Goal: Task Accomplishment & Management: Manage account settings

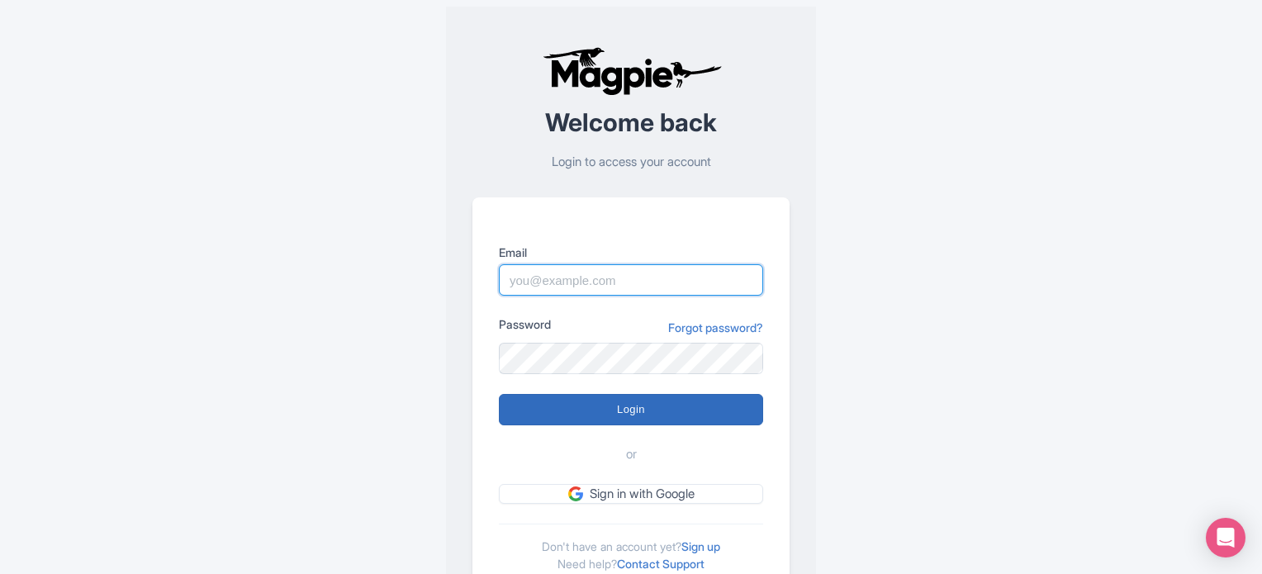
type input "[EMAIL_ADDRESS][DOMAIN_NAME]"
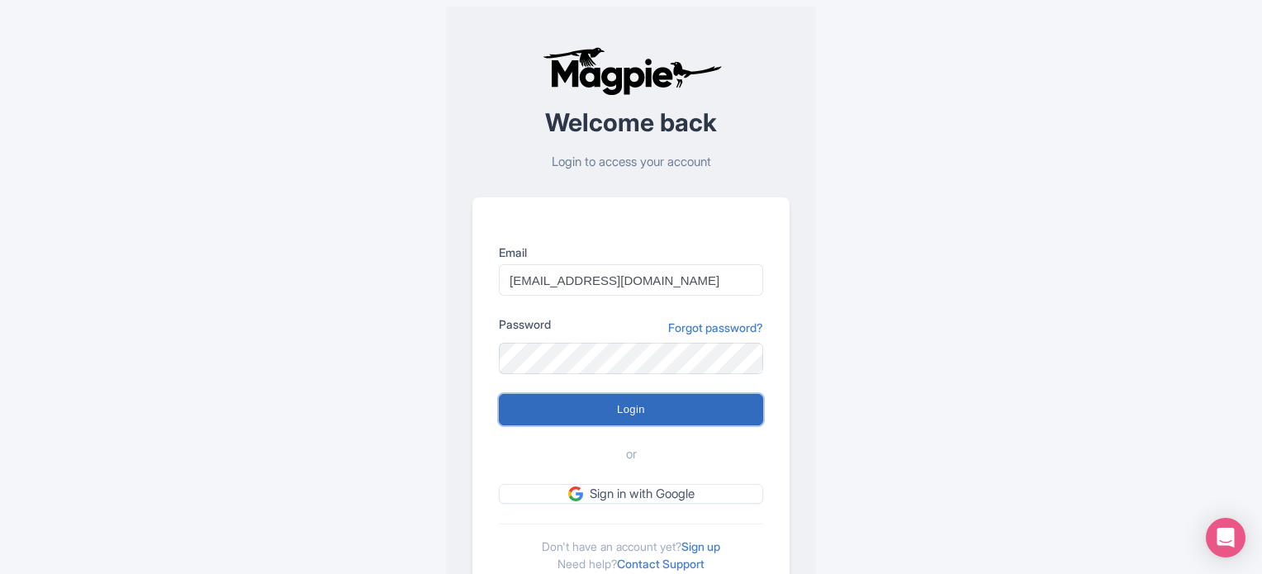
click at [655, 417] on input "Login" at bounding box center [631, 409] width 264 height 31
type input "Logging in..."
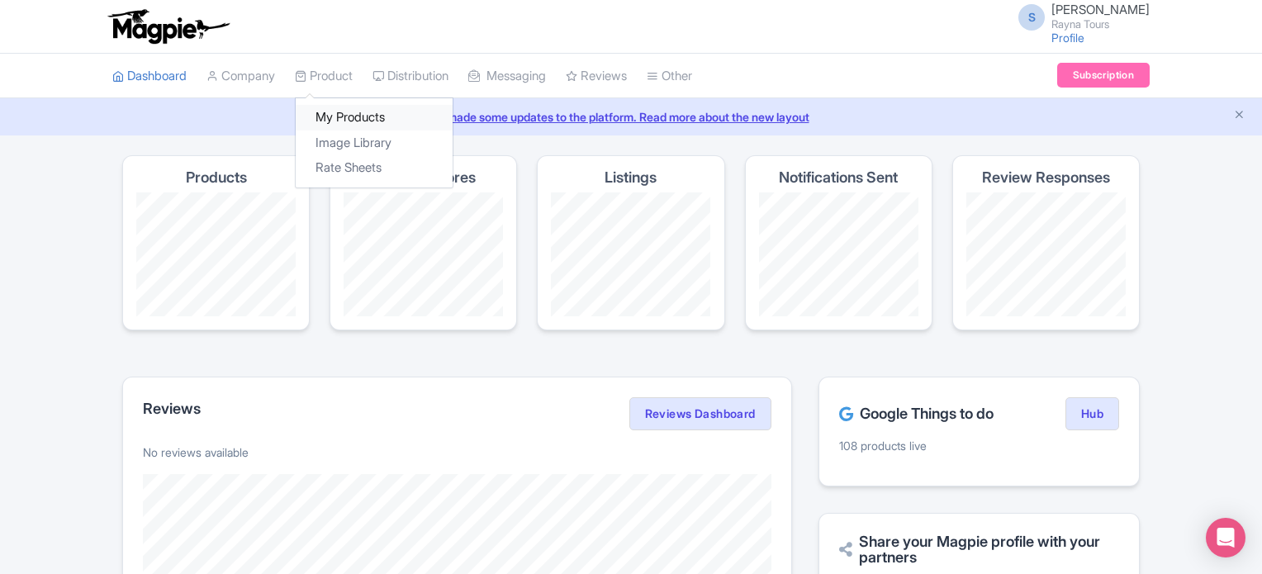
click at [350, 113] on link "My Products" at bounding box center [374, 118] width 157 height 26
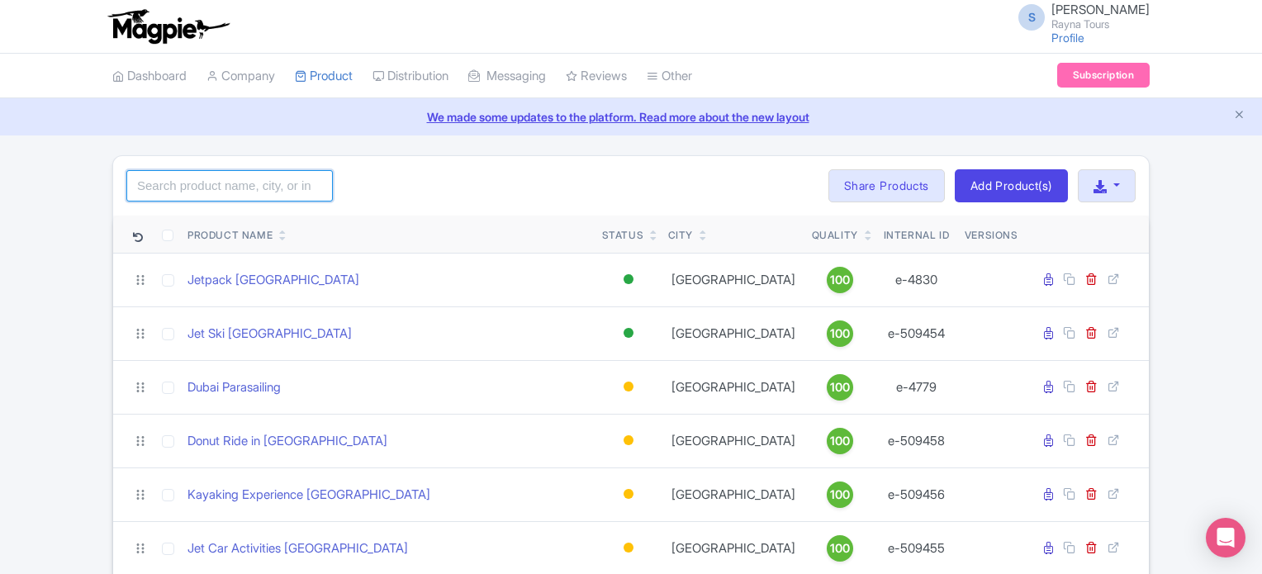
click at [281, 192] on input "search" at bounding box center [229, 185] width 207 height 31
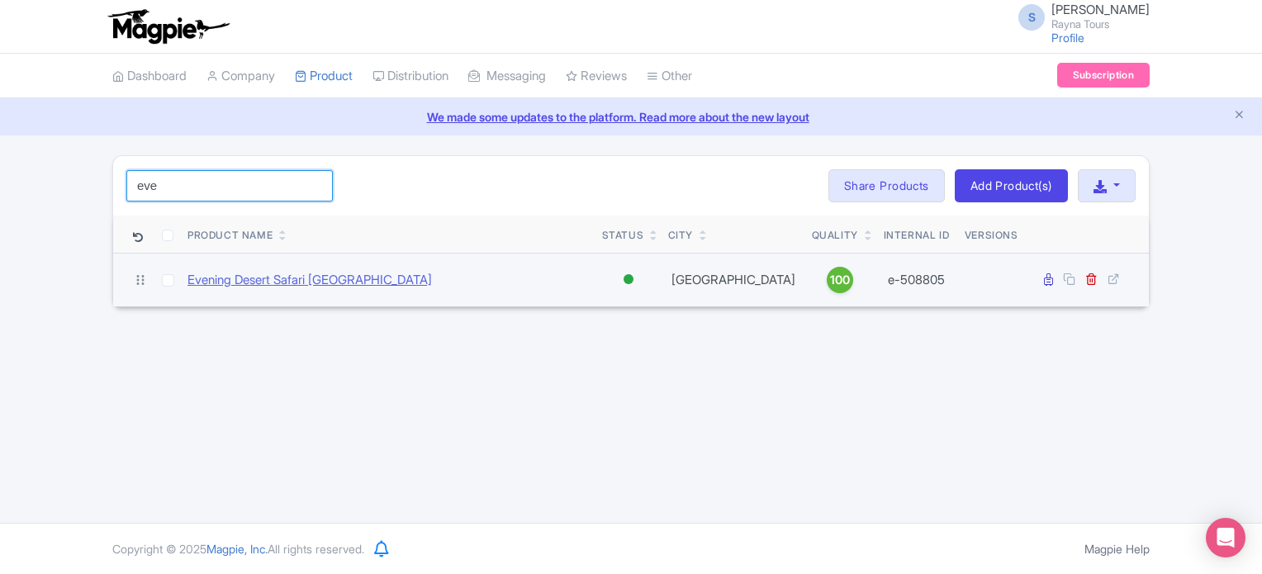
type input "eve"
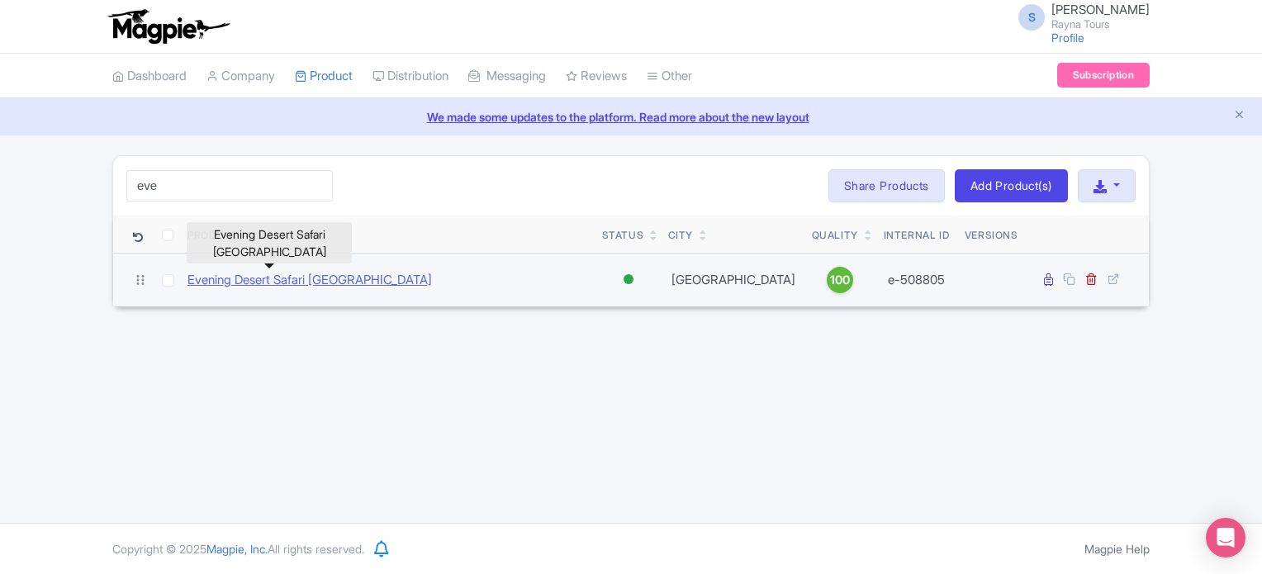
click at [300, 282] on link "Evening Desert Safari Dubai" at bounding box center [310, 280] width 245 height 19
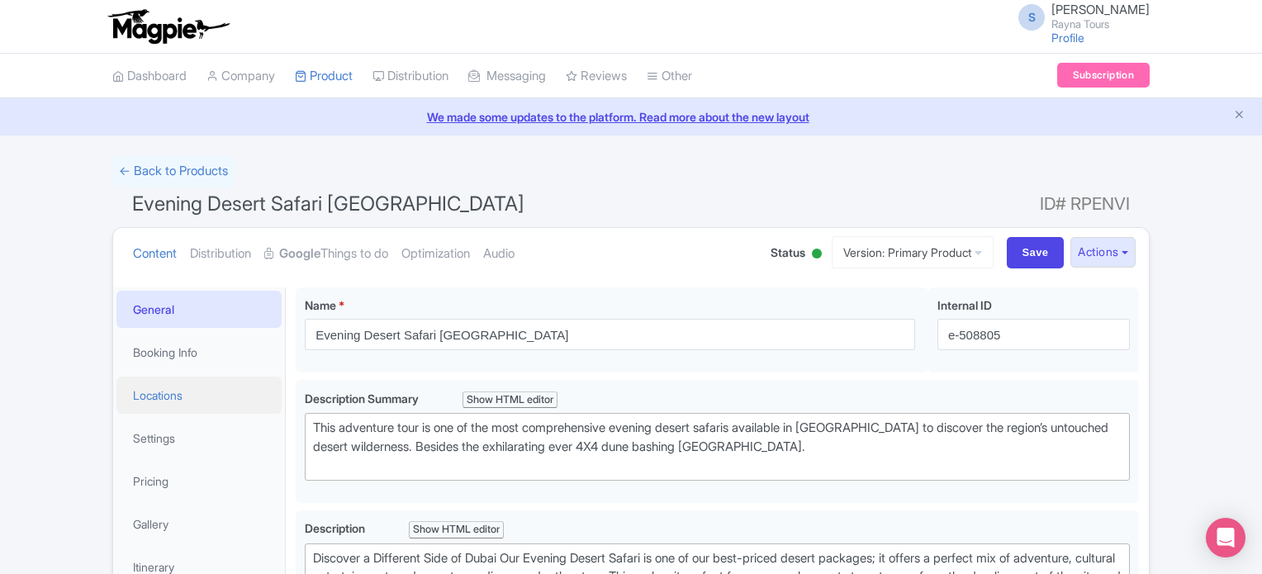
click at [140, 398] on link "Locations" at bounding box center [198, 395] width 165 height 37
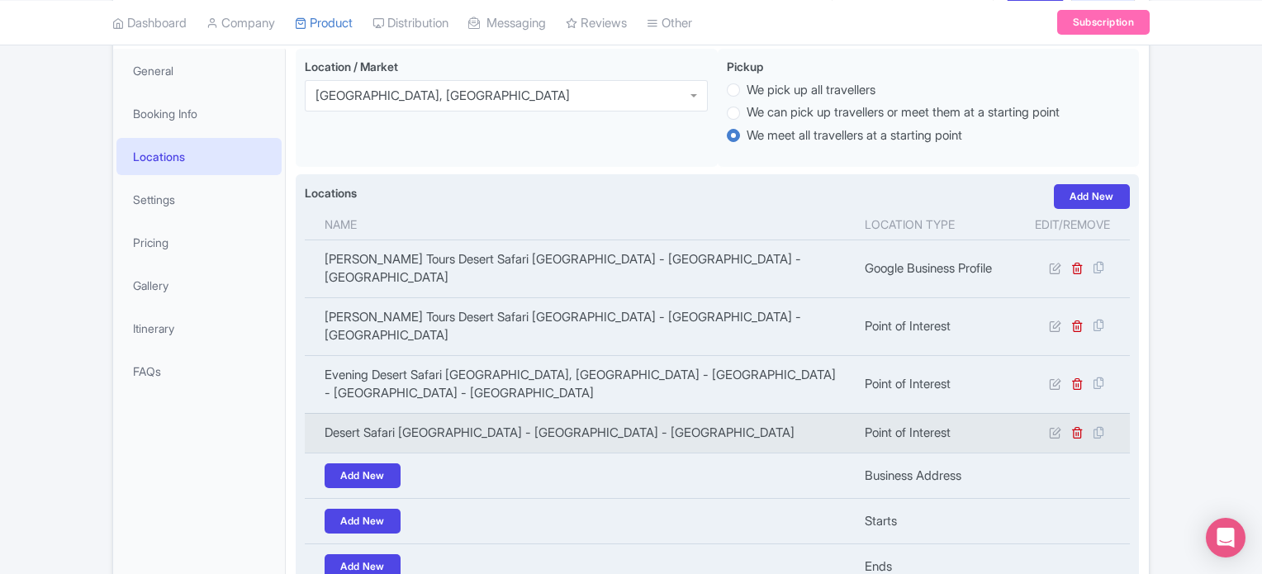
scroll to position [248, 0]
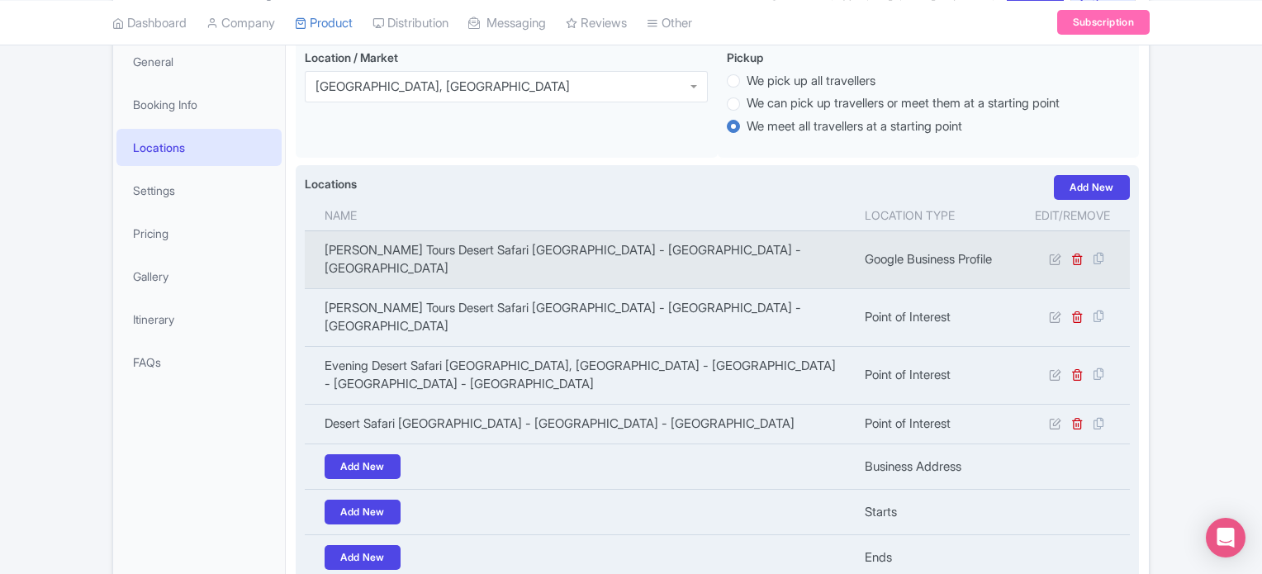
click at [539, 245] on td "Rayna Tours Desert Safari Dubai Camp - Dubai - United Arab Emirates" at bounding box center [580, 259] width 550 height 58
click at [539, 245] on td "[PERSON_NAME] Tours Desert Safari [GEOGRAPHIC_DATA] - [GEOGRAPHIC_DATA] - [GEOG…" at bounding box center [580, 259] width 550 height 58
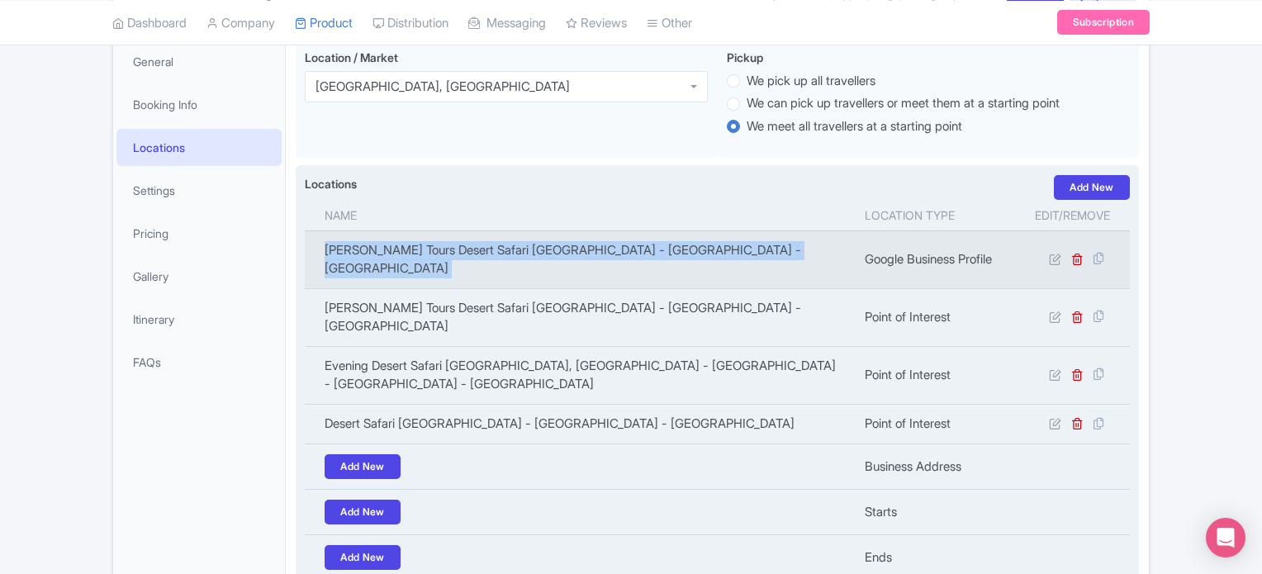
click at [539, 245] on td "[PERSON_NAME] Tours Desert Safari [GEOGRAPHIC_DATA] - [GEOGRAPHIC_DATA] - [GEOG…" at bounding box center [580, 259] width 550 height 58
click at [488, 248] on td "Rayna Tours Desert Safari Dubai Camp - Dubai - United Arab Emirates" at bounding box center [580, 259] width 550 height 58
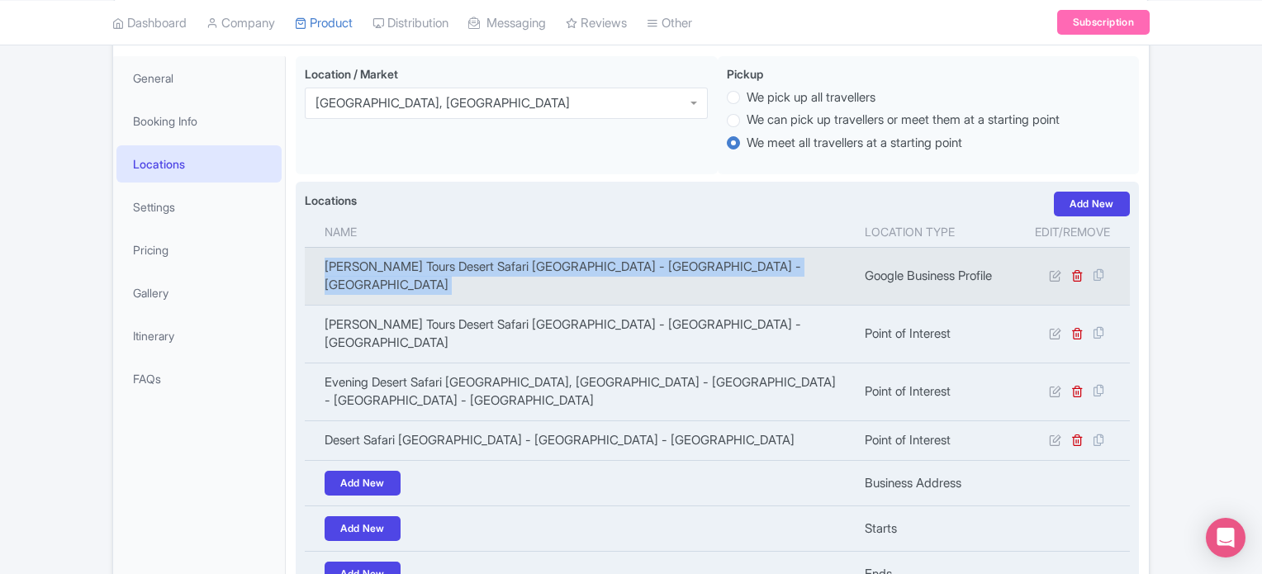
scroll to position [0, 0]
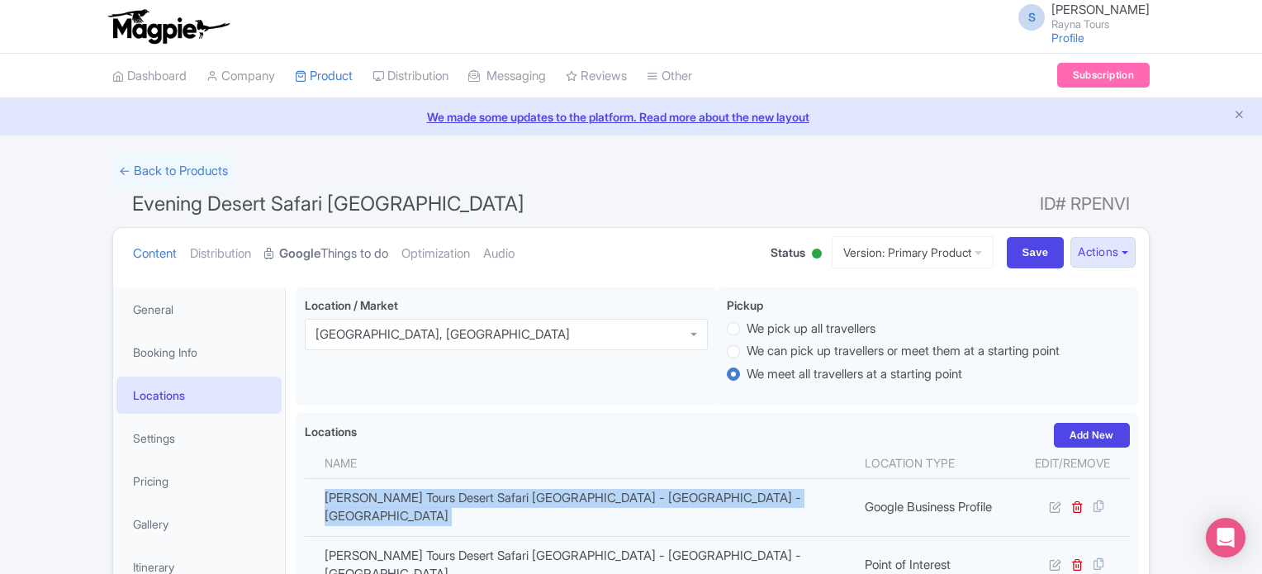
click at [373, 254] on link "Google Things to do" at bounding box center [326, 254] width 124 height 52
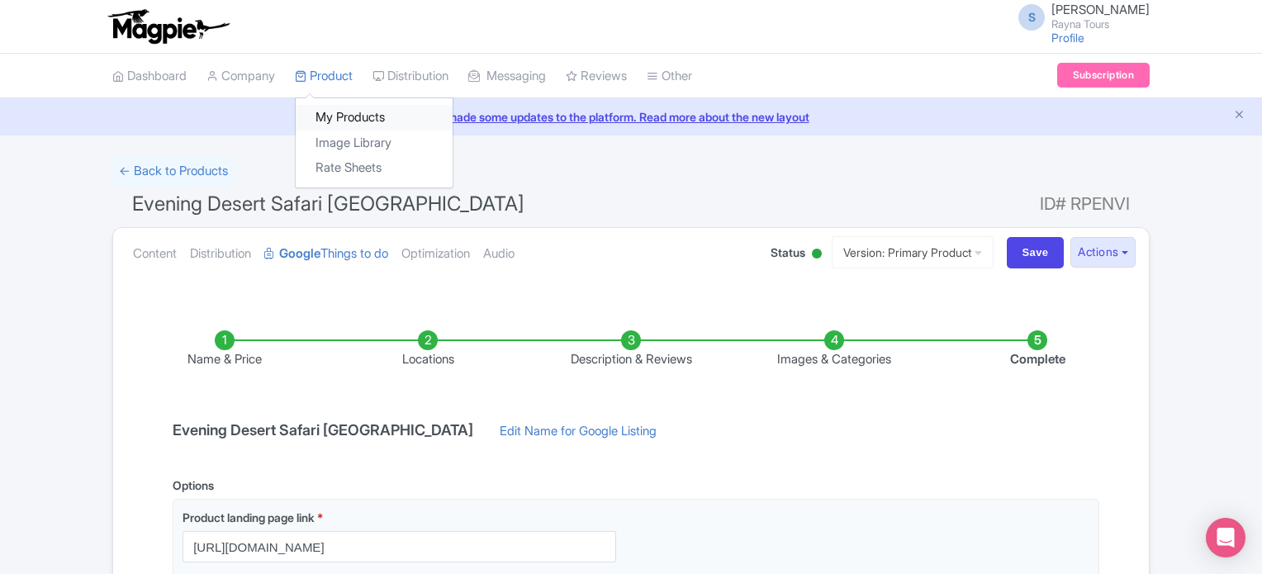
click at [346, 116] on link "My Products" at bounding box center [374, 118] width 157 height 26
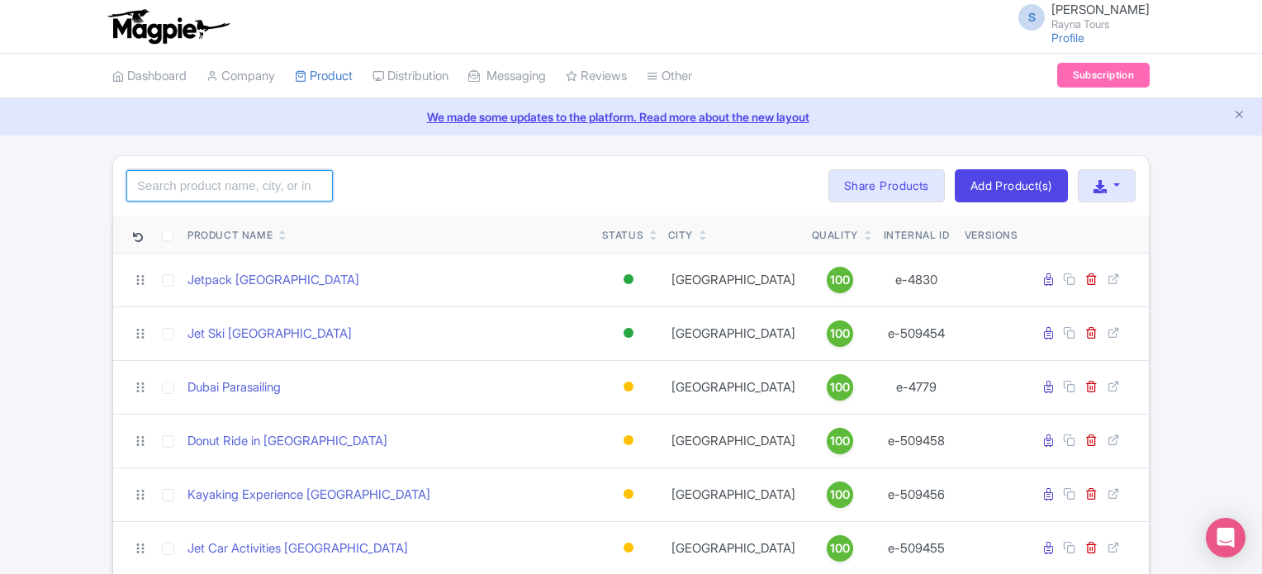
click at [246, 183] on input "search" at bounding box center [229, 185] width 207 height 31
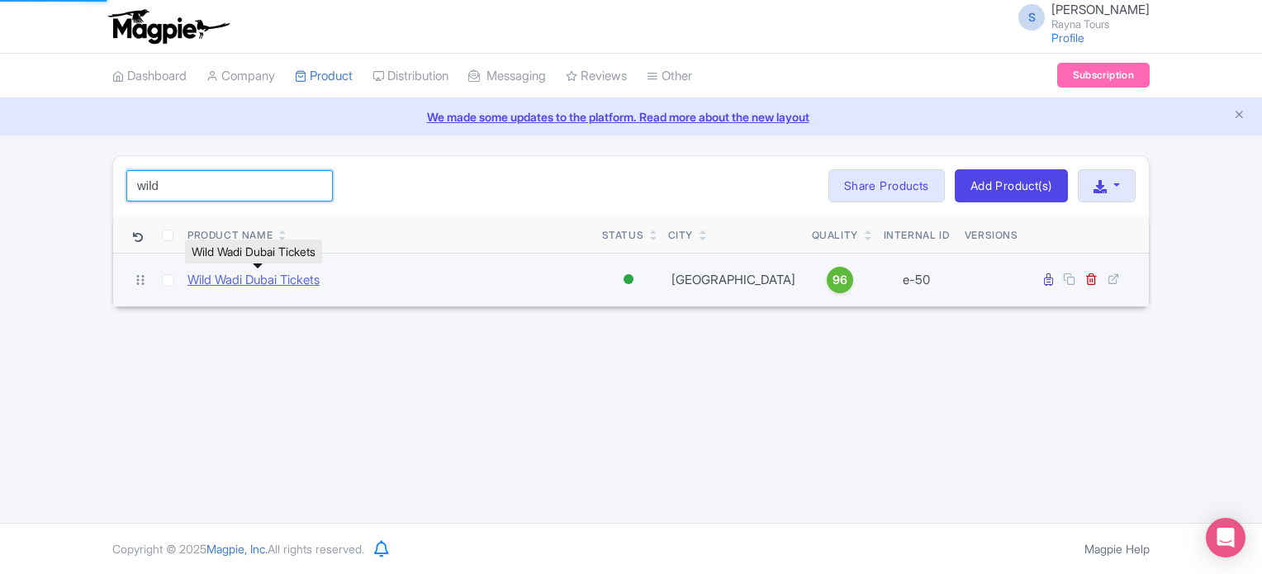
type input "wild"
click at [304, 278] on link "Wild Wadi Dubai Tickets" at bounding box center [254, 280] width 132 height 19
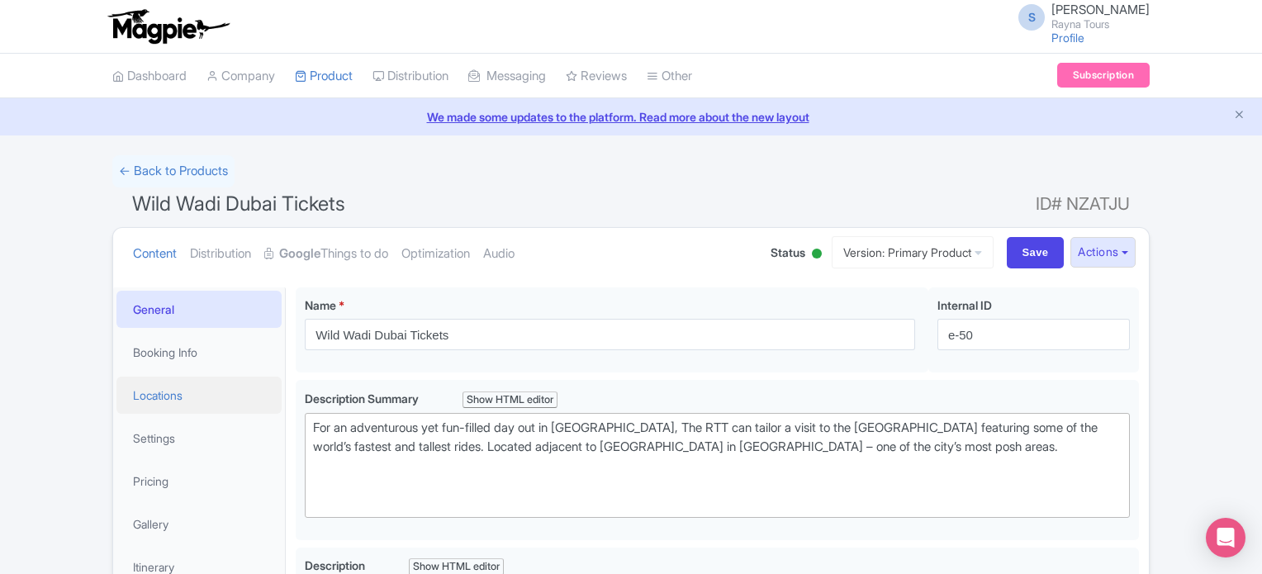
click at [166, 394] on link "Locations" at bounding box center [198, 395] width 165 height 37
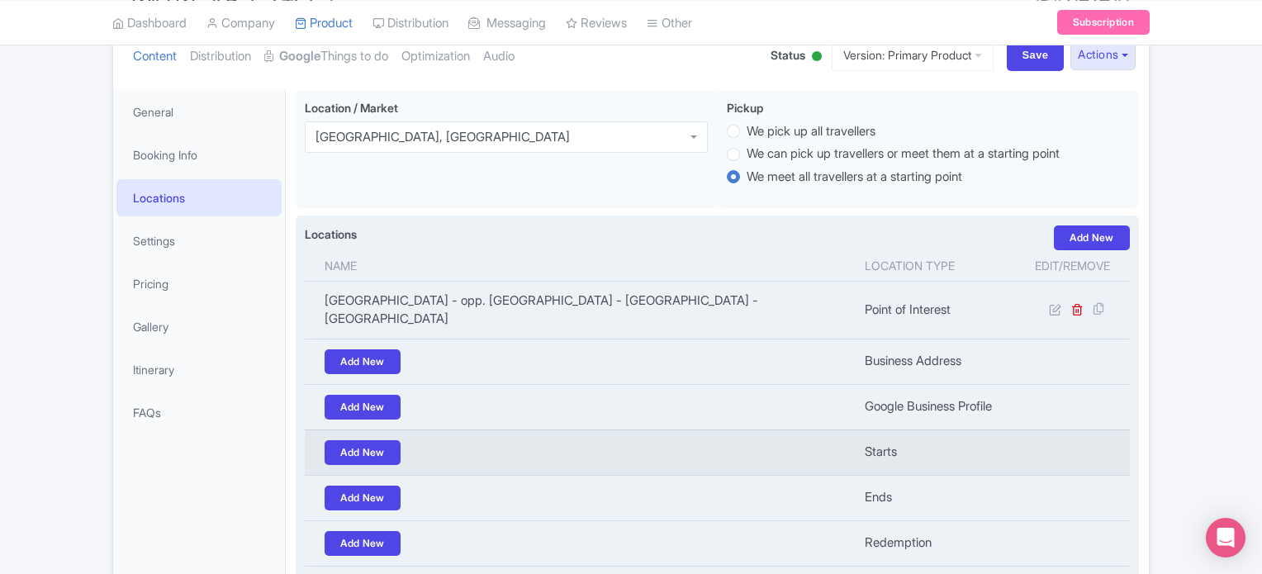
scroll to position [214, 0]
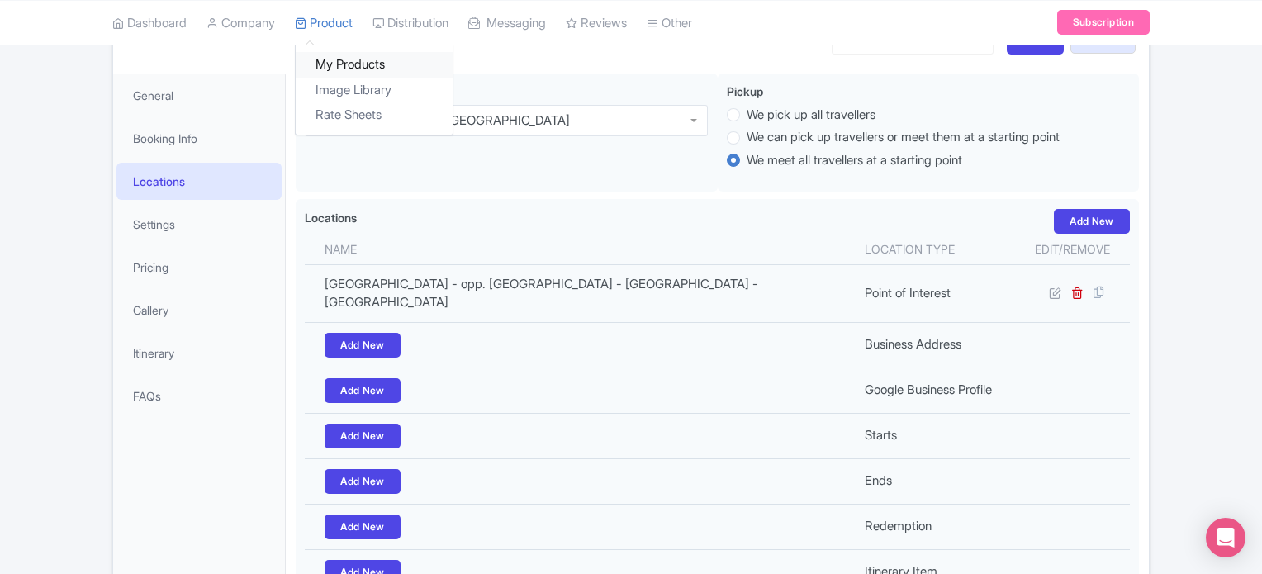
click at [334, 61] on link "My Products" at bounding box center [374, 65] width 157 height 26
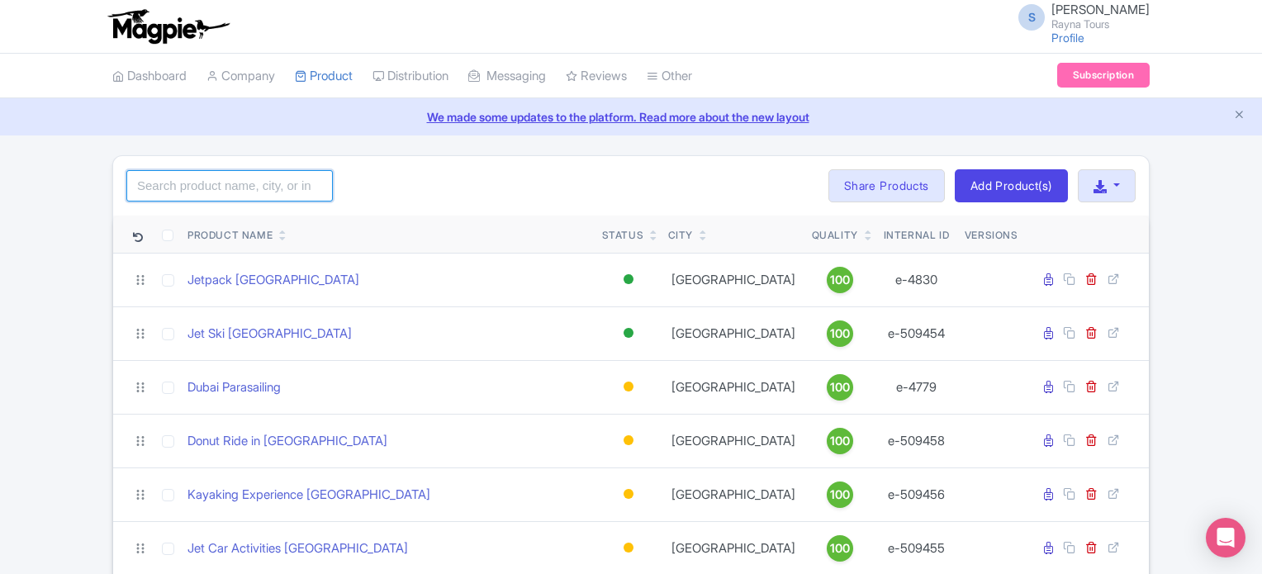
click at [256, 188] on input "search" at bounding box center [229, 185] width 207 height 31
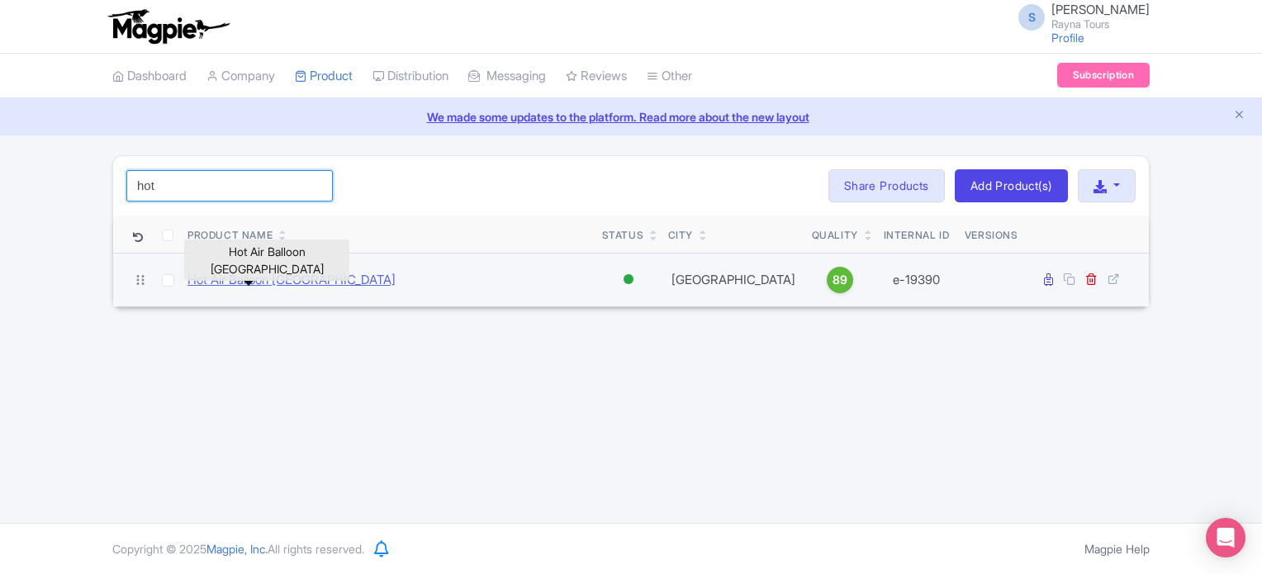
type input "hot"
click at [250, 278] on link "Hot Air Balloon [GEOGRAPHIC_DATA]" at bounding box center [292, 280] width 208 height 19
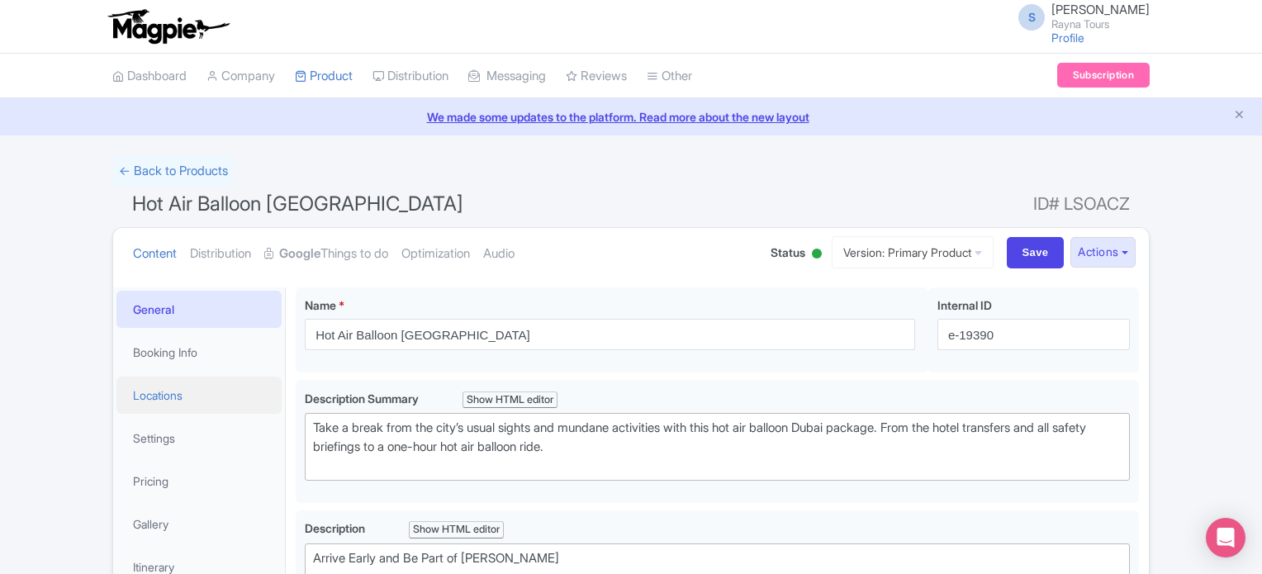
click at [149, 397] on link "Locations" at bounding box center [198, 395] width 165 height 37
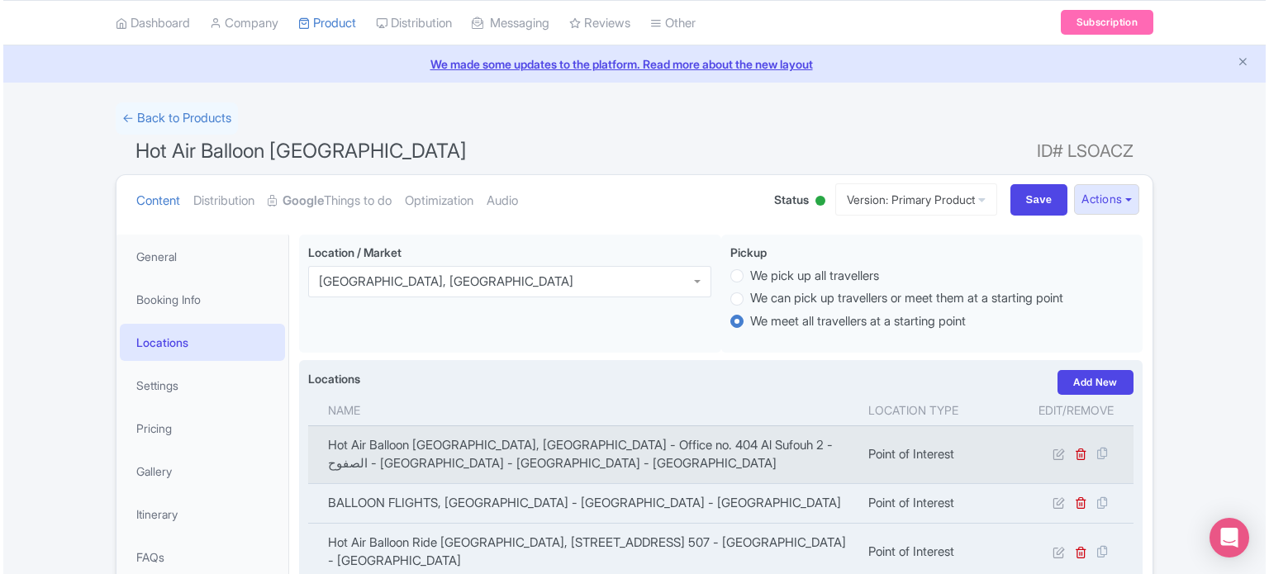
scroll to position [83, 0]
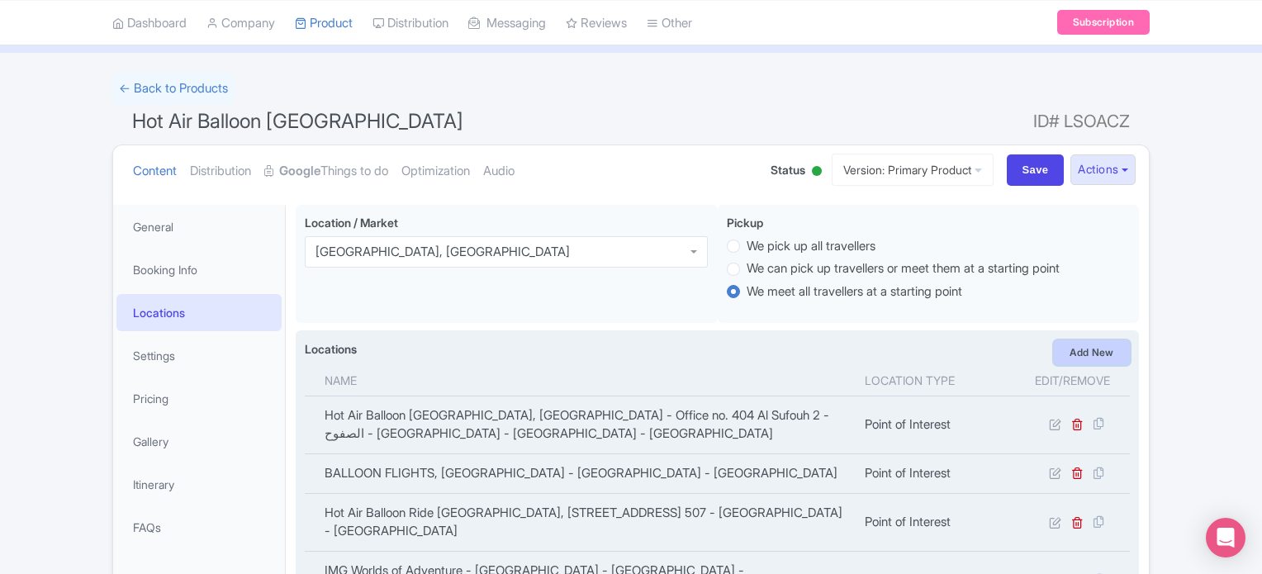
click at [1105, 347] on link "Add New" at bounding box center [1092, 352] width 76 height 25
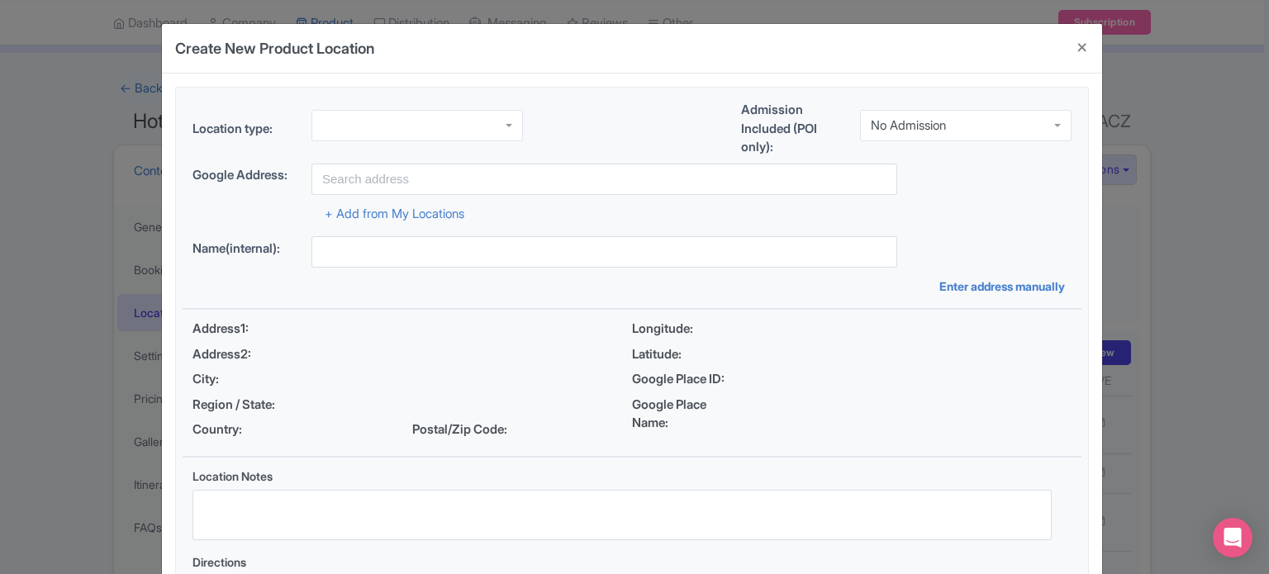
click at [425, 125] on div at bounding box center [416, 125] width 211 height 31
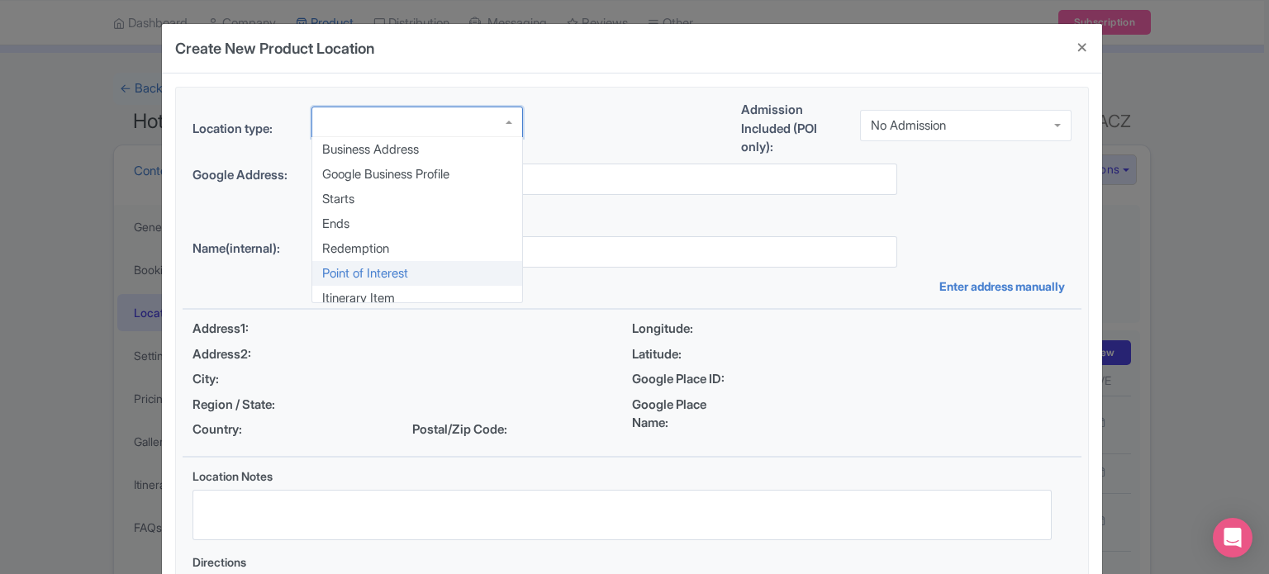
scroll to position [0, 0]
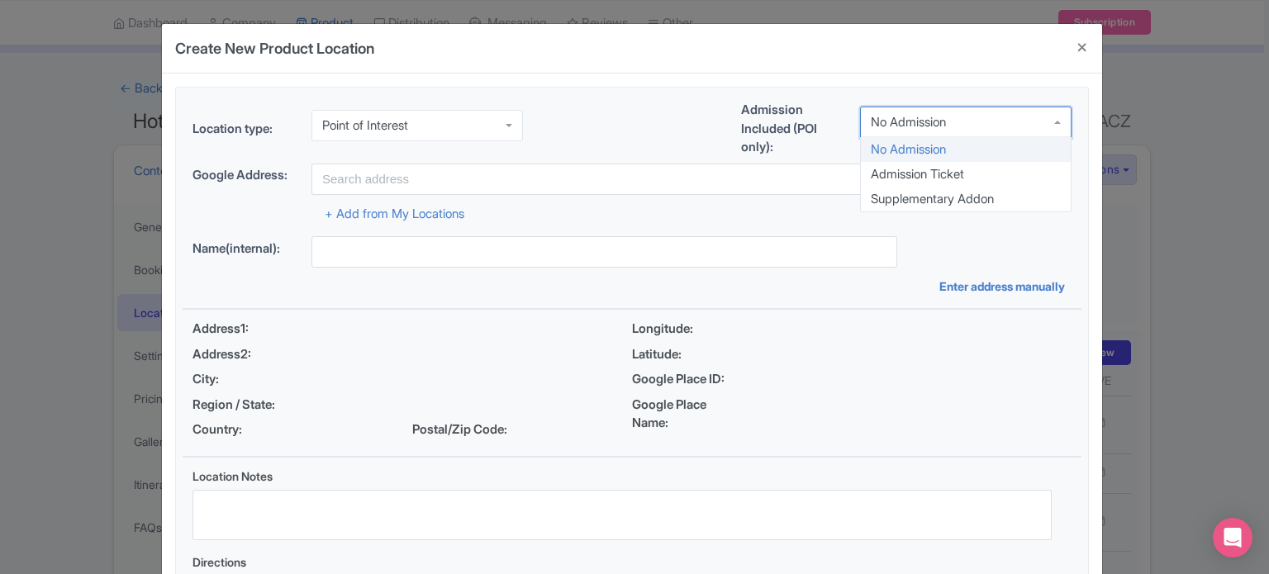
click at [932, 113] on div "No Admission" at bounding box center [965, 122] width 211 height 31
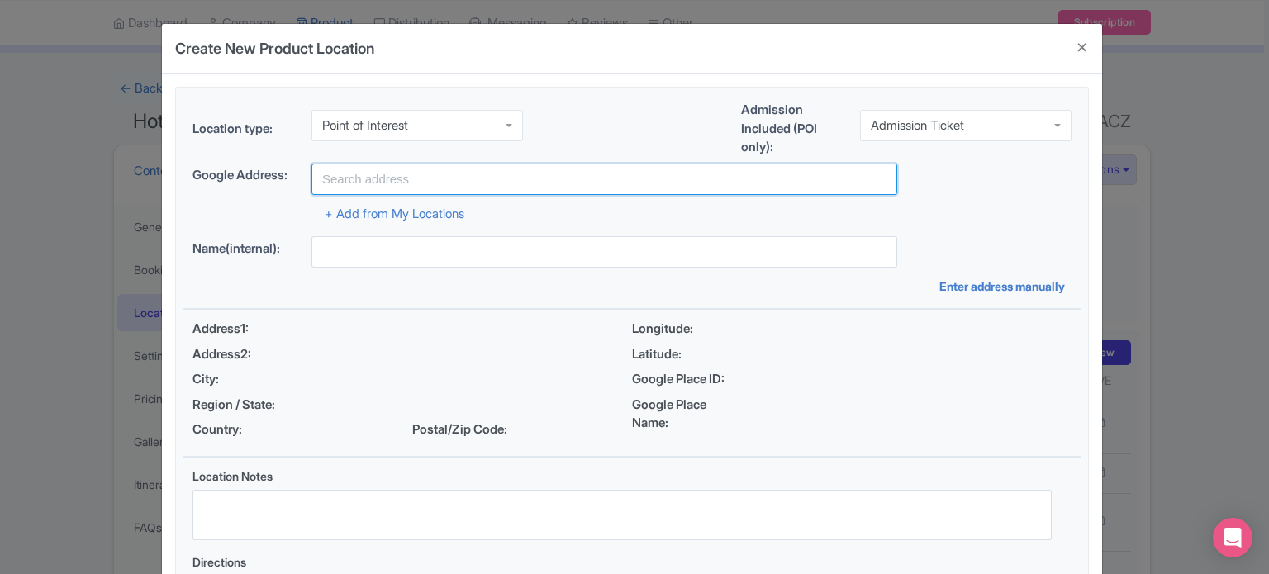
click at [524, 181] on input "text" at bounding box center [604, 179] width 586 height 31
click at [374, 179] on input "Dubai tour" at bounding box center [604, 179] width 586 height 31
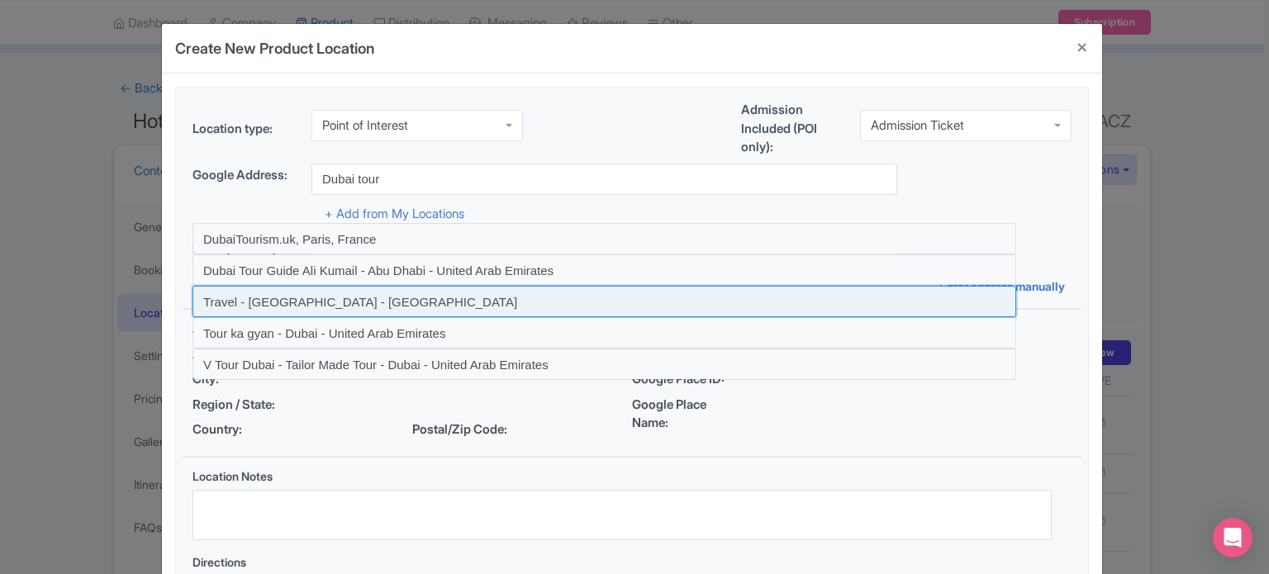
click at [363, 297] on input at bounding box center [604, 301] width 824 height 31
type input "Travel - Dubai - United Arab Emirates"
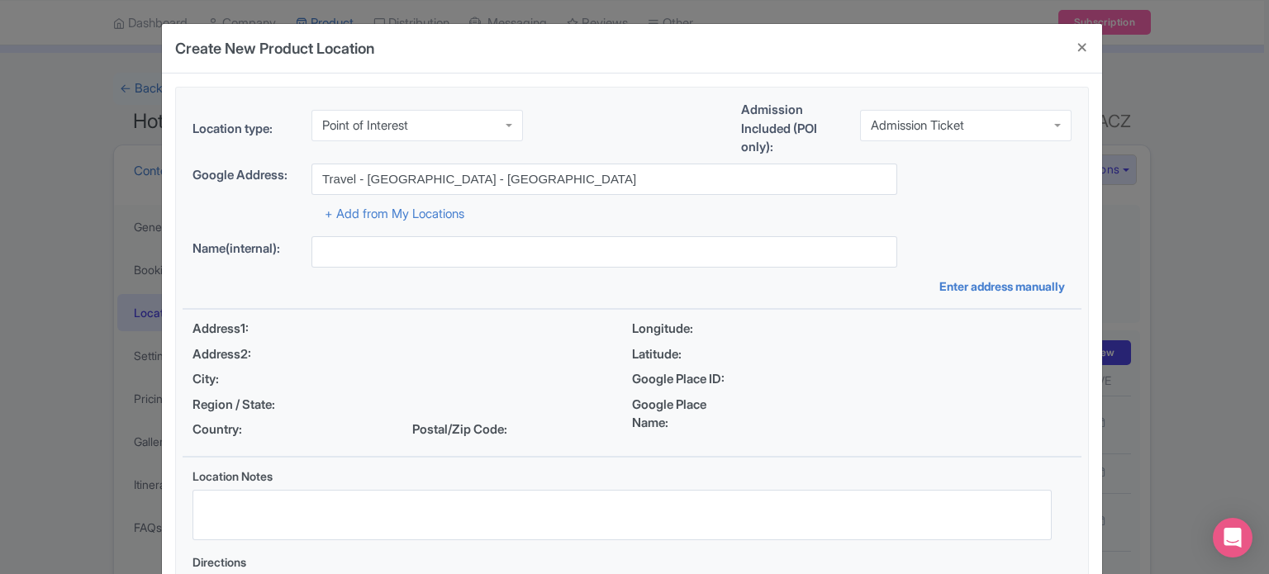
type input "Travel - Dubai - United Arab Emirates"
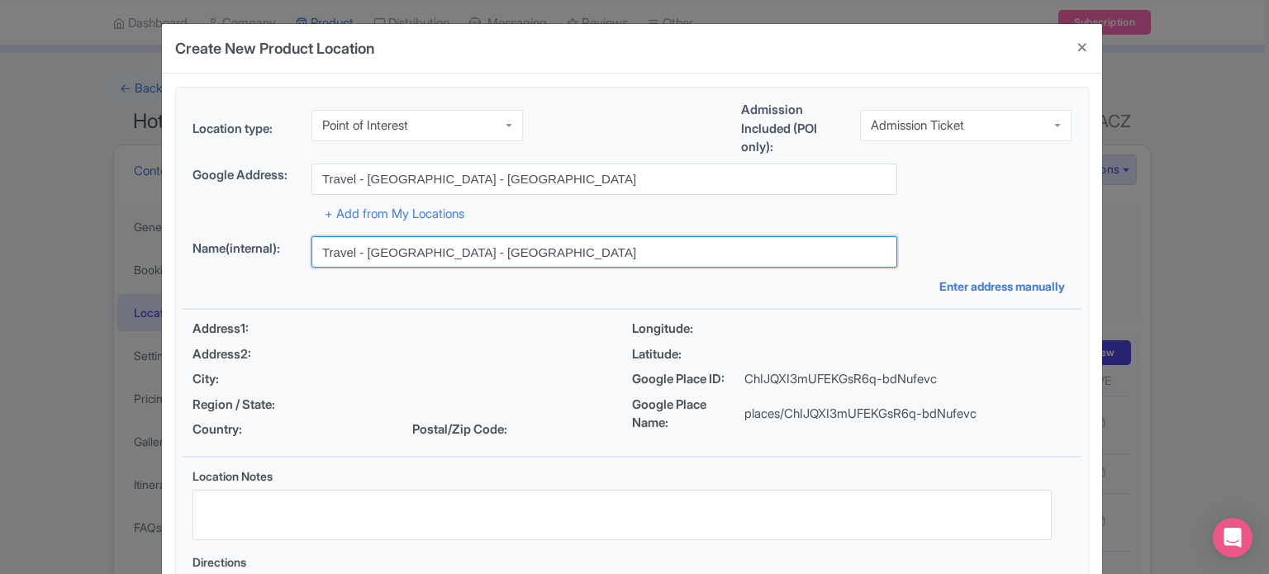
click at [472, 249] on input "Travel - Dubai - United Arab Emirates" at bounding box center [604, 251] width 586 height 31
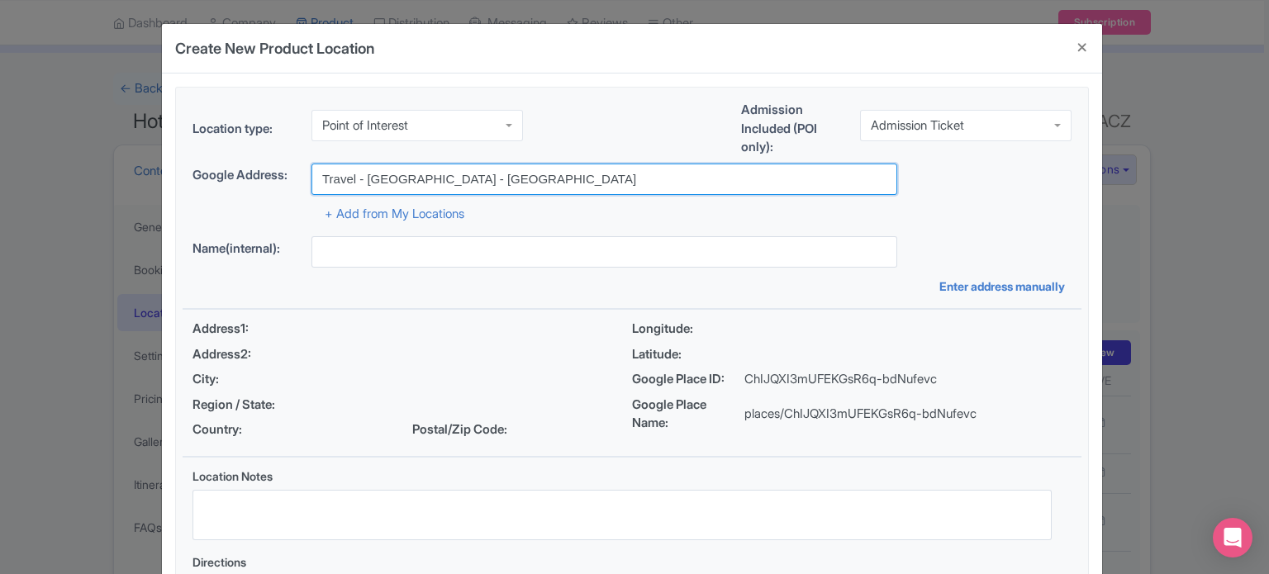
click at [403, 178] on input "Travel - Dubai - United Arab Emirates" at bounding box center [604, 179] width 586 height 31
click at [529, 180] on input "Travel - Dubai - United Arab Emirates" at bounding box center [604, 179] width 586 height 31
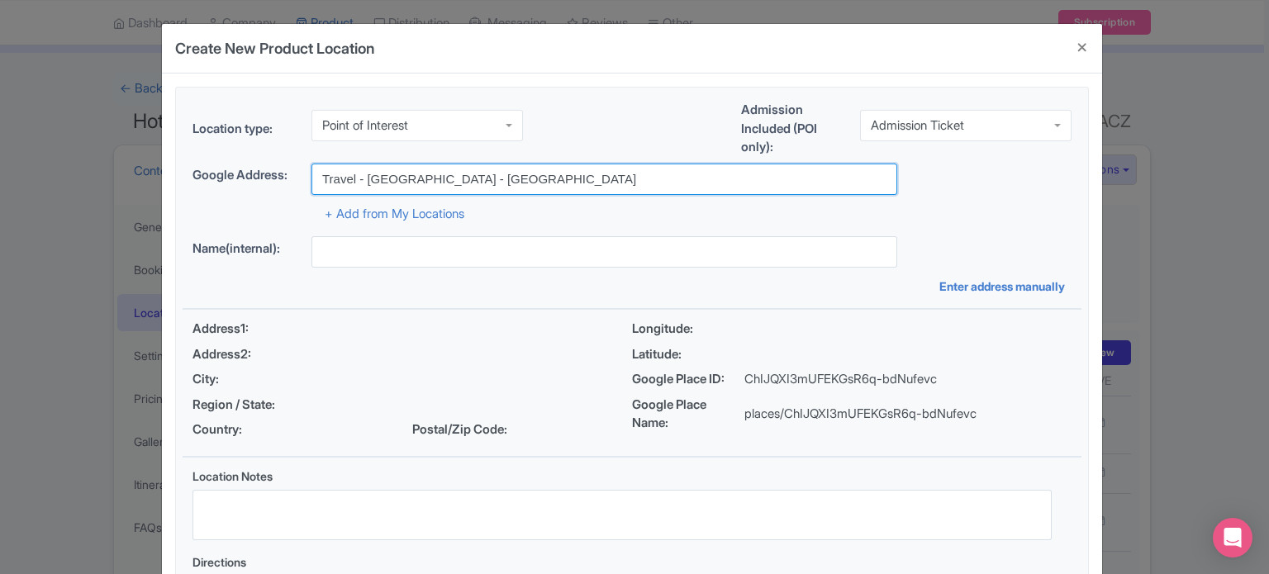
click at [529, 180] on input "Travel - Dubai - United Arab Emirates" at bounding box center [604, 179] width 586 height 31
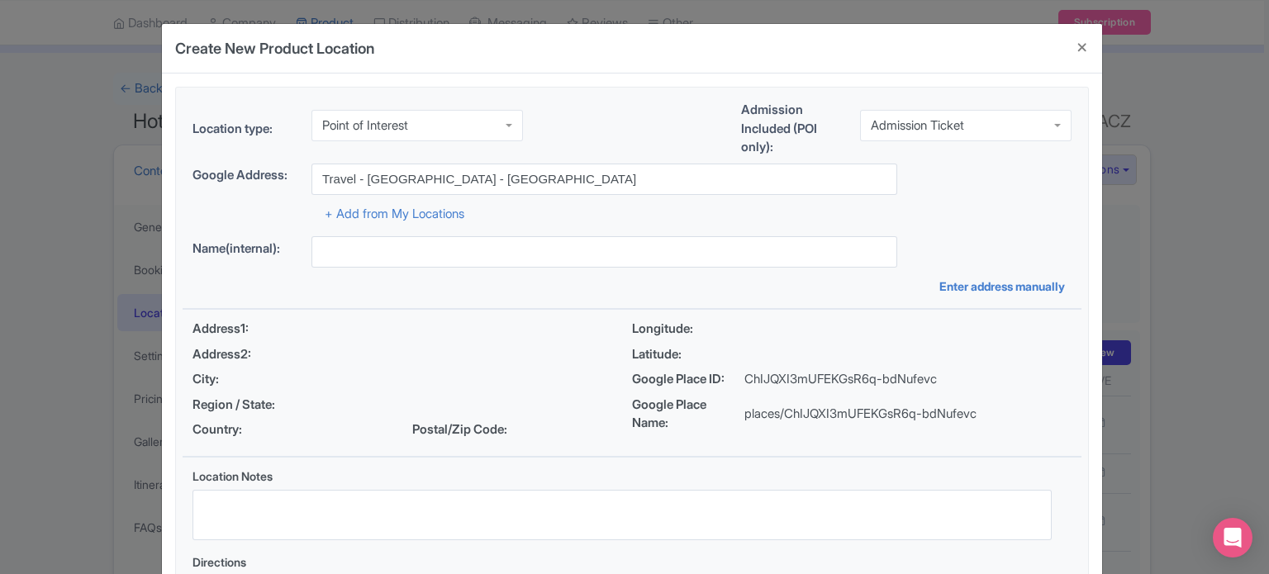
click at [966, 227] on div "Location type: Point of Interest Point of Interest Business Address Google Busi…" at bounding box center [632, 369] width 899 height 563
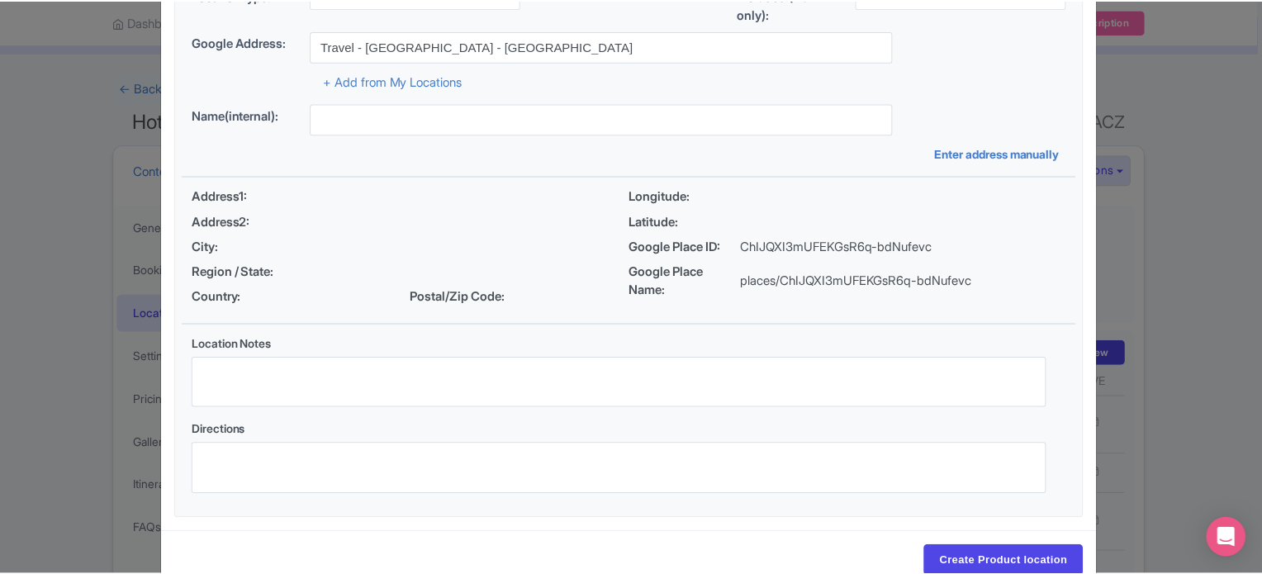
scroll to position [172, 0]
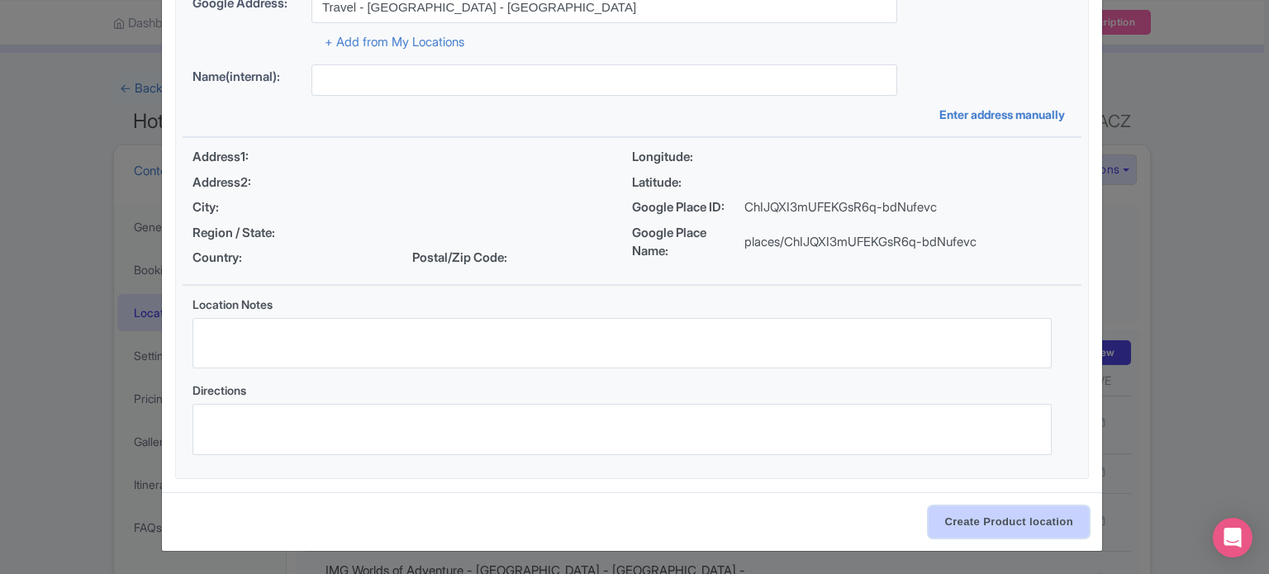
click at [998, 524] on input "Create Product location" at bounding box center [1008, 521] width 160 height 31
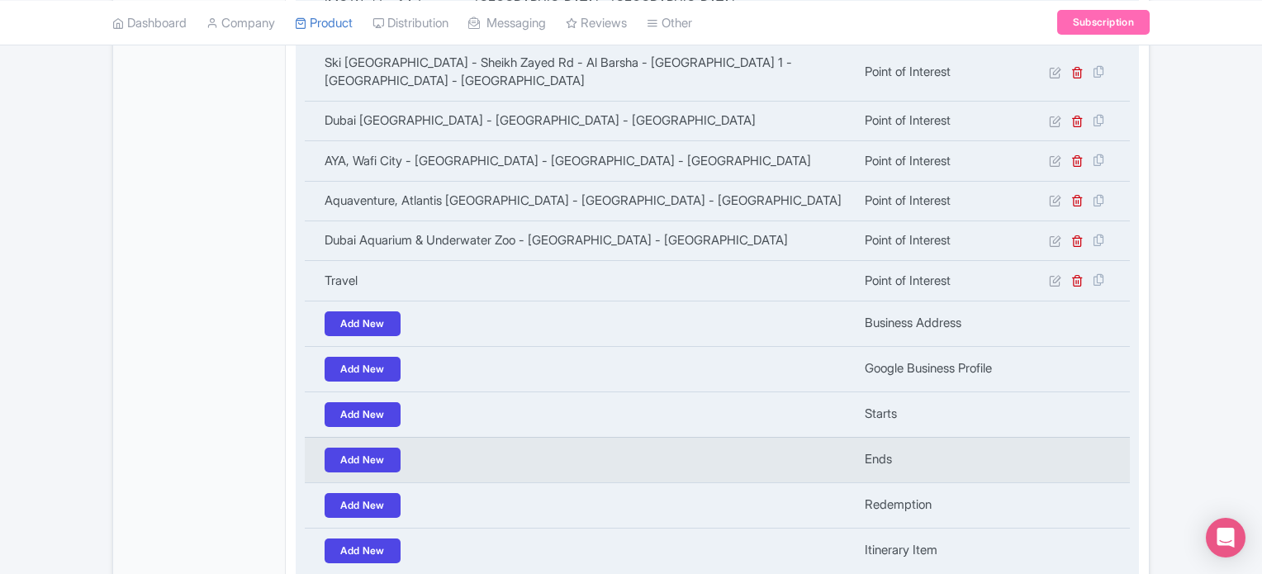
scroll to position [742, 0]
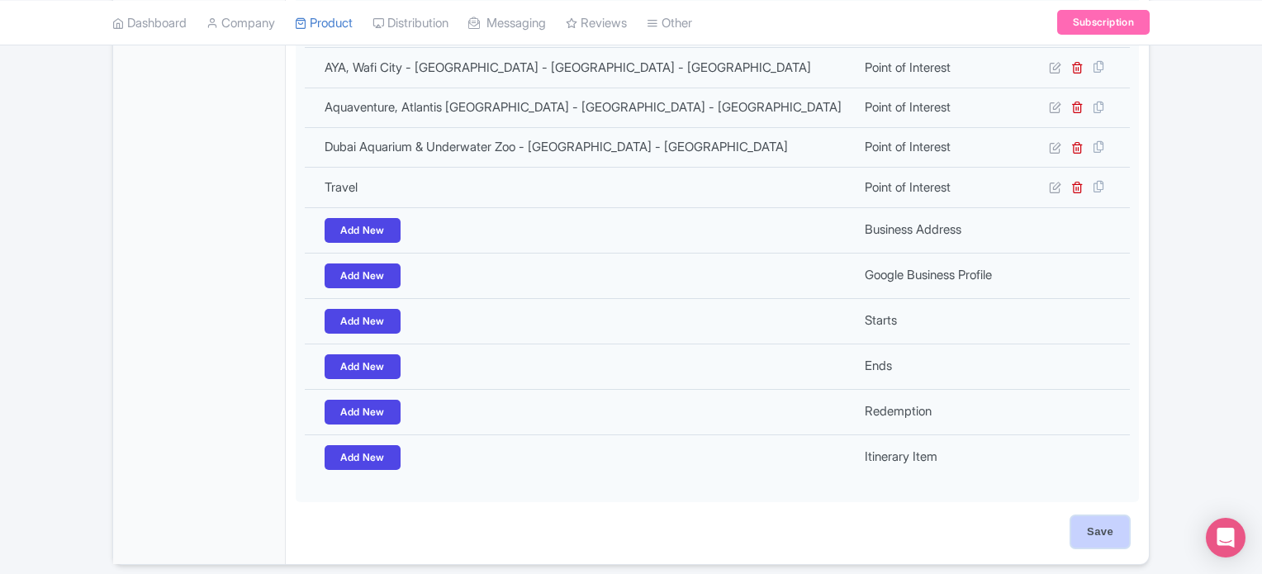
click at [1113, 516] on input "Save" at bounding box center [1100, 531] width 58 height 31
type input "Update Product"
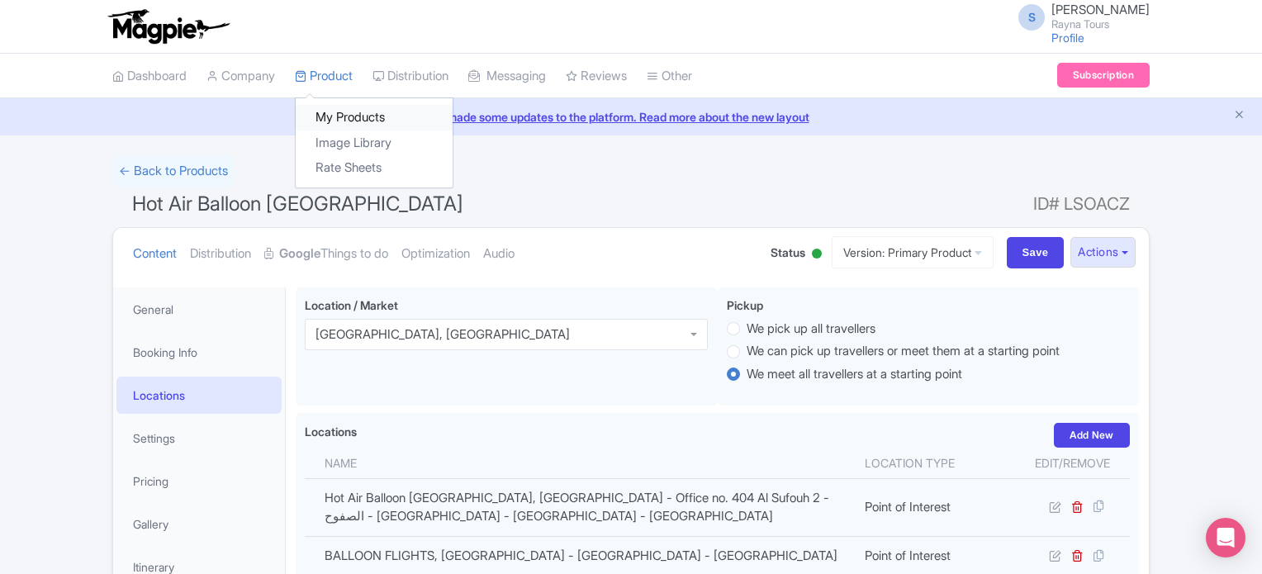
click at [355, 121] on link "My Products" at bounding box center [374, 118] width 157 height 26
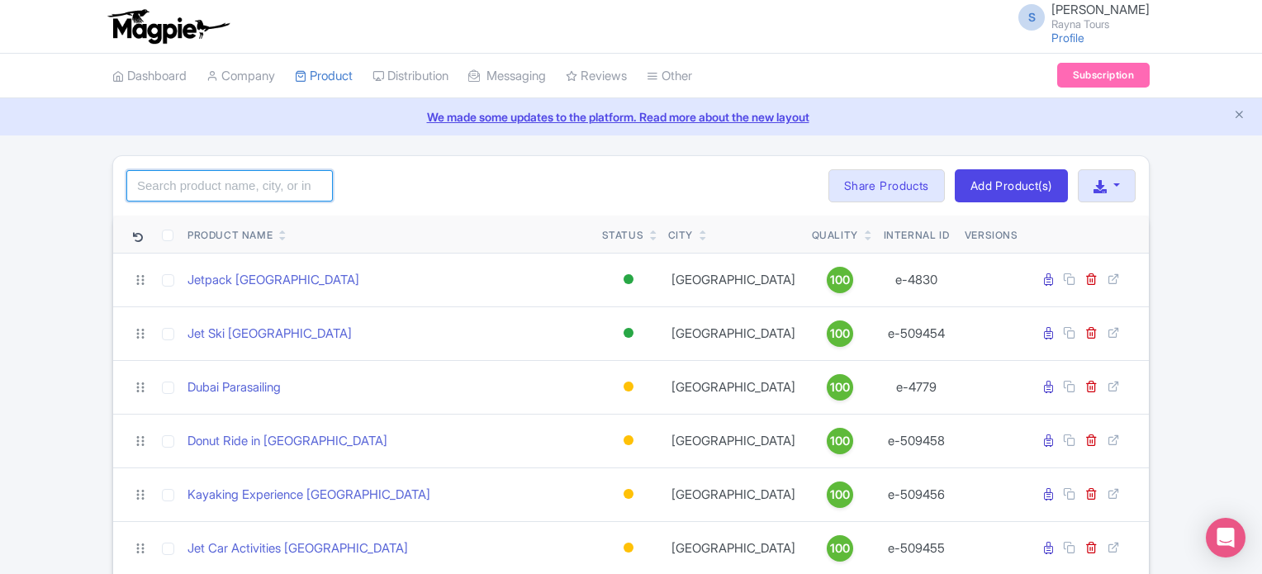
click at [230, 190] on input "search" at bounding box center [229, 185] width 207 height 31
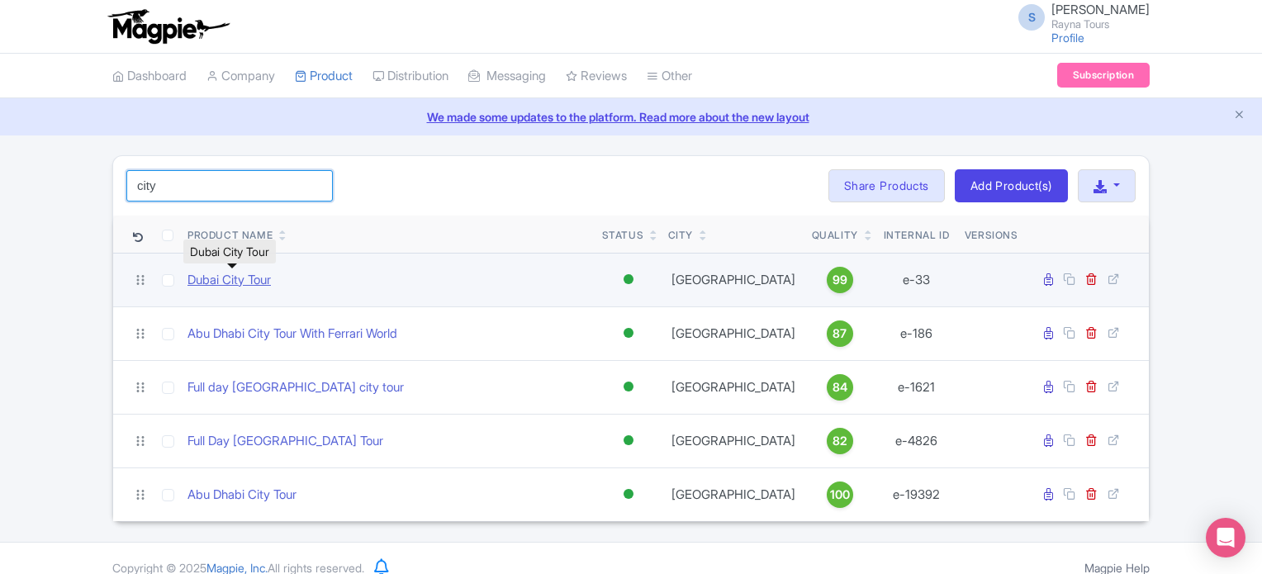
type input "city"
click at [235, 277] on link "Dubai City Tour" at bounding box center [229, 280] width 83 height 19
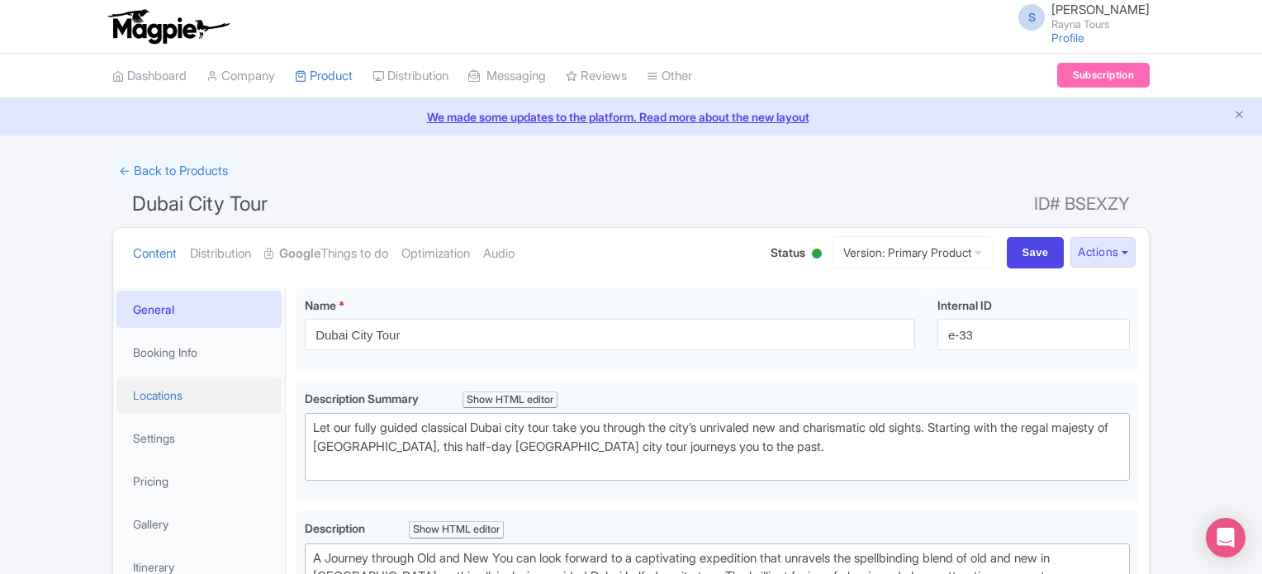
click at [171, 396] on link "Locations" at bounding box center [198, 395] width 165 height 37
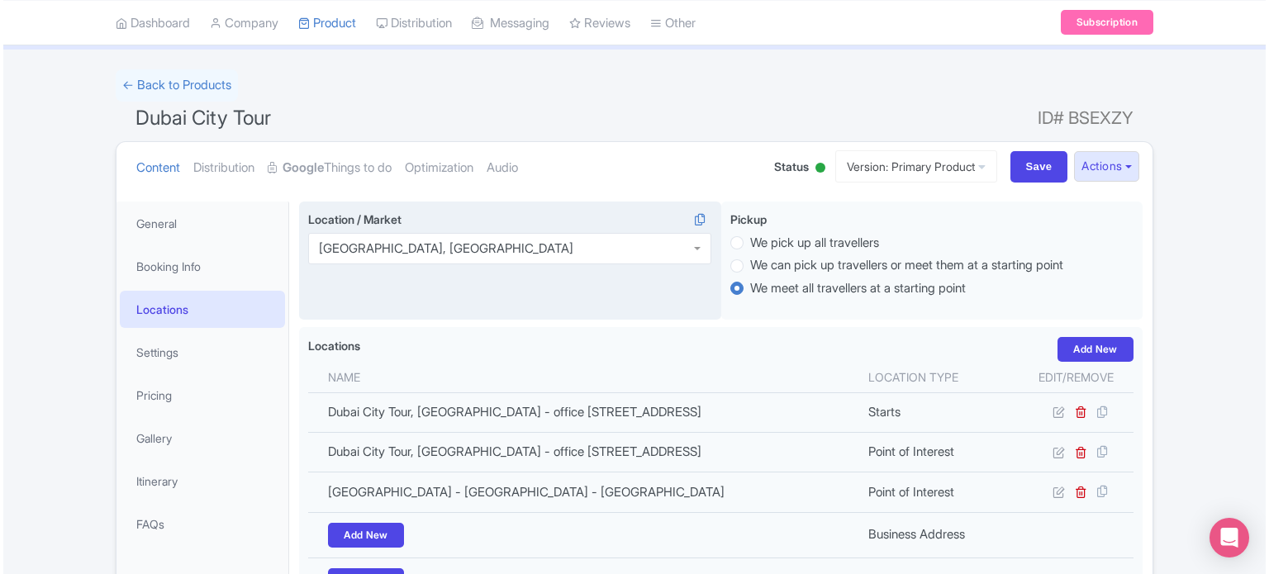
scroll to position [165, 0]
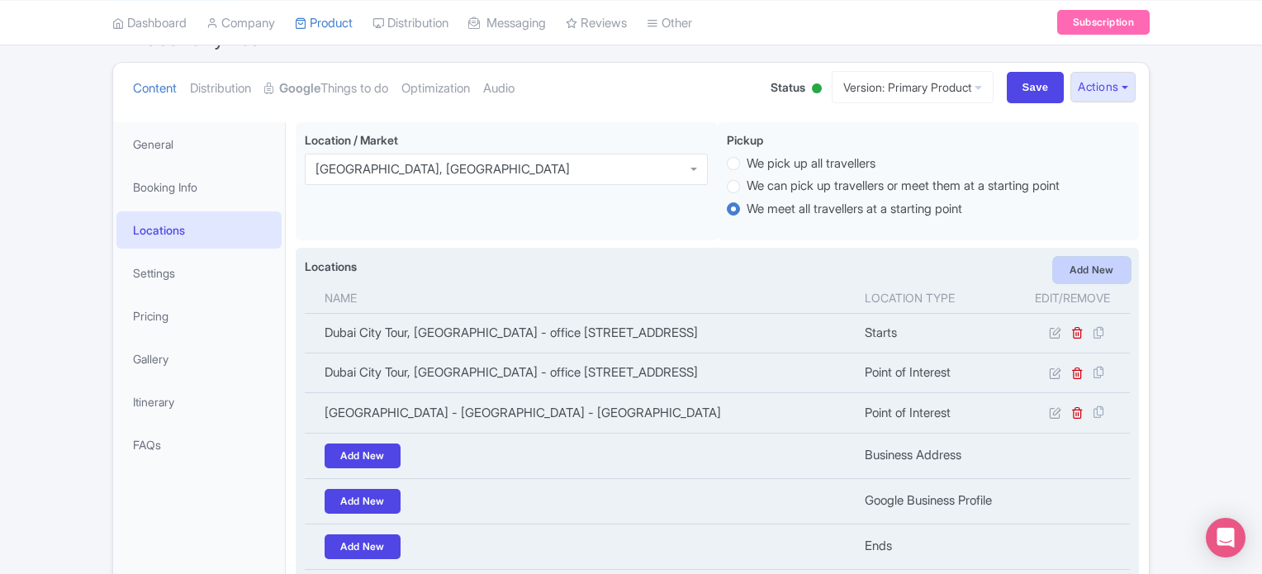
click at [1096, 265] on link "Add New" at bounding box center [1092, 270] width 76 height 25
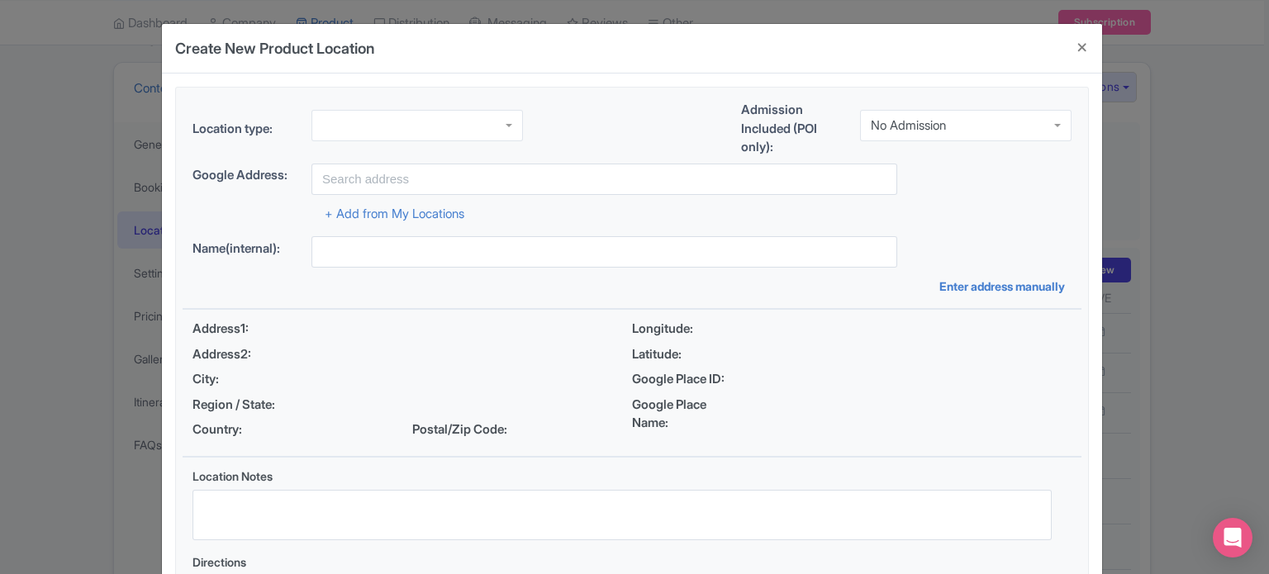
click at [454, 121] on div at bounding box center [416, 125] width 211 height 31
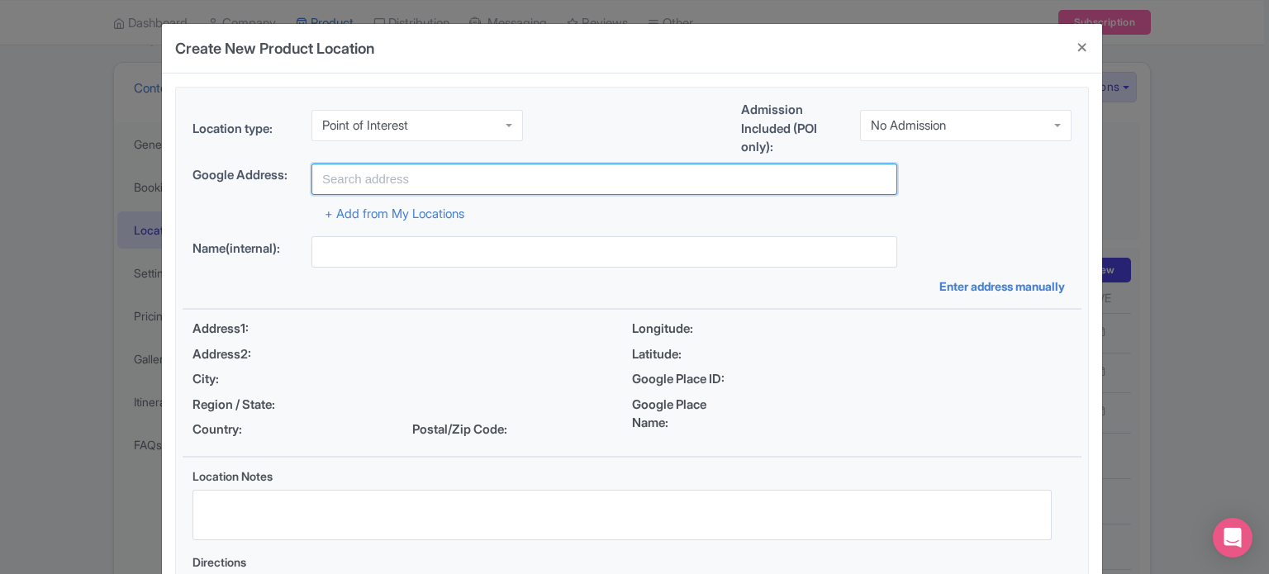
click at [443, 178] on input "text" at bounding box center [604, 179] width 586 height 31
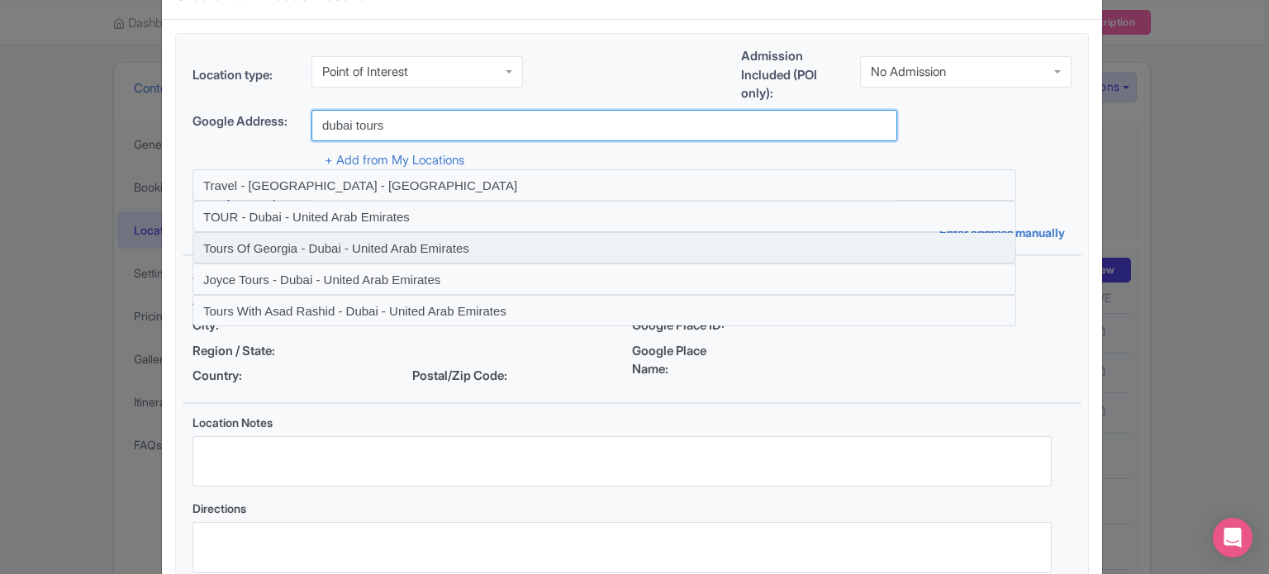
scroll to position [83, 0]
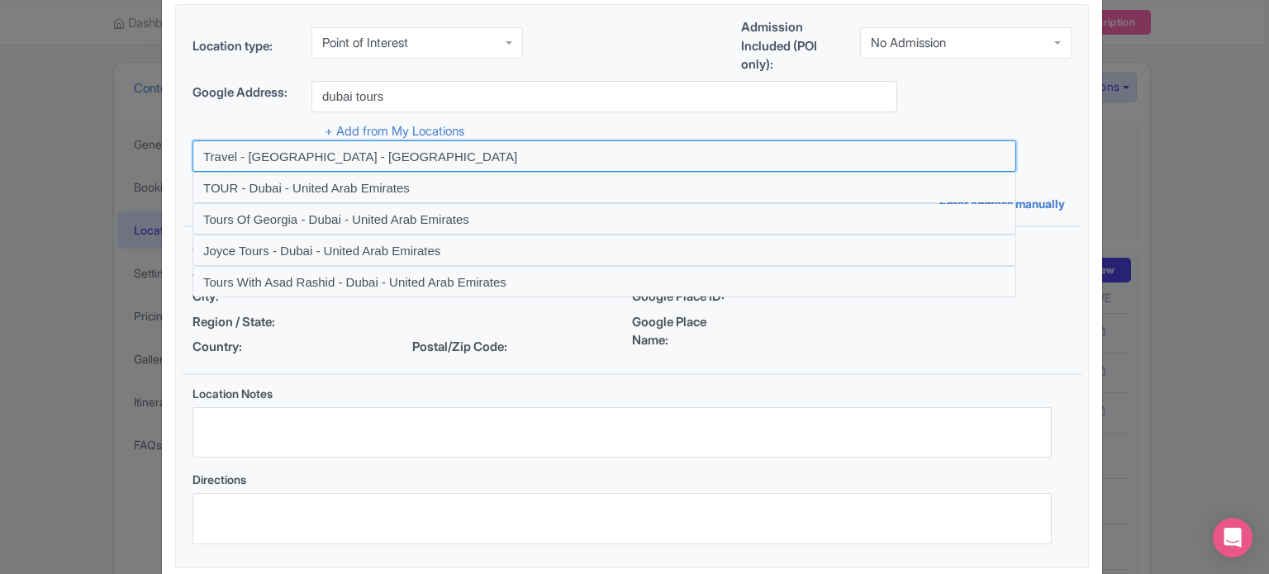
click at [358, 154] on input at bounding box center [604, 155] width 824 height 31
type input "Travel - Dubai - United Arab Emirates"
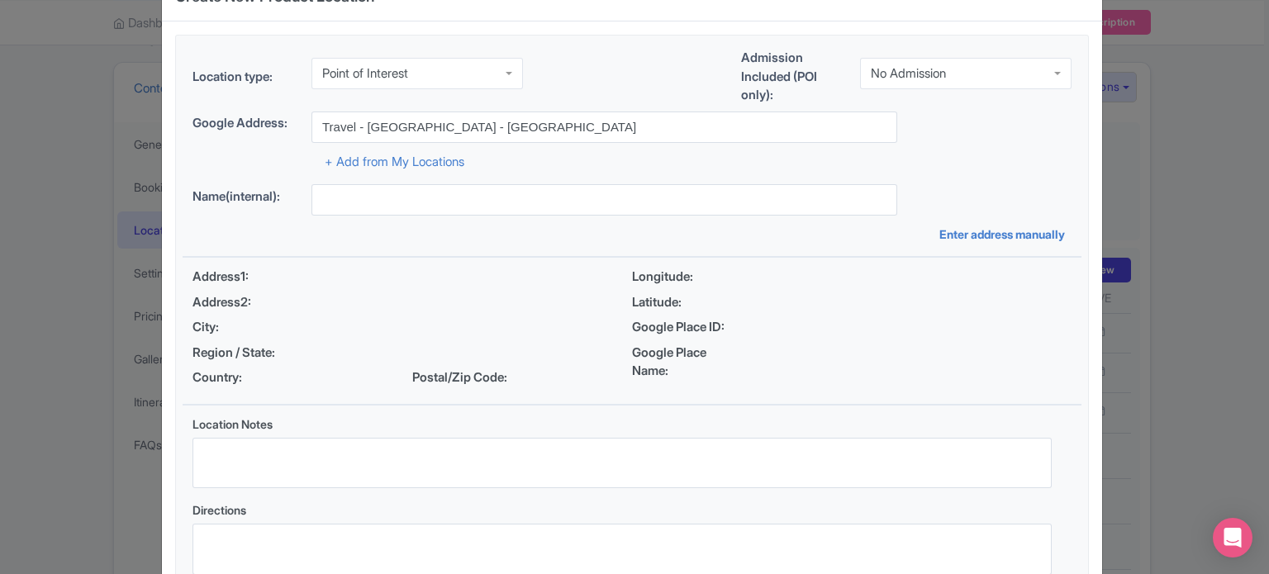
scroll to position [0, 0]
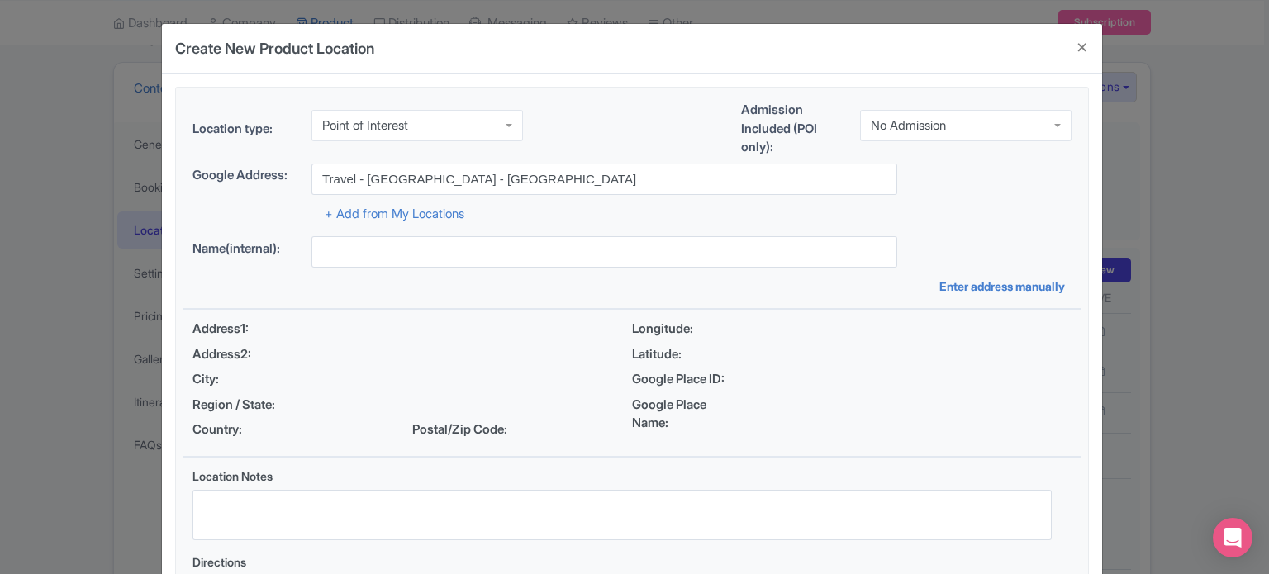
type input "Travel - Dubai - United Arab Emirates"
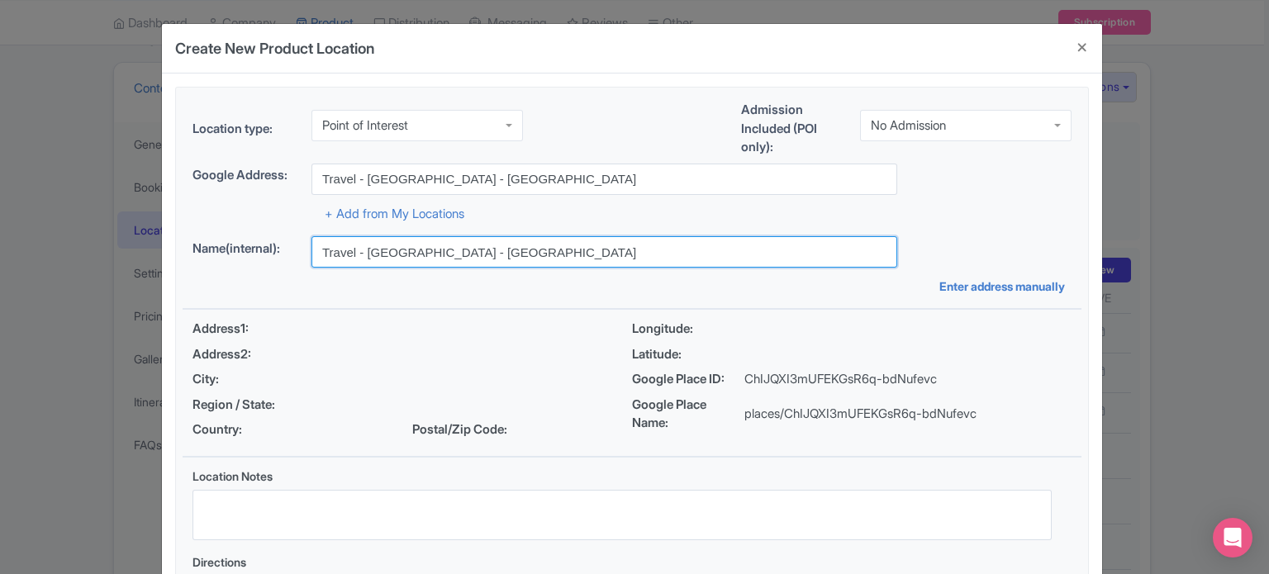
click at [472, 245] on input "Travel - Dubai - United Arab Emirates" at bounding box center [604, 251] width 586 height 31
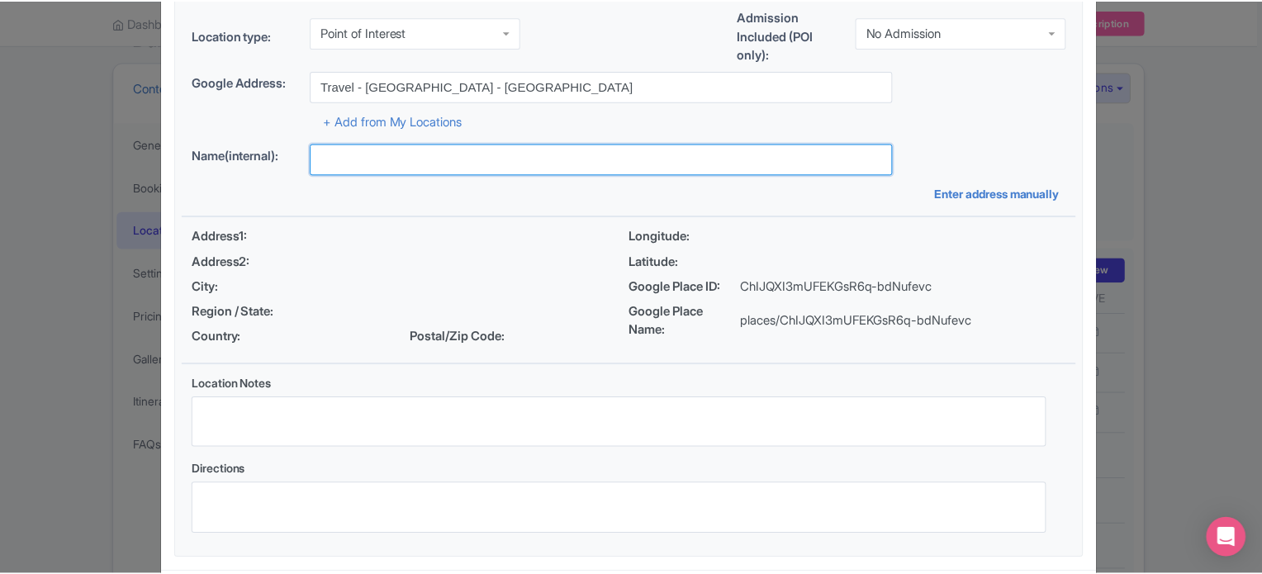
scroll to position [172, 0]
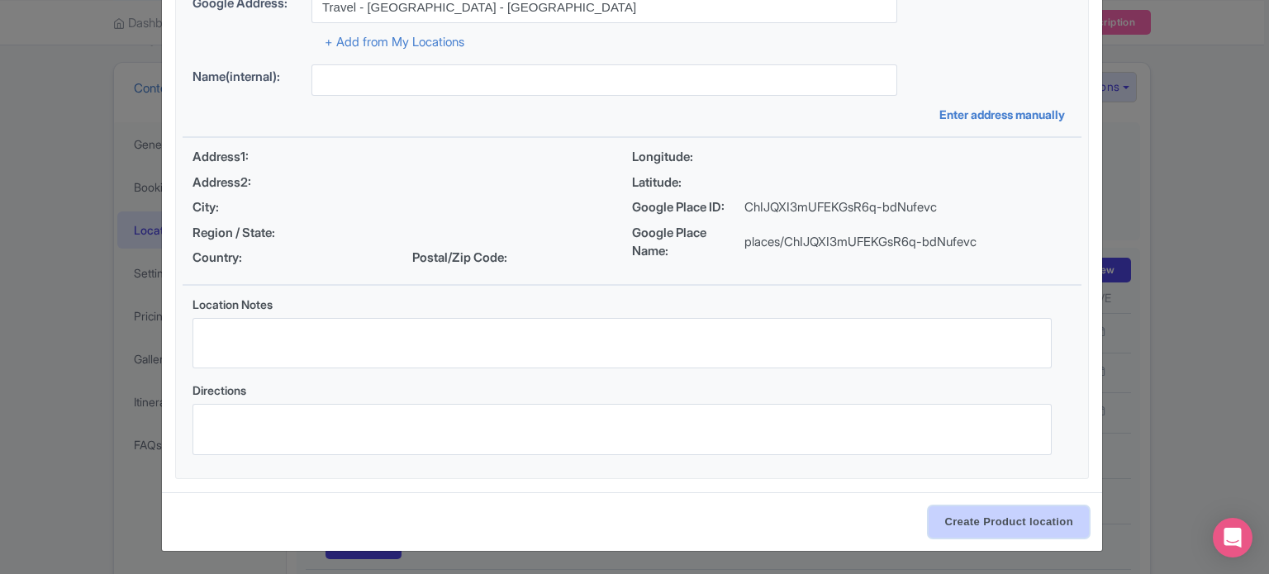
click at [994, 521] on input "Create Product location" at bounding box center [1008, 521] width 160 height 31
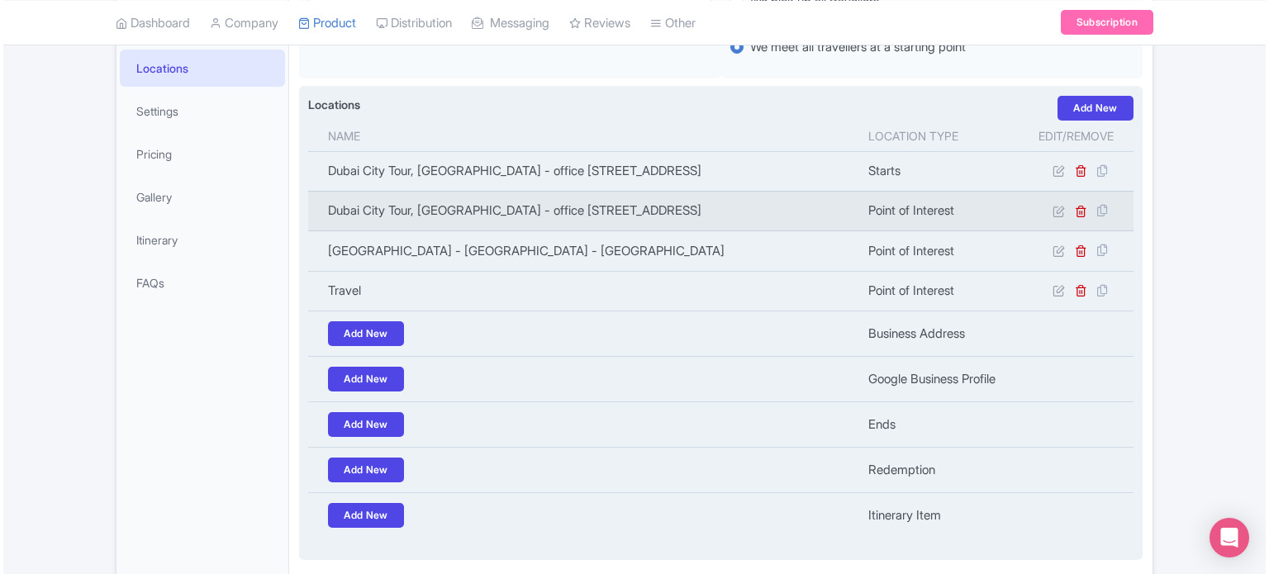
scroll to position [330, 0]
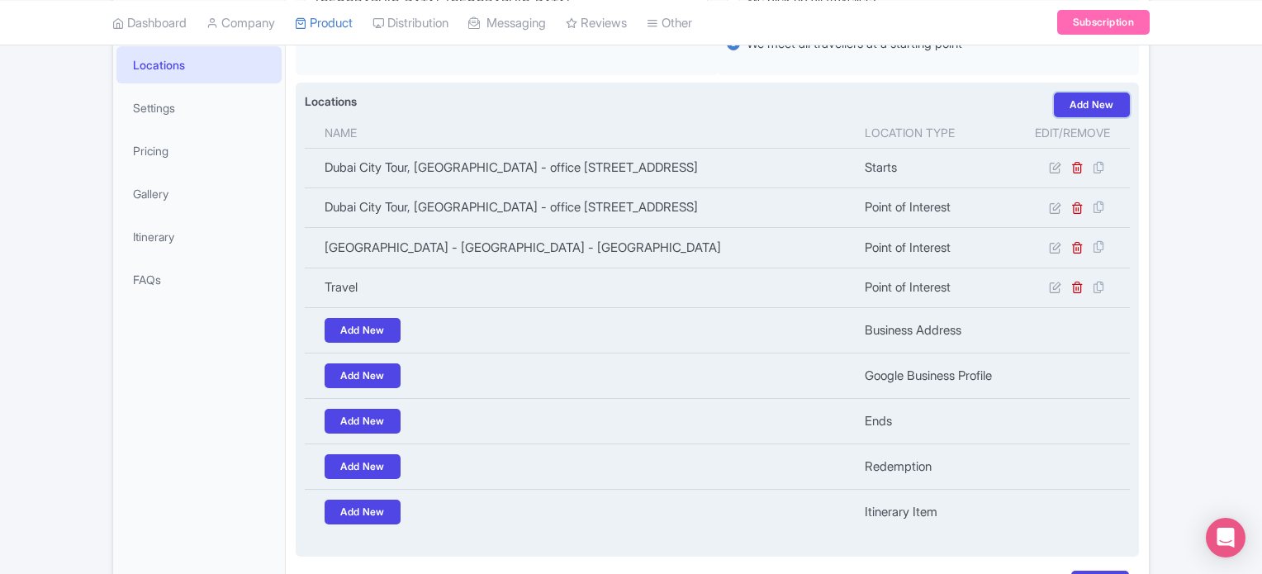
click at [1091, 102] on link "Add New" at bounding box center [1092, 105] width 76 height 25
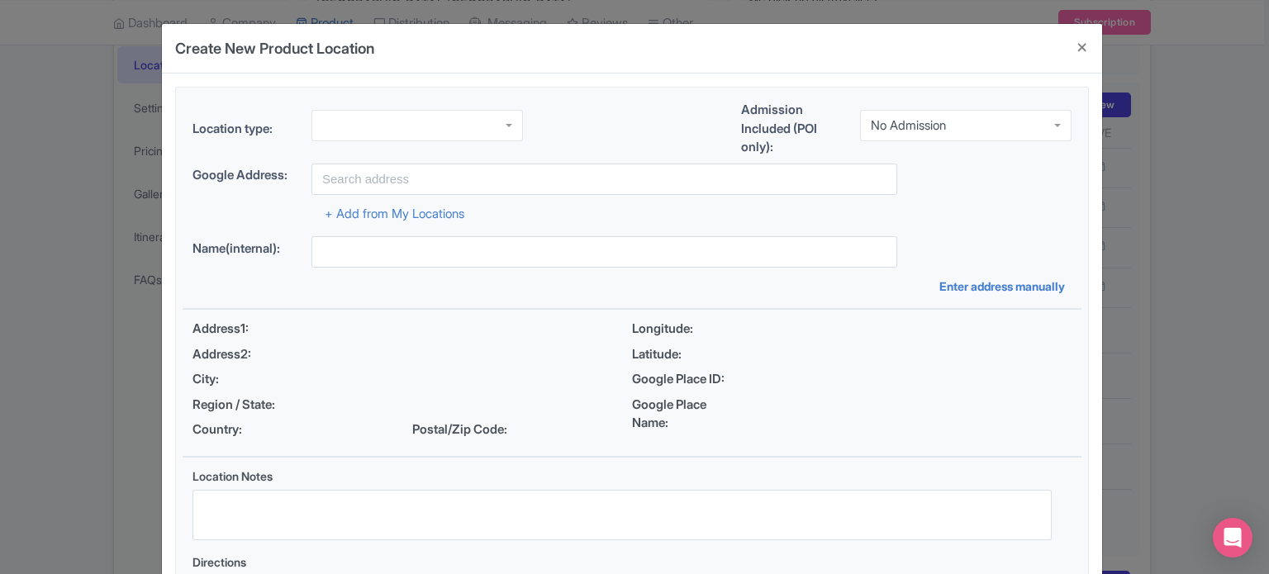
click at [463, 113] on div at bounding box center [416, 125] width 211 height 31
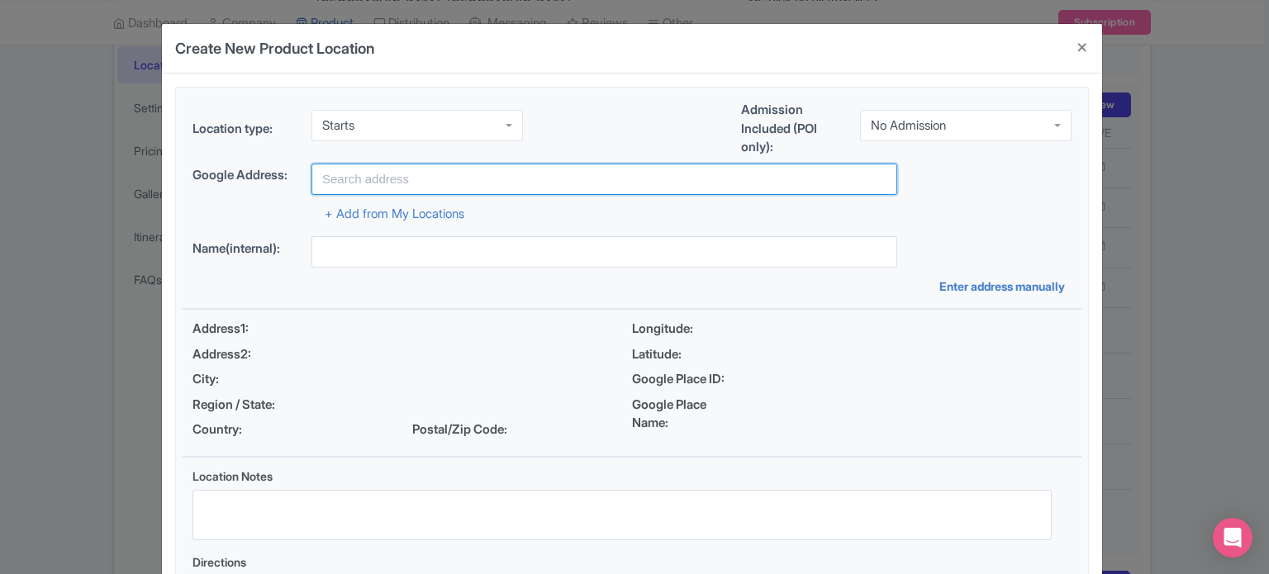
click at [450, 181] on input "text" at bounding box center [604, 179] width 586 height 31
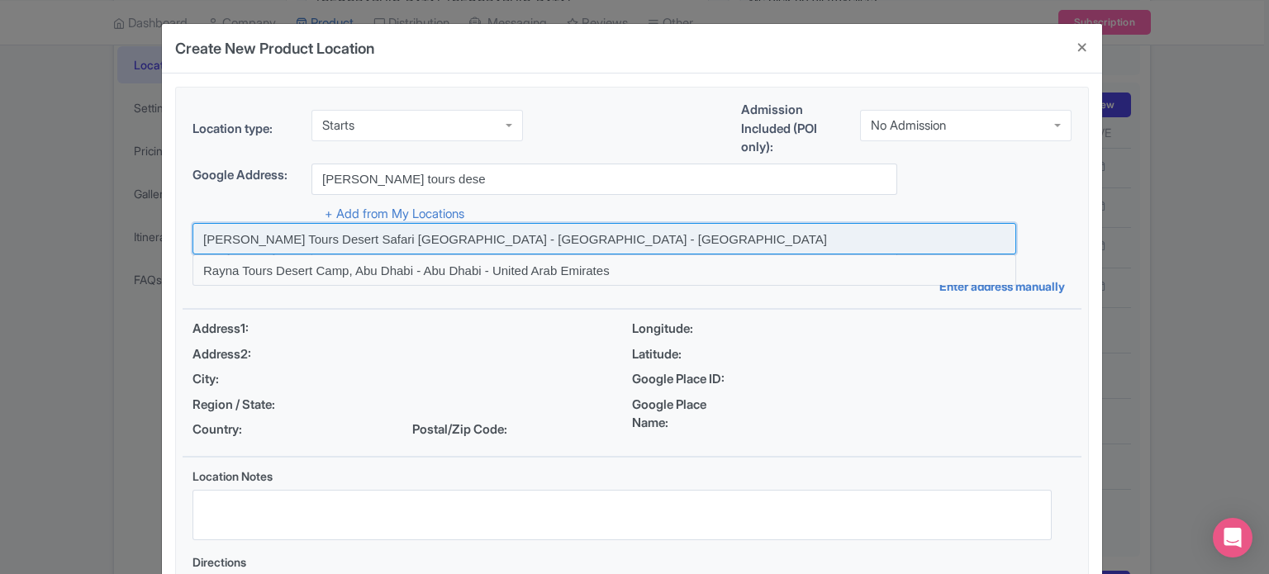
click at [356, 242] on input at bounding box center [604, 238] width 824 height 31
type input "[PERSON_NAME] Tours Desert Safari [GEOGRAPHIC_DATA] - [GEOGRAPHIC_DATA] - [GEOG…"
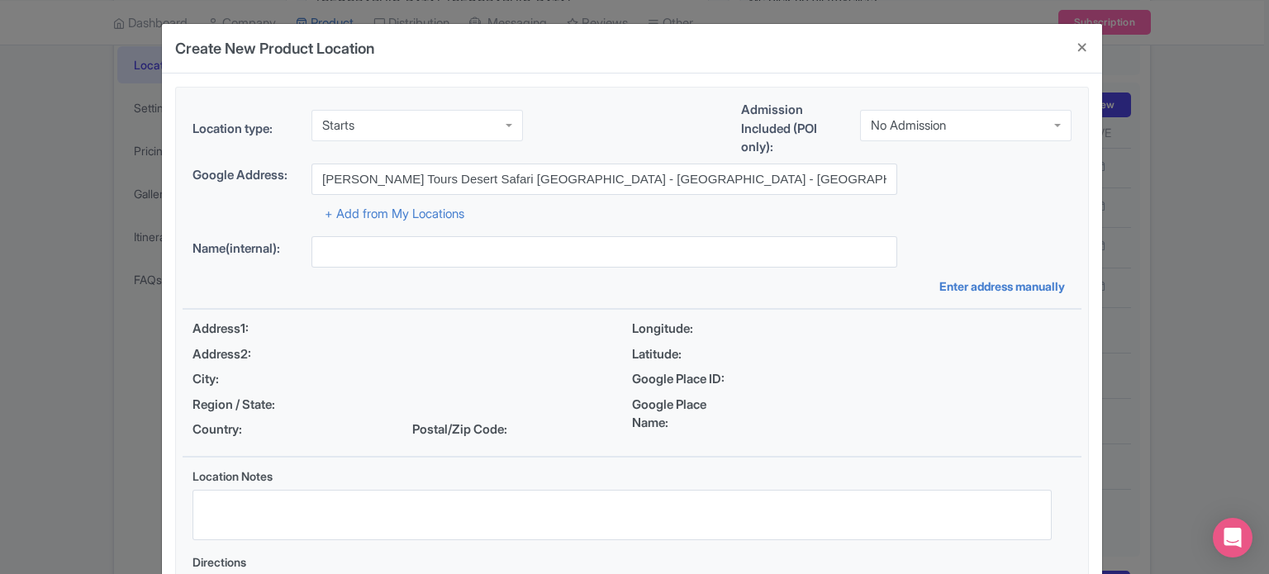
type input "[PERSON_NAME] Tours Desert Safari [GEOGRAPHIC_DATA] - [GEOGRAPHIC_DATA] - [GEOG…"
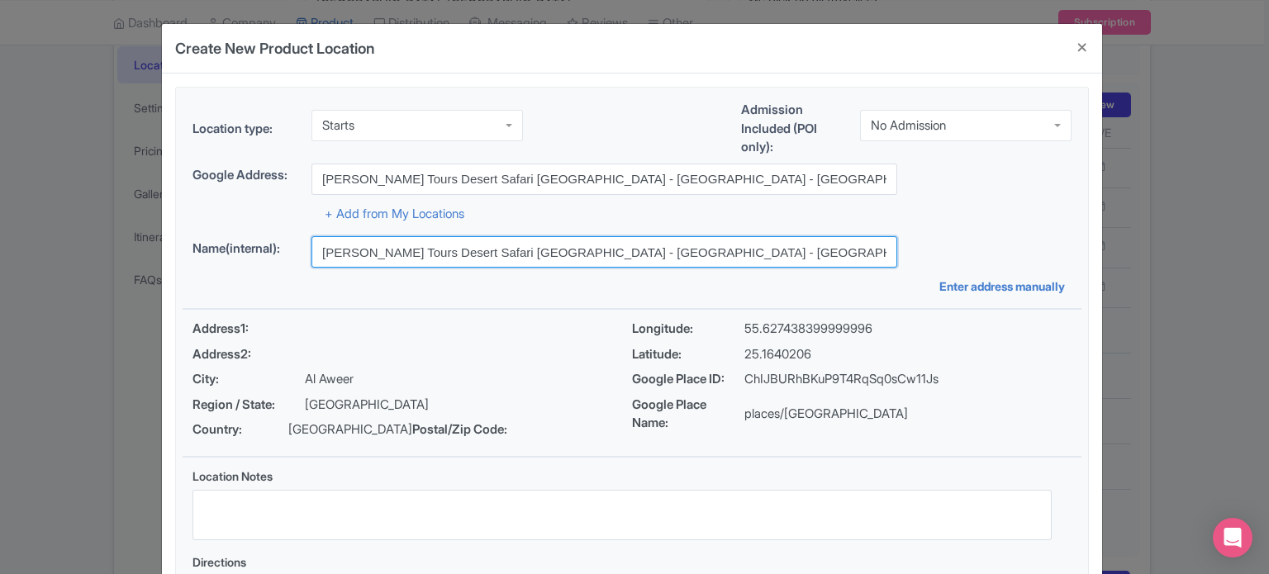
click at [685, 247] on input "[PERSON_NAME] Tours Desert Safari [GEOGRAPHIC_DATA] - [GEOGRAPHIC_DATA] - [GEOG…" at bounding box center [604, 251] width 586 height 31
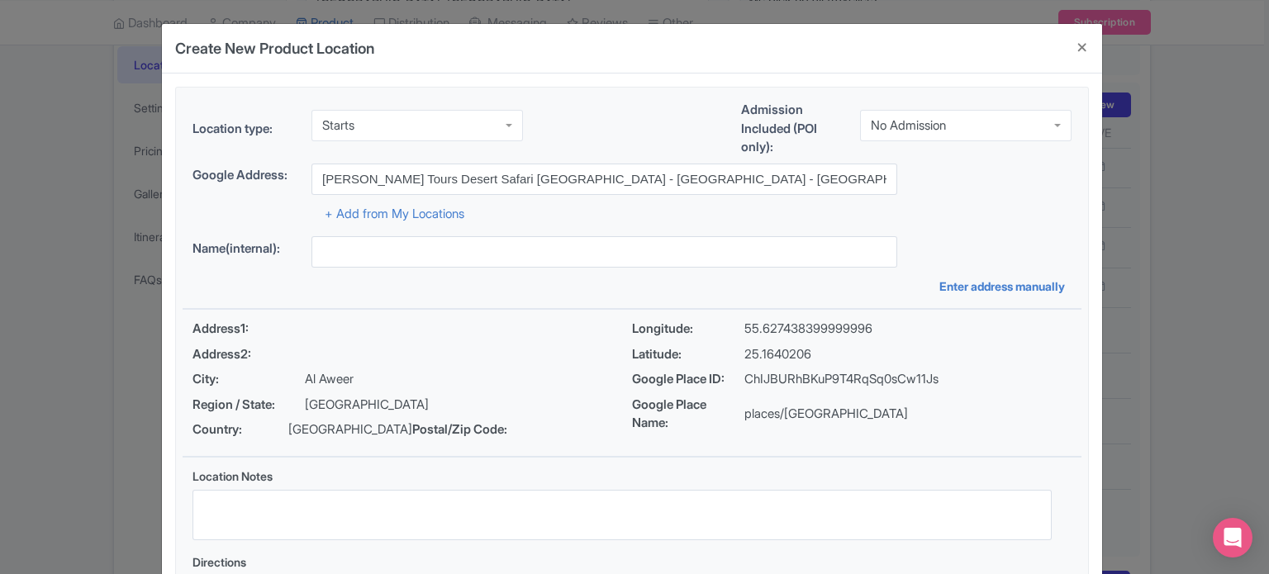
click at [967, 211] on div "+ Add from My Locations" at bounding box center [631, 209] width 879 height 29
click at [396, 129] on div "Starts" at bounding box center [416, 125] width 211 height 31
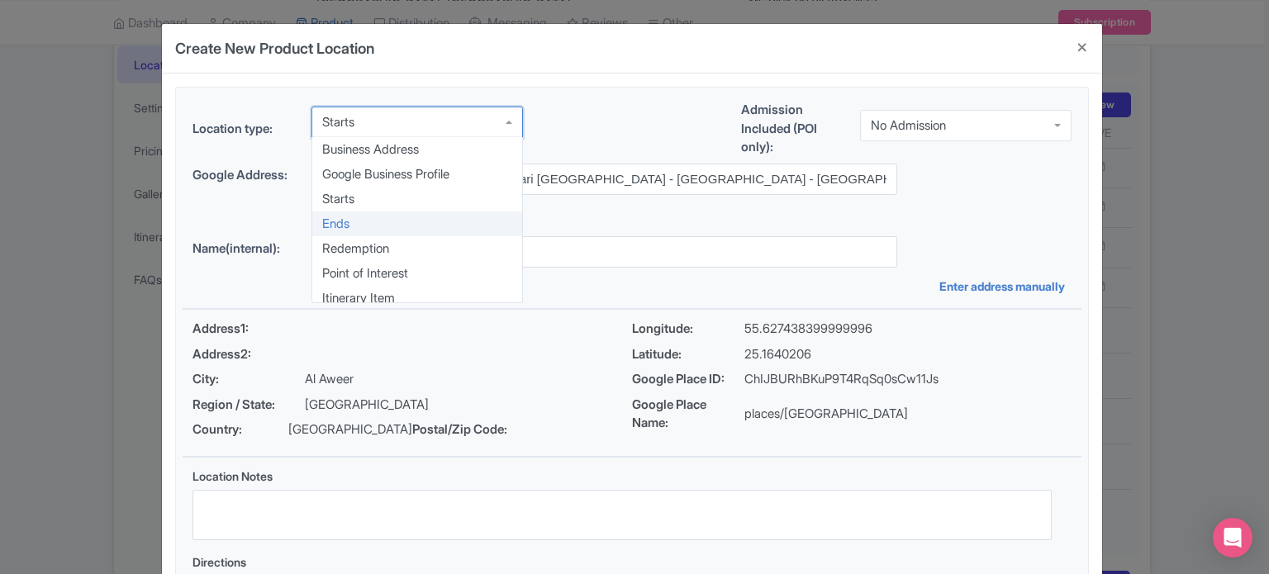
scroll to position [7, 0]
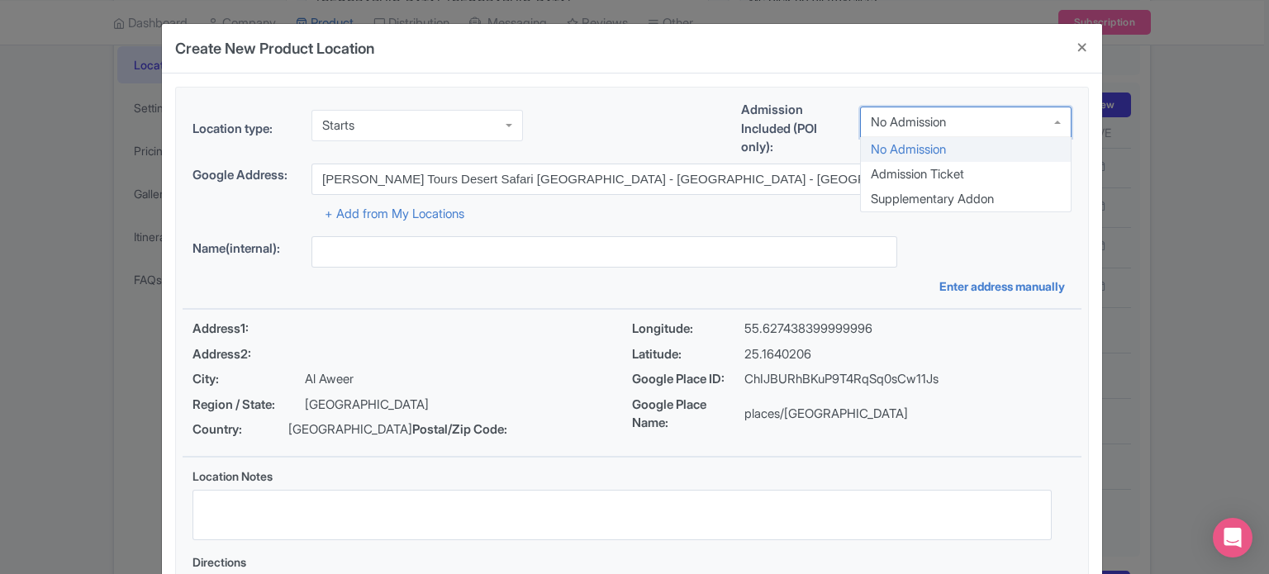
click at [990, 123] on div "No Admission" at bounding box center [965, 122] width 211 height 31
click at [922, 249] on div "Name(internal):" at bounding box center [631, 251] width 879 height 31
click at [938, 126] on div "No Admission" at bounding box center [908, 125] width 75 height 15
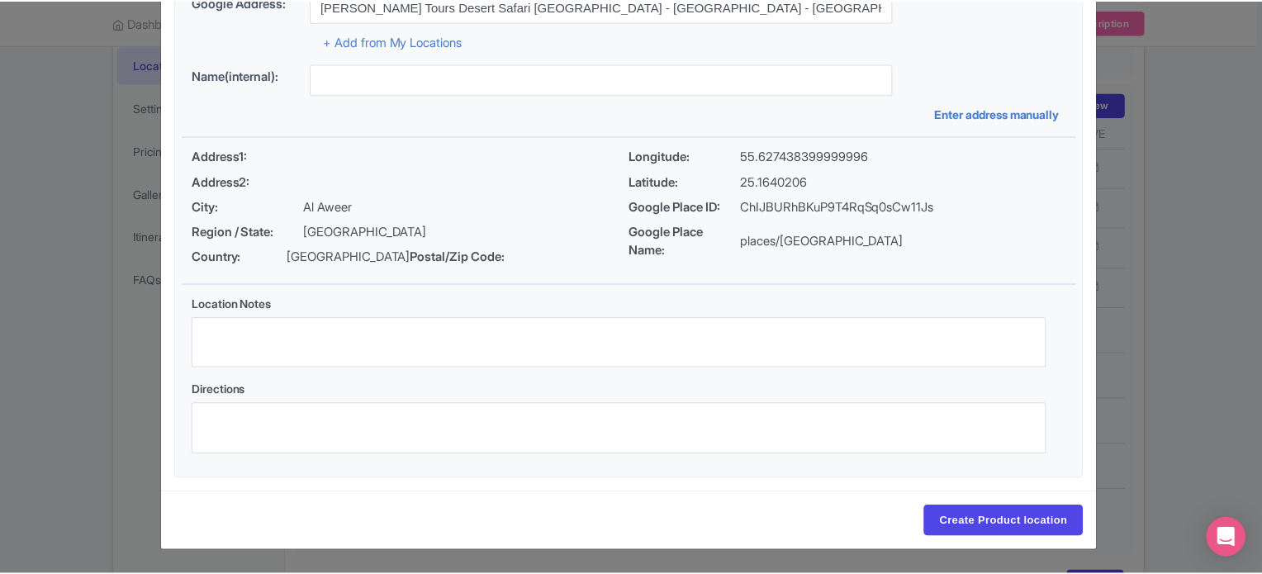
scroll to position [190, 0]
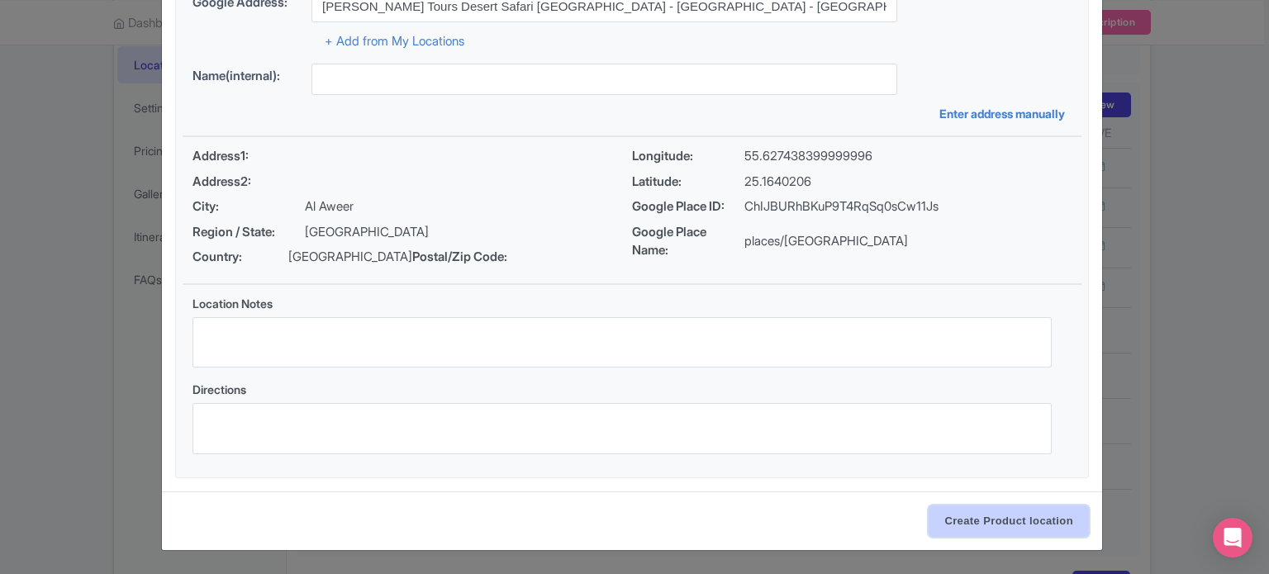
click at [1015, 518] on input "Create Product location" at bounding box center [1008, 521] width 160 height 31
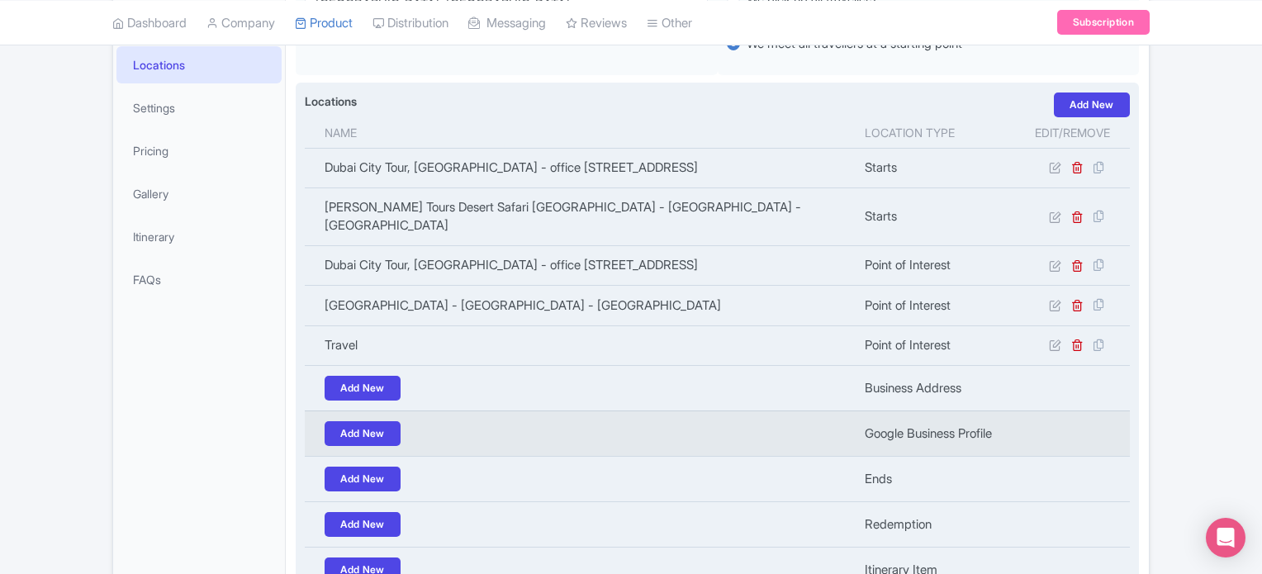
scroll to position [517, 0]
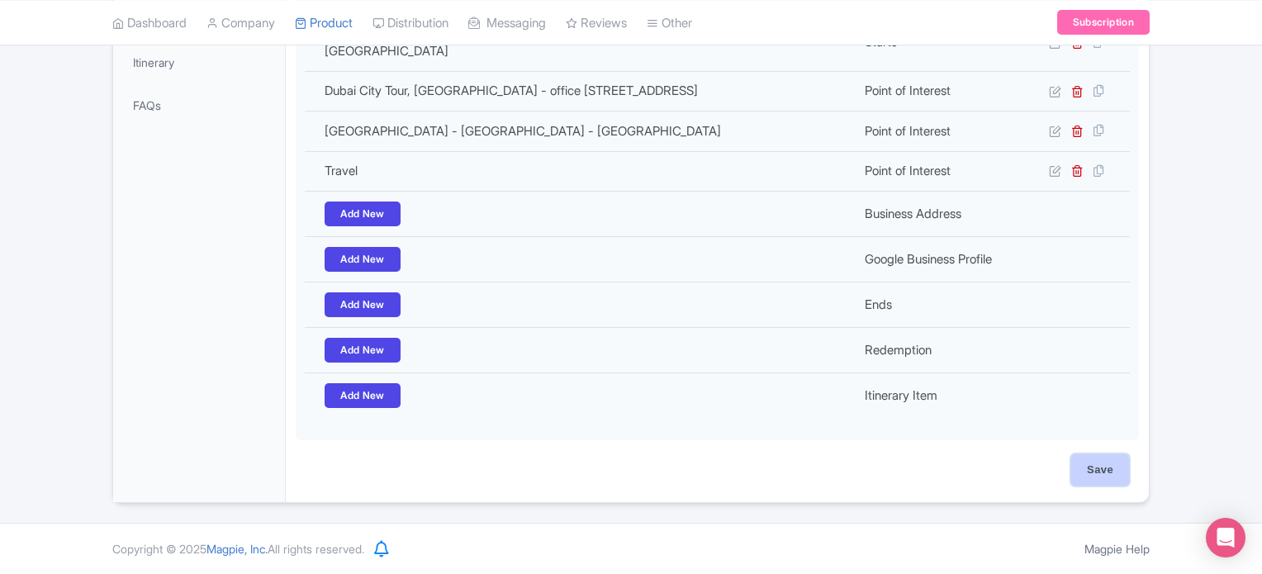
click at [1100, 473] on input "Save" at bounding box center [1100, 469] width 58 height 31
type input "Update Product"
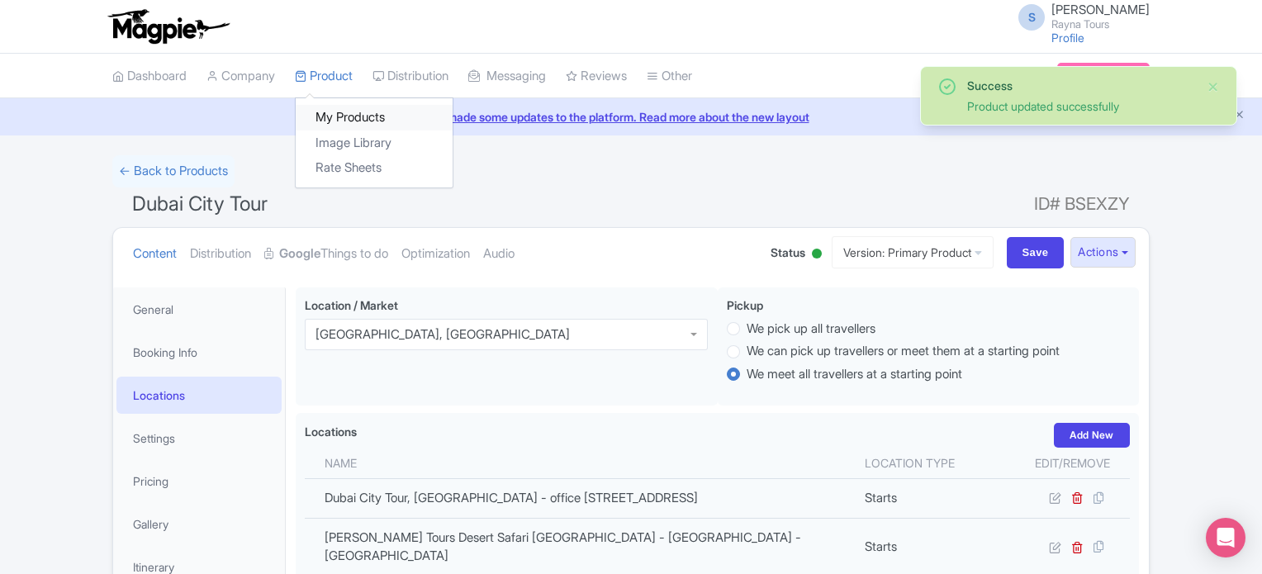
click at [349, 114] on link "My Products" at bounding box center [374, 118] width 157 height 26
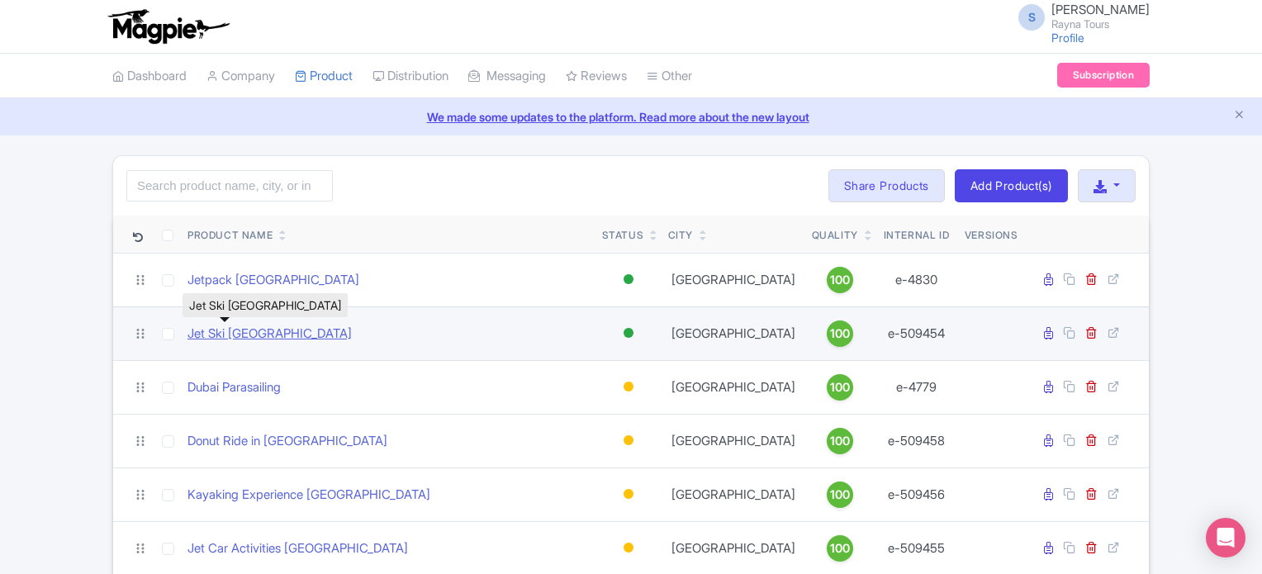
click at [241, 336] on link "Jet Ski [GEOGRAPHIC_DATA]" at bounding box center [270, 334] width 164 height 19
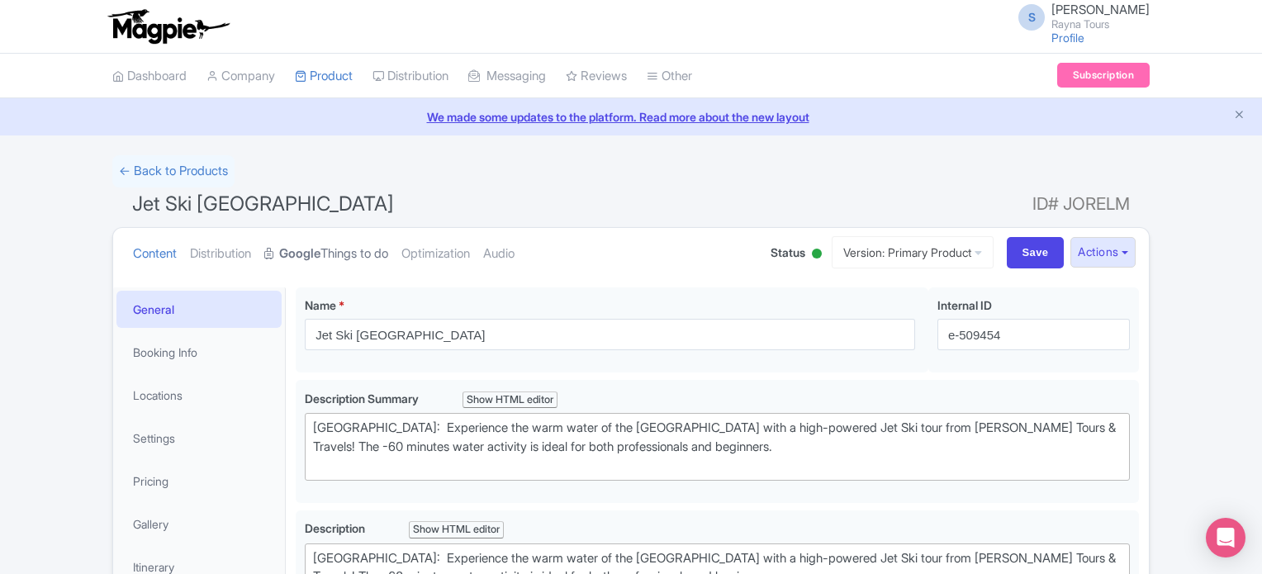
click at [320, 257] on strong "Google" at bounding box center [299, 254] width 41 height 19
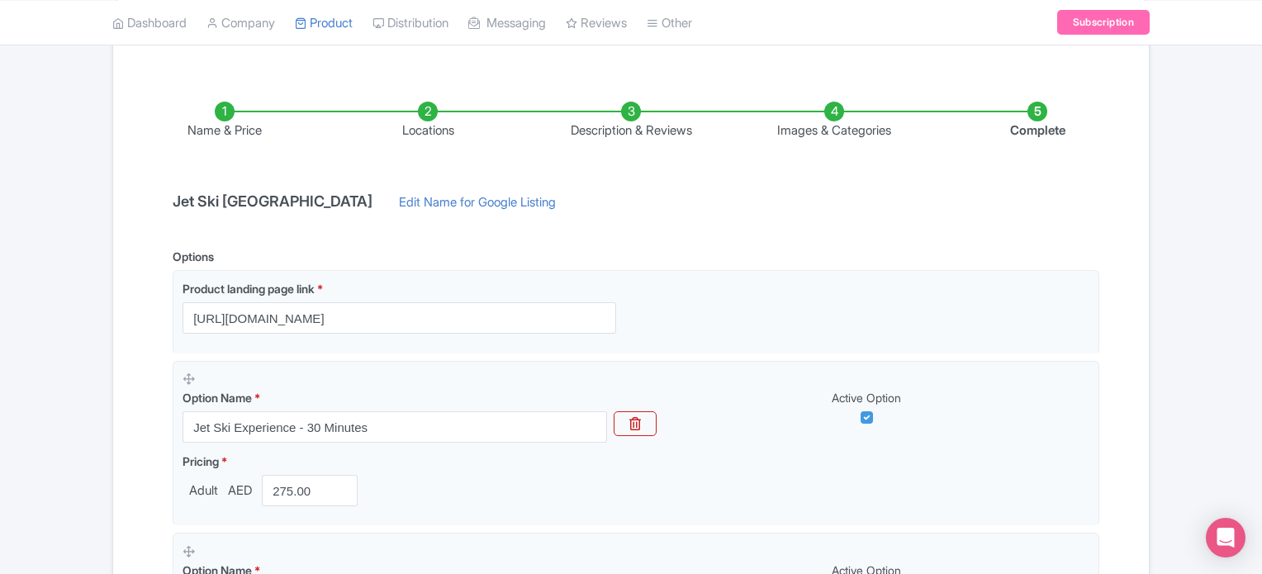
scroll to position [248, 0]
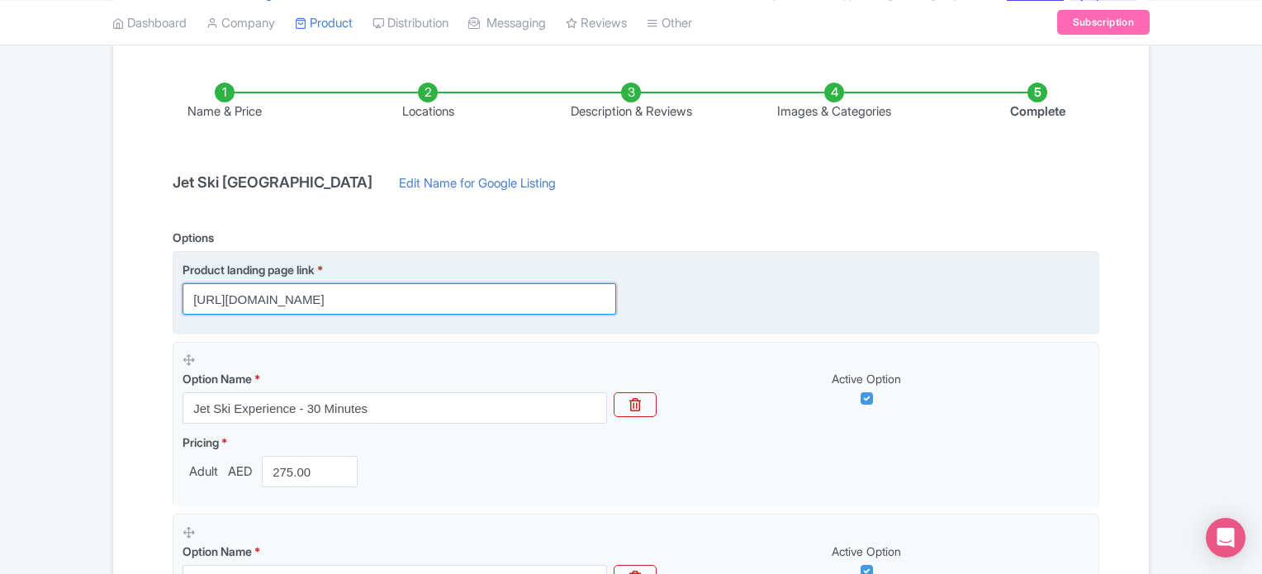
click at [449, 301] on input "https://www.raynatours.com/dubai/water-activities/jet-ski-dubai-e-509454" at bounding box center [400, 298] width 434 height 31
click at [395, 300] on input "https://www.raynatours.com/dubai/water-activities/jet-ski-dubai-e-509454" at bounding box center [400, 298] width 434 height 31
click at [396, 299] on input "https://www.raynatours.com/dubai/water-activities/jet-ski-dubai-e-509454" at bounding box center [400, 298] width 434 height 31
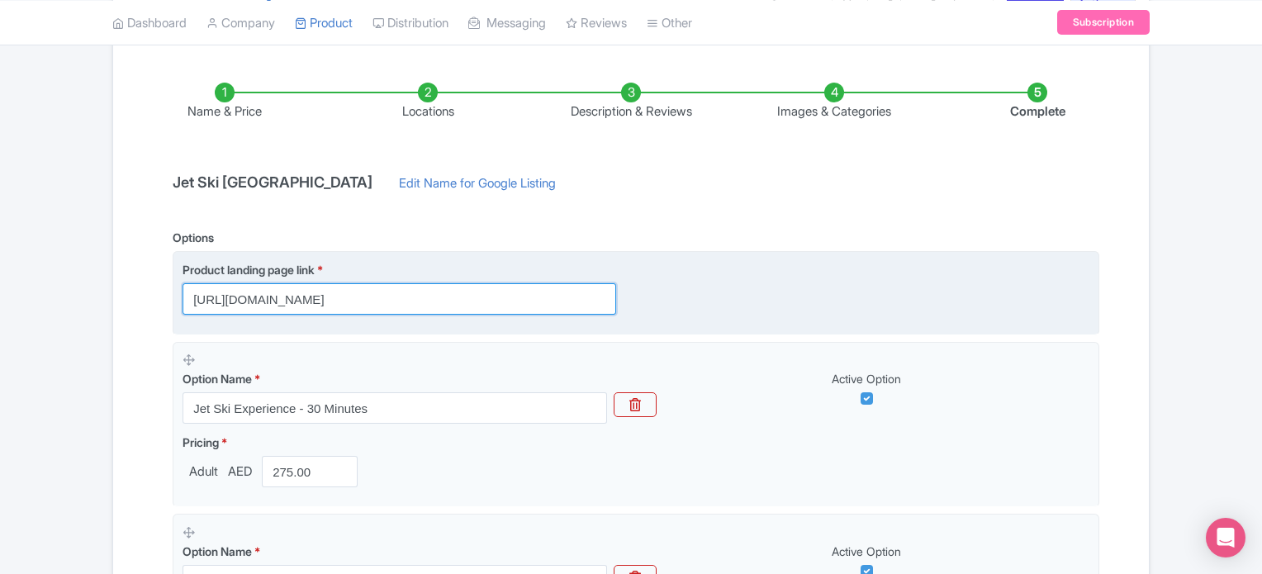
click at [396, 298] on input "https://www.raynatours.com/dubai/water-activities/jet-ski-dubai-e-509454" at bounding box center [400, 298] width 434 height 31
click at [456, 297] on input "https://www.raynatours.com/dubai/water-activities/jet-ski-dubai-e-509454" at bounding box center [400, 298] width 434 height 31
paste input "adventure-e-509471"
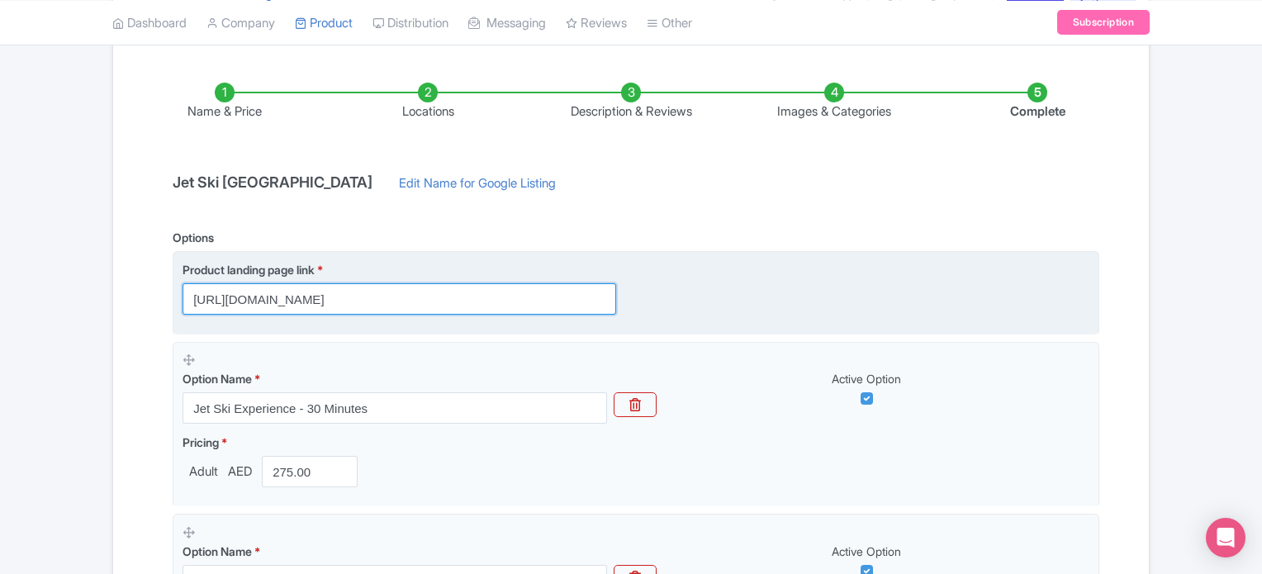
scroll to position [0, 10]
type input "https://www.raynatours.com/dubai/water-activities/jet-ski-adventure-e-509471"
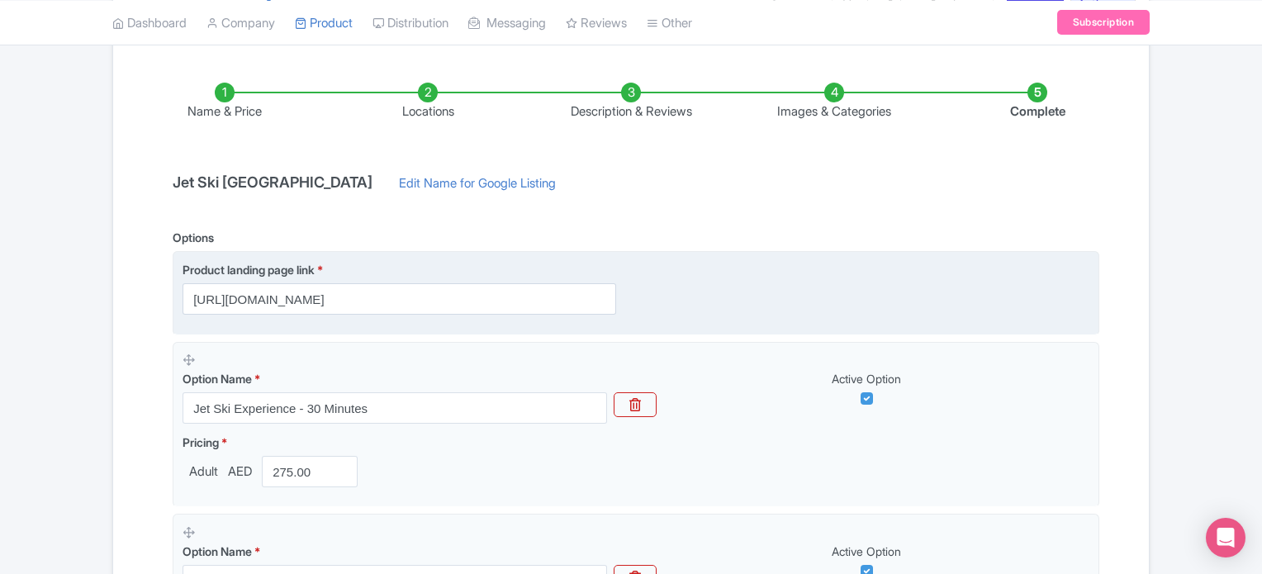
click at [684, 296] on div "Product landing page link * https://www.raynatours.com/dubai/water-activities/j…" at bounding box center [636, 288] width 907 height 54
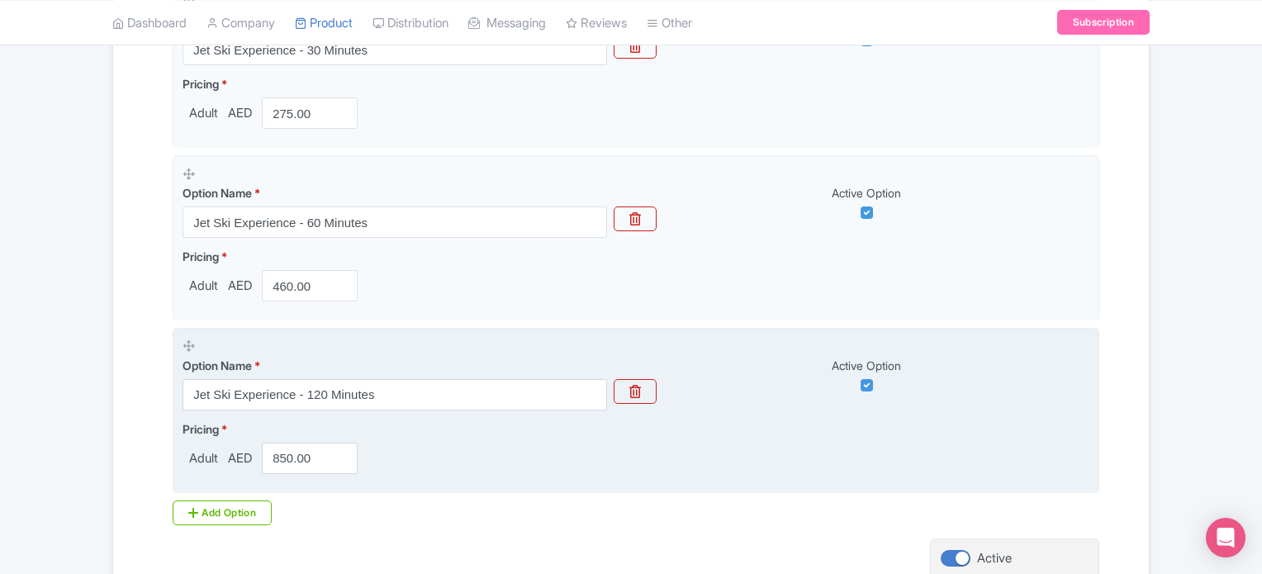
scroll to position [422, 0]
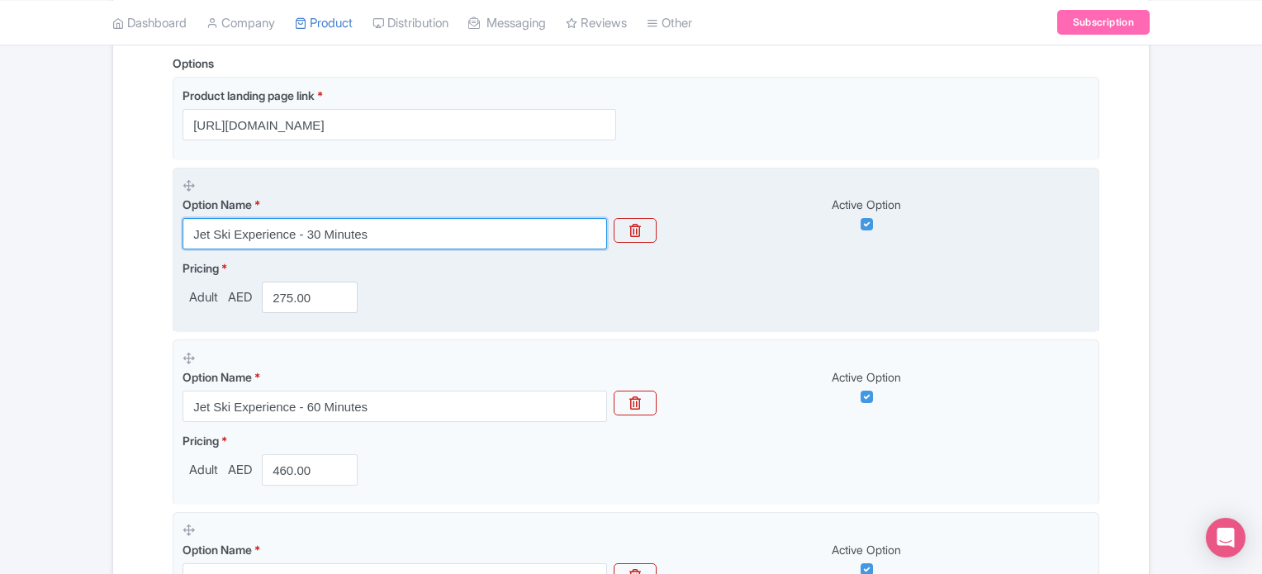
click at [281, 234] on input "Jet Ski Experience - 30 Minutes" at bounding box center [395, 233] width 425 height 31
paste input "Jet Ski Adventur"
type input "Jet Ski Adventure - 30 Minutes"
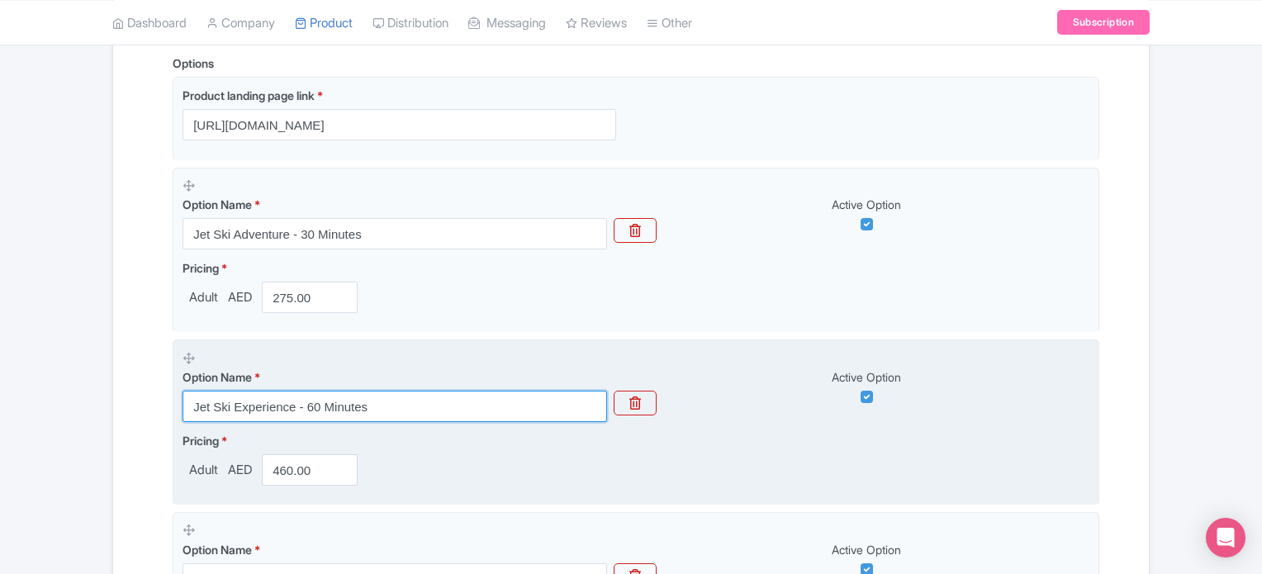
click at [272, 396] on input "Jet Ski Experience - 60 Minutes" at bounding box center [395, 406] width 425 height 31
paste input "Jet Ski Adventur"
type input "Jet Ski Adventure - 60 Minutes"
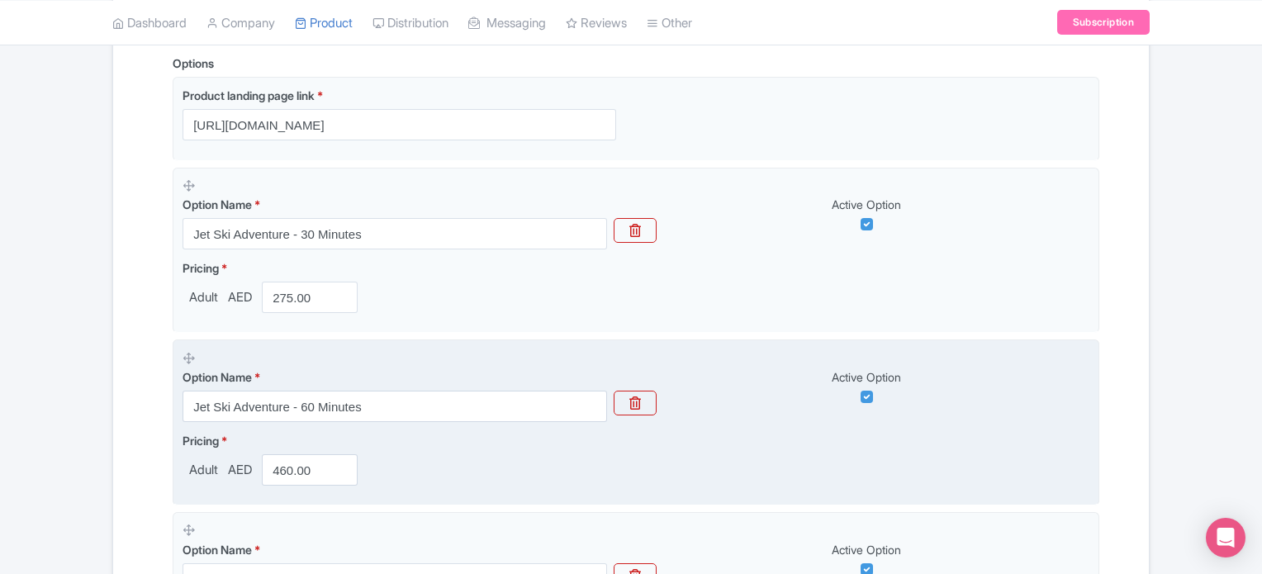
click at [717, 420] on div "Option Name * Jet Ski Adventure - 60 Minutes Active Option" at bounding box center [636, 386] width 907 height 73
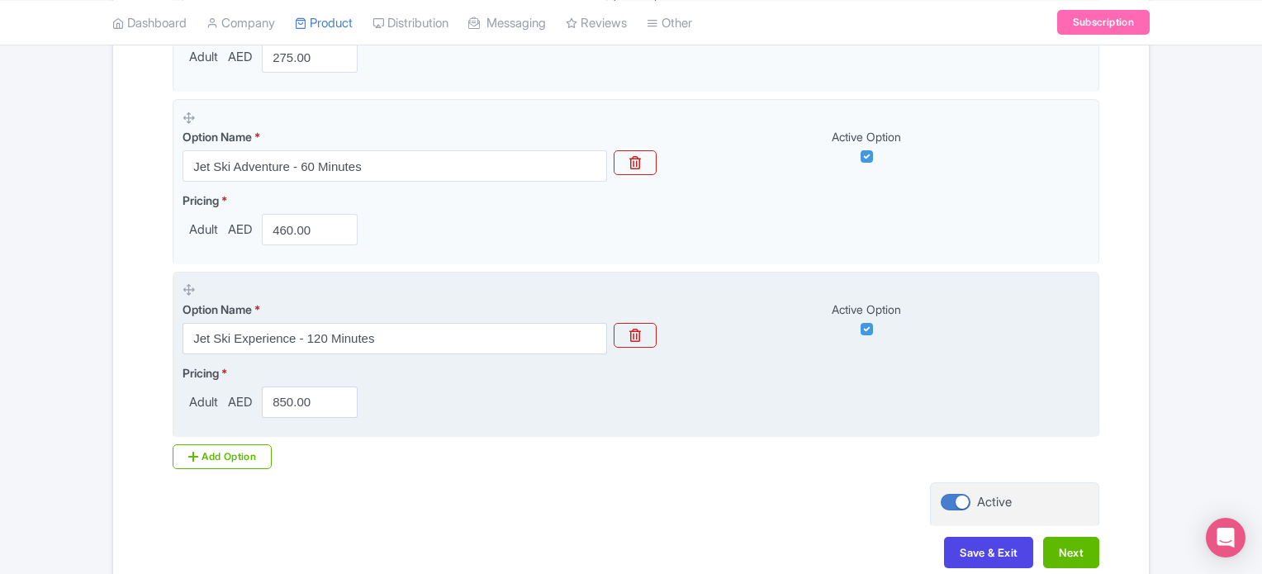
scroll to position [670, 0]
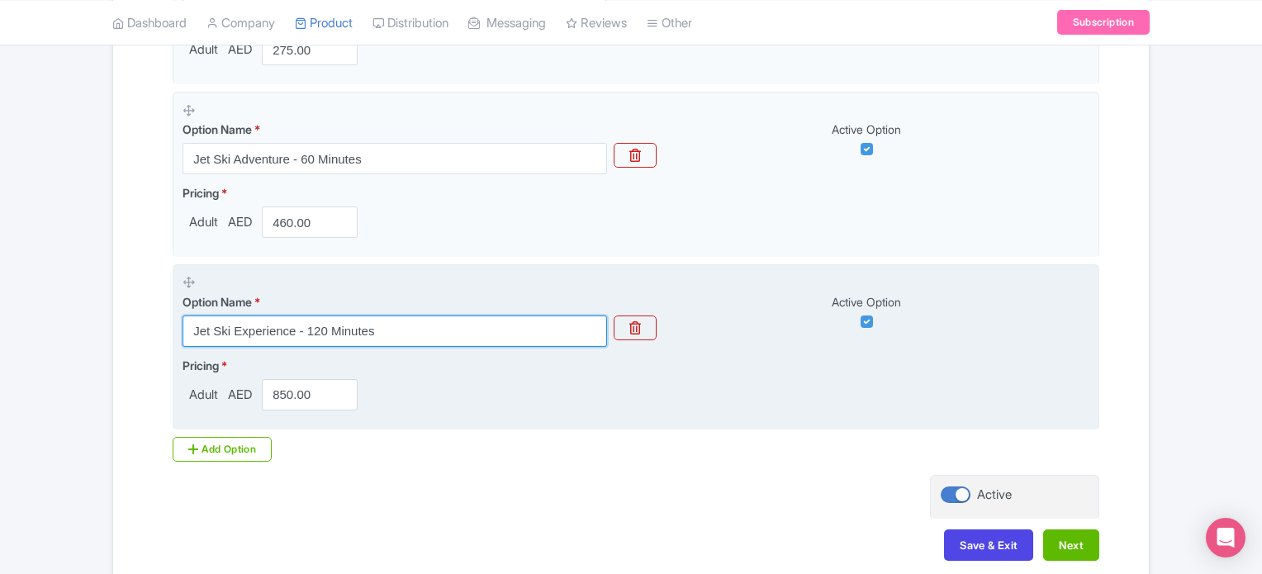
click at [316, 327] on input "Jet Ski Experience - 120 Minutes" at bounding box center [395, 331] width 425 height 31
paste input "Jet Ski Adventur"
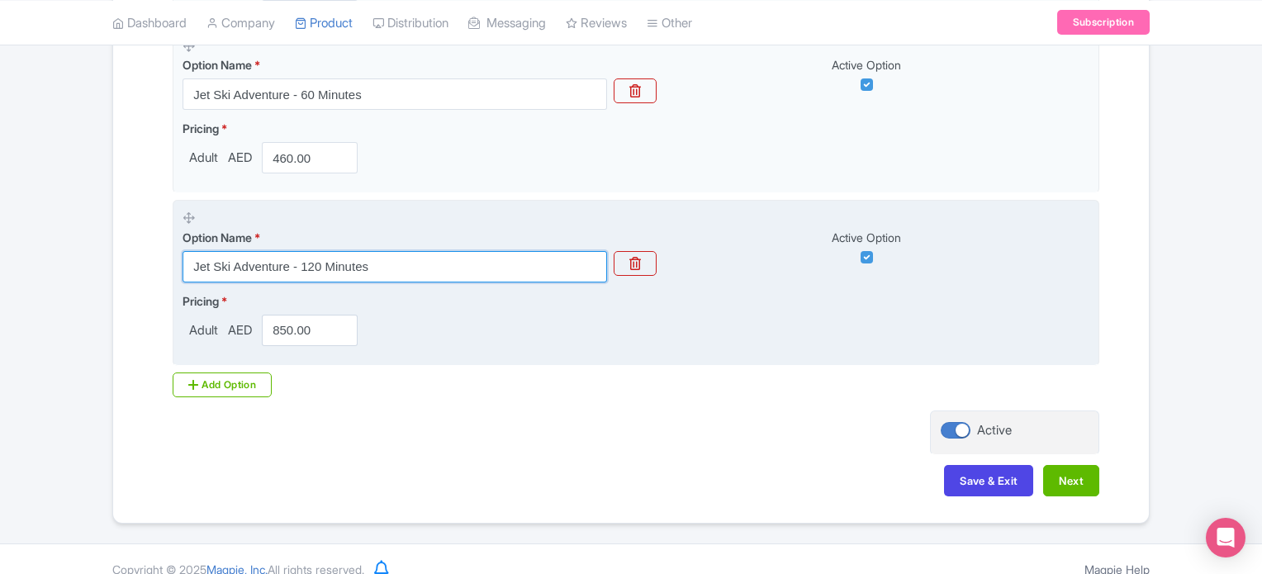
scroll to position [753, 0]
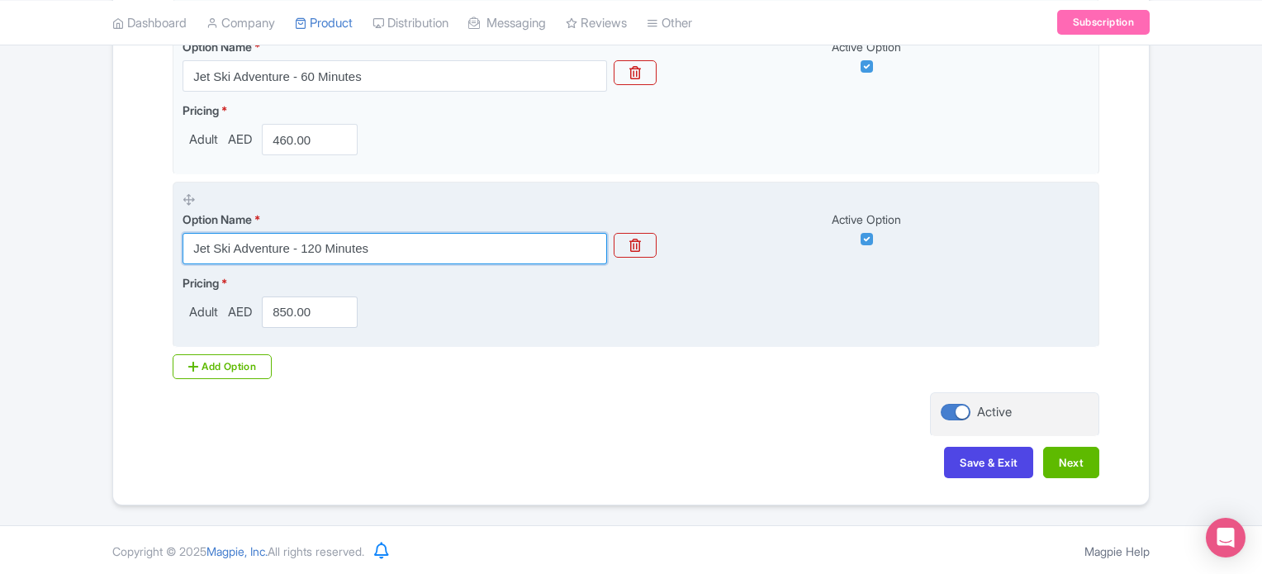
type input "Jet Ski Adventure - 120 Minutes"
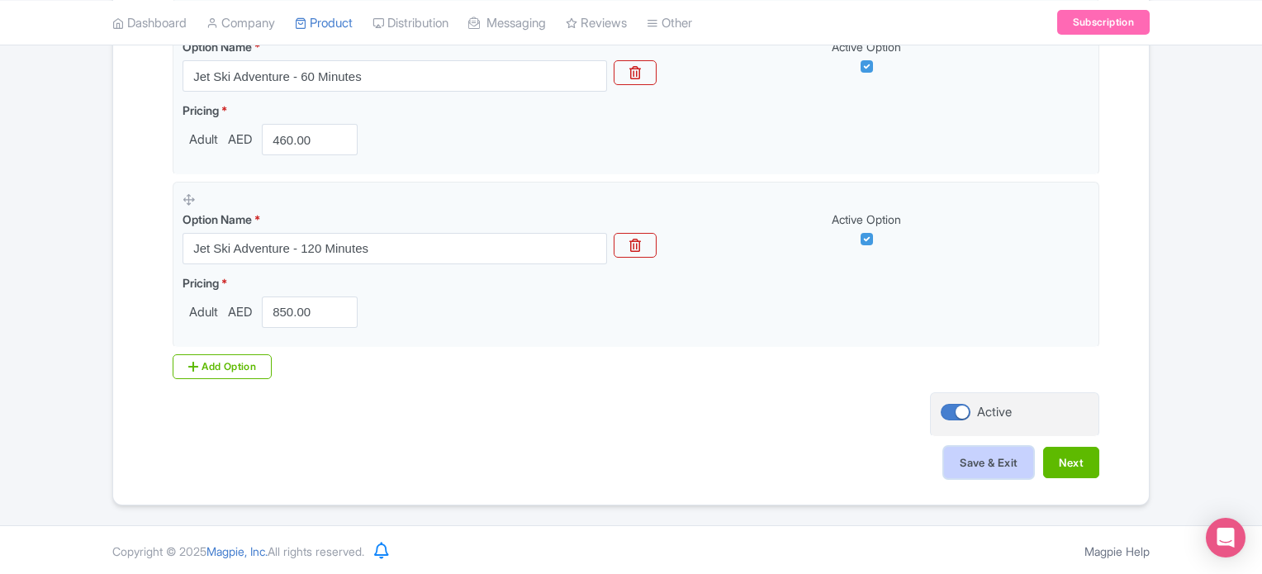
click at [988, 455] on button "Save & Exit" at bounding box center [988, 462] width 89 height 31
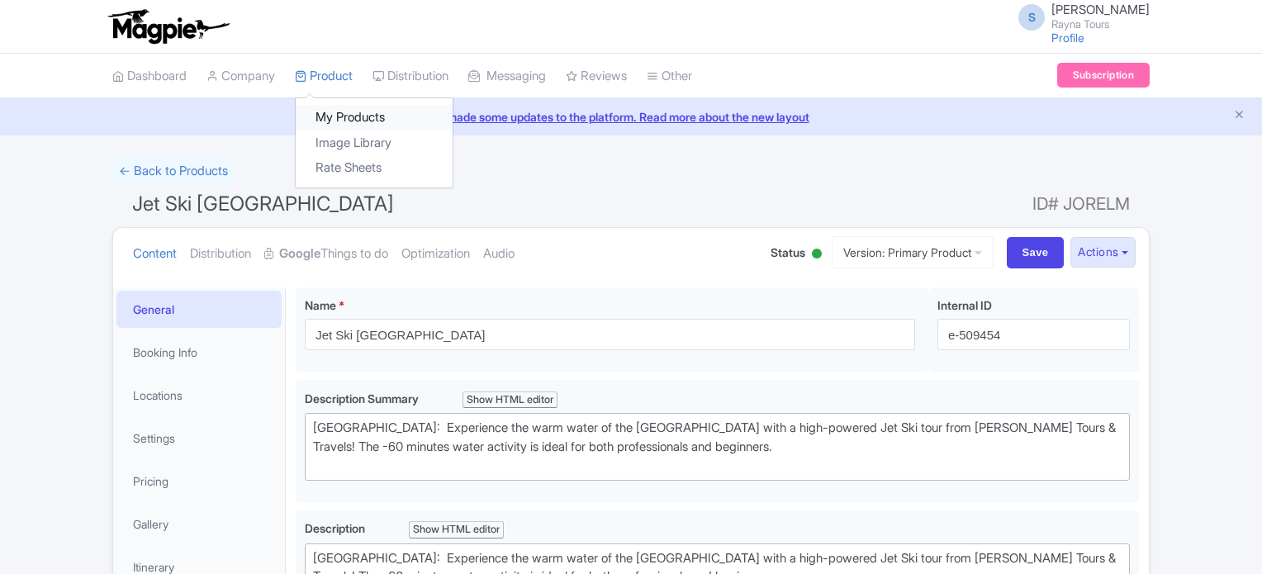
click at [340, 121] on link "My Products" at bounding box center [374, 118] width 157 height 26
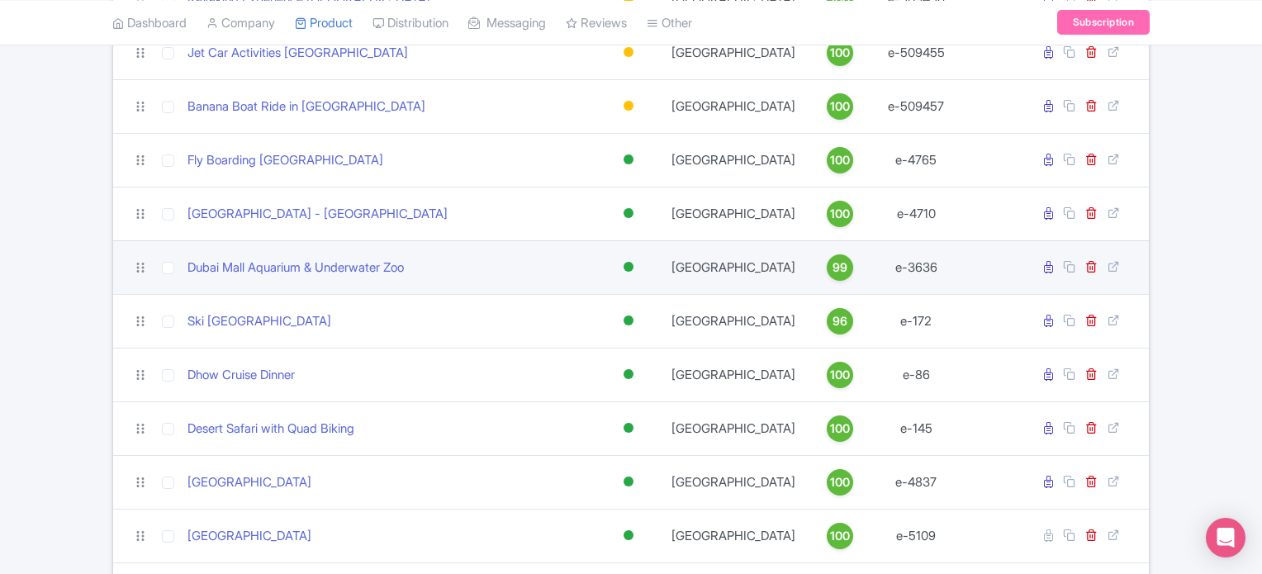
scroll to position [578, 0]
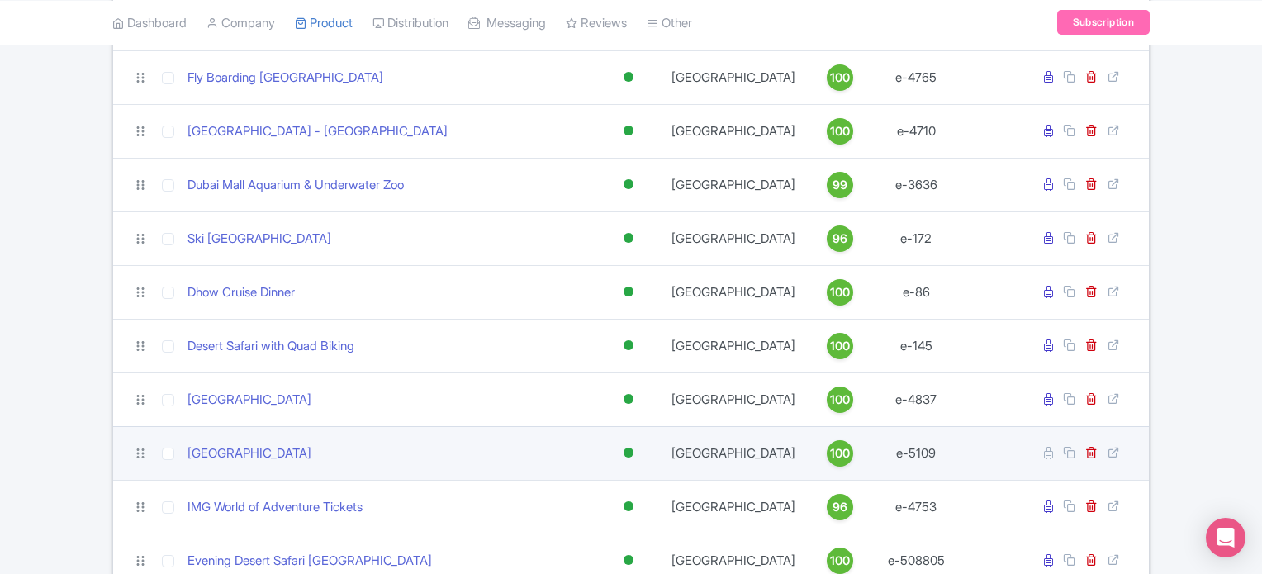
click at [624, 449] on div at bounding box center [629, 453] width 10 height 10
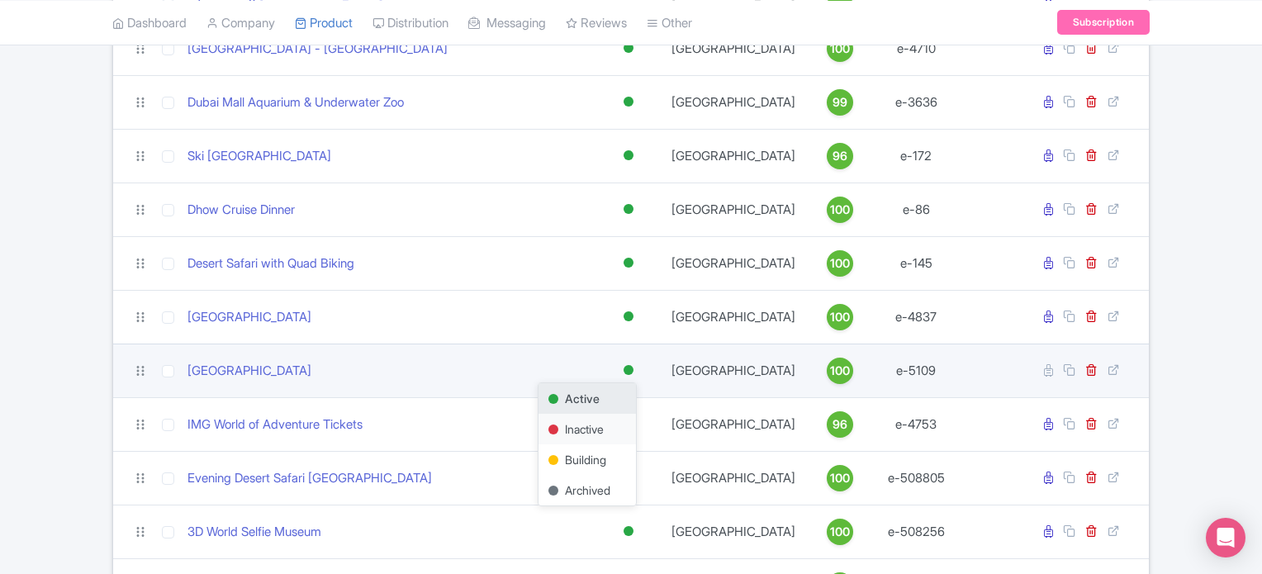
click at [583, 429] on div "Inactive" at bounding box center [587, 429] width 97 height 31
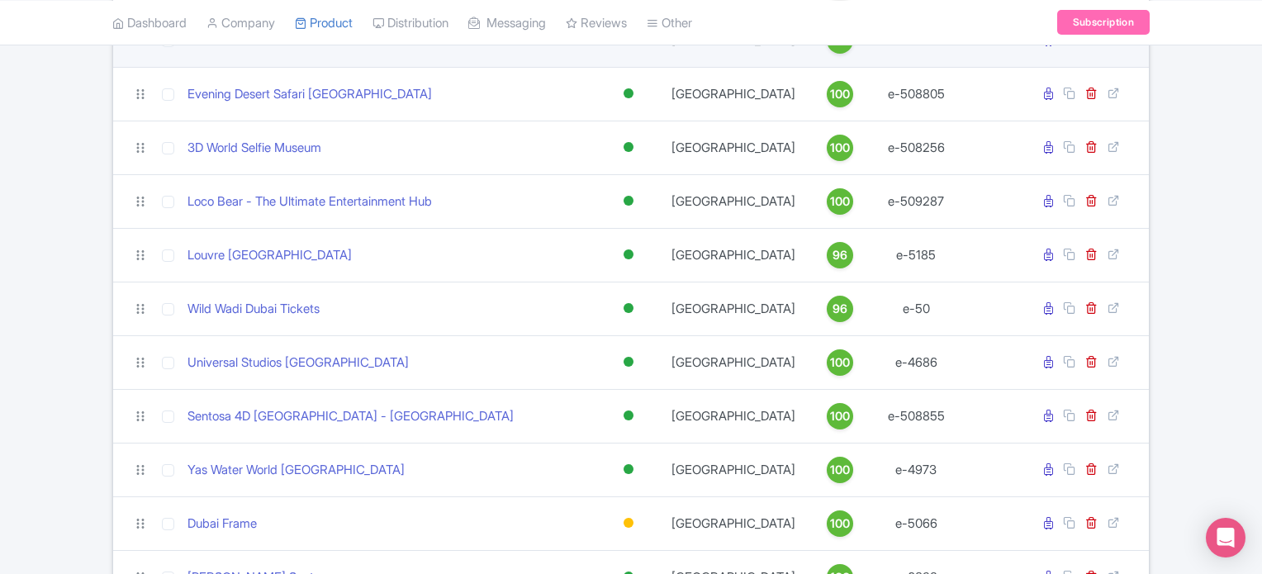
scroll to position [1074, 0]
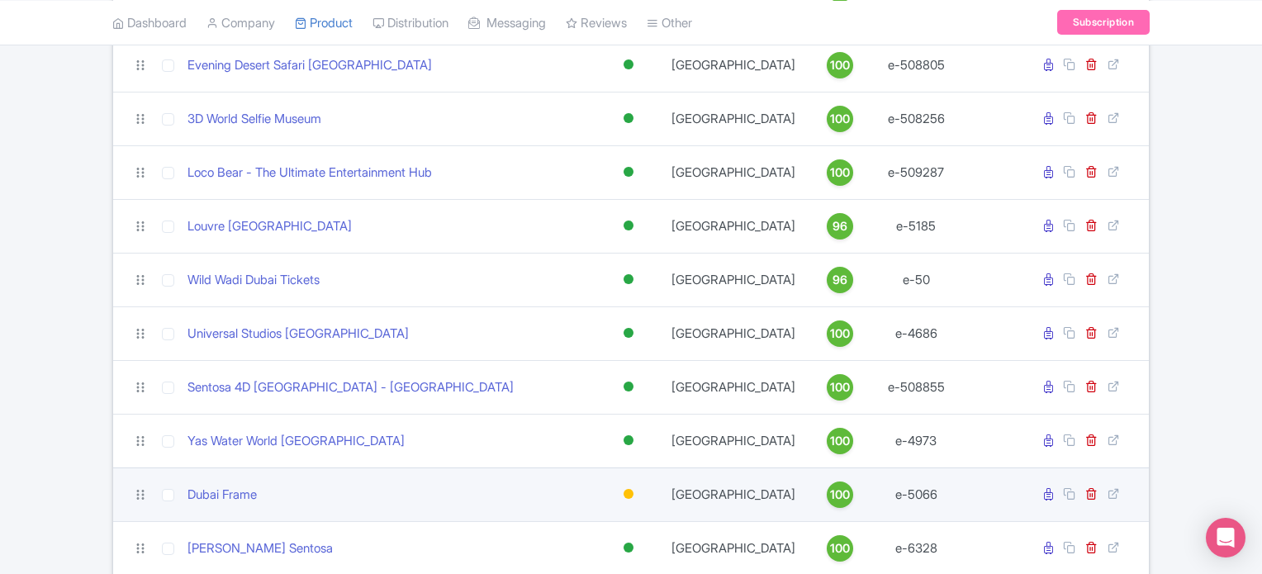
click at [628, 490] on div at bounding box center [629, 494] width 10 height 10
click at [578, 516] on div "Active" at bounding box center [587, 522] width 97 height 31
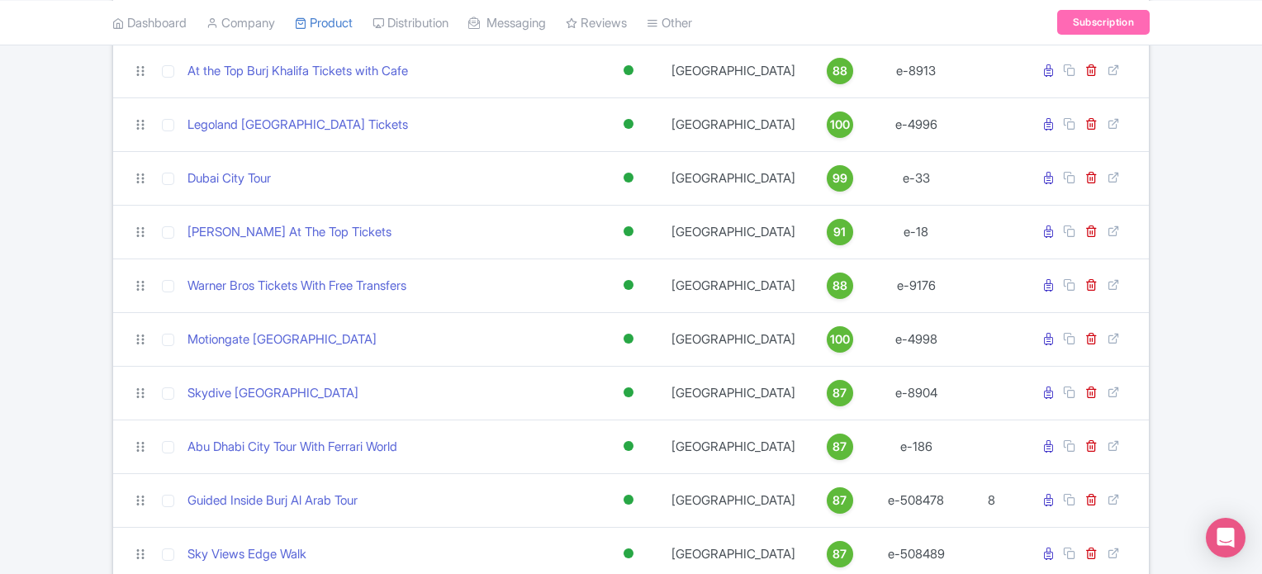
scroll to position [2313, 0]
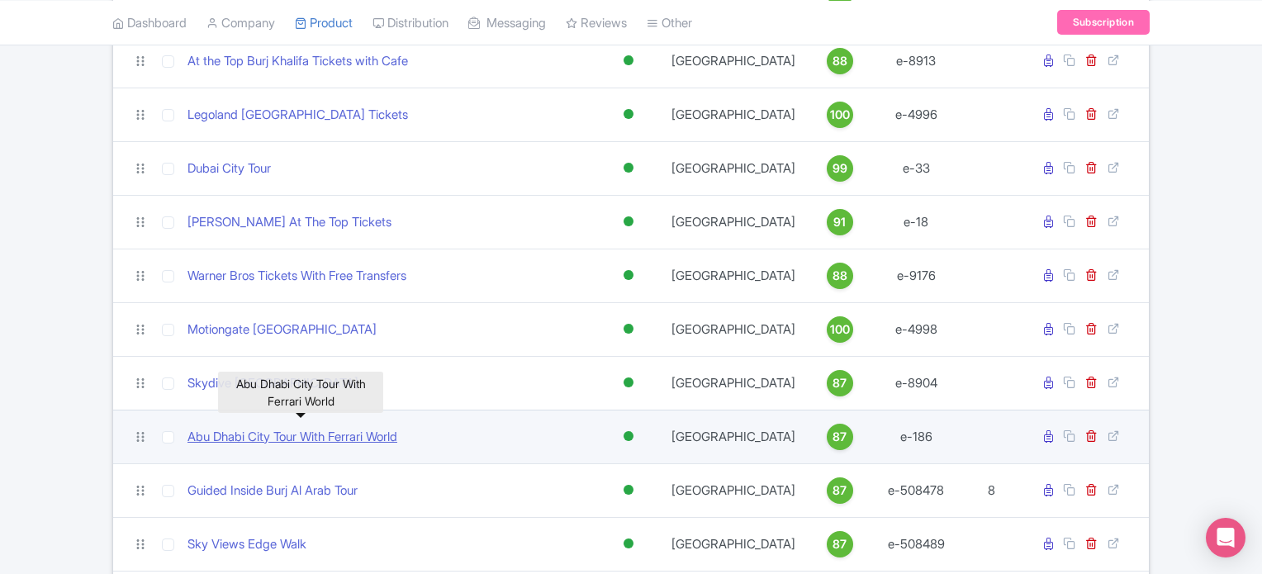
click at [359, 431] on link "Abu Dhabi City Tour With Ferrari World" at bounding box center [293, 437] width 210 height 19
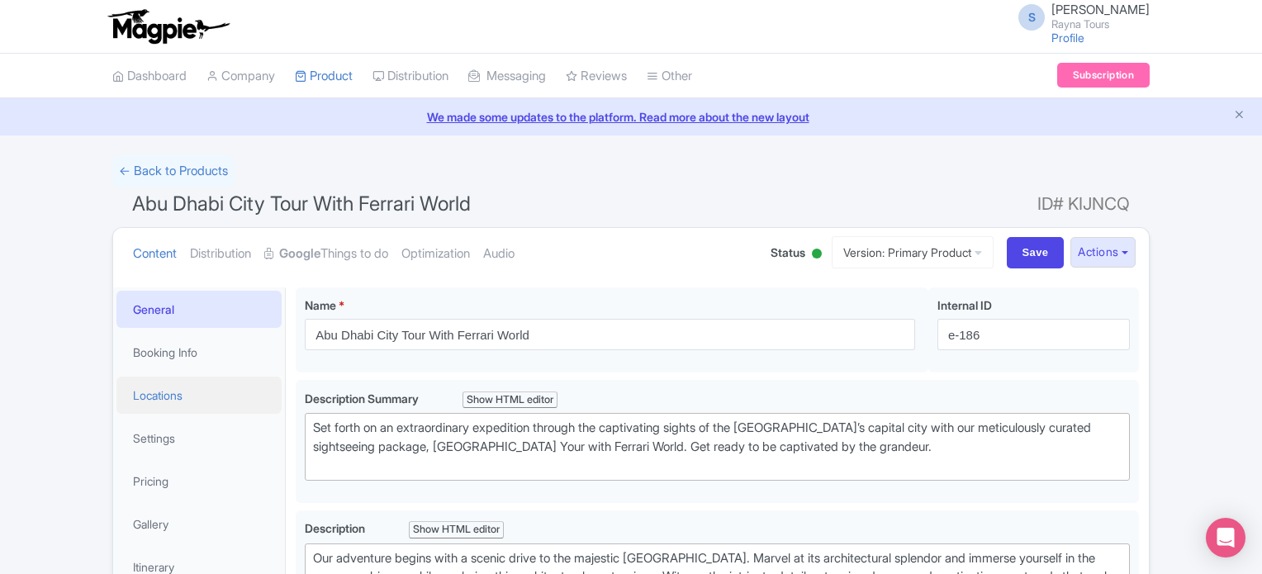
click at [192, 392] on link "Locations" at bounding box center [198, 395] width 165 height 37
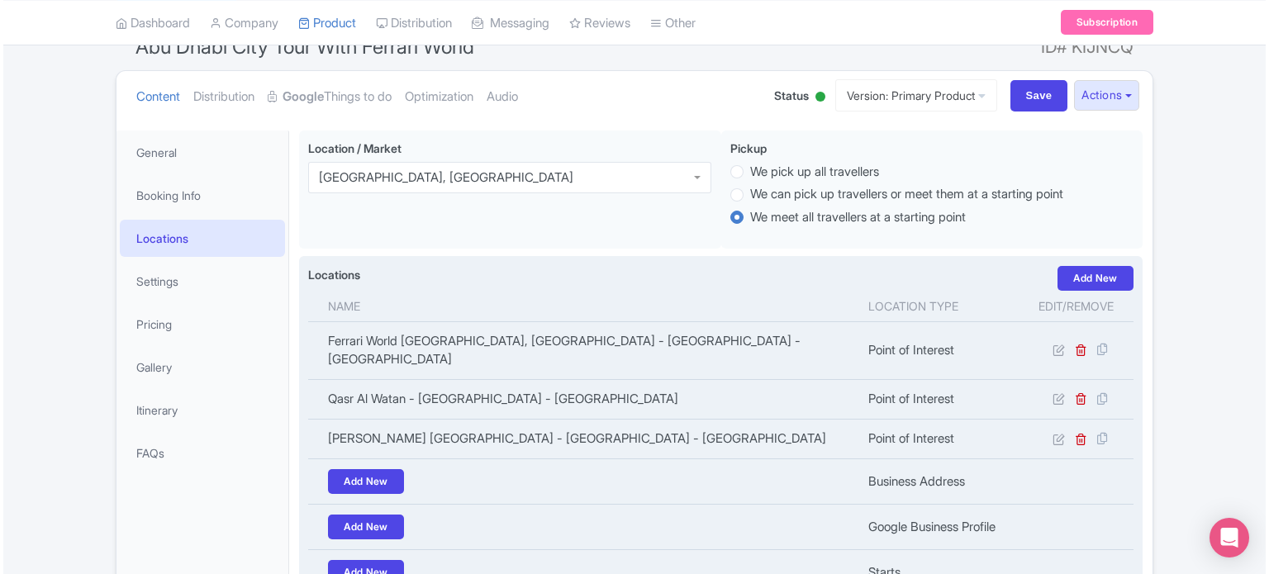
scroll to position [165, 0]
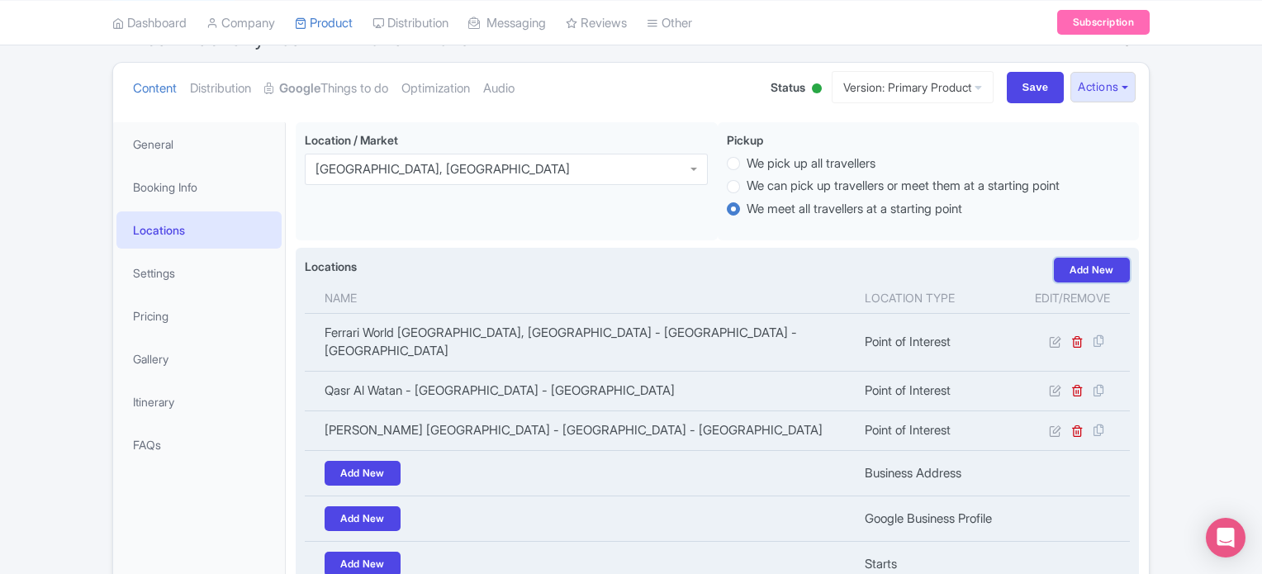
click at [1103, 262] on link "Add New" at bounding box center [1092, 270] width 76 height 25
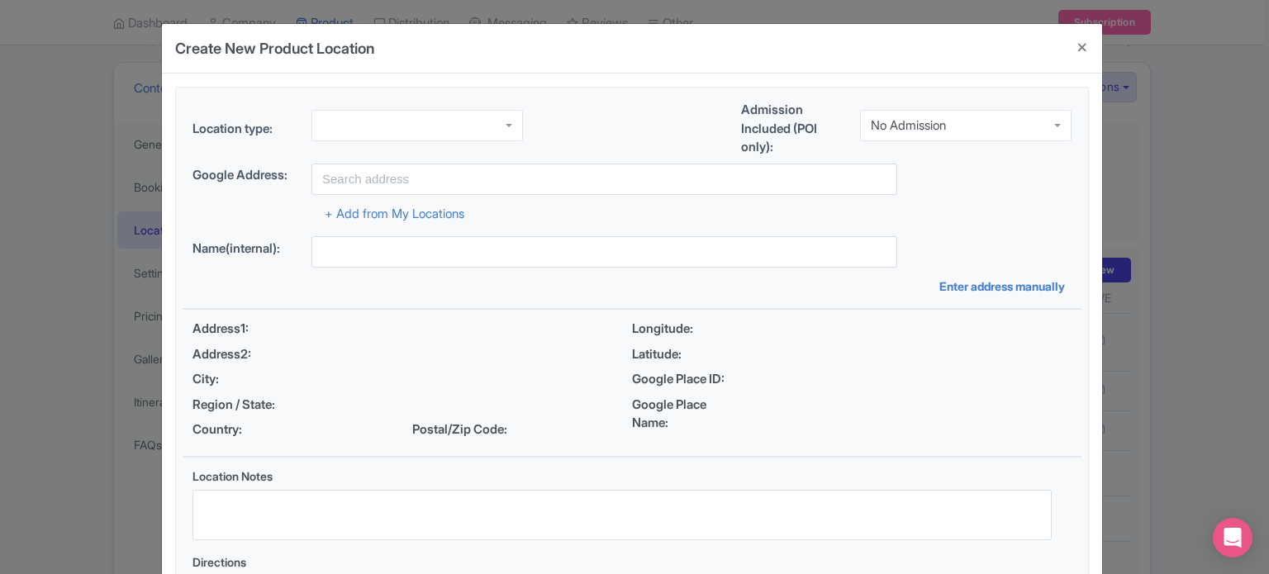
click at [453, 121] on div at bounding box center [416, 125] width 211 height 31
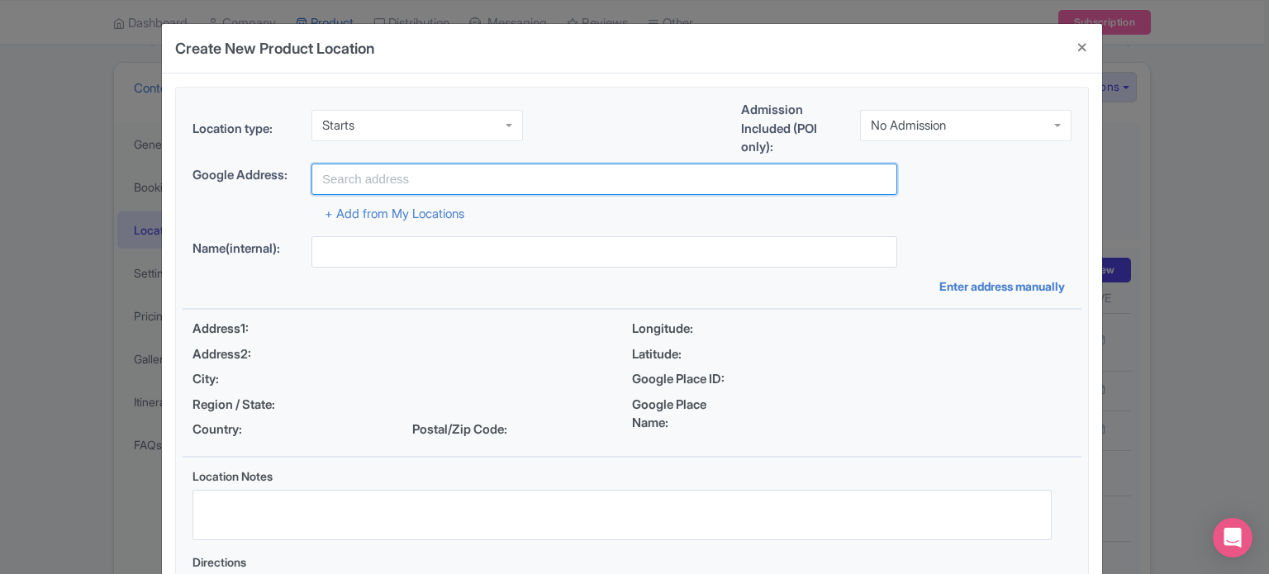
click at [383, 178] on input "text" at bounding box center [604, 179] width 586 height 31
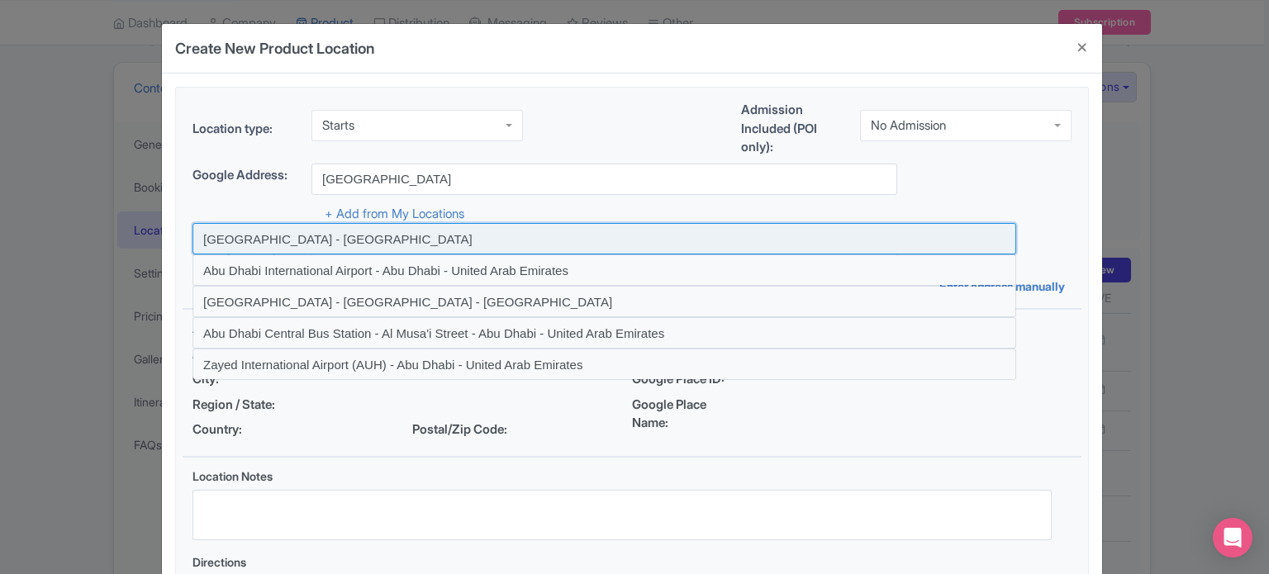
click at [352, 237] on input at bounding box center [604, 238] width 824 height 31
type input "[GEOGRAPHIC_DATA] - [GEOGRAPHIC_DATA]"
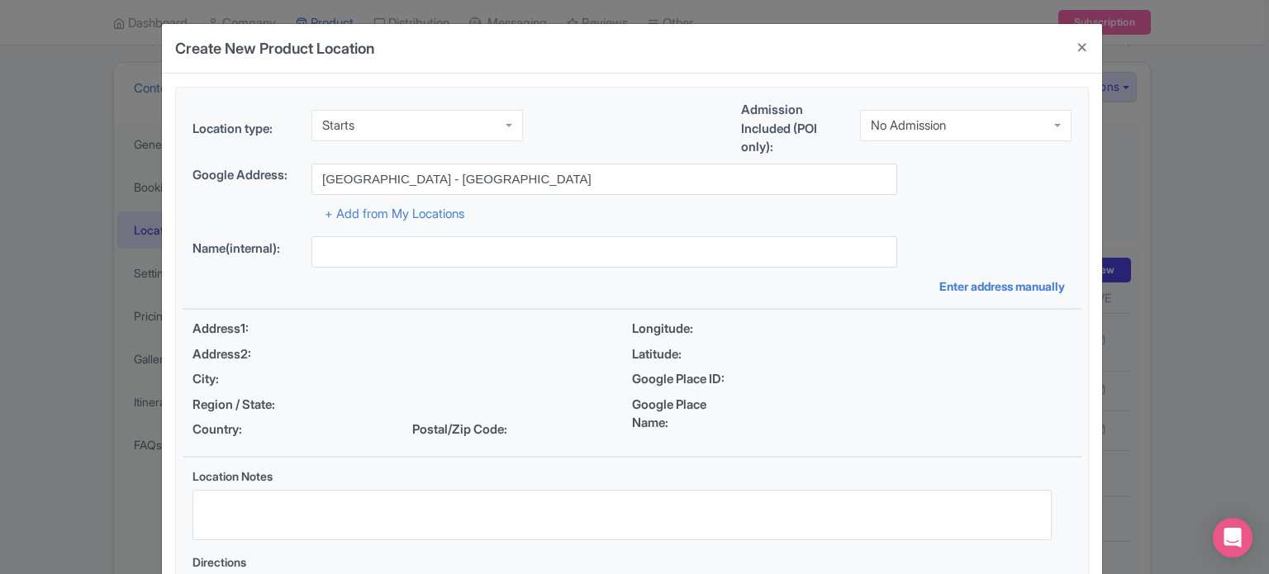
type input "[GEOGRAPHIC_DATA] - [GEOGRAPHIC_DATA]"
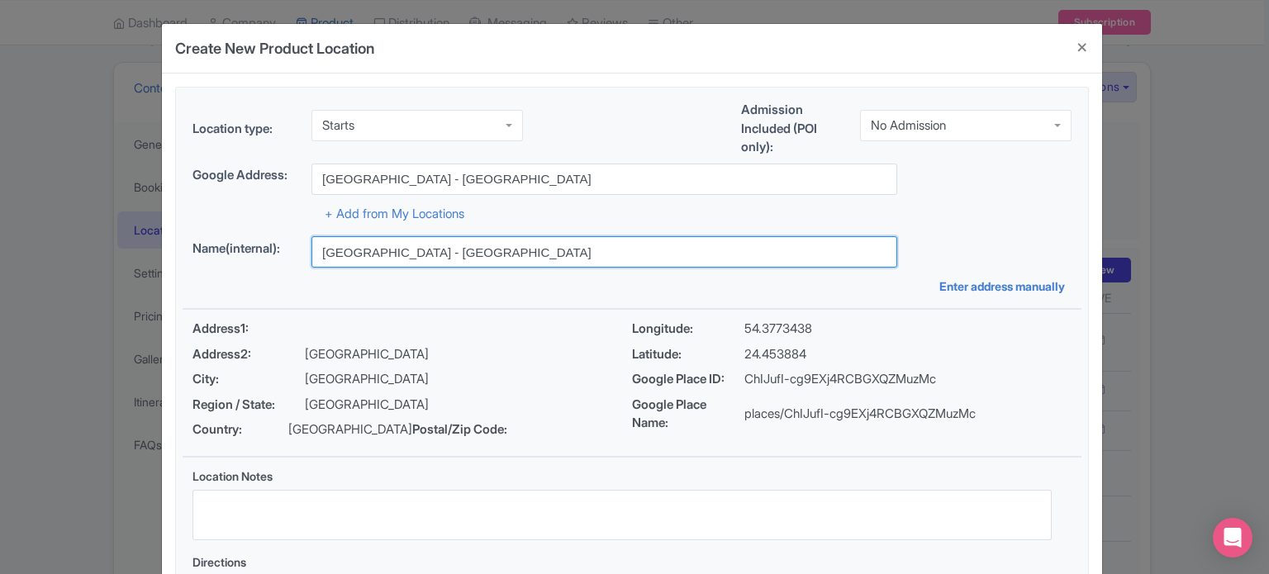
click at [433, 251] on input "[GEOGRAPHIC_DATA] - [GEOGRAPHIC_DATA]" at bounding box center [604, 251] width 586 height 31
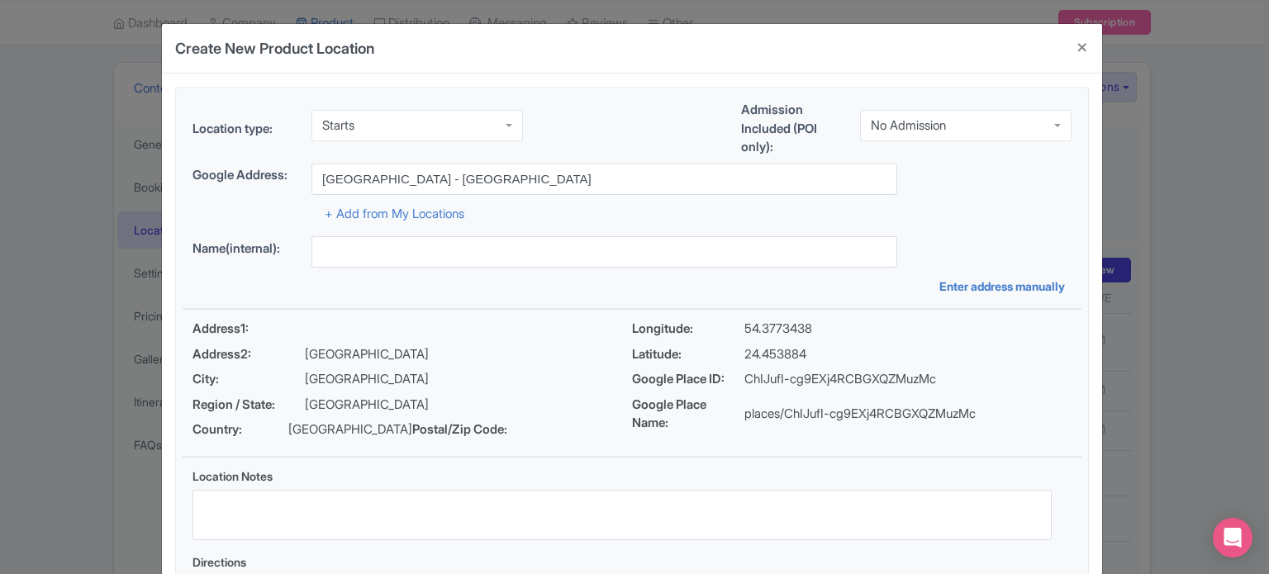
click at [489, 295] on div "Location type: Starts Starts Business Address Google Business Profile Starts En…" at bounding box center [632, 369] width 899 height 563
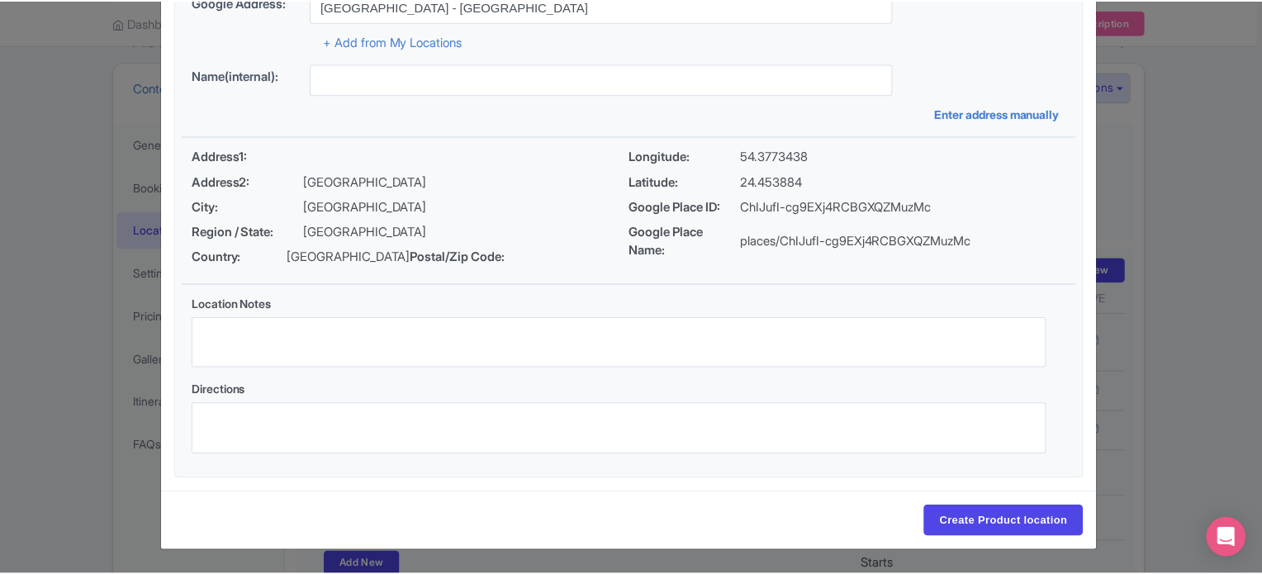
scroll to position [190, 0]
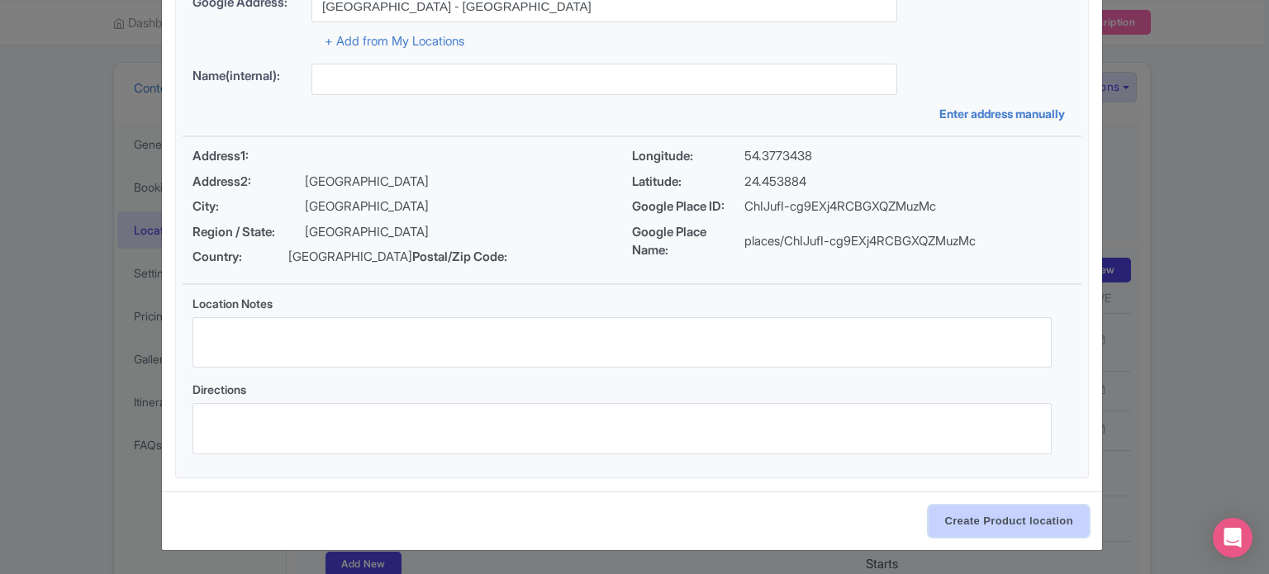
click at [998, 521] on input "Create Product location" at bounding box center [1008, 521] width 160 height 31
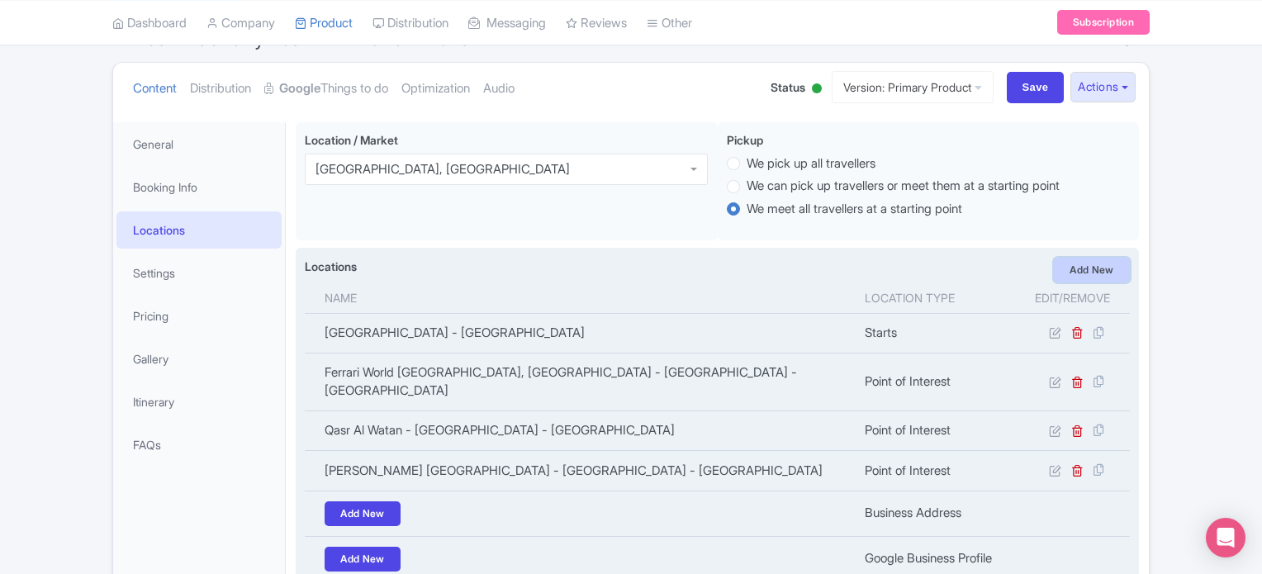
click at [1087, 270] on link "Add New" at bounding box center [1092, 270] width 76 height 25
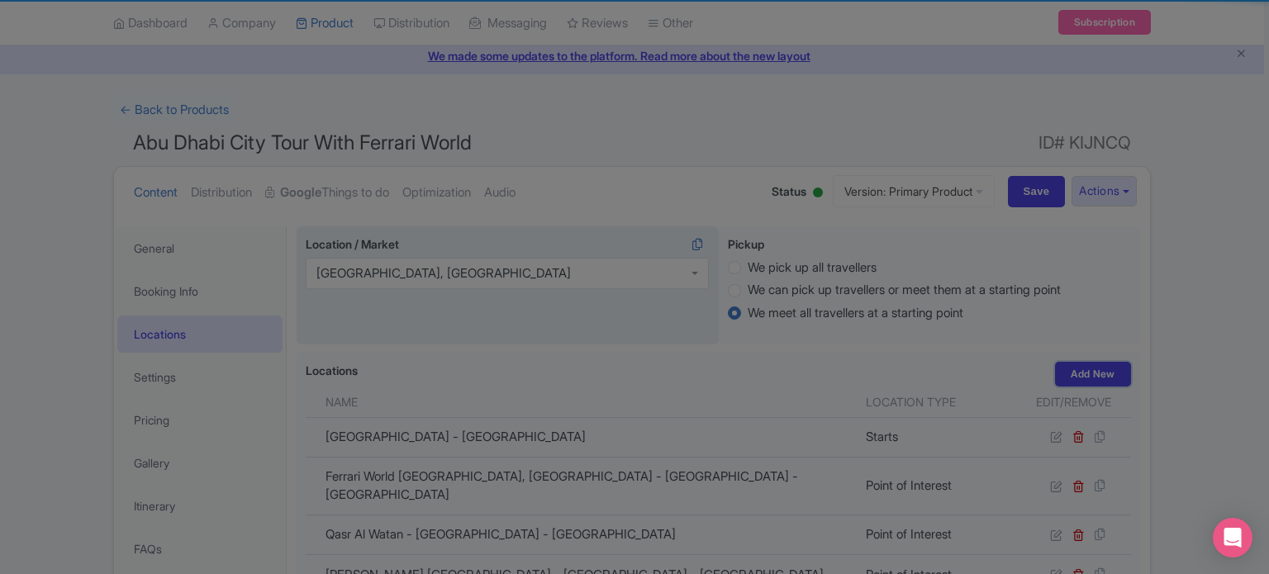
scroll to position [0, 0]
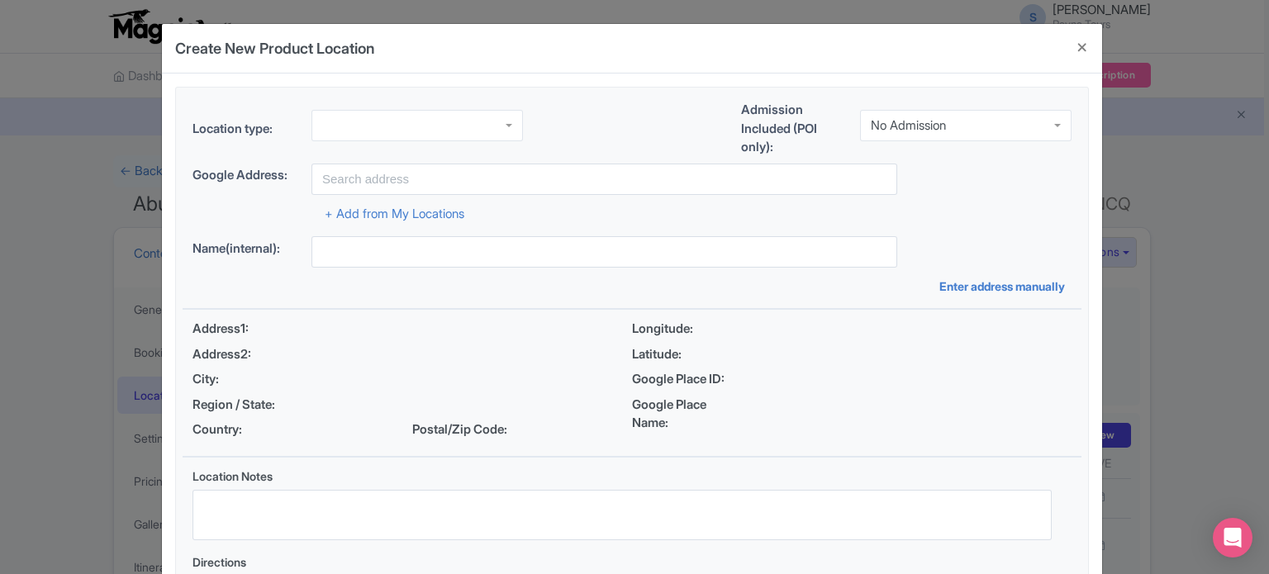
click at [451, 128] on div at bounding box center [416, 125] width 211 height 31
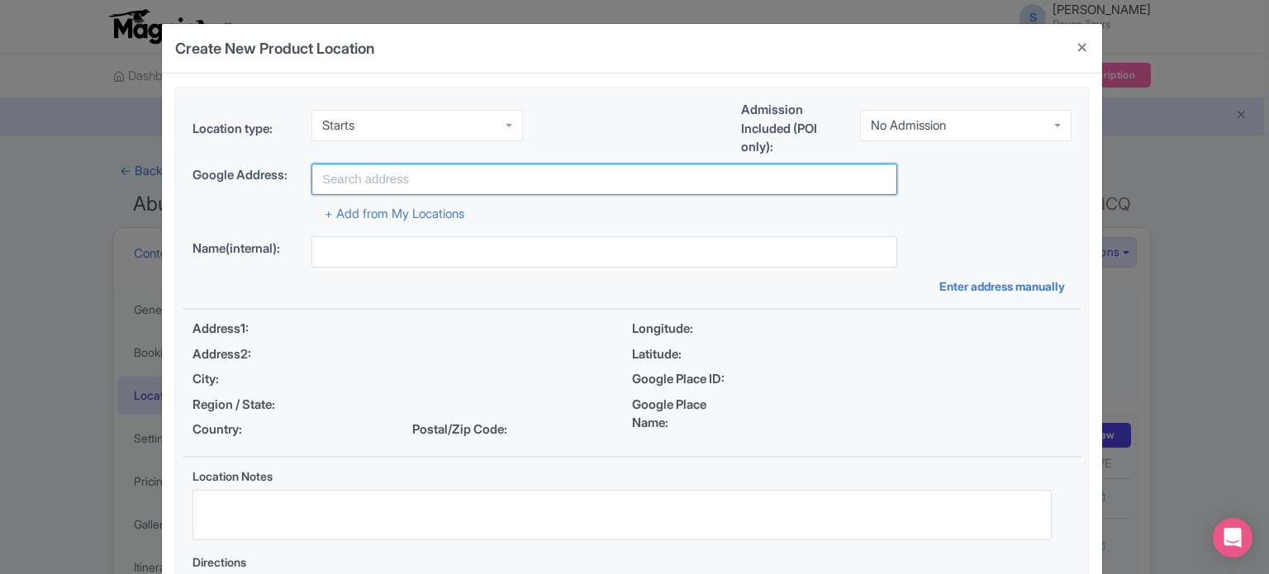
click at [412, 177] on input "text" at bounding box center [604, 179] width 586 height 31
paste input "Zayed International Airport"
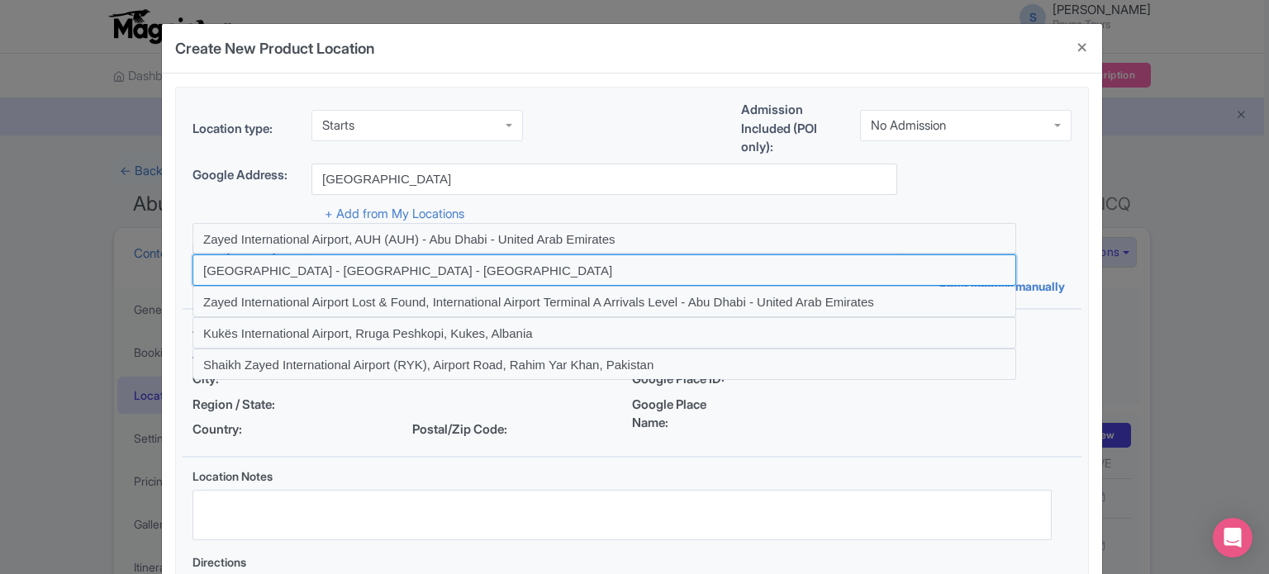
click at [489, 264] on input at bounding box center [604, 269] width 824 height 31
type input "Zayed International Airport - Abu Dhabi - United Arab Emirates"
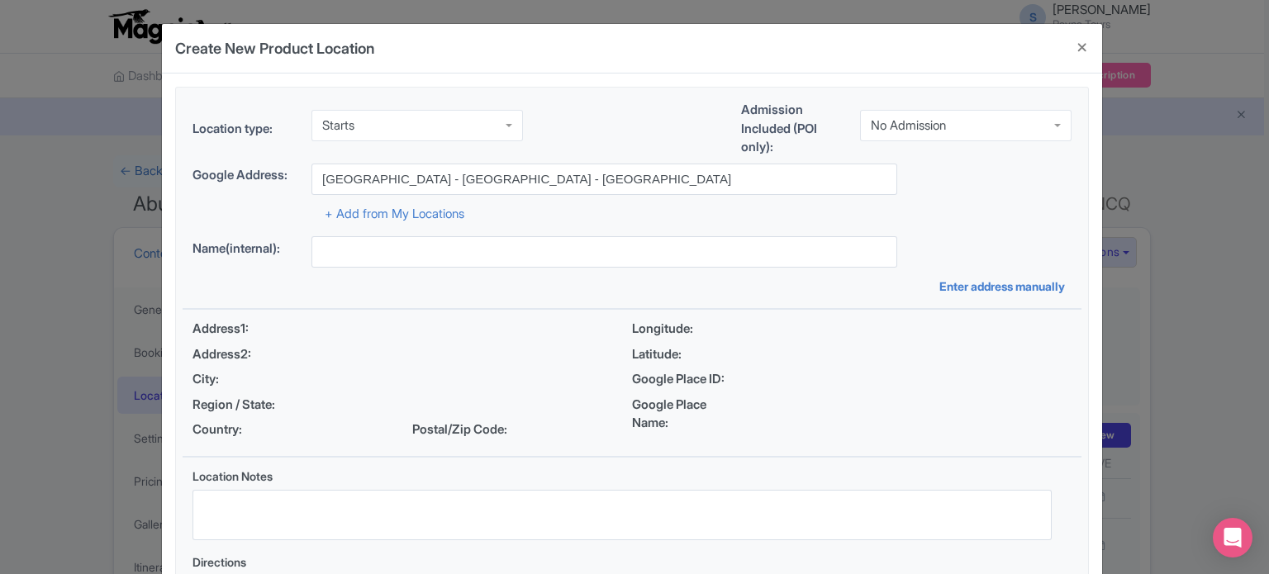
type input "Zayed International Airport - Abu Dhabi - United Arab Emirates"
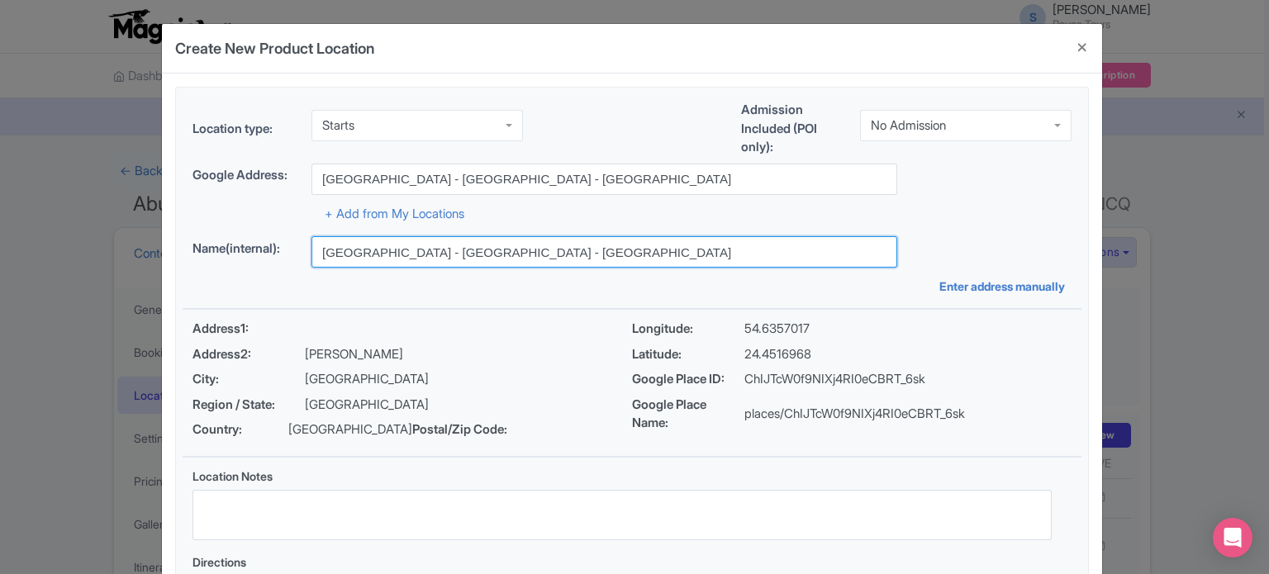
click at [432, 254] on input "Zayed International Airport - Abu Dhabi - United Arab Emirates" at bounding box center [604, 251] width 586 height 31
click at [433, 253] on input "Zayed International Airport - Abu Dhabi - United Arab Emirates" at bounding box center [604, 251] width 586 height 31
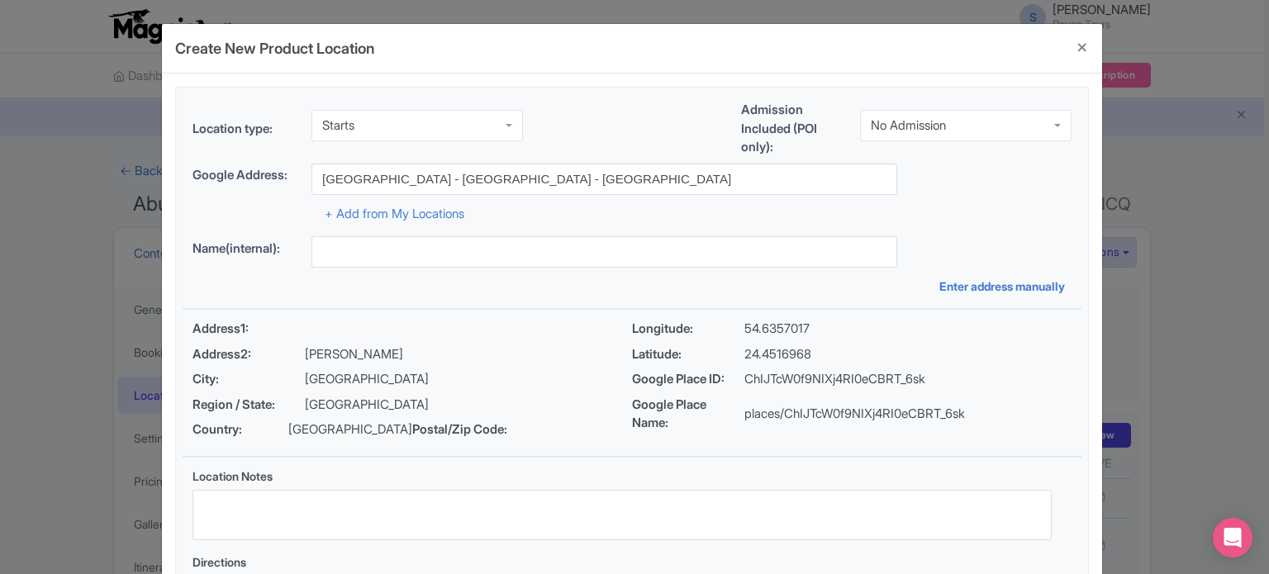
click at [926, 215] on div "+ Add from My Locations" at bounding box center [631, 209] width 879 height 29
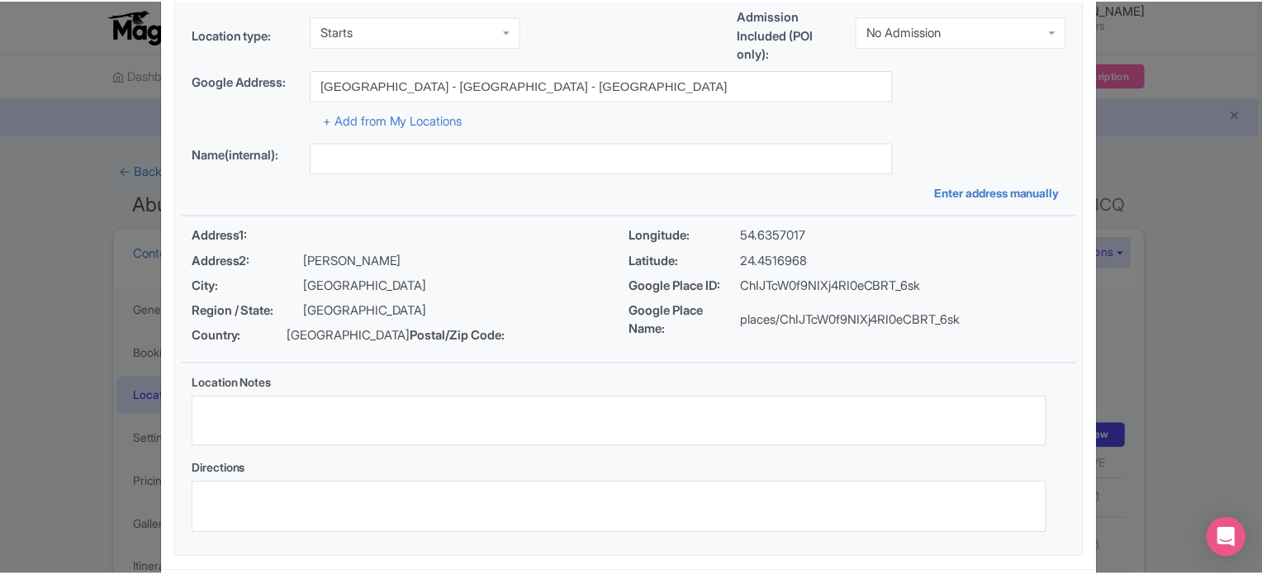
scroll to position [190, 0]
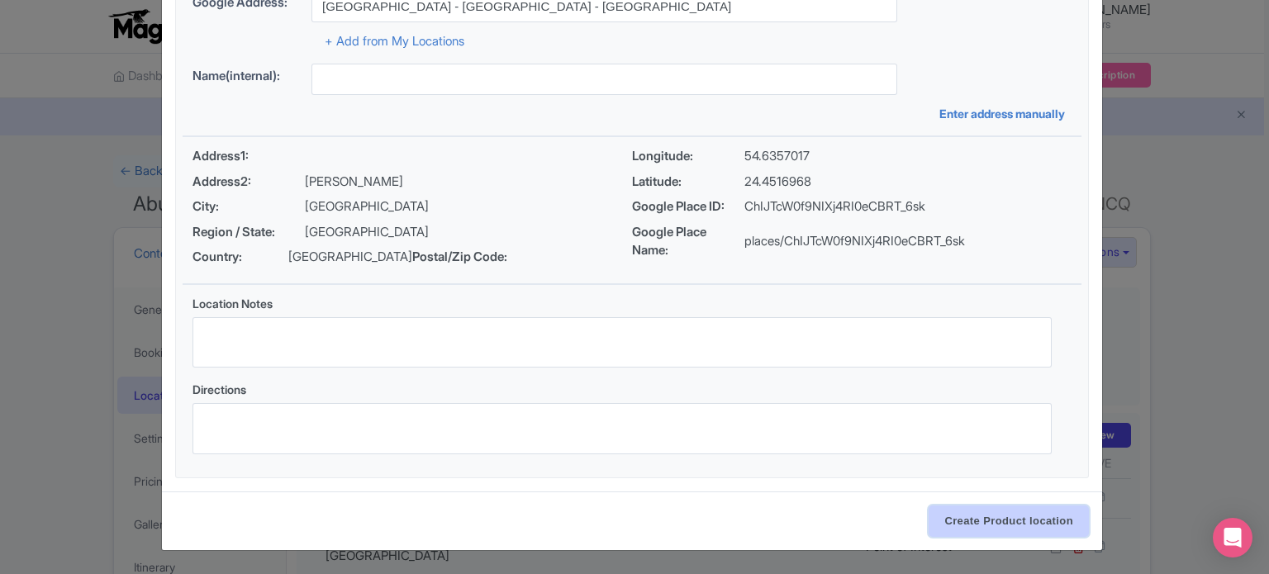
click at [1005, 526] on input "Create Product location" at bounding box center [1008, 521] width 160 height 31
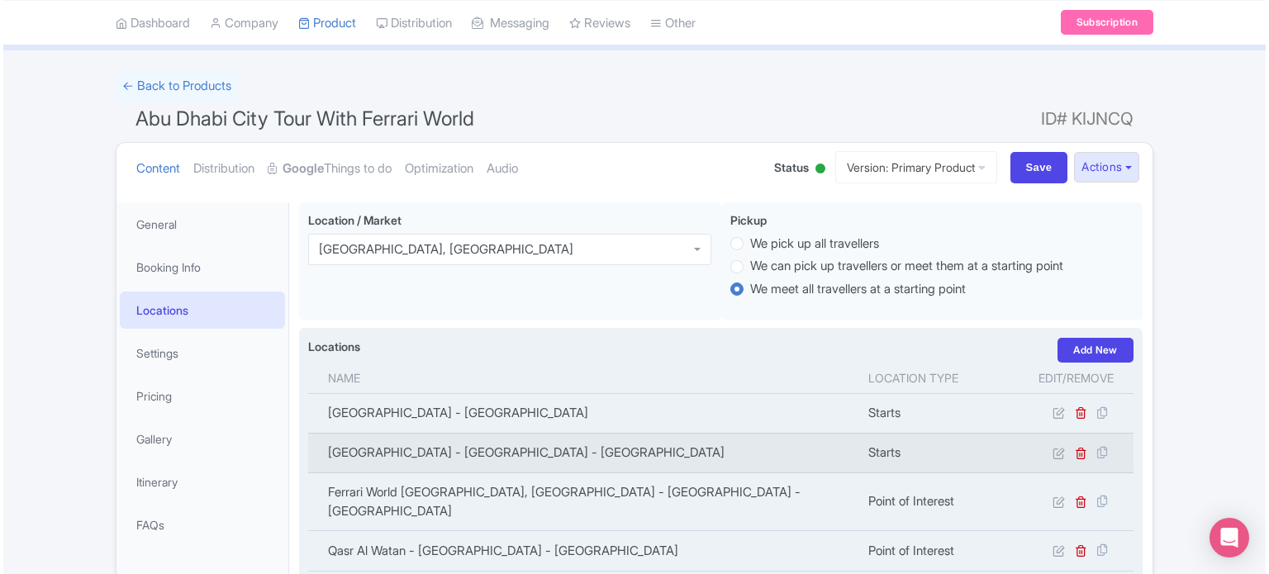
scroll to position [248, 0]
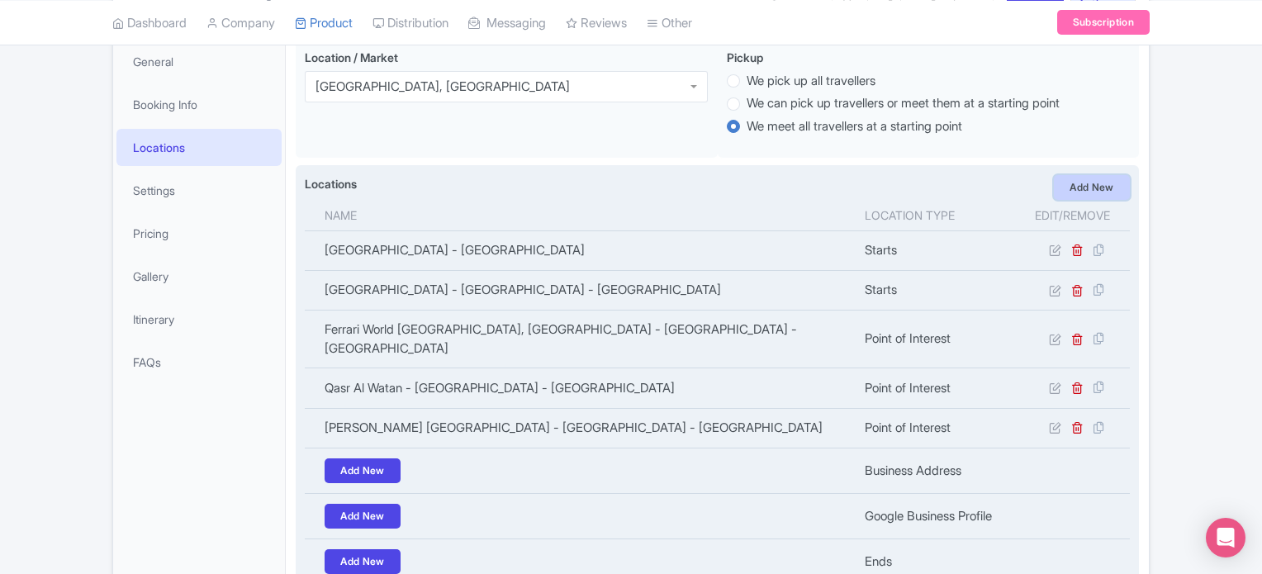
click at [1082, 192] on link "Add New" at bounding box center [1092, 187] width 76 height 25
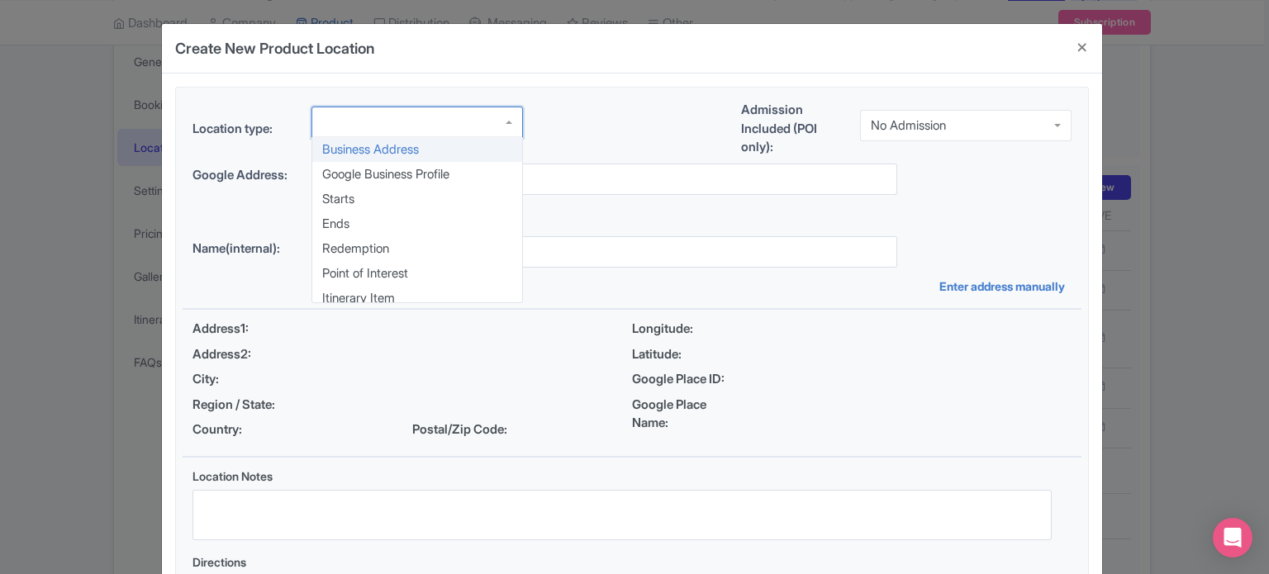
click at [452, 120] on div at bounding box center [416, 122] width 211 height 31
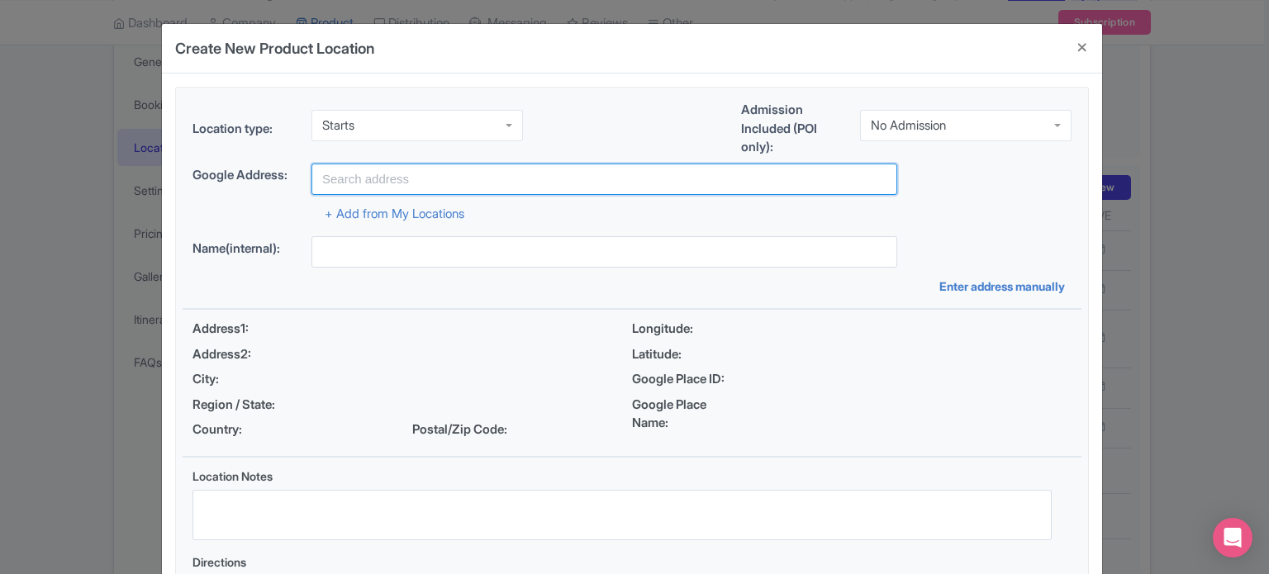
drag, startPoint x: 453, startPoint y: 174, endPoint x: 469, endPoint y: 185, distance: 19.7
click at [453, 174] on input "text" at bounding box center [604, 179] width 586 height 31
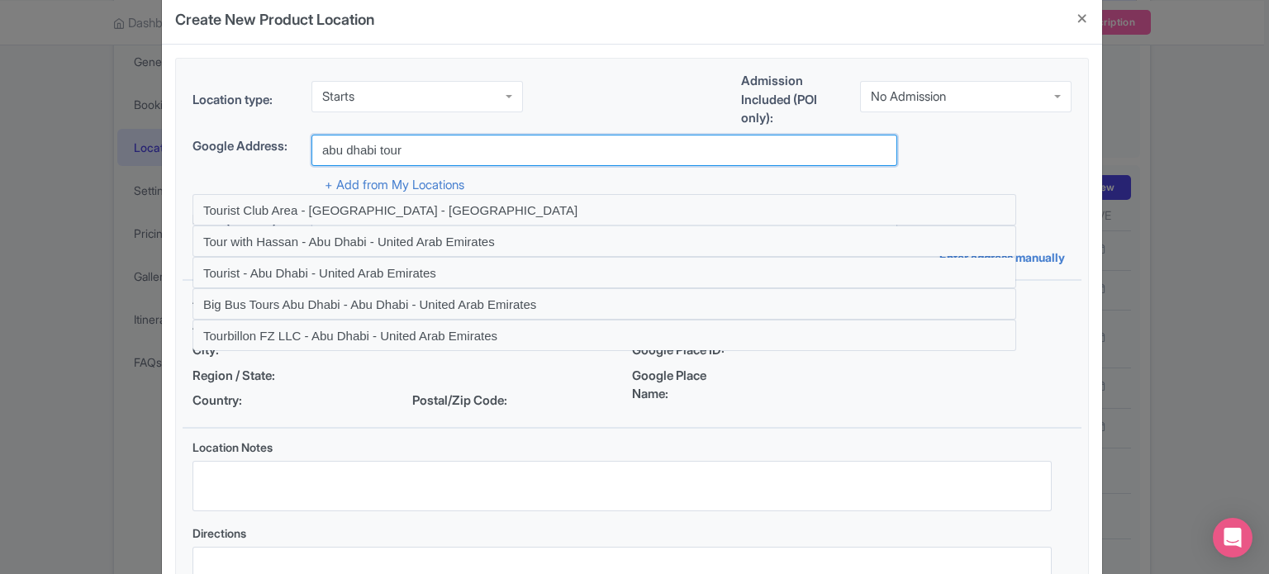
scroll to position [0, 0]
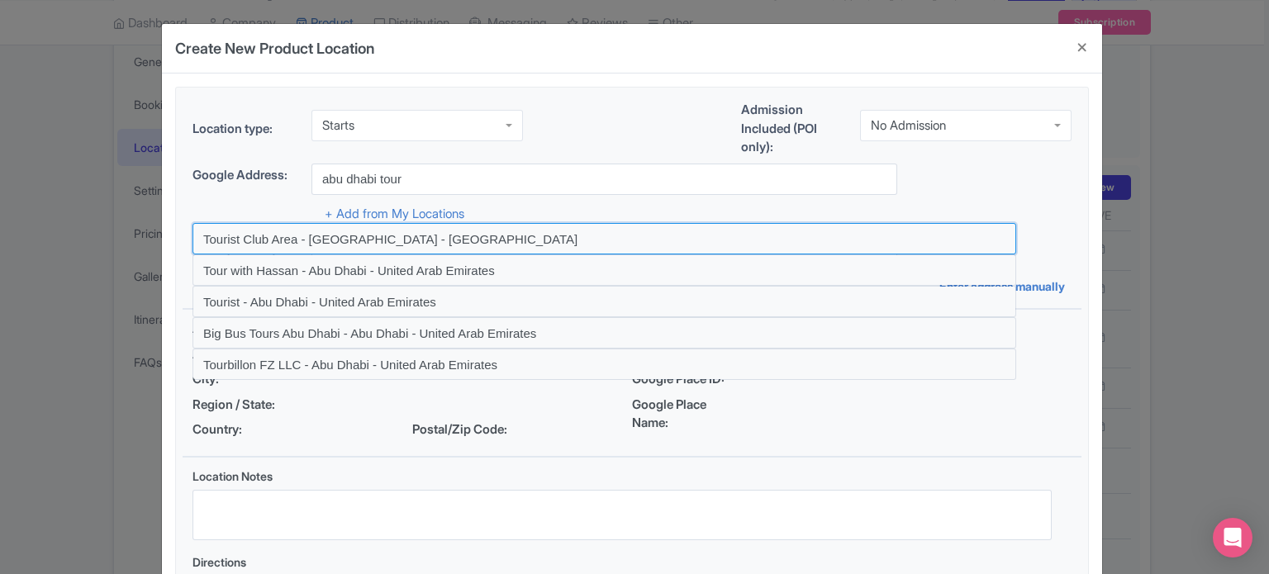
click at [463, 234] on input at bounding box center [604, 238] width 824 height 31
type input "Tourist Club Area - Abu Dhabi - United Arab Emirates"
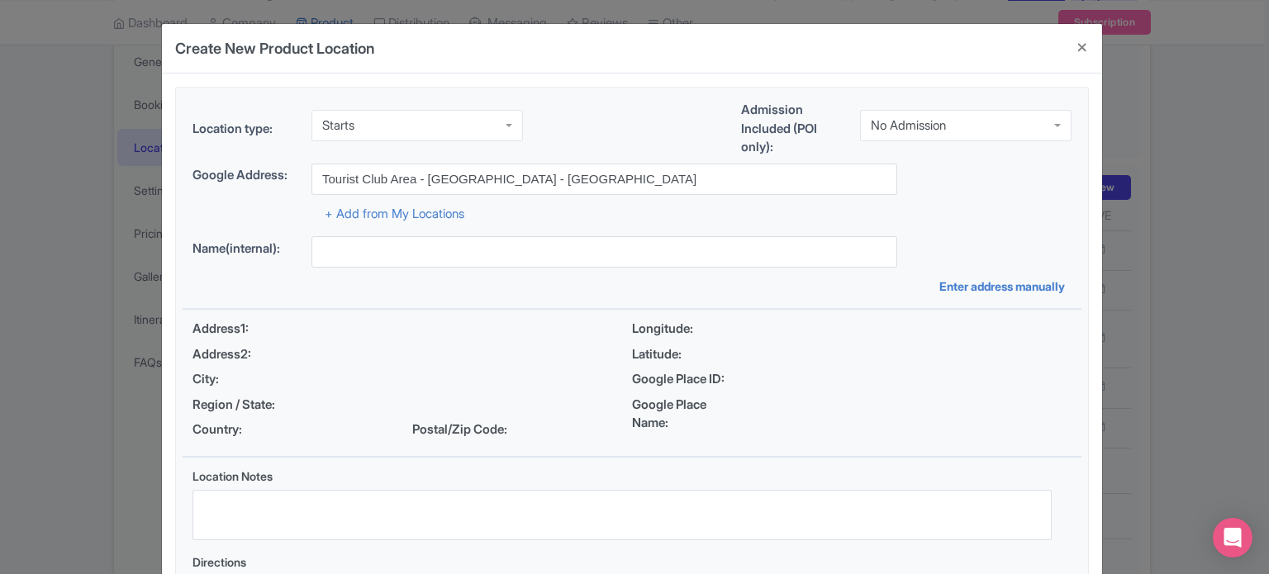
type input "Tourist Club Area - Abu Dhabi - United Arab Emirates"
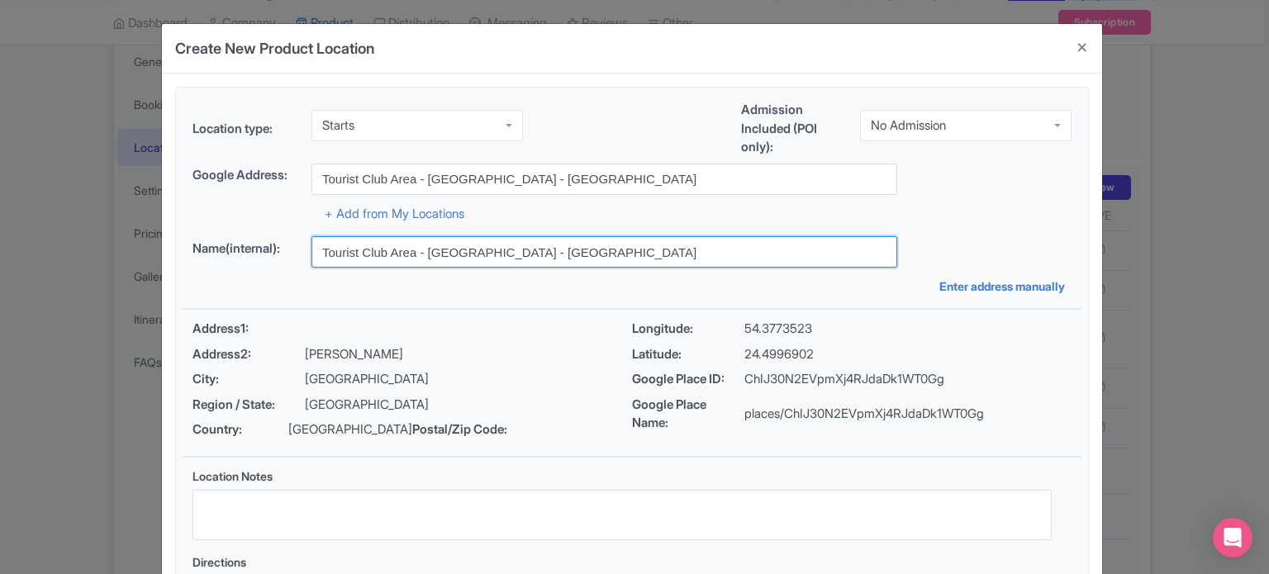
click at [456, 257] on input "Tourist Club Area - Abu Dhabi - United Arab Emirates" at bounding box center [604, 251] width 586 height 31
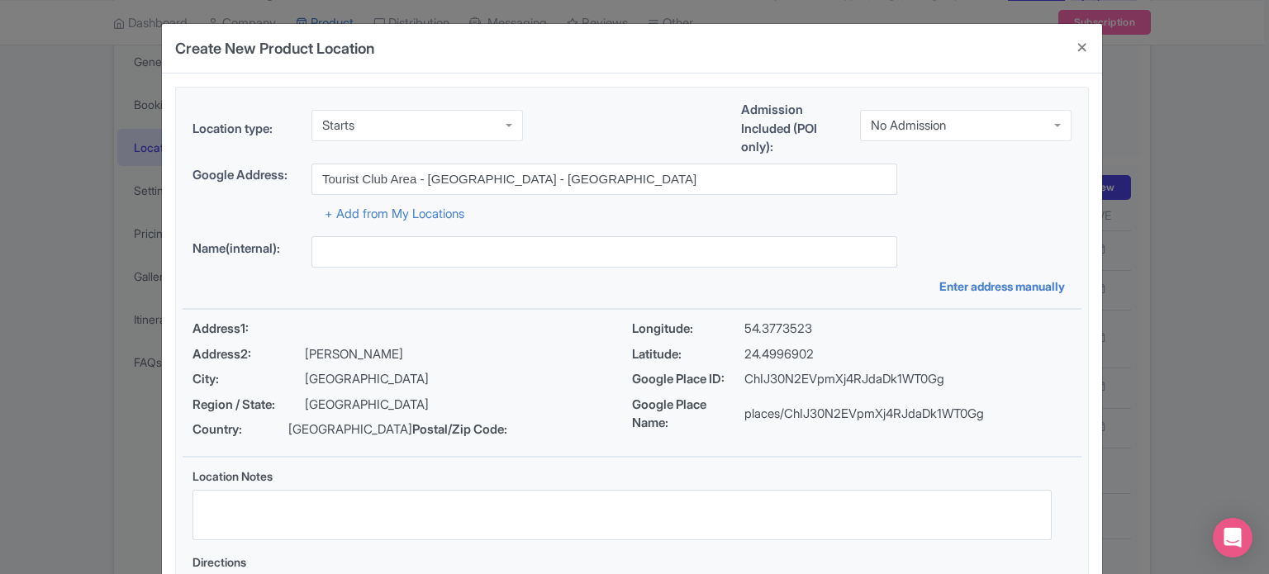
click at [939, 240] on div "Name(internal):" at bounding box center [631, 251] width 879 height 31
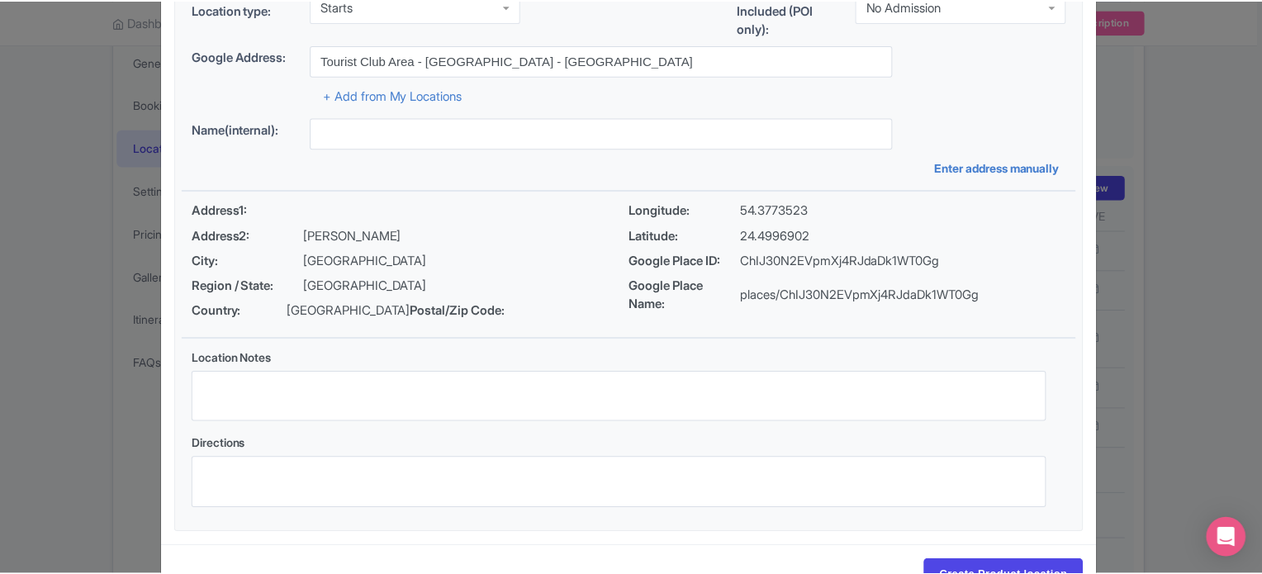
scroll to position [190, 0]
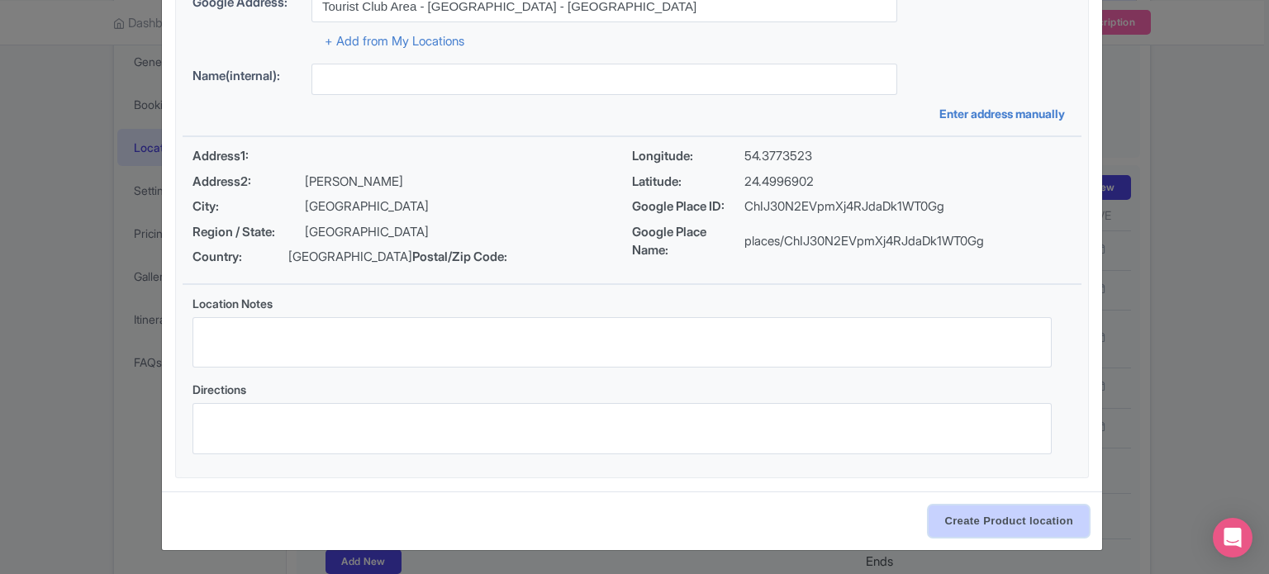
click at [1014, 521] on input "Create Product location" at bounding box center [1008, 521] width 160 height 31
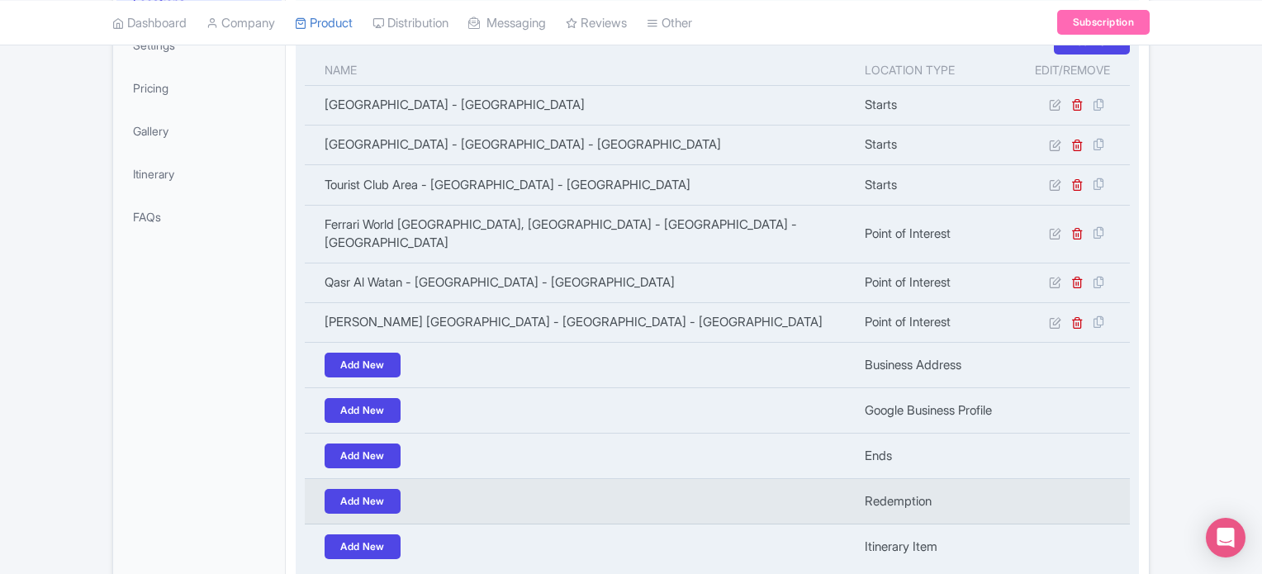
scroll to position [520, 0]
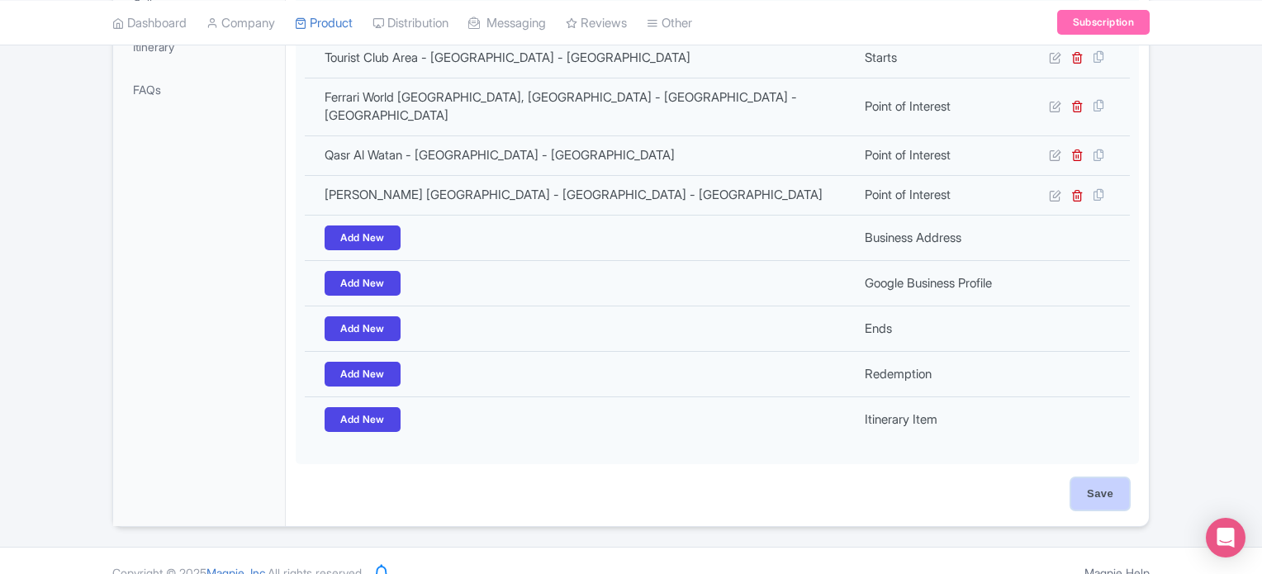
click at [1101, 478] on input "Save" at bounding box center [1100, 493] width 58 height 31
type input "Update Product"
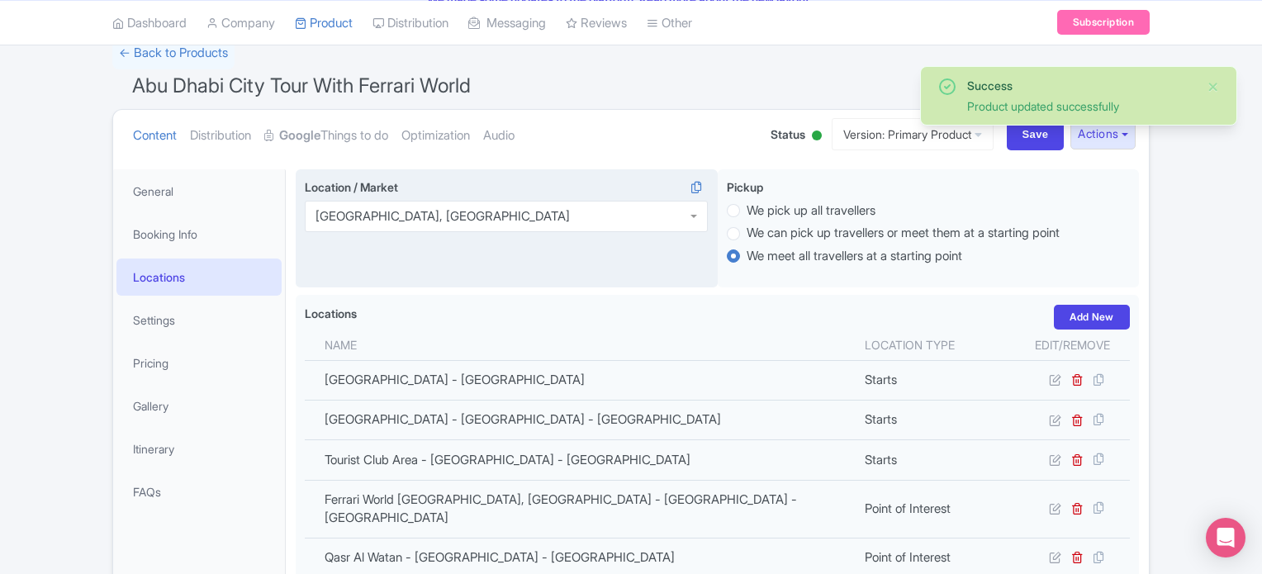
scroll to position [39, 0]
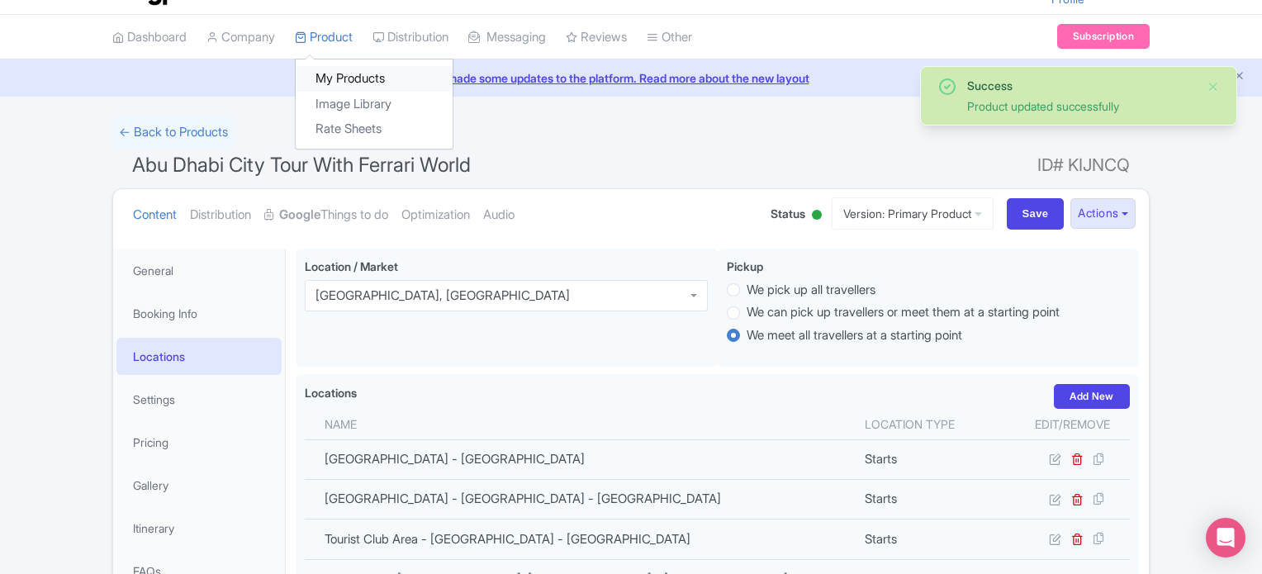
click at [338, 75] on link "My Products" at bounding box center [374, 79] width 157 height 26
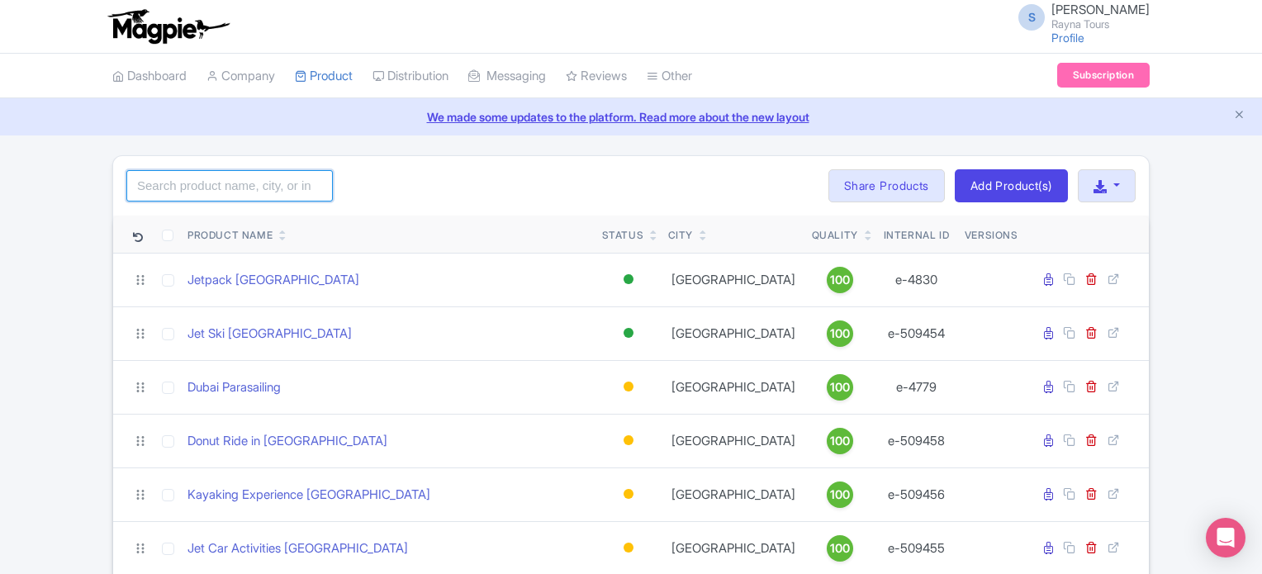
click at [244, 183] on input "search" at bounding box center [229, 185] width 207 height 31
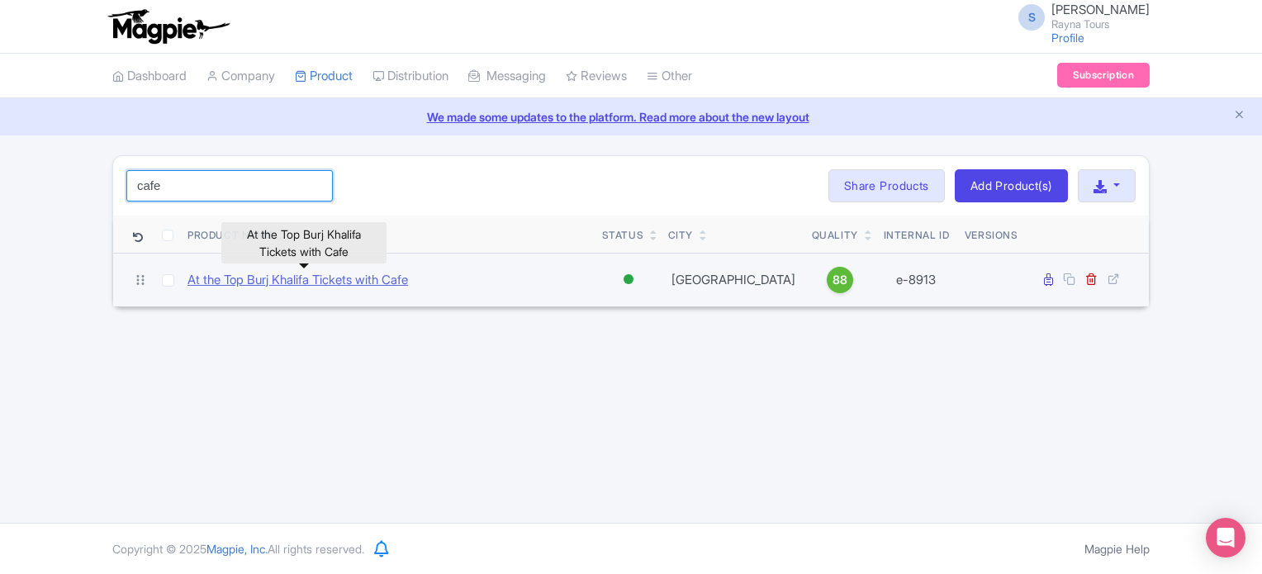
type input "cafe"
click at [269, 278] on link "At the Top Burj Khalifa Tickets with Cafe" at bounding box center [298, 280] width 221 height 19
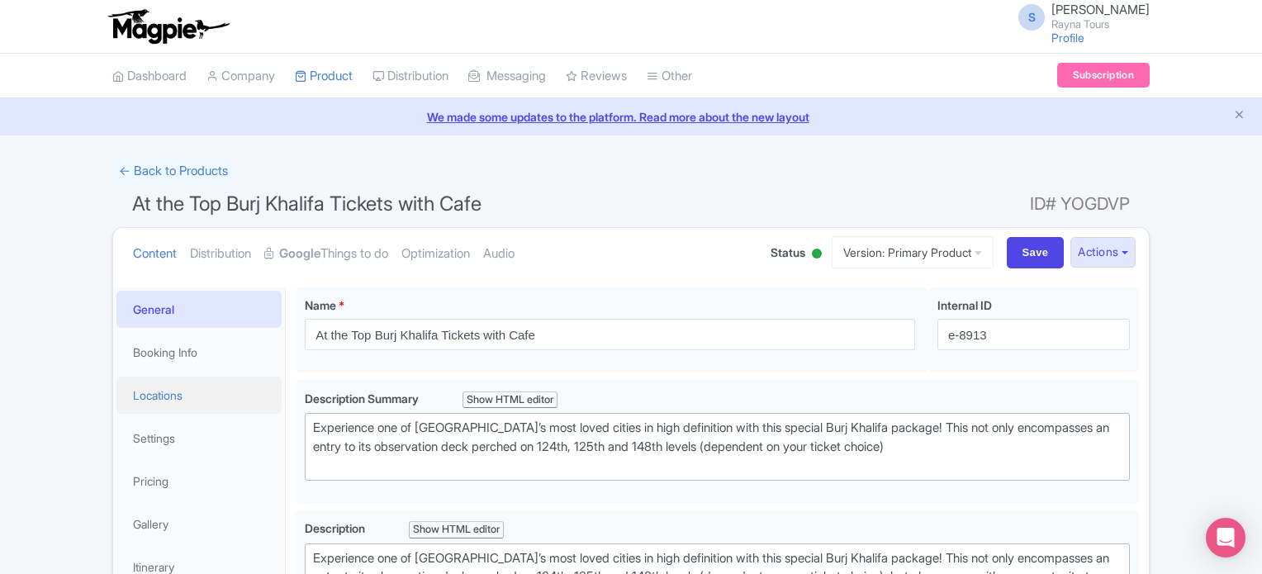
click at [165, 391] on link "Locations" at bounding box center [198, 395] width 165 height 37
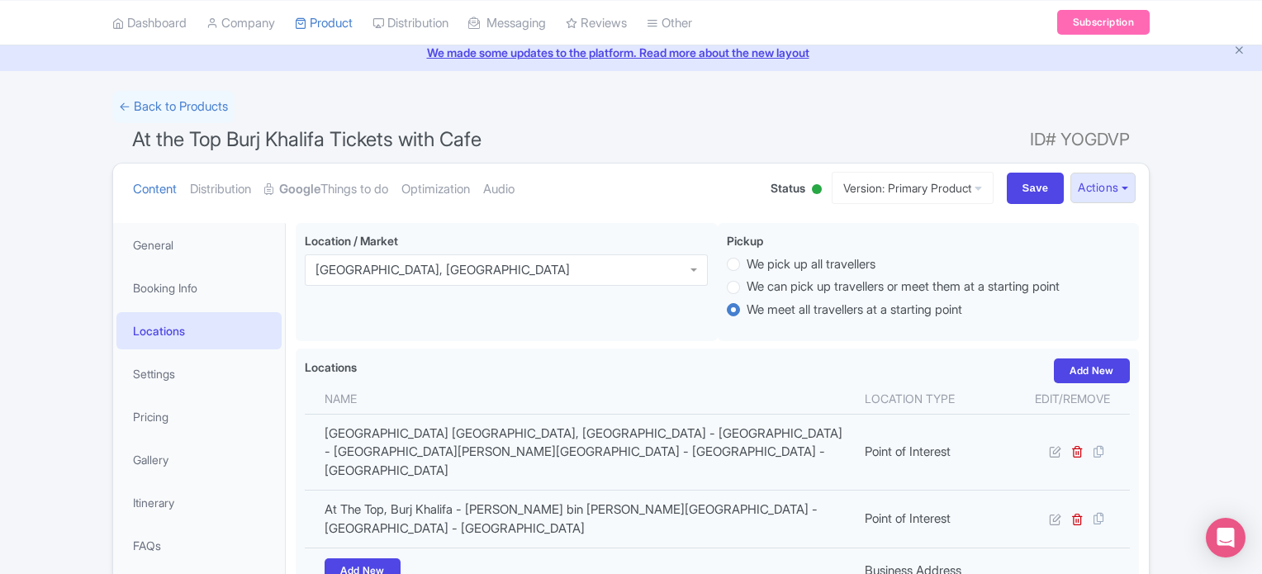
scroll to position [165, 0]
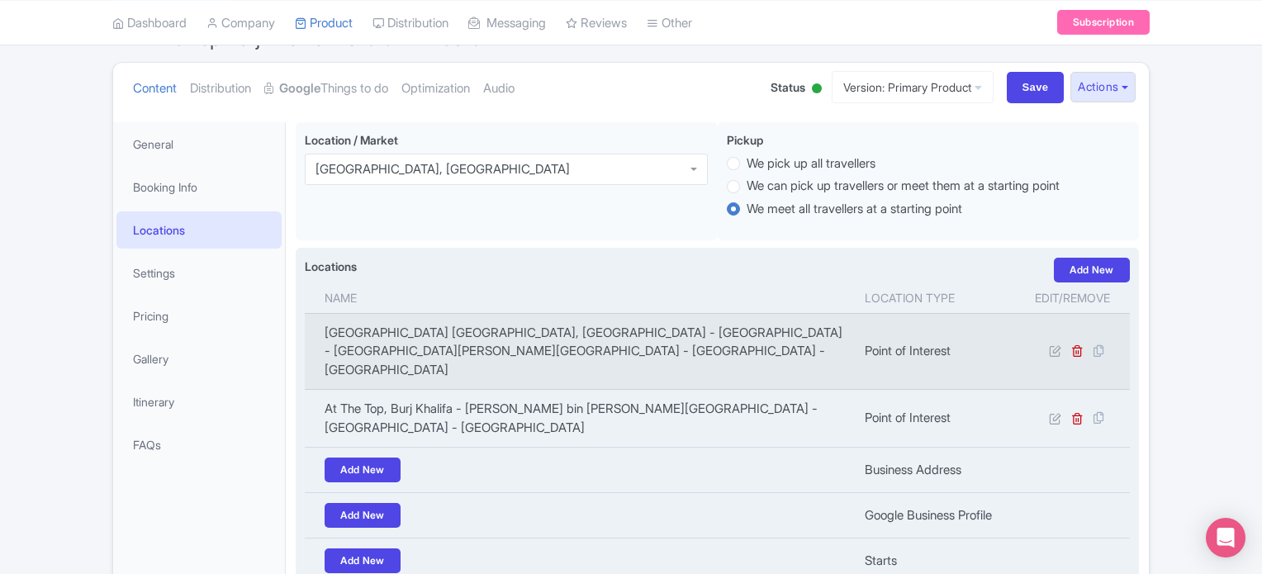
click at [677, 329] on td "[GEOGRAPHIC_DATA] [GEOGRAPHIC_DATA], [GEOGRAPHIC_DATA] - [GEOGRAPHIC_DATA] - [G…" at bounding box center [580, 351] width 550 height 77
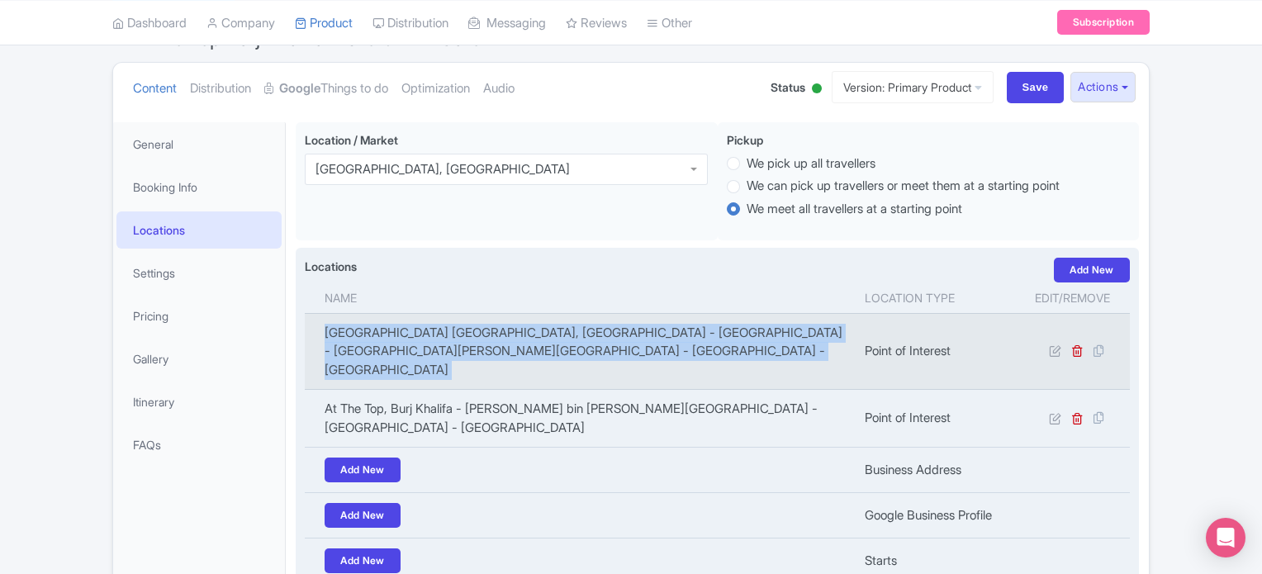
click at [677, 329] on td "[GEOGRAPHIC_DATA] [GEOGRAPHIC_DATA], [GEOGRAPHIC_DATA] - [GEOGRAPHIC_DATA] - [G…" at bounding box center [580, 351] width 550 height 77
click at [696, 330] on td "[GEOGRAPHIC_DATA] [GEOGRAPHIC_DATA], [GEOGRAPHIC_DATA] - [GEOGRAPHIC_DATA] - [G…" at bounding box center [580, 351] width 550 height 77
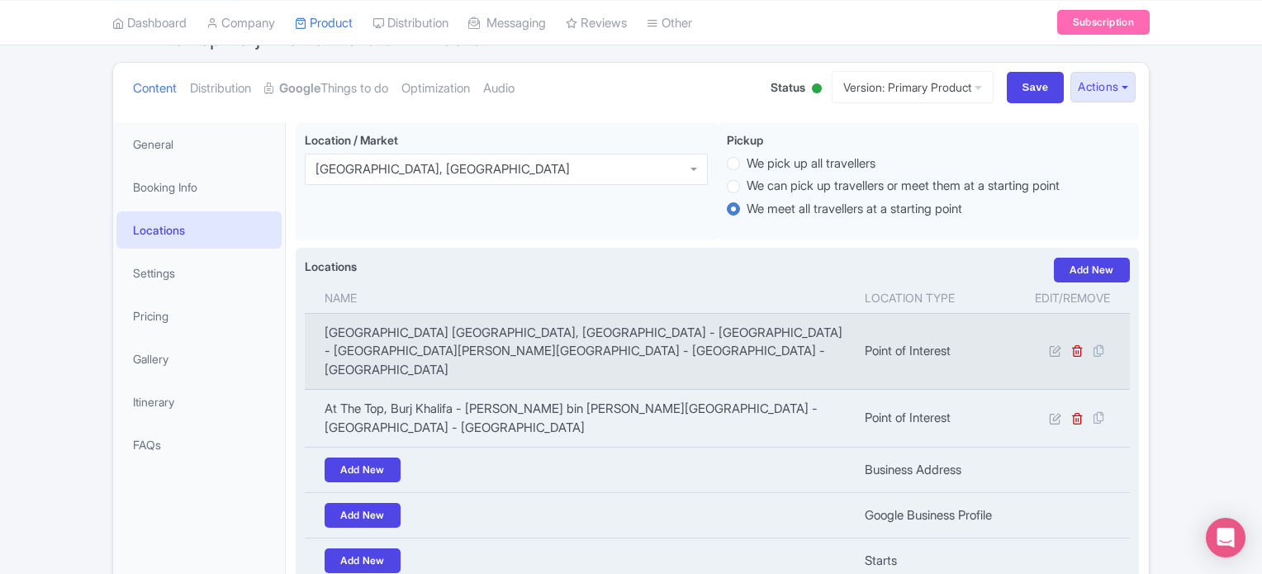
click at [698, 329] on td "[GEOGRAPHIC_DATA] [GEOGRAPHIC_DATA], [GEOGRAPHIC_DATA] - [GEOGRAPHIC_DATA] - [G…" at bounding box center [580, 351] width 550 height 77
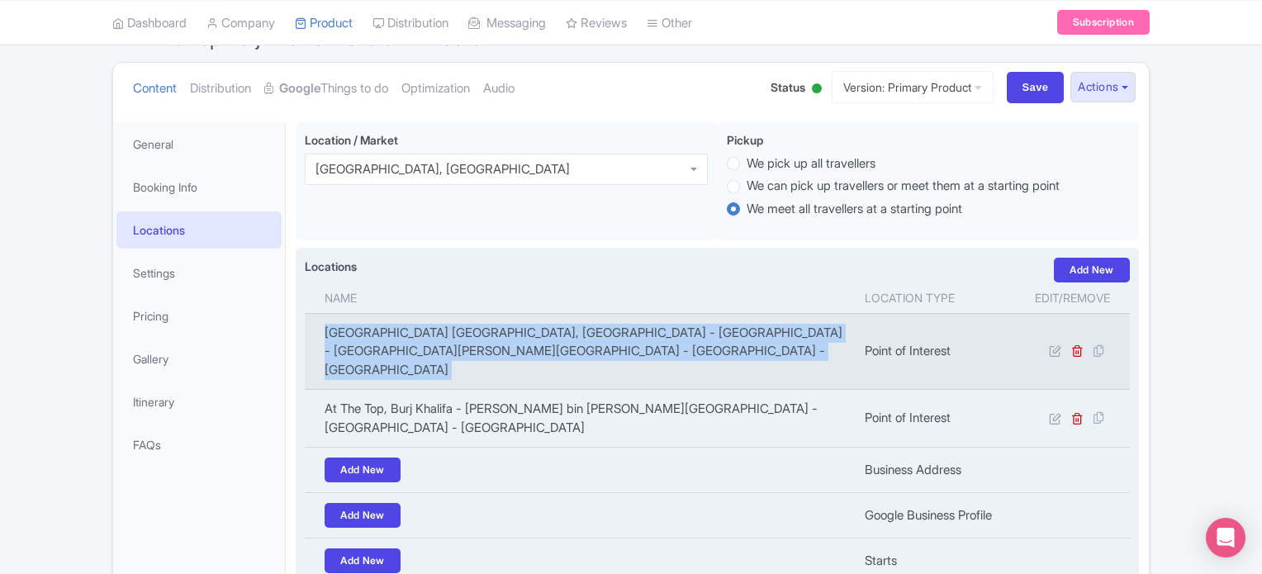
click at [698, 329] on td "[GEOGRAPHIC_DATA] [GEOGRAPHIC_DATA], [GEOGRAPHIC_DATA] - [GEOGRAPHIC_DATA] - [G…" at bounding box center [580, 351] width 550 height 77
click at [704, 328] on td "[GEOGRAPHIC_DATA] [GEOGRAPHIC_DATA], [GEOGRAPHIC_DATA] - [GEOGRAPHIC_DATA] - [G…" at bounding box center [580, 351] width 550 height 77
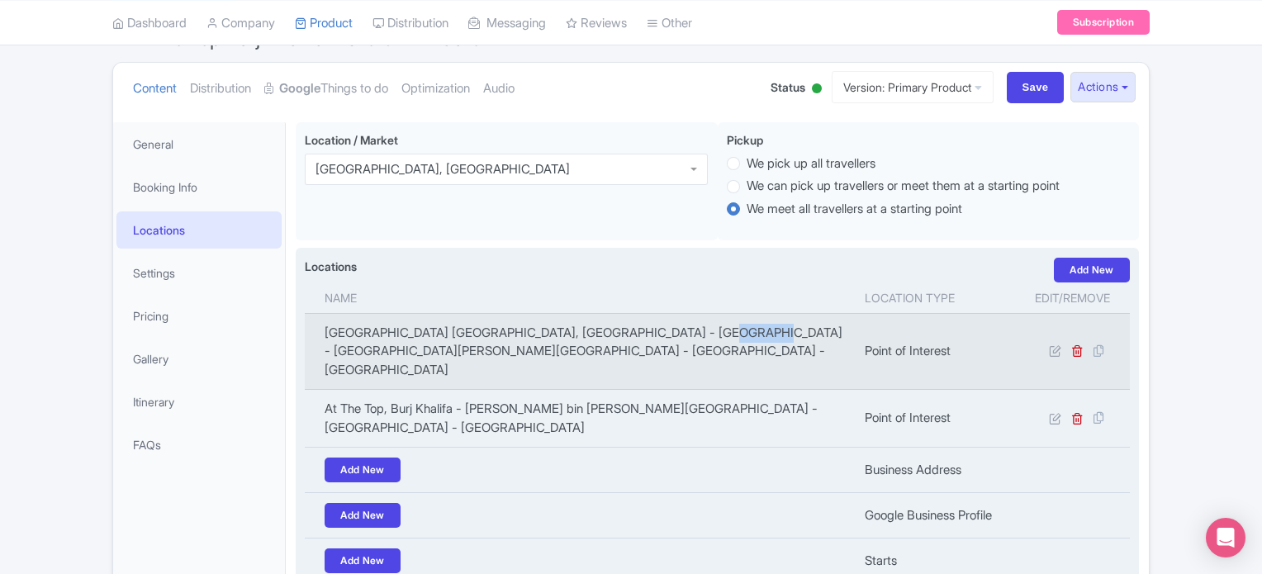
click at [704, 328] on td "[GEOGRAPHIC_DATA] [GEOGRAPHIC_DATA], [GEOGRAPHIC_DATA] - [GEOGRAPHIC_DATA] - [G…" at bounding box center [580, 351] width 550 height 77
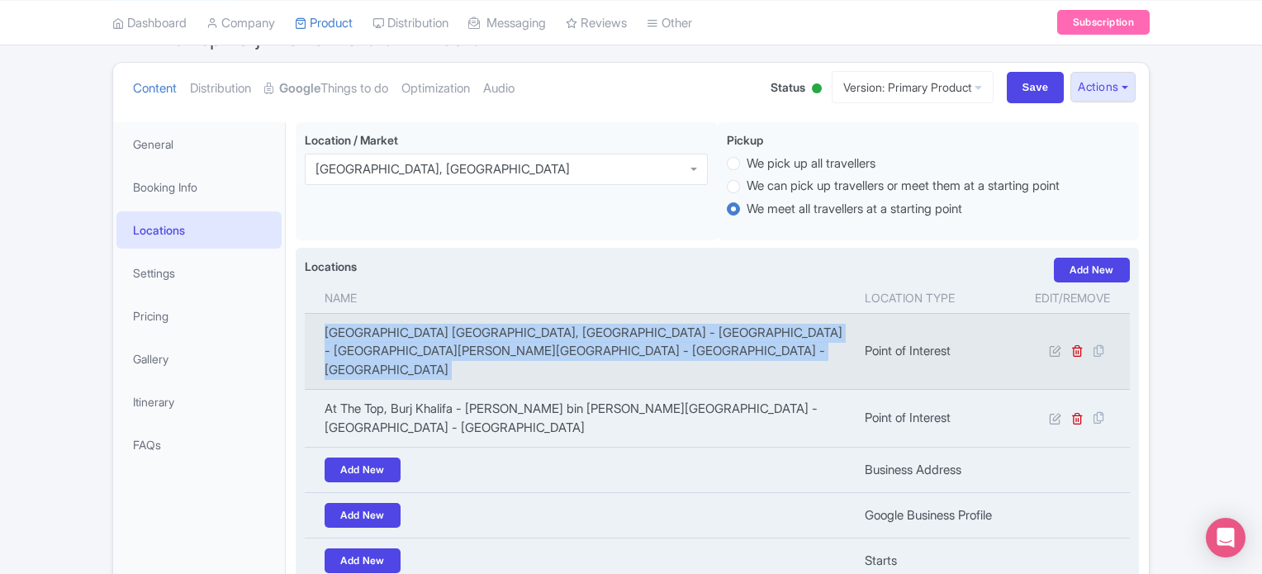
click at [704, 328] on td "[GEOGRAPHIC_DATA] [GEOGRAPHIC_DATA], [GEOGRAPHIC_DATA] - [GEOGRAPHIC_DATA] - [G…" at bounding box center [580, 351] width 550 height 77
click at [677, 332] on td "[GEOGRAPHIC_DATA] [GEOGRAPHIC_DATA], [GEOGRAPHIC_DATA] - [GEOGRAPHIC_DATA] - [G…" at bounding box center [580, 351] width 550 height 77
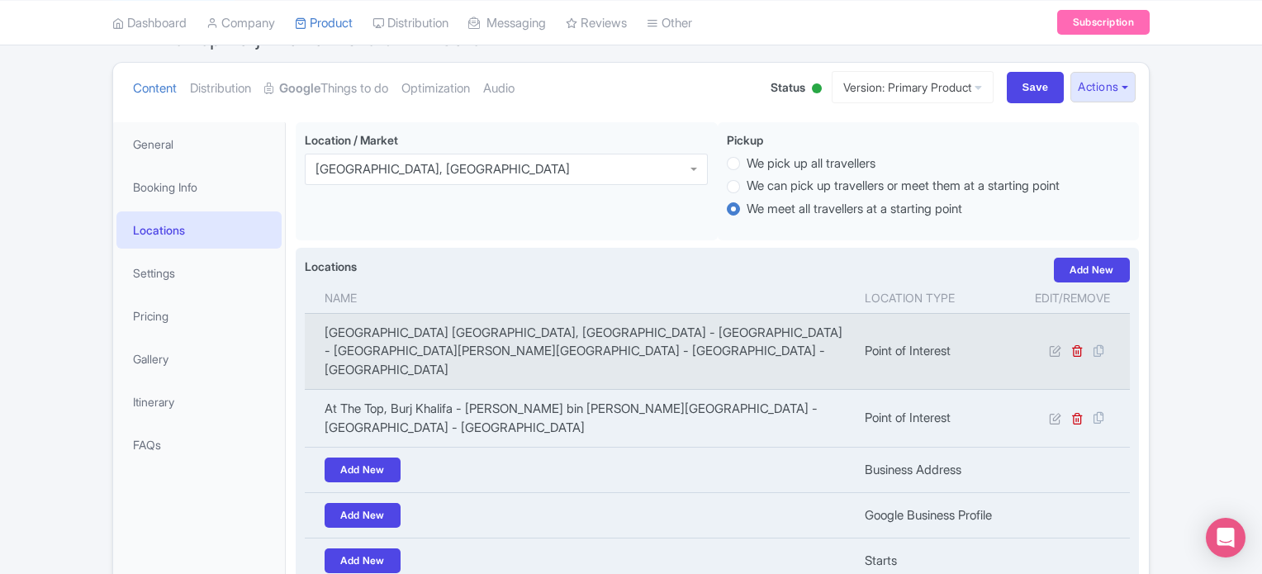
click at [677, 332] on td "[GEOGRAPHIC_DATA] [GEOGRAPHIC_DATA], [GEOGRAPHIC_DATA] - [GEOGRAPHIC_DATA] - [G…" at bounding box center [580, 351] width 550 height 77
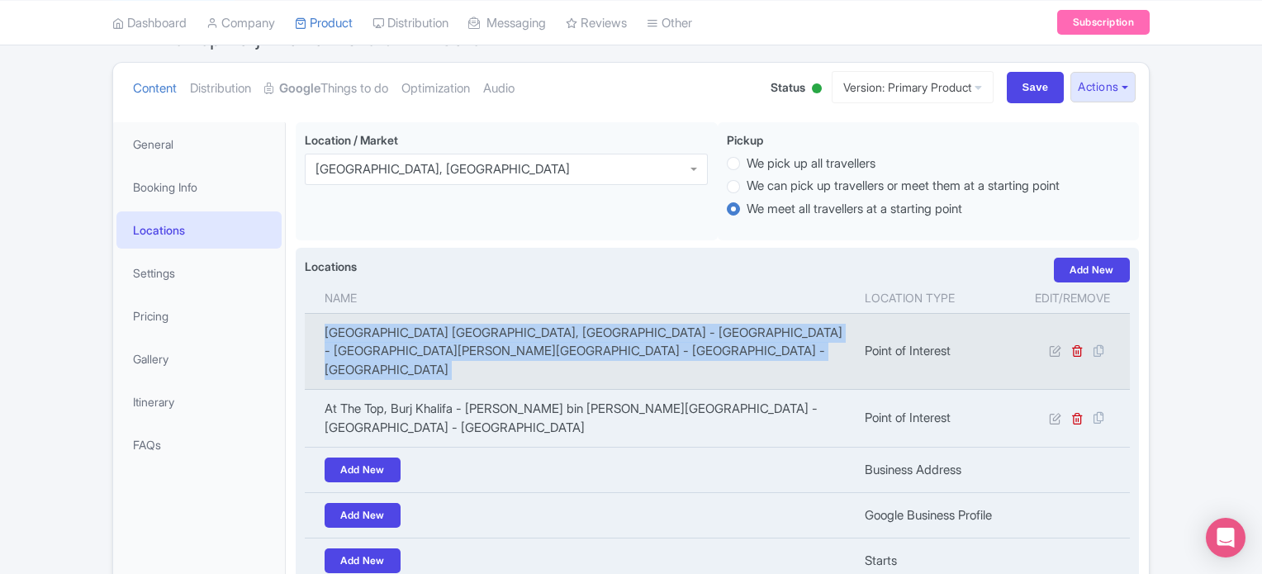
click at [677, 332] on td "[GEOGRAPHIC_DATA] [GEOGRAPHIC_DATA], [GEOGRAPHIC_DATA] - [GEOGRAPHIC_DATA] - [G…" at bounding box center [580, 351] width 550 height 77
click at [687, 330] on td "[GEOGRAPHIC_DATA] [GEOGRAPHIC_DATA], [GEOGRAPHIC_DATA] - [GEOGRAPHIC_DATA] - [G…" at bounding box center [580, 351] width 550 height 77
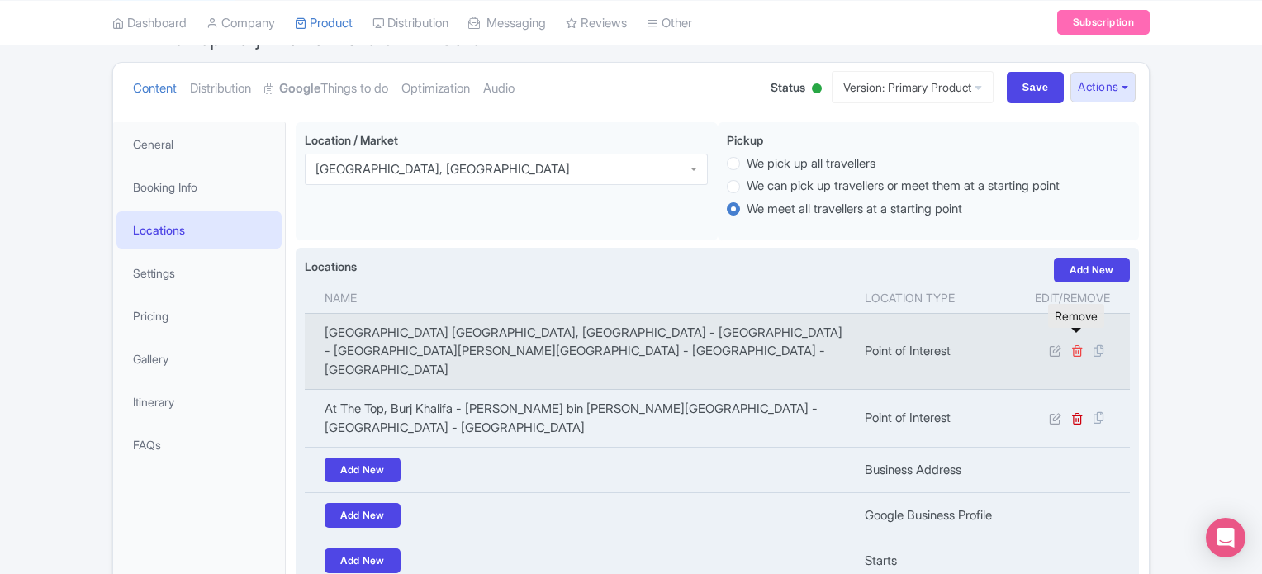
click at [1080, 344] on icon at bounding box center [1077, 350] width 12 height 12
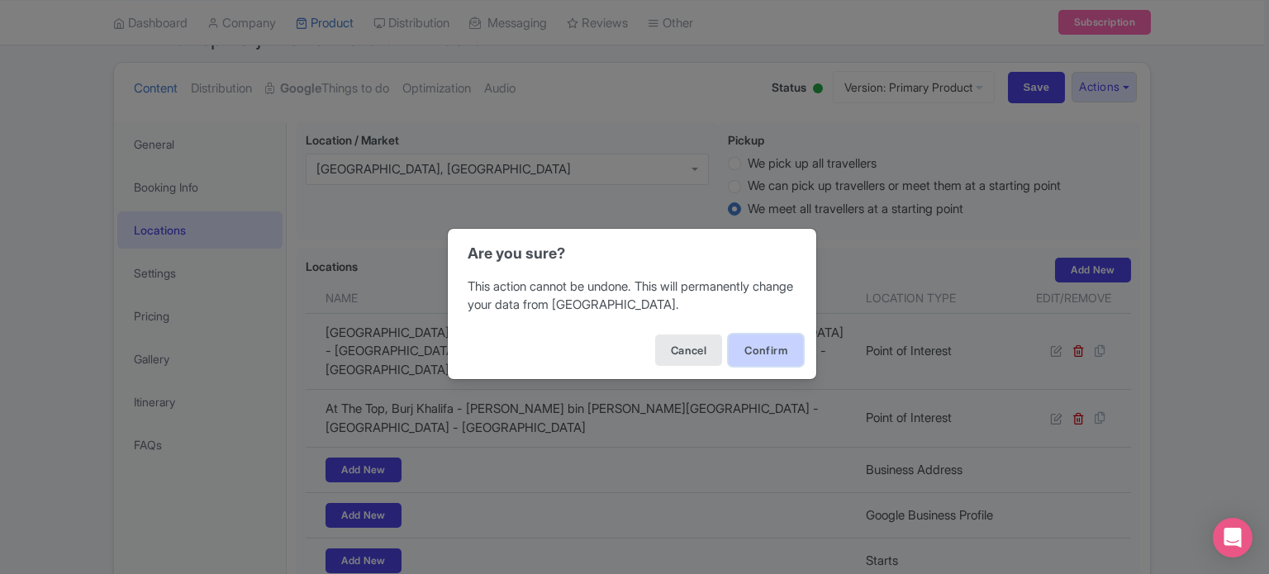
click at [758, 349] on button "Confirm" at bounding box center [766, 350] width 74 height 31
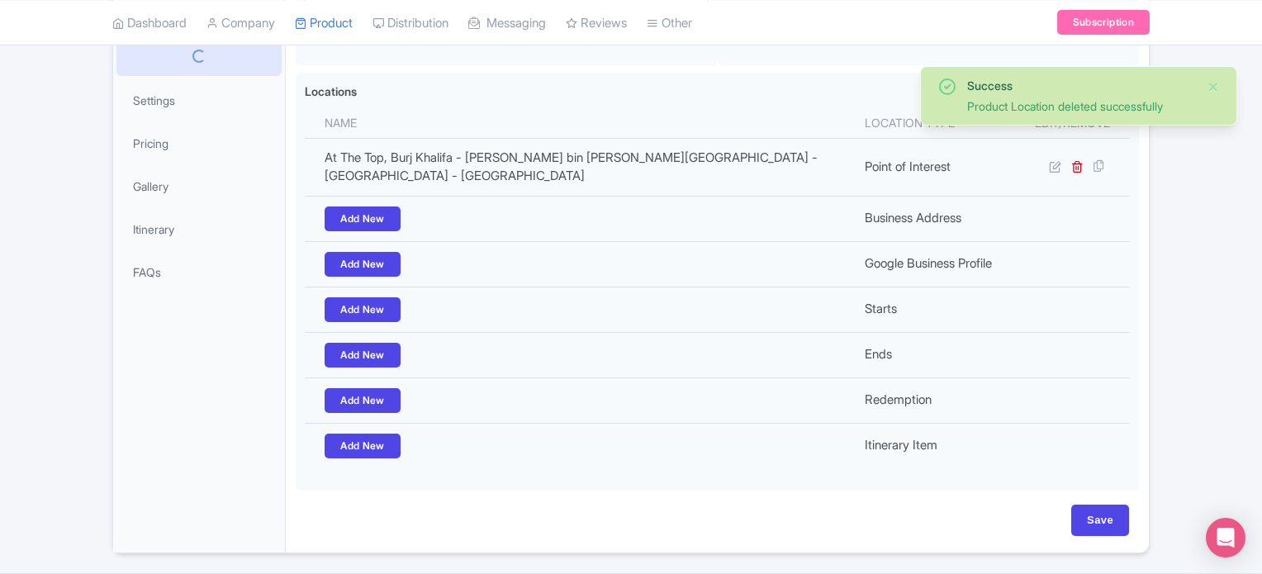
scroll to position [386, 0]
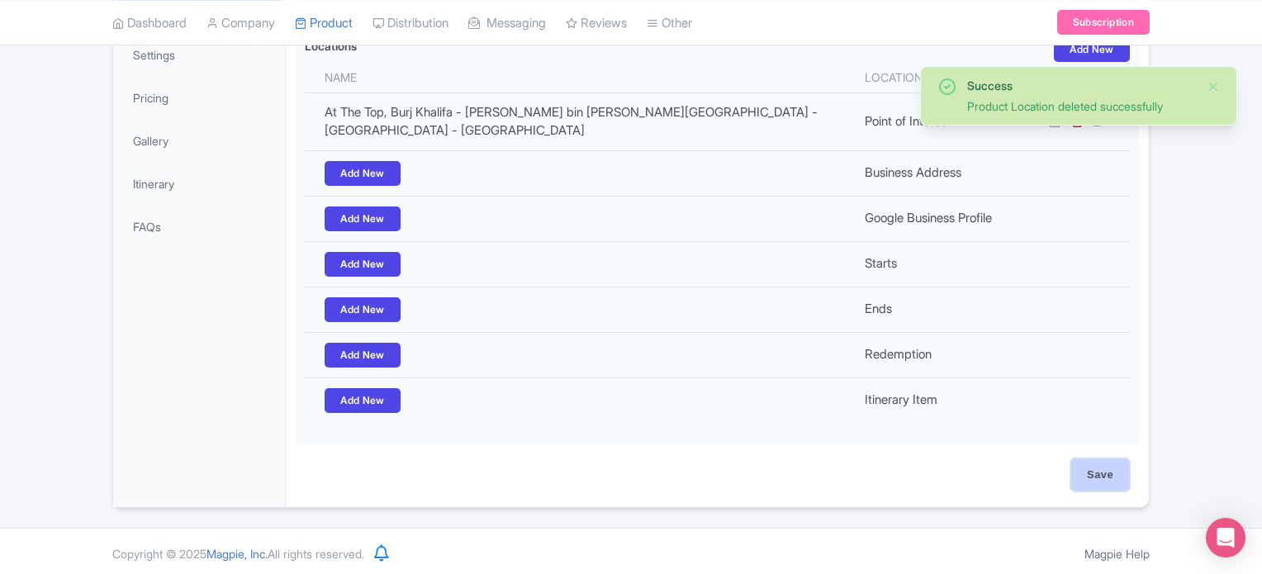
click at [1100, 475] on input "Save" at bounding box center [1100, 474] width 58 height 31
type input "Saving..."
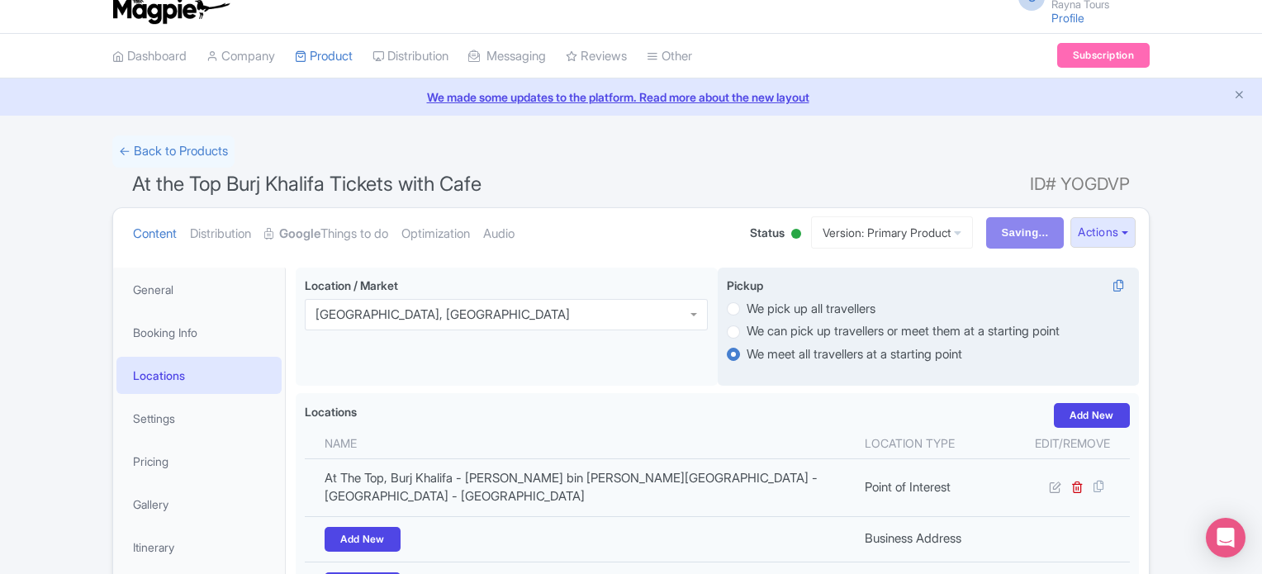
scroll to position [0, 0]
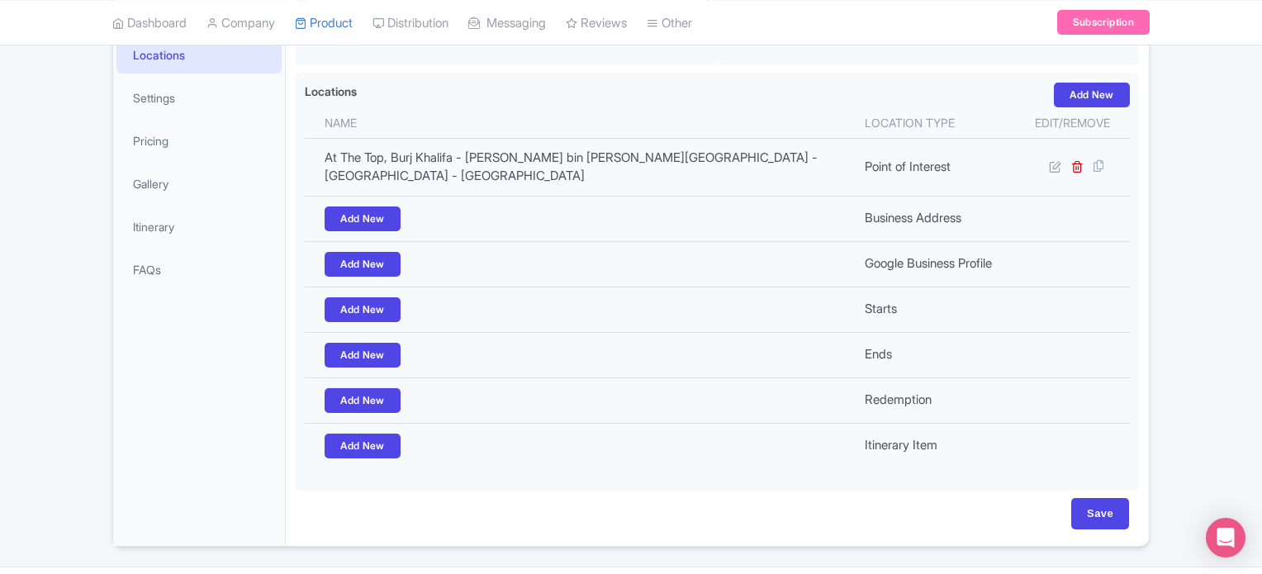
scroll to position [379, 0]
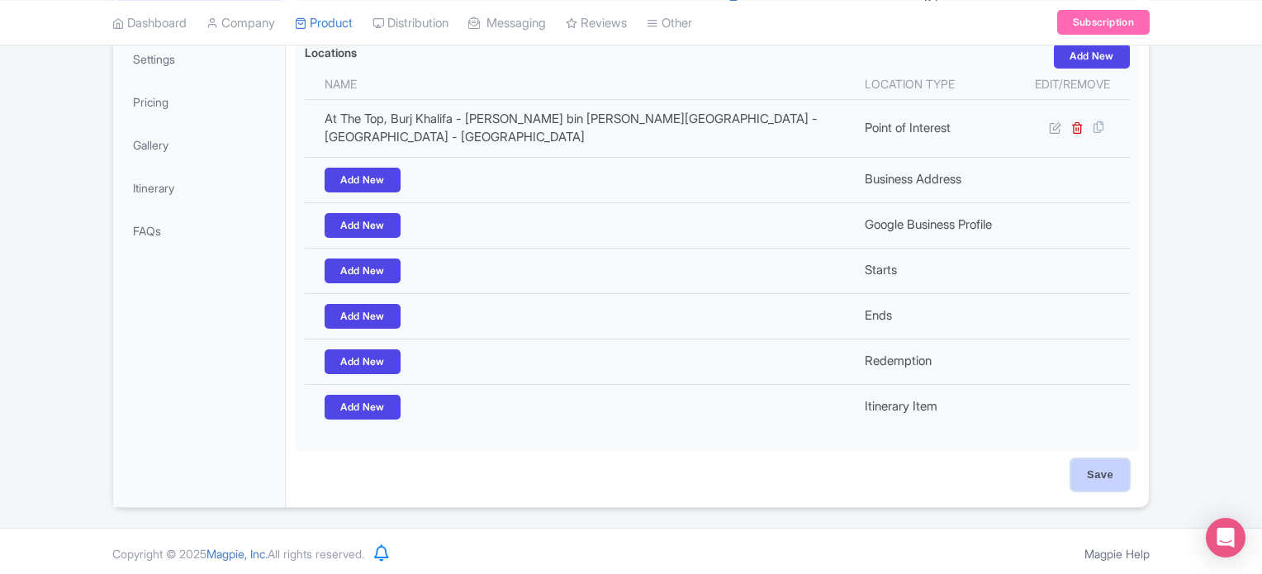
click at [1098, 471] on input "Save" at bounding box center [1100, 474] width 58 height 31
type input "Saving..."
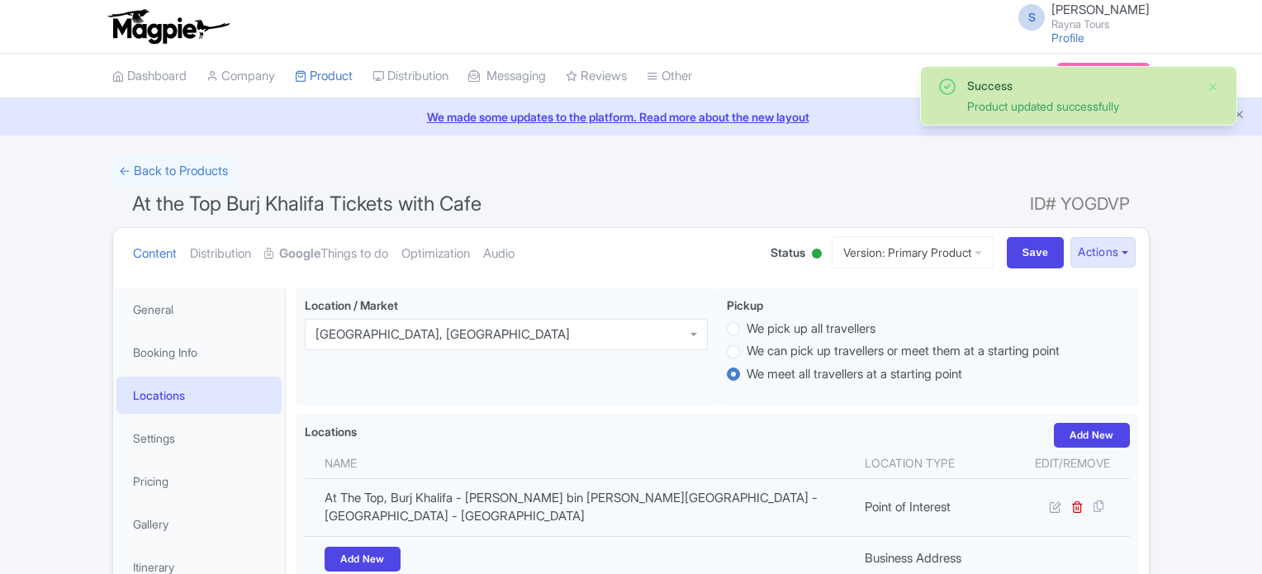
scroll to position [287, 0]
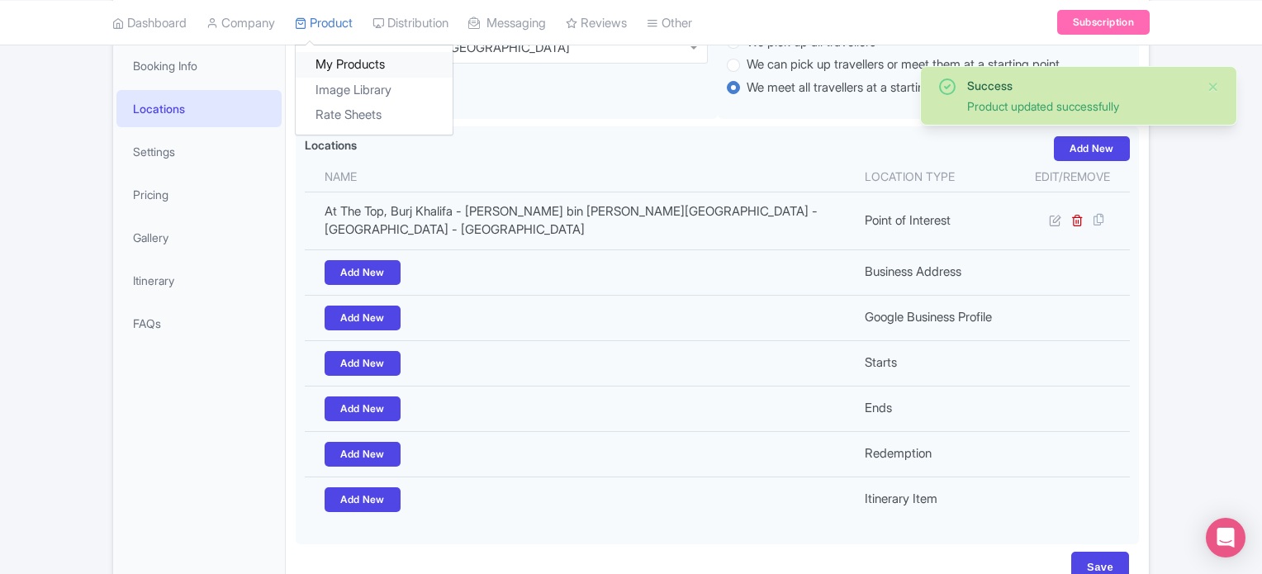
click at [345, 61] on link "My Products" at bounding box center [374, 65] width 157 height 26
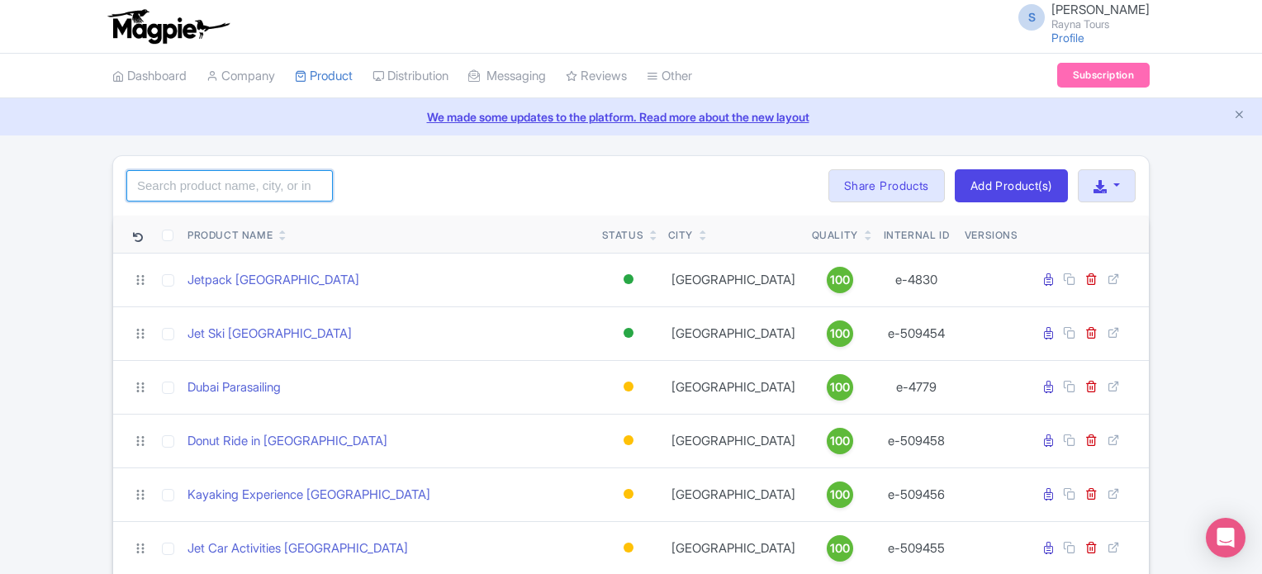
click at [209, 184] on input "search" at bounding box center [229, 185] width 207 height 31
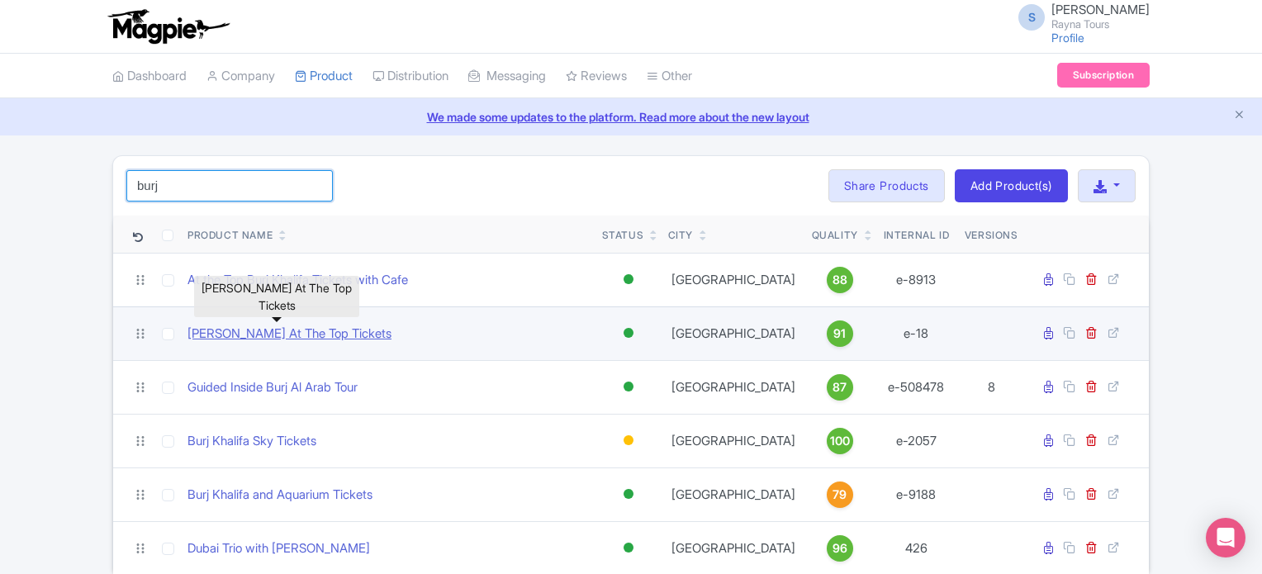
type input "burj"
click at [334, 334] on link "[PERSON_NAME] At The Top Tickets" at bounding box center [290, 334] width 204 height 19
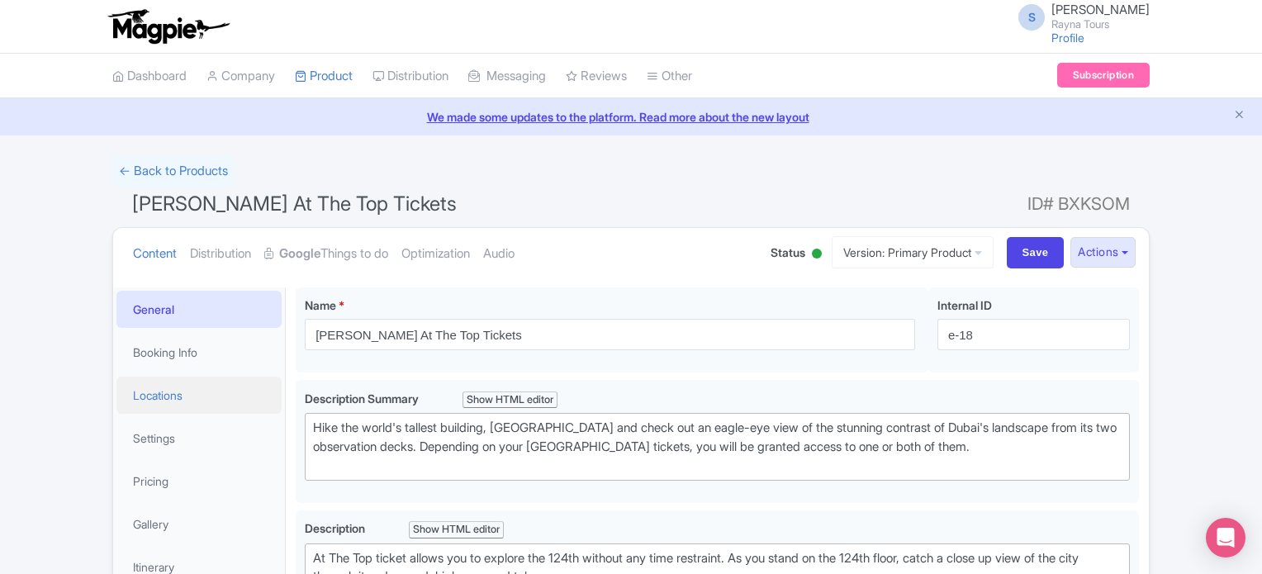
click at [165, 392] on link "Locations" at bounding box center [198, 395] width 165 height 37
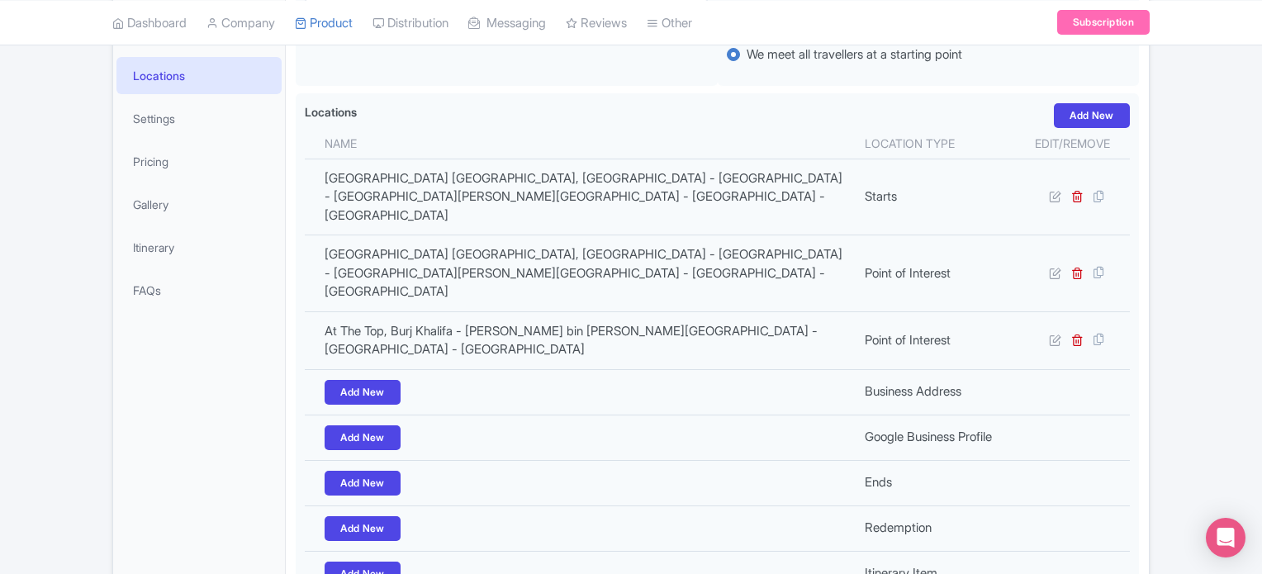
scroll to position [330, 0]
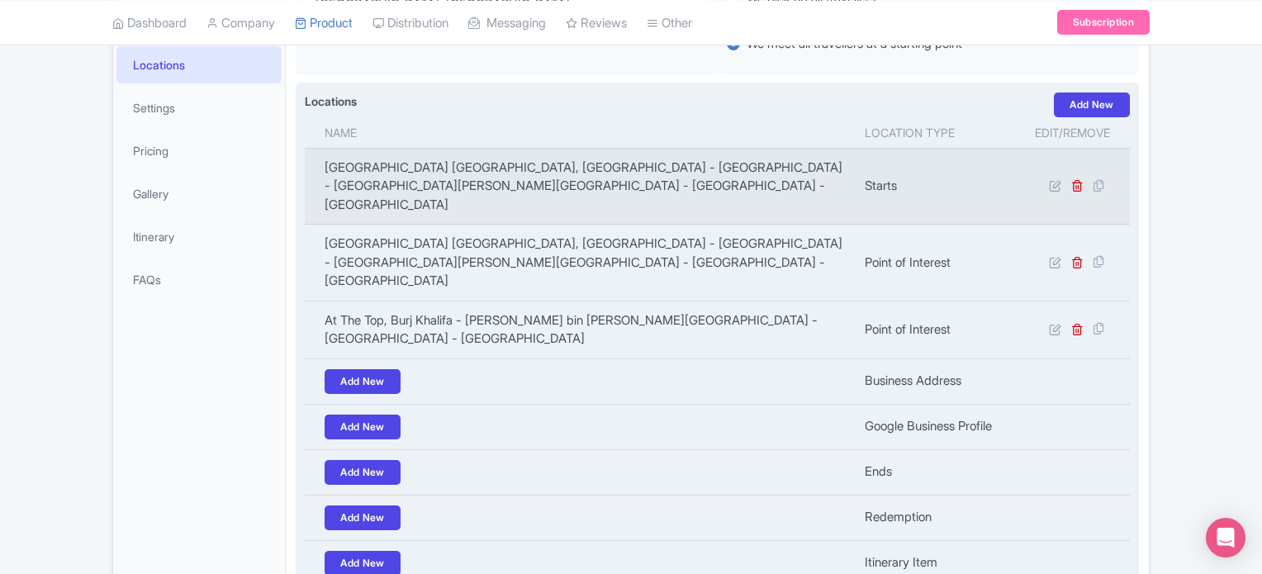
click at [414, 168] on td "[GEOGRAPHIC_DATA] [GEOGRAPHIC_DATA], [GEOGRAPHIC_DATA] - [GEOGRAPHIC_DATA] - [G…" at bounding box center [580, 186] width 550 height 77
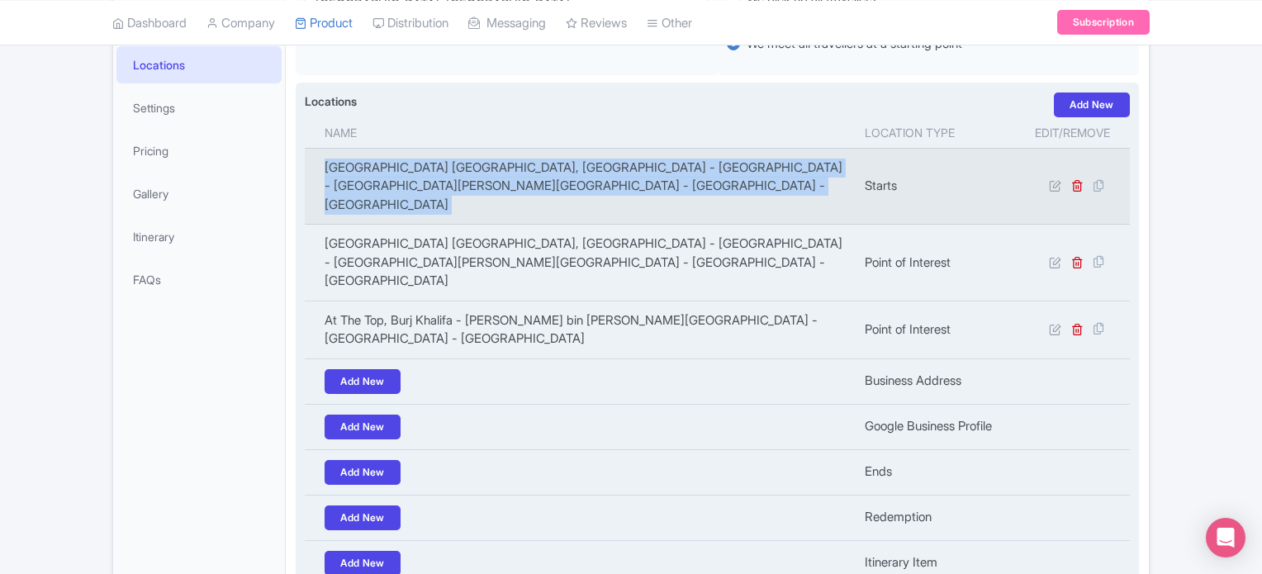
click at [414, 168] on td "[GEOGRAPHIC_DATA] [GEOGRAPHIC_DATA], [GEOGRAPHIC_DATA] - [GEOGRAPHIC_DATA] - [G…" at bounding box center [580, 186] width 550 height 77
copy tr "[GEOGRAPHIC_DATA] [GEOGRAPHIC_DATA], [GEOGRAPHIC_DATA] - [GEOGRAPHIC_DATA] - [G…"
click at [1080, 179] on icon at bounding box center [1077, 185] width 12 height 12
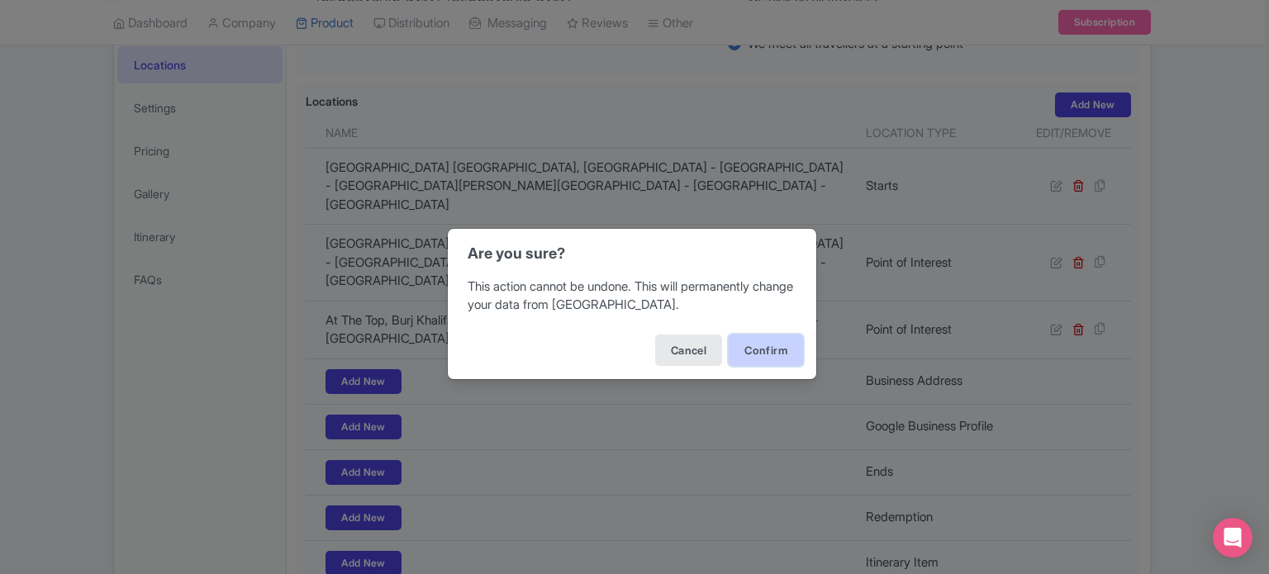
click at [764, 352] on button "Confirm" at bounding box center [766, 350] width 74 height 31
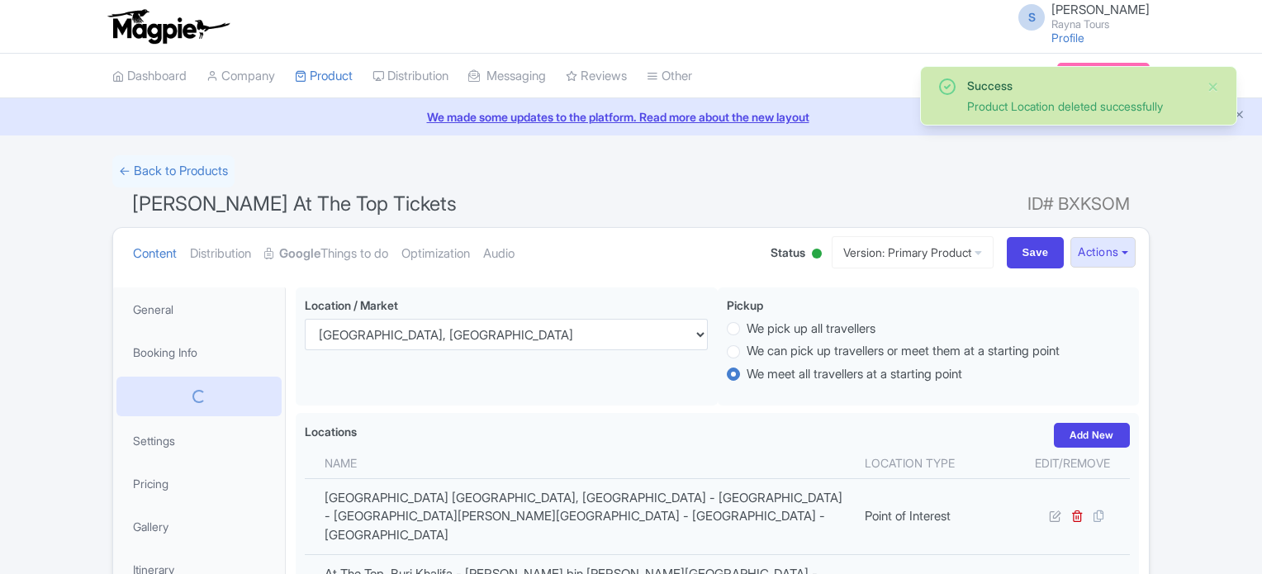
scroll to position [287, 0]
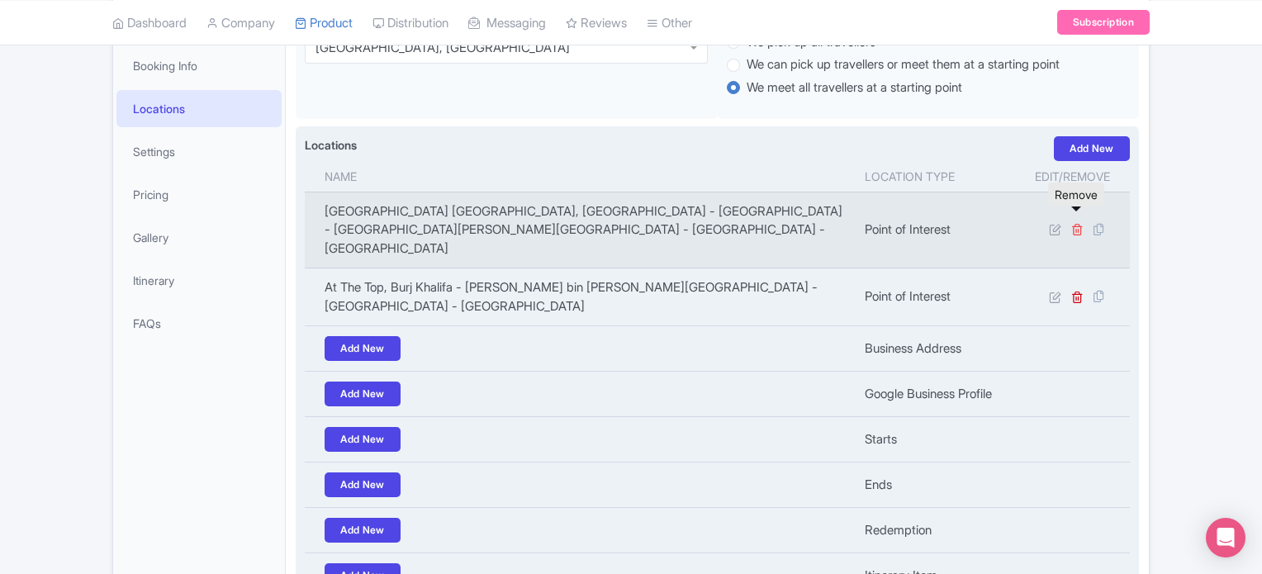
click at [1074, 223] on icon at bounding box center [1077, 229] width 12 height 12
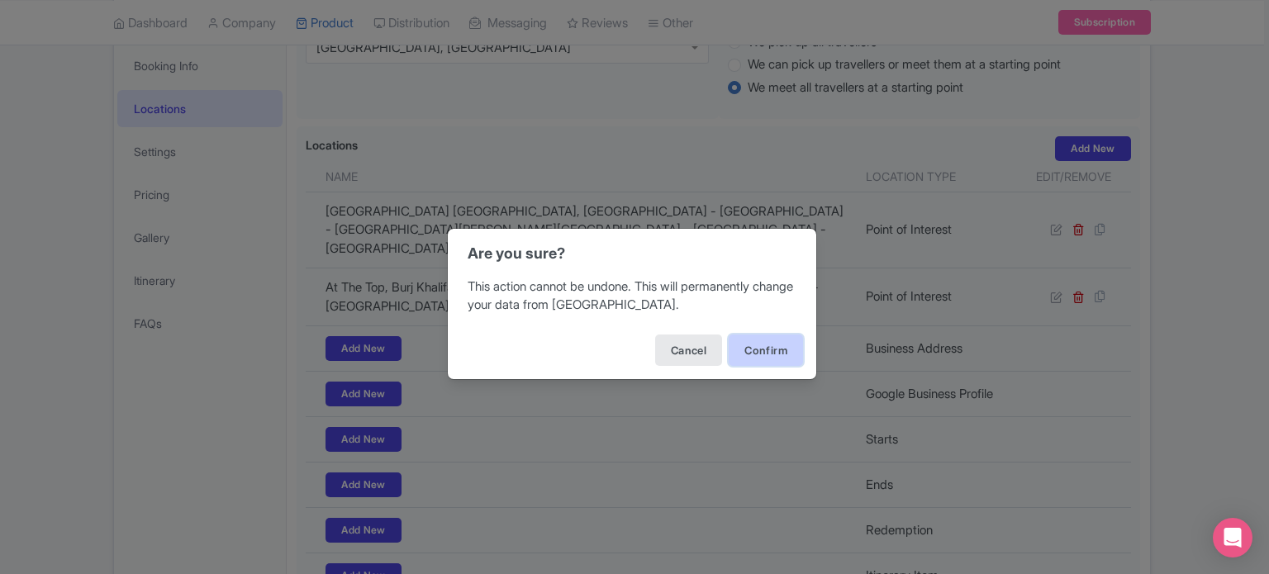
click at [759, 353] on button "Confirm" at bounding box center [766, 350] width 74 height 31
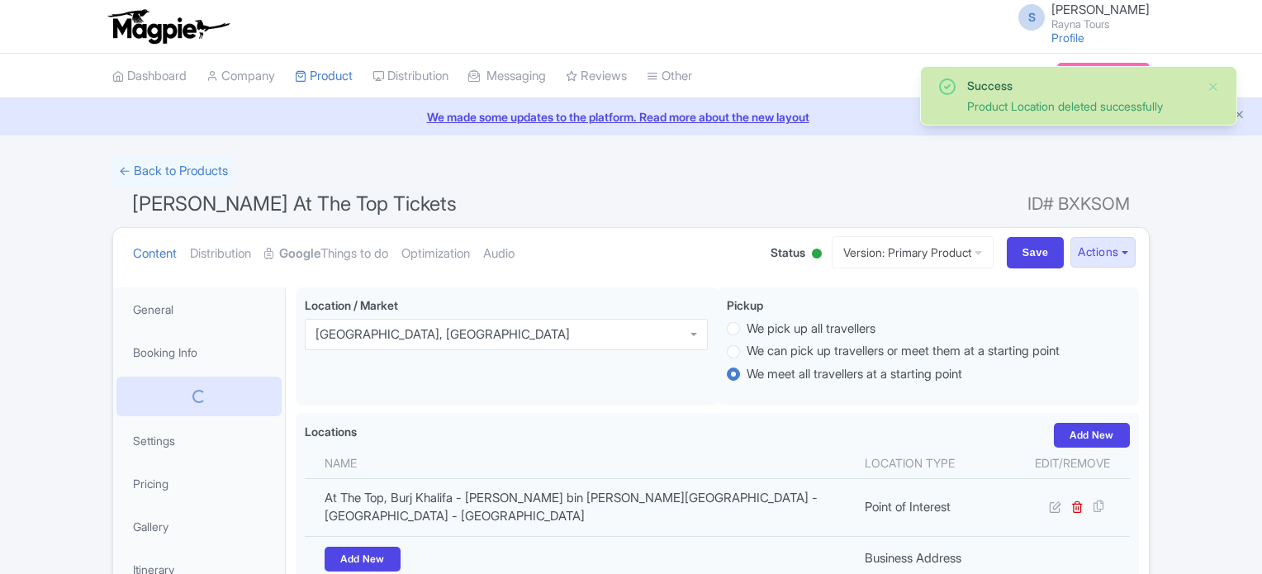
scroll to position [287, 0]
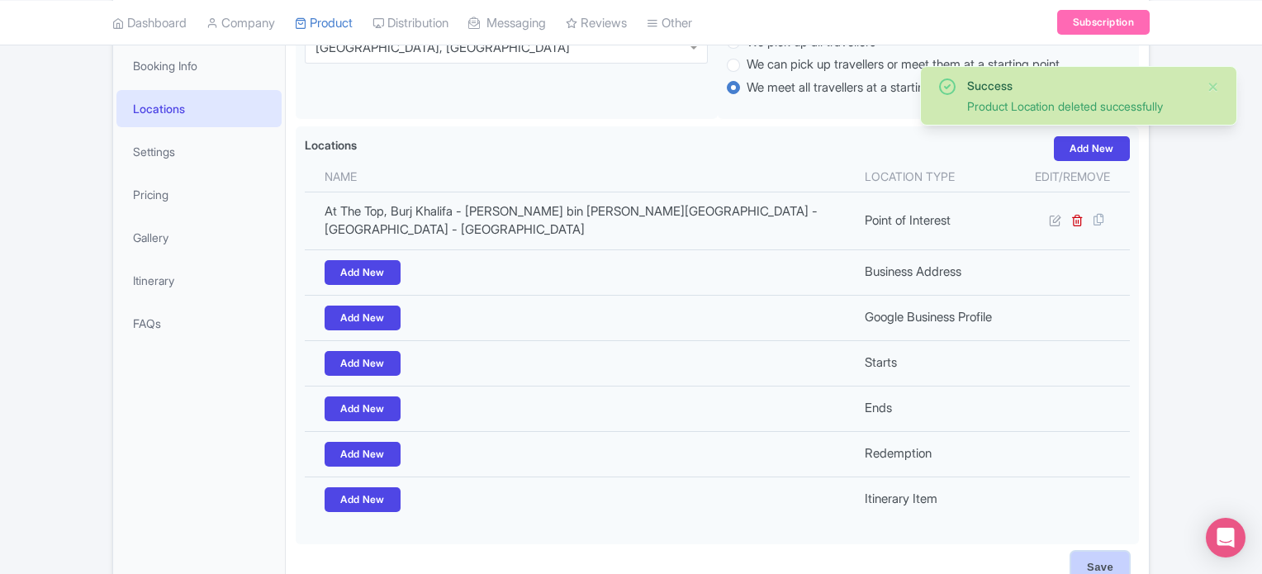
click at [1104, 563] on input "Save" at bounding box center [1100, 567] width 58 height 31
type input "Saving..."
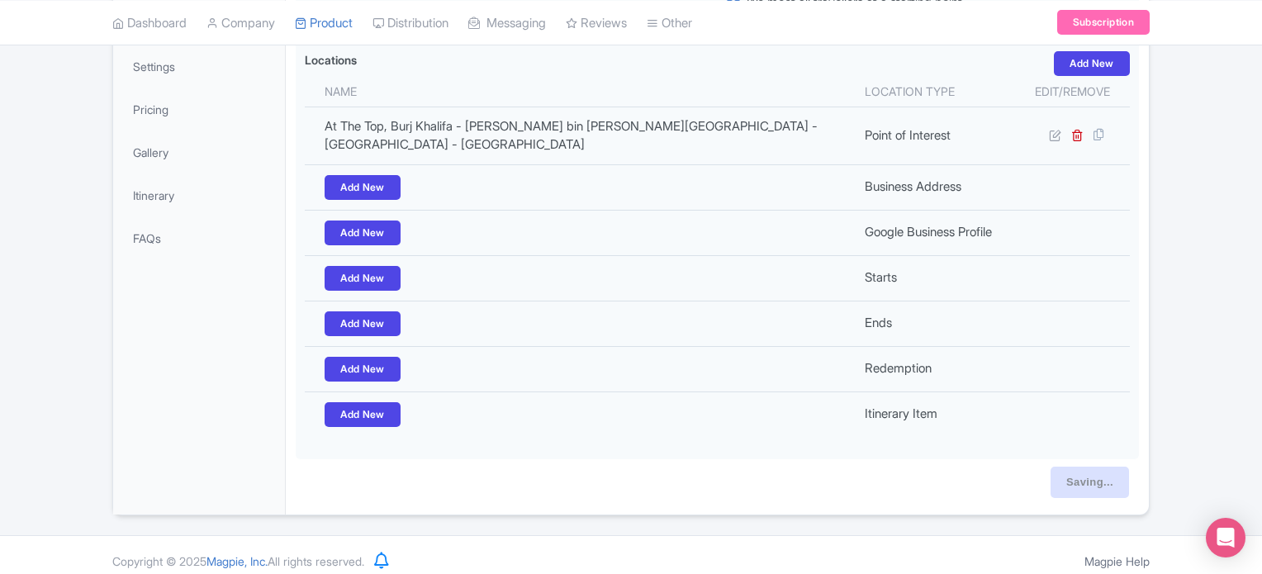
scroll to position [379, 0]
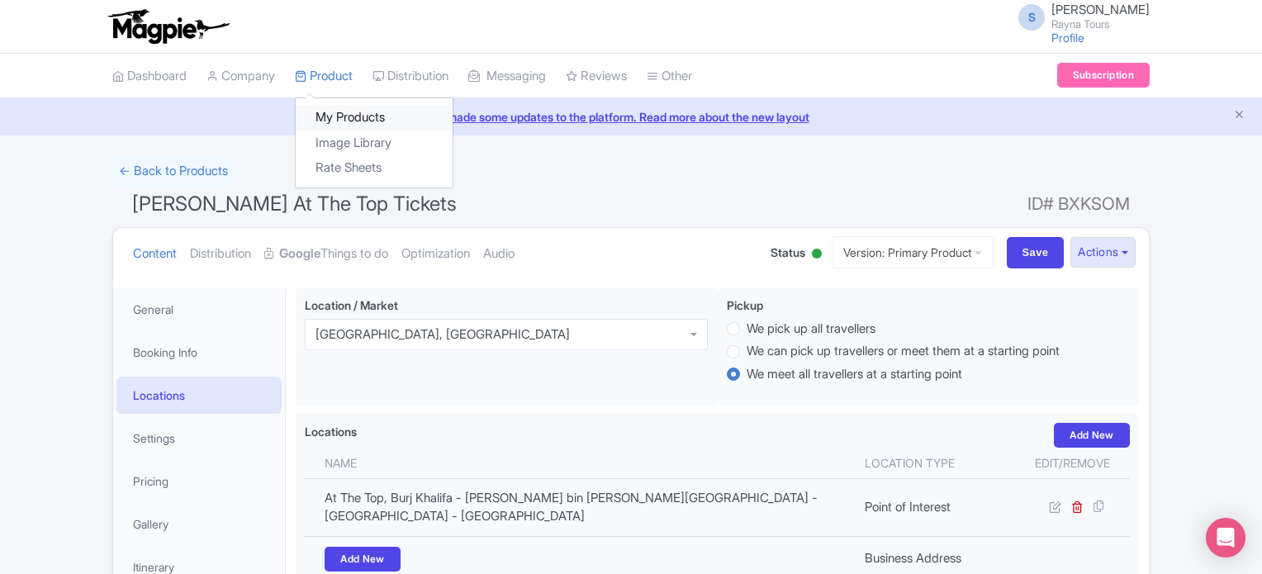
click at [348, 121] on link "My Products" at bounding box center [374, 118] width 157 height 26
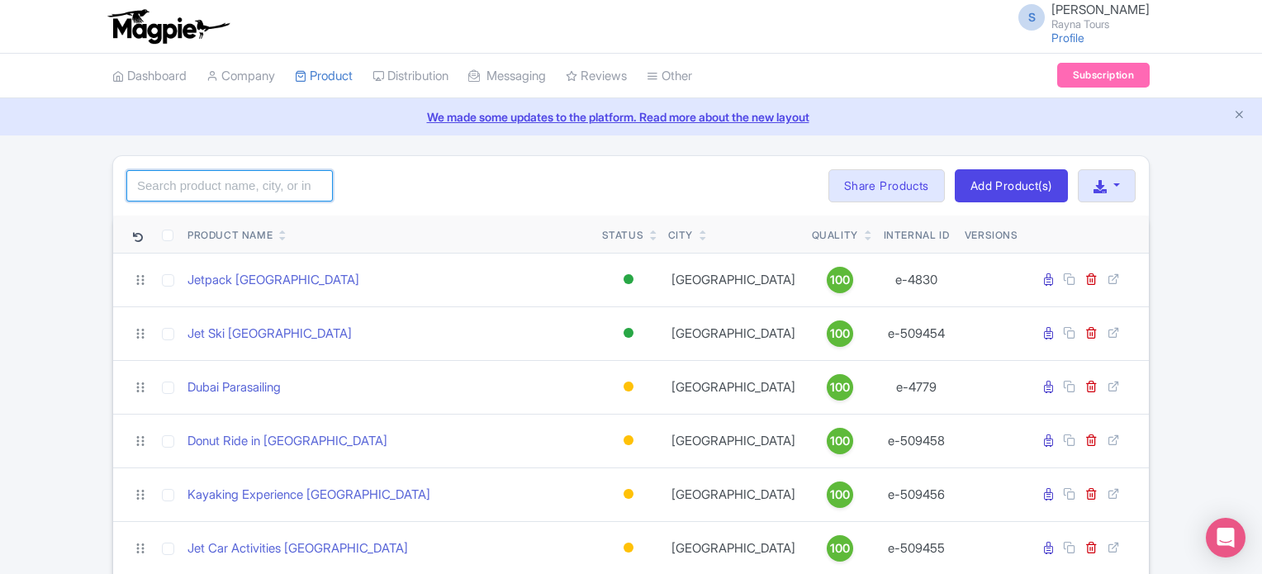
click at [237, 191] on input "search" at bounding box center [229, 185] width 207 height 31
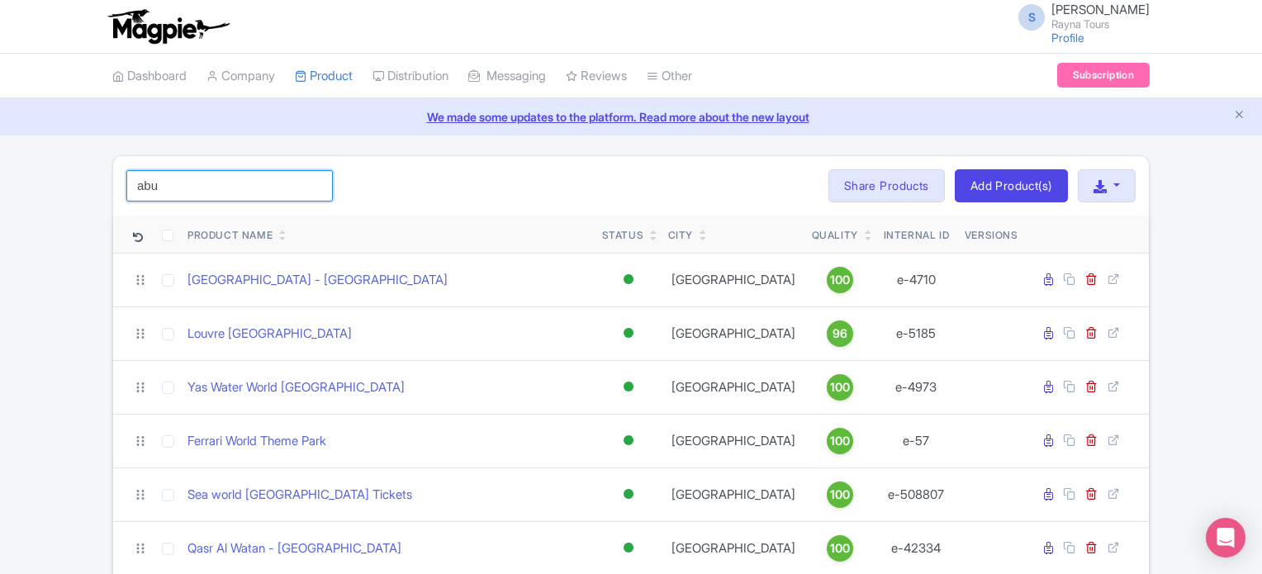
type input "abu"
click at [488, 181] on div "abu Search Bulk Actions Delete Add to Collection Share Products Add to Collecti…" at bounding box center [631, 185] width 1036 height 59
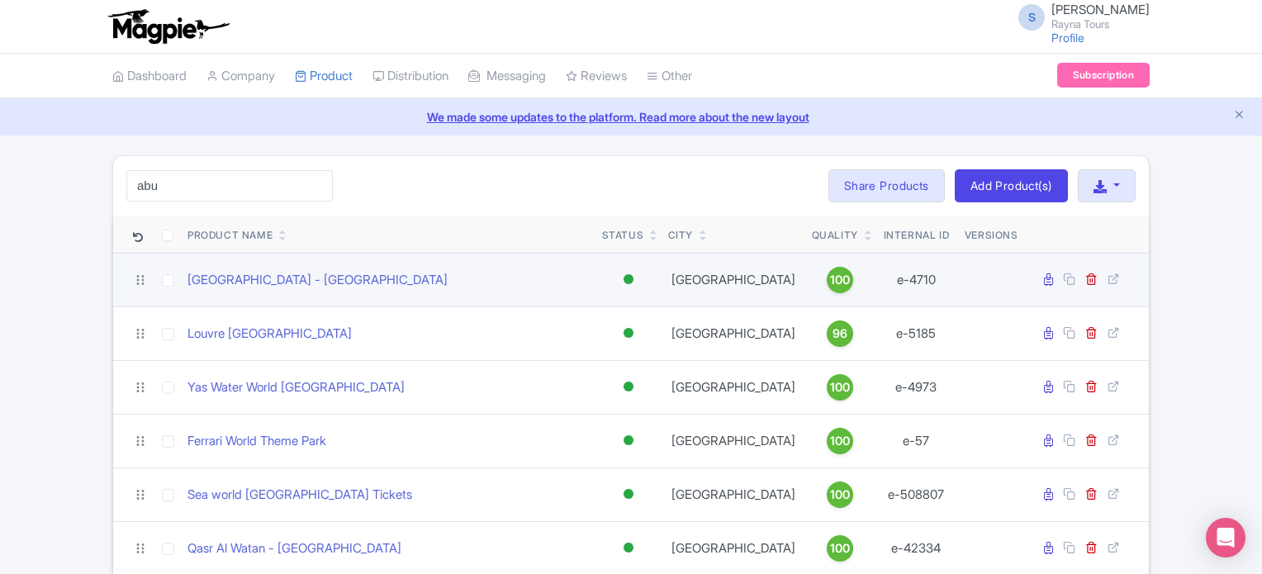
scroll to position [83, 0]
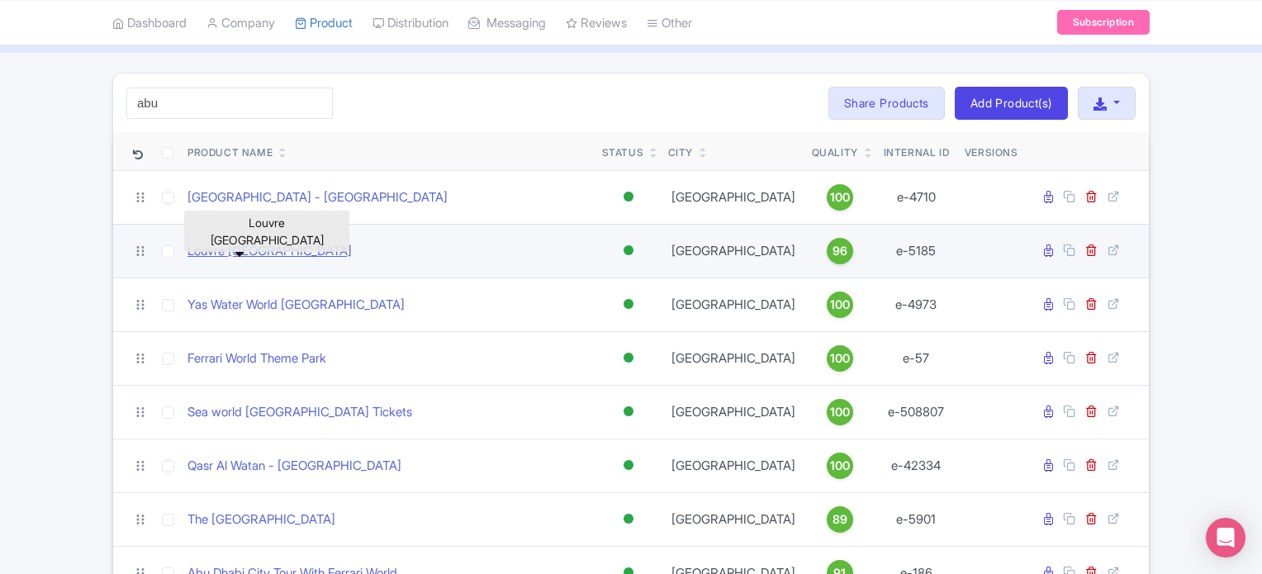
click at [262, 250] on link "Louvre Abu Dhabi" at bounding box center [270, 251] width 164 height 19
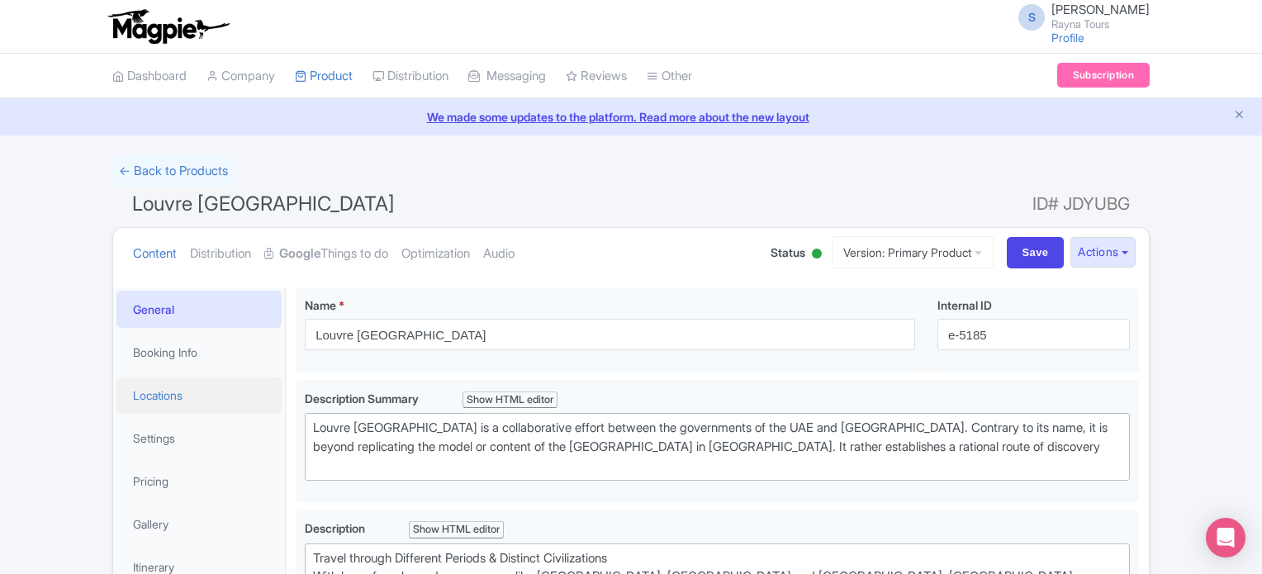
click at [163, 397] on link "Locations" at bounding box center [198, 395] width 165 height 37
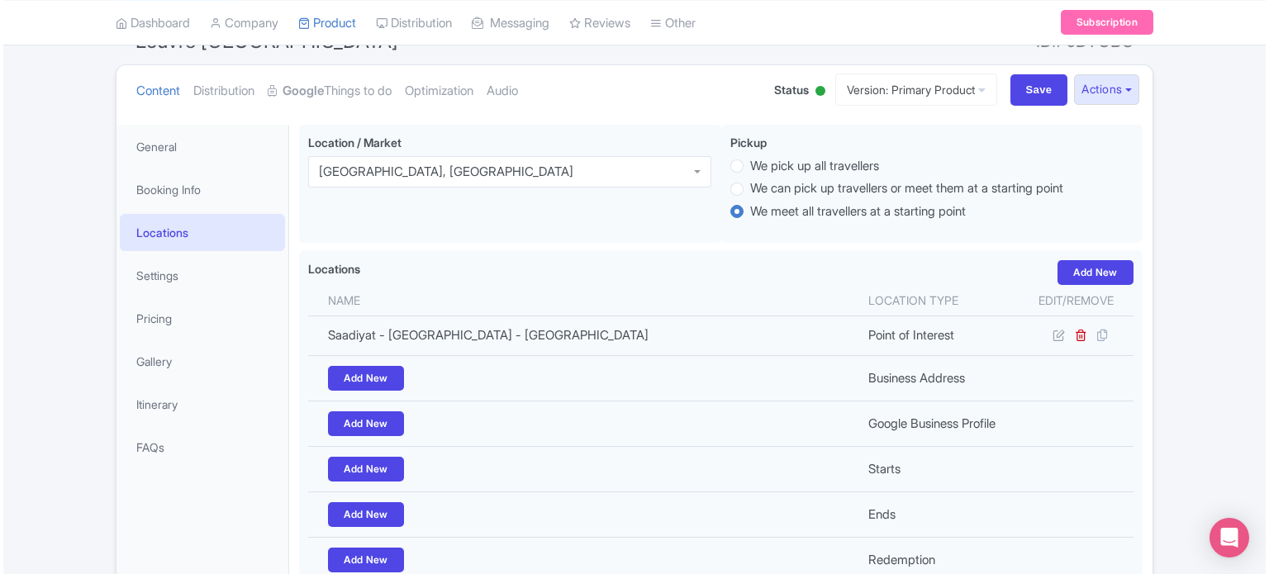
scroll to position [165, 0]
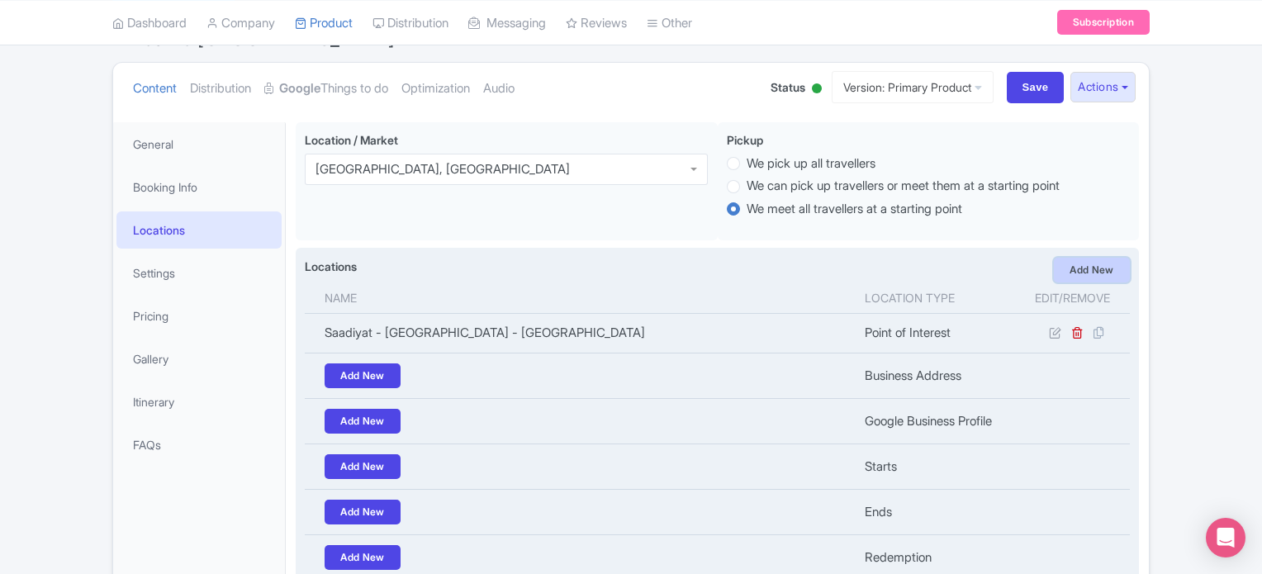
click at [1092, 277] on link "Add New" at bounding box center [1092, 270] width 76 height 25
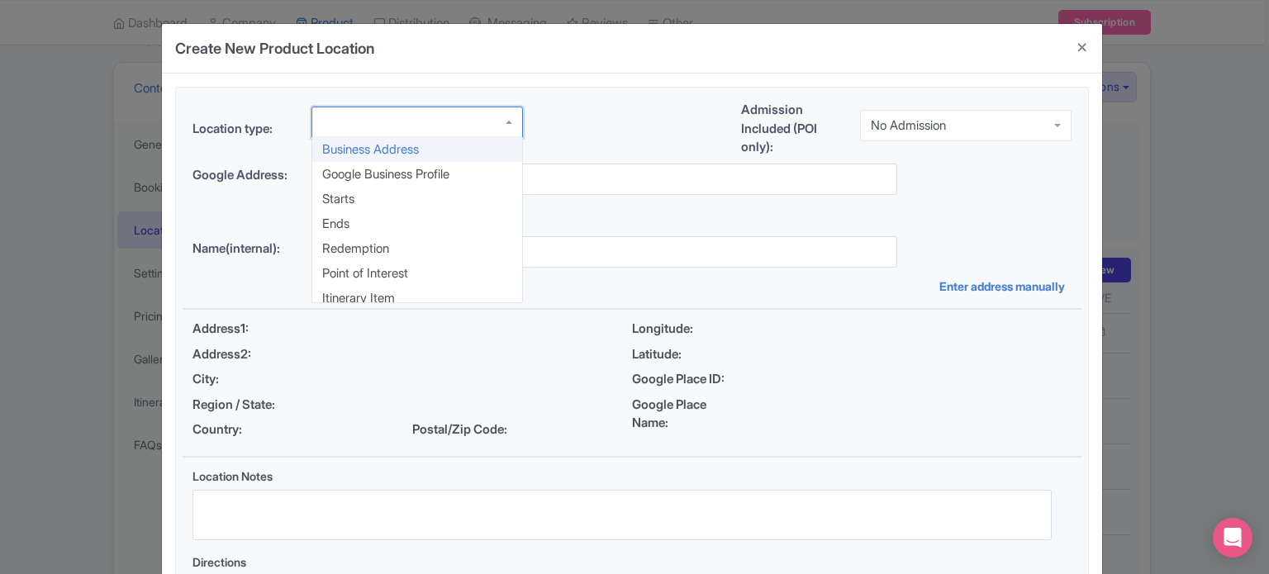
click at [455, 125] on div at bounding box center [416, 122] width 211 height 31
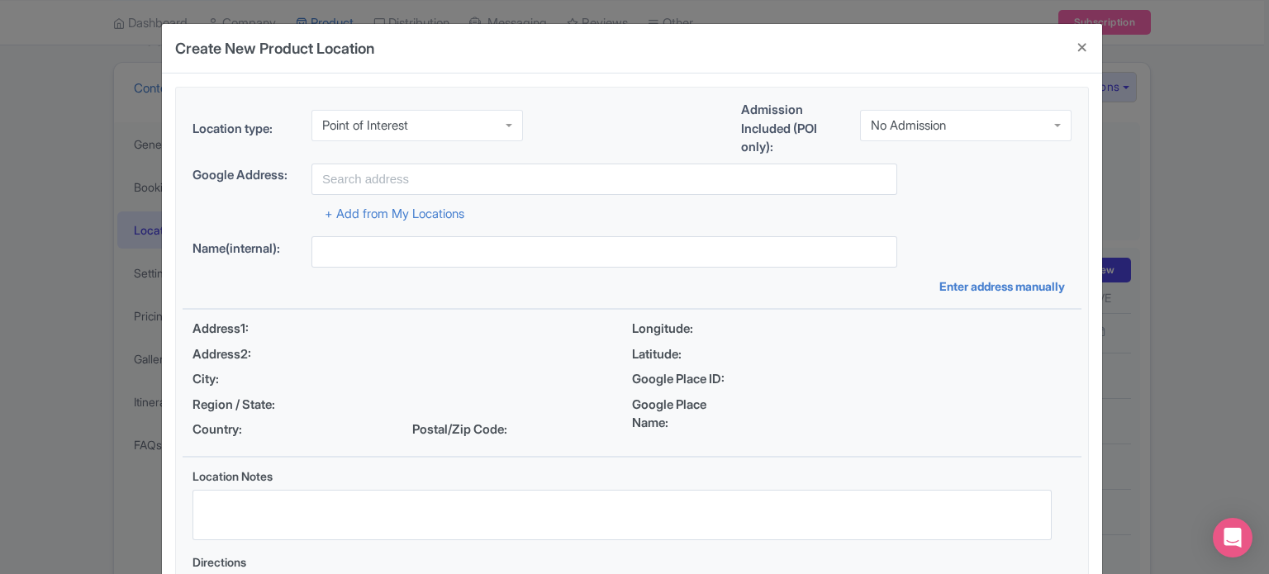
scroll to position [0, 0]
click at [928, 127] on div "No Admission" at bounding box center [908, 122] width 75 height 15
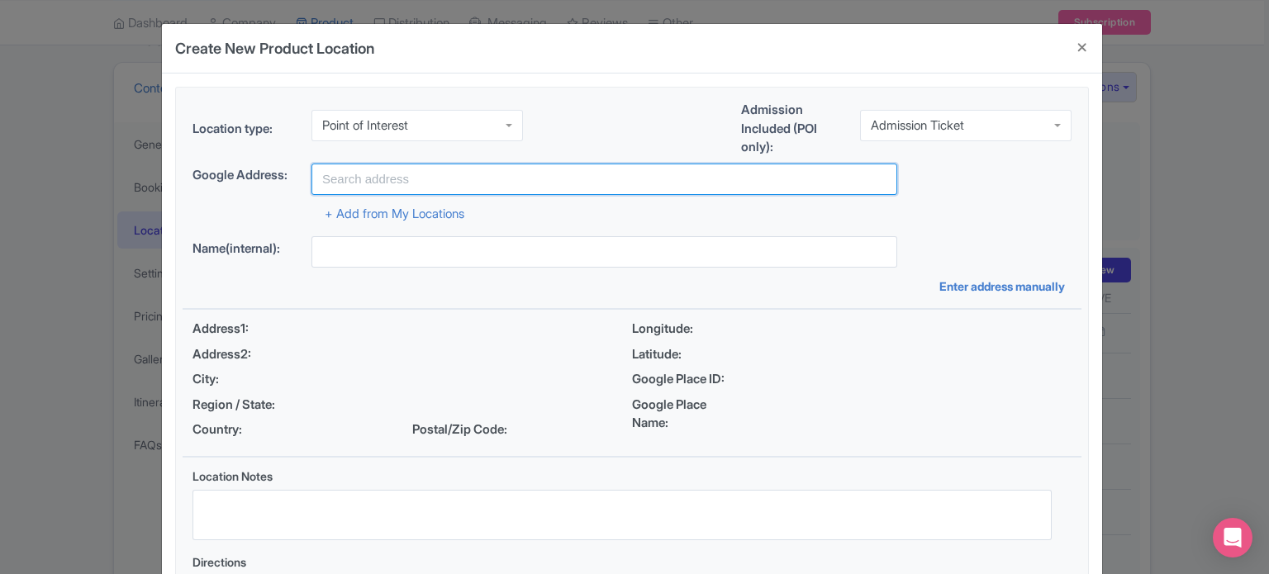
click at [525, 180] on input "text" at bounding box center [604, 179] width 586 height 31
paste input "Marina Mall Abu Dhabi, Marina Mall - Ring Road - Al Kasir - Kasser Al Amwaj - A…"
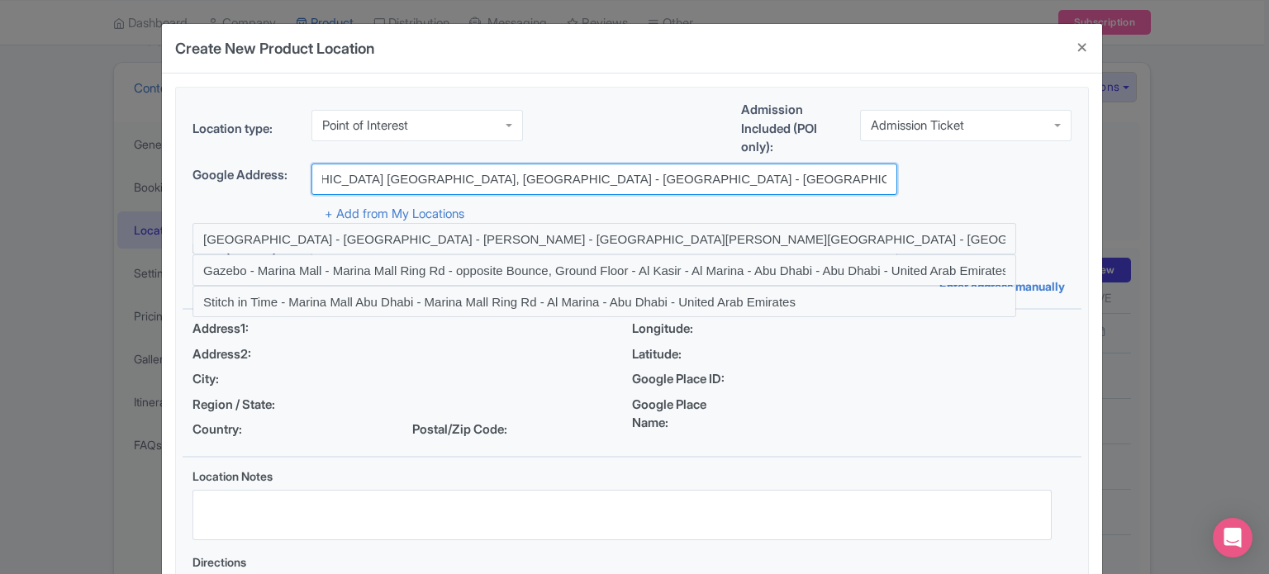
scroll to position [0, 53]
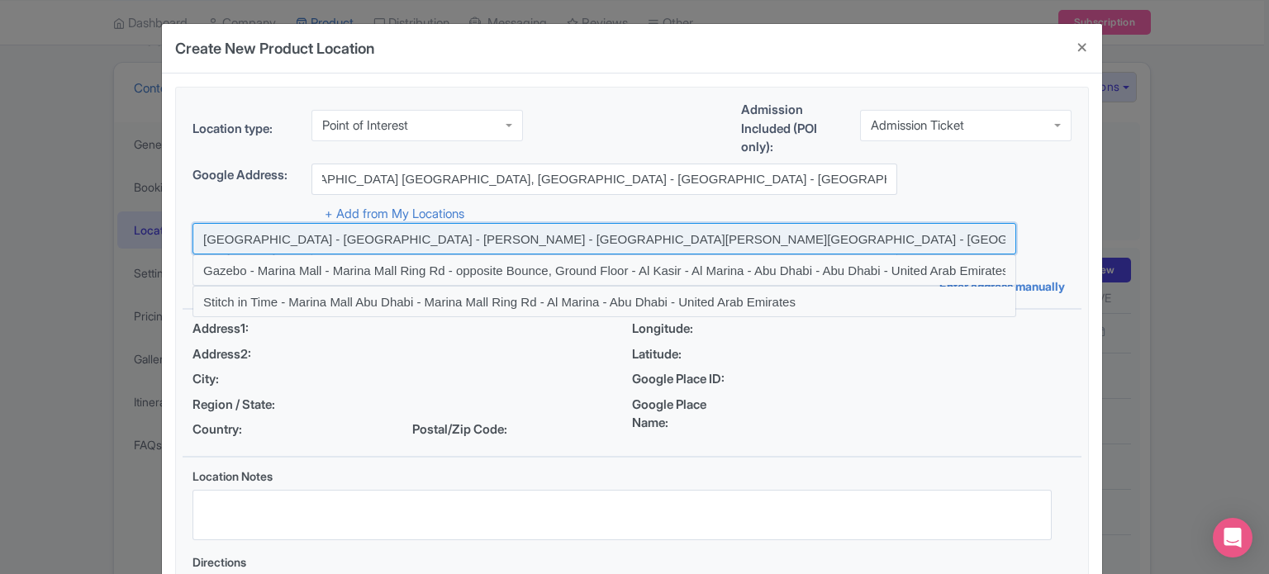
click at [555, 236] on input at bounding box center [604, 238] width 824 height 31
type input "Marina Mall - Ring Road - Al Kasir - Al Marina - Abu Dhabi - Abu Dhabi - United…"
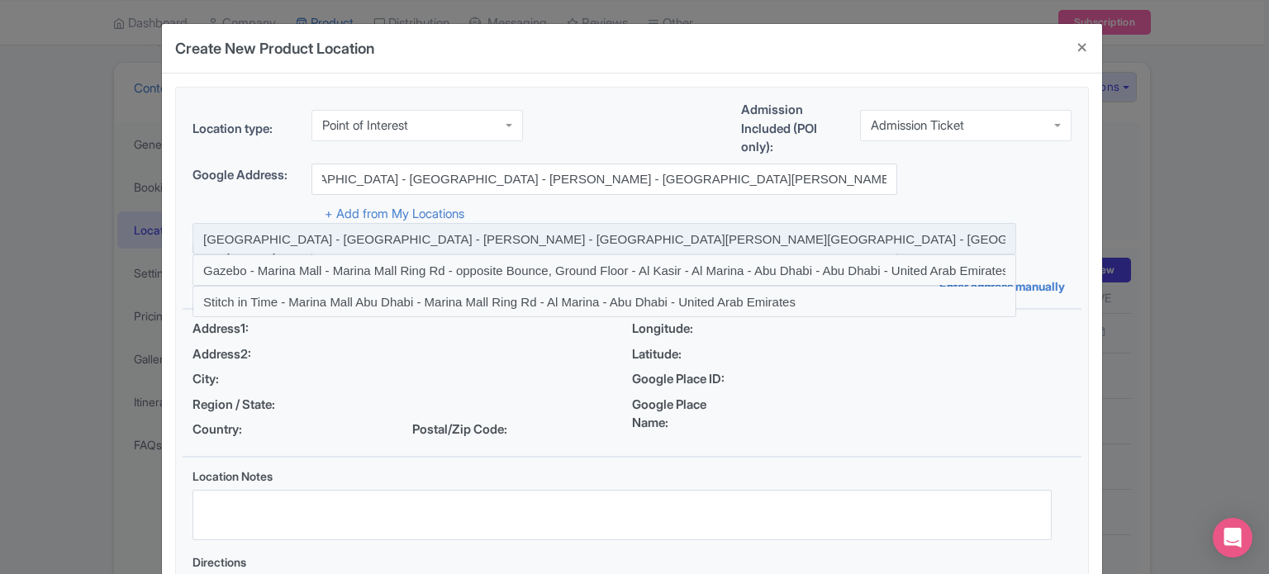
scroll to position [0, 0]
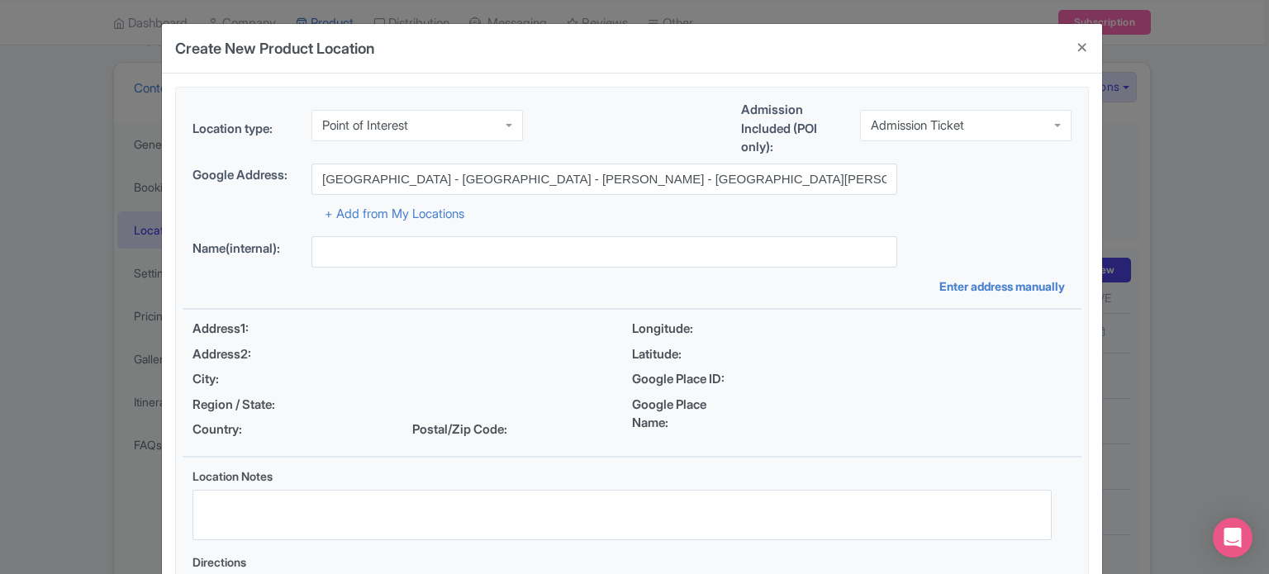
type input "Marina Mall - Ring Road - Al Kasir - Al Marina - Abu Dhabi - Abu Dhabi - United…"
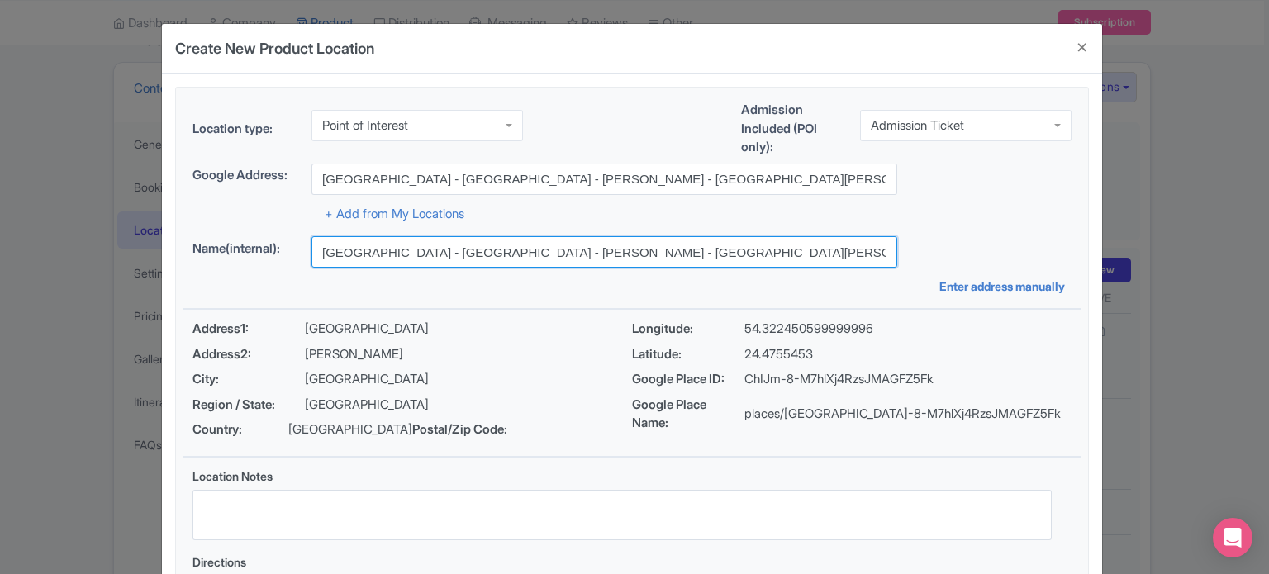
click at [574, 252] on input "Marina Mall - Ring Road - Al Kasir - Al Marina - Abu Dhabi - Abu Dhabi - United…" at bounding box center [604, 251] width 586 height 31
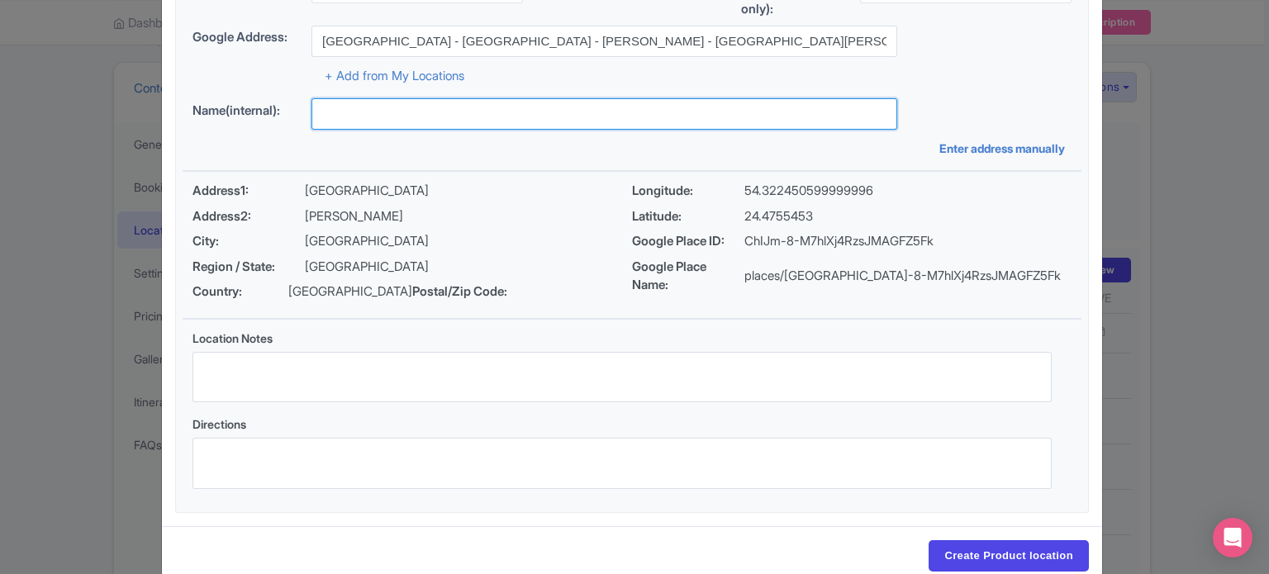
scroll to position [190, 0]
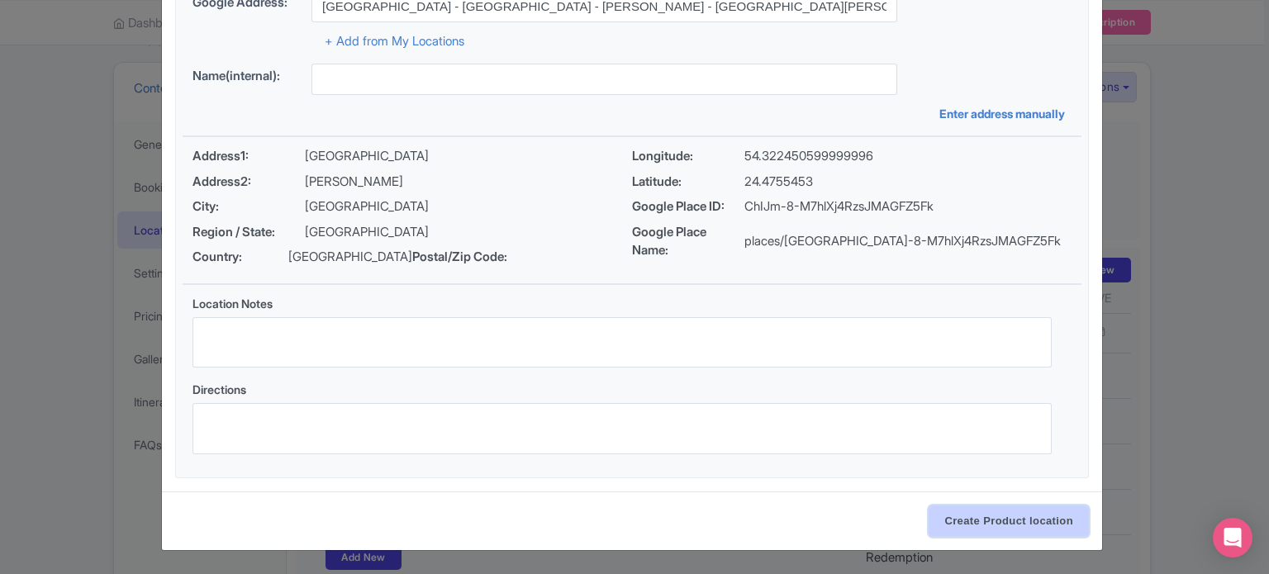
click at [1005, 521] on input "Create Product location" at bounding box center [1008, 521] width 160 height 31
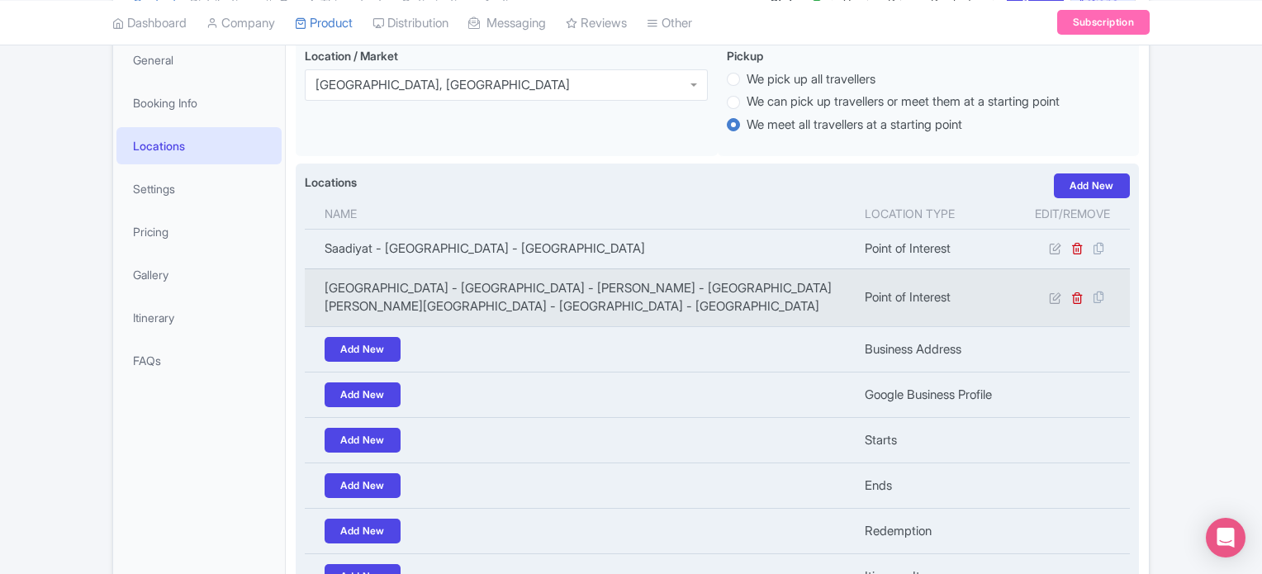
scroll to position [425, 0]
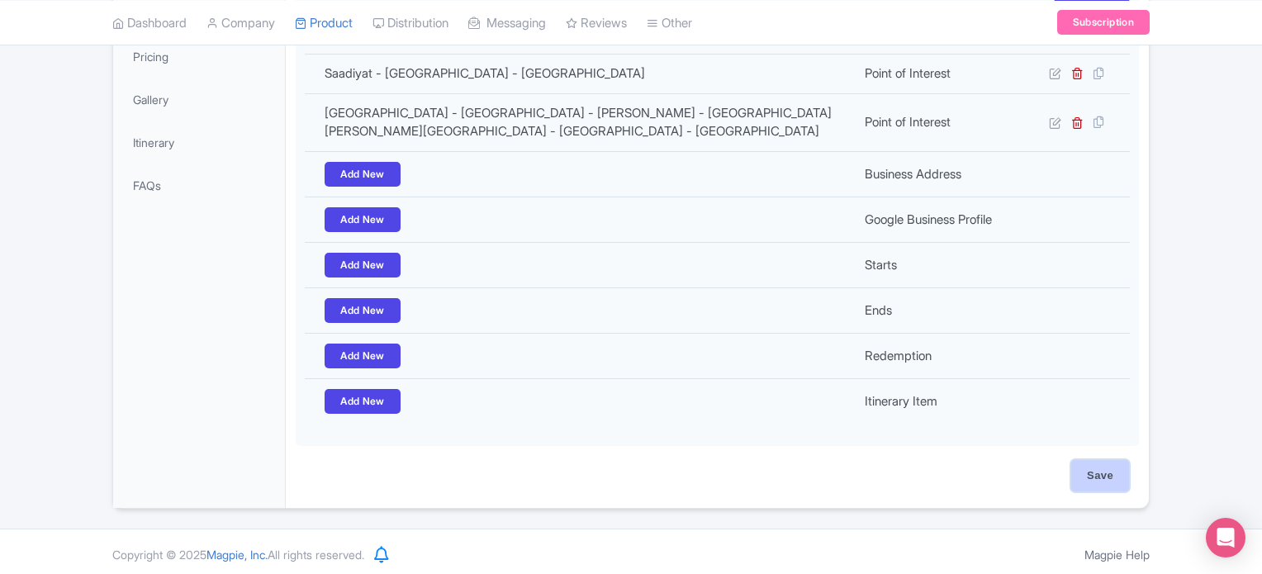
click at [1104, 472] on input "Save" at bounding box center [1100, 475] width 58 height 31
type input "Update Product"
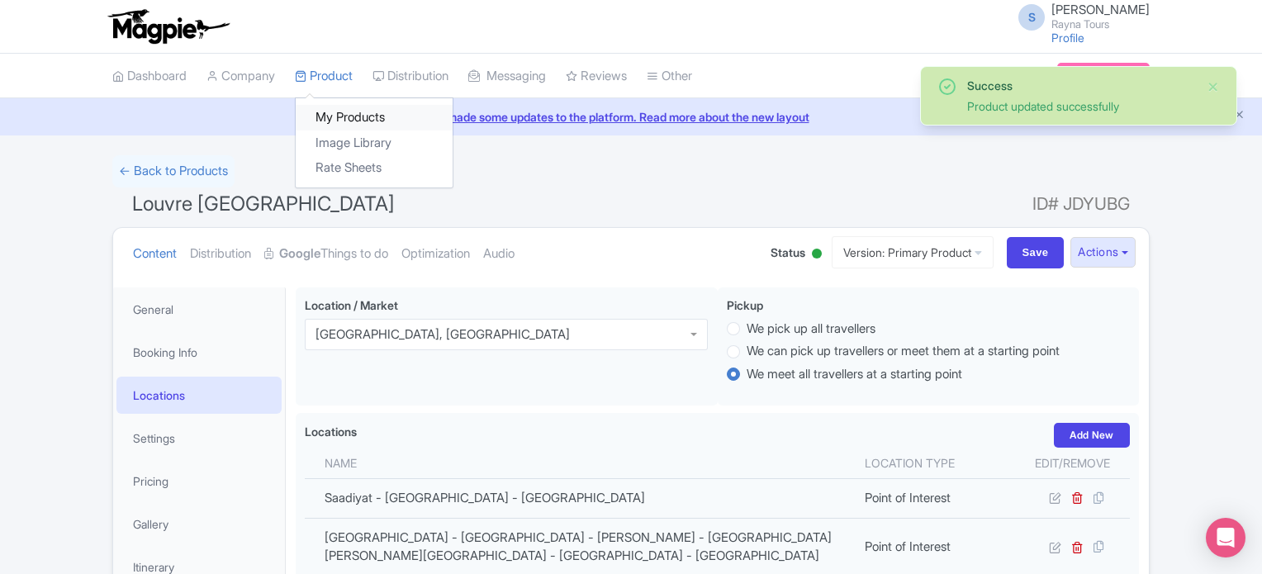
click at [339, 114] on link "My Products" at bounding box center [374, 118] width 157 height 26
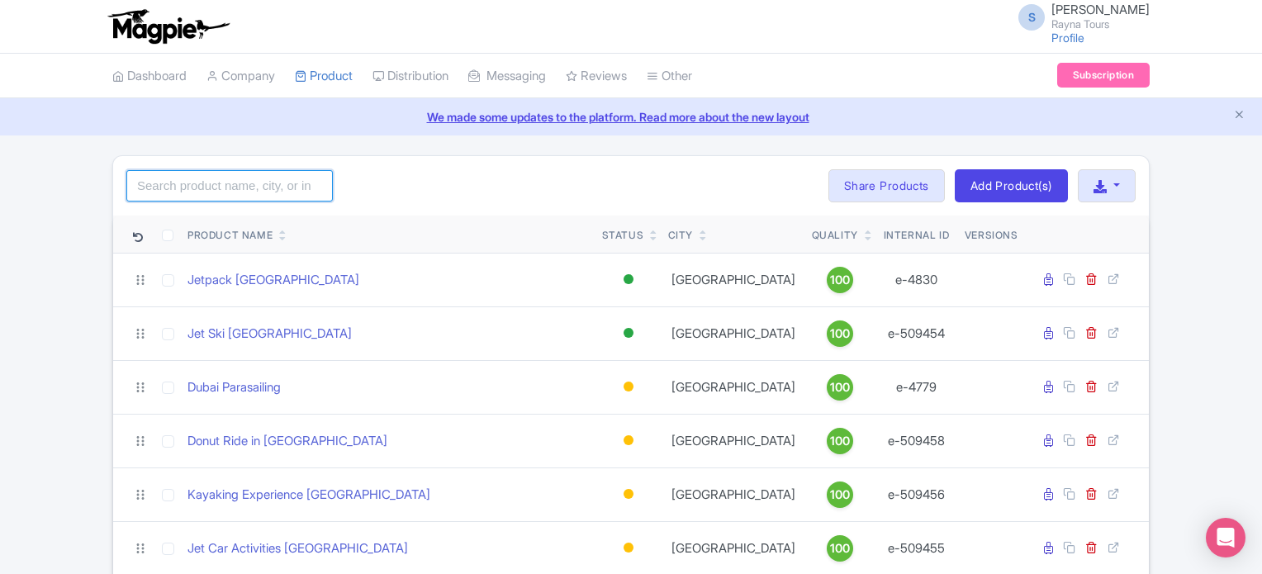
click at [251, 187] on input "search" at bounding box center [229, 185] width 207 height 31
type input "abu"
click at [466, 184] on div "abu Search Bulk Actions Delete Add to Collection Share Products Add to Collecti…" at bounding box center [631, 185] width 1036 height 59
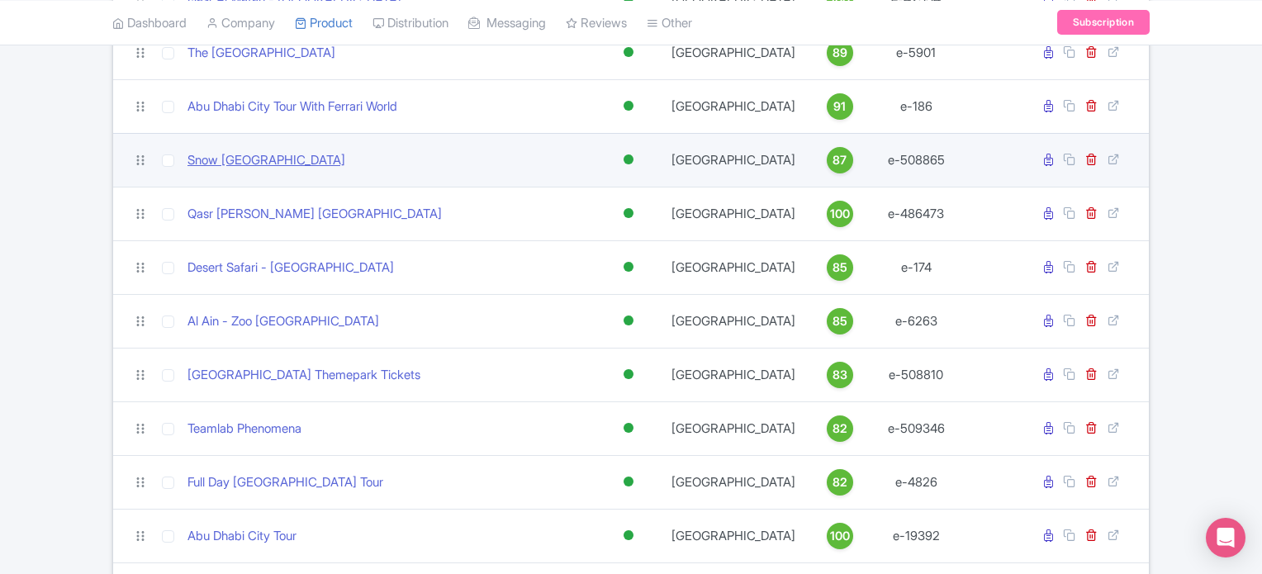
scroll to position [578, 0]
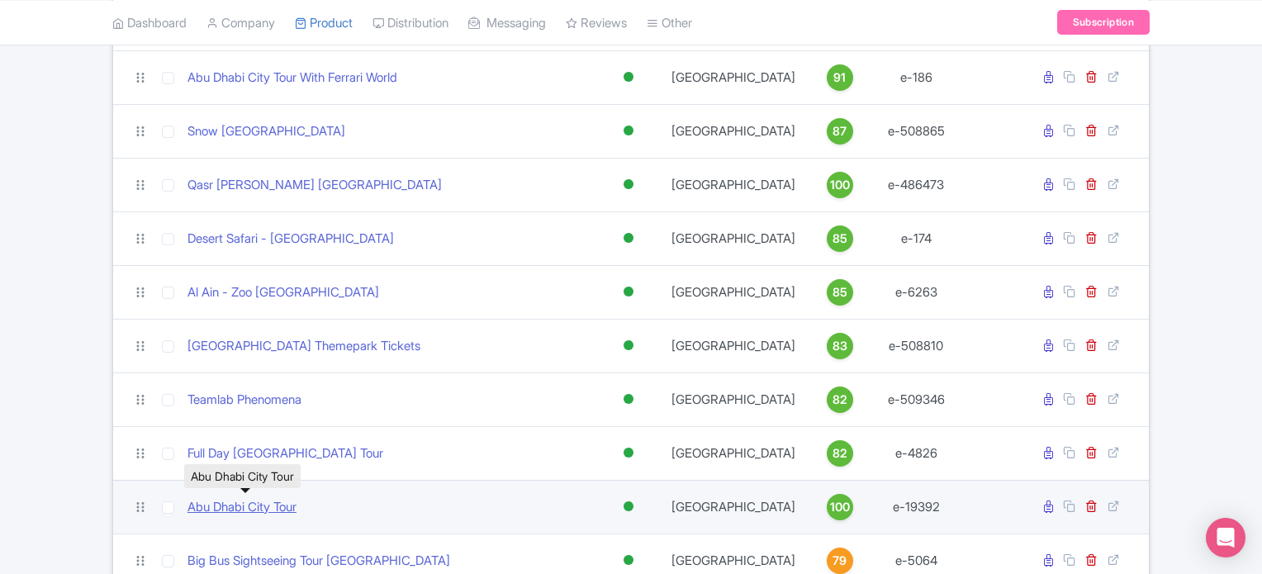
click at [276, 500] on link "Abu Dhabi City Tour" at bounding box center [242, 507] width 109 height 19
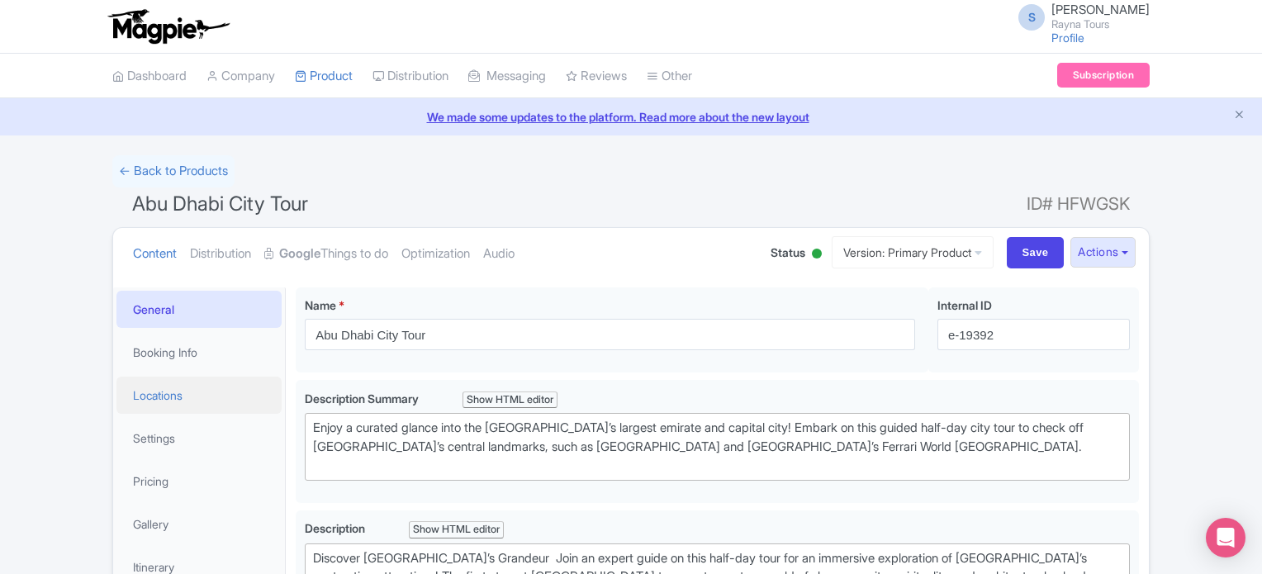
click at [156, 396] on link "Locations" at bounding box center [198, 395] width 165 height 37
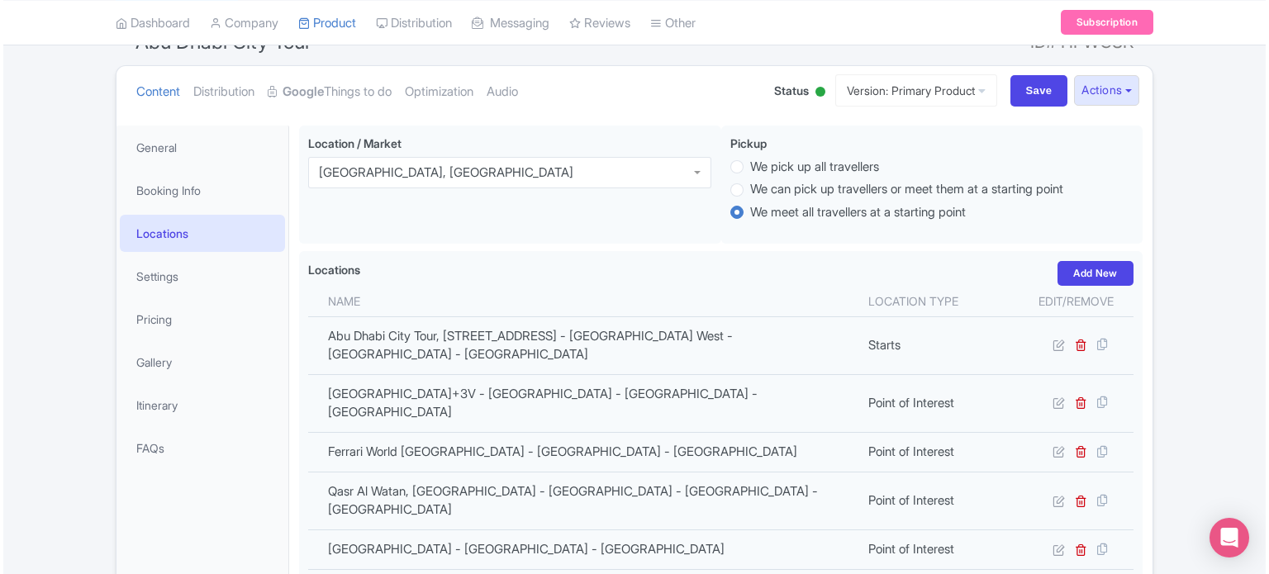
scroll to position [165, 0]
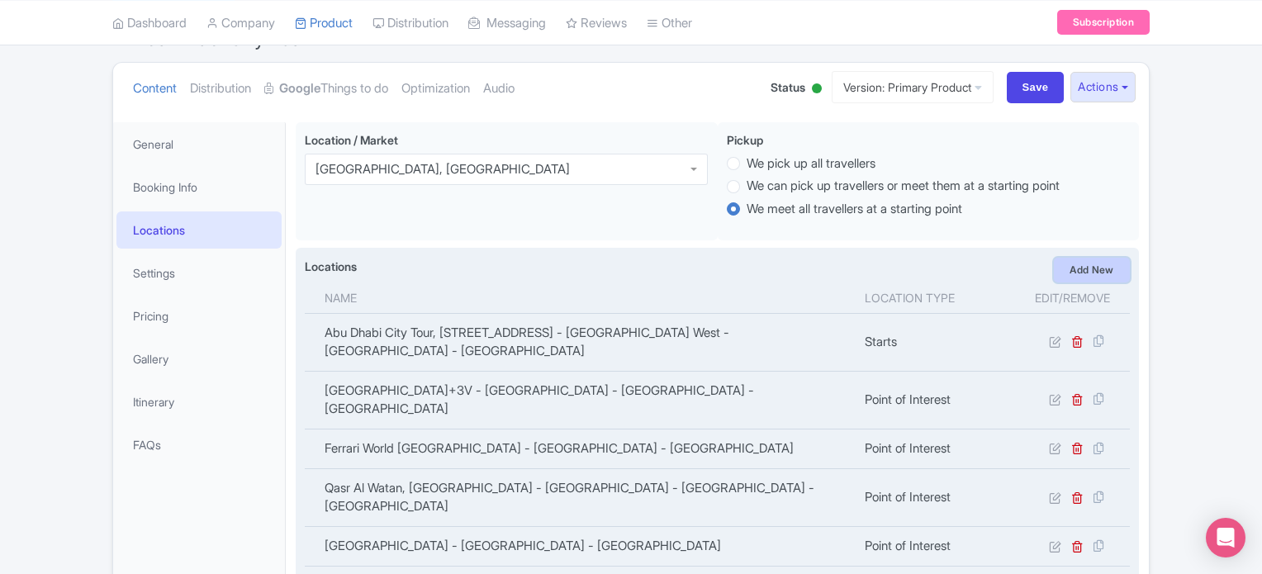
click at [1087, 269] on link "Add New" at bounding box center [1092, 270] width 76 height 25
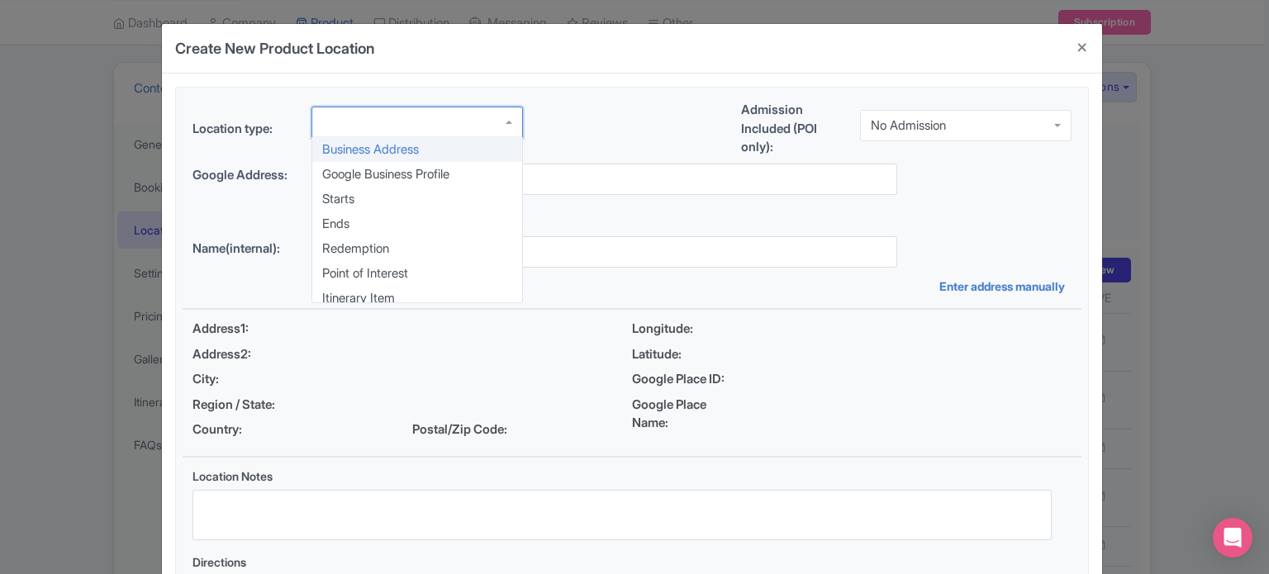
click at [465, 119] on div at bounding box center [416, 122] width 211 height 31
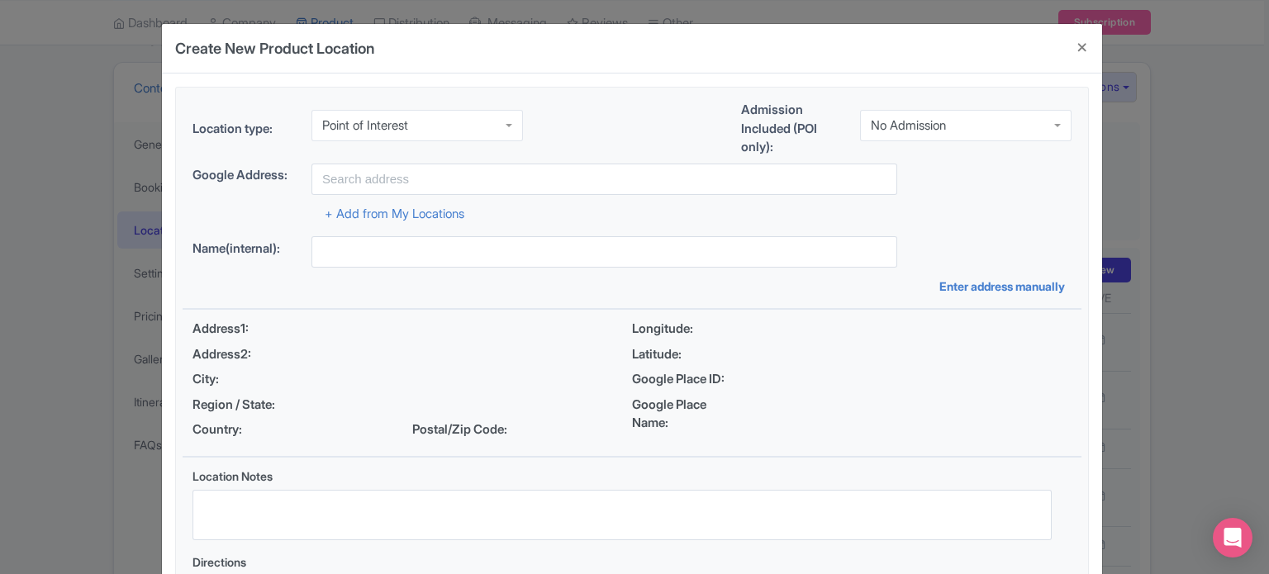
click at [910, 121] on div "No Admission" at bounding box center [908, 125] width 75 height 15
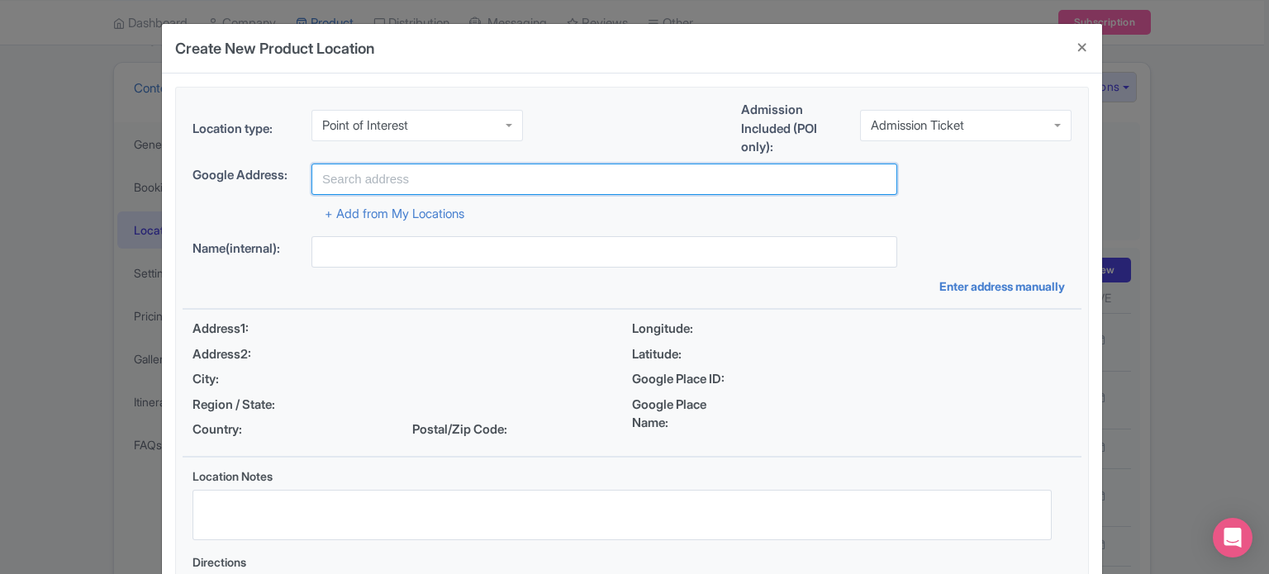
click at [454, 174] on input "text" at bounding box center [604, 179] width 586 height 31
paste input "Marina Mall Abu Dhabi, Marina Mall - Ring Road - Al Kasir - Kasser Al Amwaj - A…"
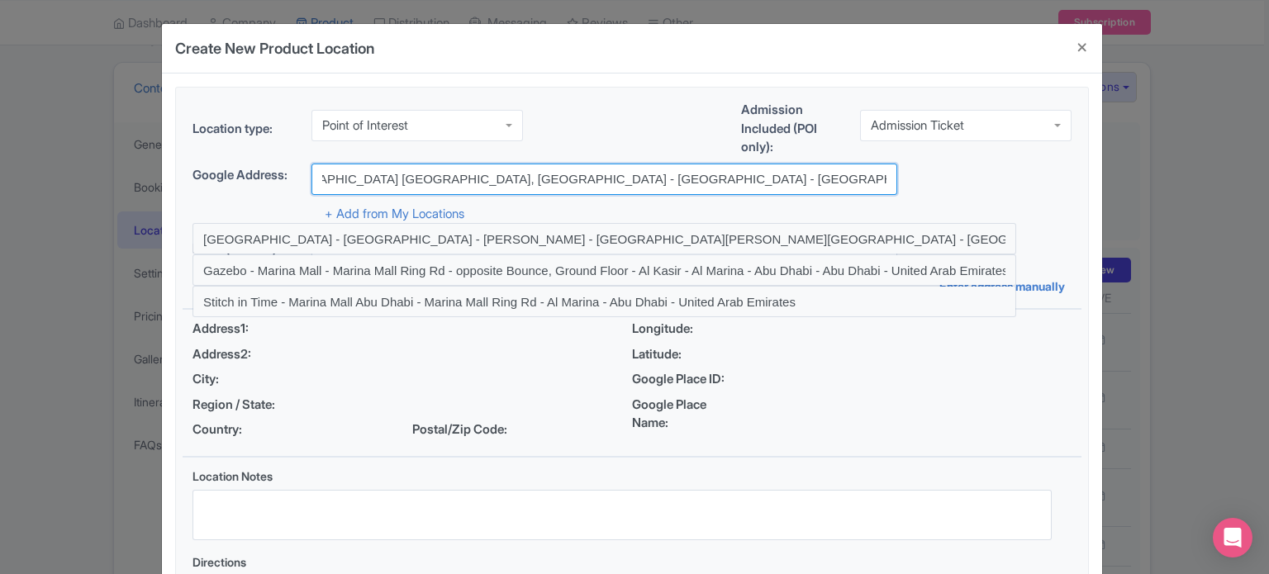
click at [454, 174] on input "Marina Mall Abu Dhabi, Marina Mall - Ring Road - Al Kasir - Kasser Al Amwaj - A…" at bounding box center [604, 179] width 586 height 31
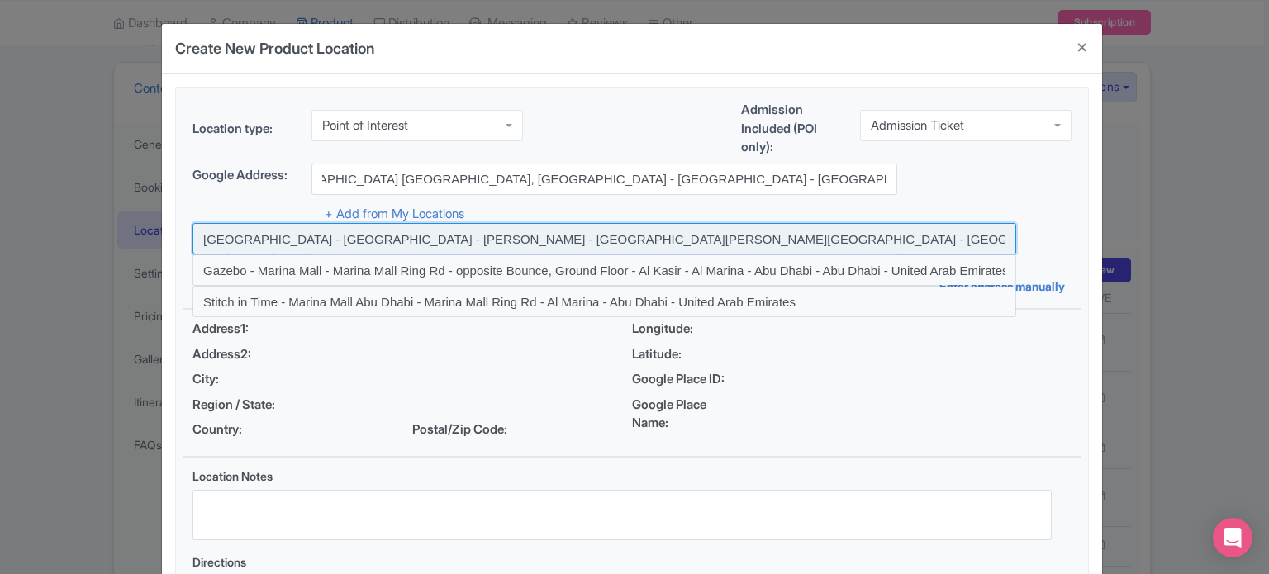
click at [483, 236] on input at bounding box center [604, 238] width 824 height 31
type input "Marina Mall - Ring Road - Al Kasir - Al Marina - Abu Dhabi - Abu Dhabi - United…"
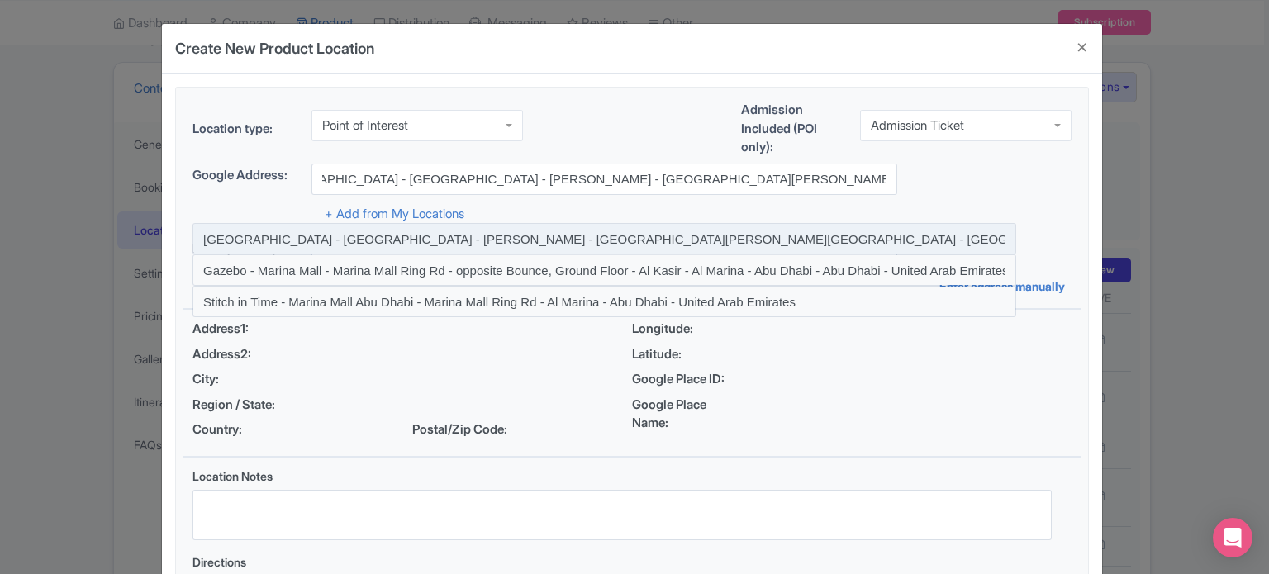
scroll to position [0, 0]
type input "Marina Mall - Ring Road - Al Kasir - Al Marina - Abu Dhabi - Abu Dhabi - United…"
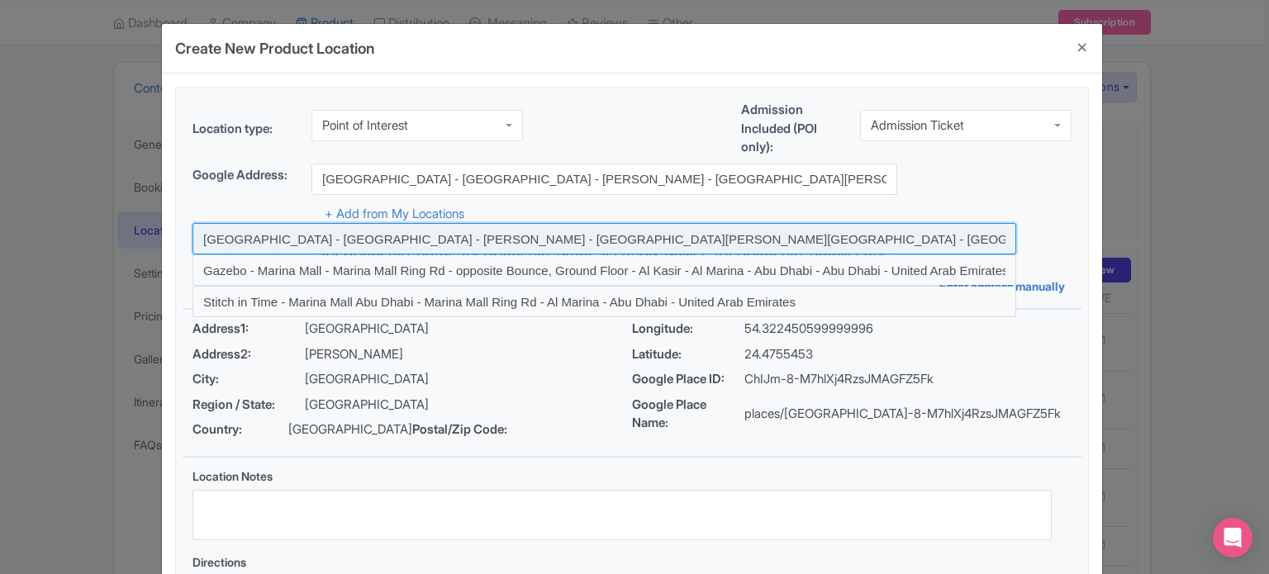
click at [631, 236] on input at bounding box center [604, 238] width 824 height 31
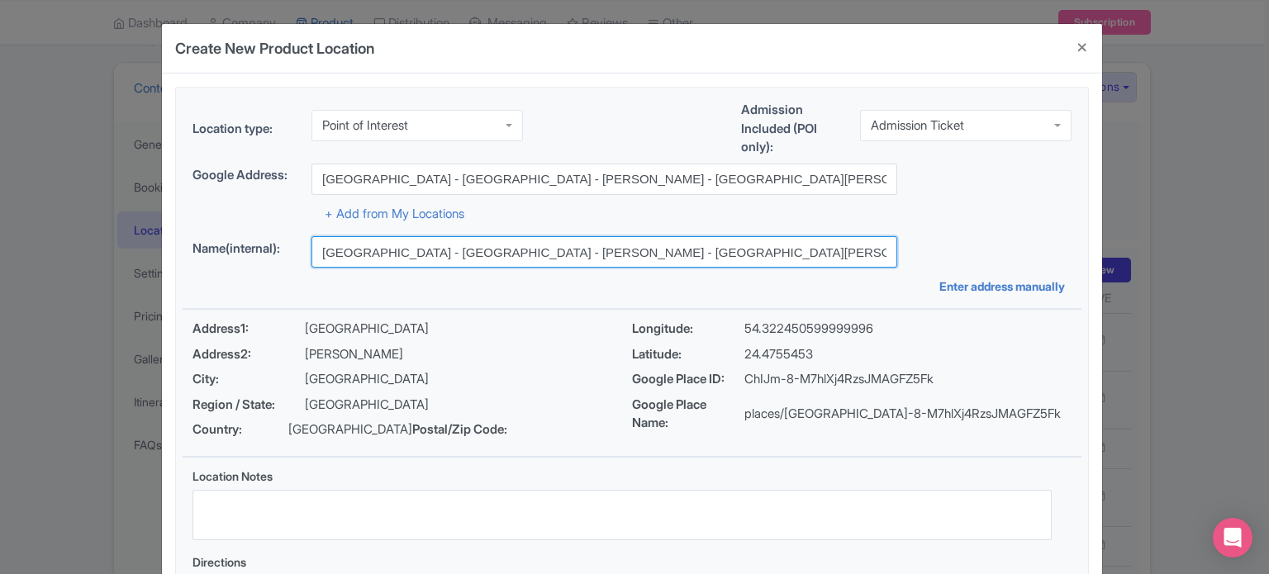
click at [800, 250] on input "Marina Mall - Ring Road - Al Kasir - Al Marina - Abu Dhabi - Abu Dhabi - United…" at bounding box center [604, 251] width 586 height 31
click at [800, 249] on input "Marina Mall - Ring Road - Al Kasir - Al Marina - Abu Dhabi - Abu Dhabi - United…" at bounding box center [604, 251] width 586 height 31
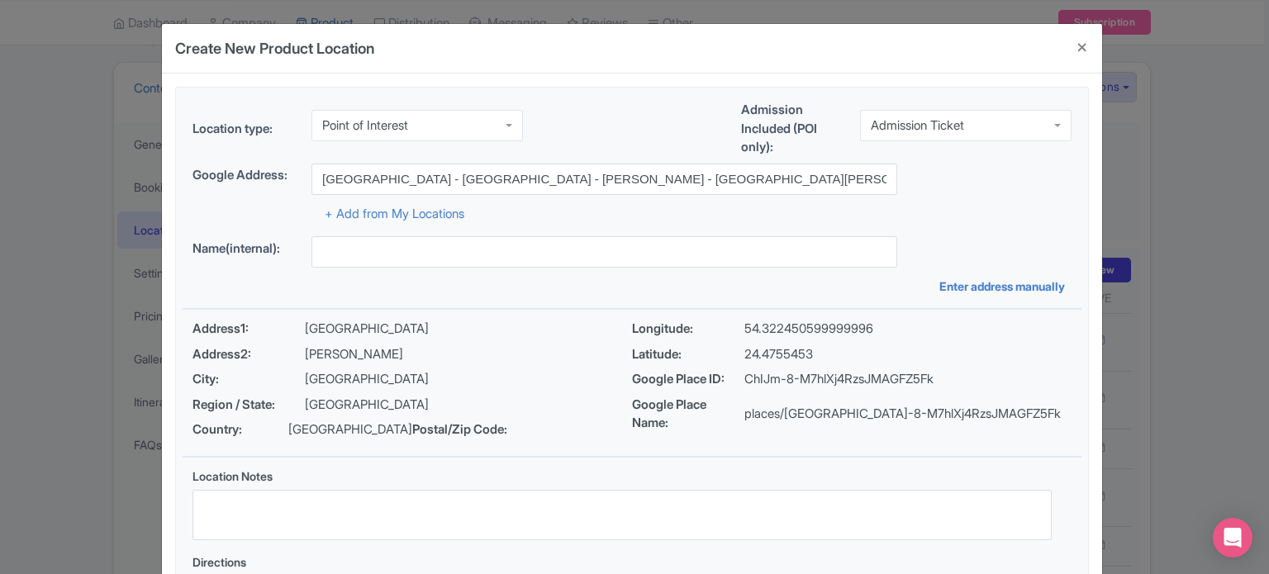
click at [976, 227] on div "Location type: Point of Interest Point of Interest Business Address Google Busi…" at bounding box center [632, 369] width 899 height 563
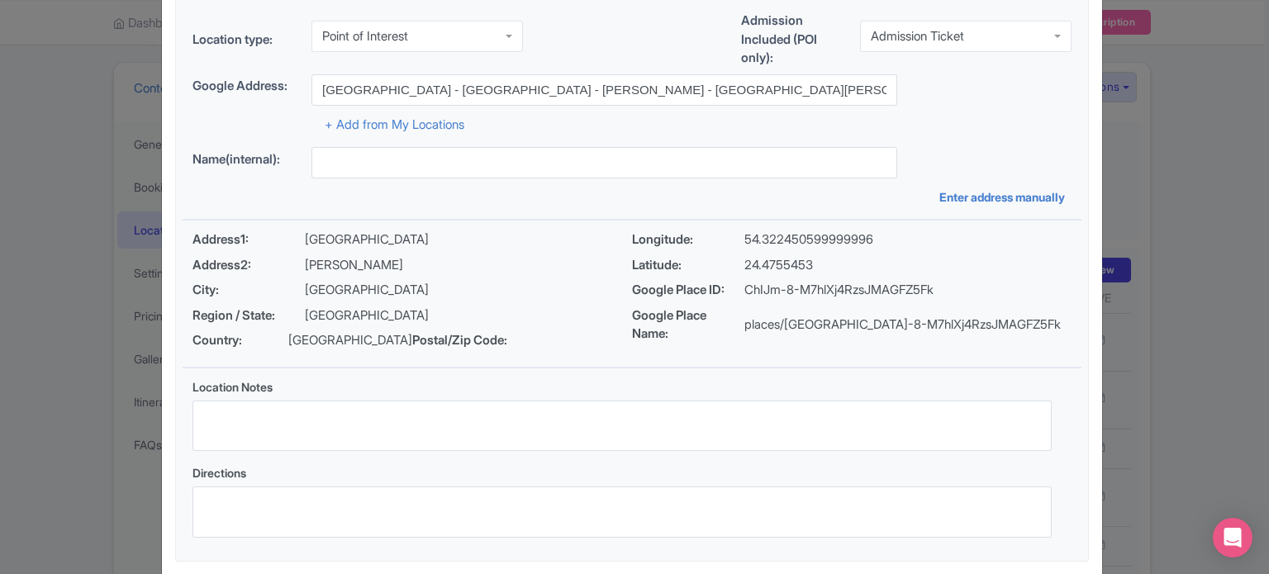
scroll to position [190, 0]
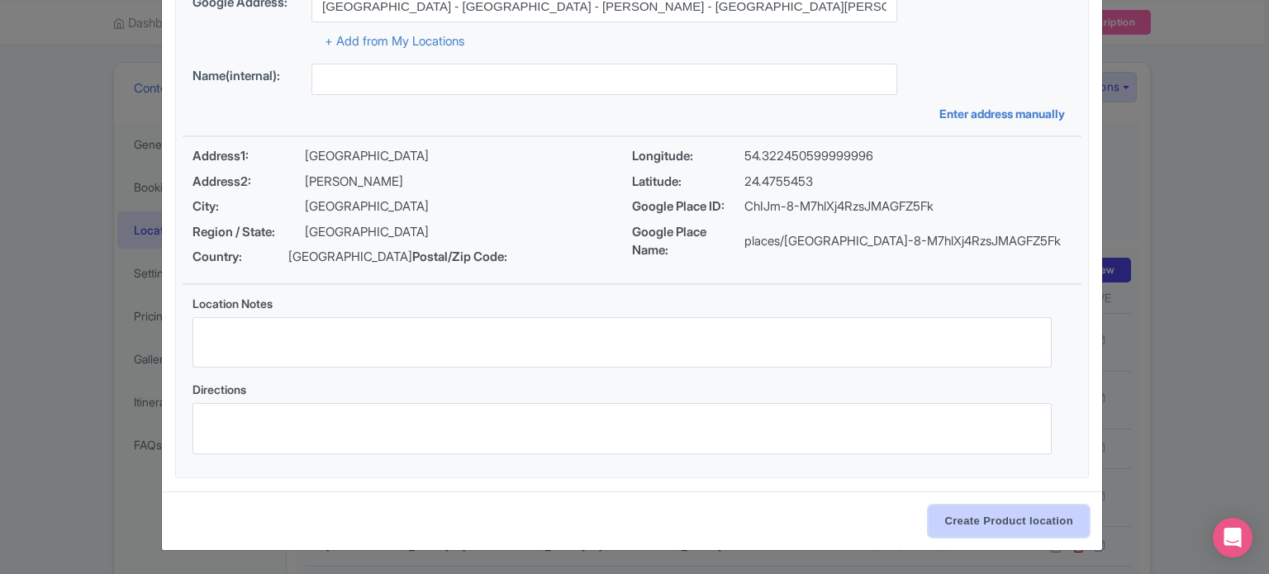
click at [999, 518] on input "Create Product location" at bounding box center [1008, 521] width 160 height 31
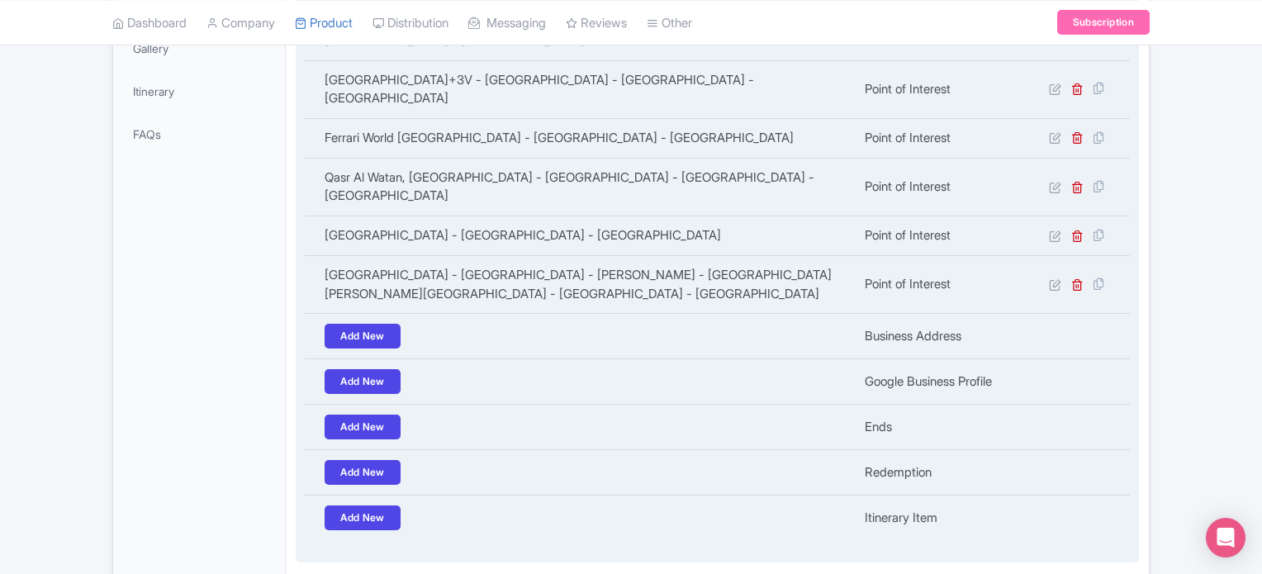
scroll to position [557, 0]
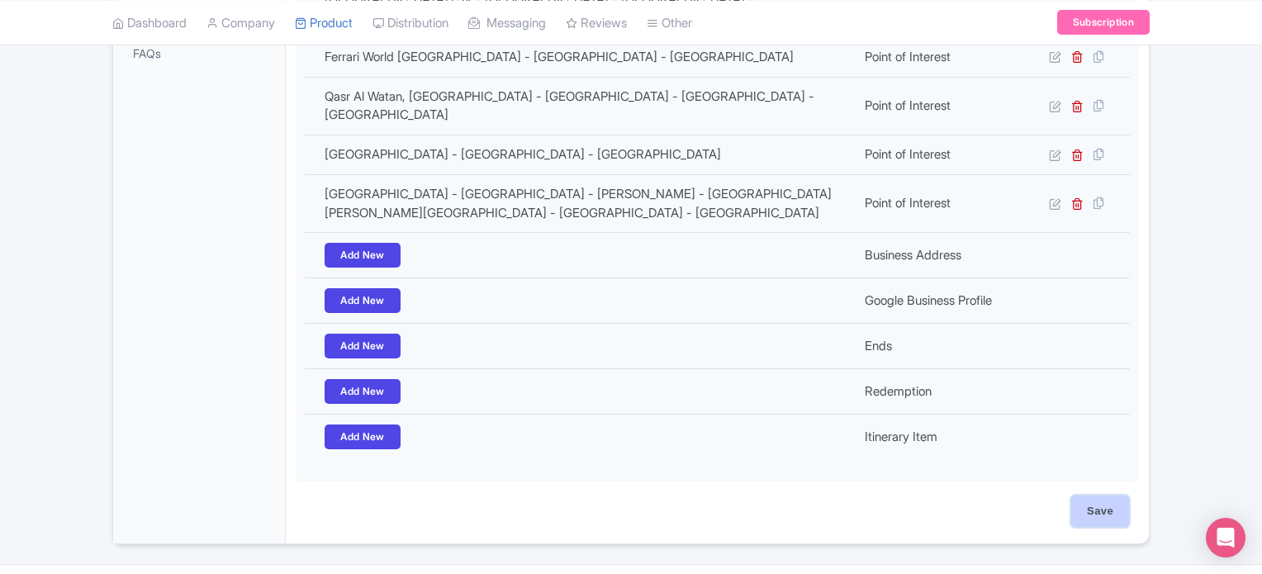
click at [1097, 496] on input "Save" at bounding box center [1100, 511] width 58 height 31
type input "Update Product"
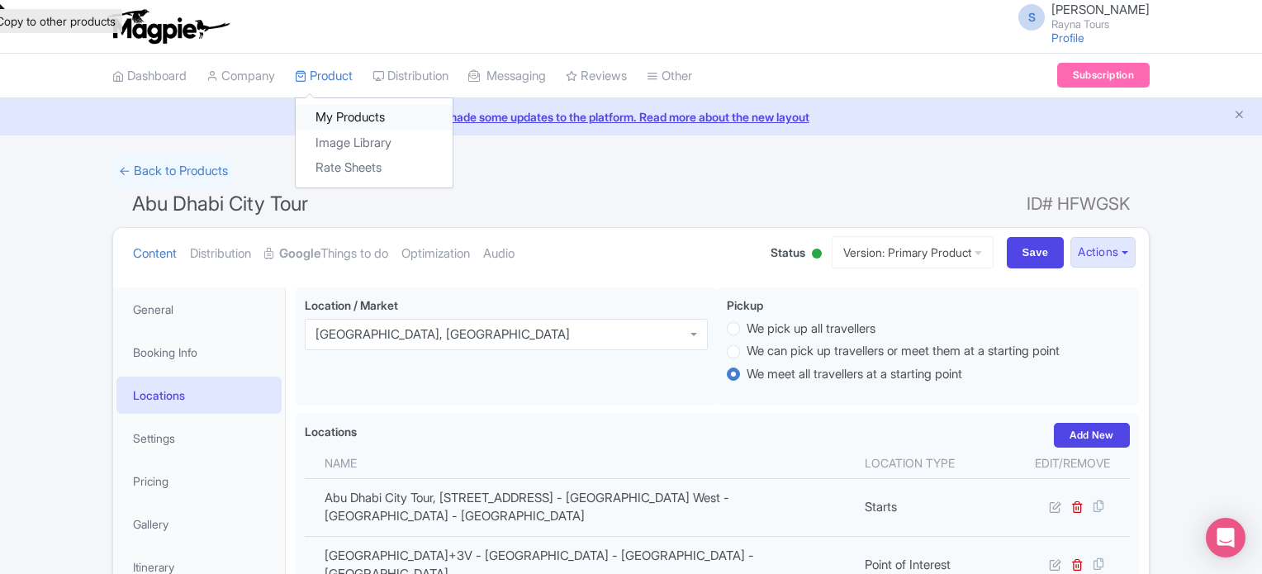
click at [344, 115] on link "My Products" at bounding box center [374, 118] width 157 height 26
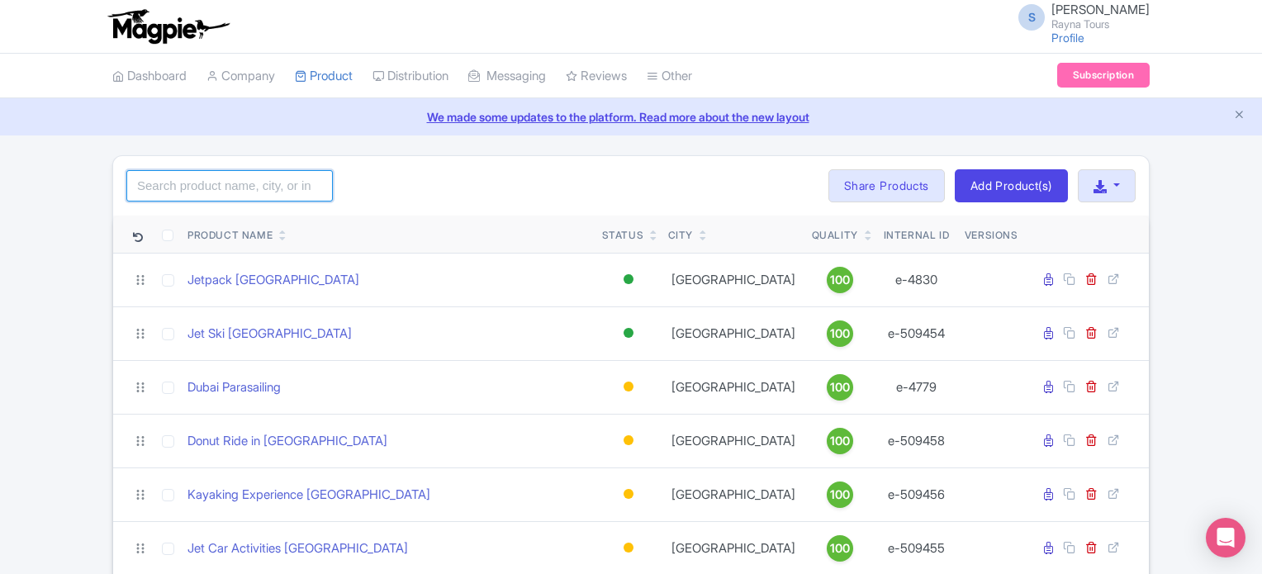
click at [281, 184] on input "search" at bounding box center [229, 185] width 207 height 31
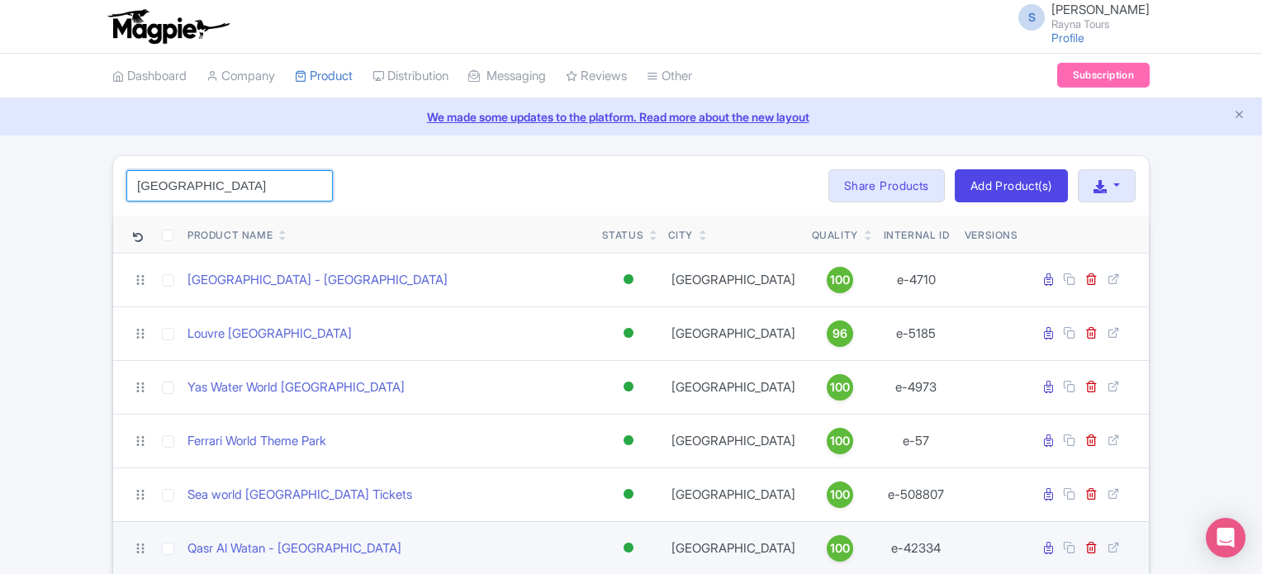
type input "[GEOGRAPHIC_DATA]"
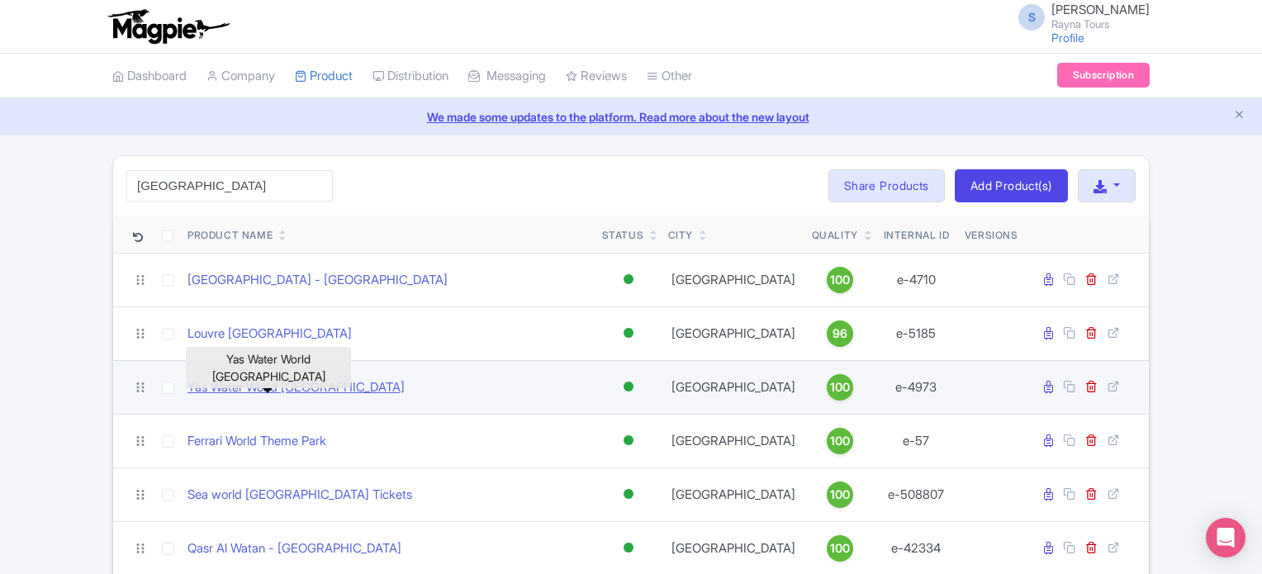
click at [305, 386] on link "Yas Water World [GEOGRAPHIC_DATA]" at bounding box center [296, 387] width 217 height 19
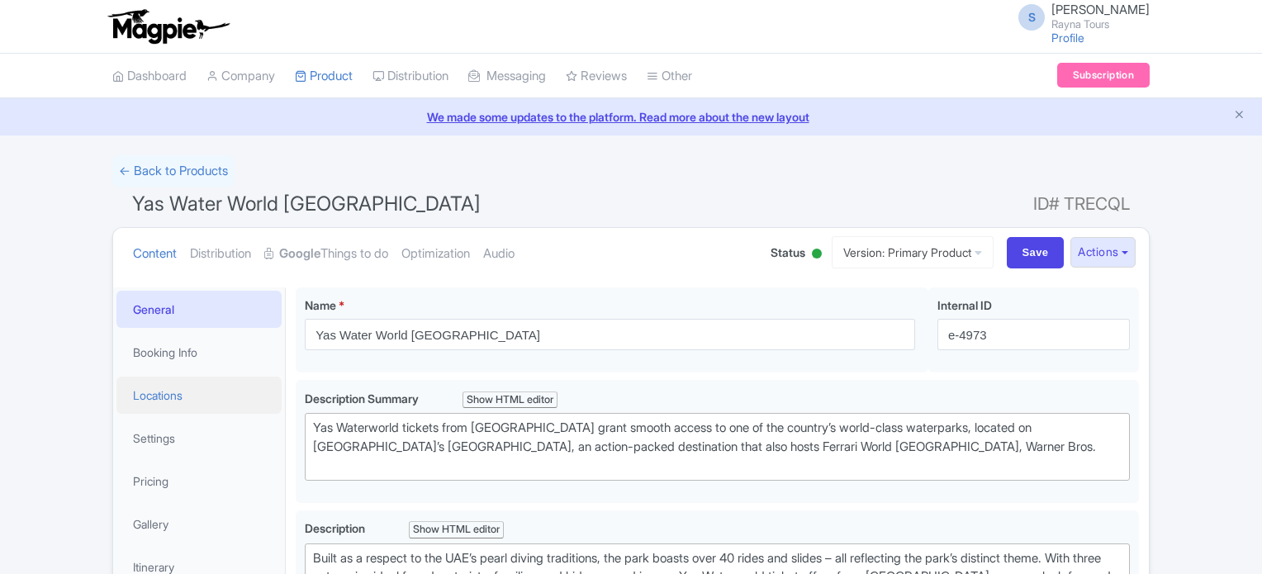
click at [162, 393] on link "Locations" at bounding box center [198, 395] width 165 height 37
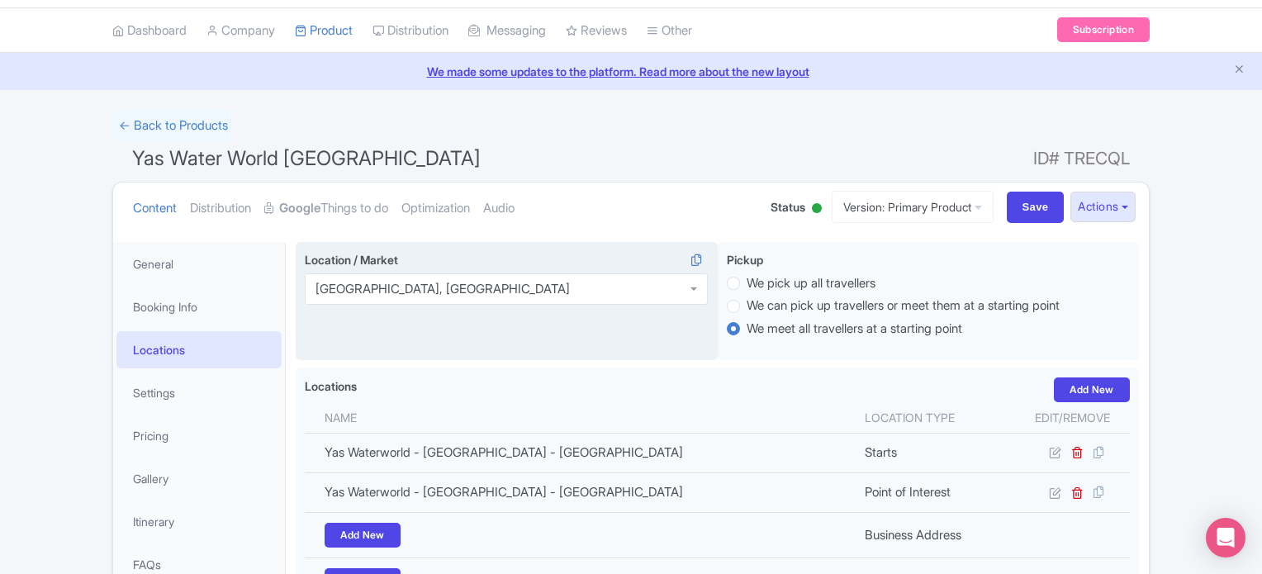
scroll to position [83, 0]
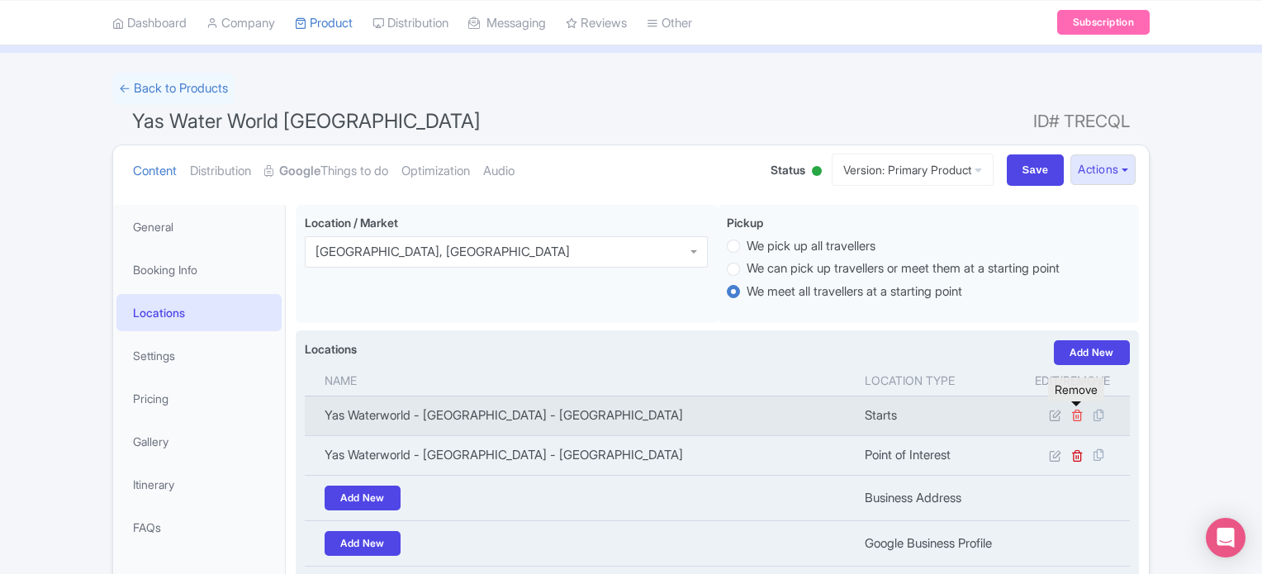
click at [1077, 413] on icon at bounding box center [1077, 415] width 12 height 12
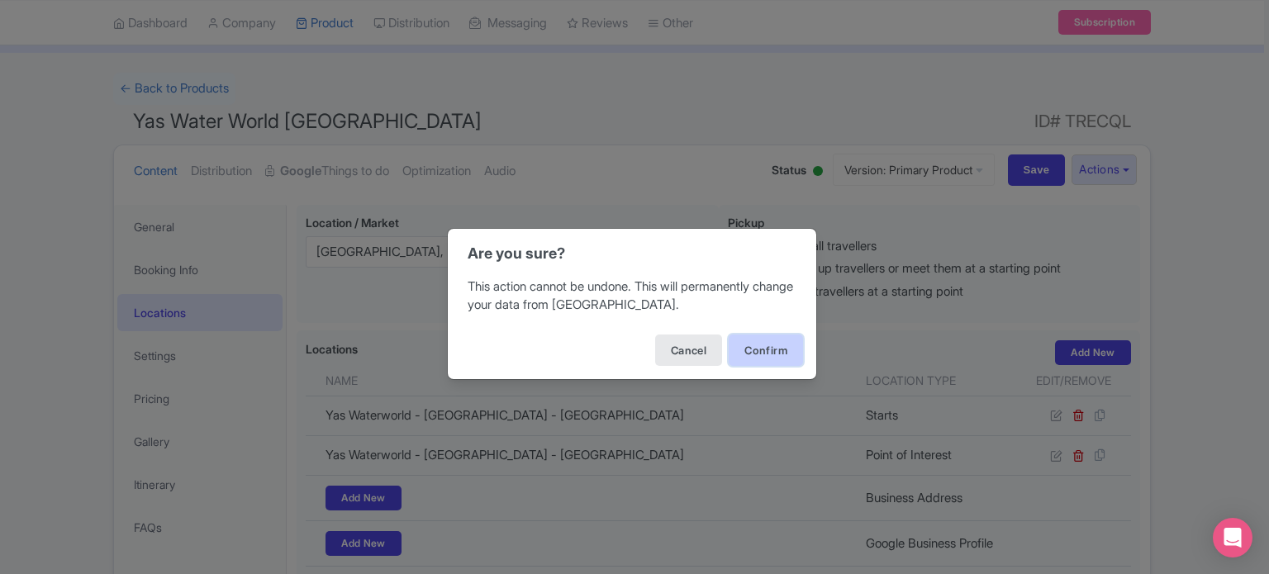
click at [763, 349] on button "Confirm" at bounding box center [766, 350] width 74 height 31
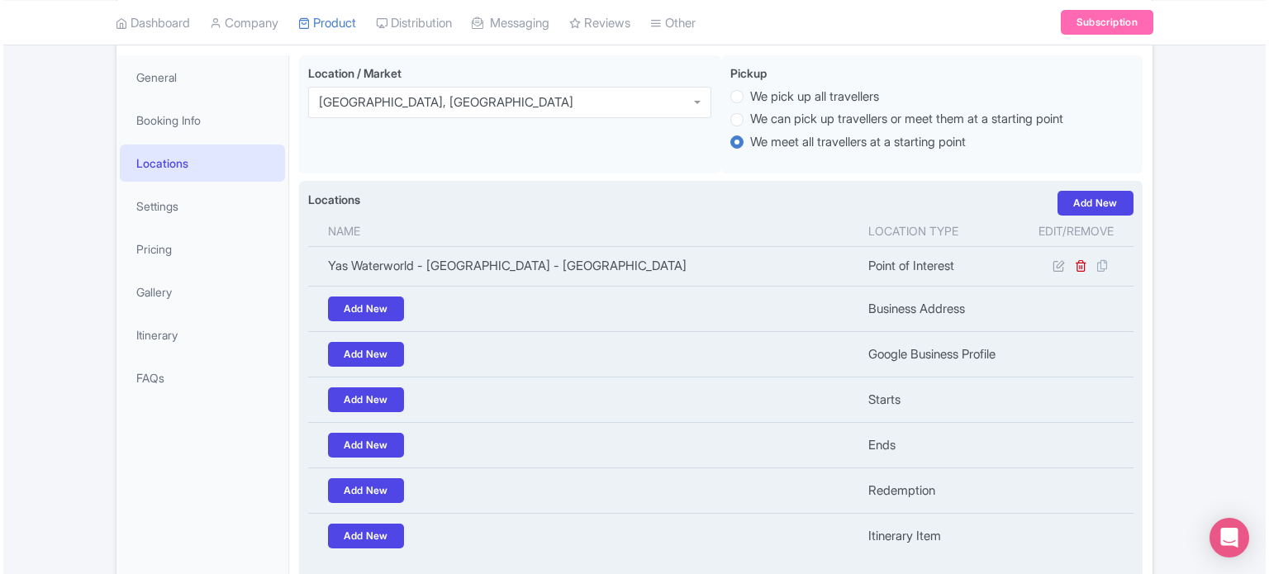
scroll to position [204, 0]
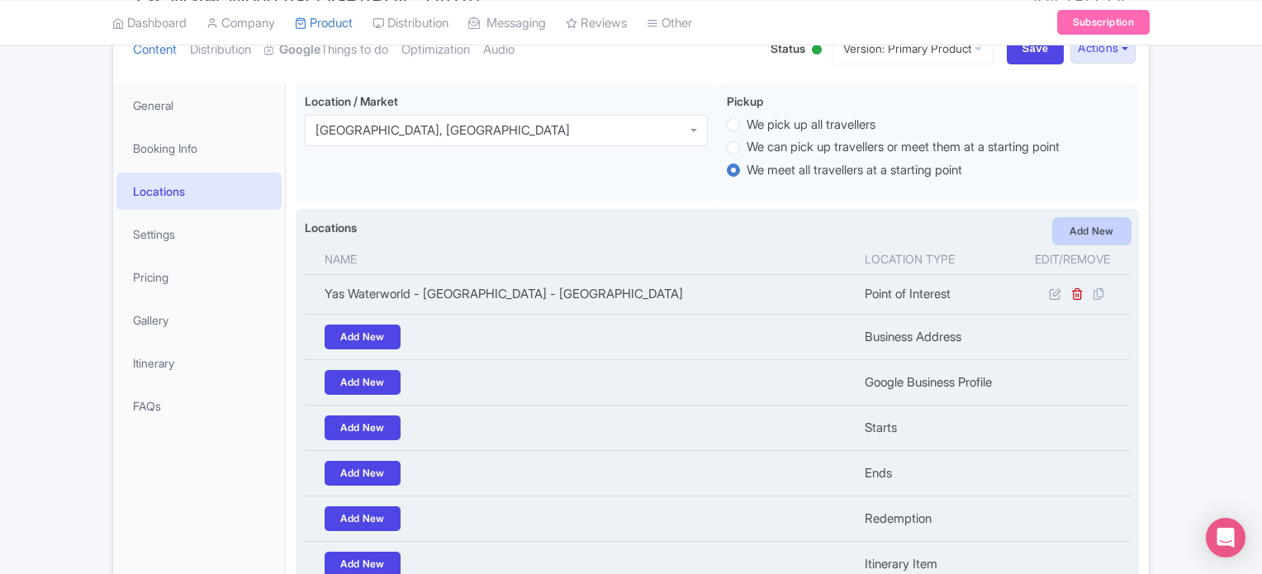
click at [1107, 228] on link "Add New" at bounding box center [1092, 231] width 76 height 25
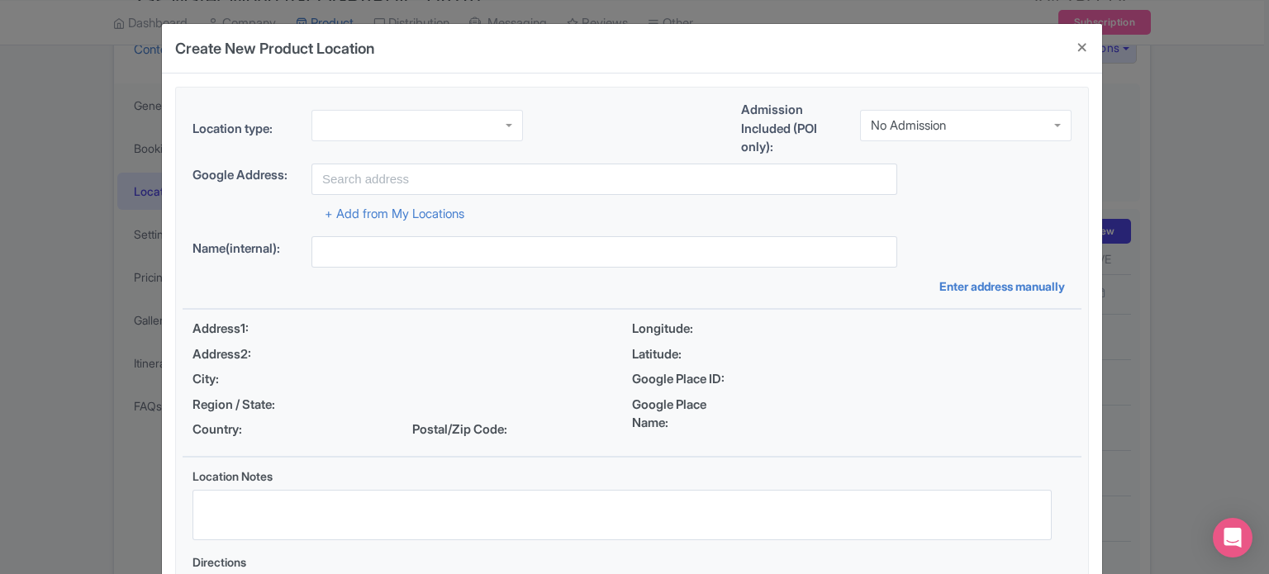
click at [443, 128] on div at bounding box center [416, 125] width 211 height 31
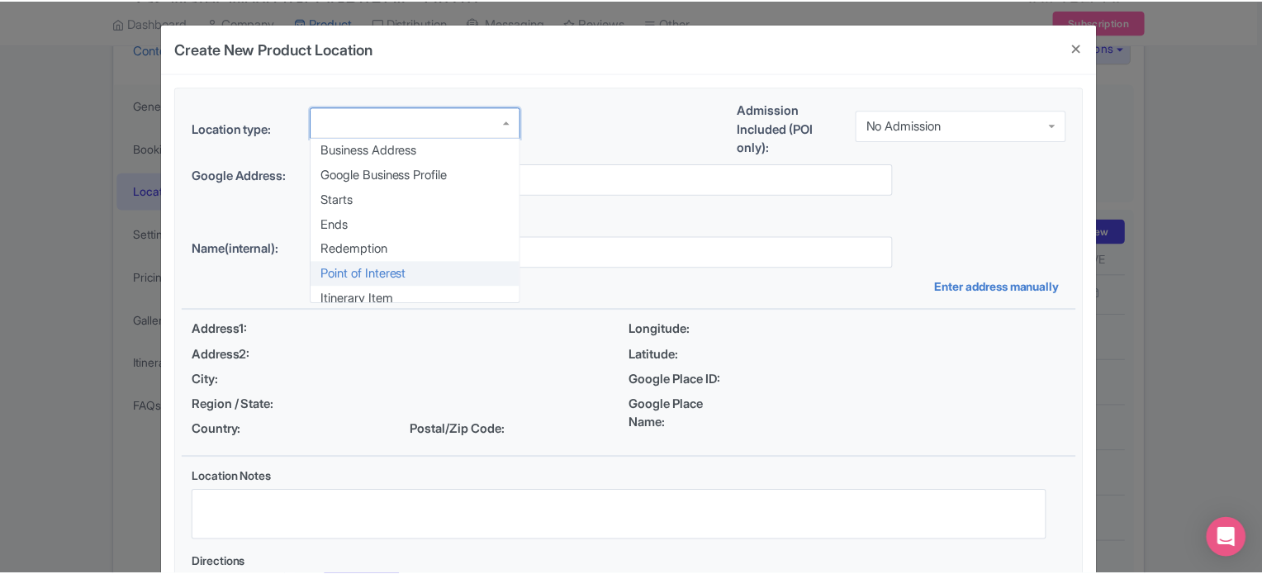
scroll to position [0, 0]
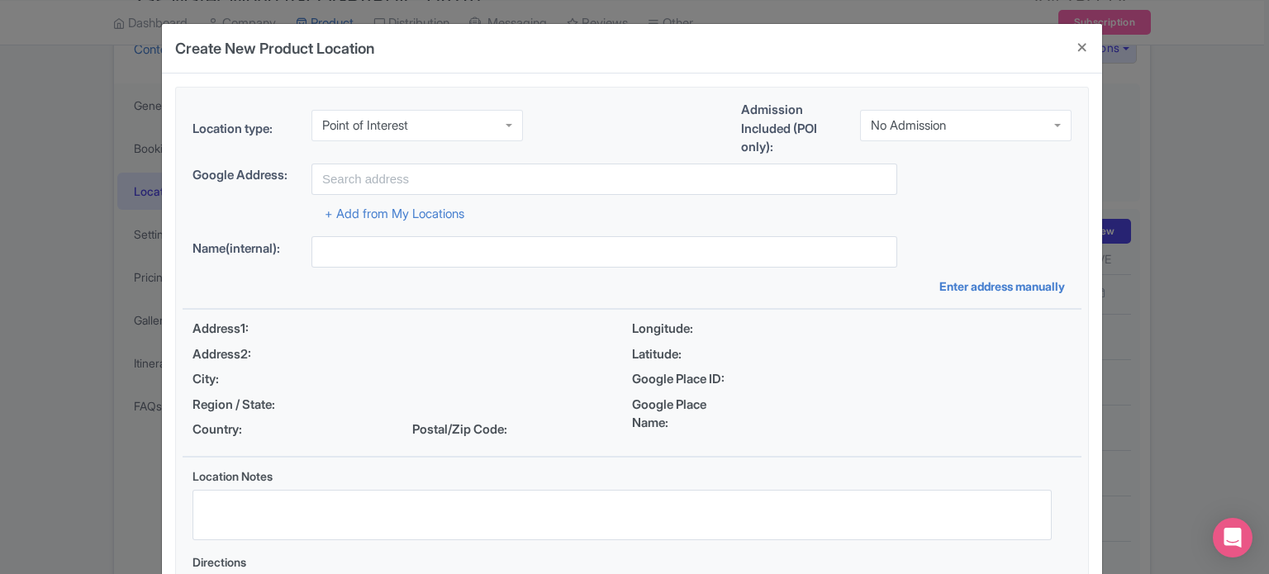
click at [933, 123] on div "No Admission" at bounding box center [908, 125] width 75 height 15
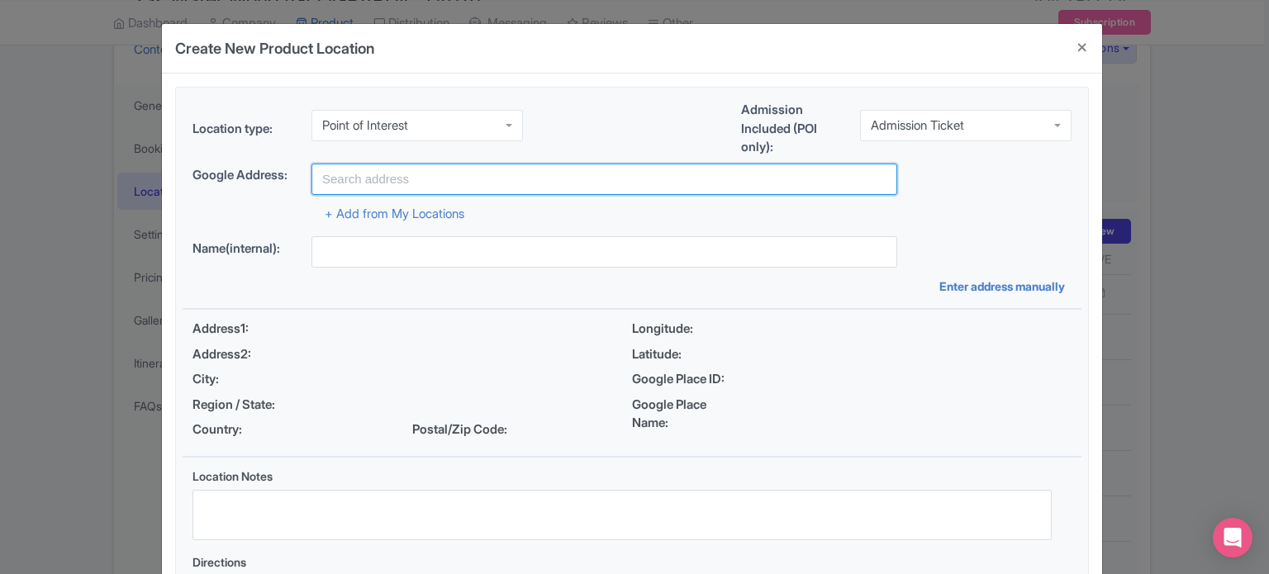
click at [786, 186] on input "text" at bounding box center [604, 179] width 586 height 31
paste input "AED216,623.88"
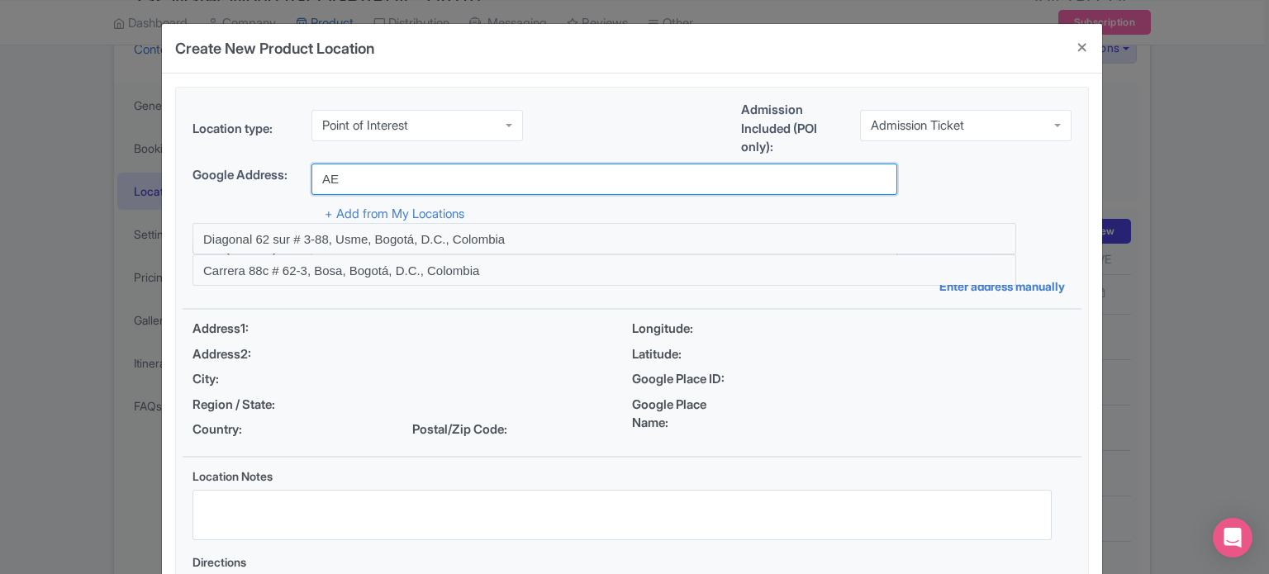
type input "A"
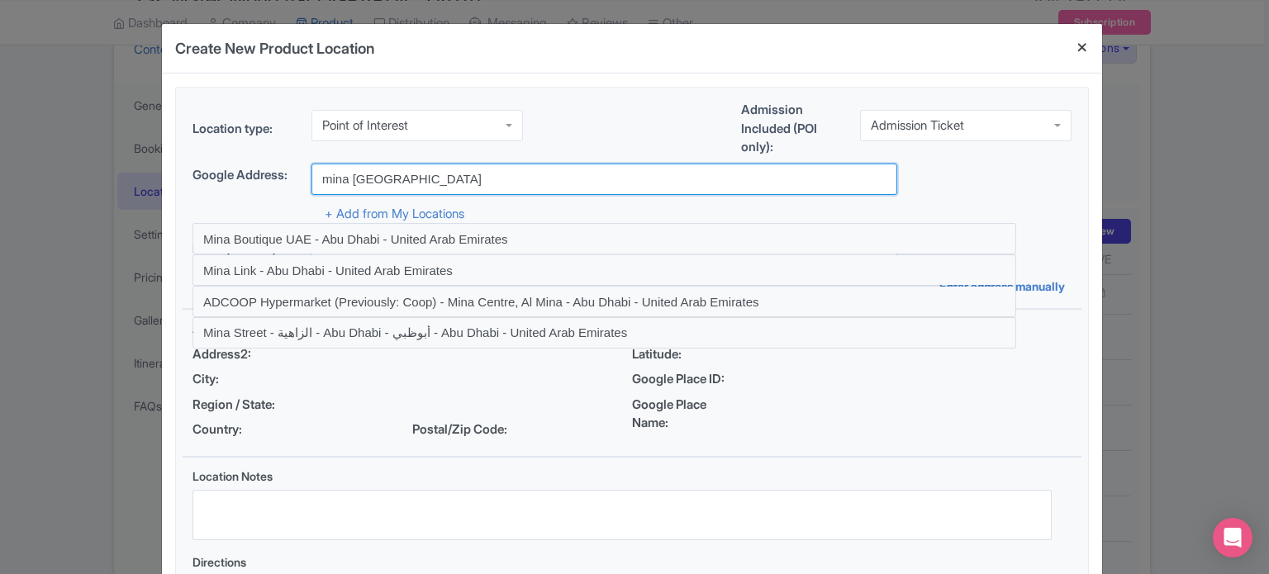
type input "mina abu dhabi"
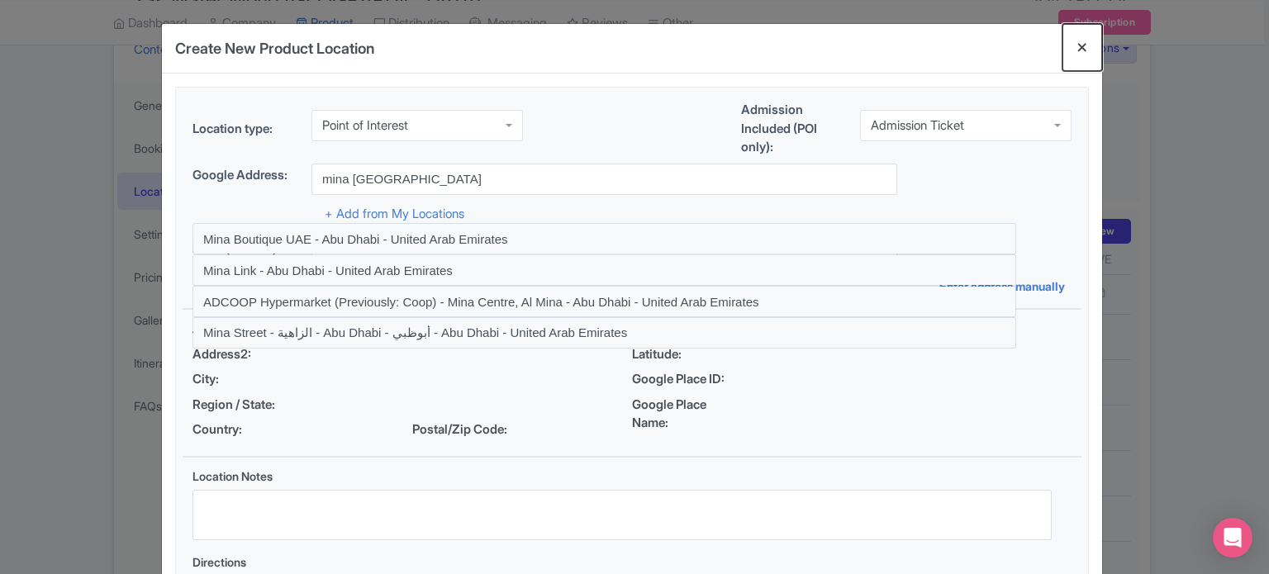
click at [1087, 47] on button "Close" at bounding box center [1082, 47] width 40 height 47
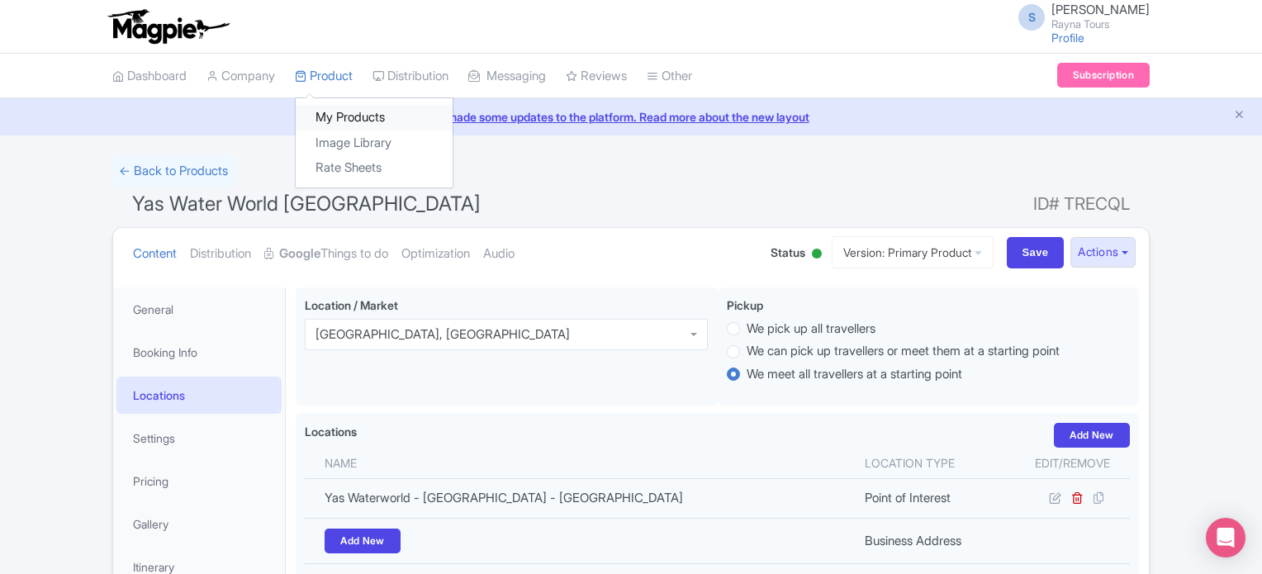
click at [342, 114] on link "My Products" at bounding box center [374, 118] width 157 height 26
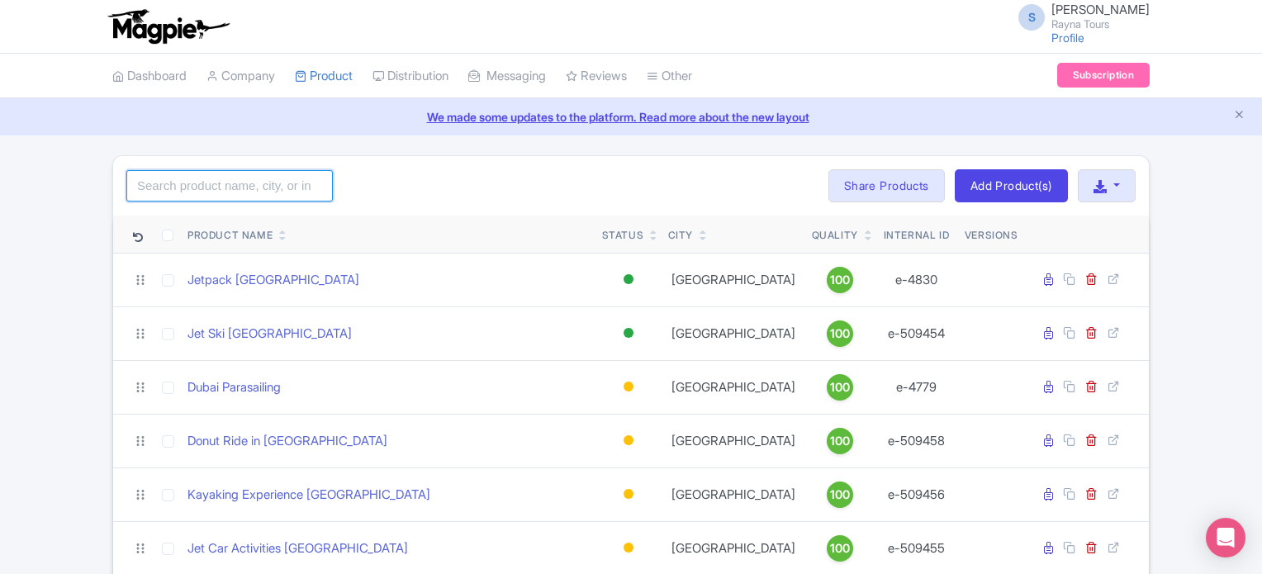
click at [278, 181] on input "search" at bounding box center [229, 185] width 207 height 31
type input "abu"
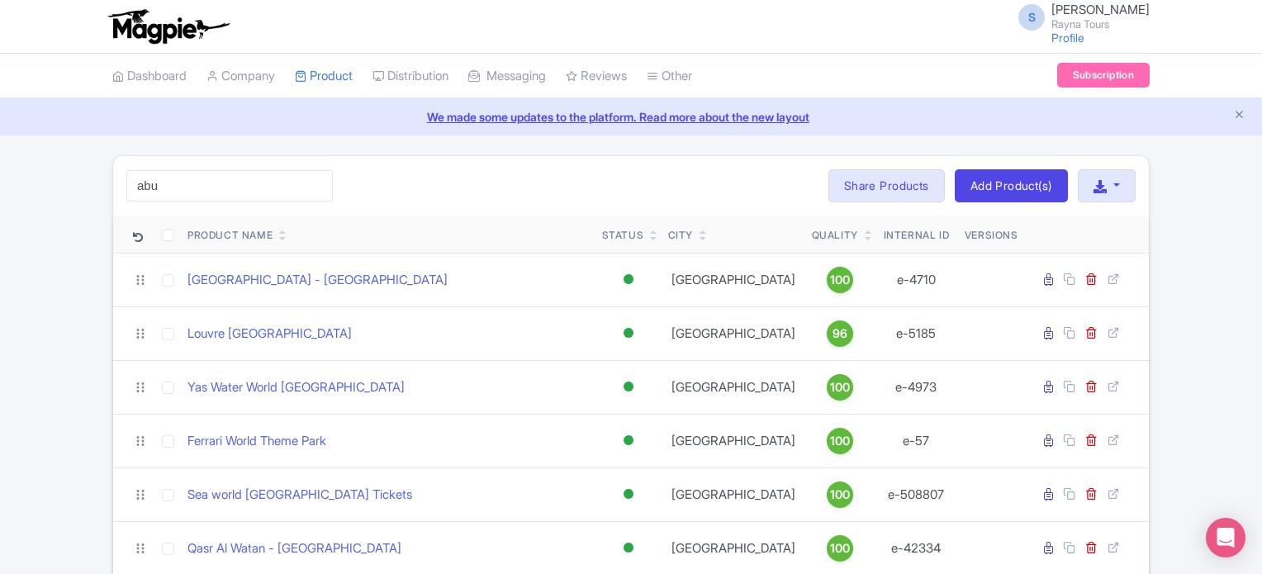
click at [193, 250] on th "Product Name" at bounding box center [388, 235] width 415 height 38
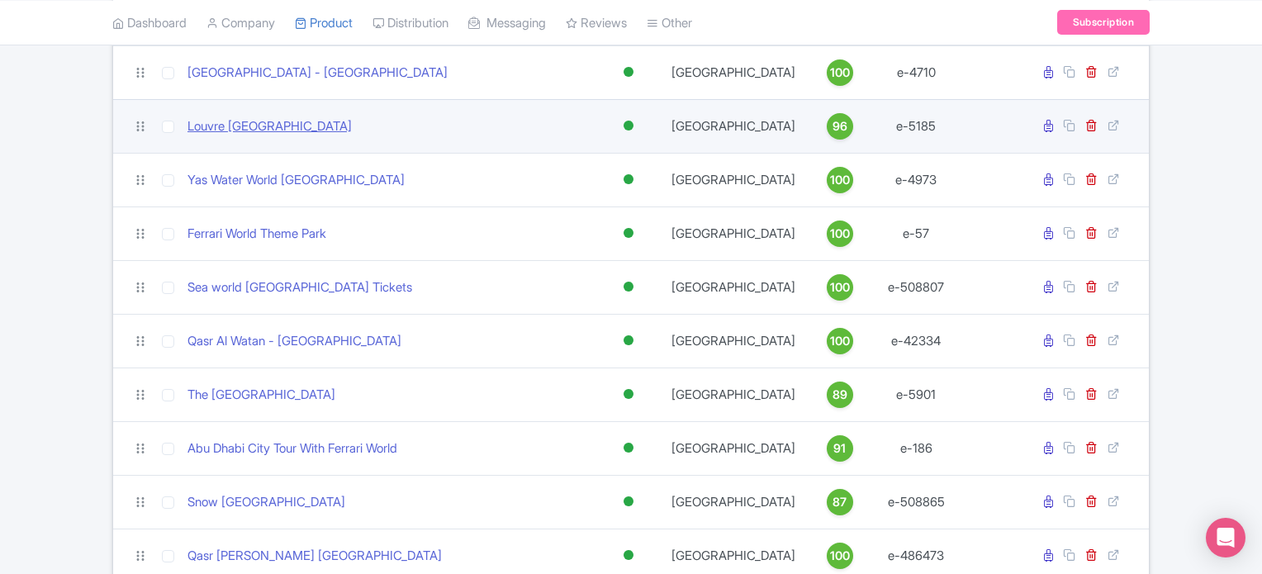
scroll to position [248, 0]
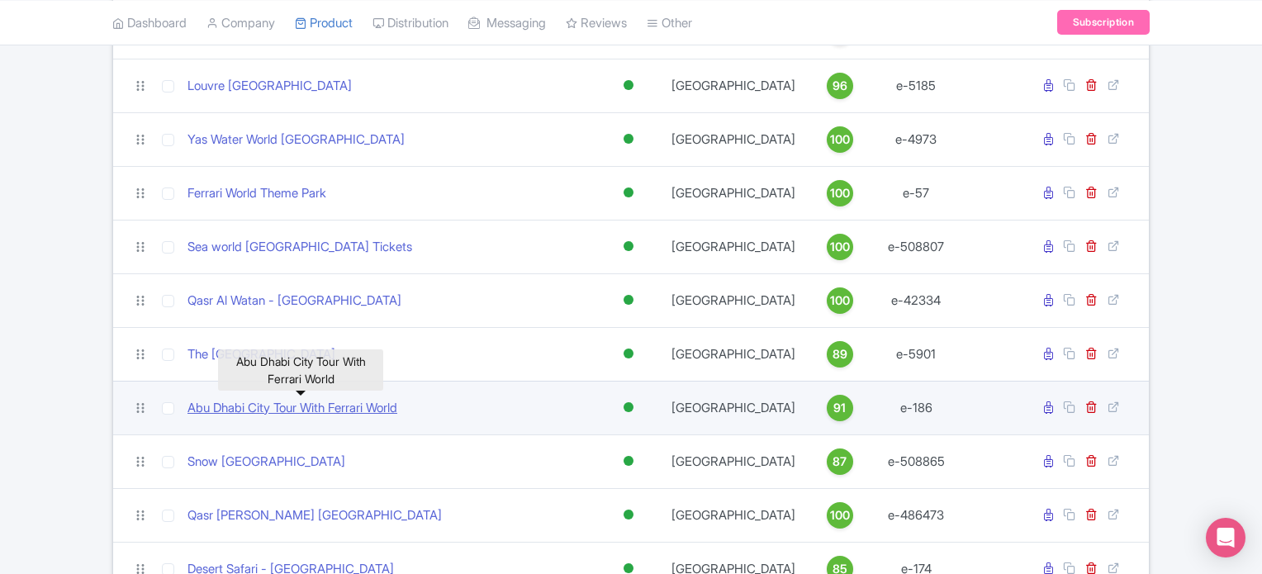
click at [273, 406] on link "Abu Dhabi City Tour With Ferrari World" at bounding box center [293, 408] width 210 height 19
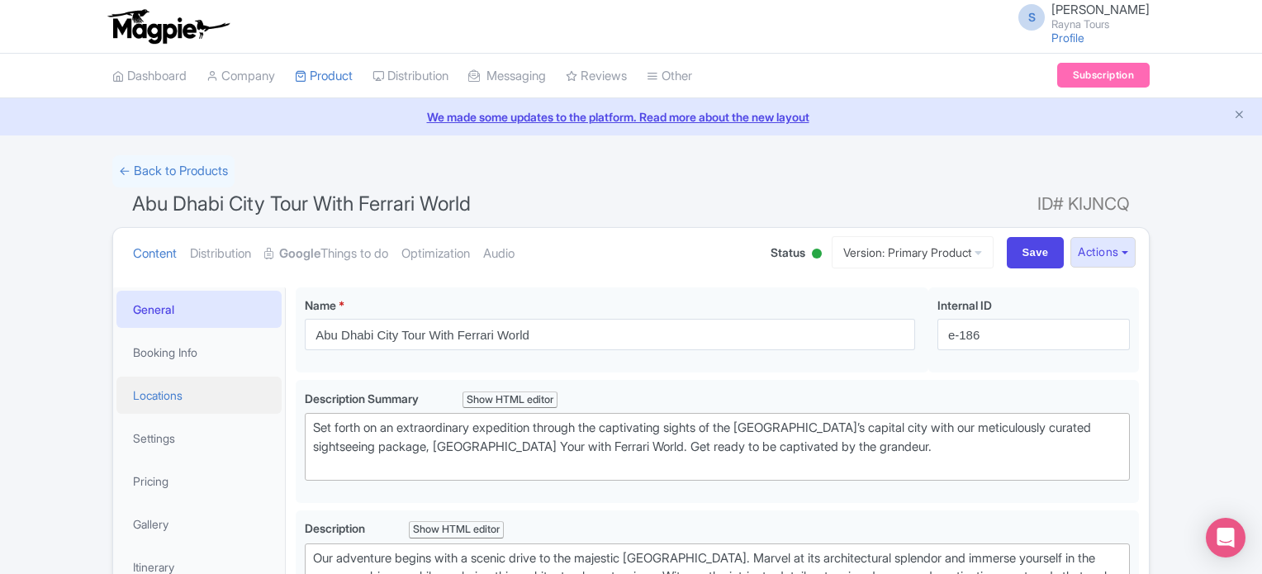
click at [183, 393] on link "Locations" at bounding box center [198, 395] width 165 height 37
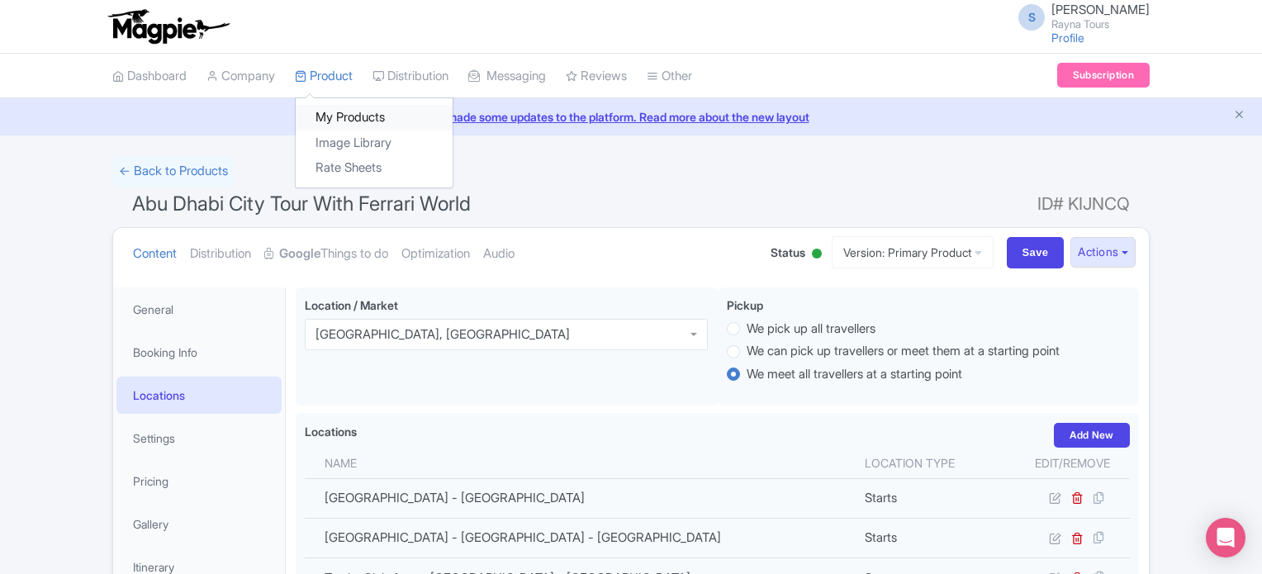
click at [351, 115] on link "My Products" at bounding box center [374, 118] width 157 height 26
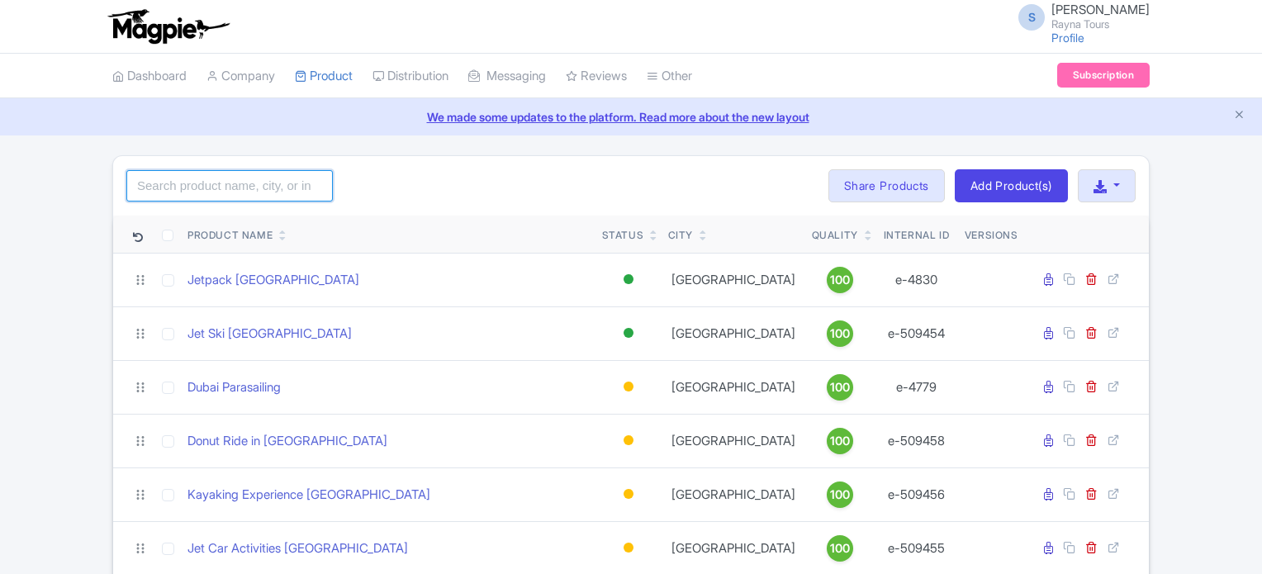
click at [264, 182] on input "search" at bounding box center [229, 185] width 207 height 31
type input "abu"
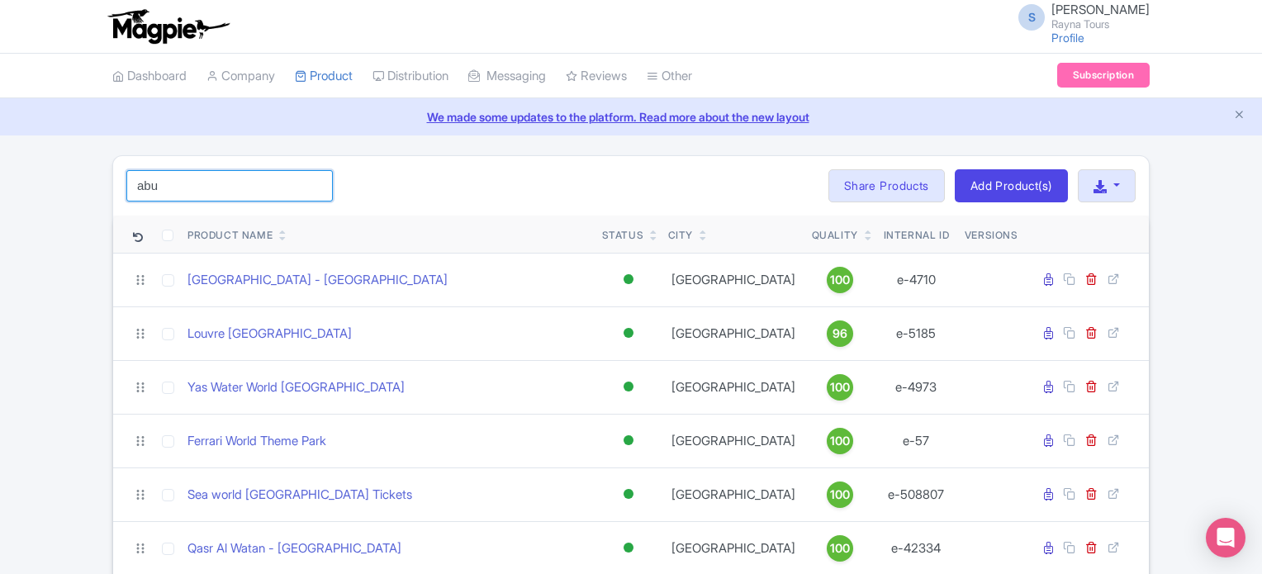
scroll to position [248, 0]
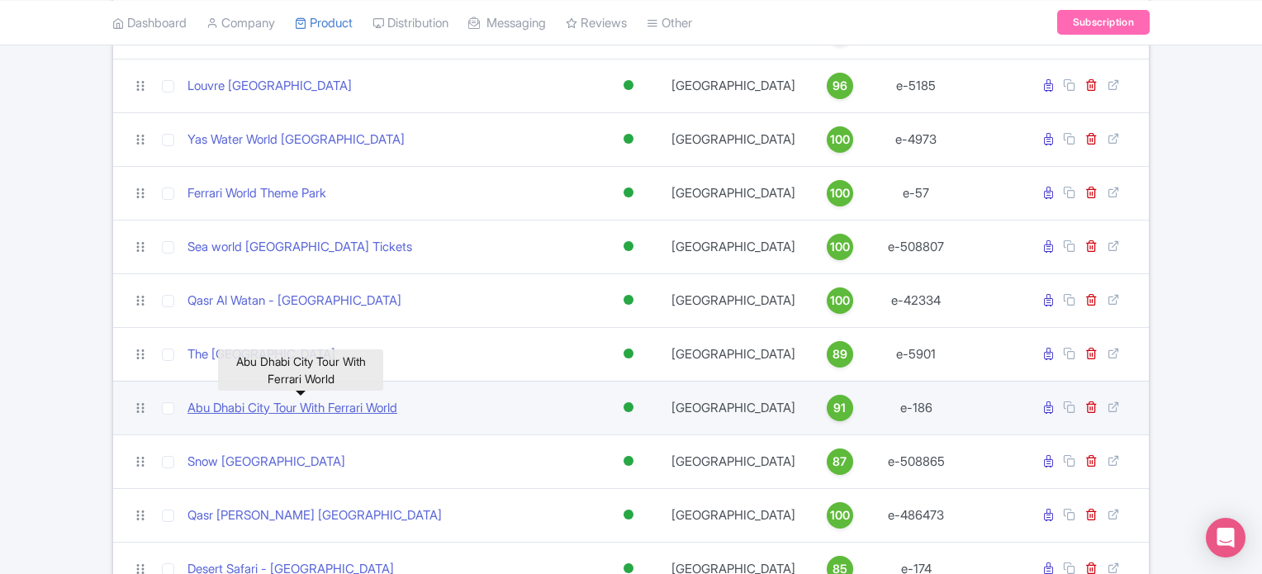
click at [296, 405] on link "Abu Dhabi City Tour With Ferrari World" at bounding box center [293, 408] width 210 height 19
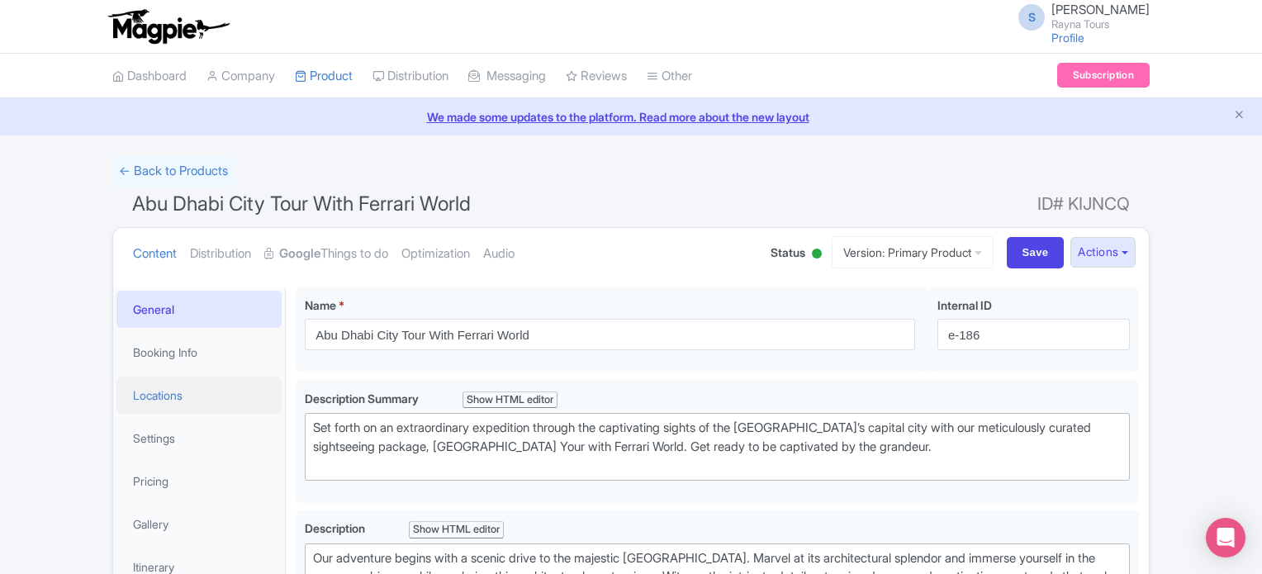
click at [170, 399] on link "Locations" at bounding box center [198, 395] width 165 height 37
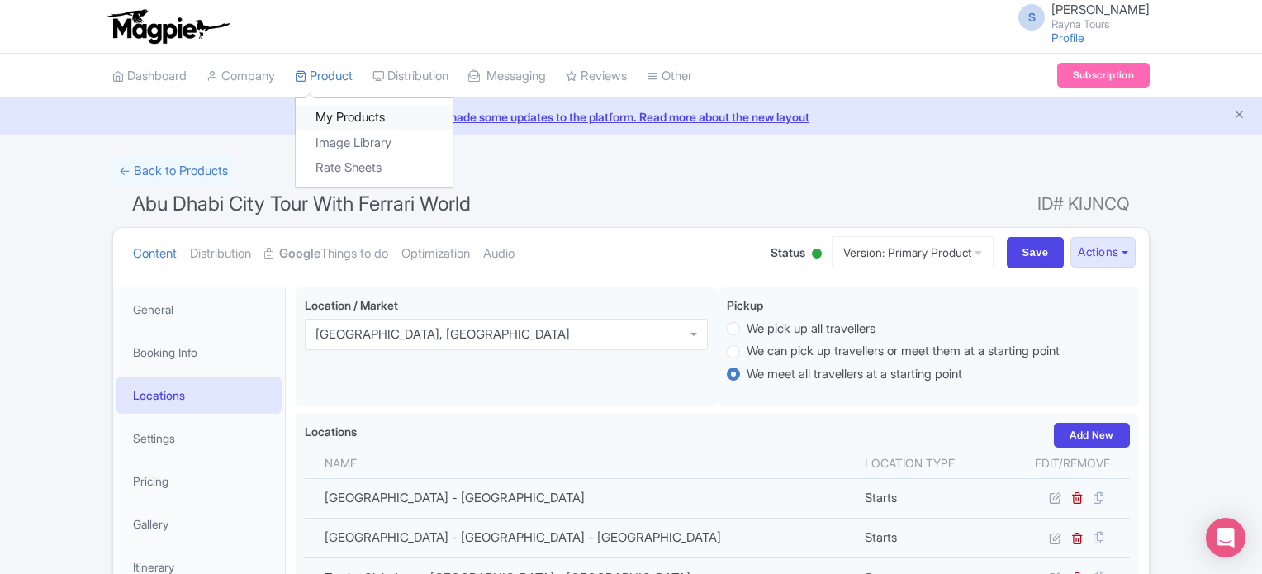
click at [332, 116] on link "My Products" at bounding box center [374, 118] width 157 height 26
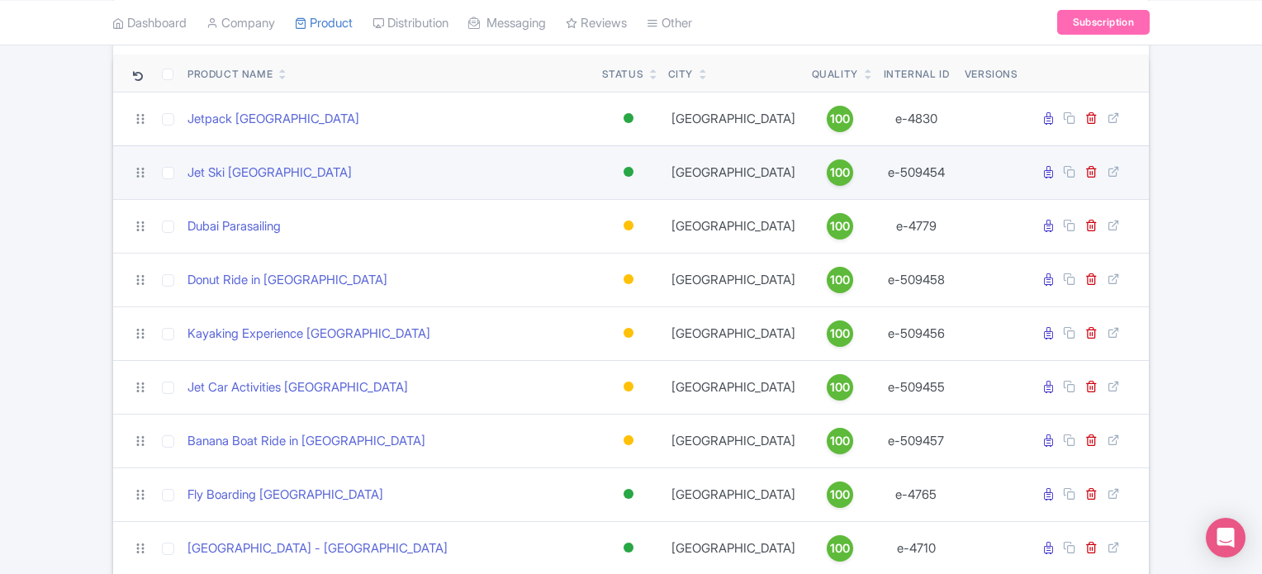
scroll to position [165, 0]
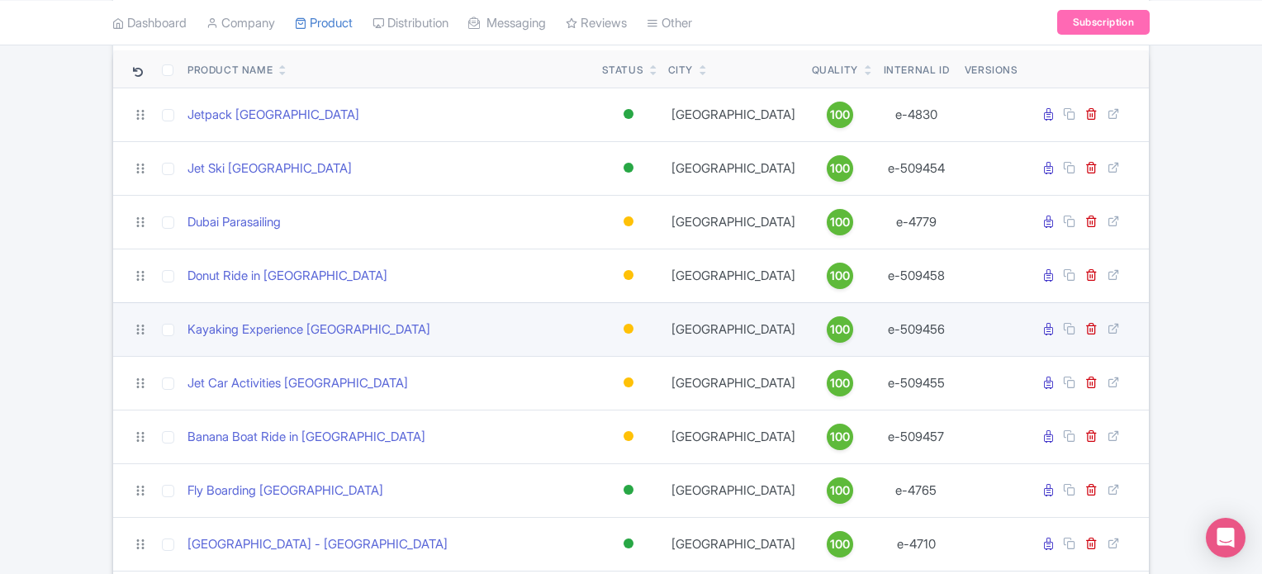
click at [626, 328] on div at bounding box center [629, 329] width 10 height 10
click at [586, 356] on div "Active" at bounding box center [587, 357] width 97 height 31
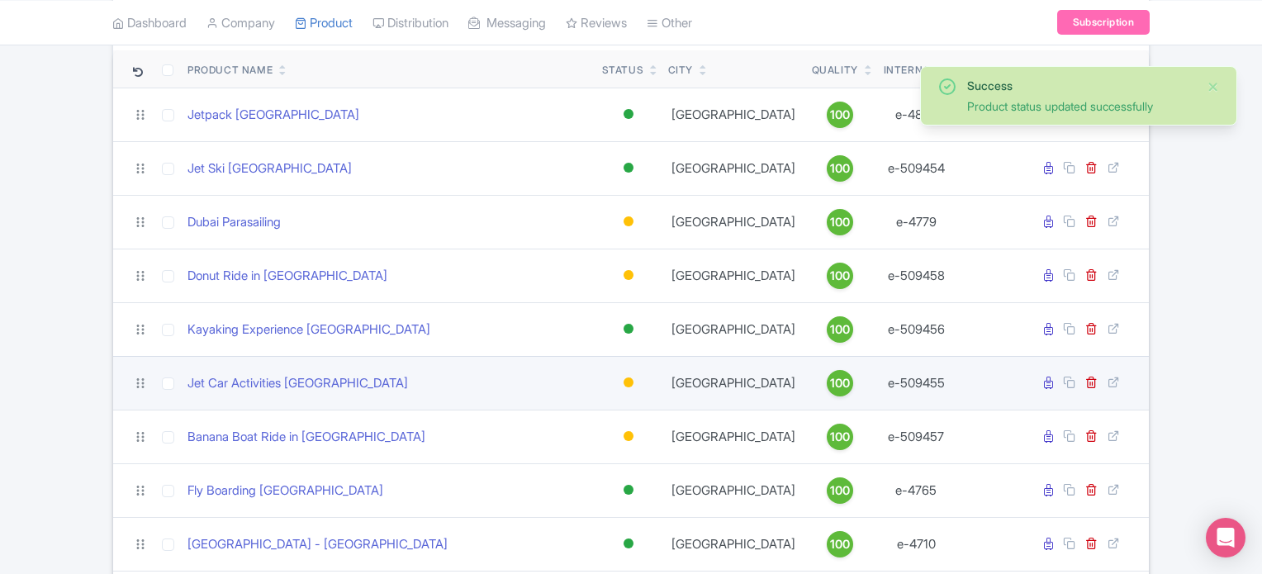
click at [632, 381] on div at bounding box center [629, 382] width 10 height 10
click at [577, 409] on div "Active" at bounding box center [587, 411] width 97 height 31
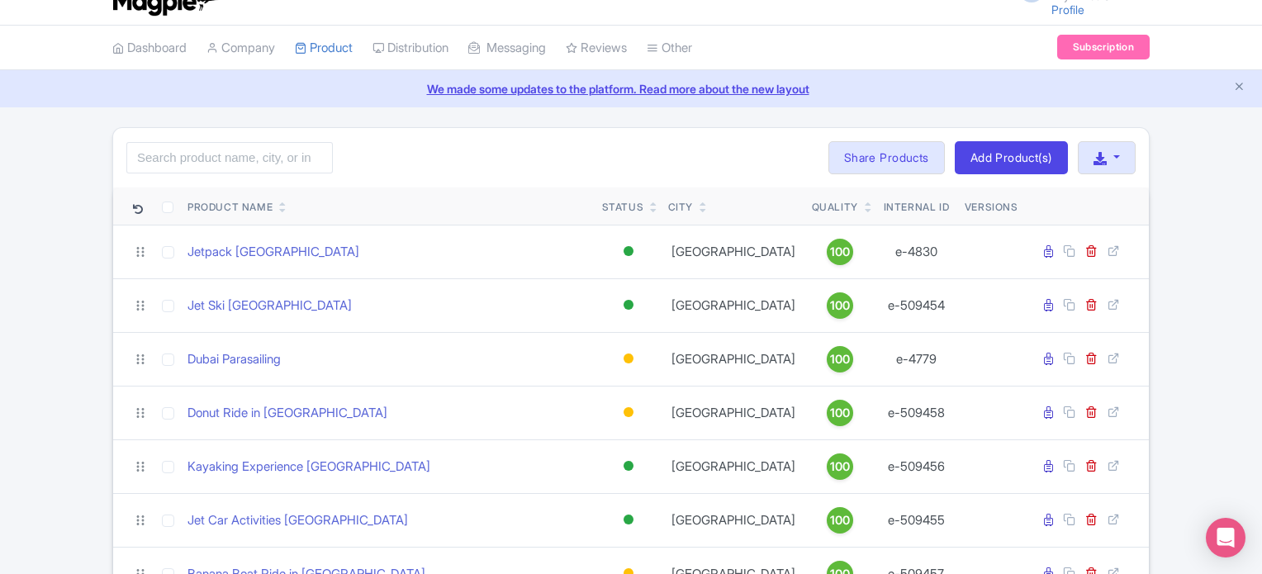
scroll to position [0, 0]
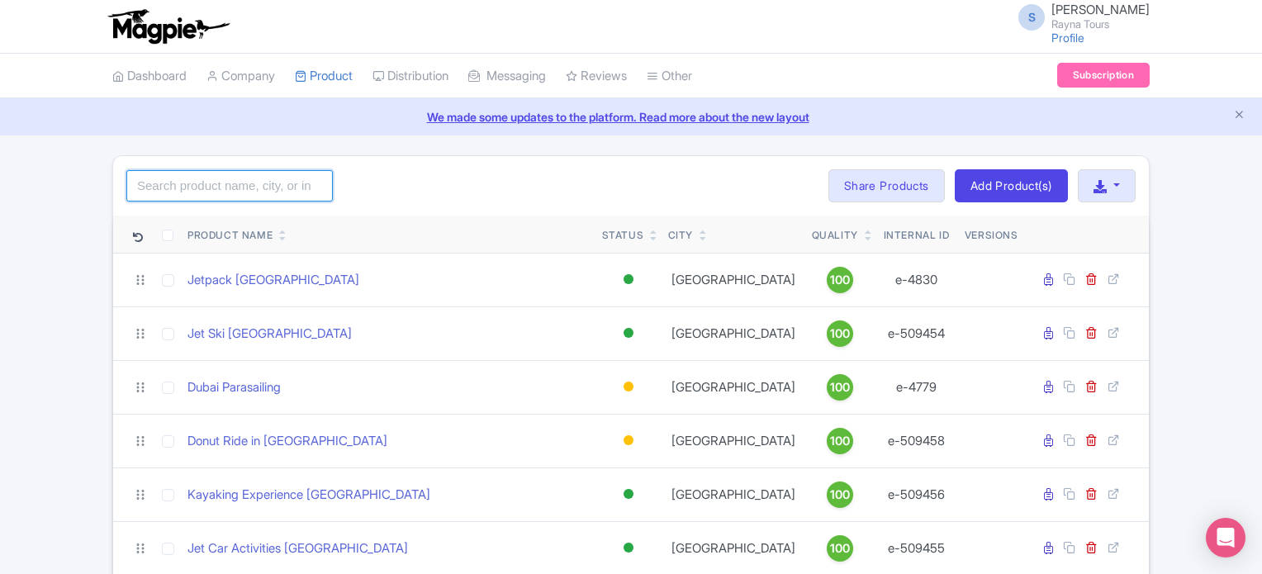
click at [235, 181] on input "search" at bounding box center [229, 185] width 207 height 31
type input "abu"
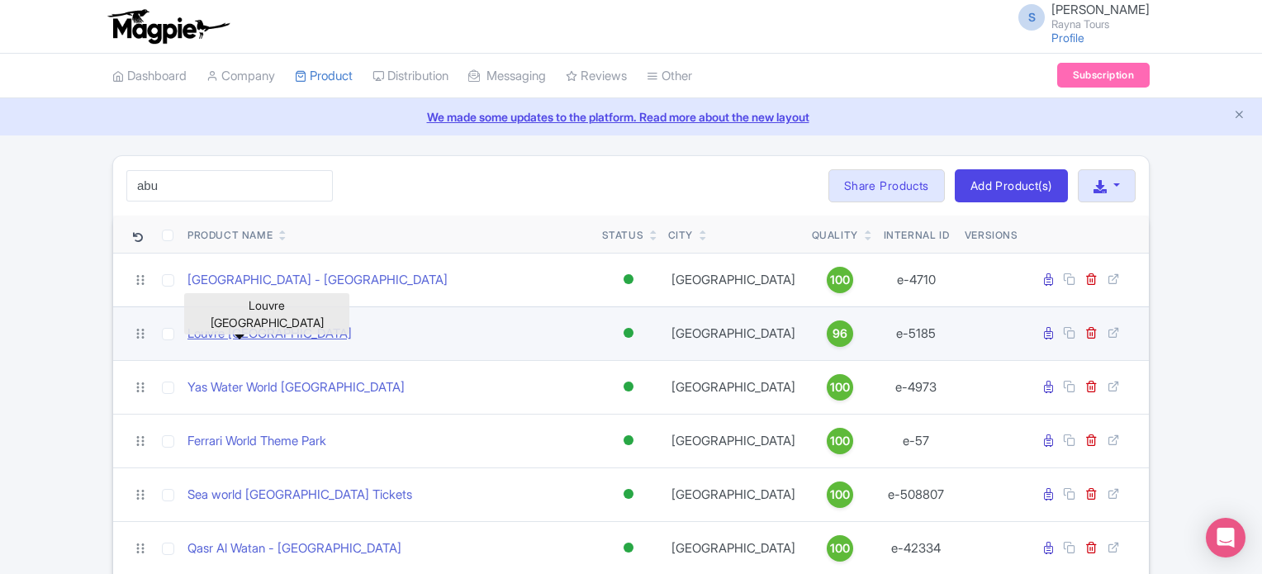
click at [241, 331] on link "Louvre Abu Dhabi" at bounding box center [270, 334] width 164 height 19
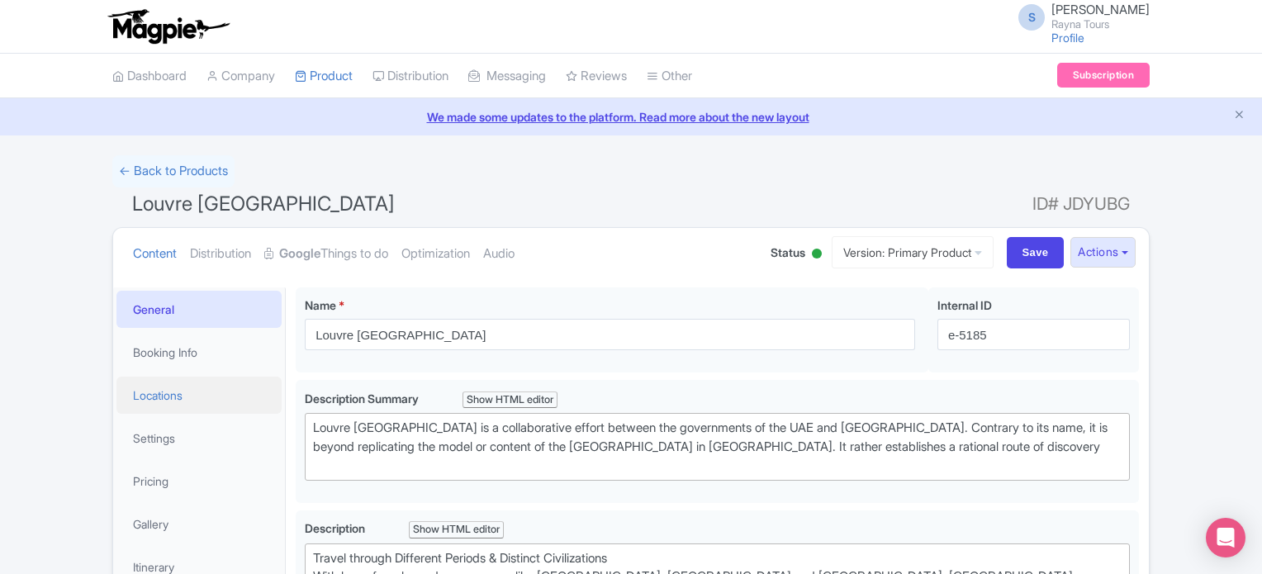
click at [171, 392] on link "Locations" at bounding box center [198, 395] width 165 height 37
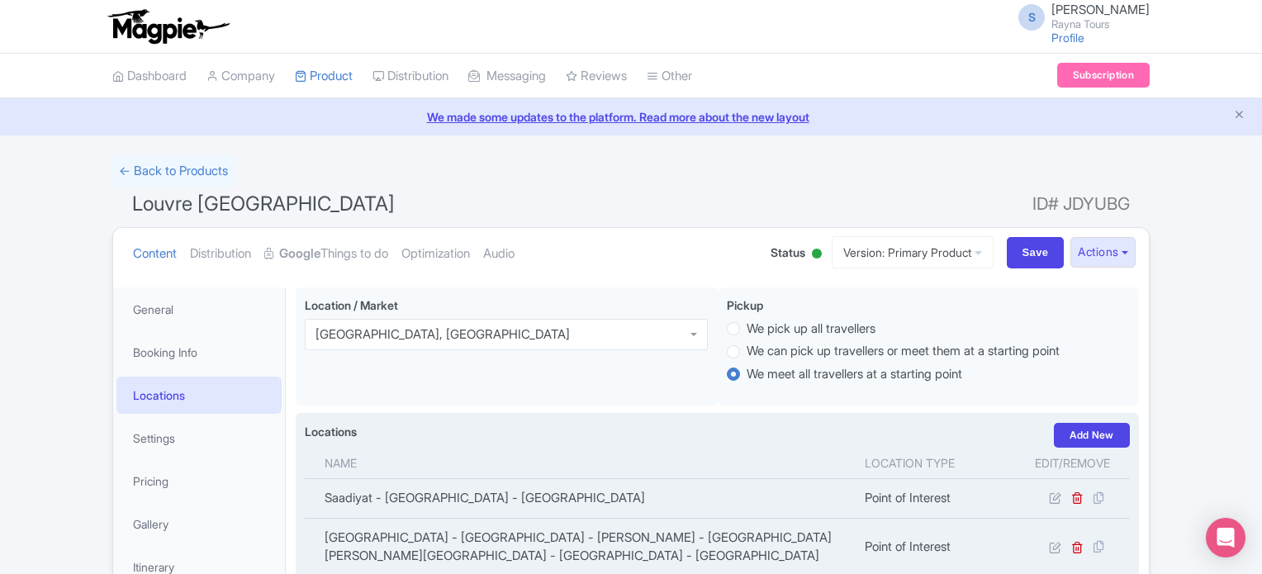
scroll to position [83, 0]
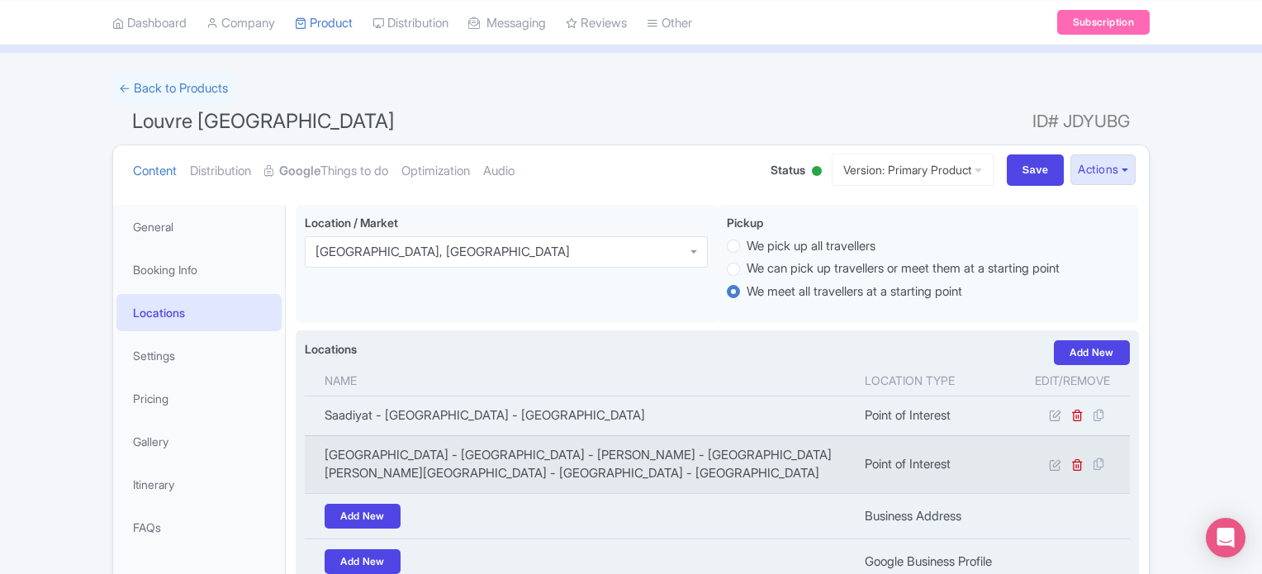
click at [471, 453] on td "Marina Mall - Ring Road - Al Kasir - Al Marina - Abu Dhabi - Abu Dhabi - United…" at bounding box center [580, 464] width 550 height 58
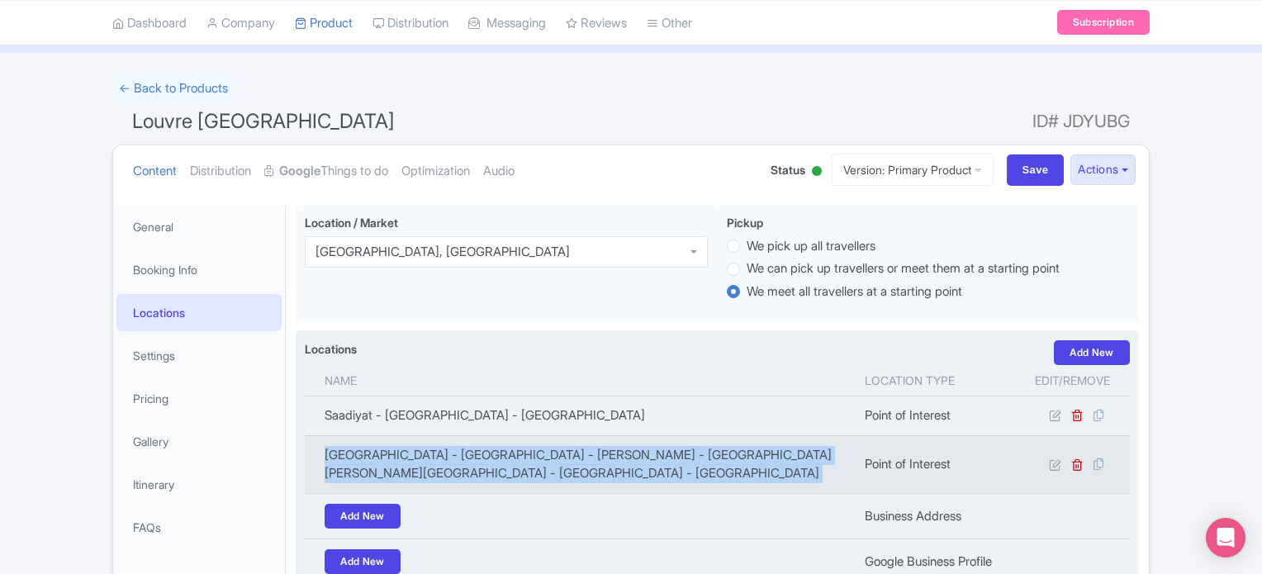
click at [471, 453] on td "Marina Mall - Ring Road - Al Kasir - Al Marina - Abu Dhabi - Abu Dhabi - United…" at bounding box center [580, 464] width 550 height 58
copy tr "Marina Mall - Ring Road - Al Kasir - Al Marina - Abu Dhabi - Abu Dhabi - United…"
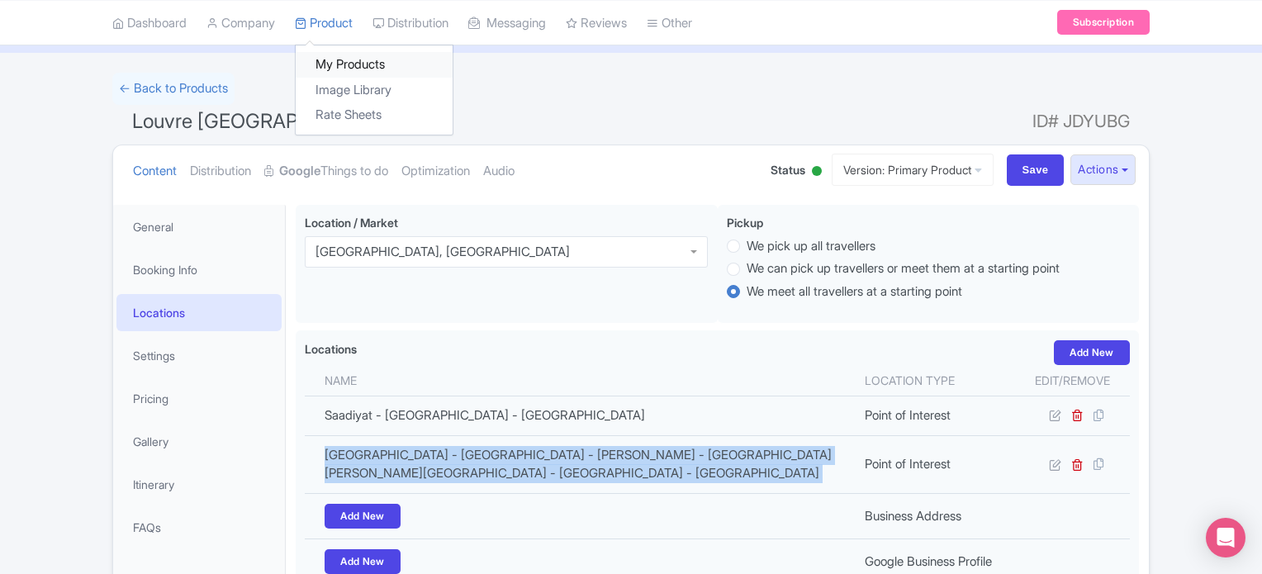
click at [340, 55] on link "My Products" at bounding box center [374, 65] width 157 height 26
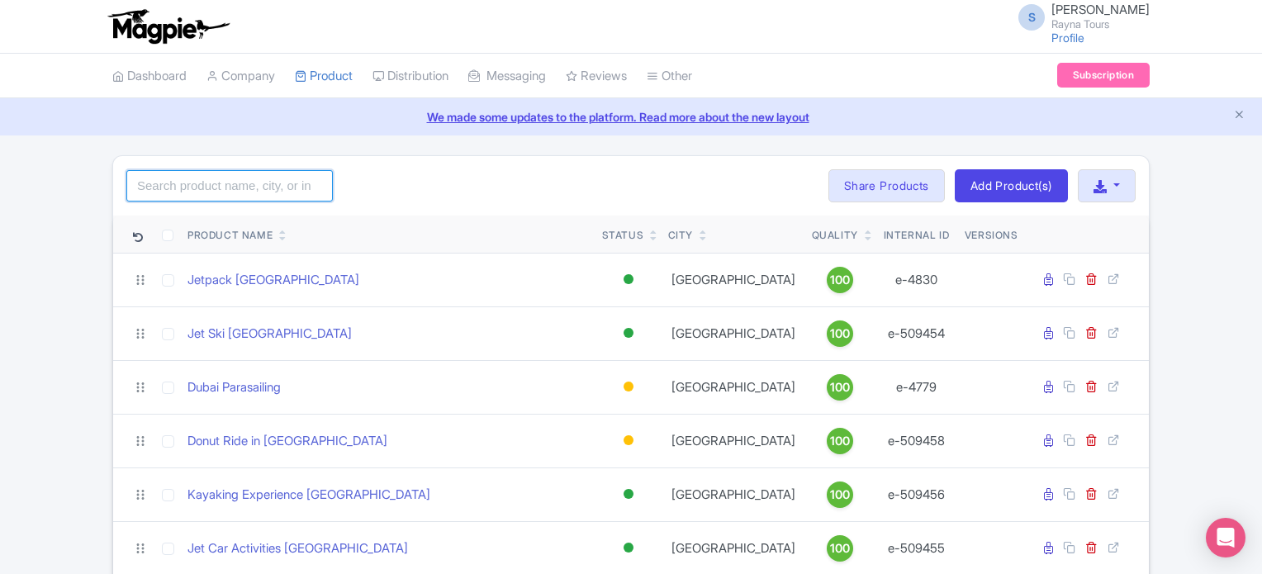
click at [258, 185] on input "search" at bounding box center [229, 185] width 207 height 31
type input "abu"
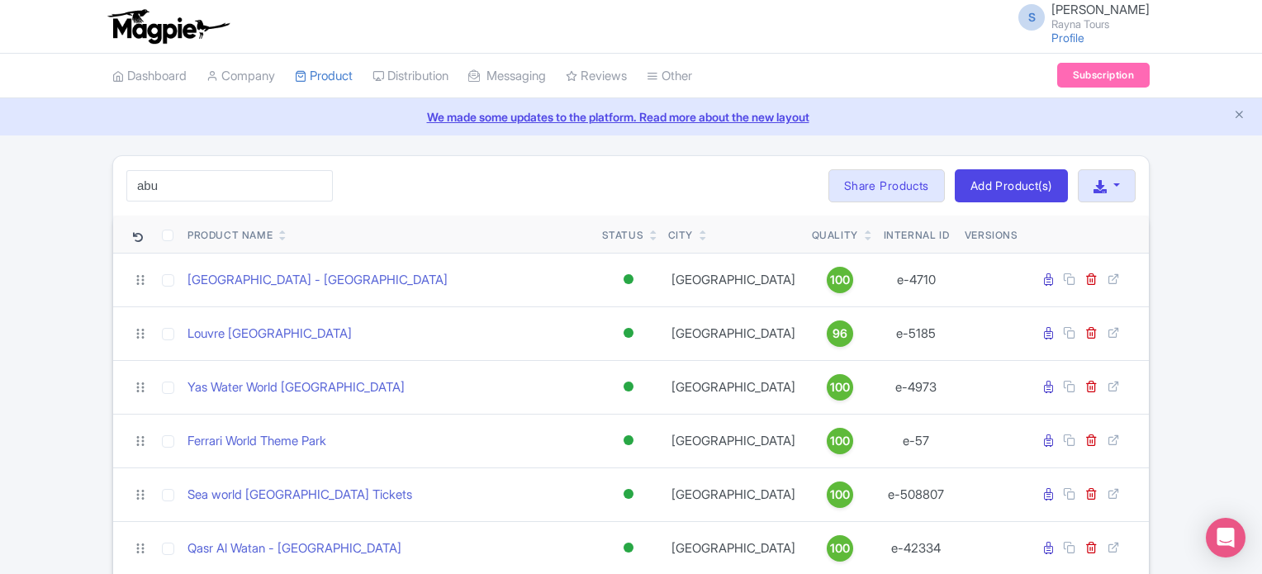
click at [427, 306] on td "Louvre [GEOGRAPHIC_DATA]" at bounding box center [388, 333] width 415 height 54
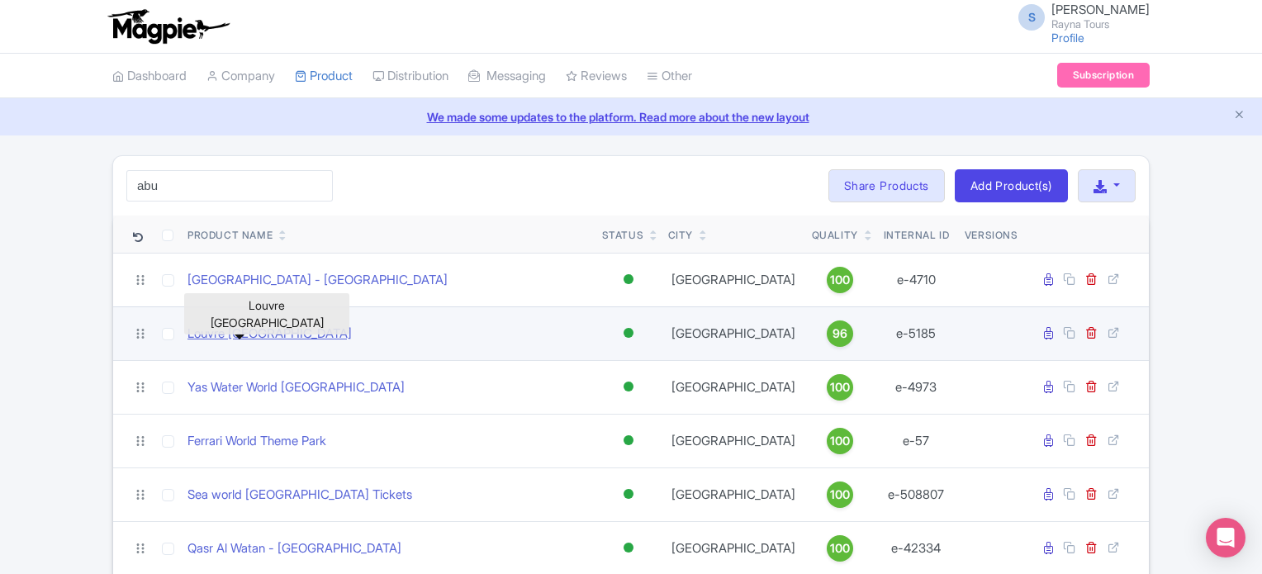
click at [276, 333] on link "Louvre [GEOGRAPHIC_DATA]" at bounding box center [270, 334] width 164 height 19
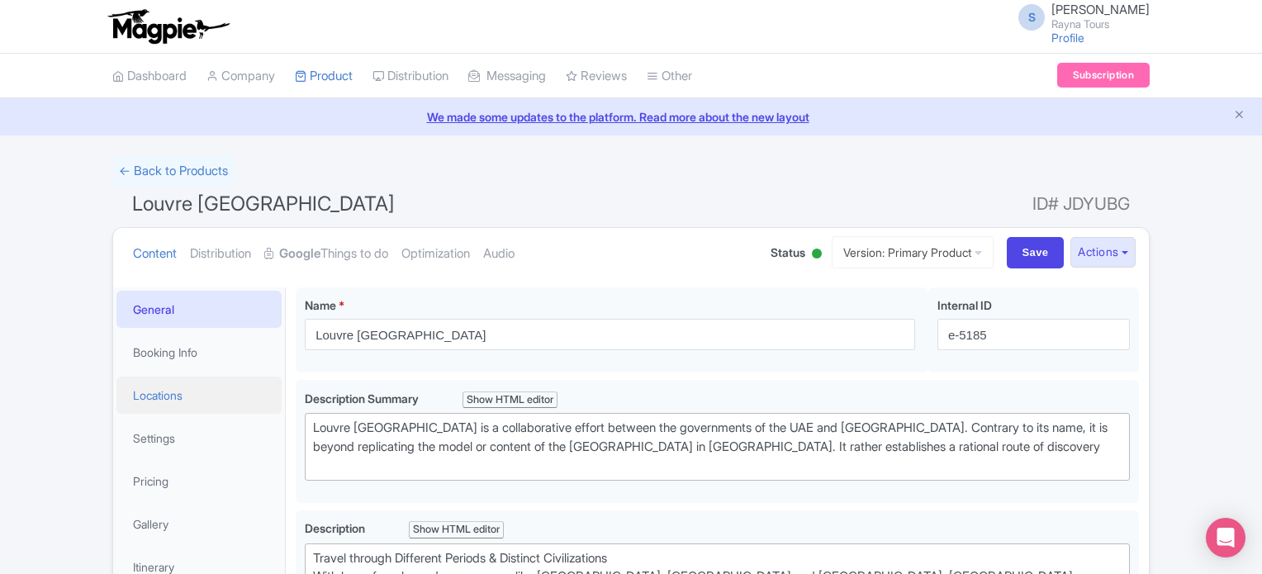
click at [173, 396] on link "Locations" at bounding box center [198, 395] width 165 height 37
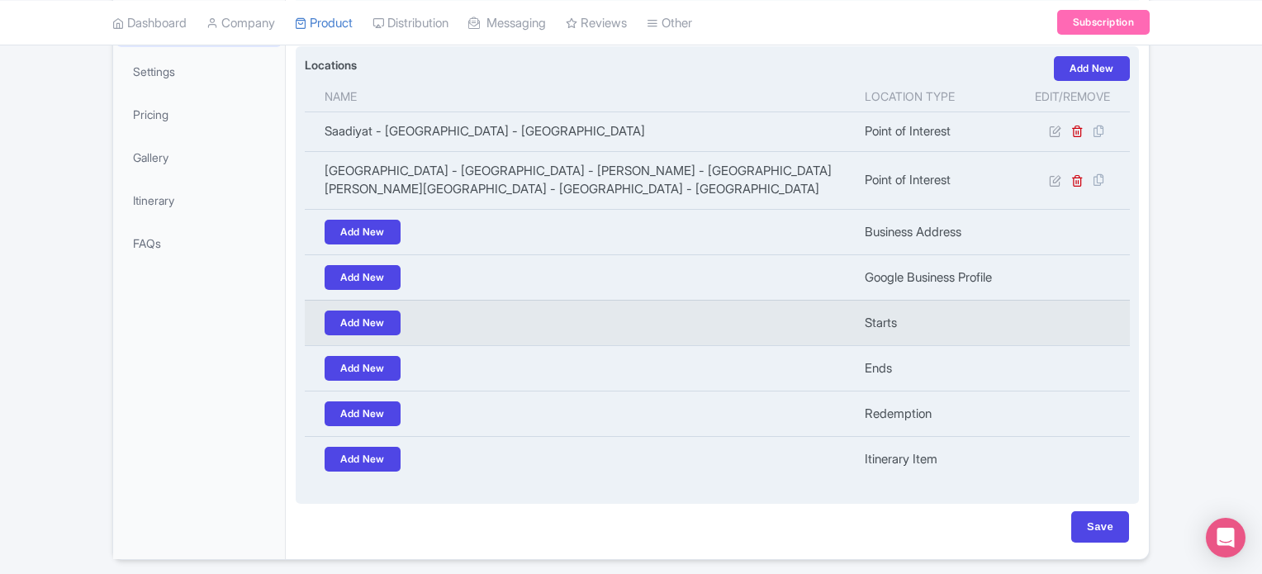
scroll to position [418, 0]
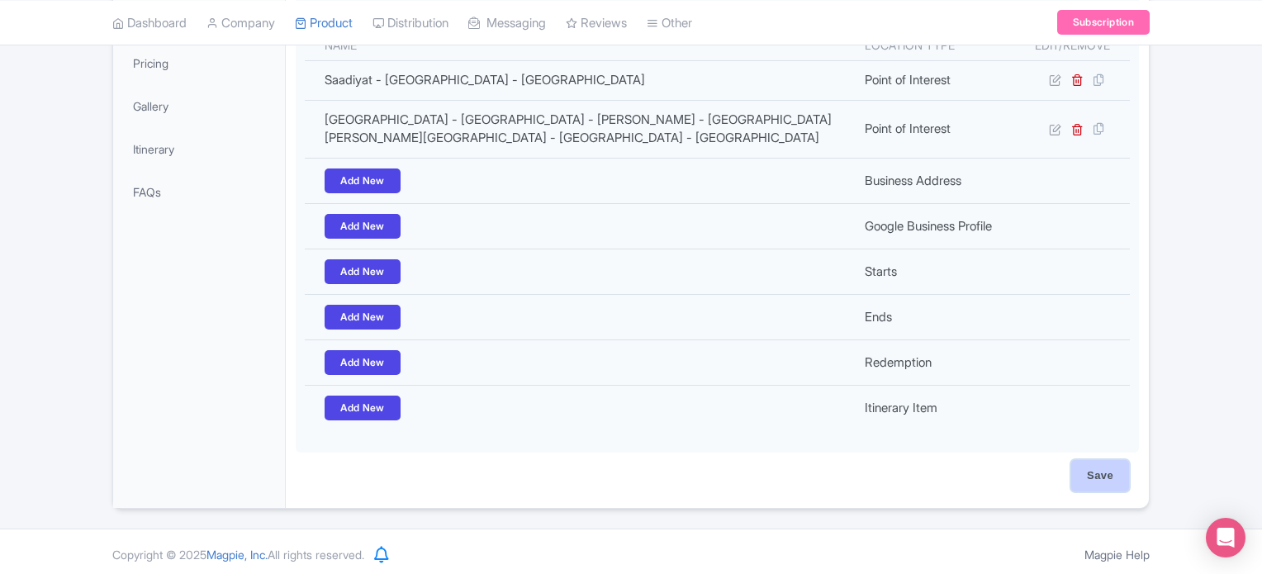
click at [1111, 473] on input "Save" at bounding box center [1100, 475] width 58 height 31
type input "Saving..."
click at [1110, 463] on input "Save" at bounding box center [1100, 475] width 58 height 31
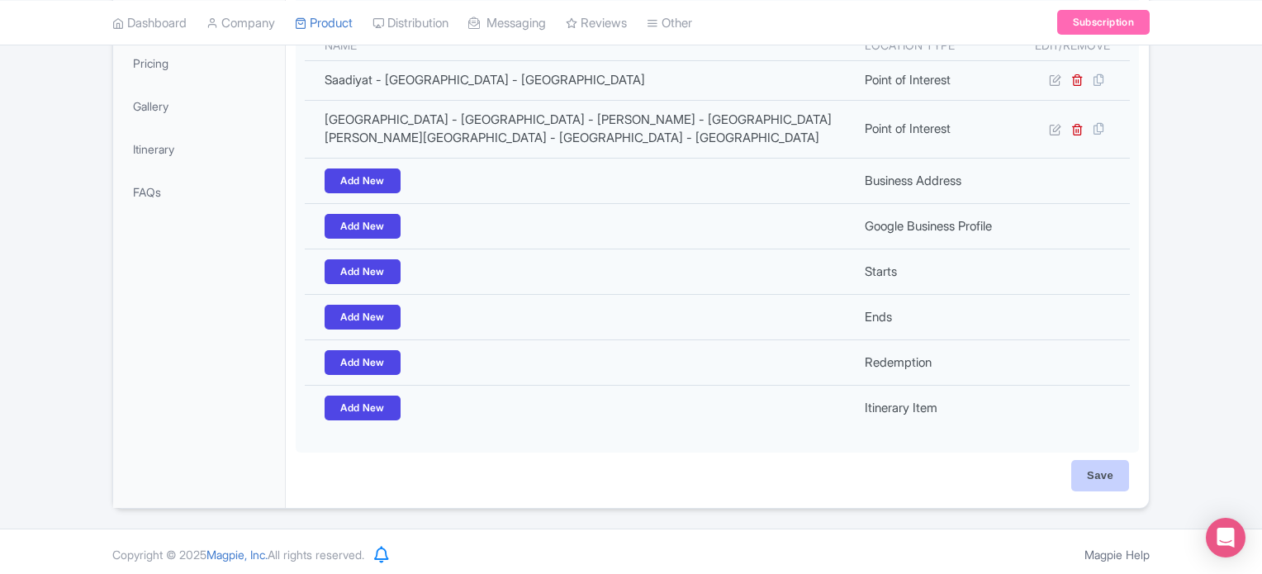
type input "Saving..."
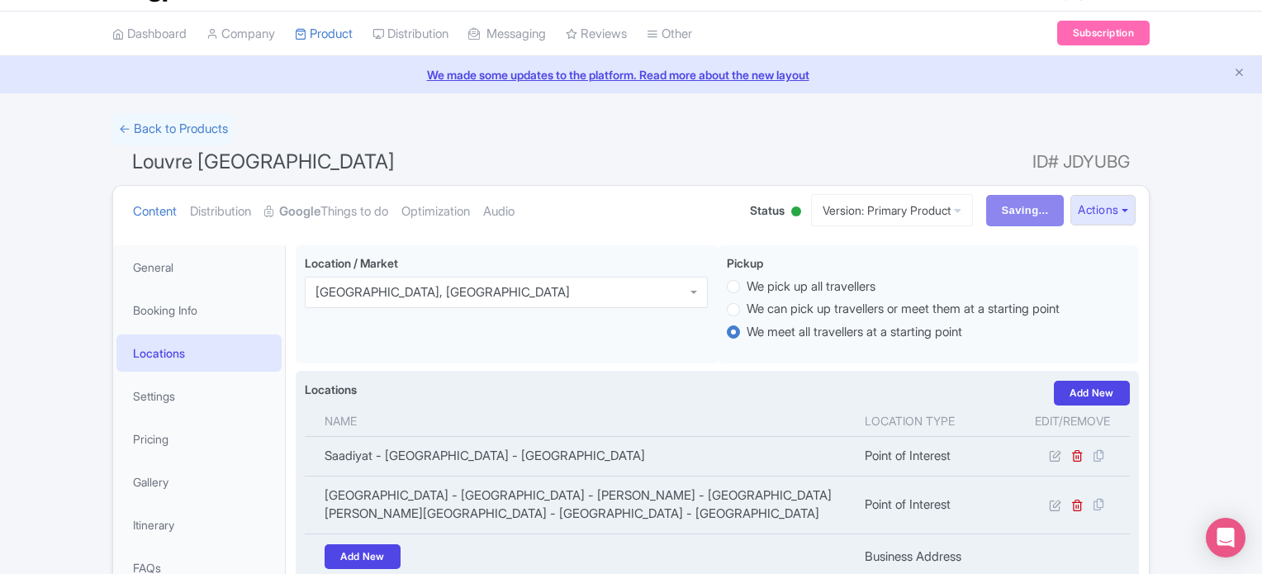
scroll to position [0, 0]
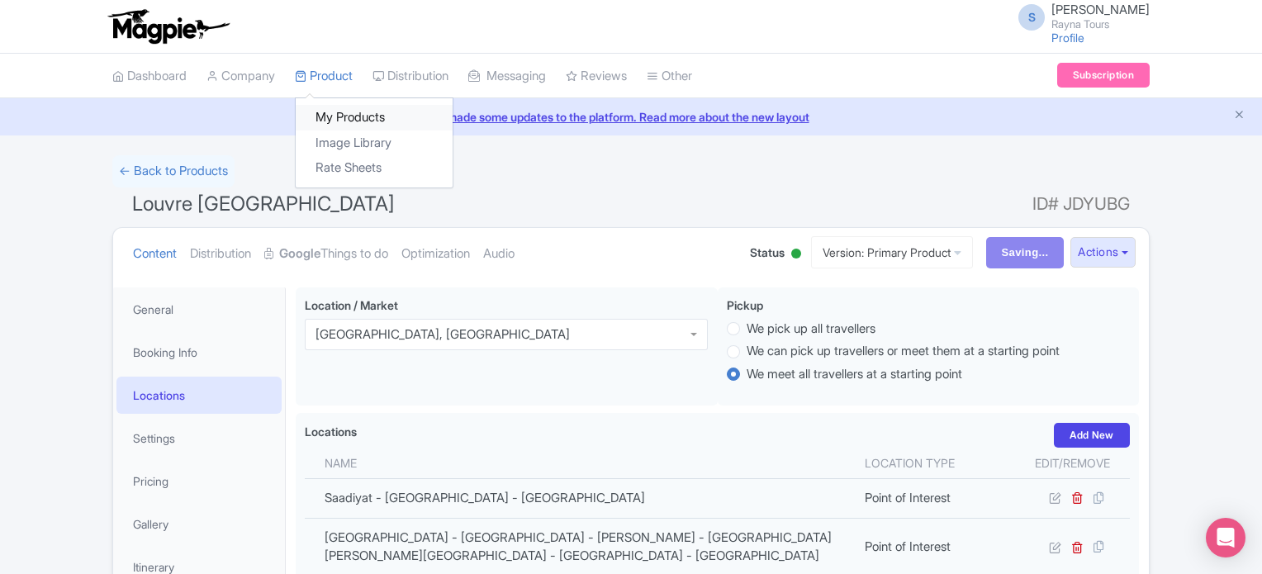
click at [350, 118] on link "My Products" at bounding box center [374, 118] width 157 height 26
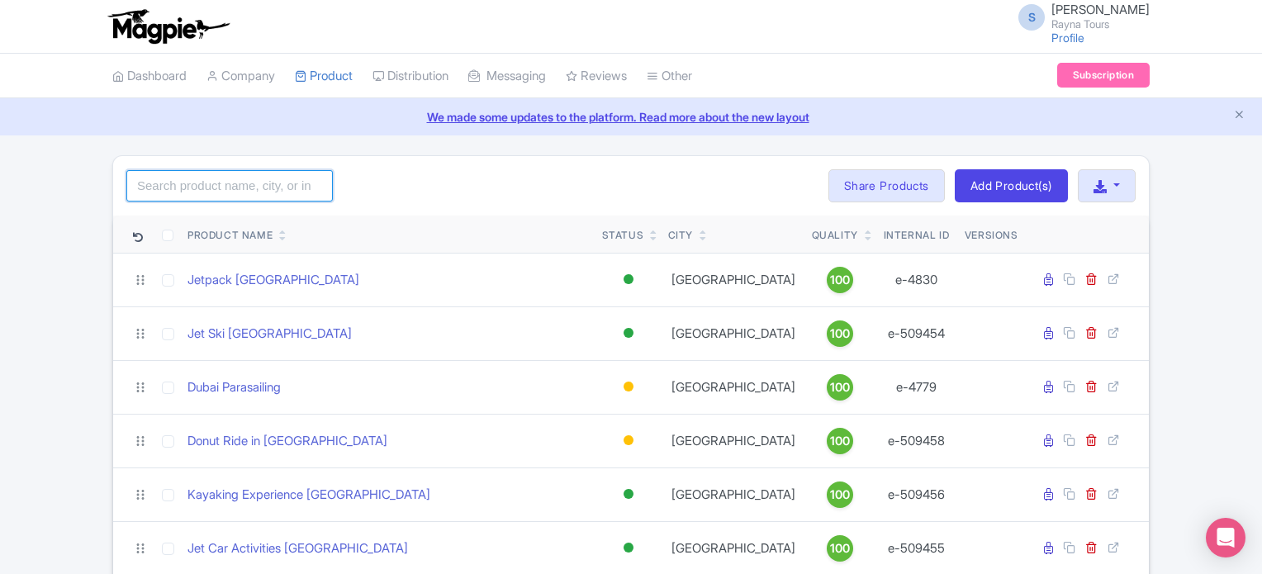
click at [273, 184] on input "search" at bounding box center [229, 185] width 207 height 31
type input "abu"
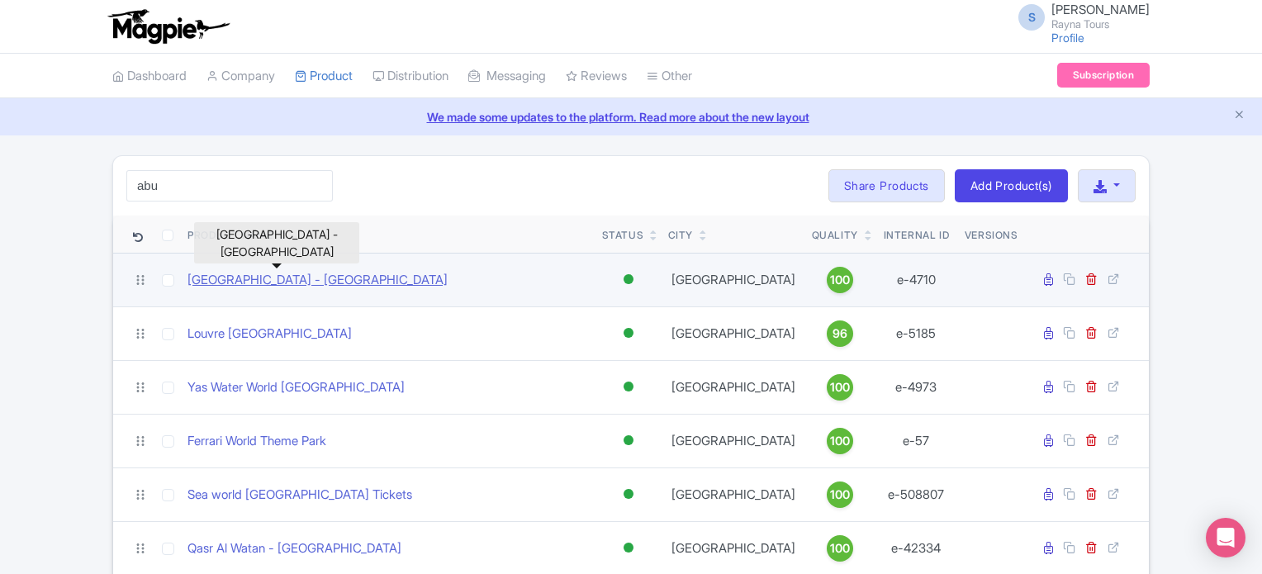
click at [332, 281] on link "[GEOGRAPHIC_DATA] - [GEOGRAPHIC_DATA]" at bounding box center [318, 280] width 260 height 19
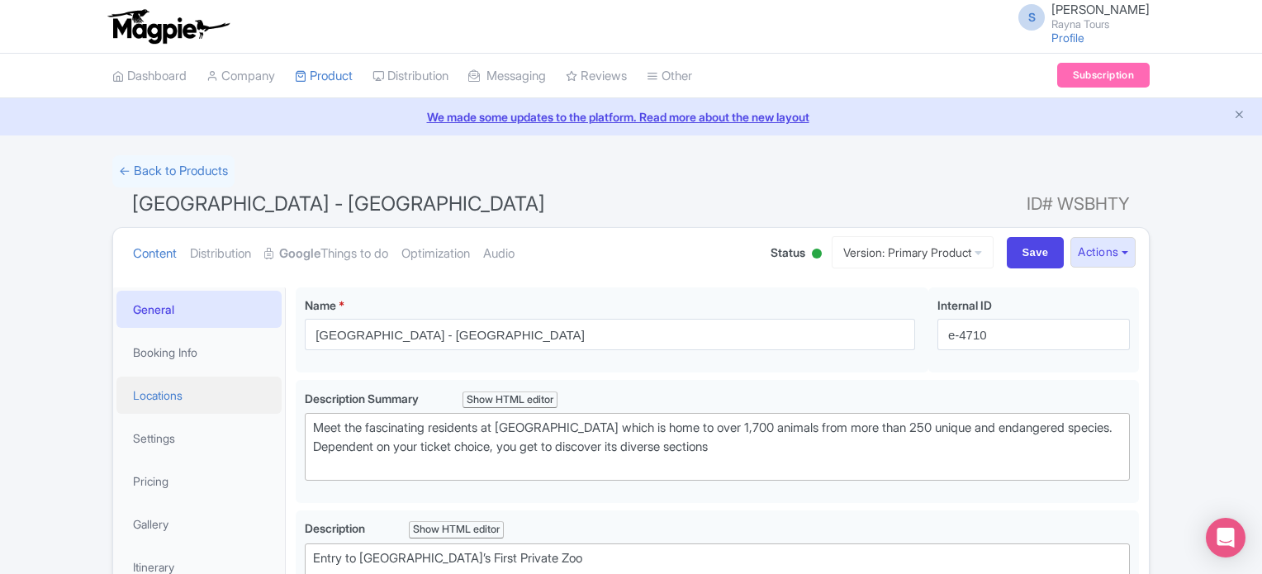
click at [181, 397] on link "Locations" at bounding box center [198, 395] width 165 height 37
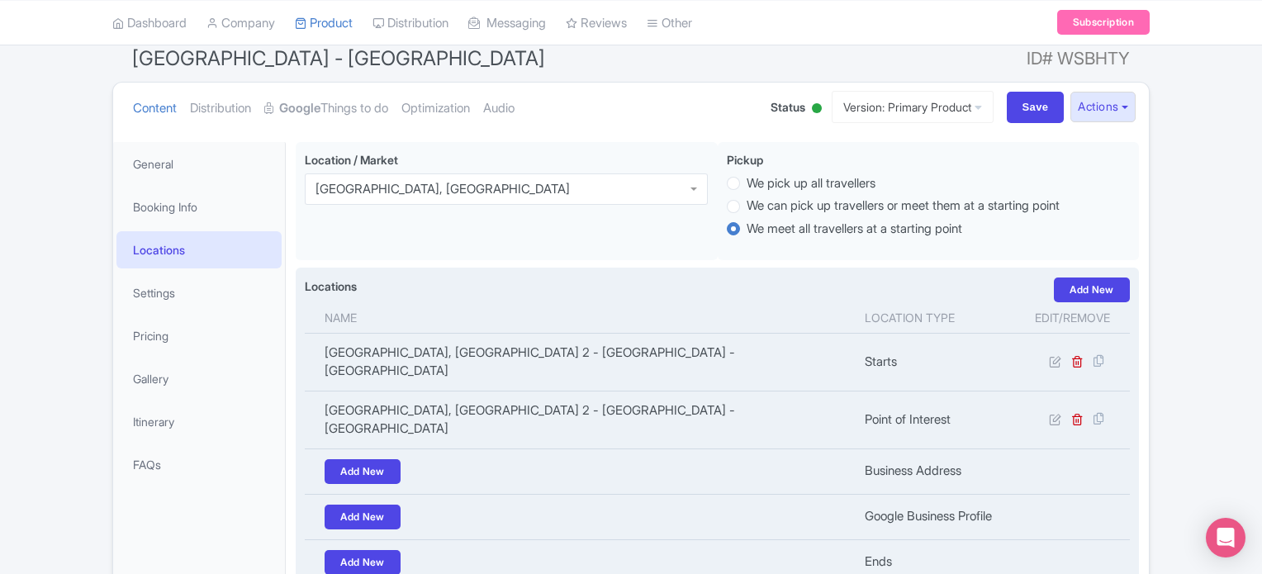
scroll to position [165, 0]
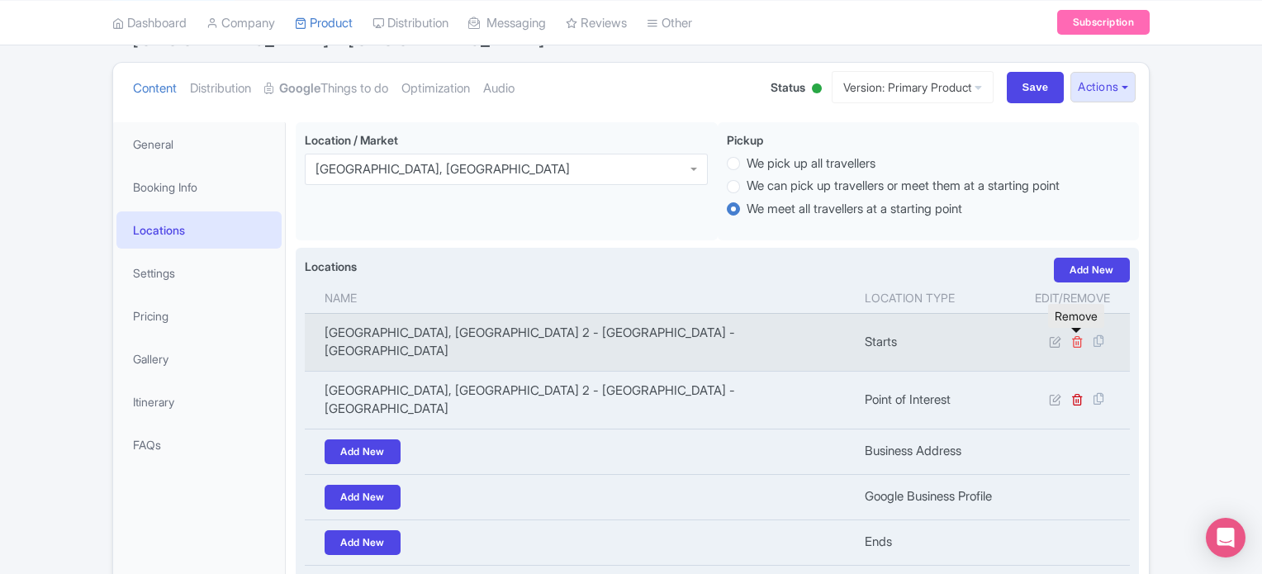
click at [1074, 344] on icon at bounding box center [1077, 341] width 12 height 12
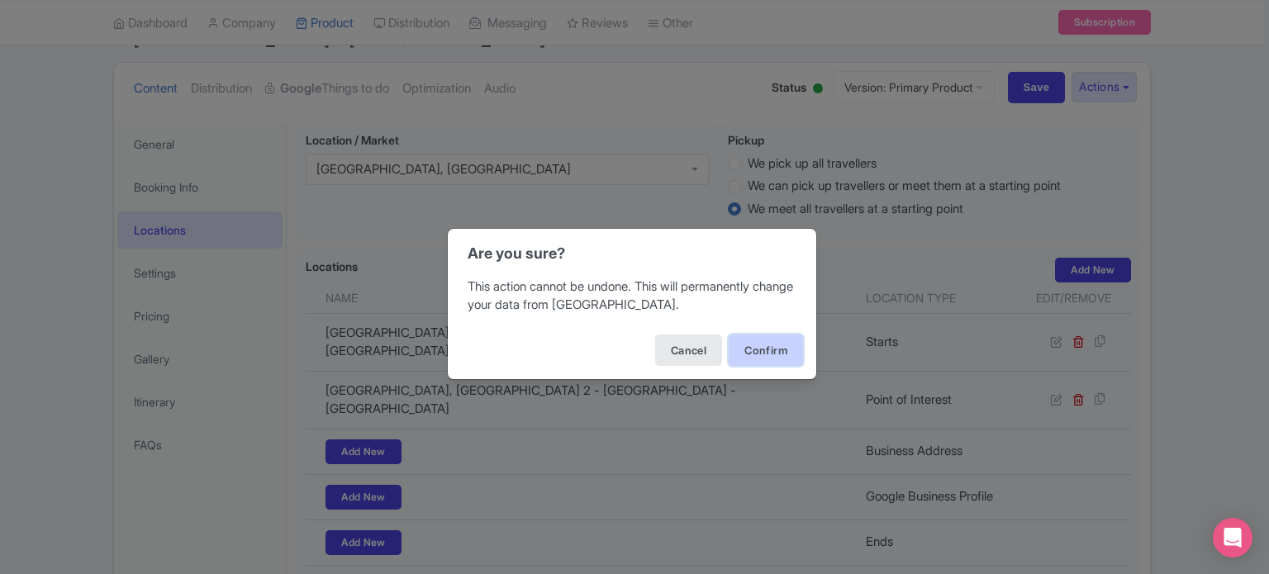
click at [771, 351] on button "Confirm" at bounding box center [766, 350] width 74 height 31
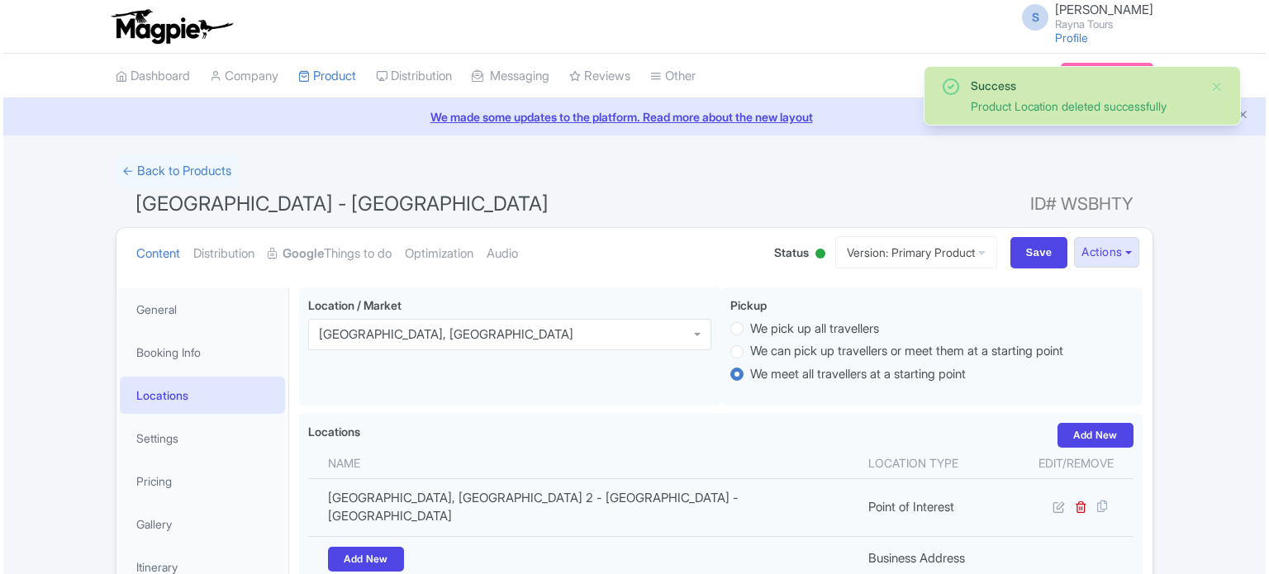
scroll to position [287, 0]
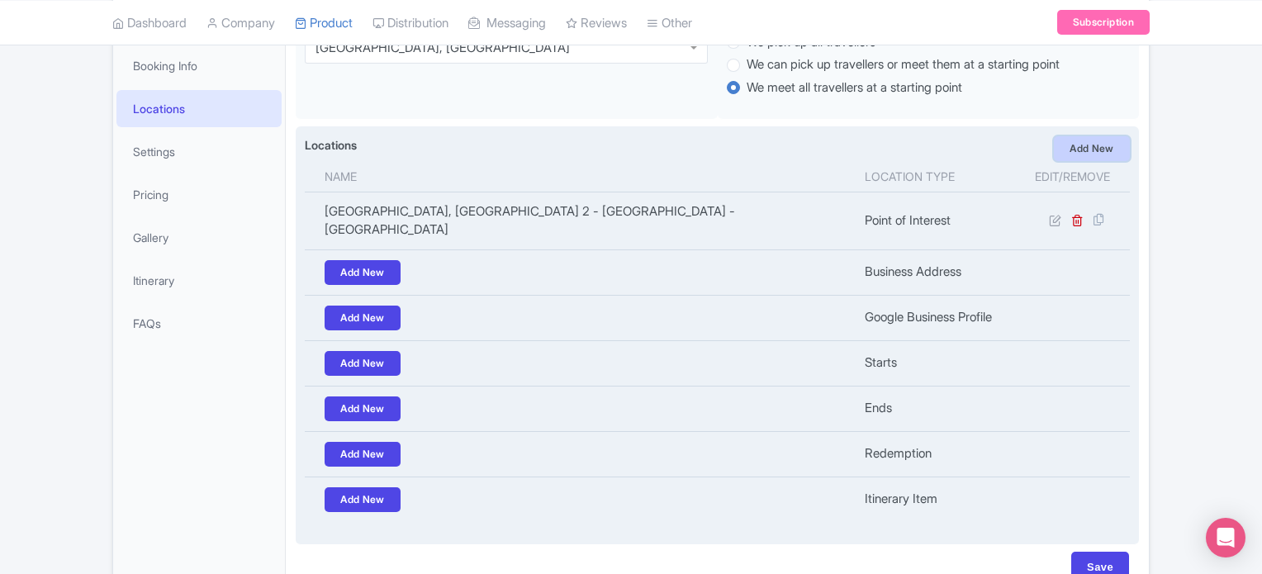
click at [1082, 145] on link "Add New" at bounding box center [1092, 148] width 76 height 25
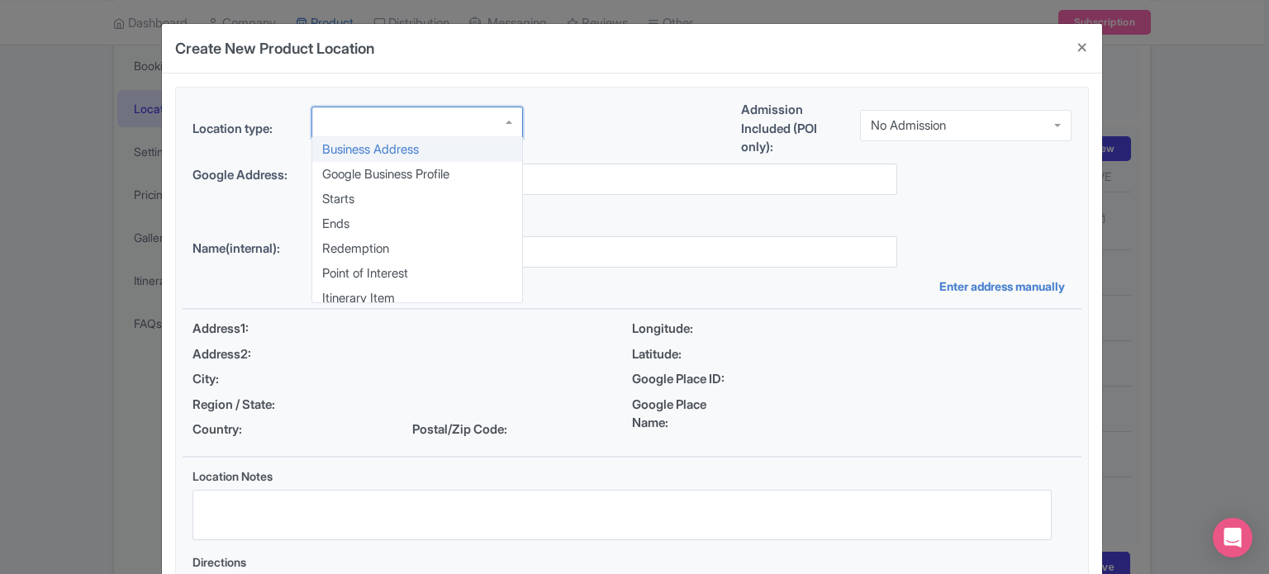
click at [446, 127] on div at bounding box center [416, 122] width 211 height 31
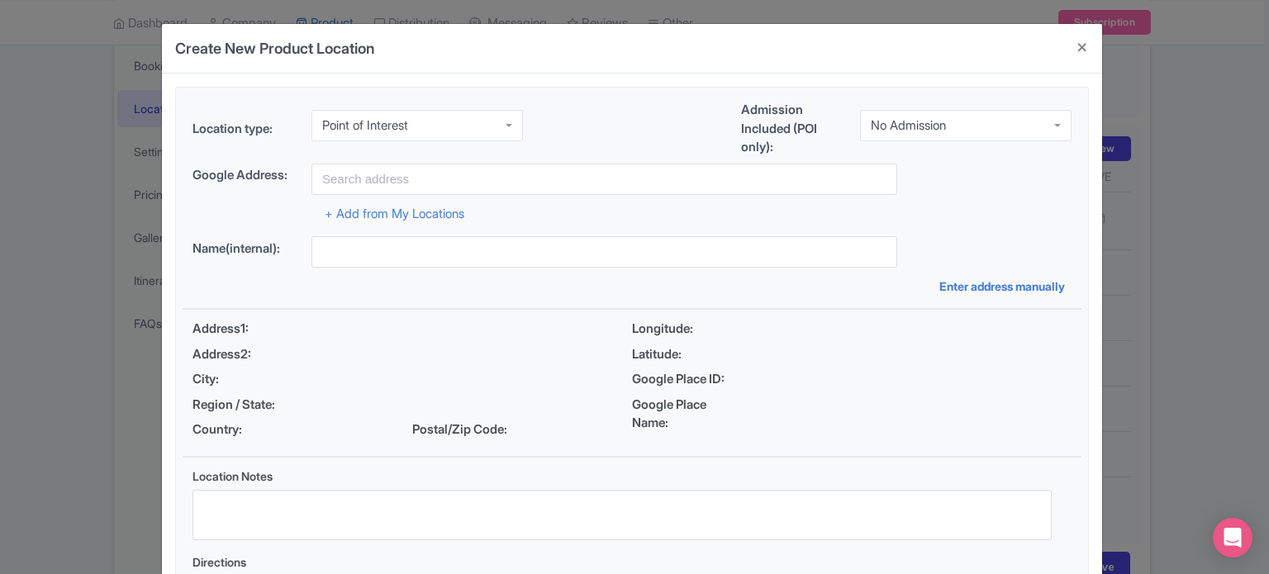
scroll to position [0, 0]
click at [919, 121] on div "No Admission" at bounding box center [908, 122] width 75 height 15
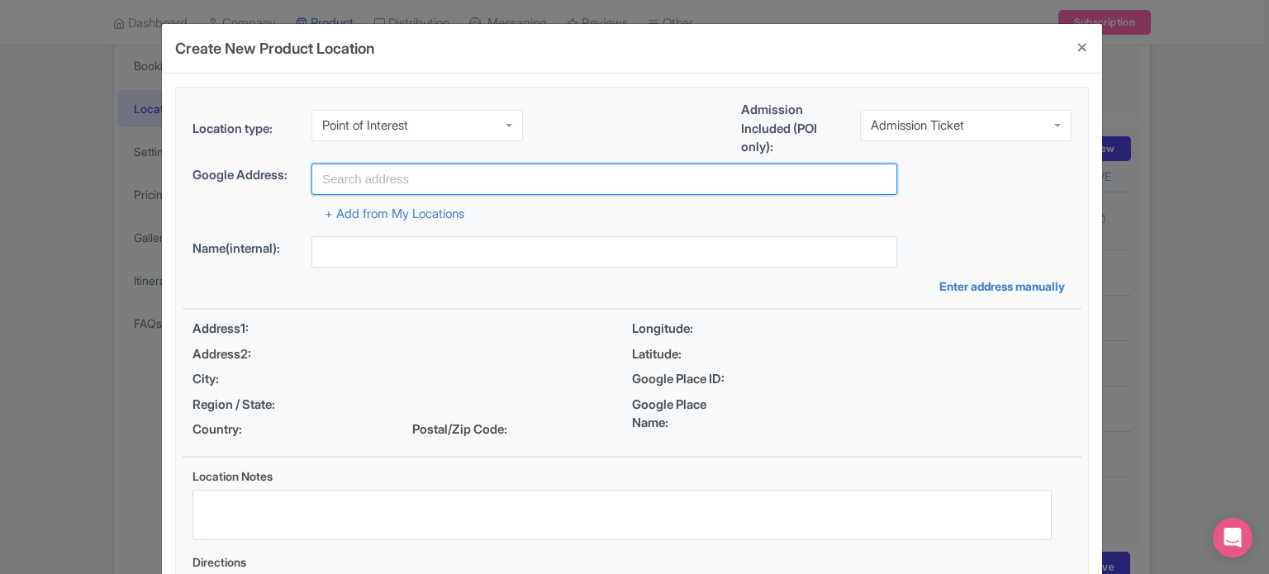
click at [415, 172] on input "text" at bounding box center [604, 179] width 586 height 31
paste input "[GEOGRAPHIC_DATA] - [GEOGRAPHIC_DATA] - [PERSON_NAME] - [GEOGRAPHIC_DATA][PERSO…"
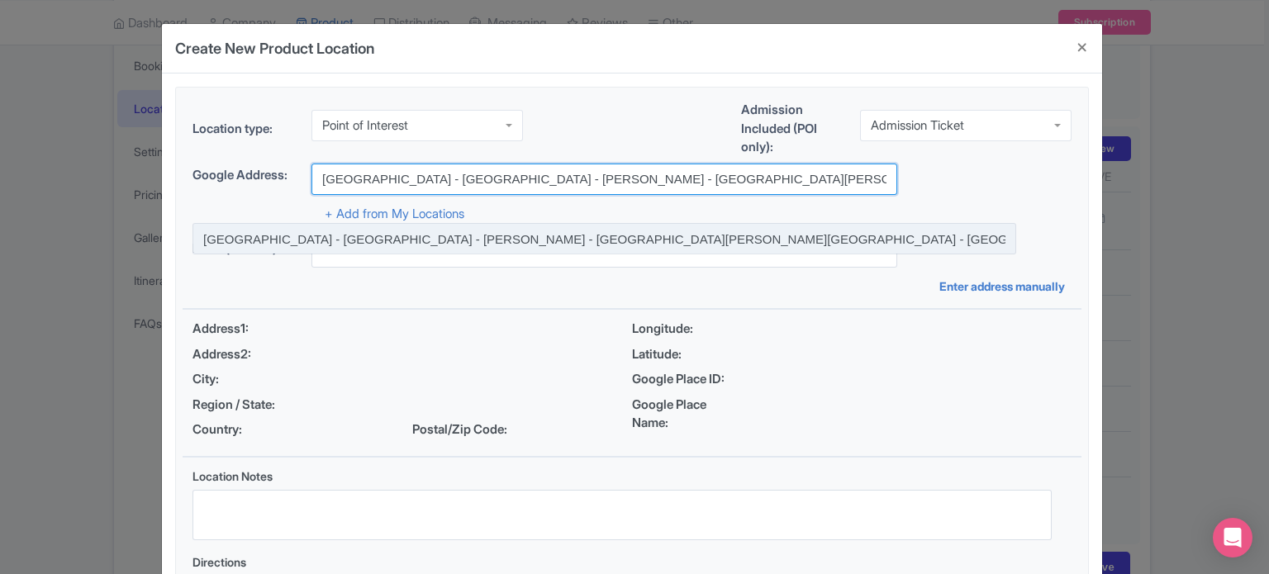
type input "[GEOGRAPHIC_DATA] - [GEOGRAPHIC_DATA] - [PERSON_NAME] - [GEOGRAPHIC_DATA][PERSO…"
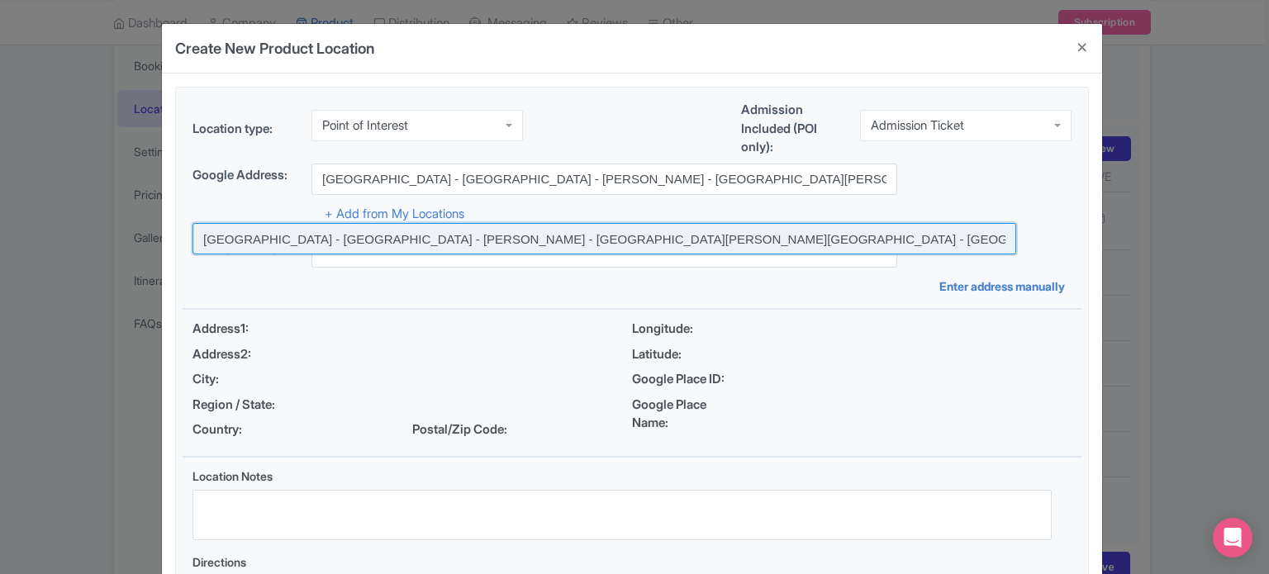
click at [409, 242] on input at bounding box center [604, 238] width 824 height 31
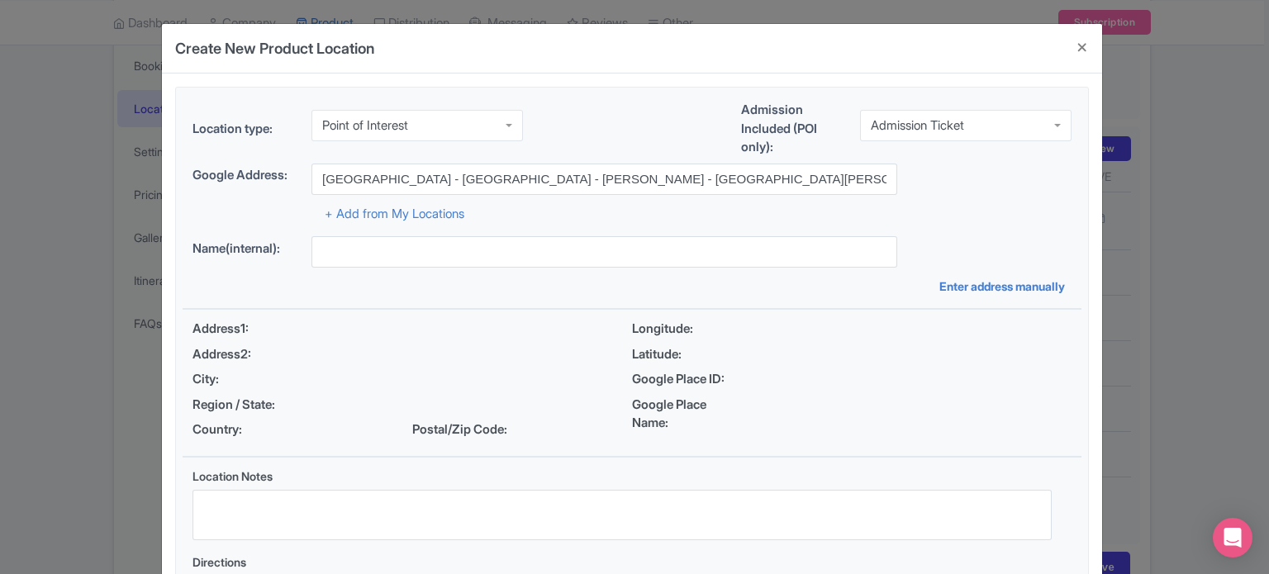
type input "[GEOGRAPHIC_DATA] - [GEOGRAPHIC_DATA] - [PERSON_NAME] - [GEOGRAPHIC_DATA][PERSO…"
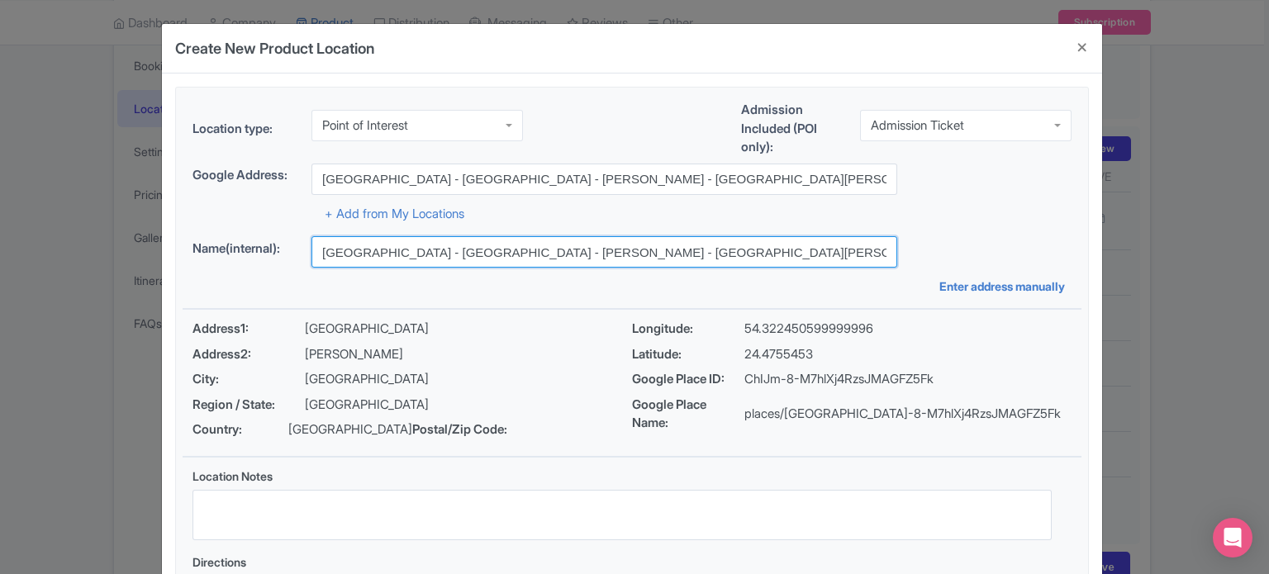
click at [733, 255] on input "[GEOGRAPHIC_DATA] - [GEOGRAPHIC_DATA] - [PERSON_NAME] - [GEOGRAPHIC_DATA][PERSO…" at bounding box center [604, 251] width 586 height 31
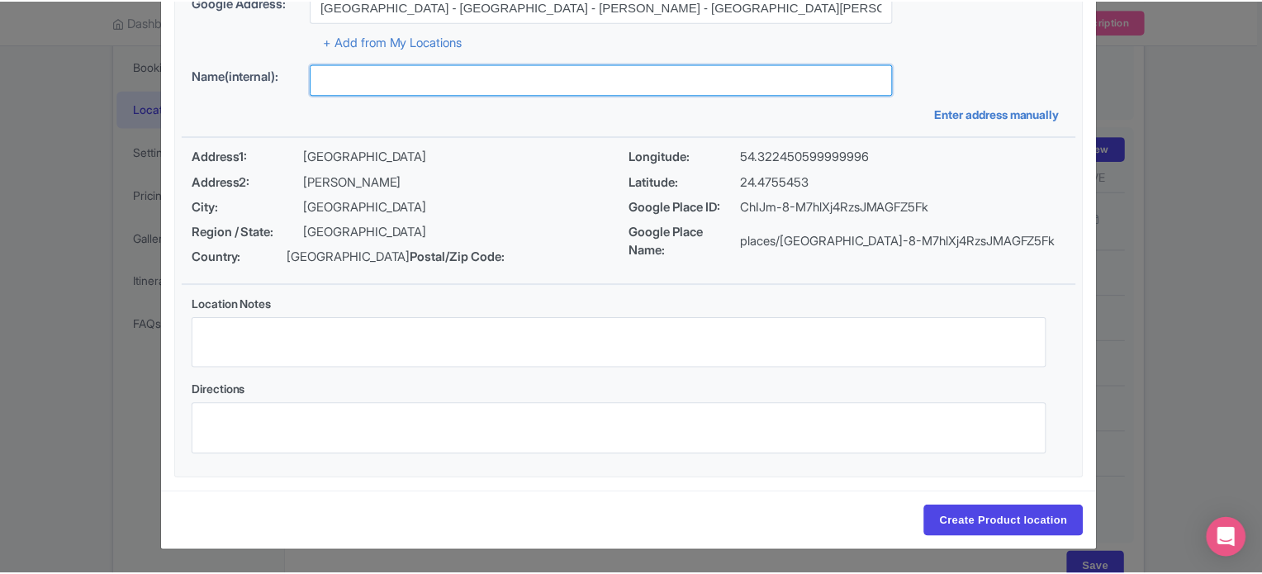
scroll to position [190, 0]
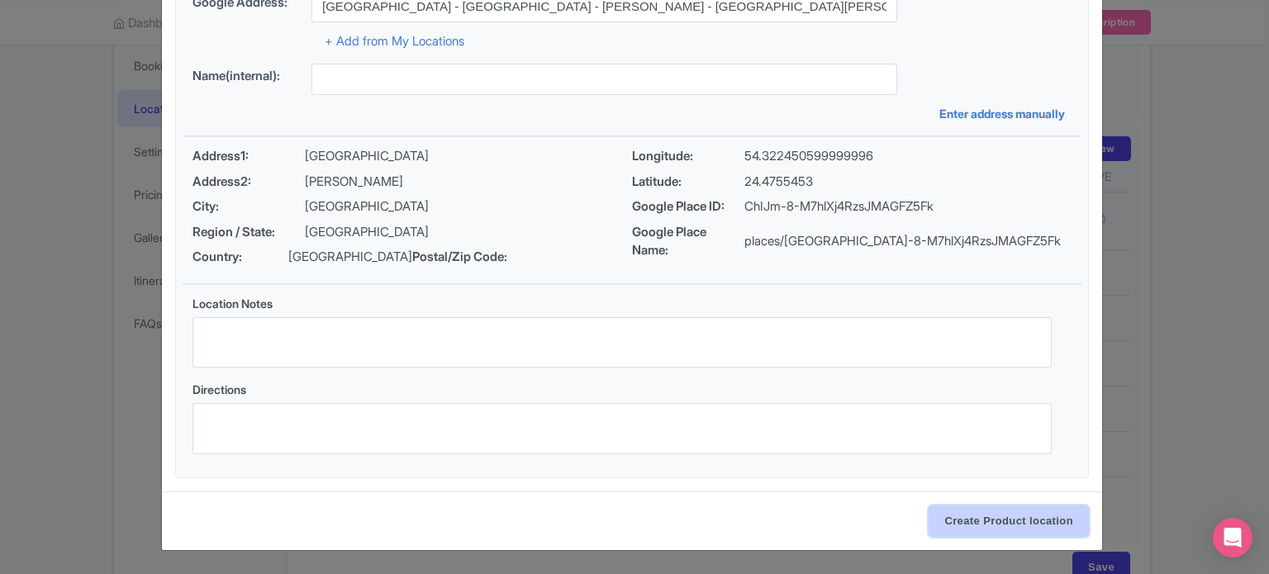
click at [975, 520] on input "Create Product location" at bounding box center [1008, 521] width 160 height 31
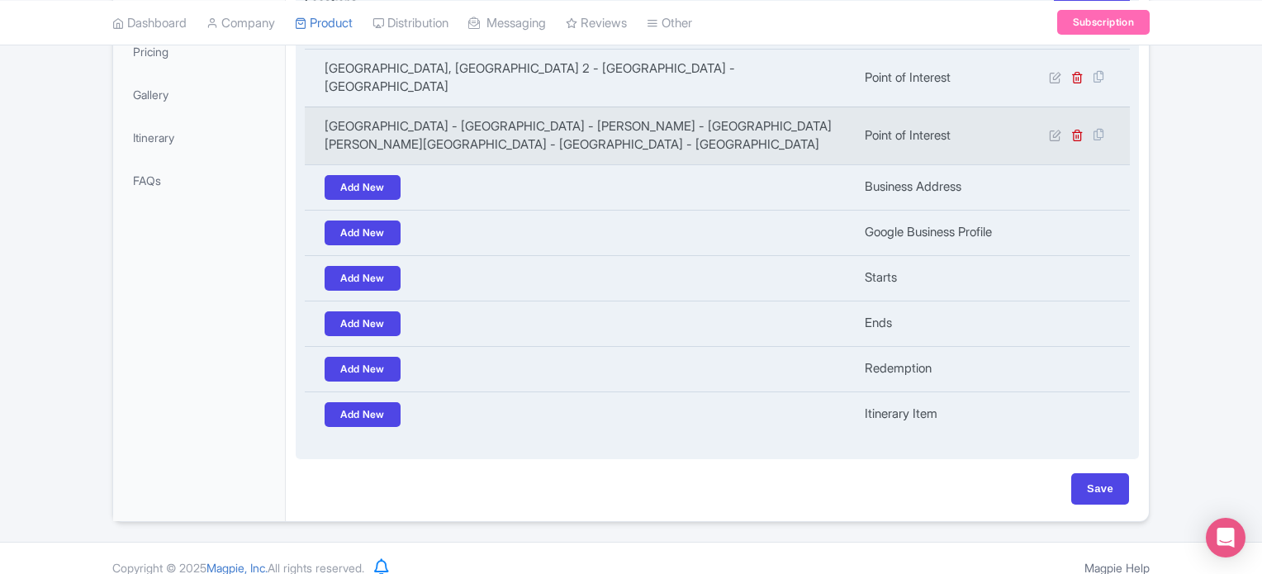
scroll to position [443, 0]
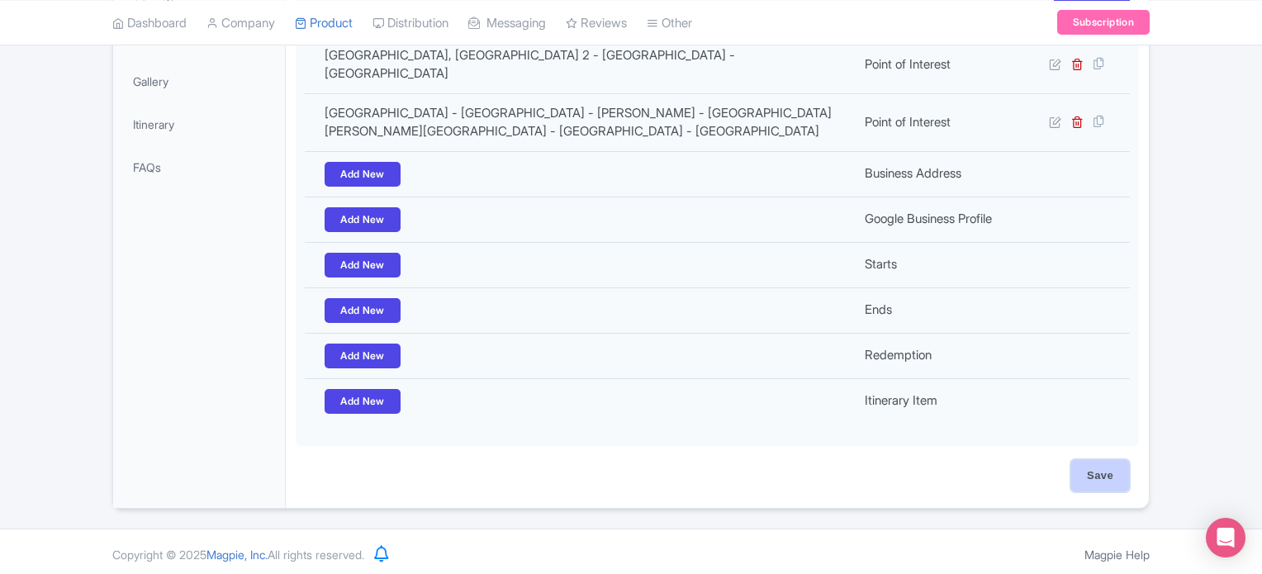
click at [1094, 468] on input "Save" at bounding box center [1100, 475] width 58 height 31
type input "Update Product"
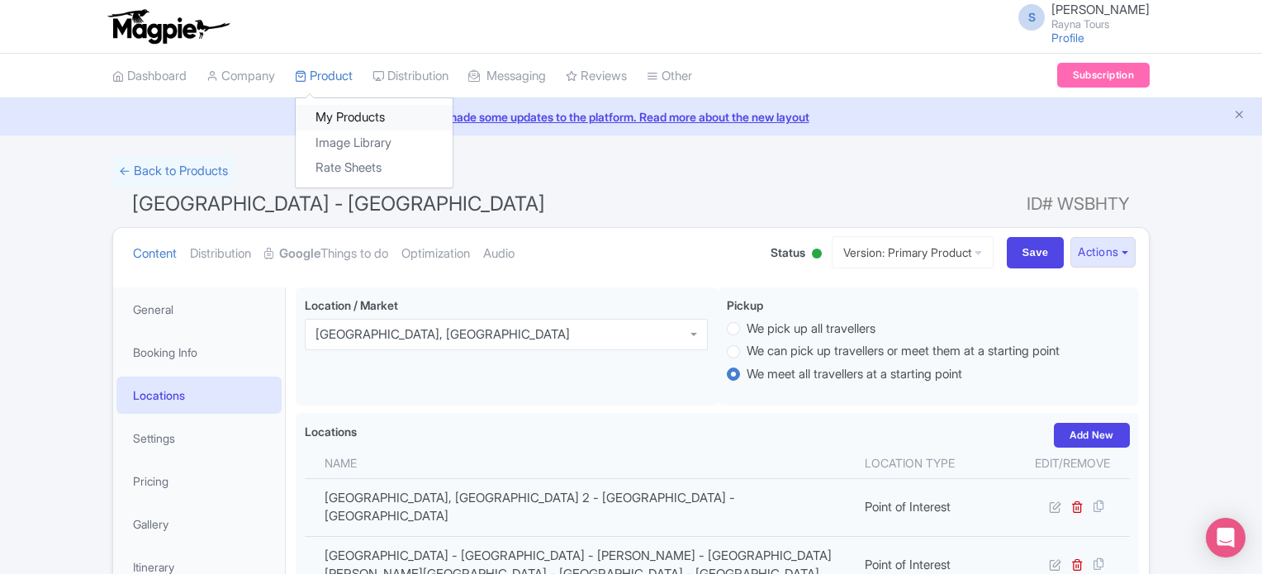
click at [328, 112] on link "My Products" at bounding box center [374, 118] width 157 height 26
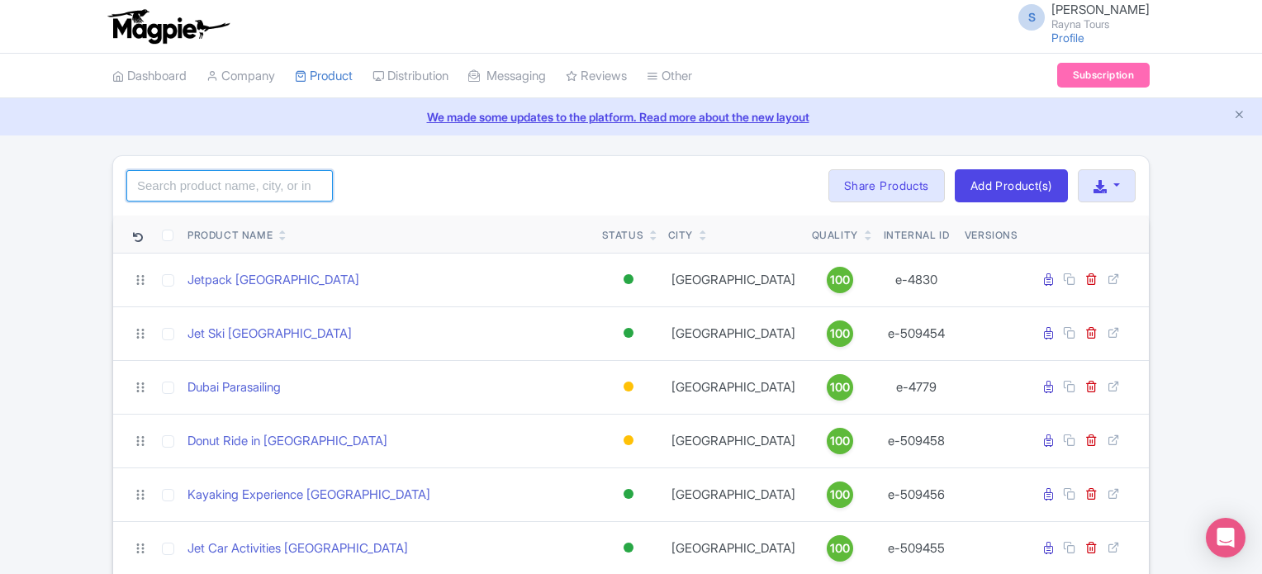
click at [237, 194] on input "search" at bounding box center [229, 185] width 207 height 31
type input "abu"
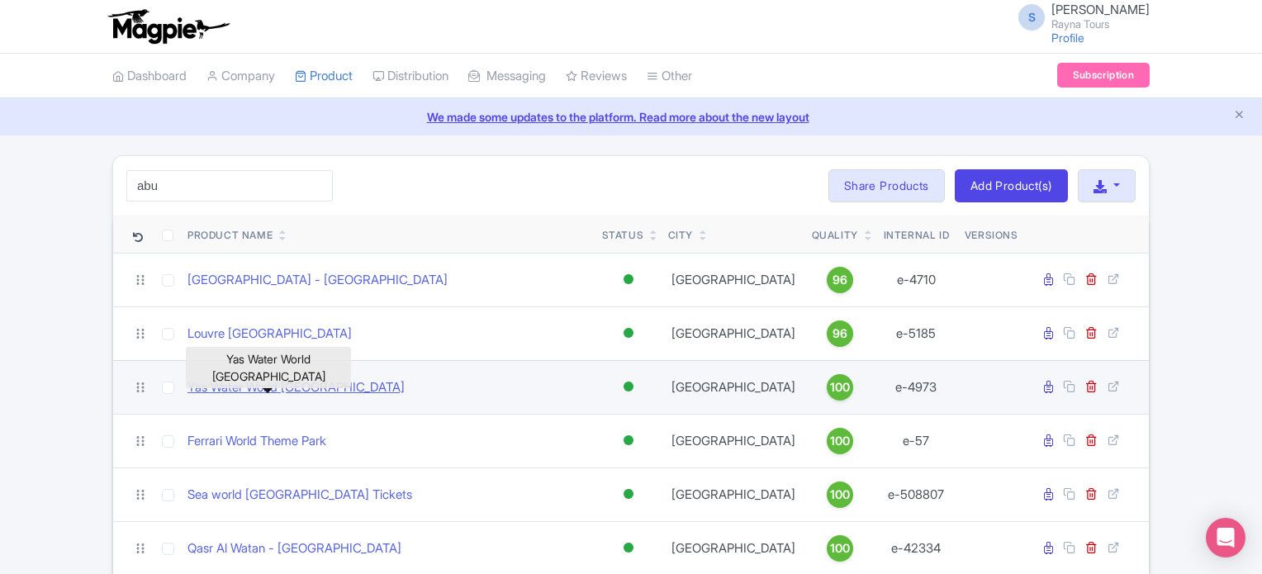
click at [268, 389] on link "Yas Water World [GEOGRAPHIC_DATA]" at bounding box center [296, 387] width 217 height 19
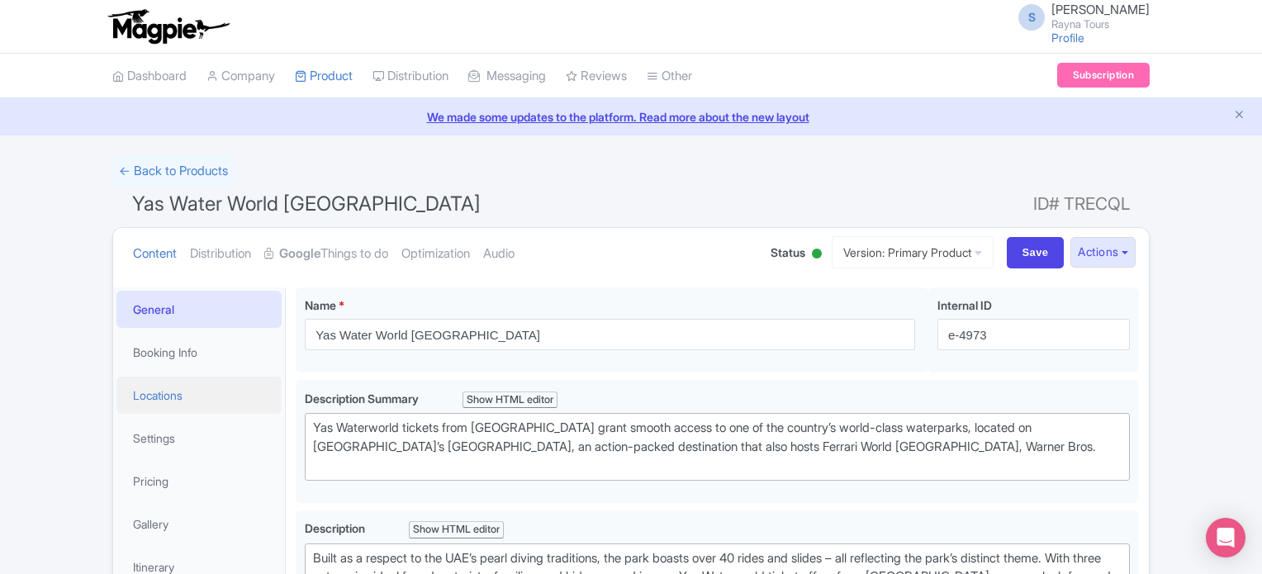
click at [162, 396] on link "Locations" at bounding box center [198, 395] width 165 height 37
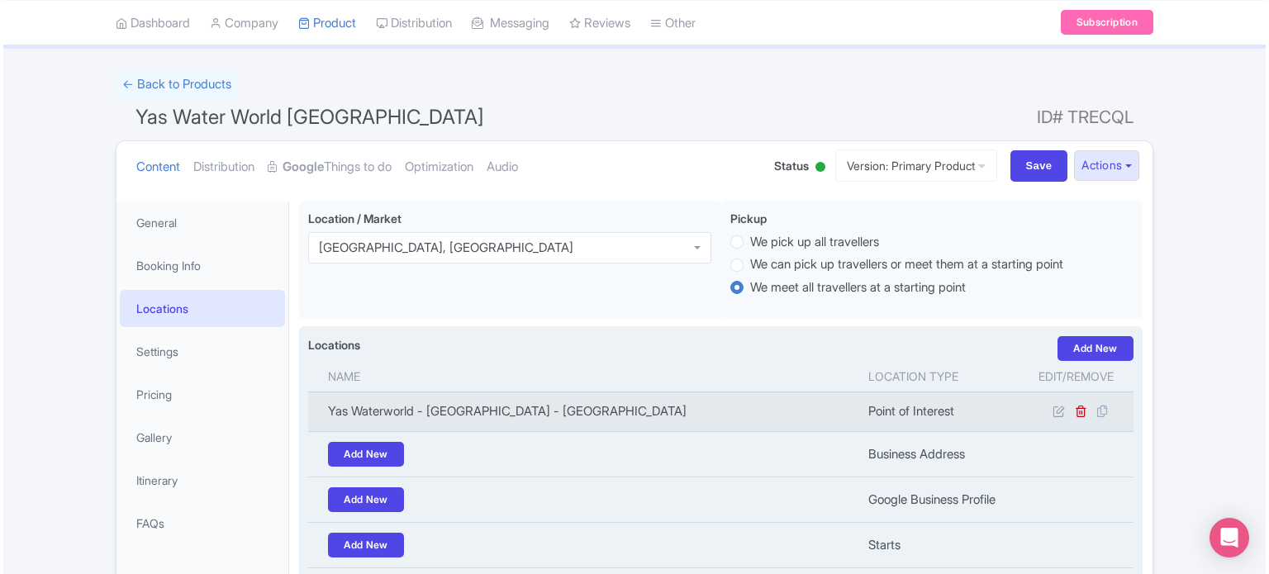
scroll to position [248, 0]
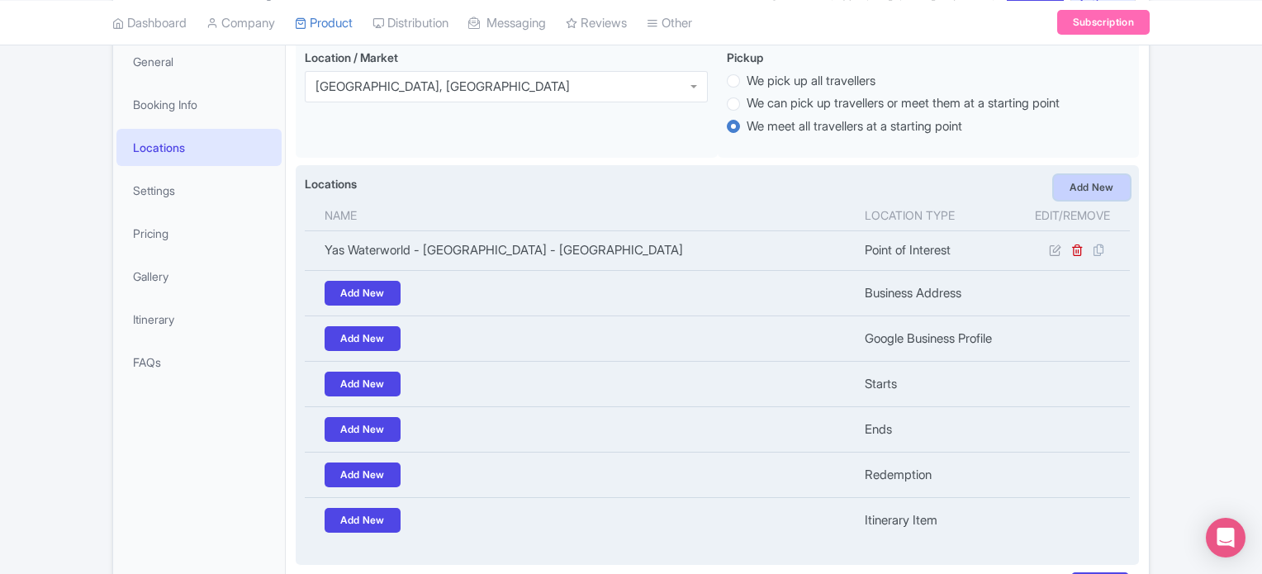
click at [1100, 187] on link "Add New" at bounding box center [1092, 187] width 76 height 25
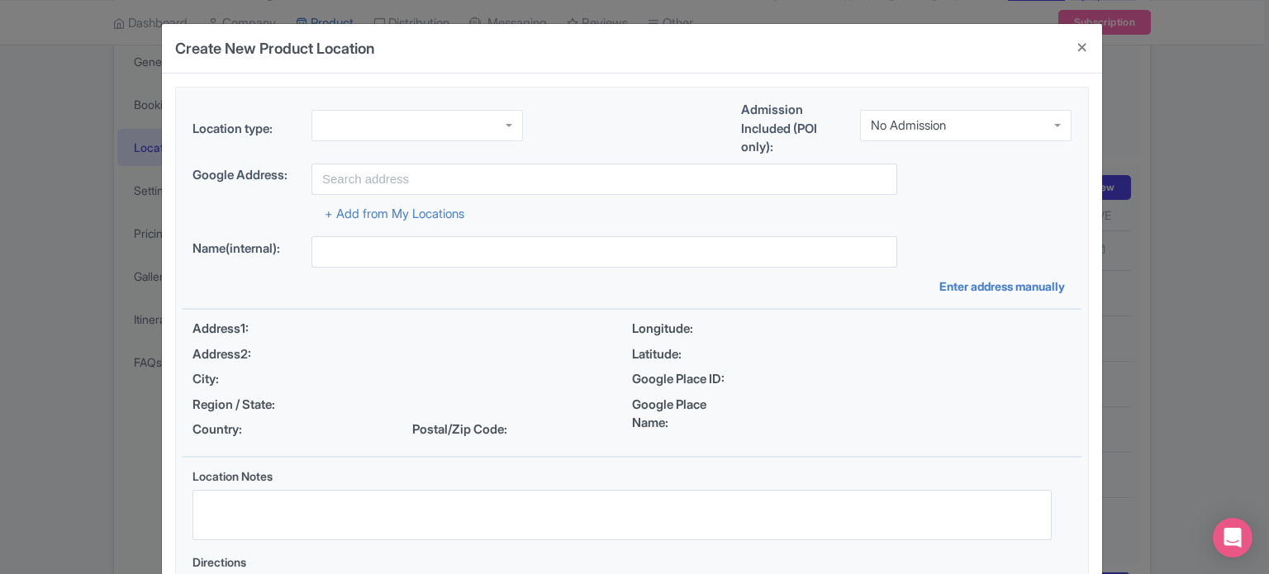
click at [430, 125] on div at bounding box center [416, 125] width 211 height 31
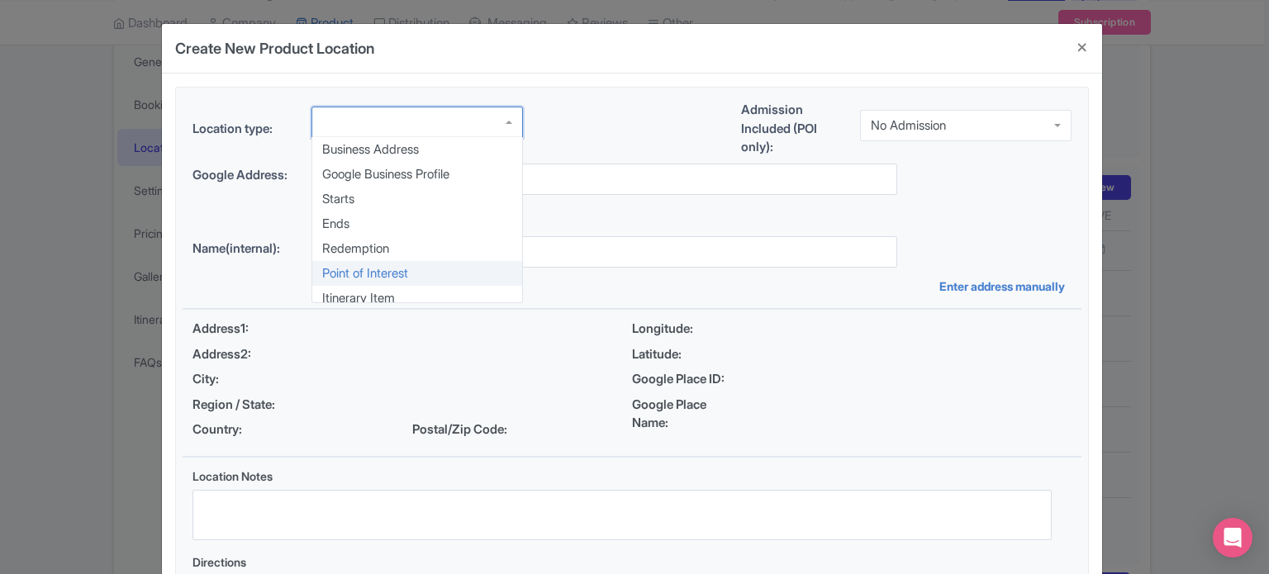
scroll to position [0, 0]
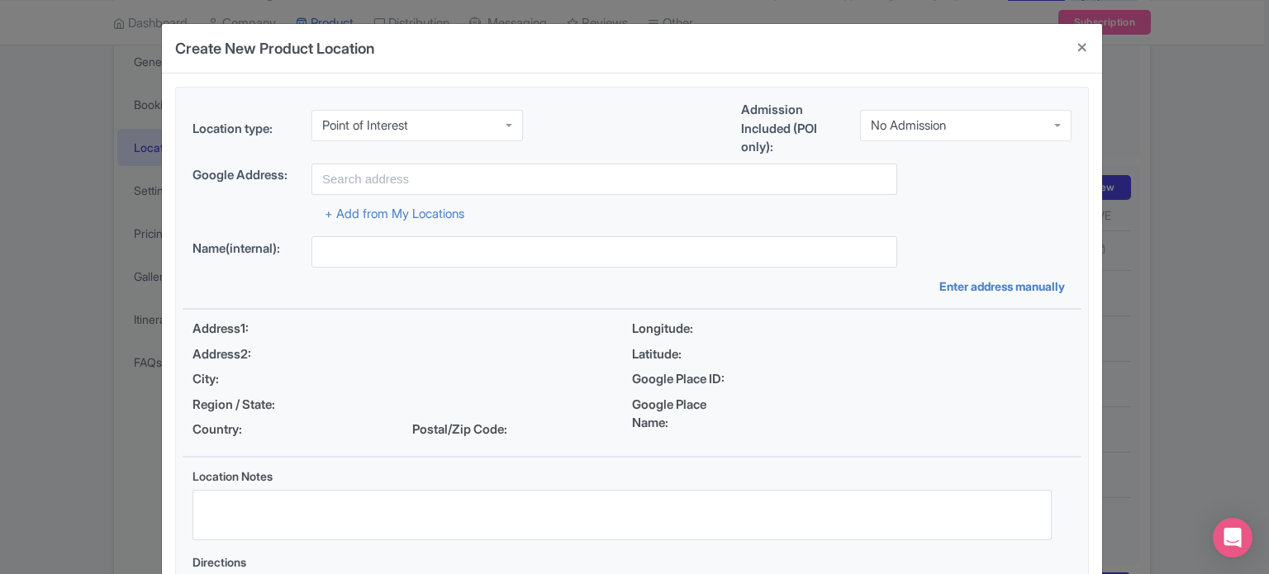
click at [968, 115] on div "No Admission" at bounding box center [965, 125] width 211 height 31
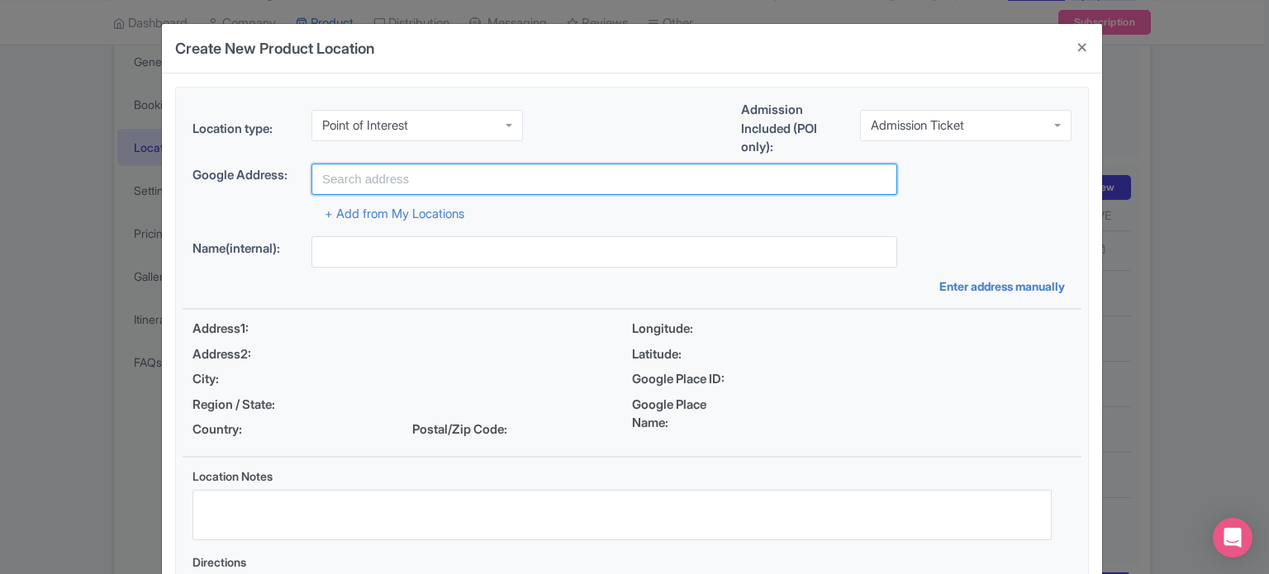
click at [660, 180] on input "text" at bounding box center [604, 179] width 586 height 31
paste input "[GEOGRAPHIC_DATA] - [GEOGRAPHIC_DATA] - [PERSON_NAME] - [GEOGRAPHIC_DATA][PERSO…"
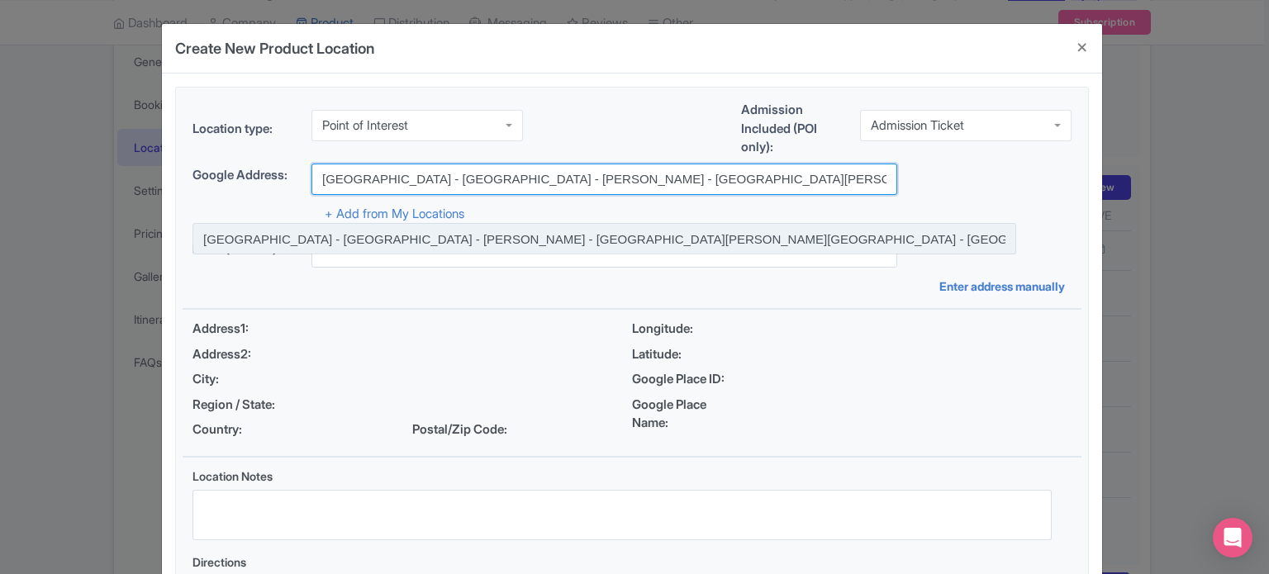
type input "[GEOGRAPHIC_DATA] - [GEOGRAPHIC_DATA] - [PERSON_NAME] - [GEOGRAPHIC_DATA][PERSO…"
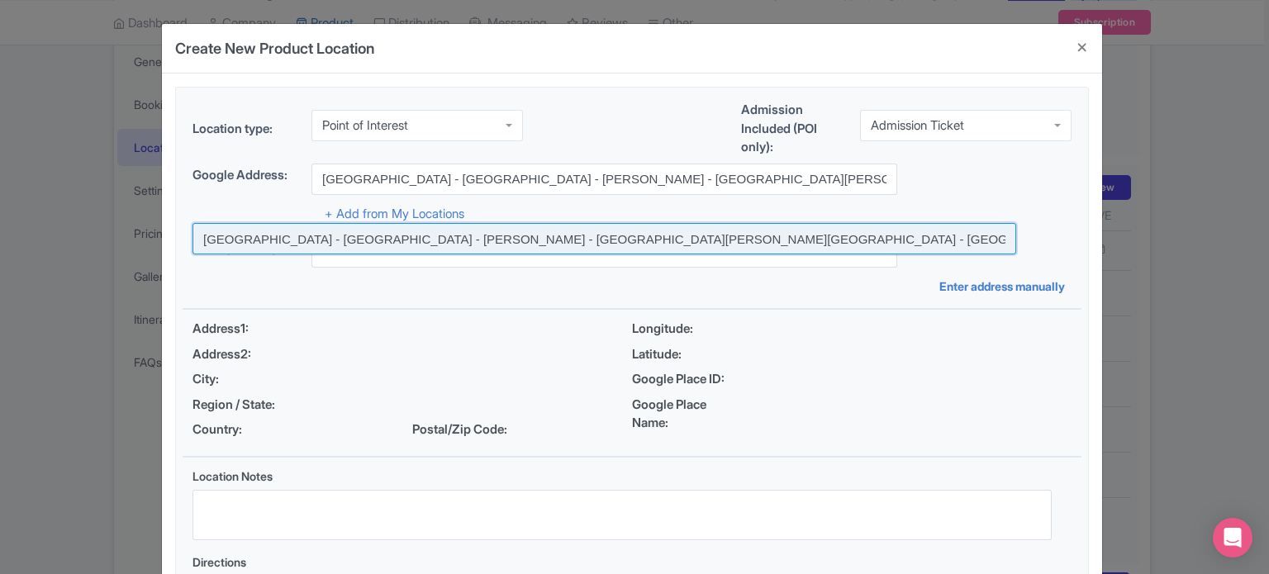
click at [556, 237] on input at bounding box center [604, 238] width 824 height 31
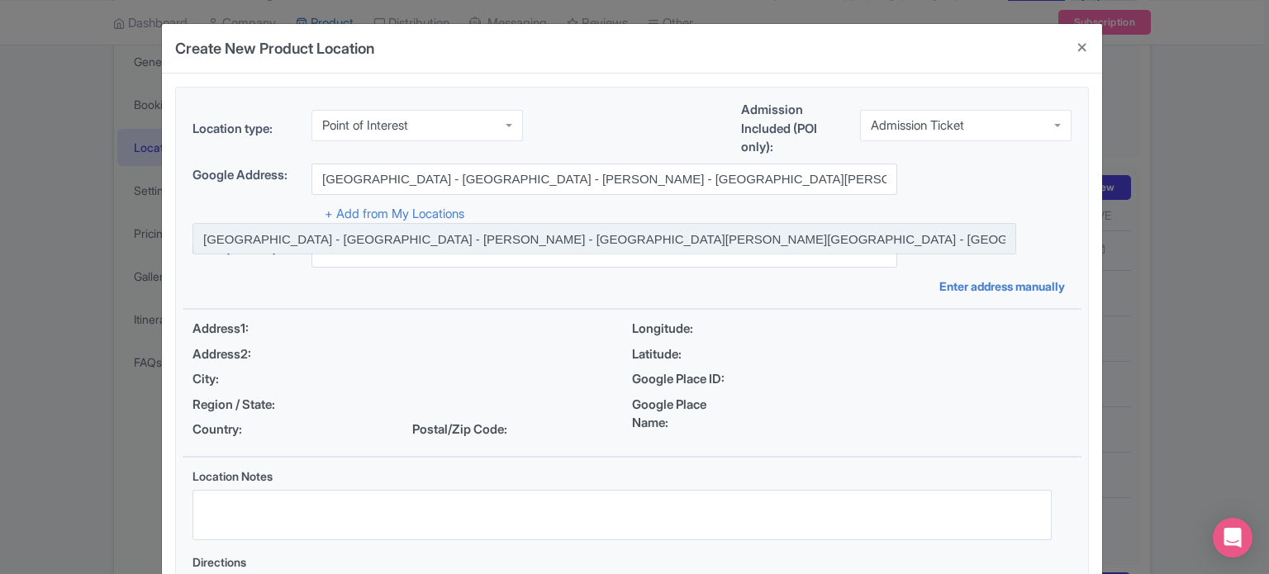
type input "[GEOGRAPHIC_DATA] - [GEOGRAPHIC_DATA] - [PERSON_NAME] - [GEOGRAPHIC_DATA][PERSO…"
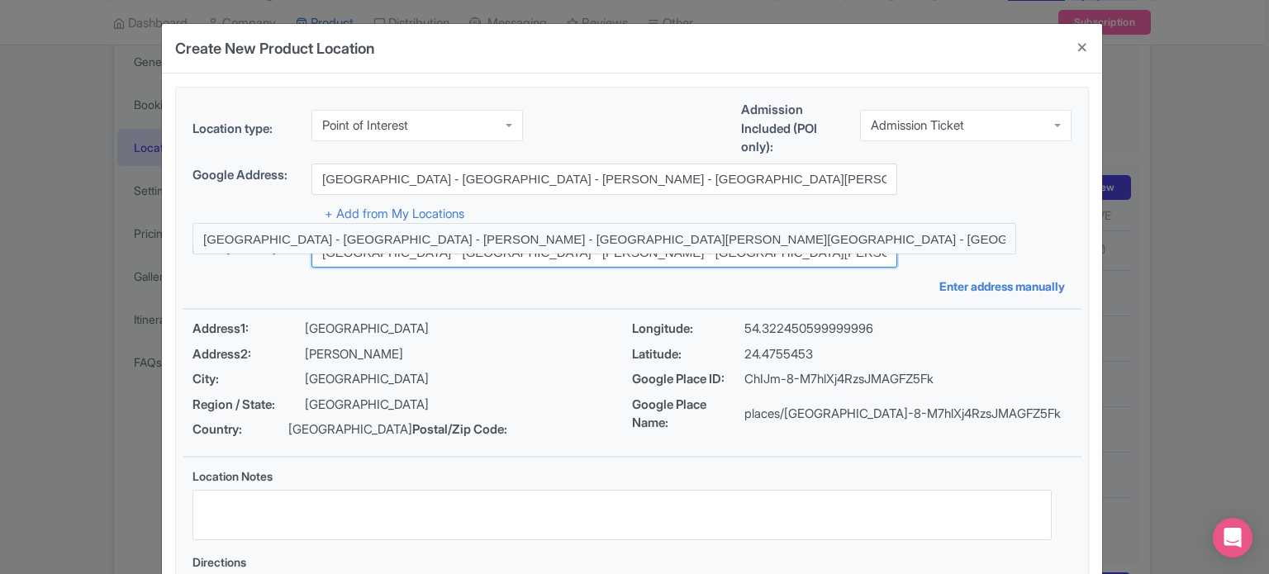
click at [753, 257] on input "Marina Mall - Ring Road - Al Kasir - Al Marina - Abu Dhabi - Abu Dhabi - United…" at bounding box center [604, 251] width 586 height 31
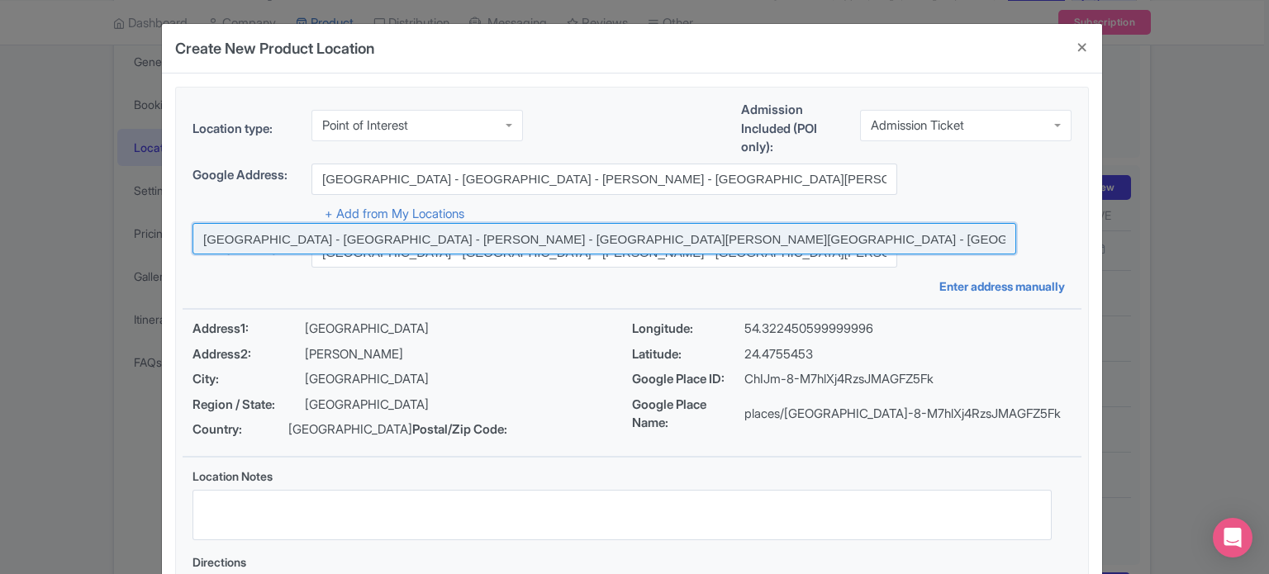
click at [674, 238] on input at bounding box center [604, 238] width 824 height 31
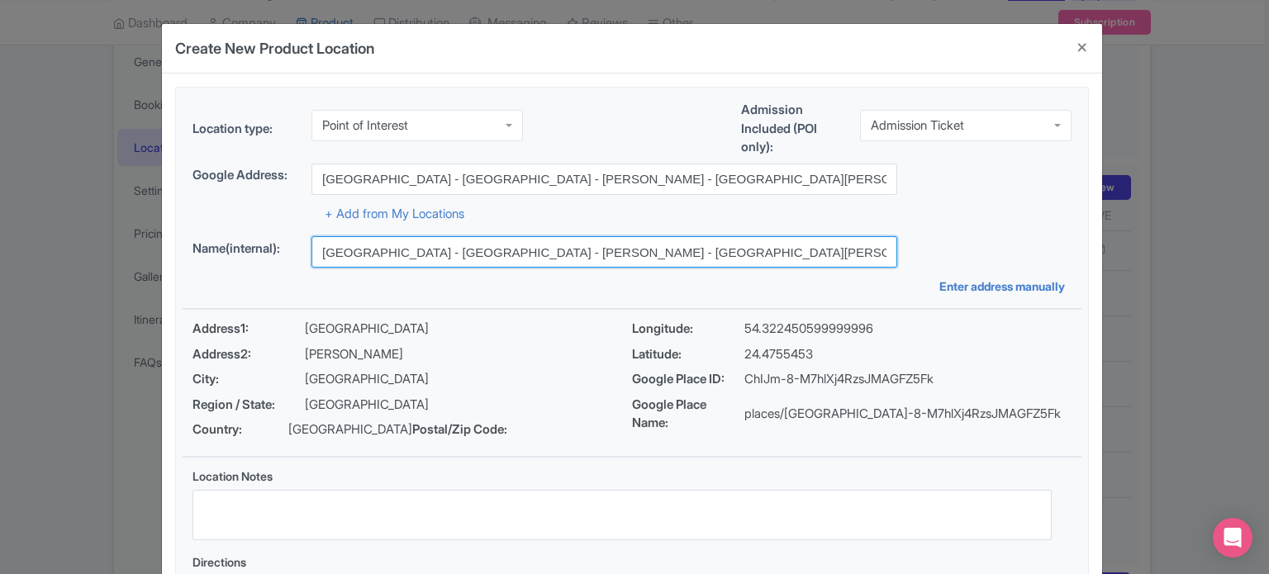
click at [677, 252] on input "Marina Mall - Ring Road - Al Kasir - Al Marina - Abu Dhabi - Abu Dhabi - United…" at bounding box center [604, 251] width 586 height 31
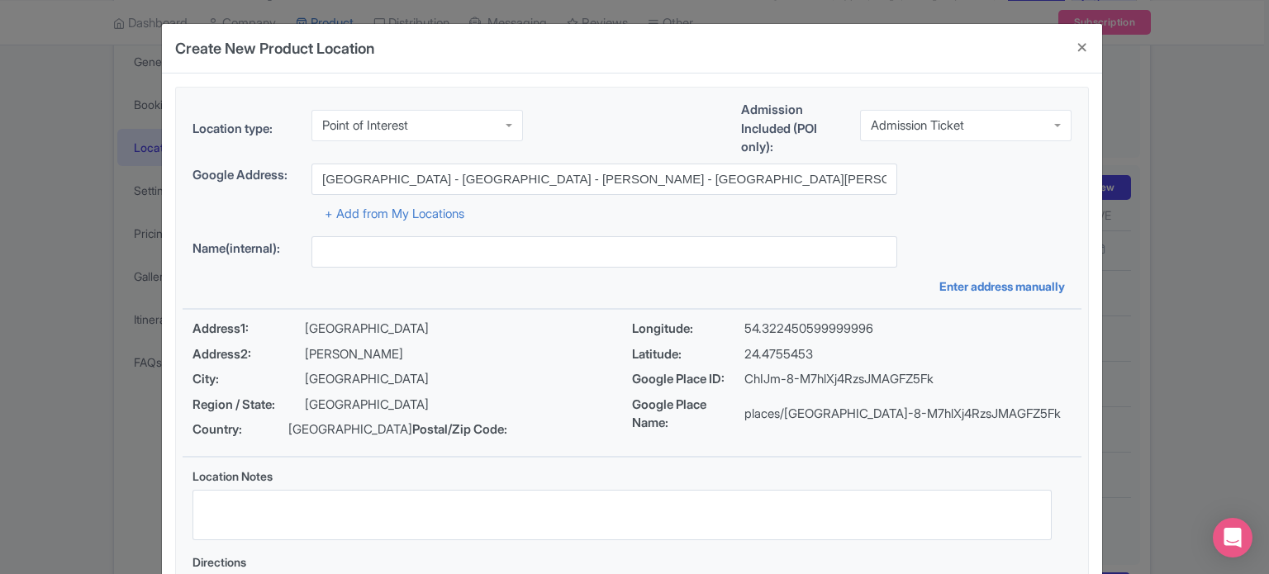
click at [928, 216] on div "+ Add from My Locations" at bounding box center [631, 209] width 879 height 29
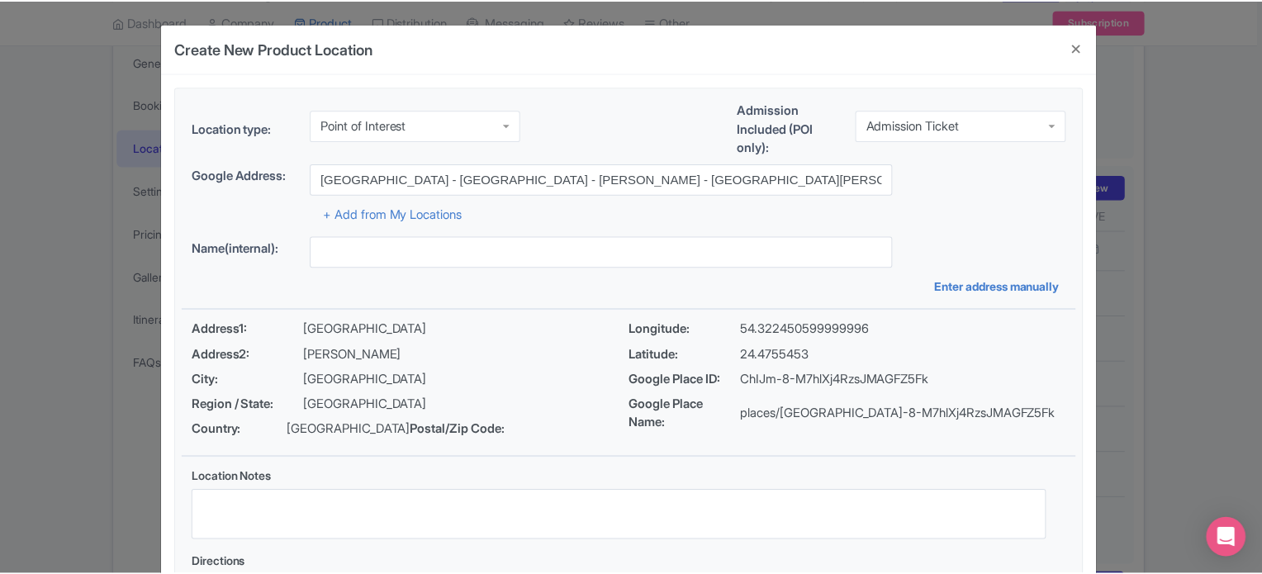
scroll to position [190, 0]
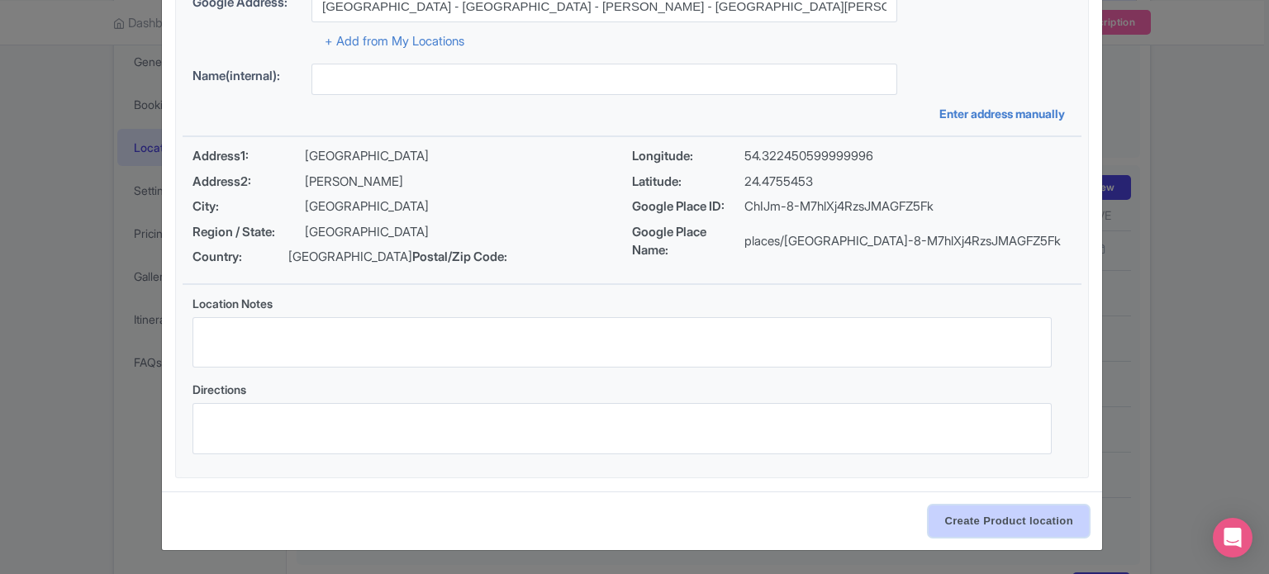
click at [1018, 518] on input "Create Product location" at bounding box center [1008, 521] width 160 height 31
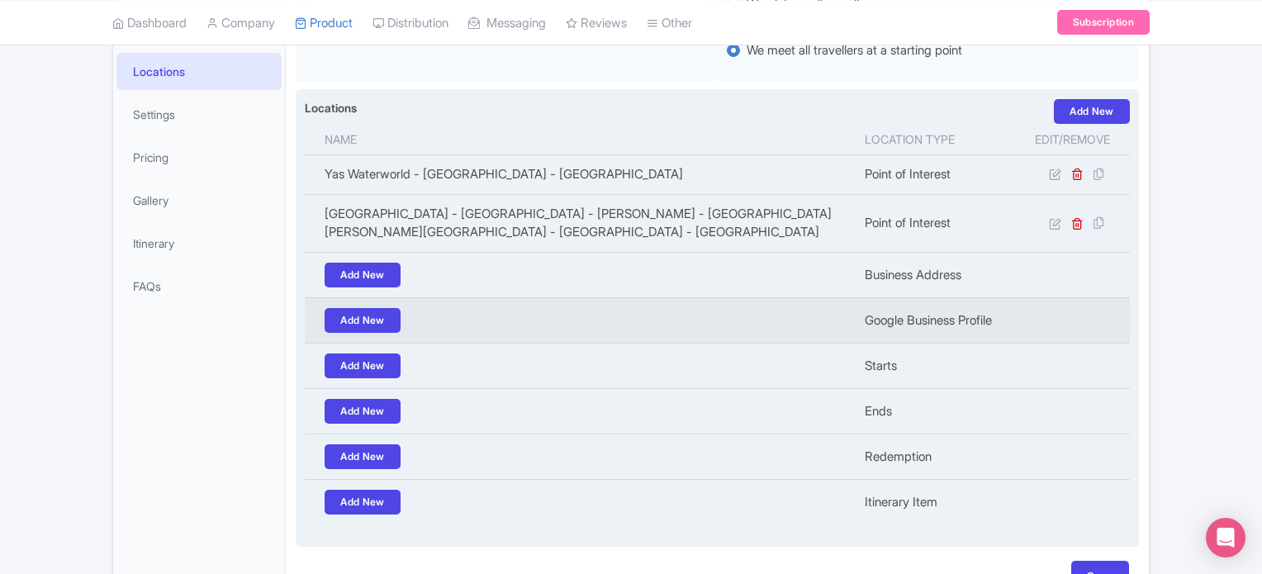
scroll to position [425, 0]
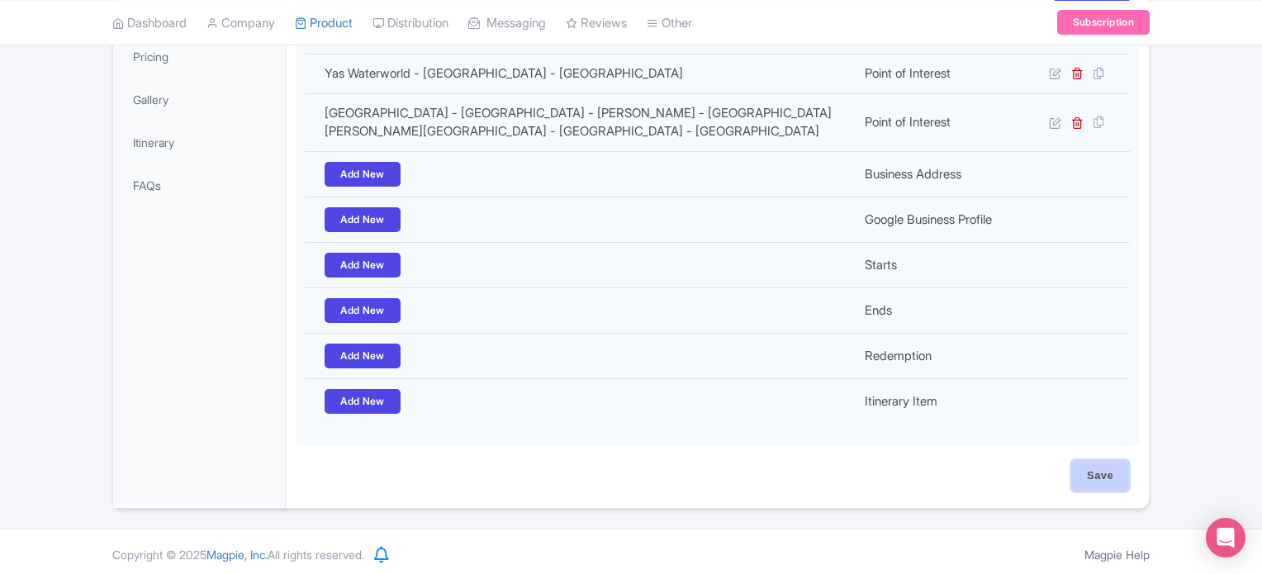
click at [1100, 471] on input "Save" at bounding box center [1100, 475] width 58 height 31
type input "Update Product"
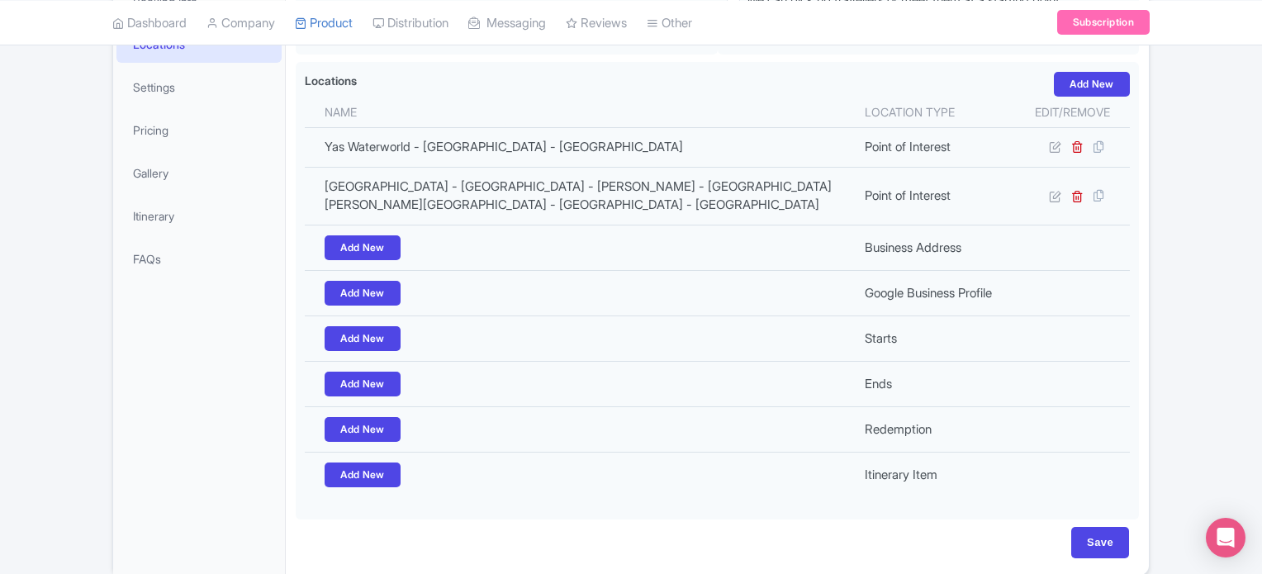
scroll to position [418, 0]
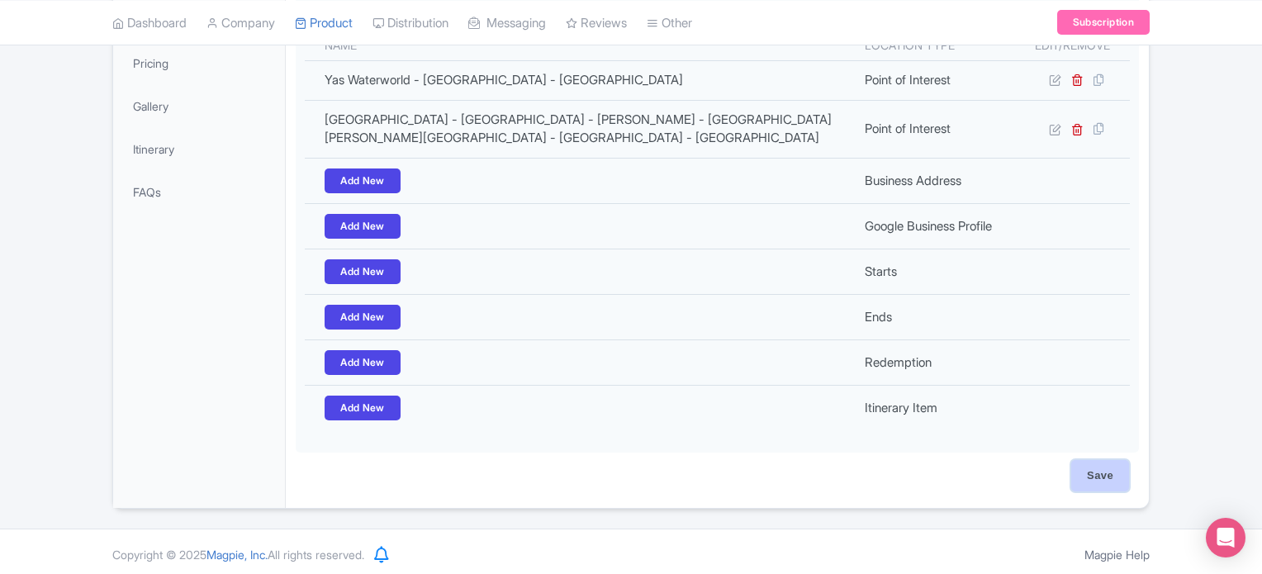
click at [1106, 470] on input "Save" at bounding box center [1100, 475] width 58 height 31
type input "Saving..."
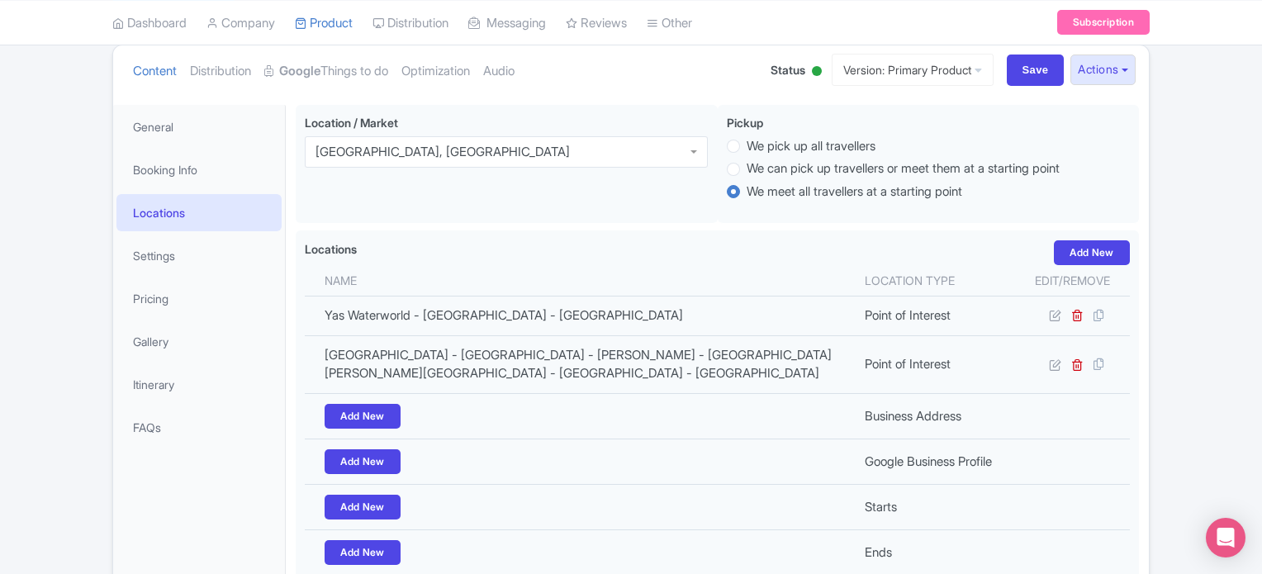
scroll to position [39, 0]
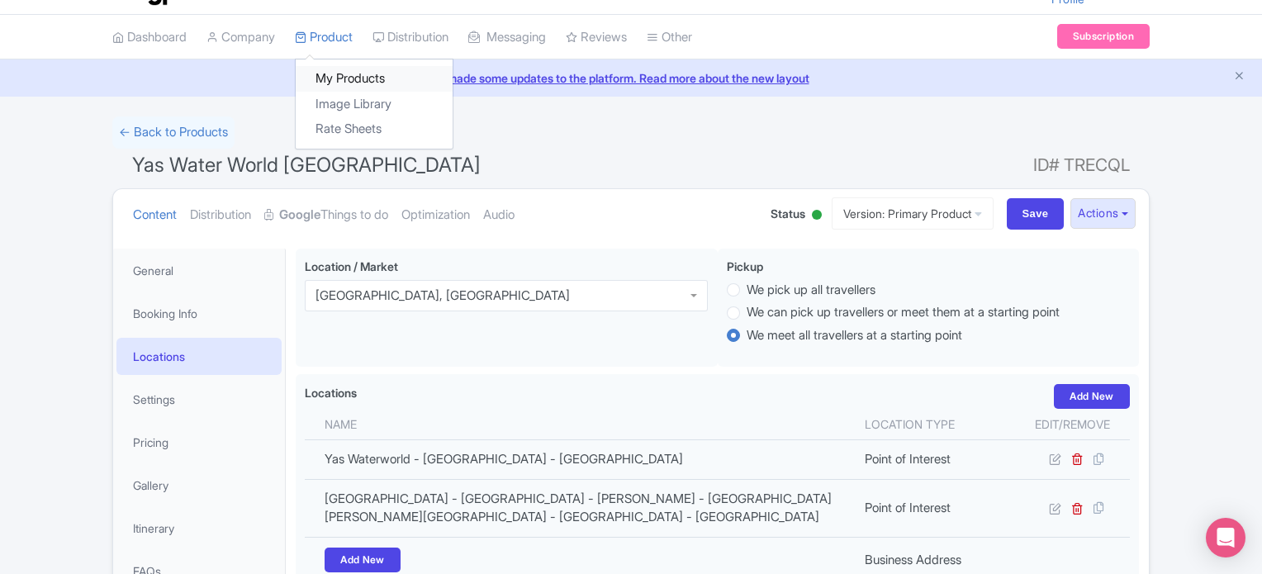
click at [344, 74] on link "My Products" at bounding box center [374, 79] width 157 height 26
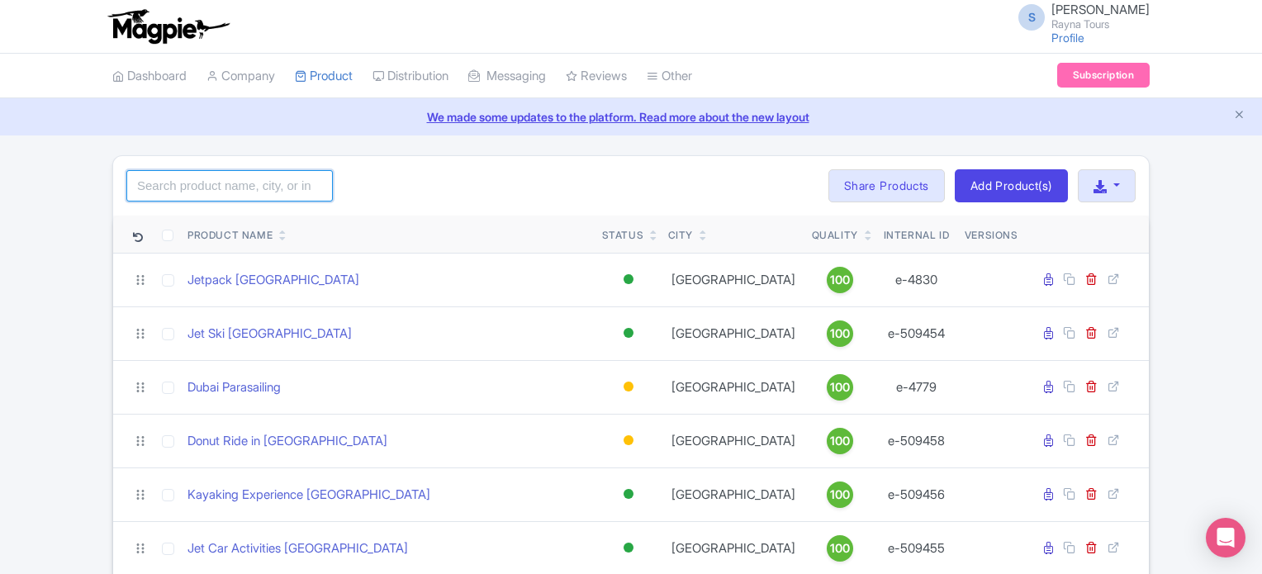
click at [220, 176] on input "search" at bounding box center [229, 185] width 207 height 31
type input "abu"
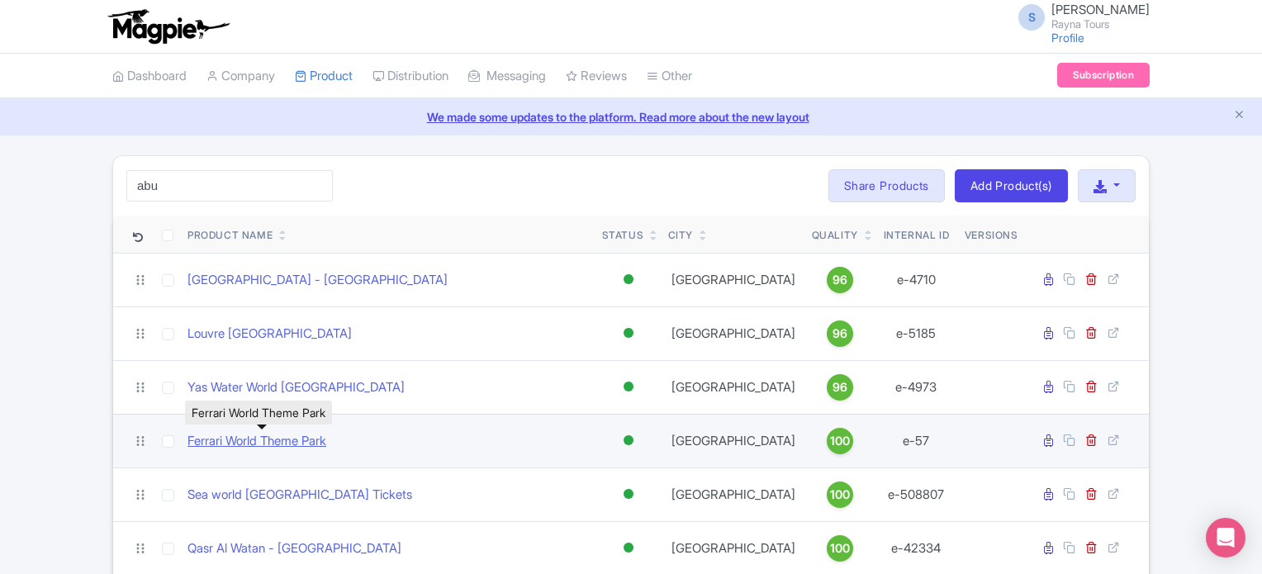
click at [298, 439] on link "Ferrari World Theme Park" at bounding box center [257, 441] width 139 height 19
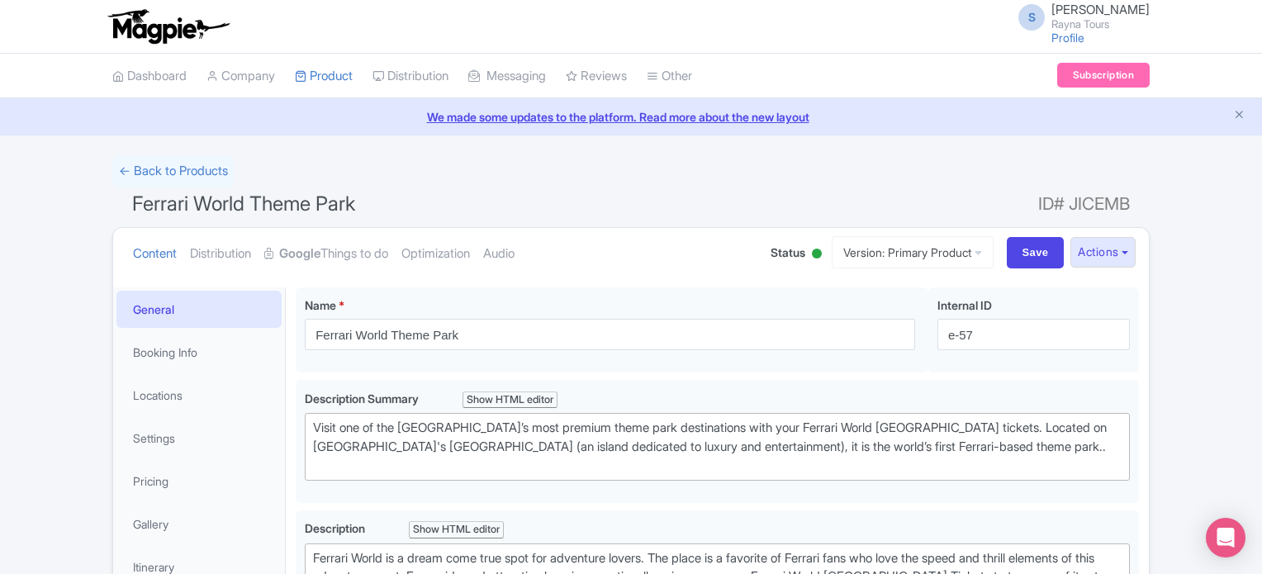
click at [231, 201] on span "Ferrari World Theme Park" at bounding box center [243, 204] width 223 height 24
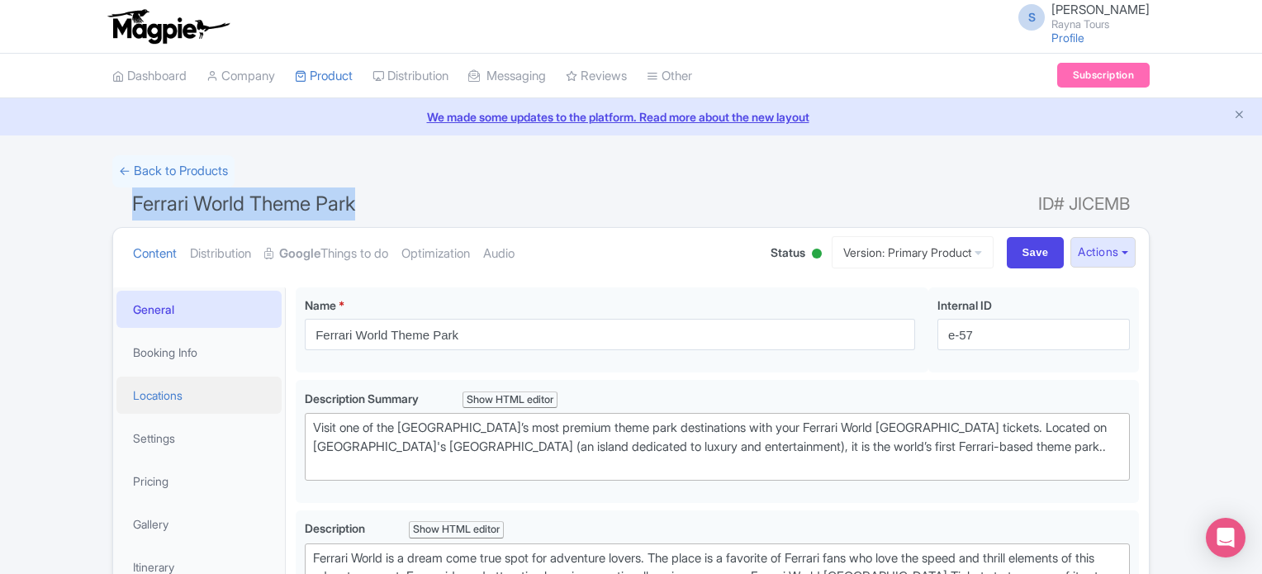
click at [139, 396] on link "Locations" at bounding box center [198, 395] width 165 height 37
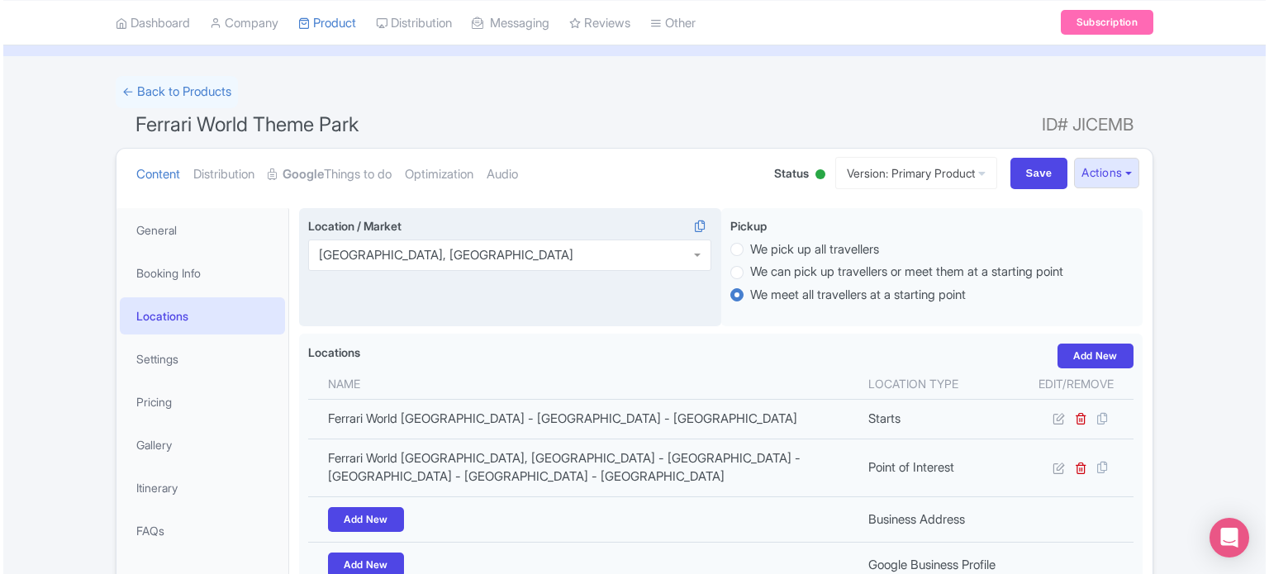
scroll to position [165, 0]
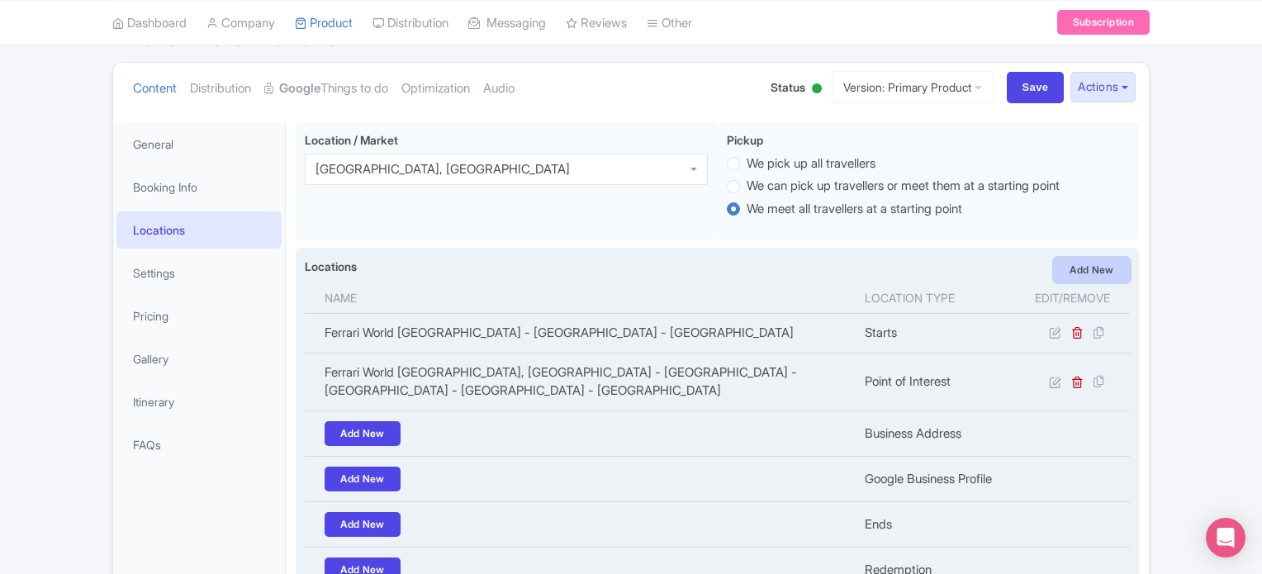
click at [1093, 266] on link "Add New" at bounding box center [1092, 270] width 76 height 25
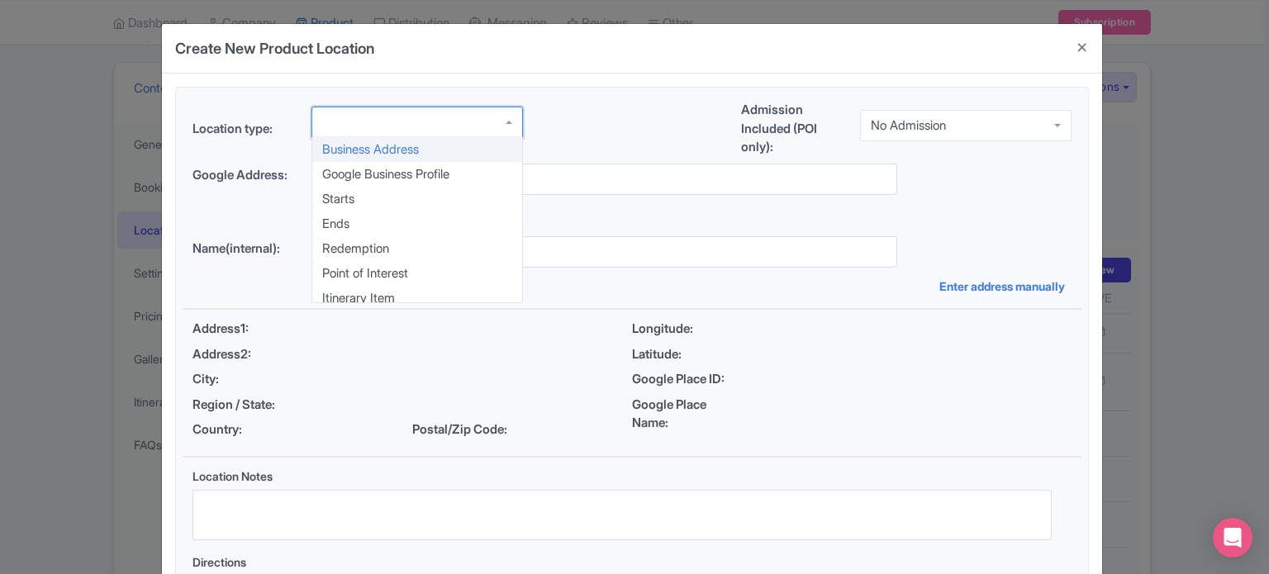
click at [481, 118] on div at bounding box center [416, 122] width 211 height 31
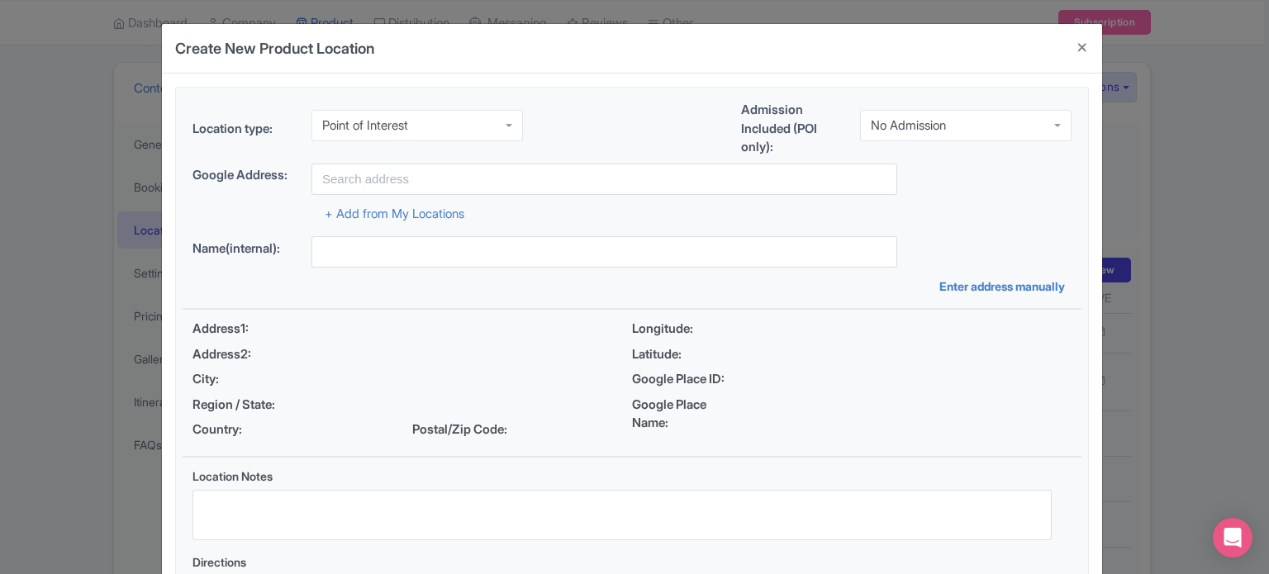
scroll to position [0, 0]
click at [911, 121] on div "No Admission" at bounding box center [908, 125] width 75 height 15
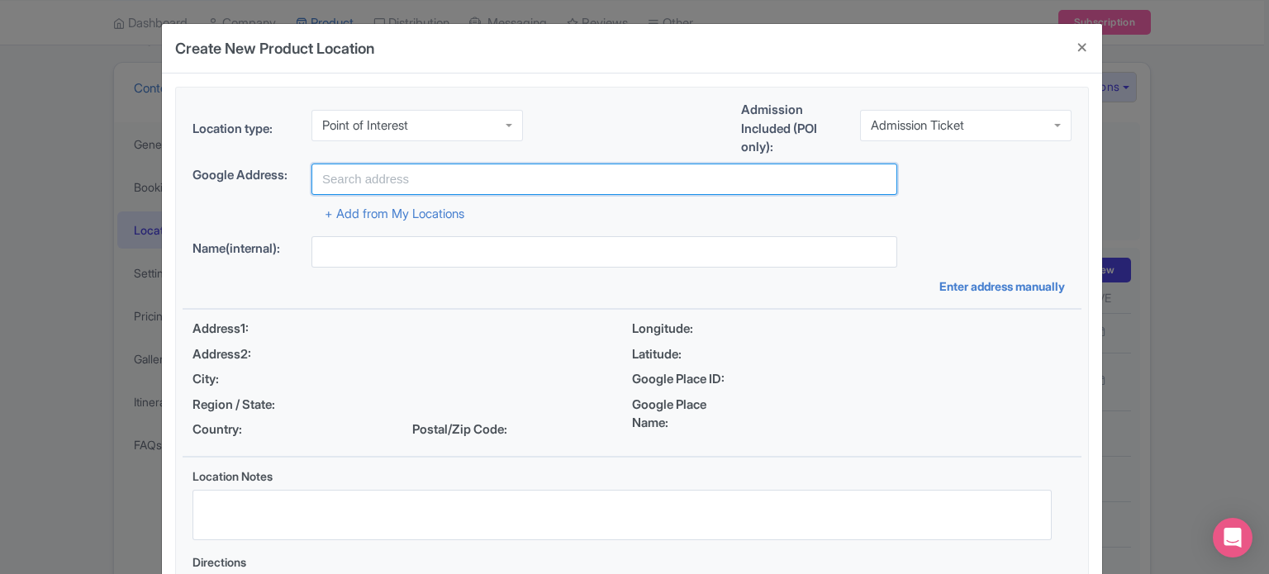
click at [681, 181] on input "text" at bounding box center [604, 179] width 586 height 31
paste input "Marina Mall - Ring Road - Al Kasir - Al Marina - Abu Dhabi - Abu Dhabi - United…"
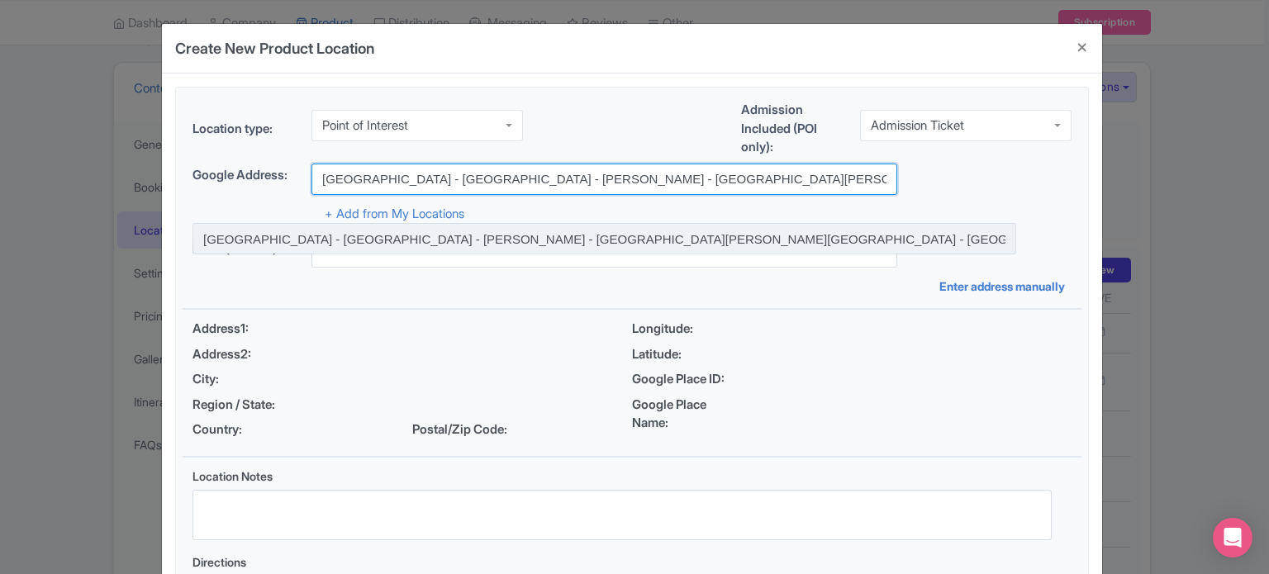
type input "[GEOGRAPHIC_DATA] - [GEOGRAPHIC_DATA] - [PERSON_NAME] - [GEOGRAPHIC_DATA][PERSO…"
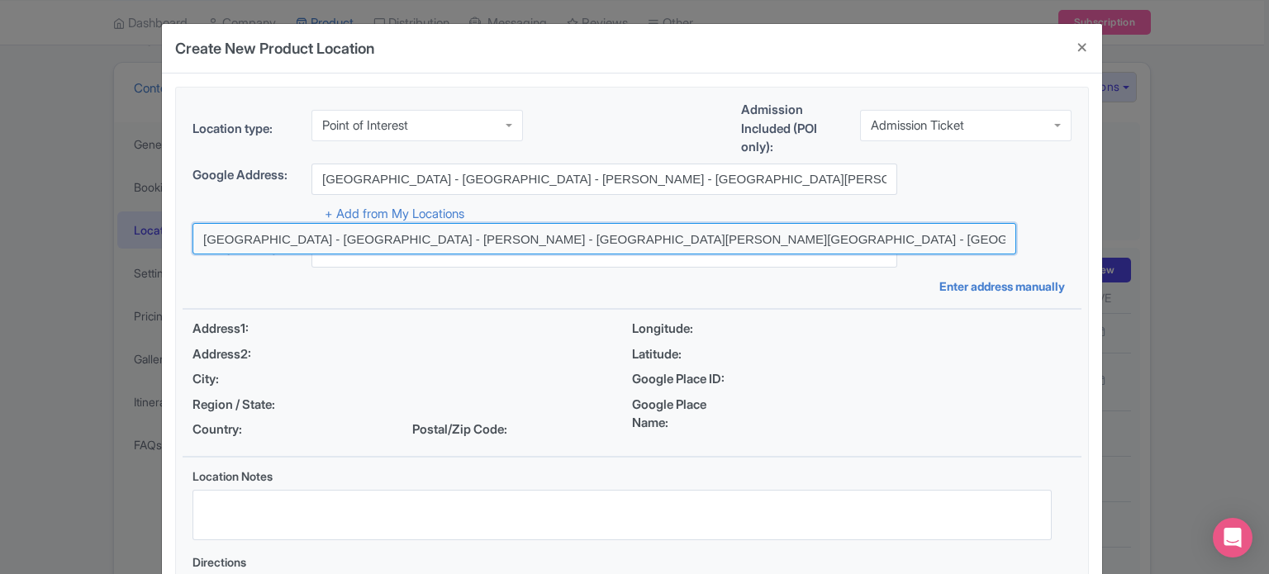
click at [657, 241] on input at bounding box center [604, 238] width 824 height 31
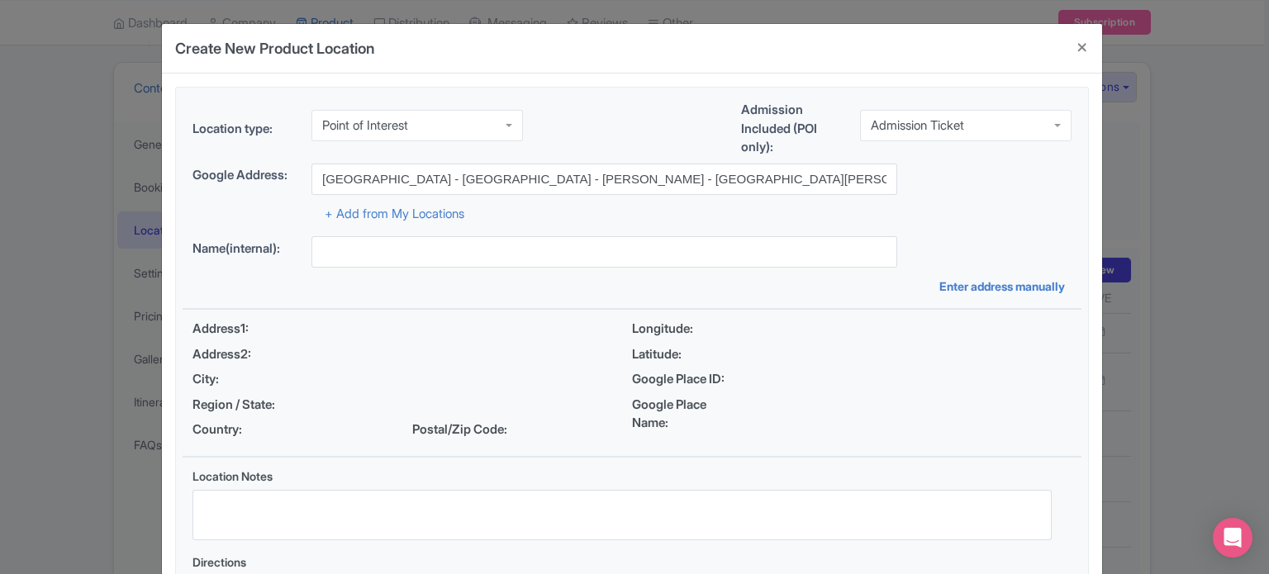
type input "[GEOGRAPHIC_DATA] - [GEOGRAPHIC_DATA] - [PERSON_NAME] - [GEOGRAPHIC_DATA][PERSO…"
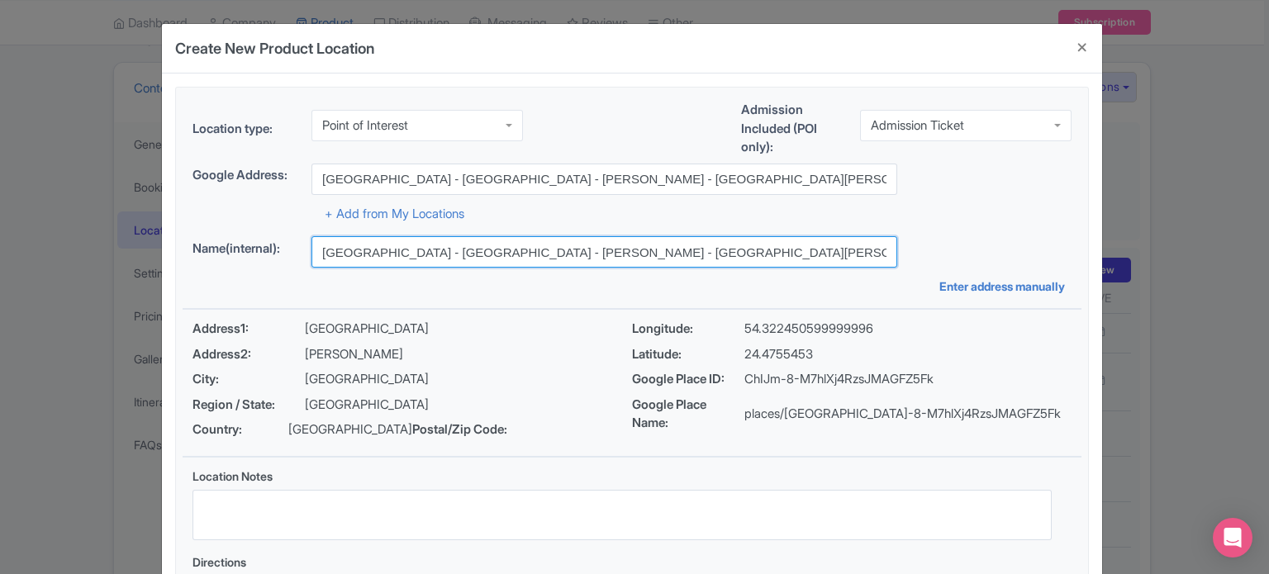
click at [656, 253] on input "[GEOGRAPHIC_DATA] - [GEOGRAPHIC_DATA] - [PERSON_NAME] - [GEOGRAPHIC_DATA][PERSO…" at bounding box center [604, 251] width 586 height 31
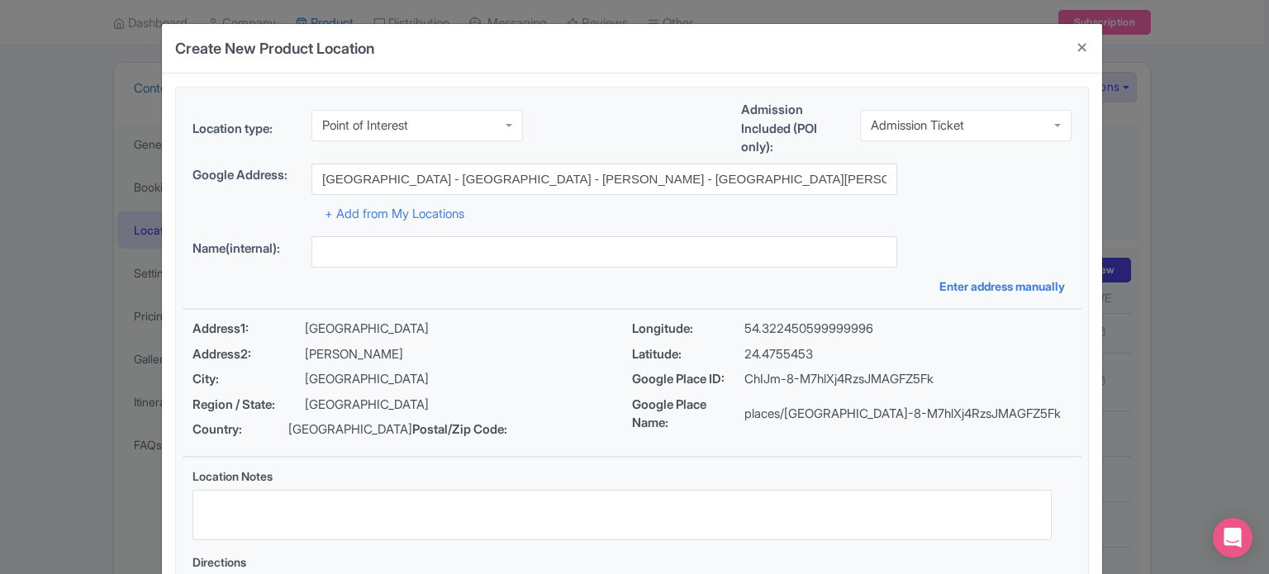
click at [934, 216] on div "+ Add from My Locations" at bounding box center [631, 209] width 879 height 29
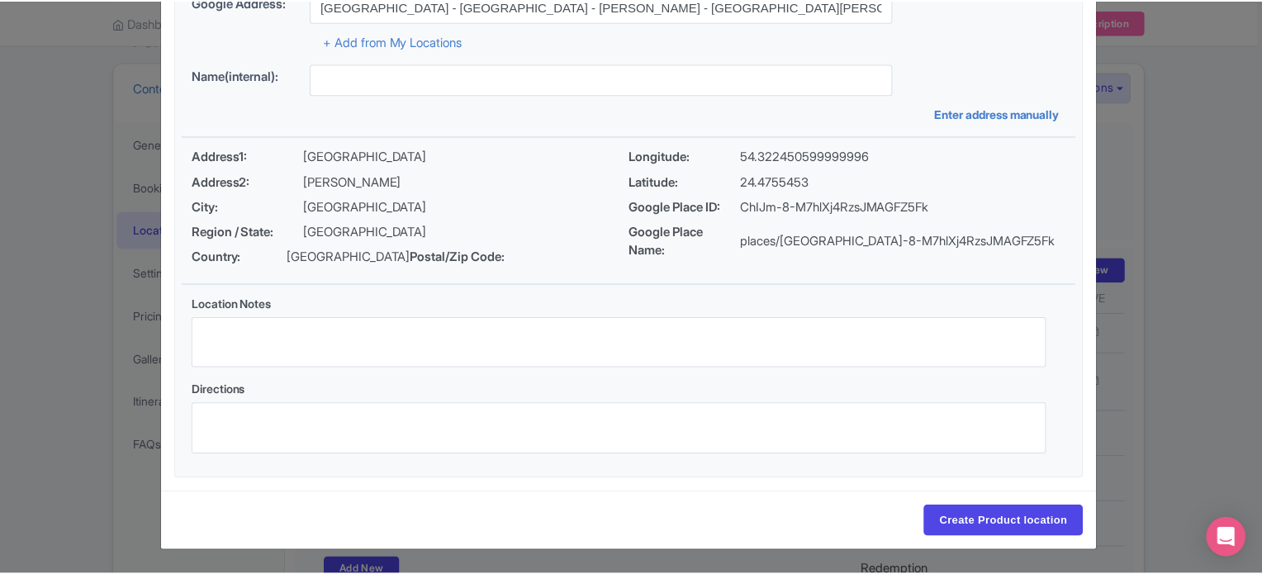
scroll to position [190, 0]
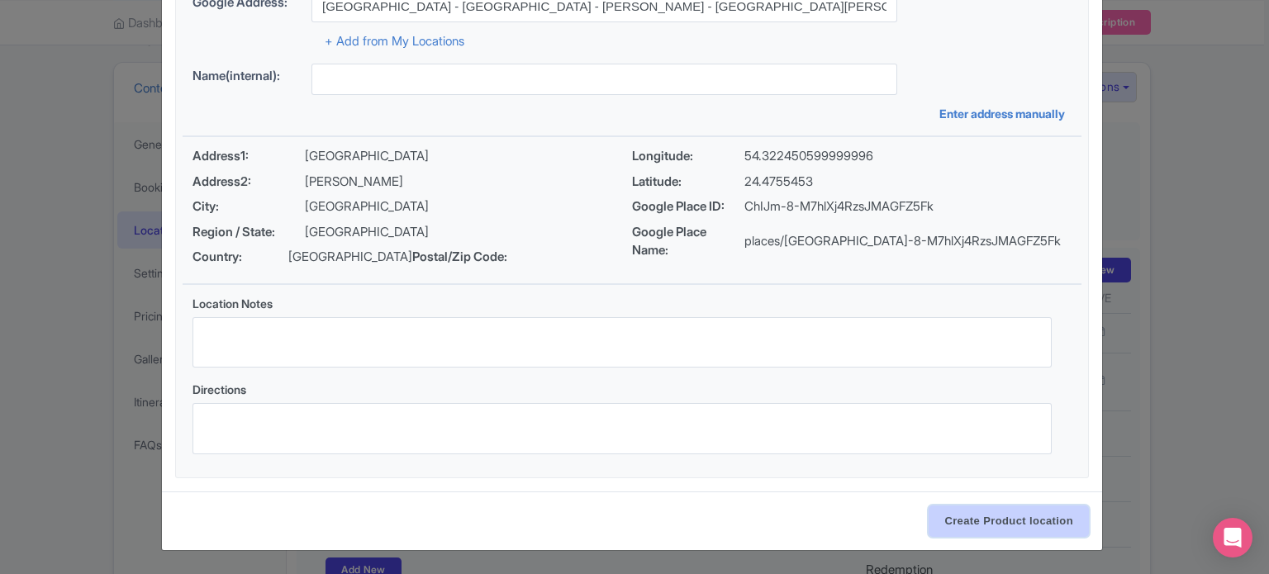
click at [1018, 521] on input "Create Product location" at bounding box center [1008, 521] width 160 height 31
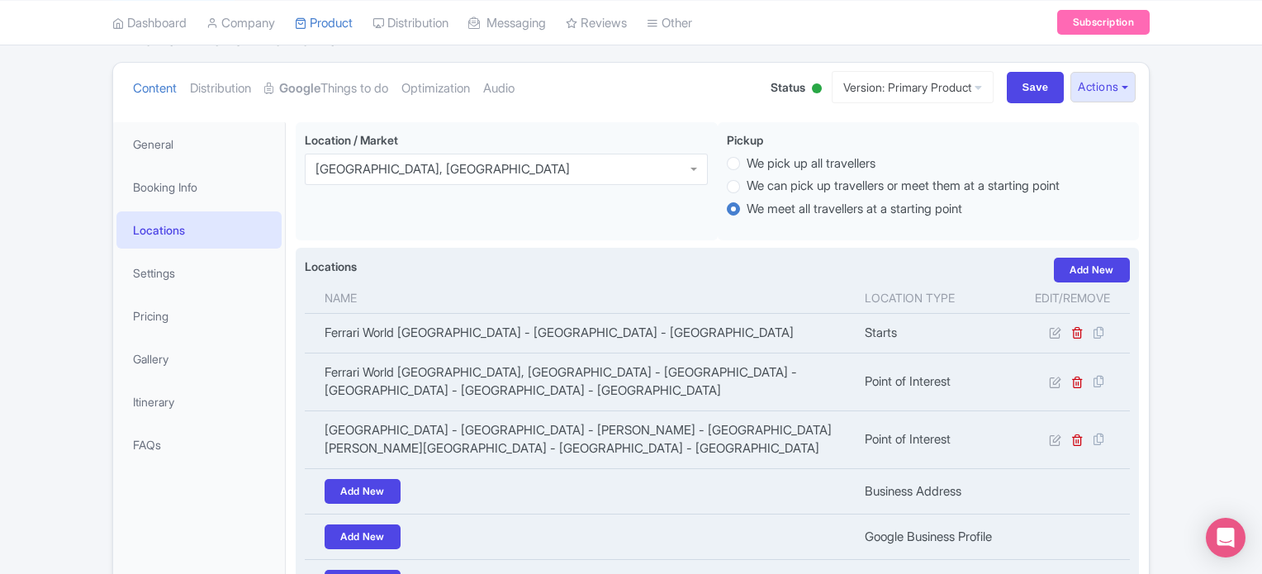
click at [333, 266] on label "Locations" at bounding box center [331, 266] width 52 height 17
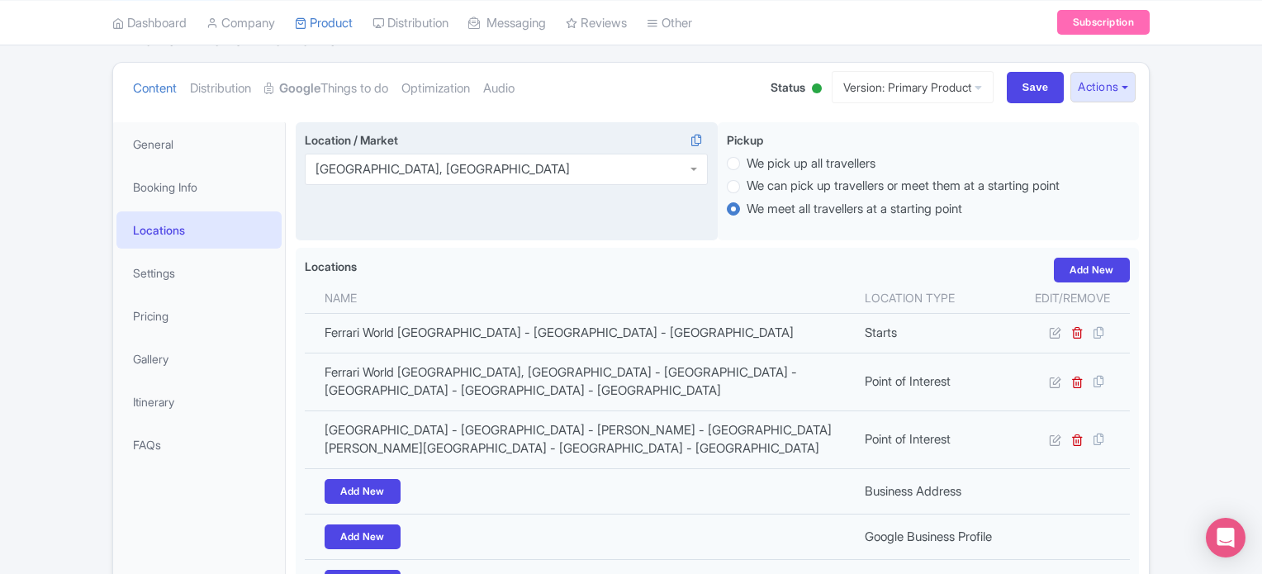
click at [366, 136] on span "Location / Market" at bounding box center [351, 140] width 93 height 14
click at [570, 162] on input "Location / Market" at bounding box center [571, 169] width 3 height 15
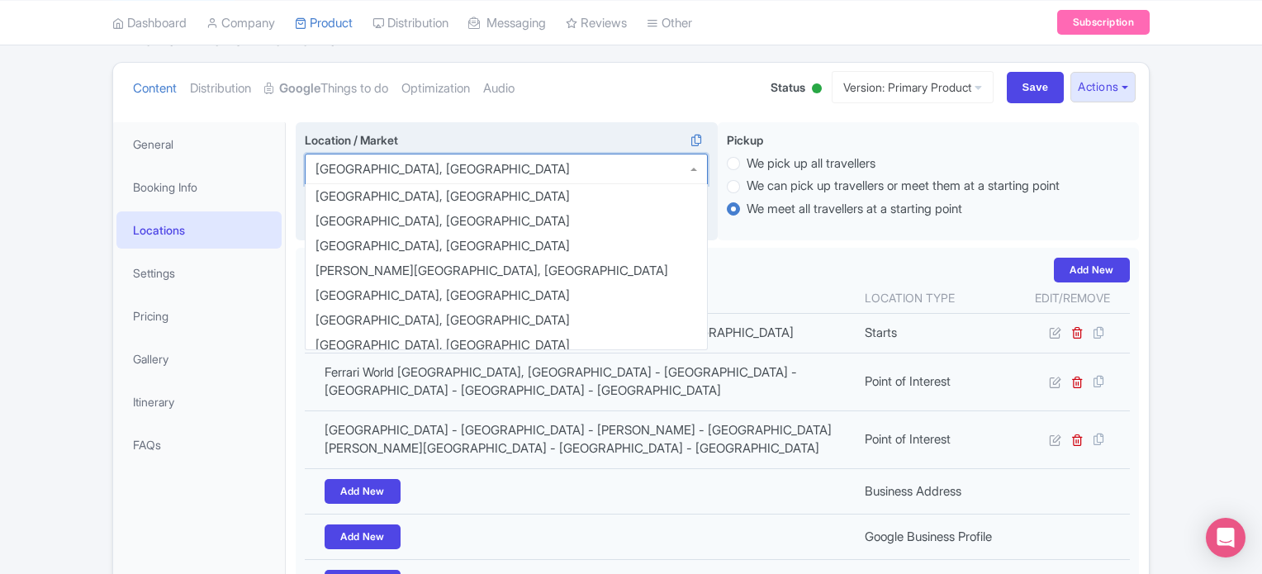
scroll to position [132, 0]
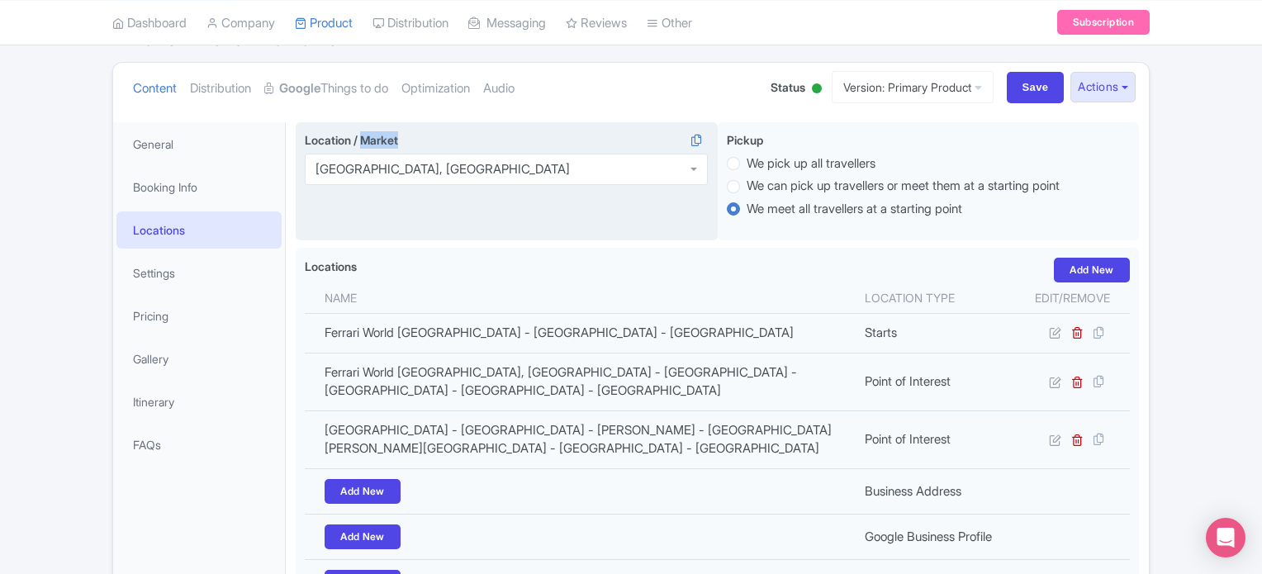
click at [366, 136] on span "Location / Market" at bounding box center [351, 140] width 93 height 14
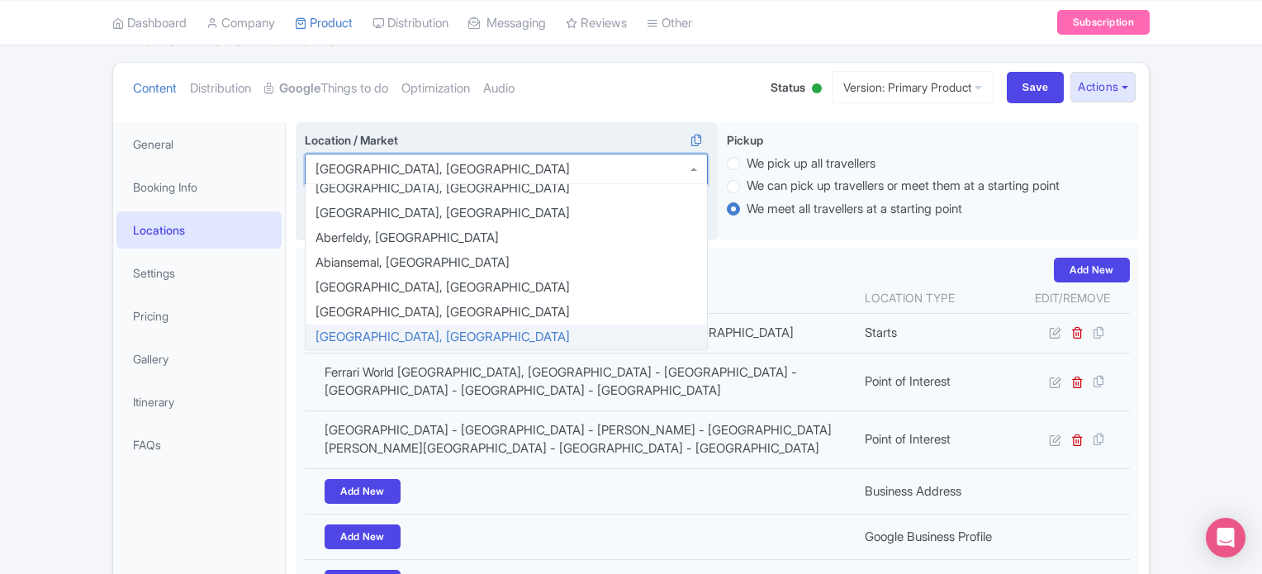
click at [518, 126] on div "Location / Market Abu Dhabi, United Arab Emirates Abu Dhabi, United Arab Emirat…" at bounding box center [507, 181] width 422 height 119
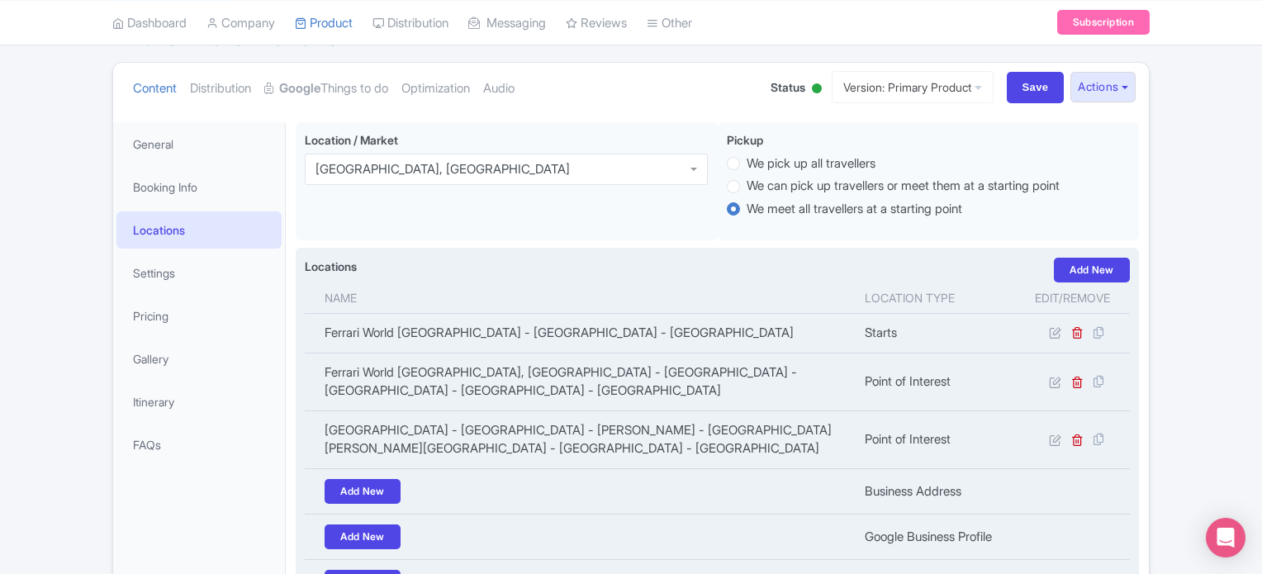
click at [687, 272] on div "Locations i Add New" at bounding box center [717, 270] width 825 height 25
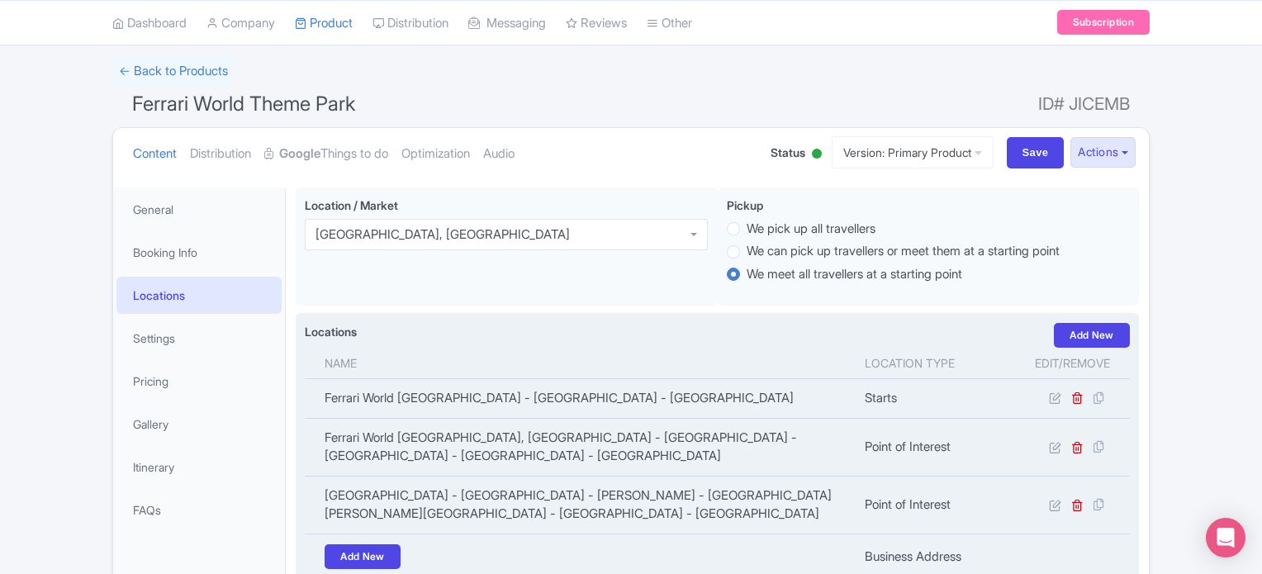
scroll to position [0, 0]
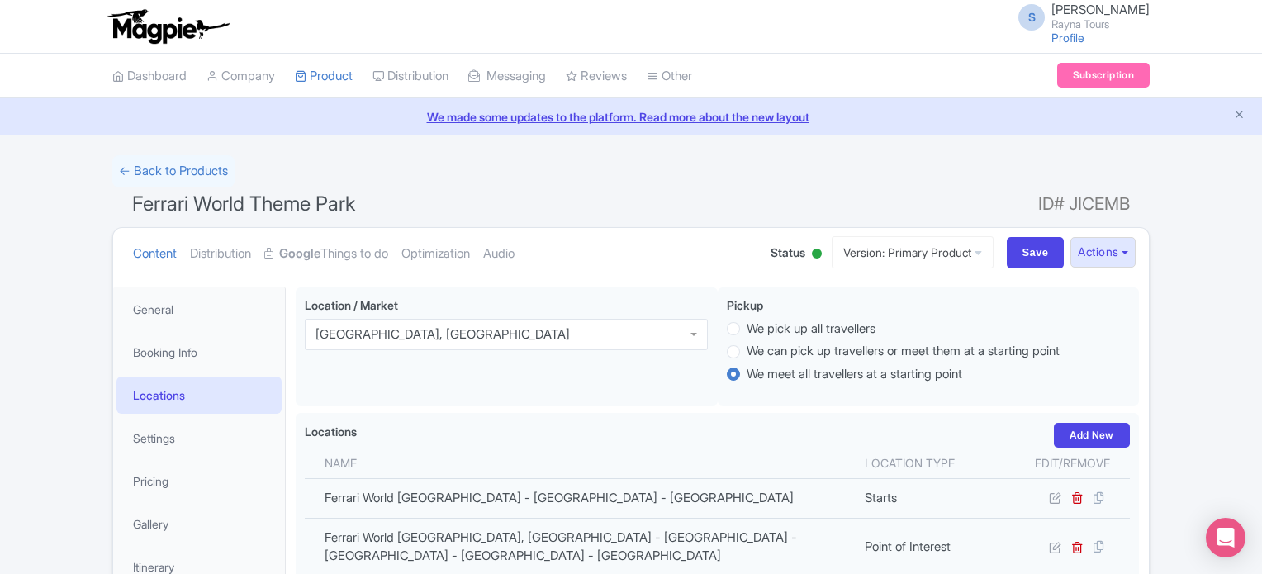
click at [159, 206] on span "Ferrari World Theme Park" at bounding box center [243, 204] width 223 height 24
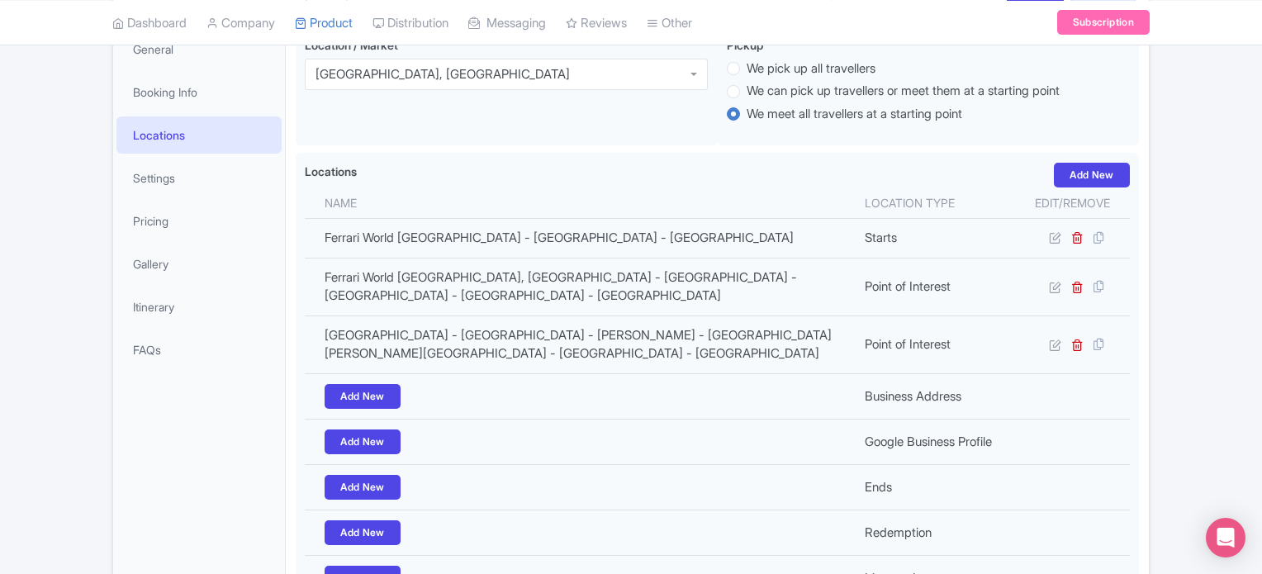
scroll to position [420, 0]
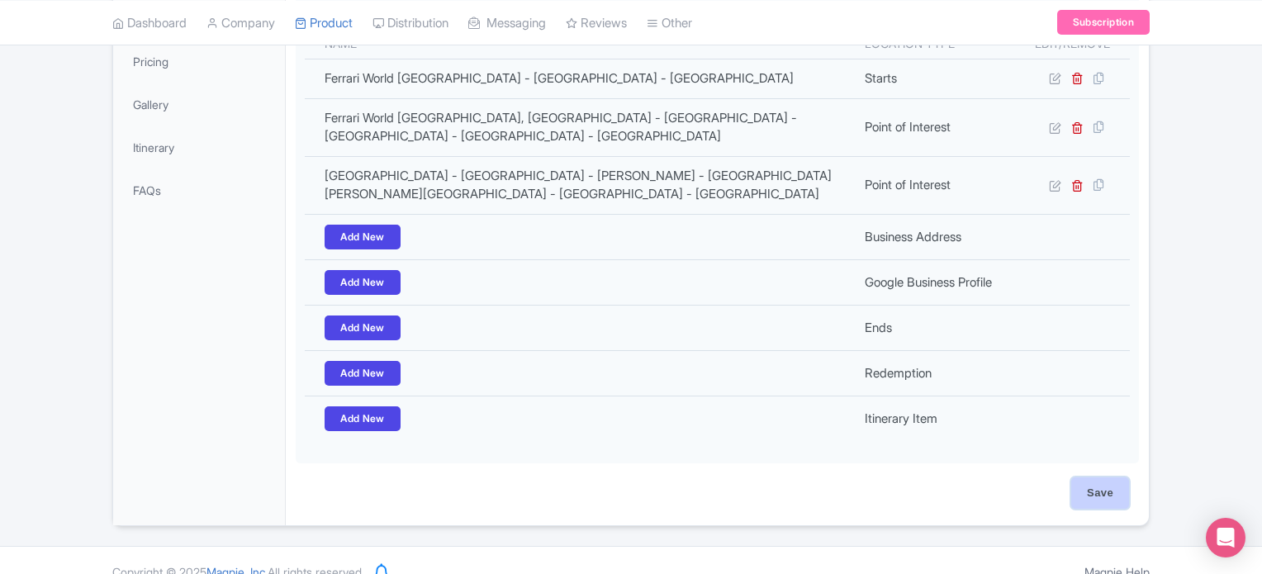
click at [1100, 477] on input "Save" at bounding box center [1100, 492] width 58 height 31
type input "Update Product"
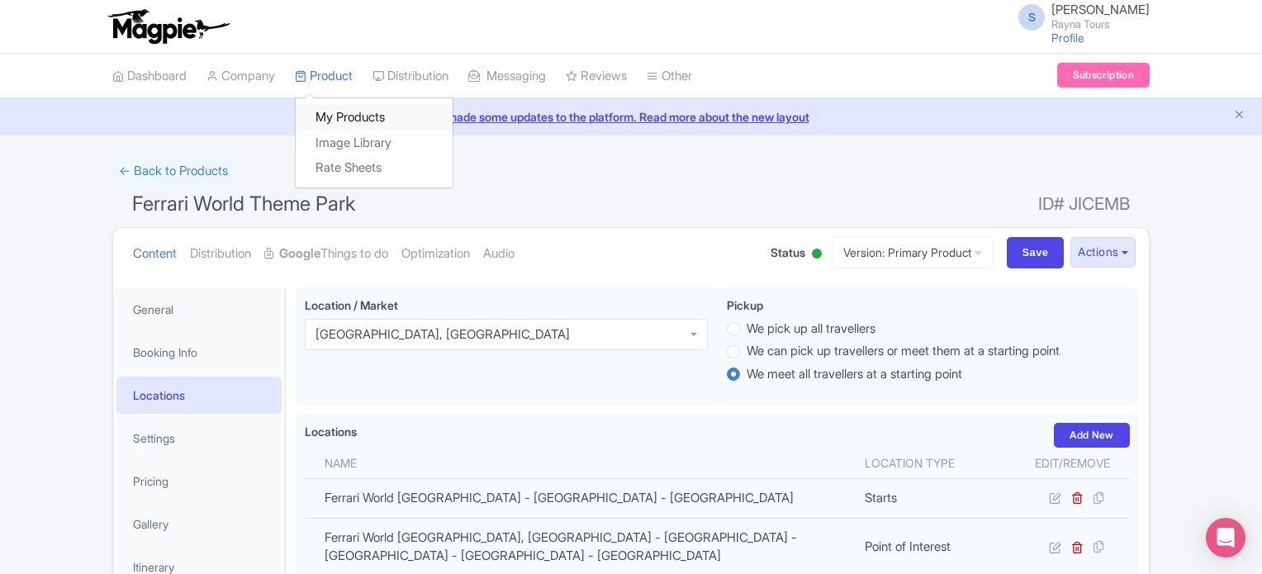
click at [344, 112] on link "My Products" at bounding box center [374, 118] width 157 height 26
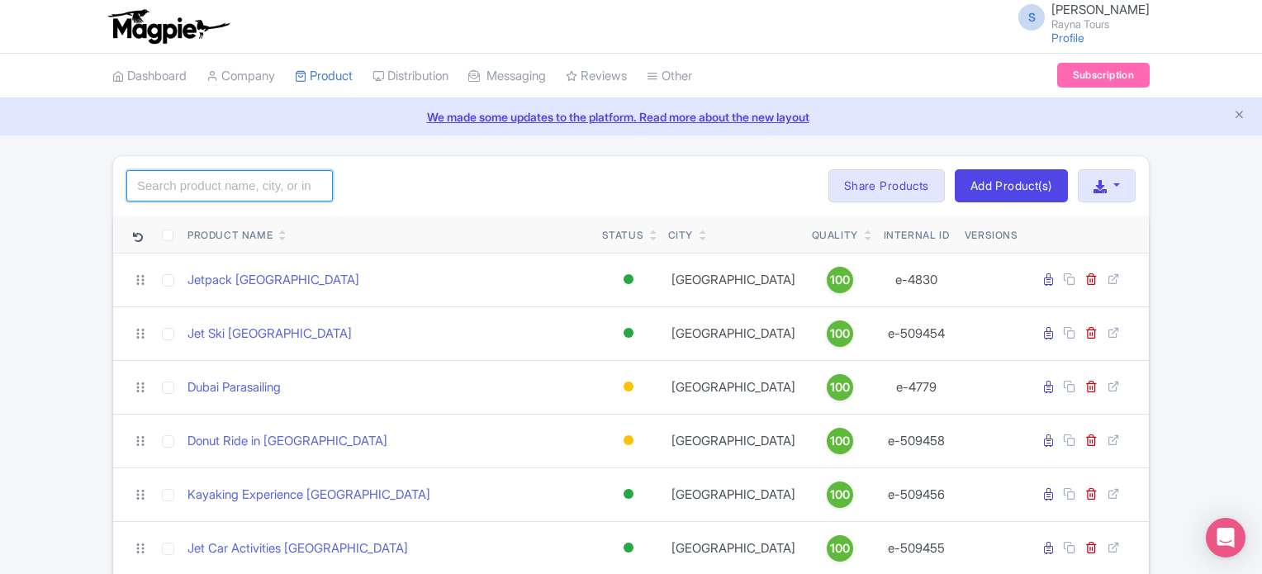
drag, startPoint x: 280, startPoint y: 188, endPoint x: 279, endPoint y: 199, distance: 11.6
click at [280, 188] on input "search" at bounding box center [229, 185] width 207 height 31
type input "abu"
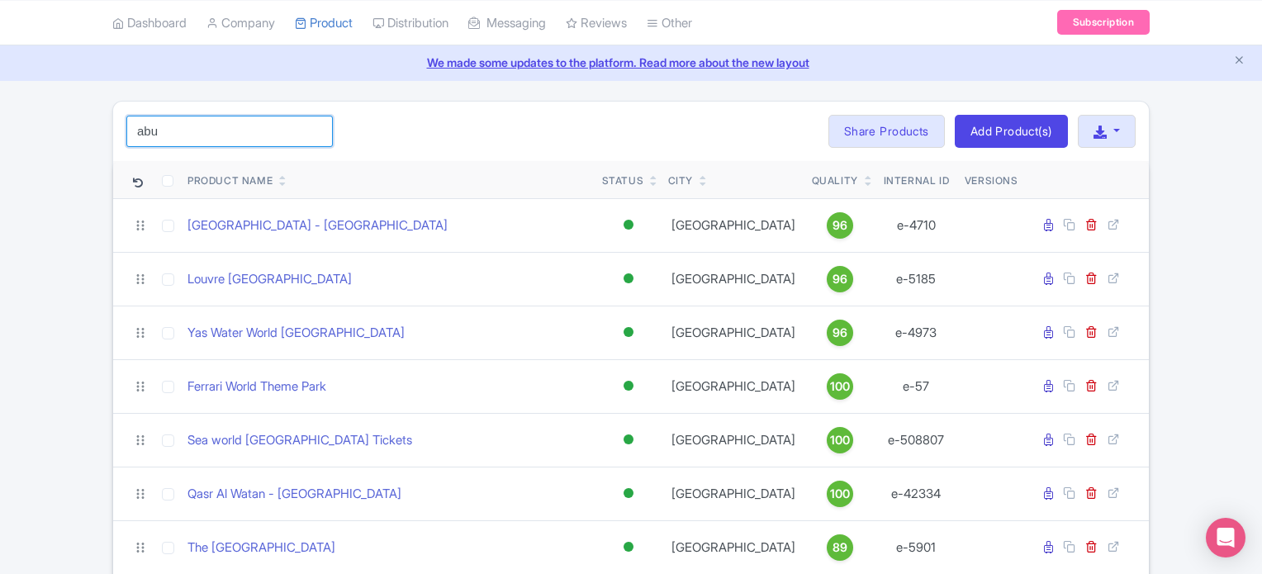
scroll to position [83, 0]
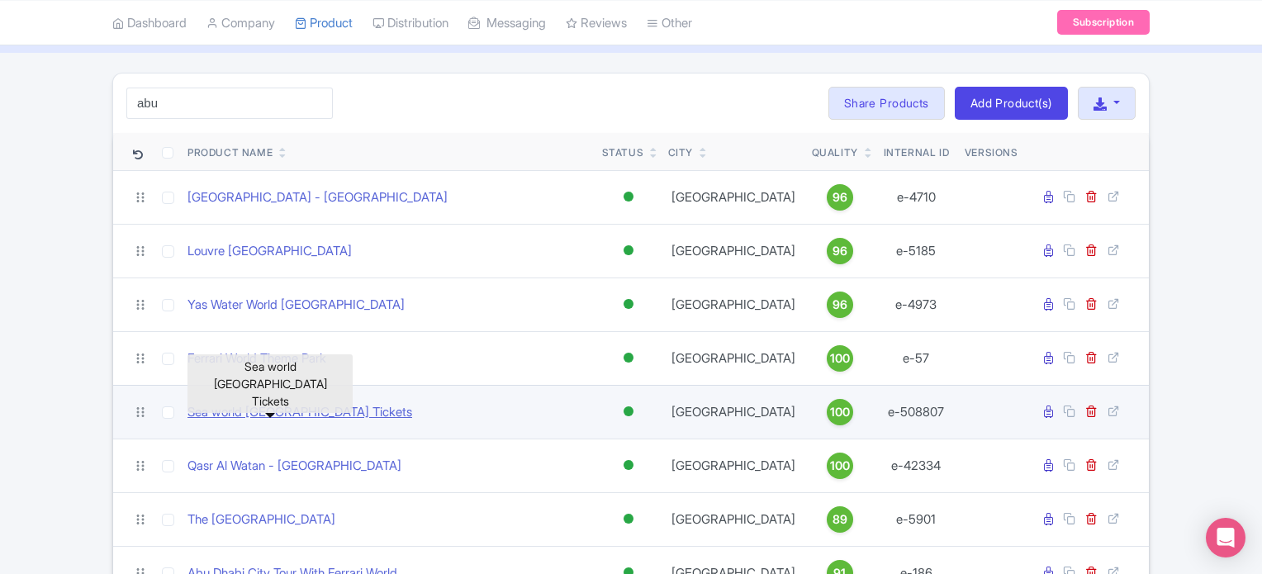
click at [266, 412] on link "Sea world [GEOGRAPHIC_DATA] Tickets" at bounding box center [300, 412] width 225 height 19
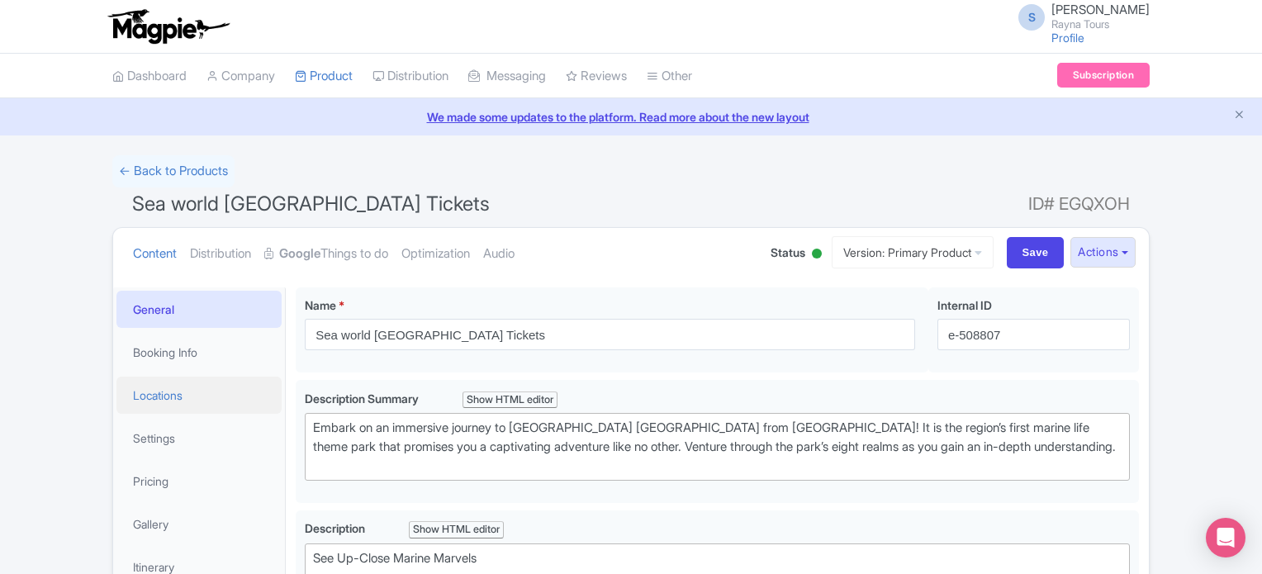
click at [159, 396] on link "Locations" at bounding box center [198, 395] width 165 height 37
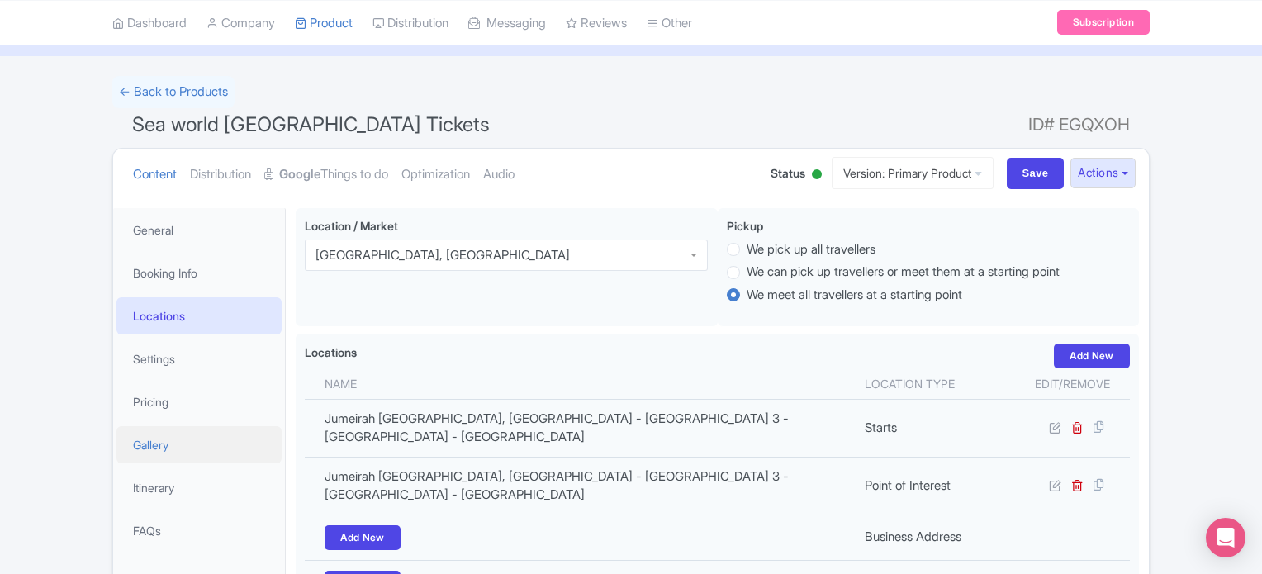
scroll to position [165, 0]
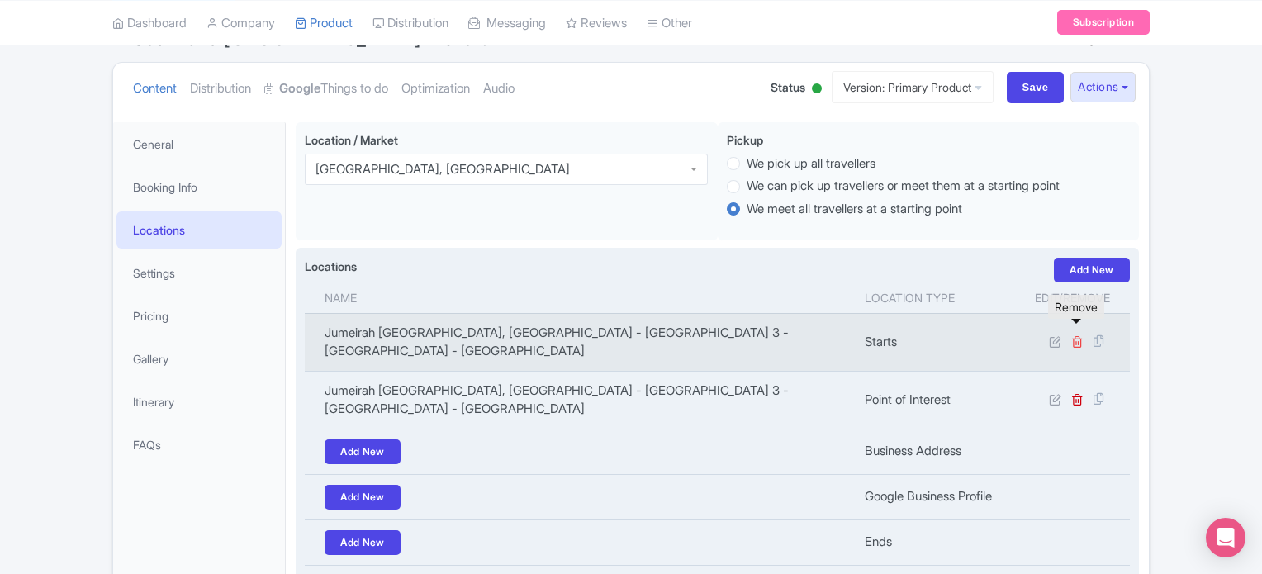
click at [1080, 335] on icon at bounding box center [1077, 341] width 12 height 12
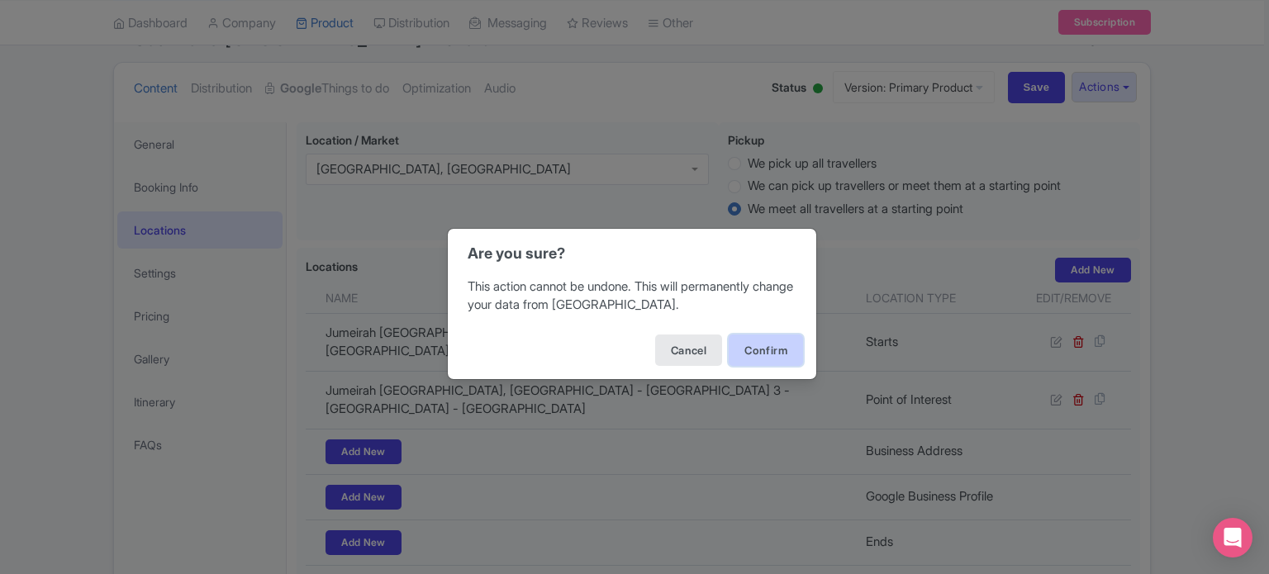
click at [784, 354] on button "Confirm" at bounding box center [766, 350] width 74 height 31
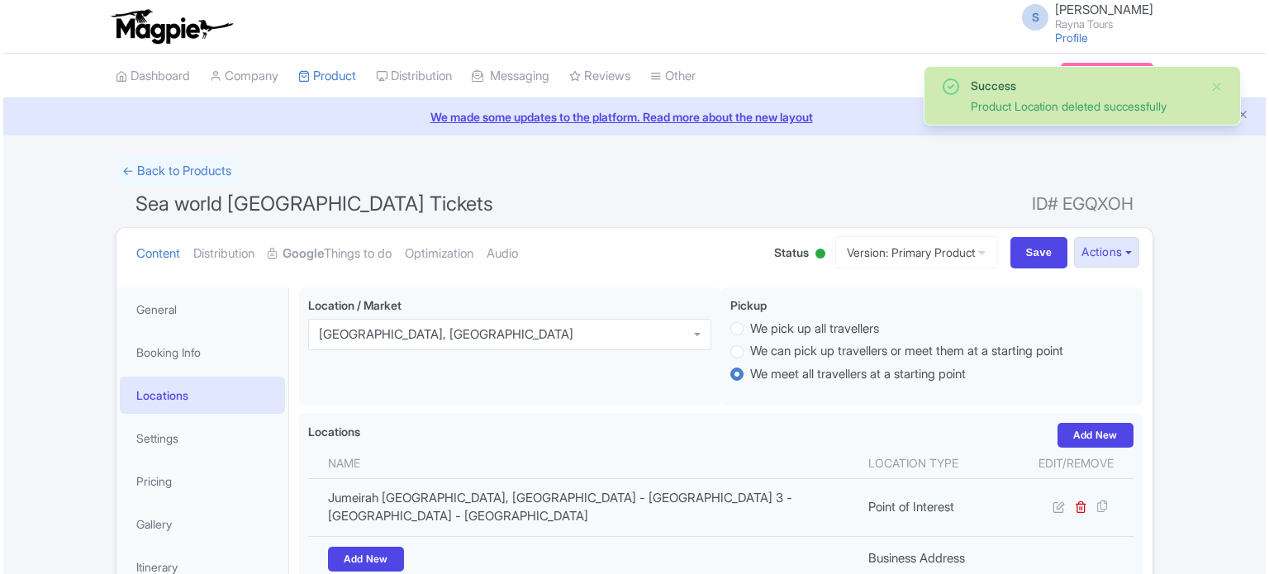
scroll to position [287, 0]
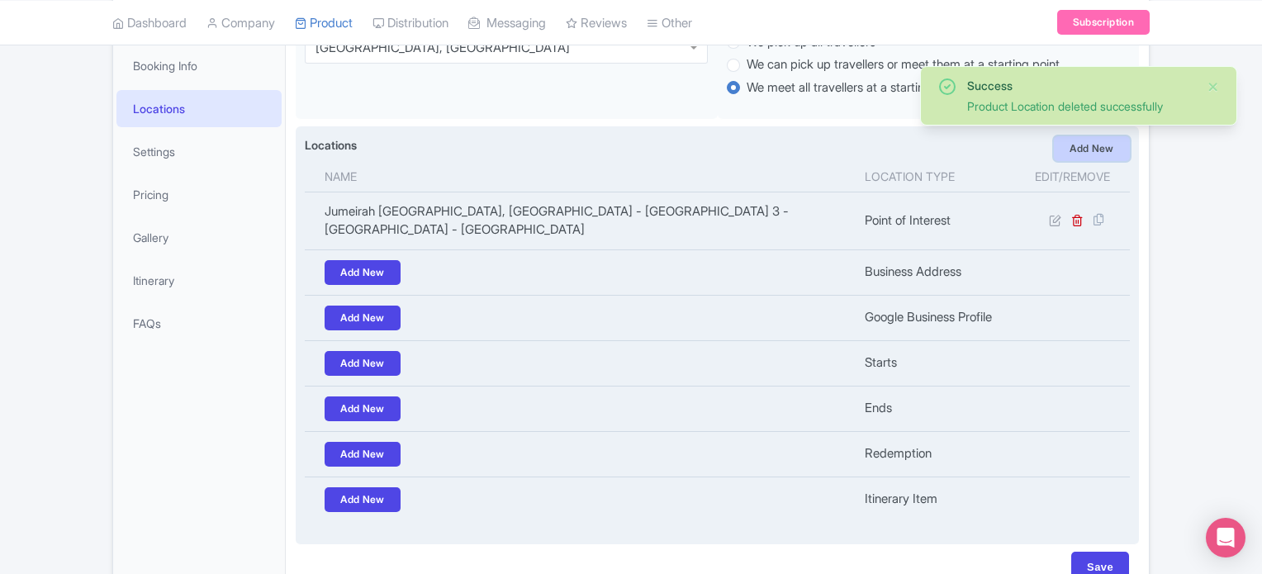
click at [1103, 146] on link "Add New" at bounding box center [1092, 148] width 76 height 25
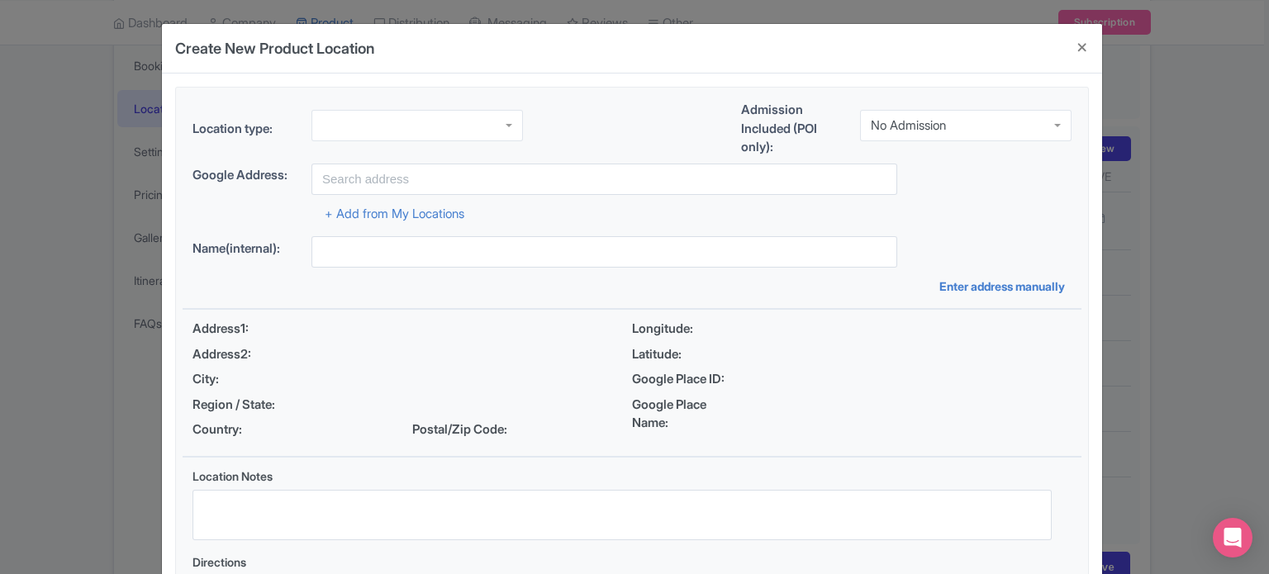
click at [468, 123] on div at bounding box center [416, 125] width 211 height 31
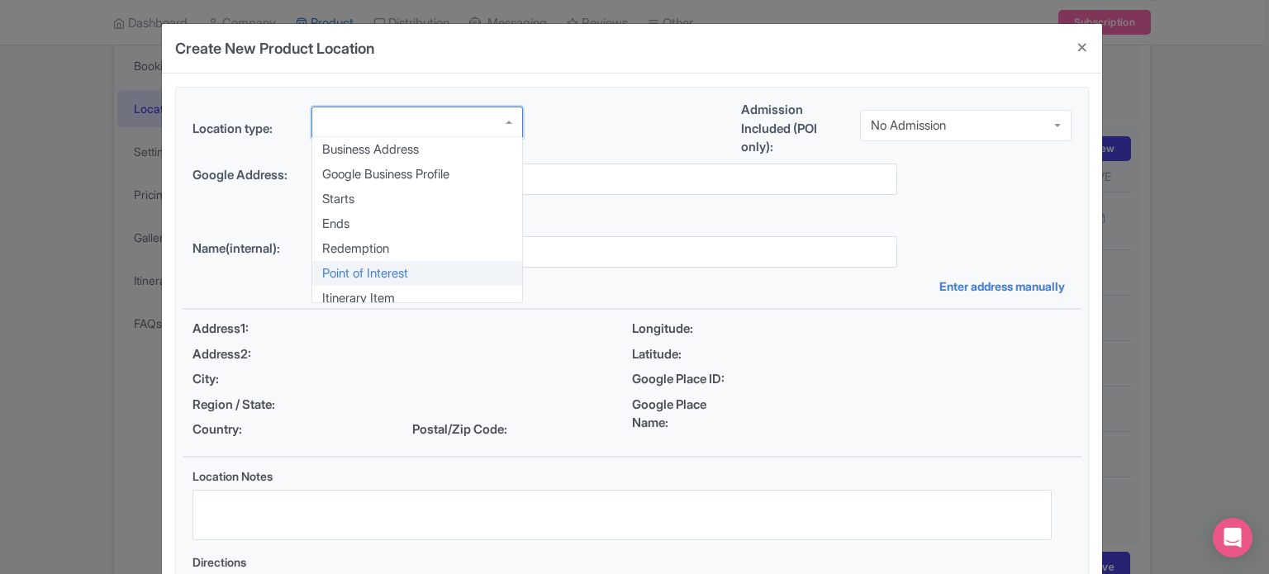
scroll to position [0, 0]
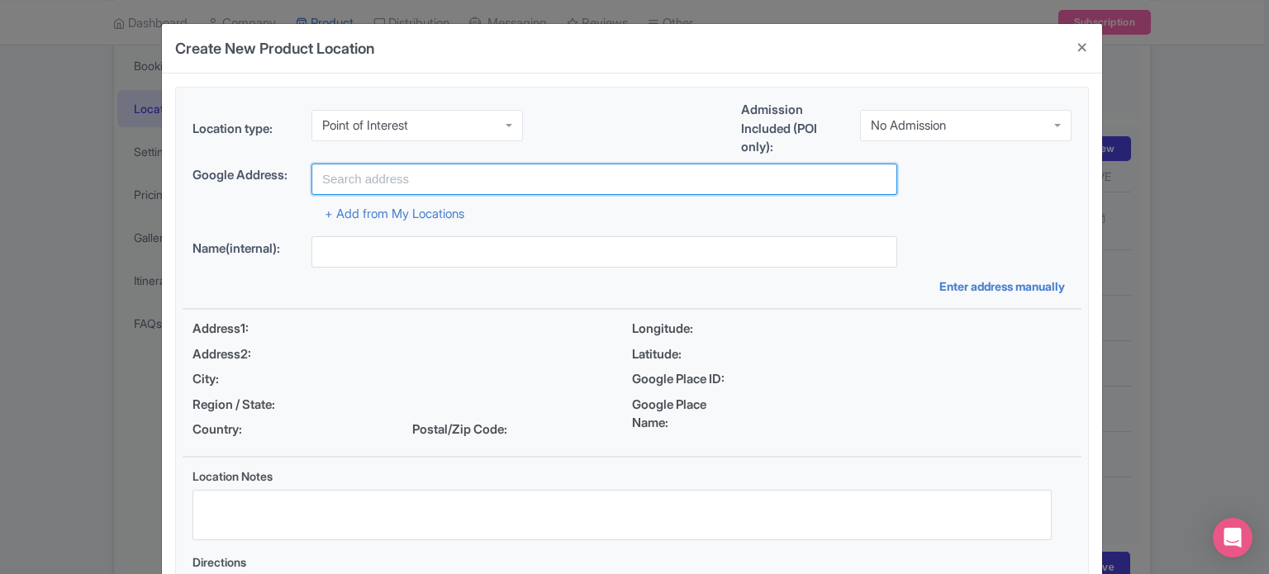
click at [430, 168] on input "text" at bounding box center [604, 179] width 586 height 31
paste input "[GEOGRAPHIC_DATA] - [GEOGRAPHIC_DATA] - [PERSON_NAME] - [GEOGRAPHIC_DATA][PERSO…"
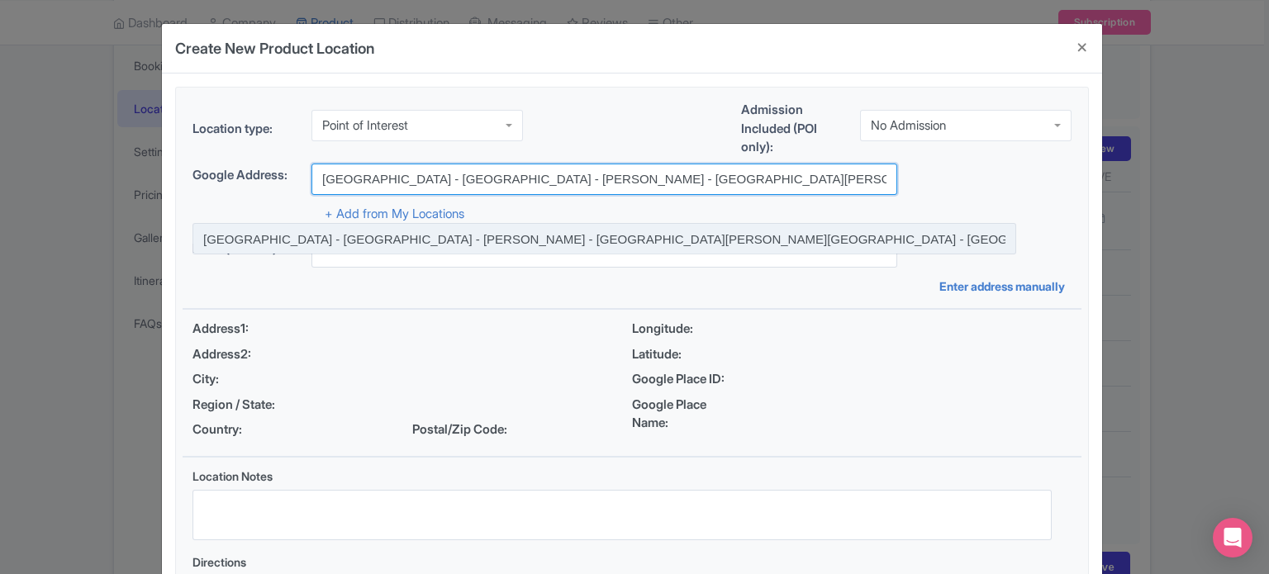
type input "[GEOGRAPHIC_DATA] - [GEOGRAPHIC_DATA] - [PERSON_NAME] - [GEOGRAPHIC_DATA][PERSO…"
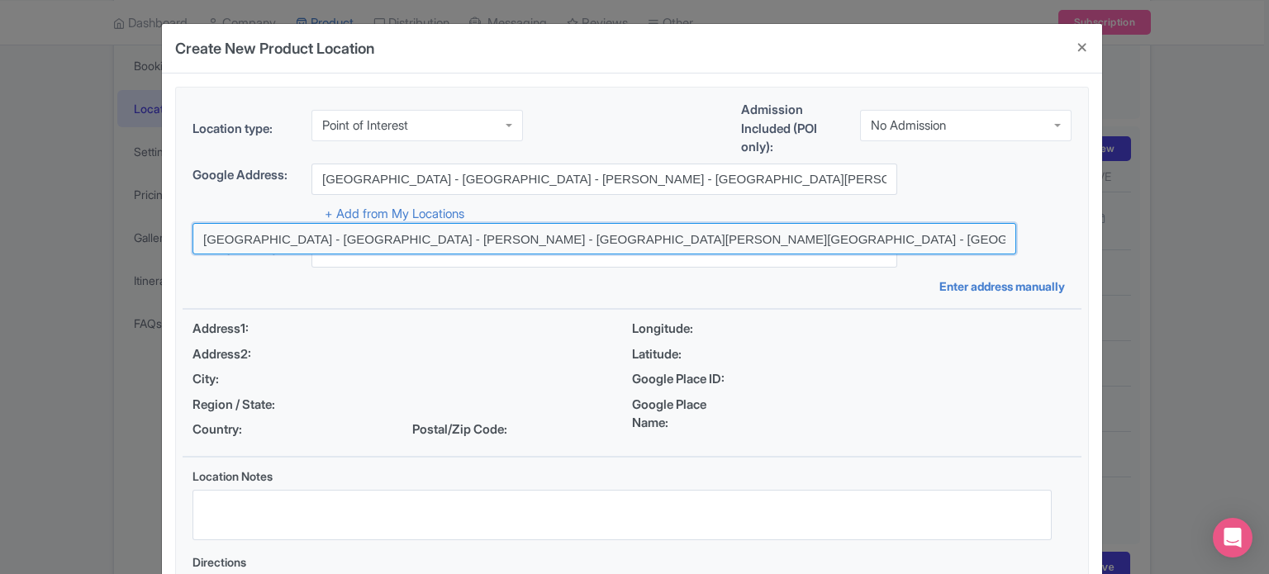
click at [507, 242] on input at bounding box center [604, 238] width 824 height 31
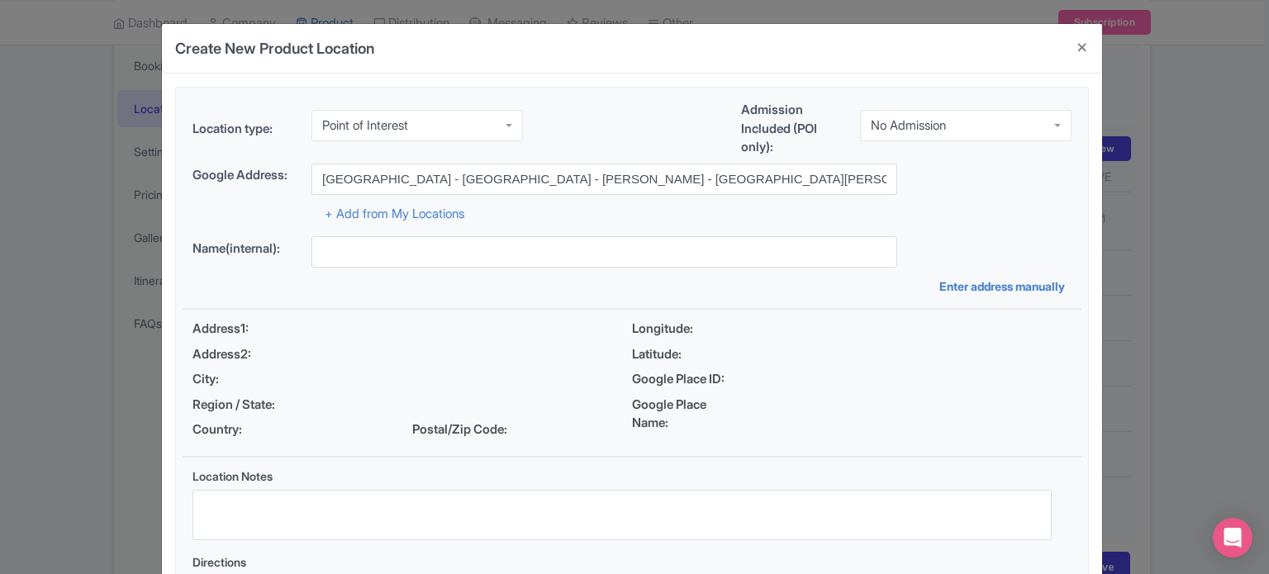
type input "[GEOGRAPHIC_DATA] - [GEOGRAPHIC_DATA] - [PERSON_NAME] - [GEOGRAPHIC_DATA][PERSO…"
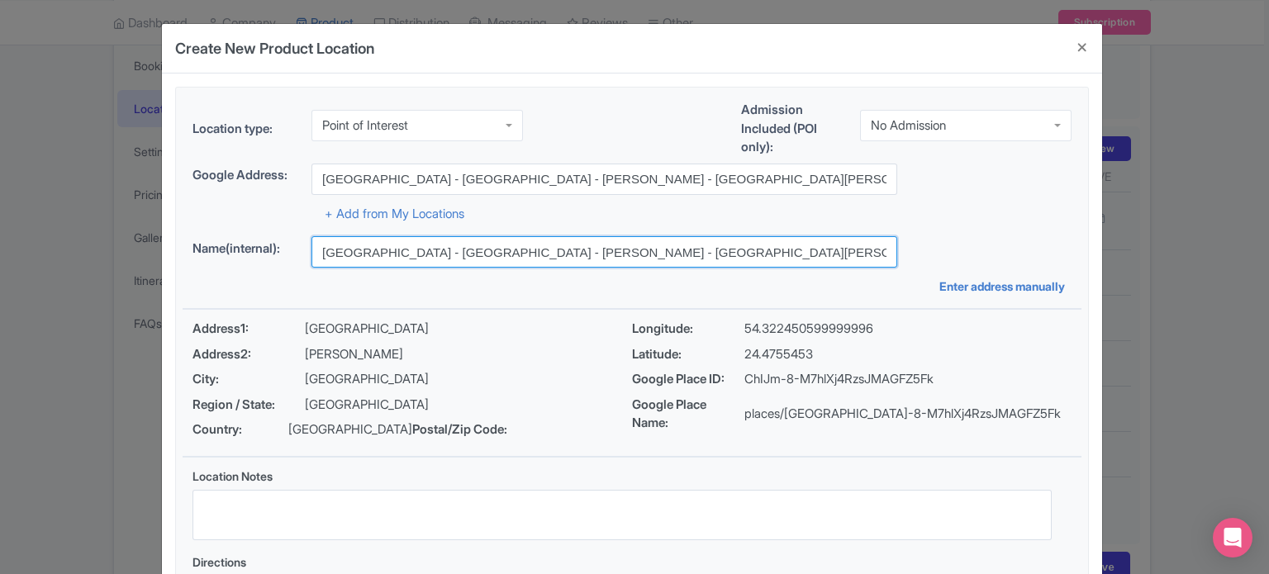
click at [508, 250] on input "[GEOGRAPHIC_DATA] - [GEOGRAPHIC_DATA] - [PERSON_NAME] - [GEOGRAPHIC_DATA][PERSO…" at bounding box center [604, 251] width 586 height 31
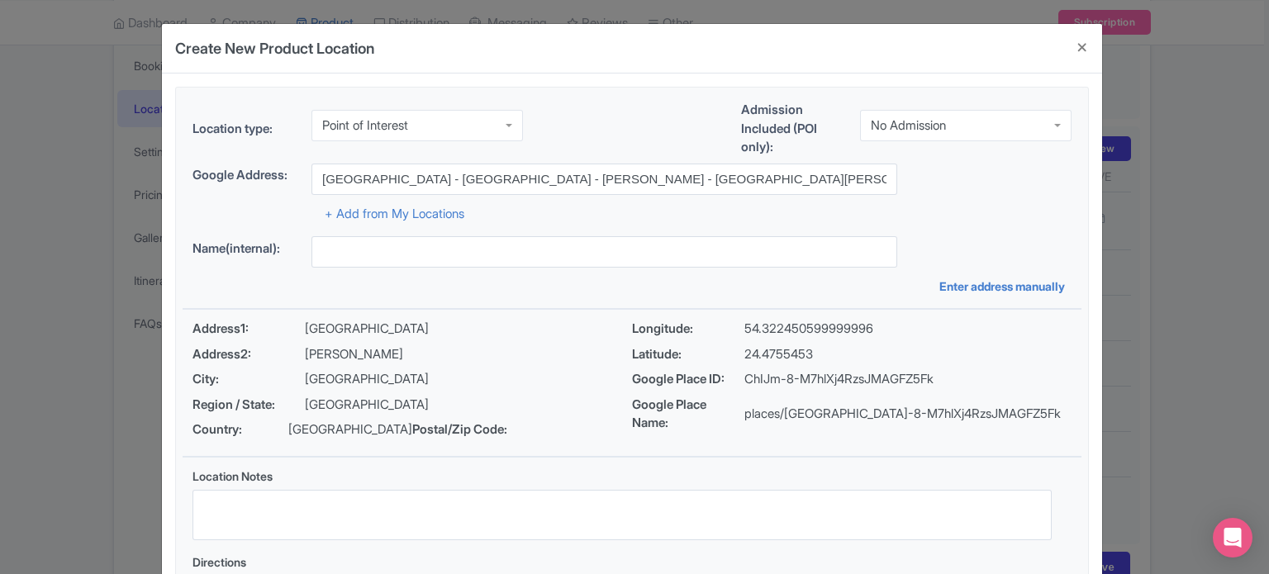
click at [966, 222] on div "Location type: Point of Interest Point of Interest Business Address Google Busi…" at bounding box center [632, 369] width 899 height 563
click at [936, 128] on div "No Admission" at bounding box center [908, 122] width 75 height 15
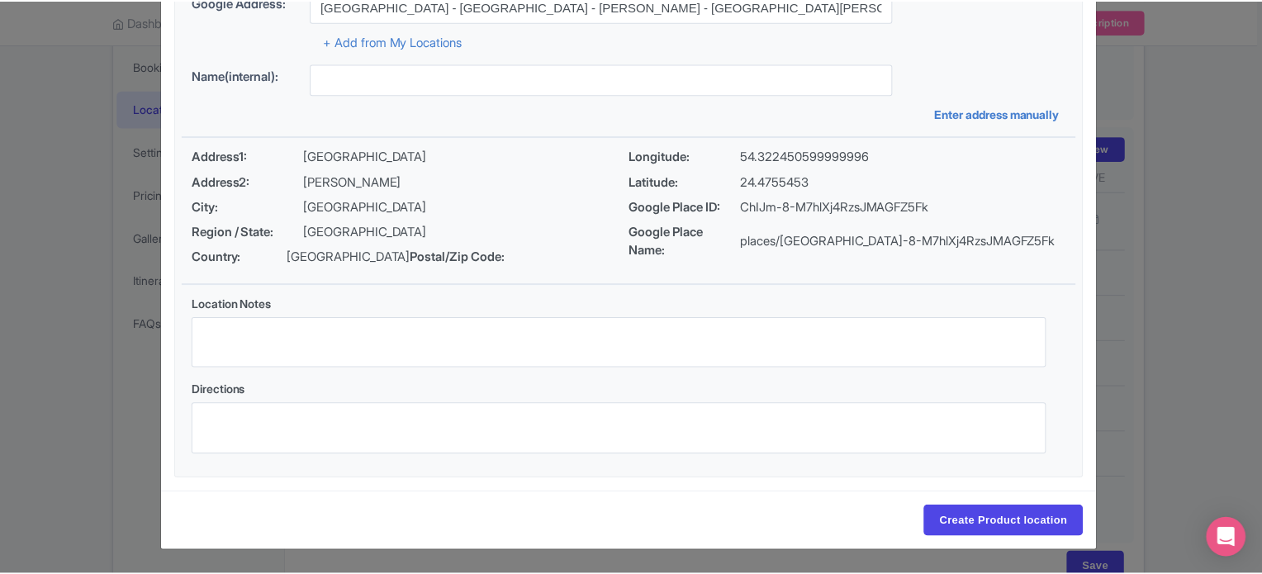
scroll to position [190, 0]
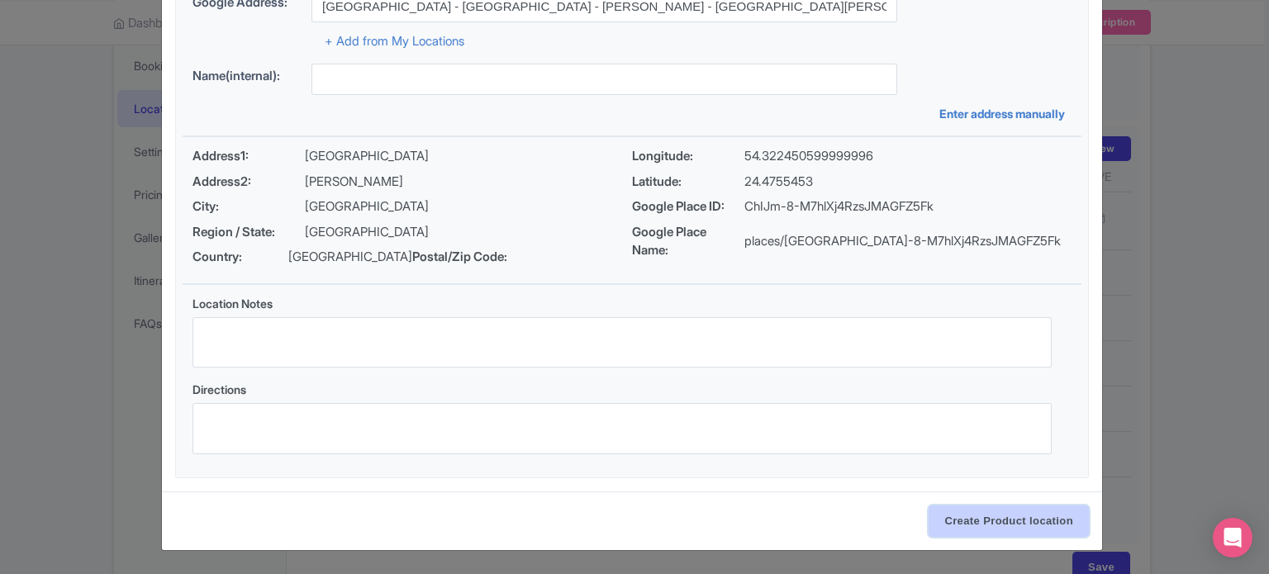
click at [1021, 521] on input "Create Product location" at bounding box center [1008, 521] width 160 height 31
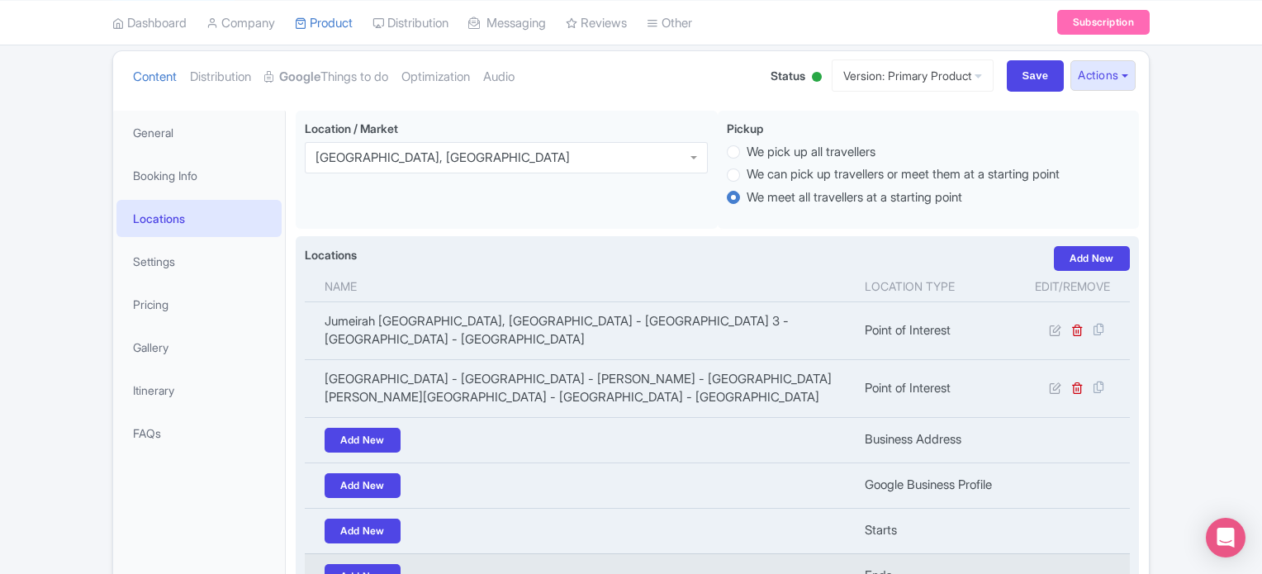
scroll to position [0, 0]
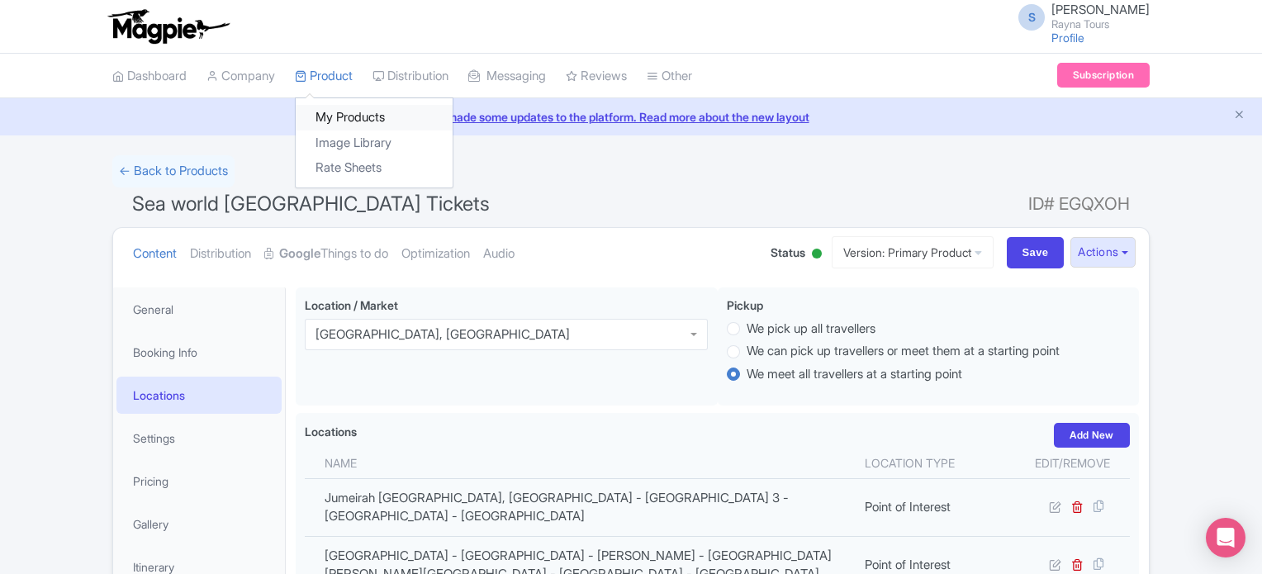
click at [337, 114] on link "My Products" at bounding box center [374, 118] width 157 height 26
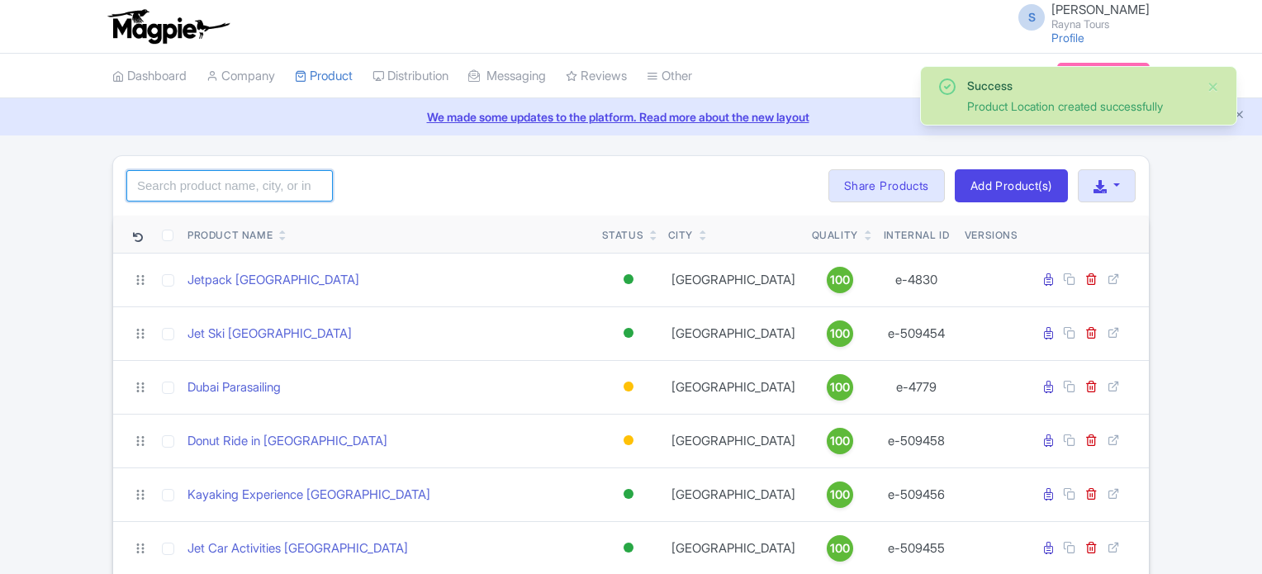
click at [282, 183] on input "search" at bounding box center [229, 185] width 207 height 31
type input "abu"
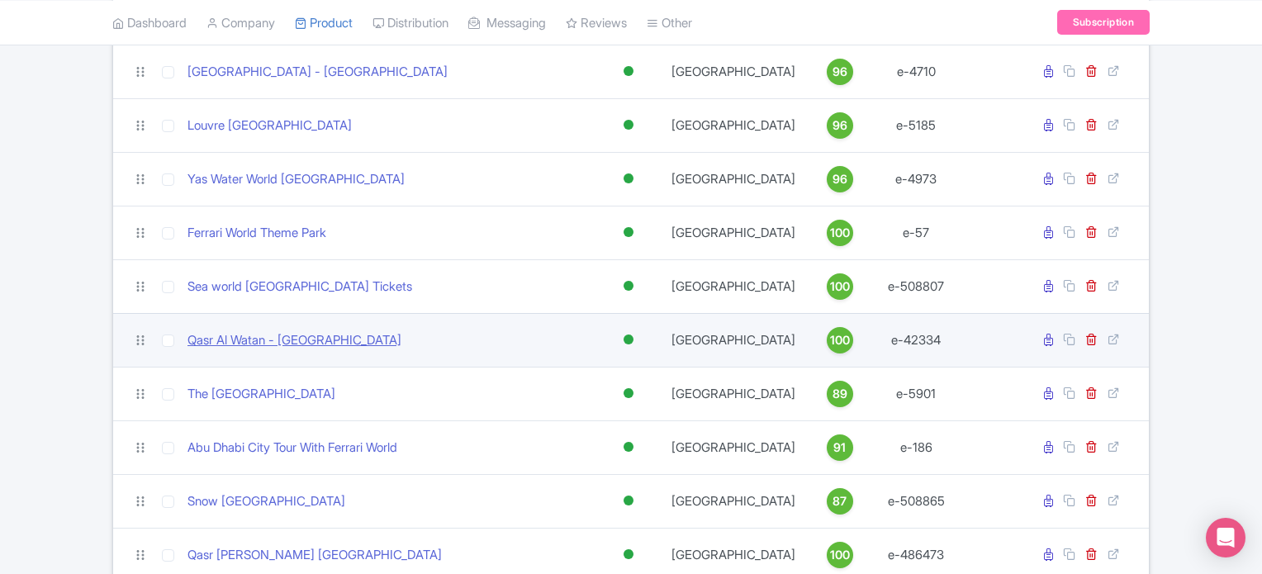
scroll to position [248, 0]
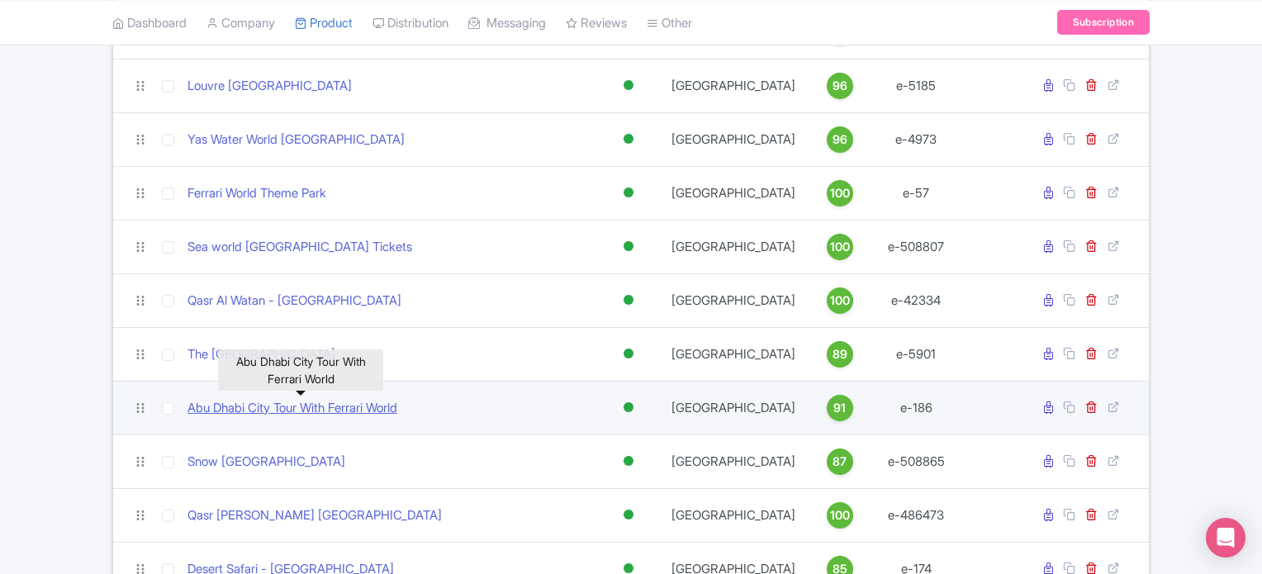
click at [377, 406] on link "Abu Dhabi City Tour With Ferrari World" at bounding box center [293, 408] width 210 height 19
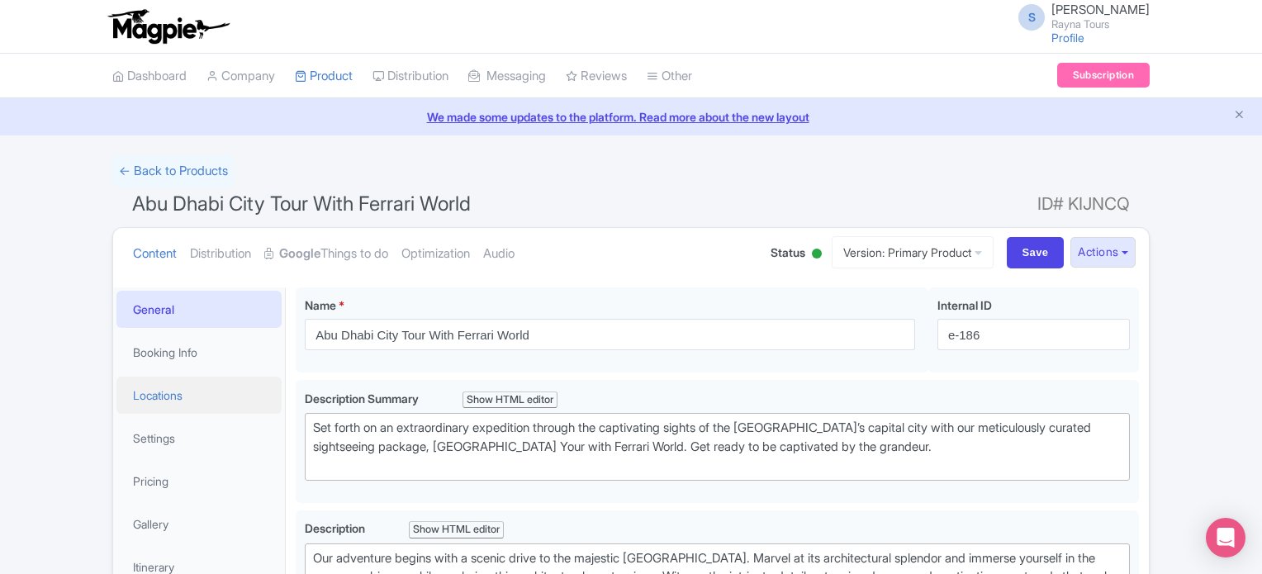
click at [178, 396] on link "Locations" at bounding box center [198, 395] width 165 height 37
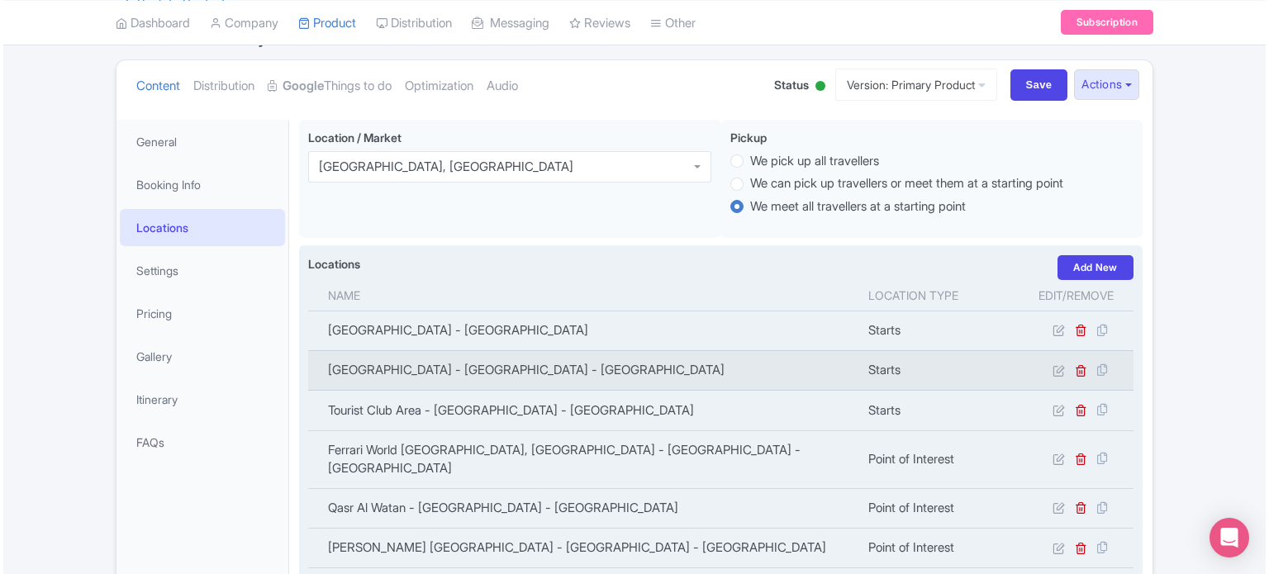
scroll to position [165, 0]
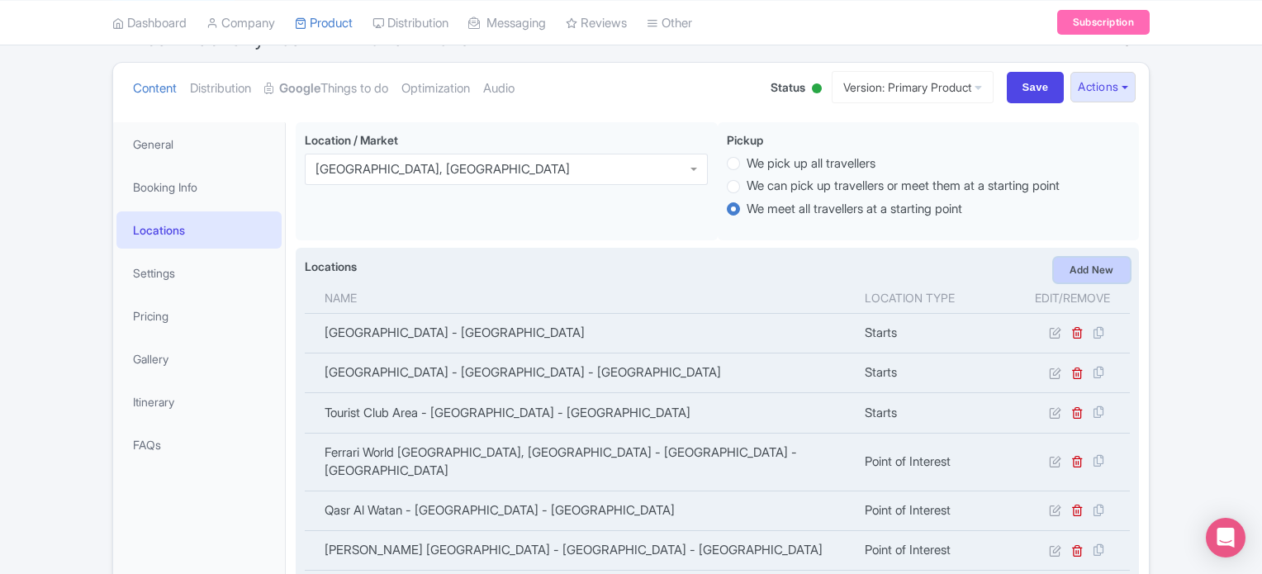
click at [1095, 270] on link "Add New" at bounding box center [1092, 270] width 76 height 25
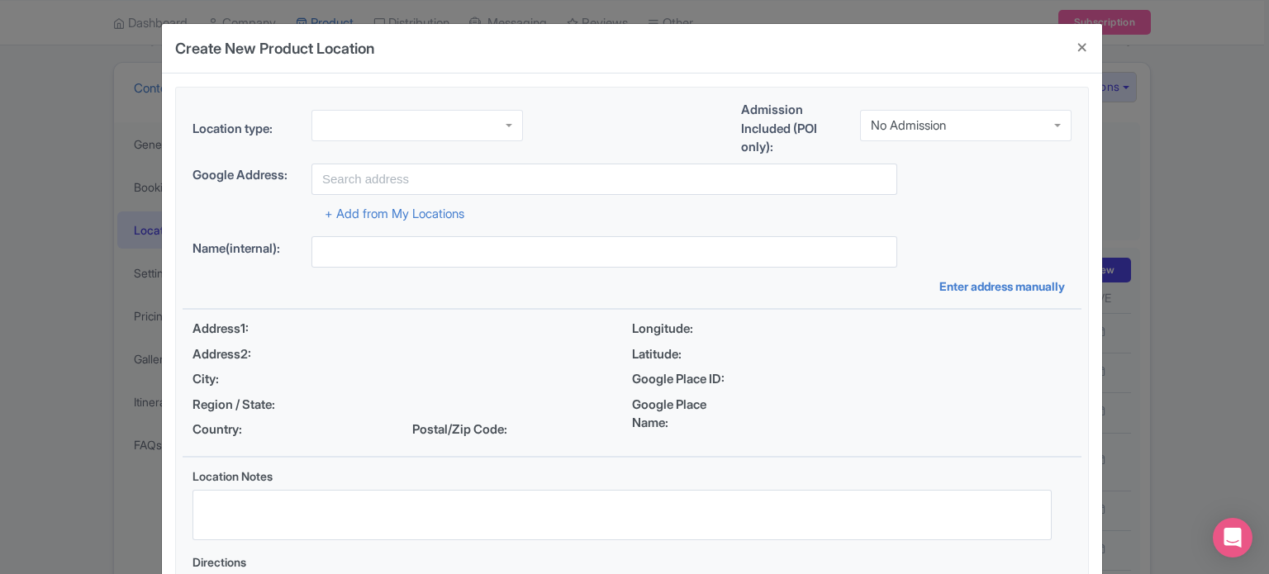
click at [404, 125] on div at bounding box center [416, 125] width 211 height 31
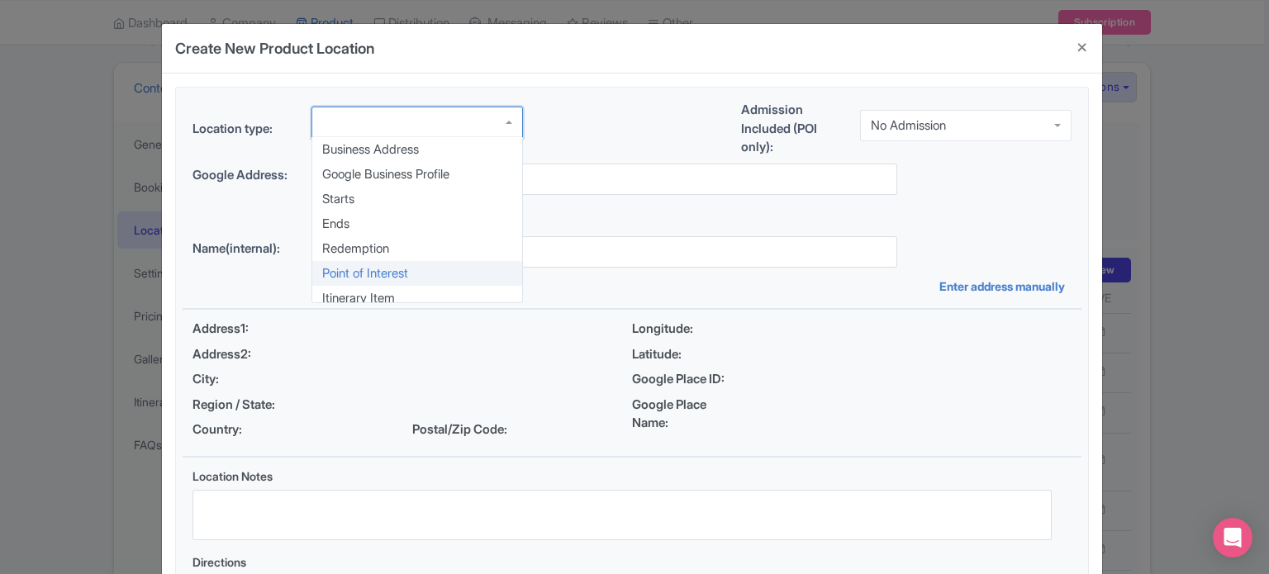
scroll to position [0, 0]
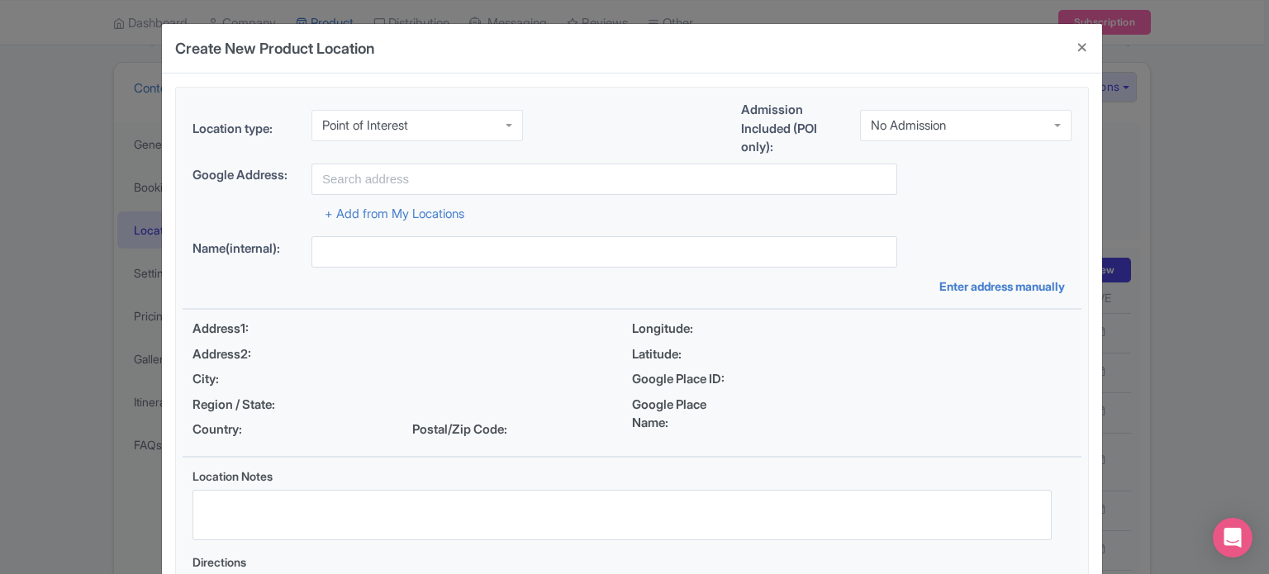
click at [955, 122] on div "No Admission" at bounding box center [965, 125] width 211 height 31
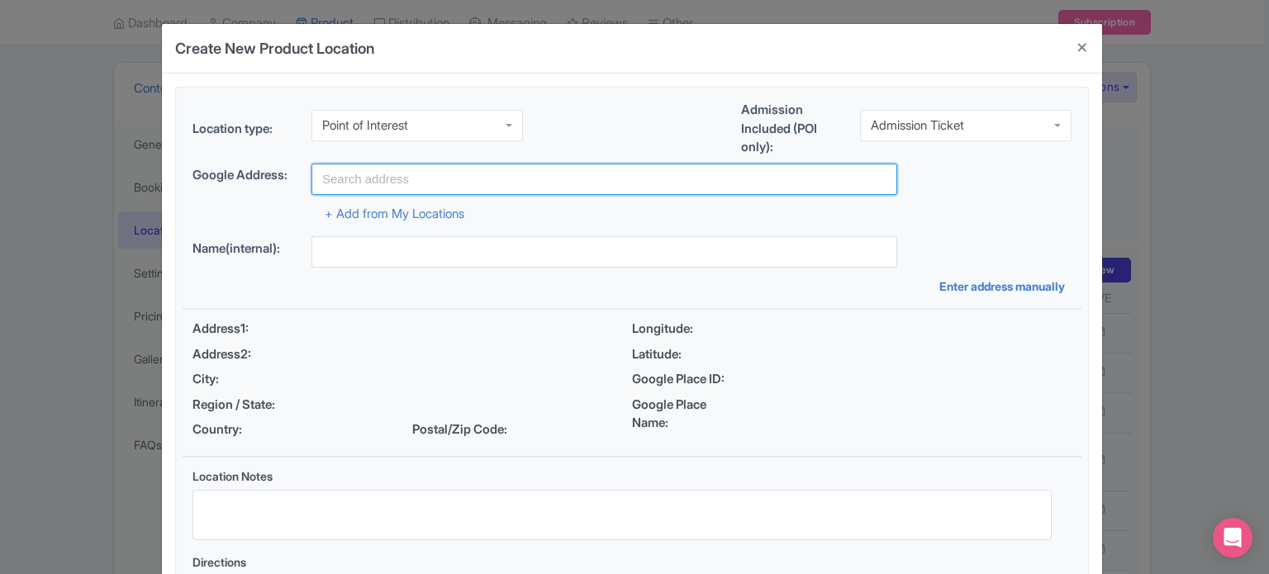
click at [466, 183] on input "text" at bounding box center [604, 179] width 586 height 31
paste input "Marina Mall - Ring Road - Al Kasir - Al Marina - Abu Dhabi - Abu Dhabi - United…"
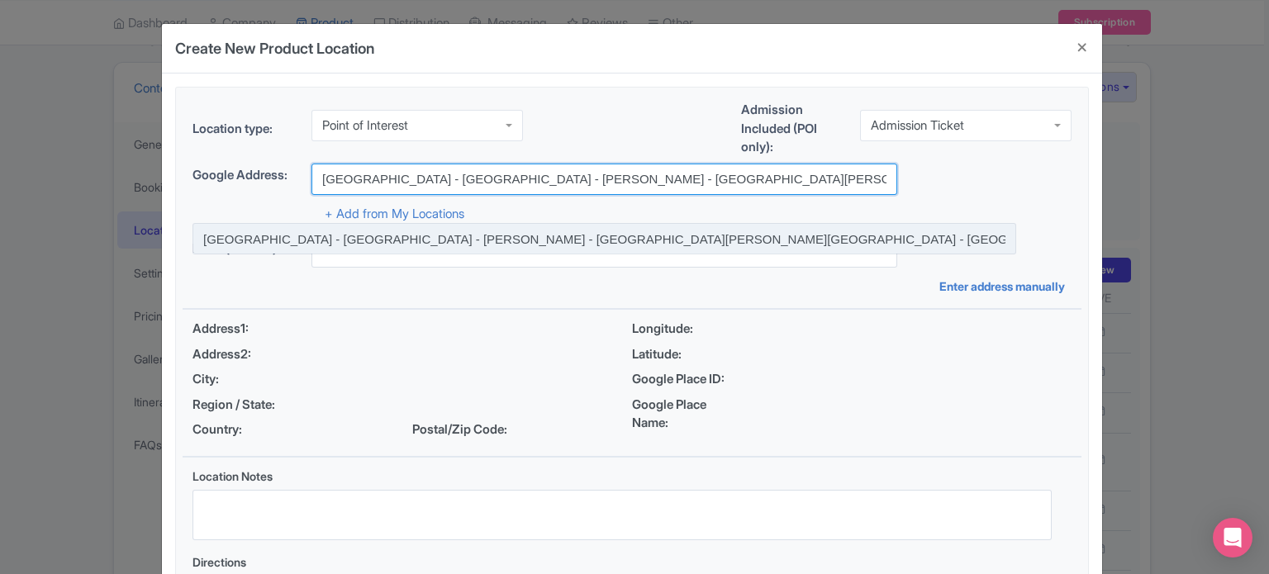
type input "Marina Mall - Ring Road - Al Kasir - Al Marina - Abu Dhabi - Abu Dhabi - United…"
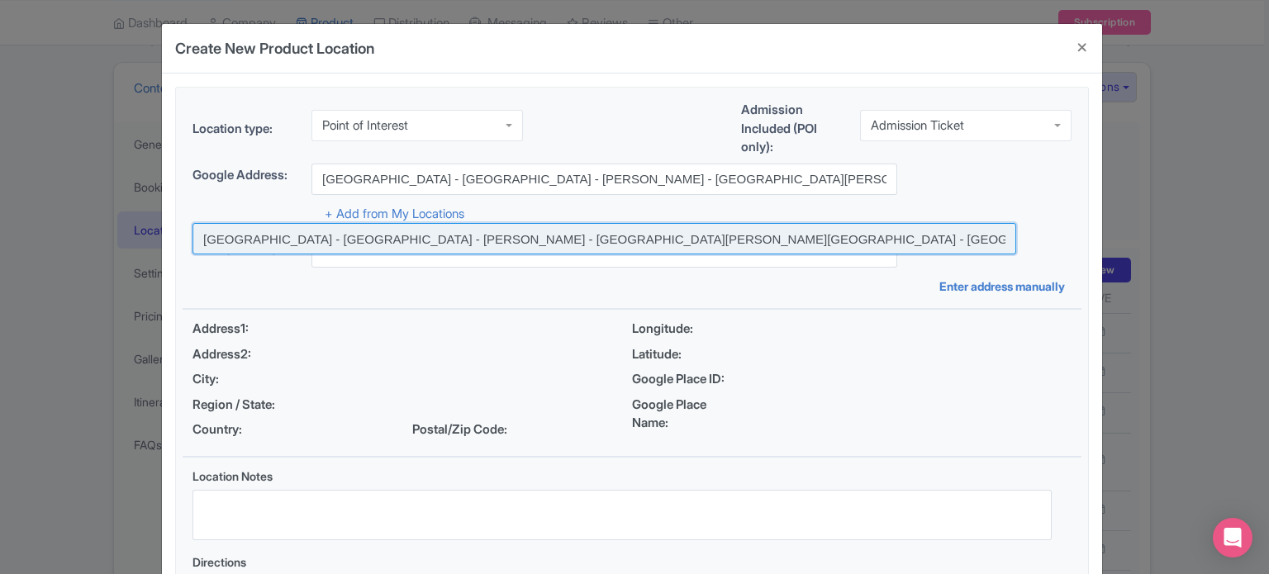
click at [445, 236] on input at bounding box center [604, 238] width 824 height 31
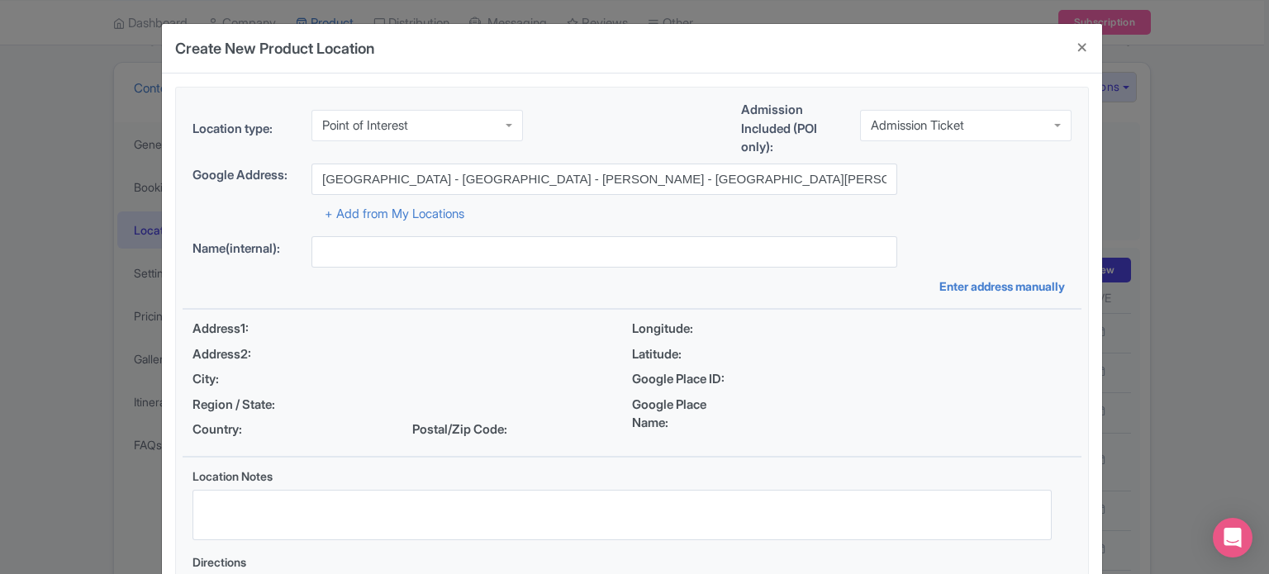
type input "Marina Mall - Ring Road - Al Kasir - Al Marina - Abu Dhabi - Abu Dhabi - United…"
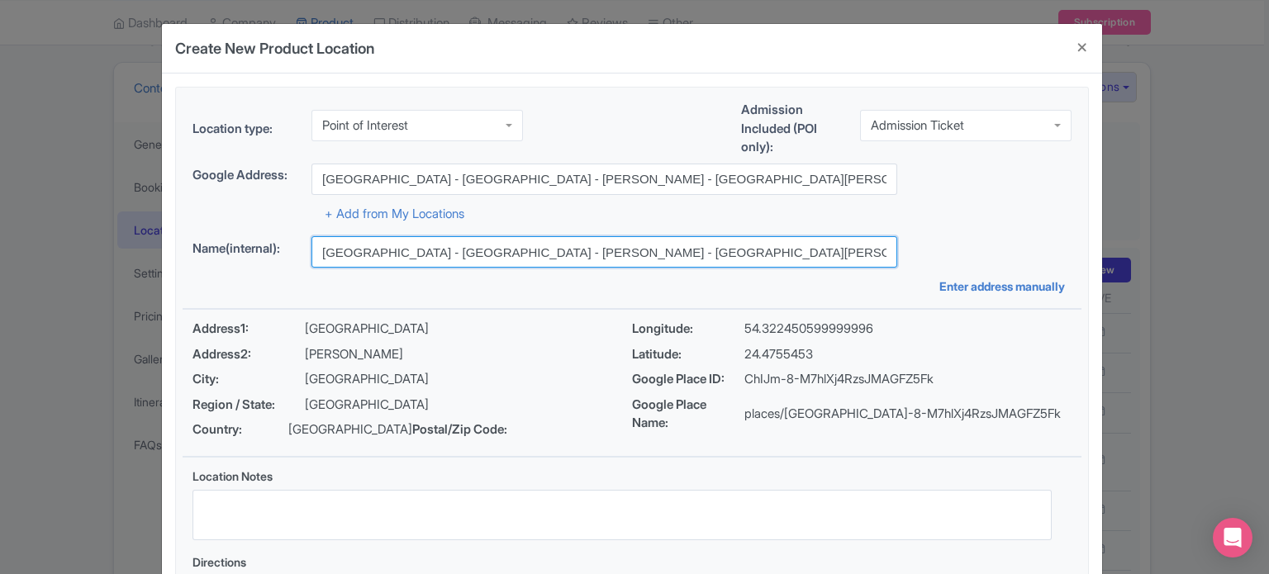
click at [614, 250] on input "Marina Mall - Ring Road - Al Kasir - Al Marina - Abu Dhabi - Abu Dhabi - United…" at bounding box center [604, 251] width 586 height 31
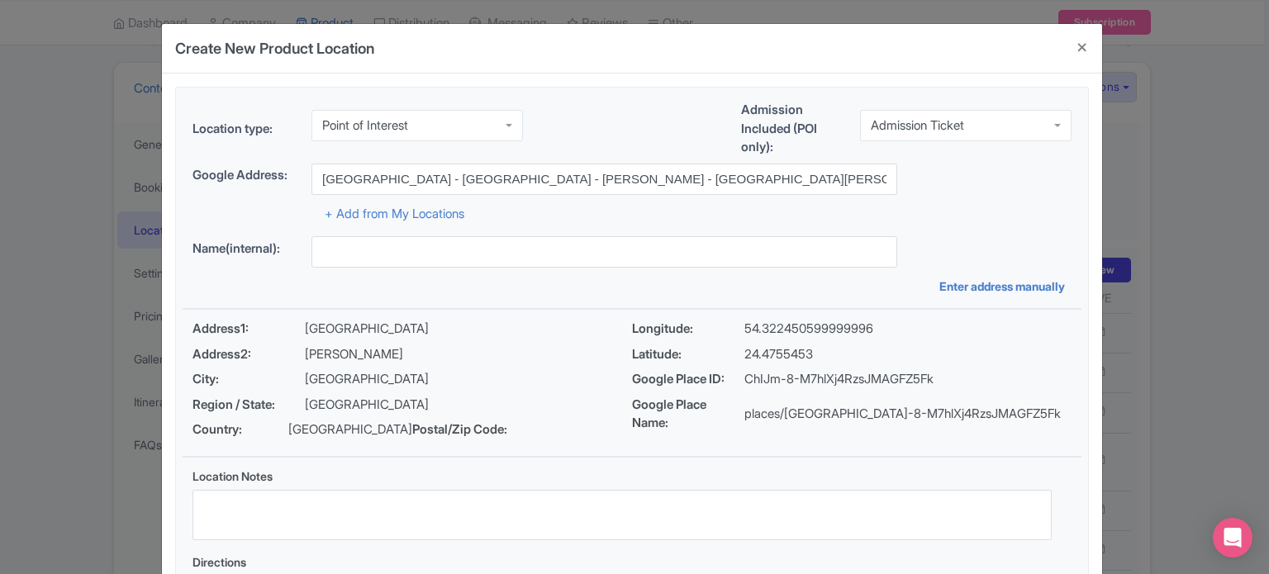
click at [933, 217] on div "+ Add from My Locations" at bounding box center [631, 209] width 879 height 29
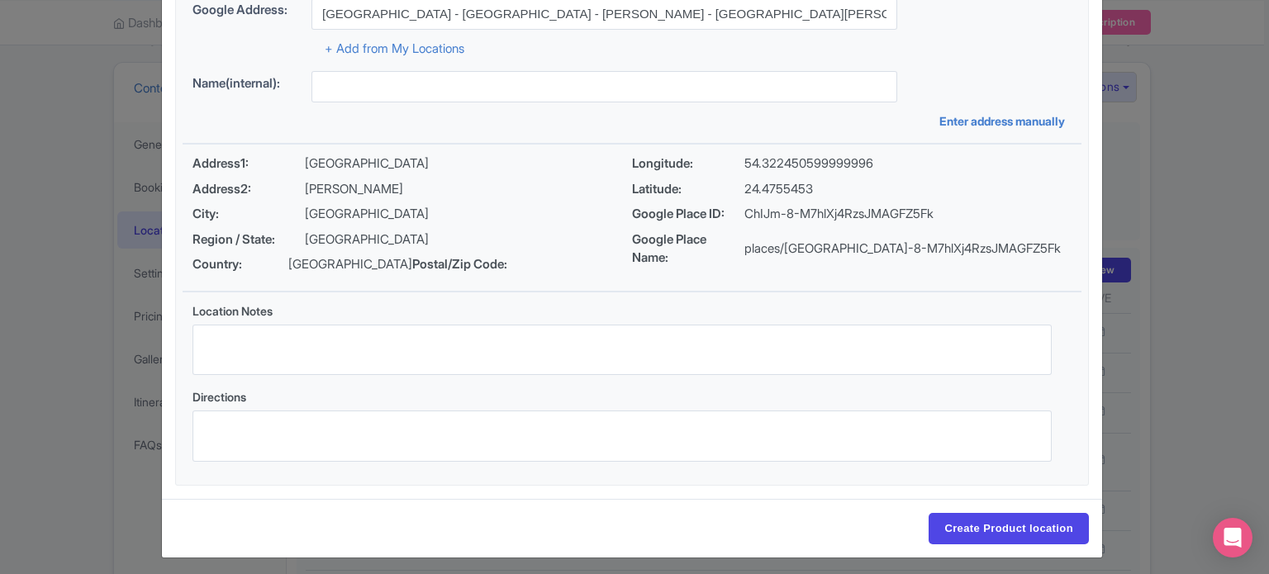
scroll to position [190, 0]
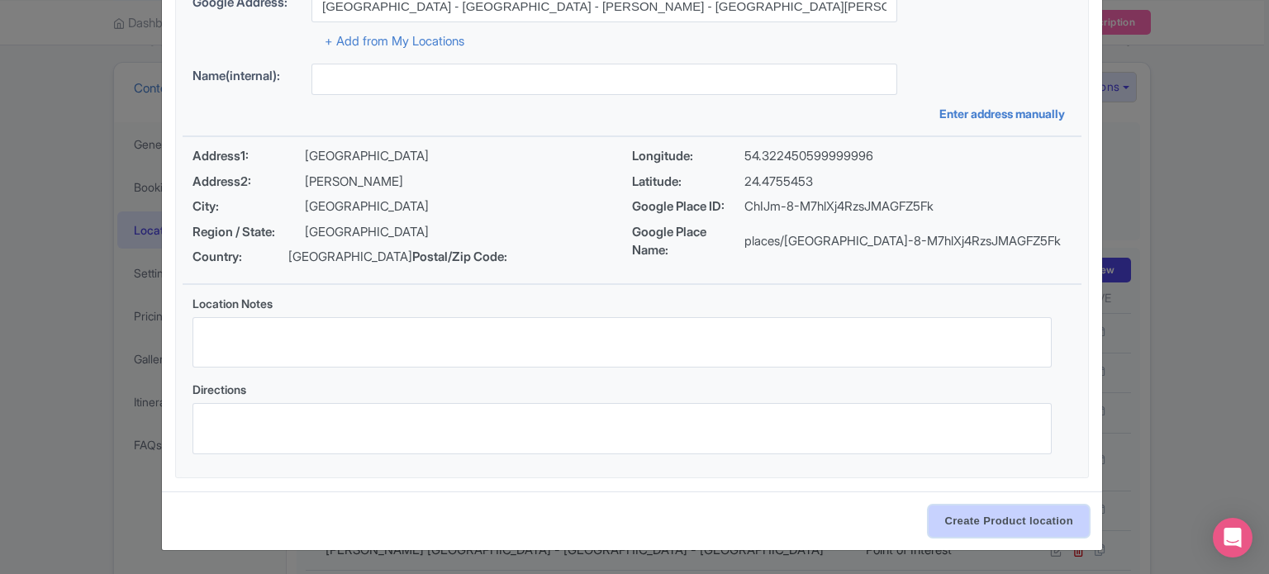
click at [998, 522] on input "Create Product location" at bounding box center [1008, 521] width 160 height 31
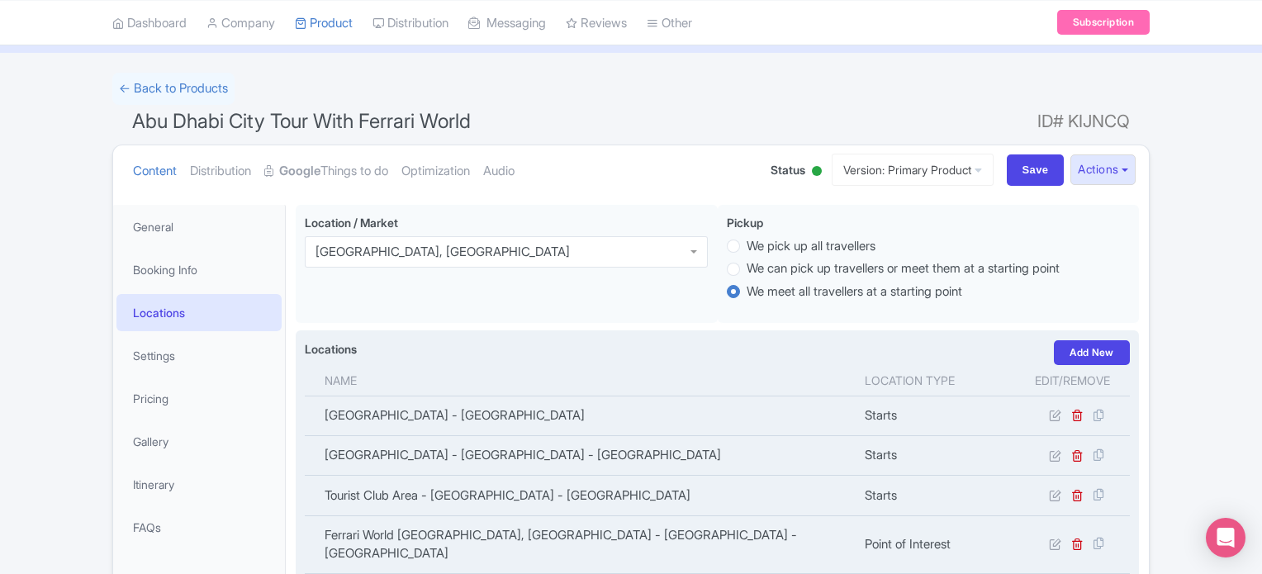
scroll to position [0, 0]
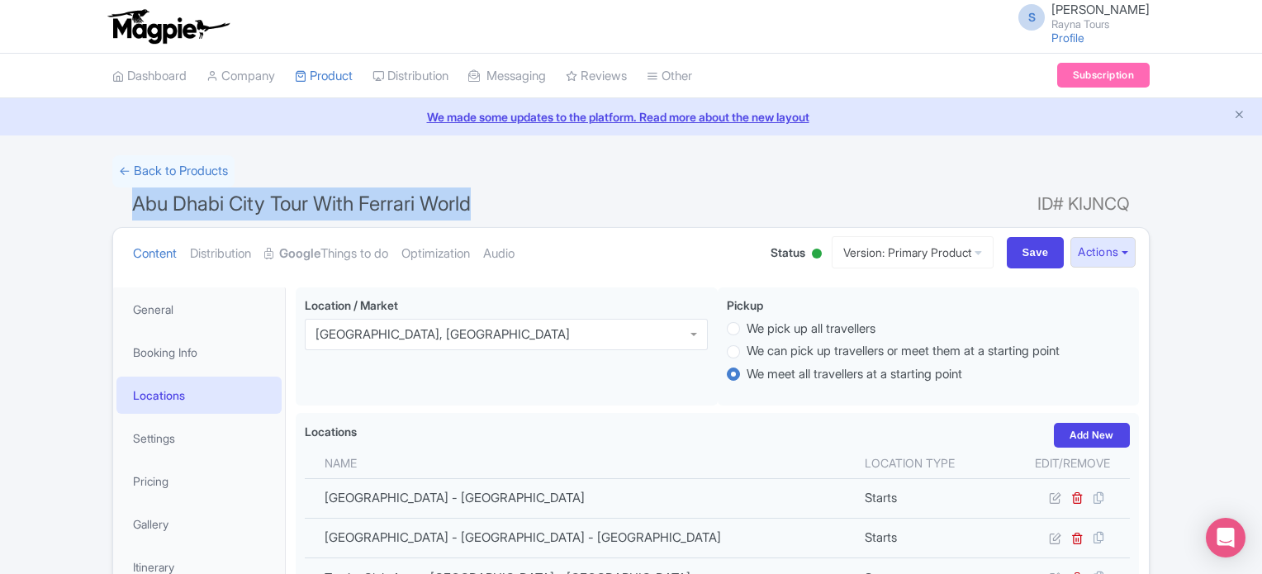
drag, startPoint x: 135, startPoint y: 207, endPoint x: 487, endPoint y: 197, distance: 352.9
click at [487, 197] on h1 "Abu Dhabi City Tour With Ferrari World ID# KIJNCQ" at bounding box center [630, 208] width 1037 height 40
click at [786, 214] on h1 "Abu Dhabi City Tour With Ferrari World ID# KIJNCQ" at bounding box center [630, 208] width 1037 height 40
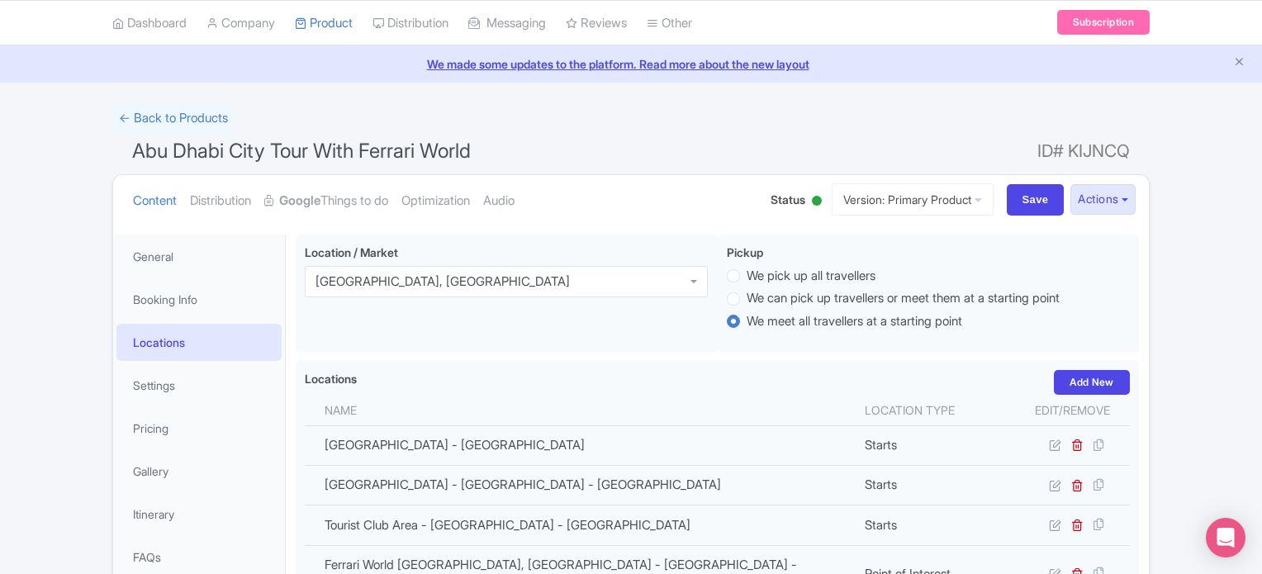
scroll to position [83, 0]
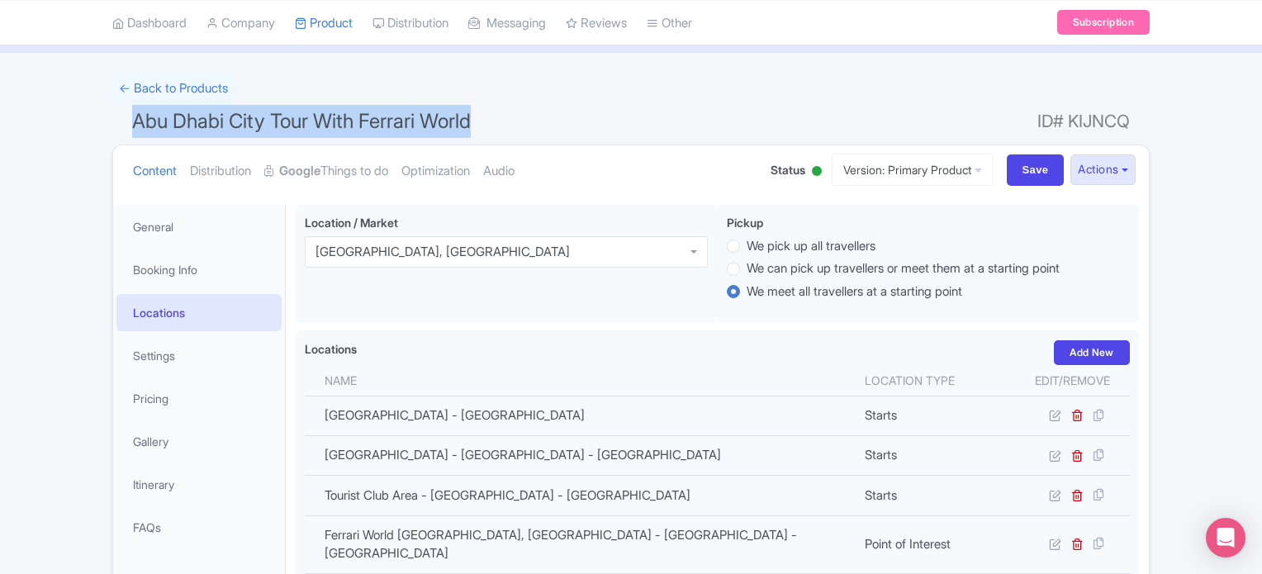
drag, startPoint x: 131, startPoint y: 121, endPoint x: 477, endPoint y: 113, distance: 347.0
click at [477, 113] on h1 "Abu Dhabi City Tour With Ferrari World ID# KIJNCQ" at bounding box center [630, 125] width 1037 height 40
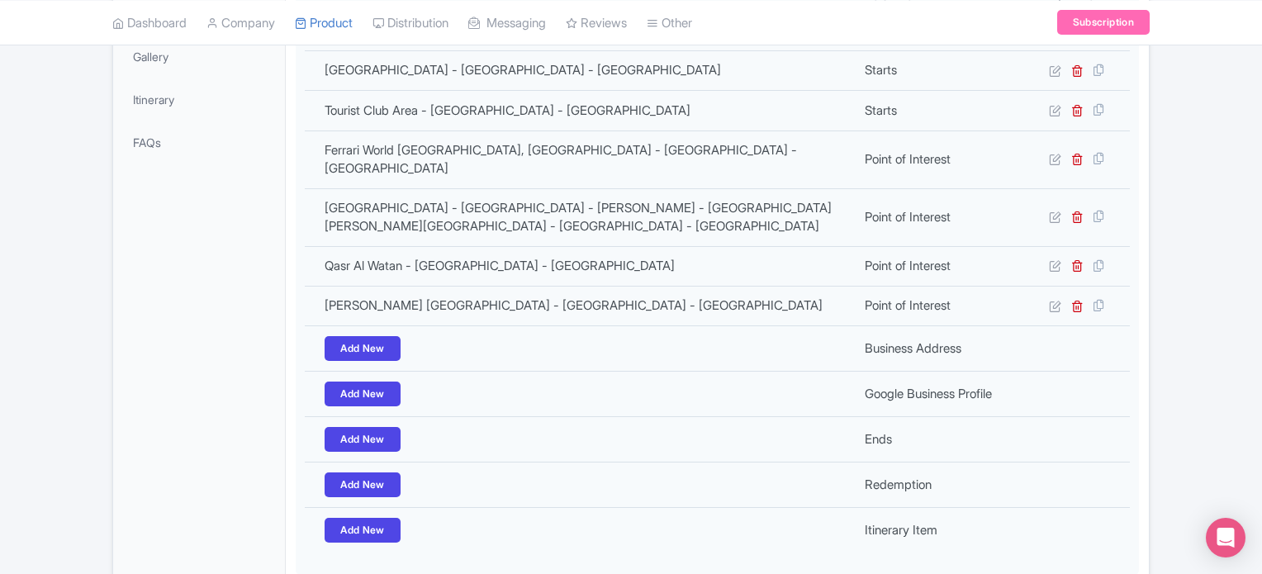
scroll to position [578, 0]
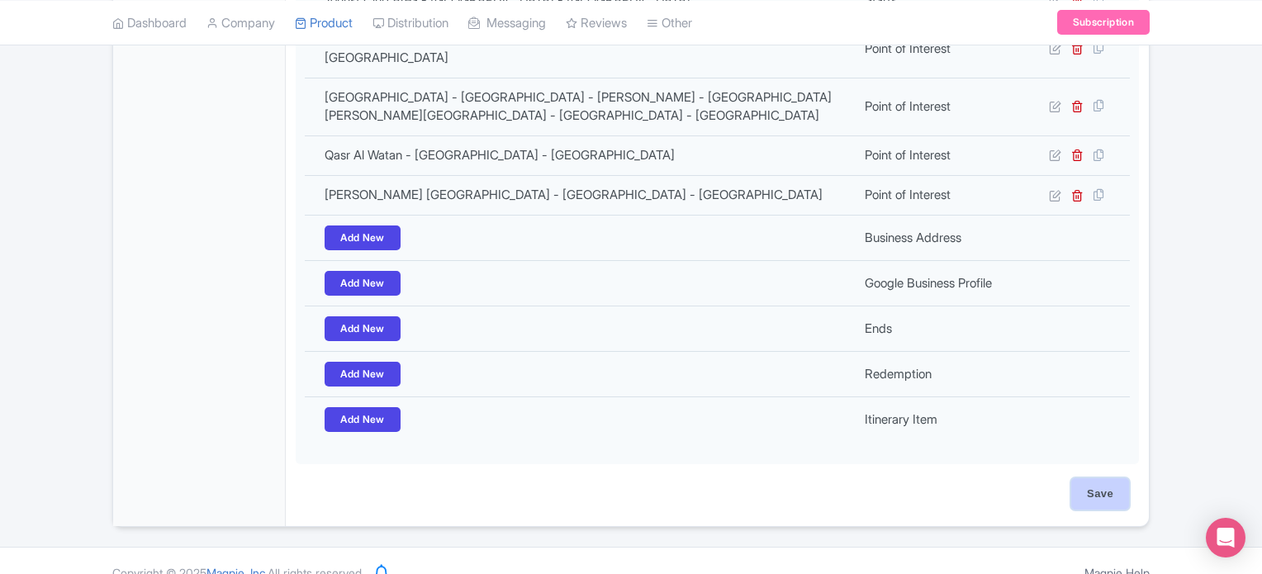
click at [1104, 478] on input "Save" at bounding box center [1100, 493] width 58 height 31
type input "Update Product"
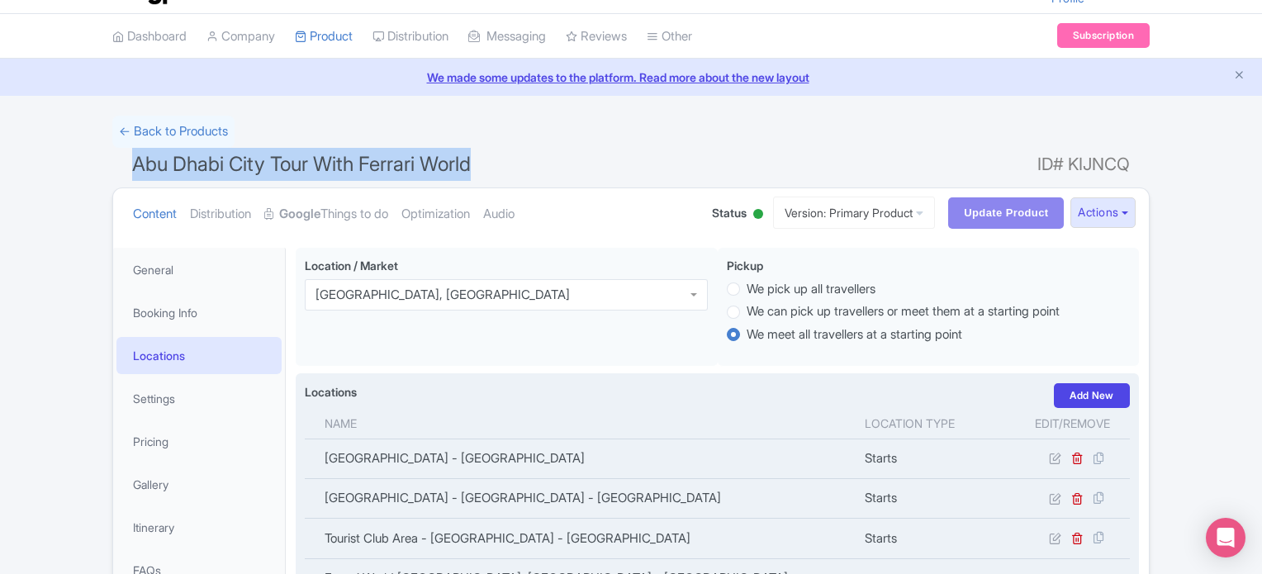
scroll to position [0, 0]
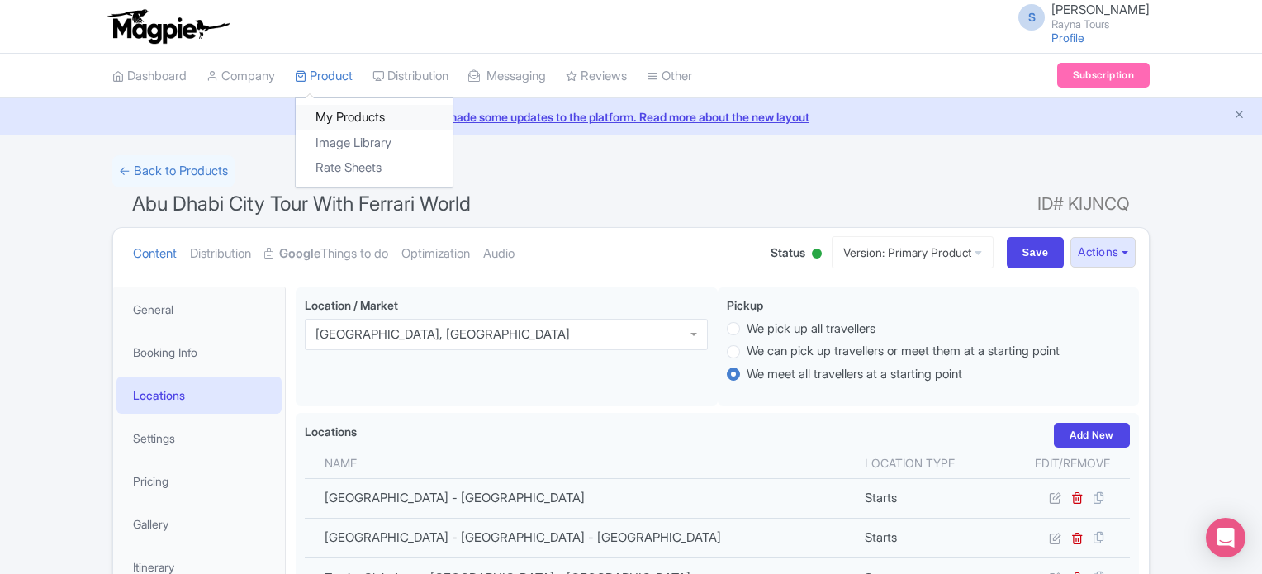
click at [337, 112] on link "My Products" at bounding box center [374, 118] width 157 height 26
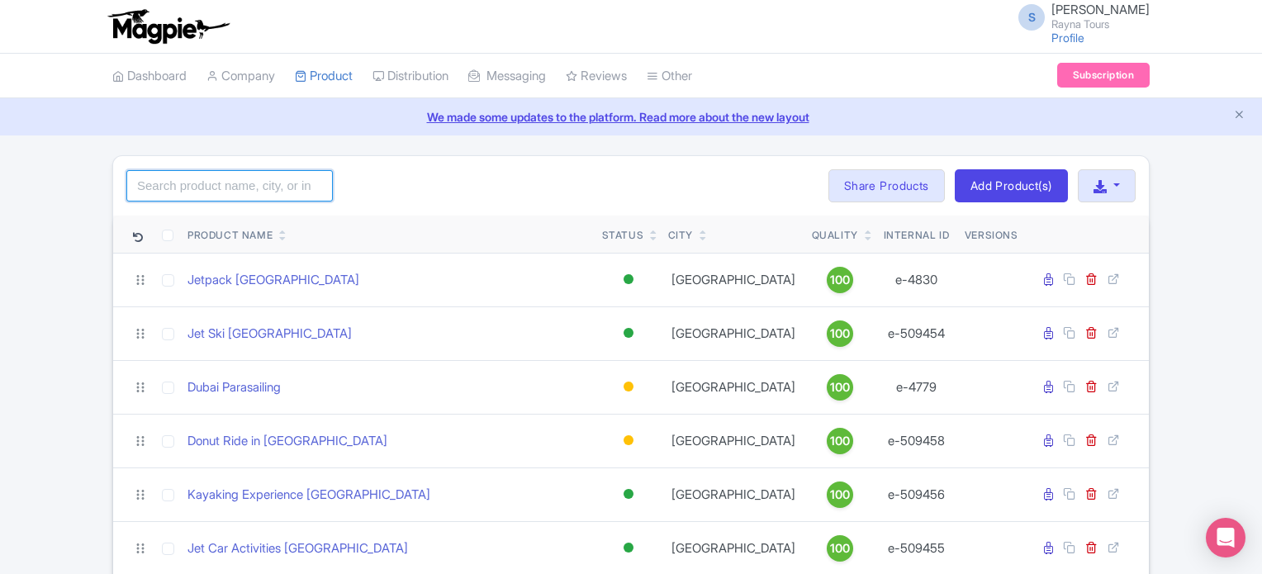
click at [231, 174] on input "search" at bounding box center [229, 185] width 207 height 31
type input "abu"
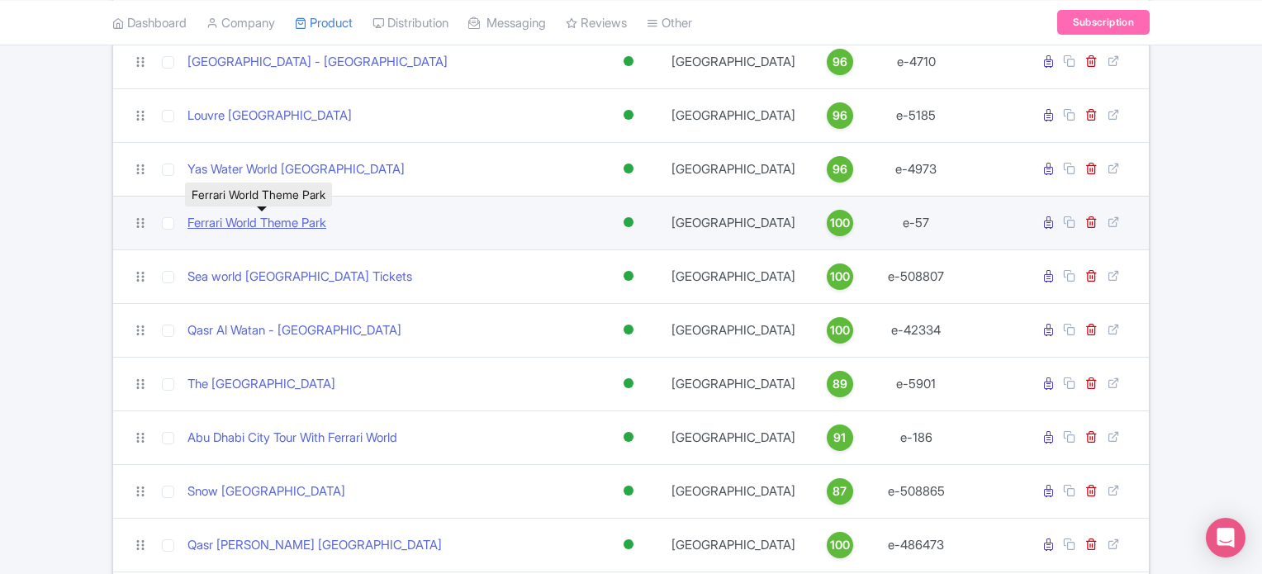
scroll to position [248, 0]
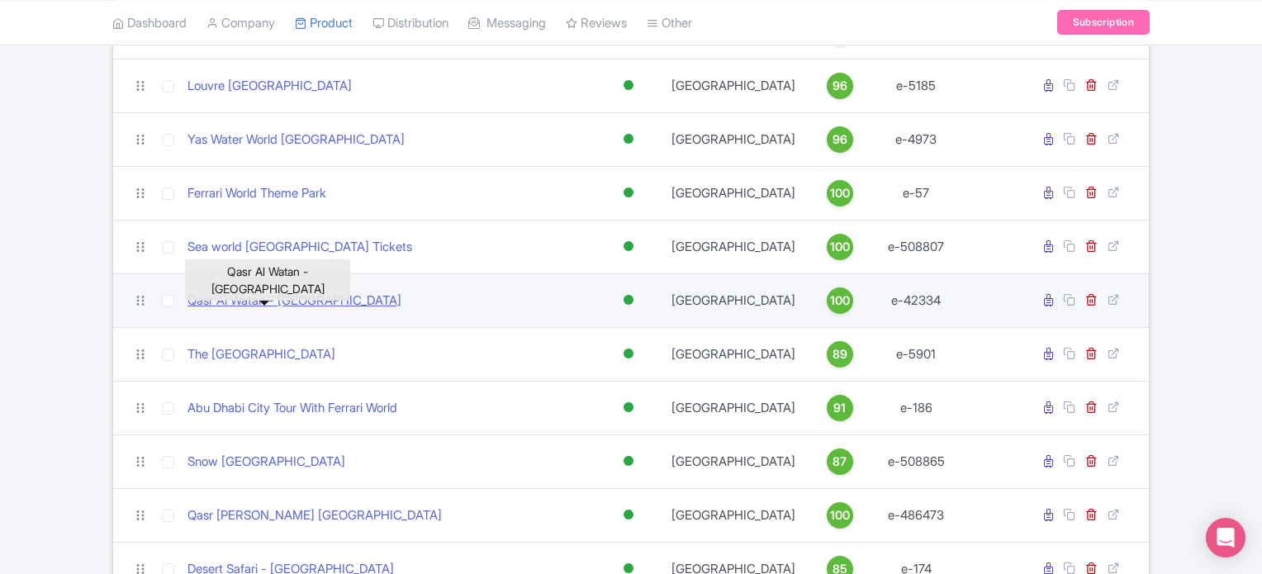
click at [297, 298] on link "Qasr Al Watan - [GEOGRAPHIC_DATA]" at bounding box center [295, 301] width 214 height 19
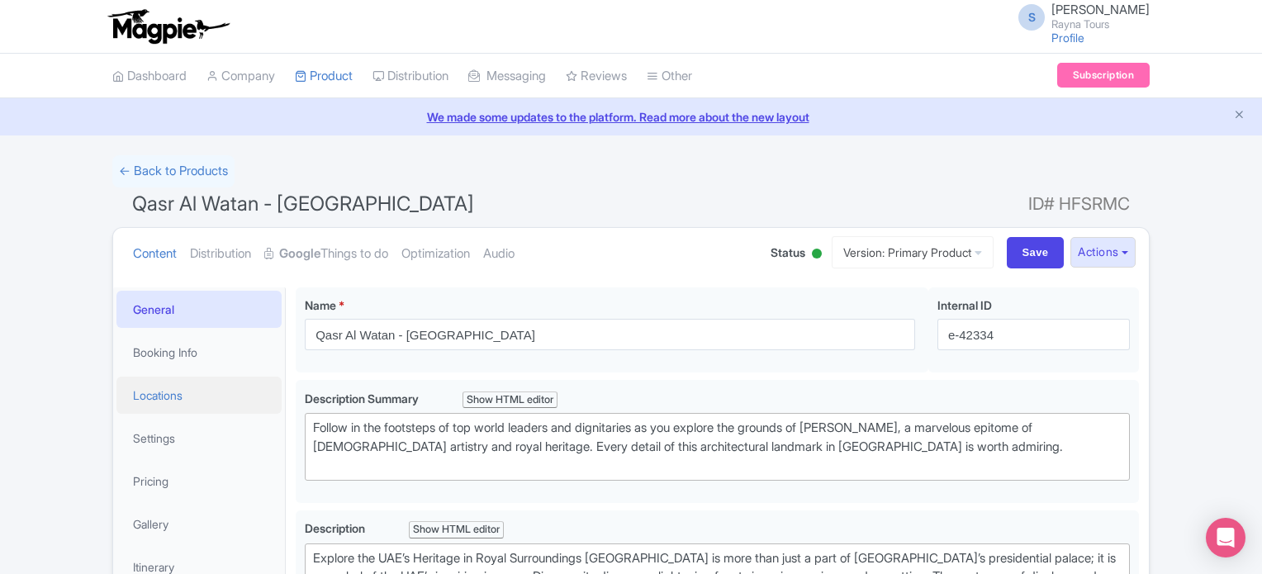
click at [159, 396] on link "Locations" at bounding box center [198, 395] width 165 height 37
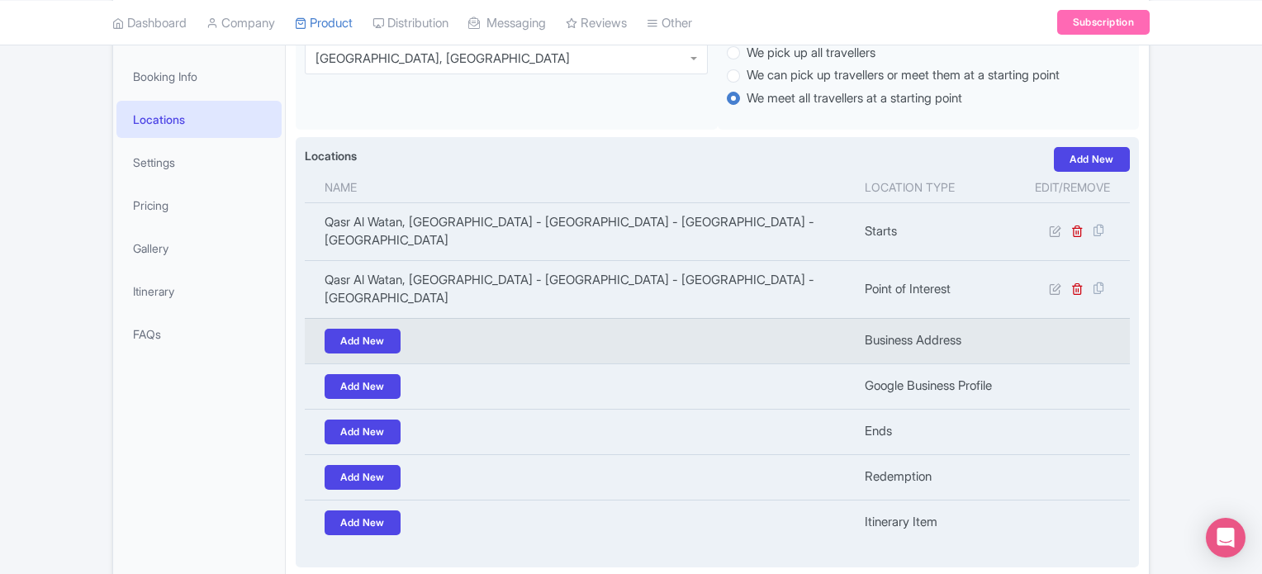
scroll to position [248, 0]
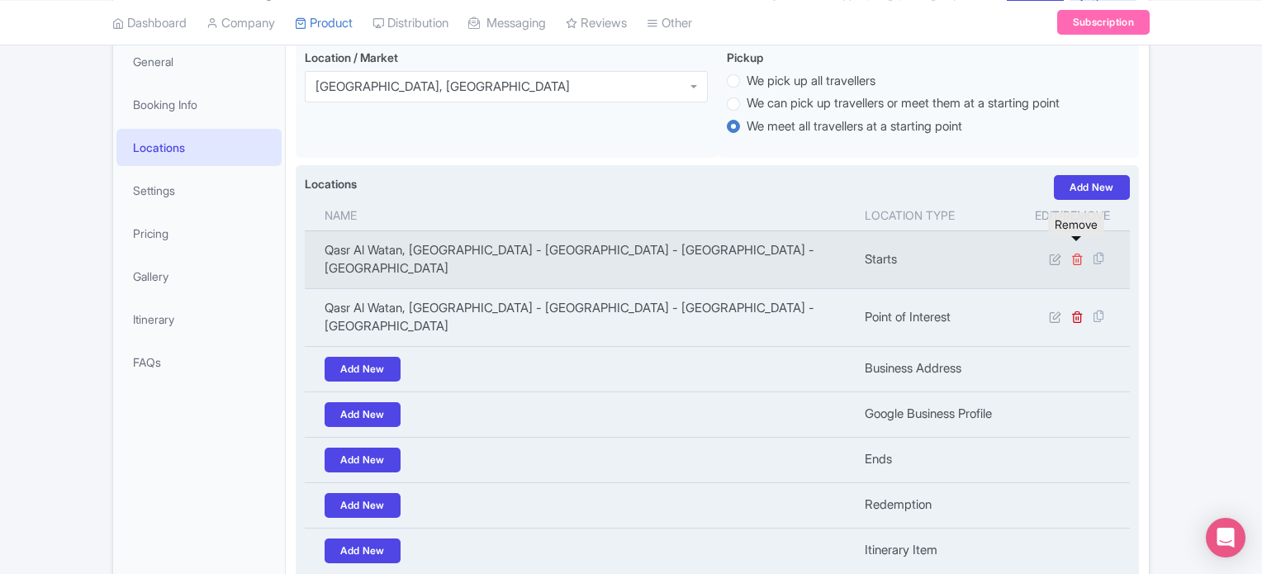
click at [1078, 253] on icon at bounding box center [1077, 259] width 12 height 12
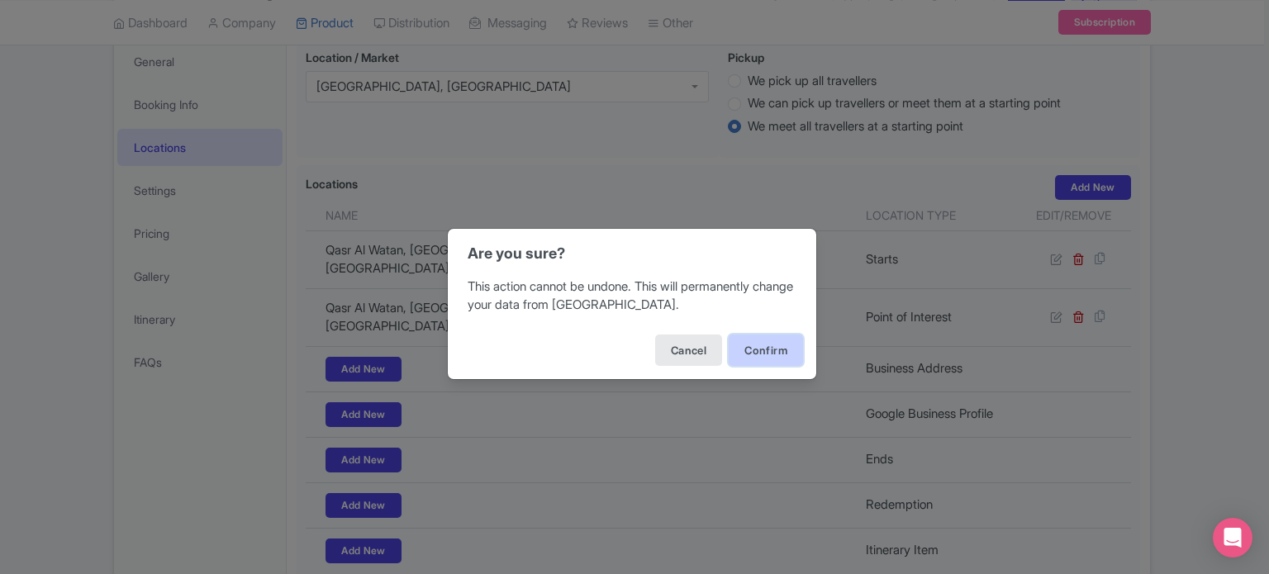
click at [761, 353] on button "Confirm" at bounding box center [766, 350] width 74 height 31
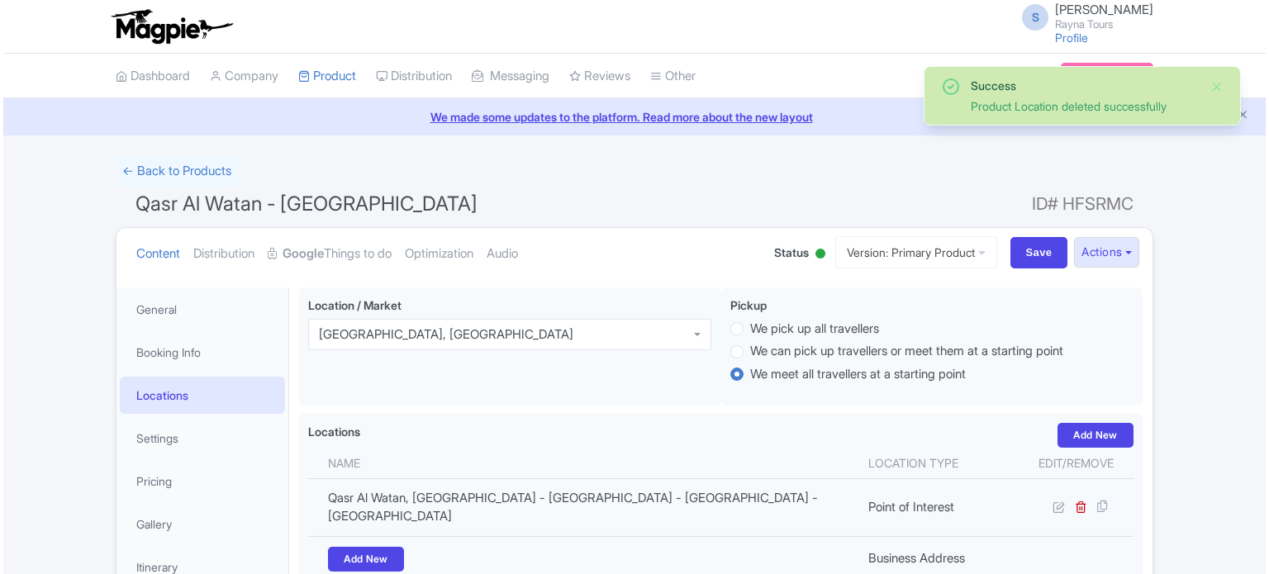
scroll to position [287, 0]
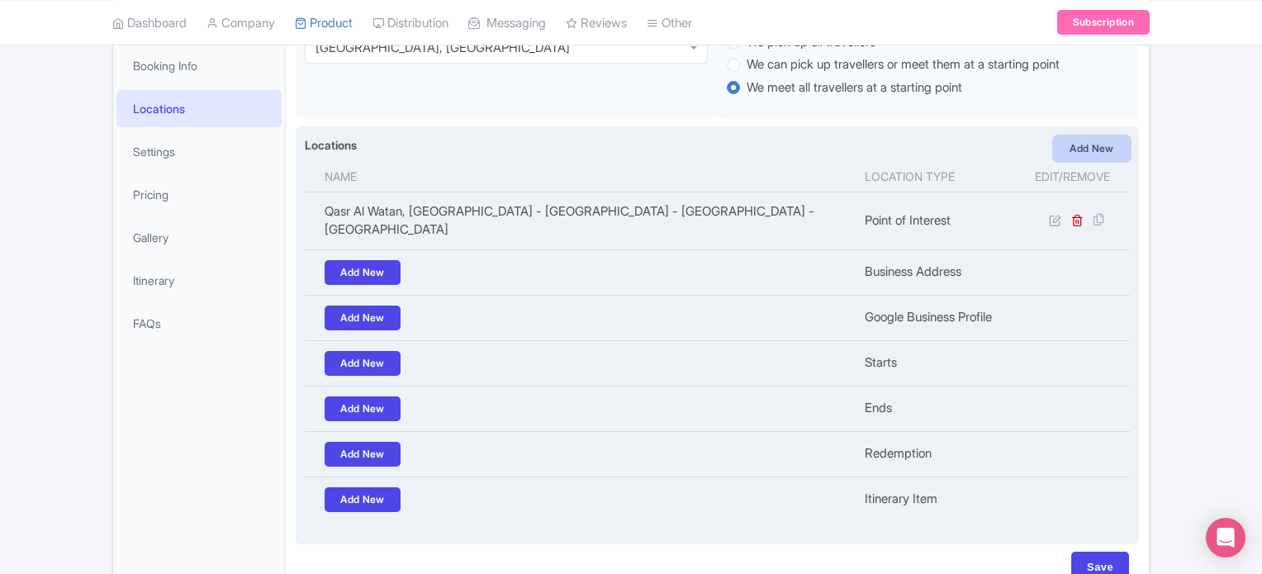
click at [1107, 145] on link "Add New" at bounding box center [1092, 148] width 76 height 25
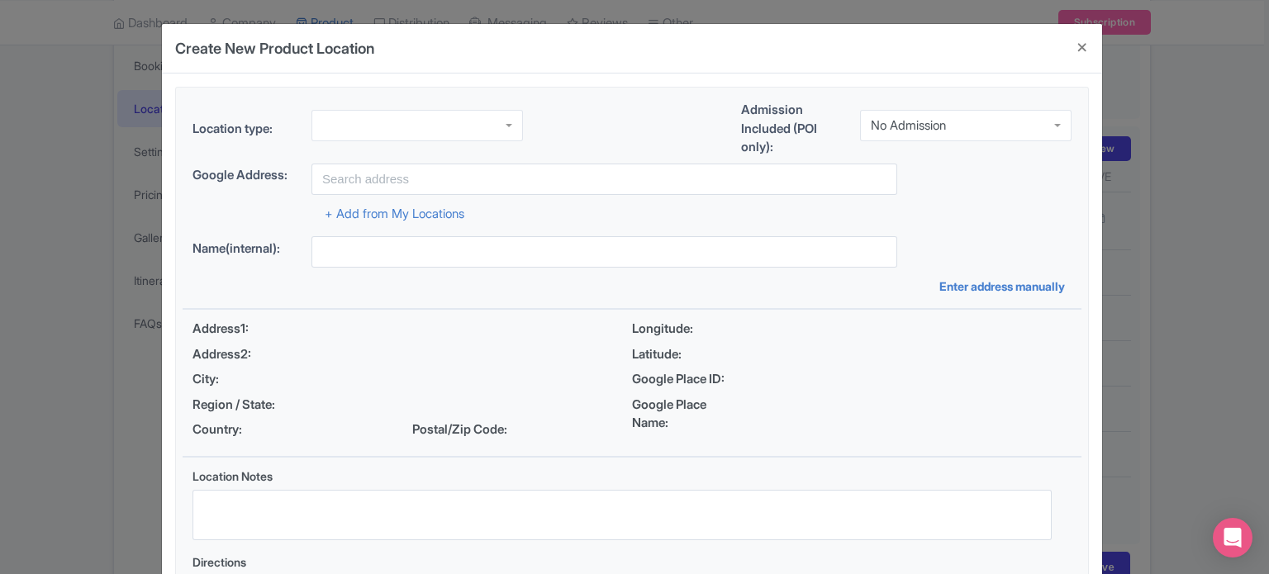
click at [358, 128] on div at bounding box center [416, 125] width 211 height 31
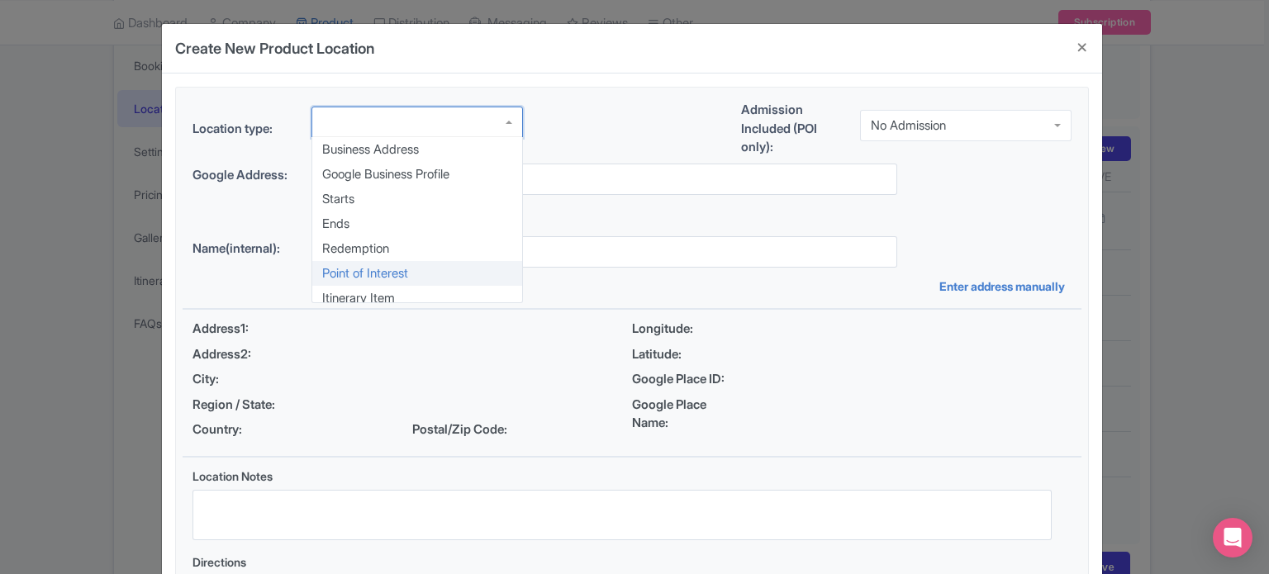
scroll to position [0, 0]
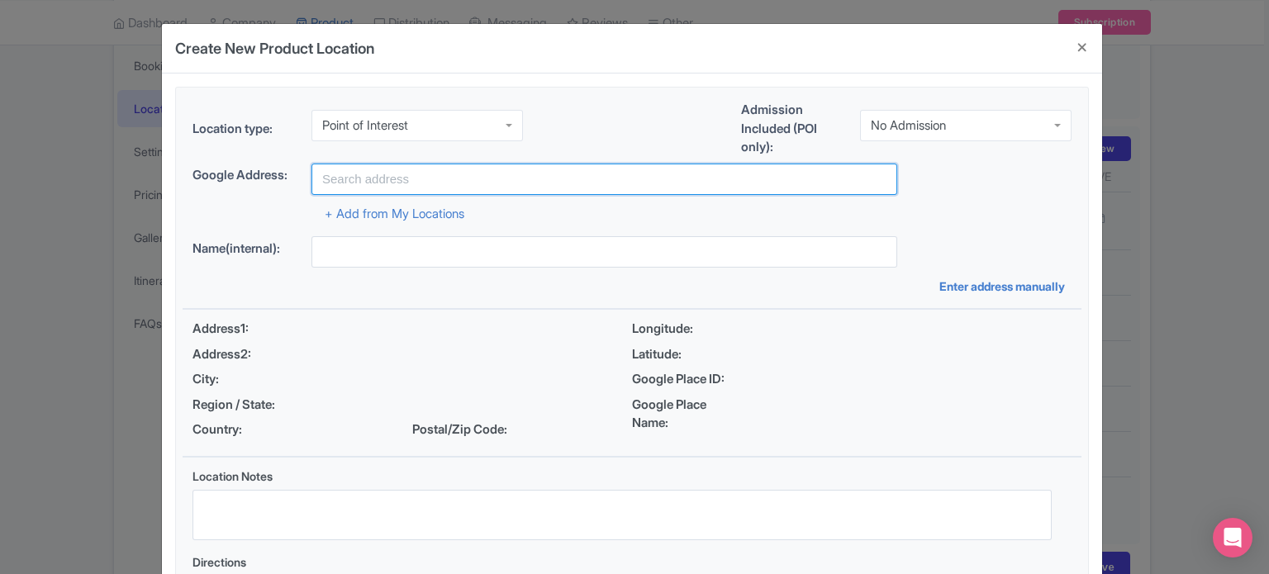
click at [457, 174] on input "text" at bounding box center [604, 179] width 586 height 31
paste input "Marina Mall - Ring Road - Al Kasir - Al Marina - Abu Dhabi - Abu Dhabi - United…"
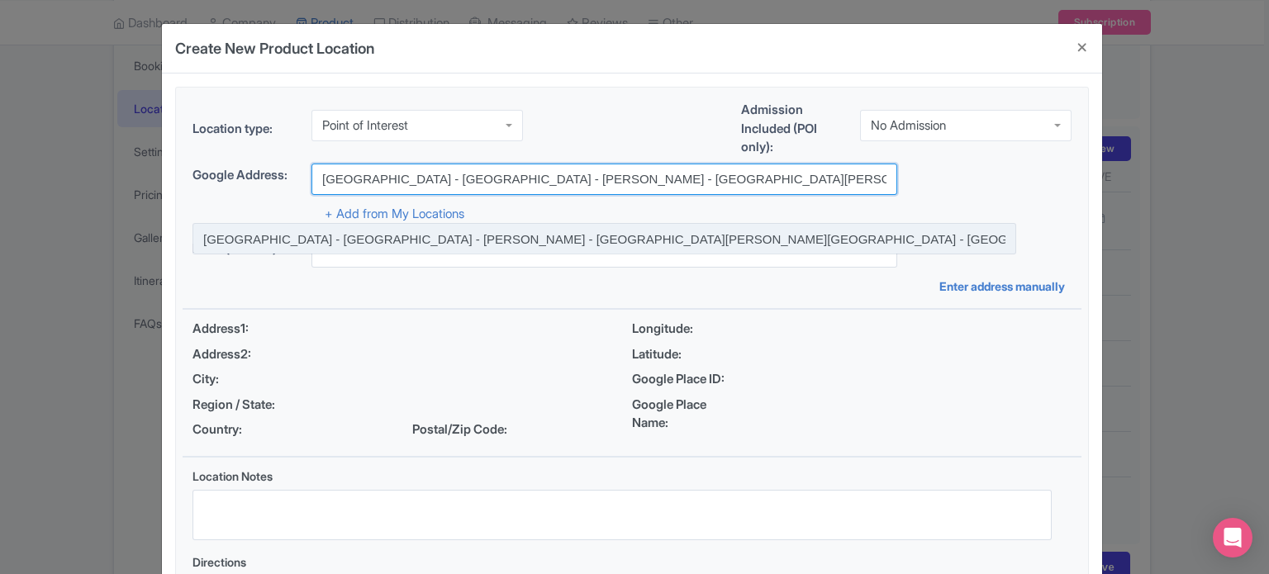
type input "[GEOGRAPHIC_DATA] - [GEOGRAPHIC_DATA] - [PERSON_NAME] - [GEOGRAPHIC_DATA][PERSO…"
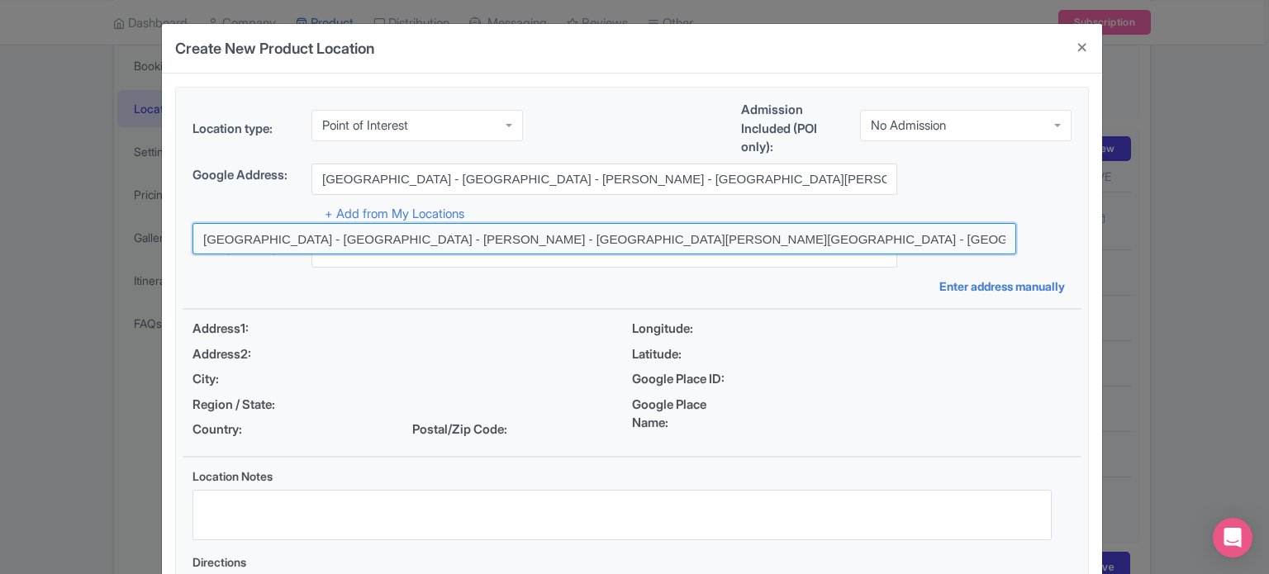
click at [430, 237] on input at bounding box center [604, 238] width 824 height 31
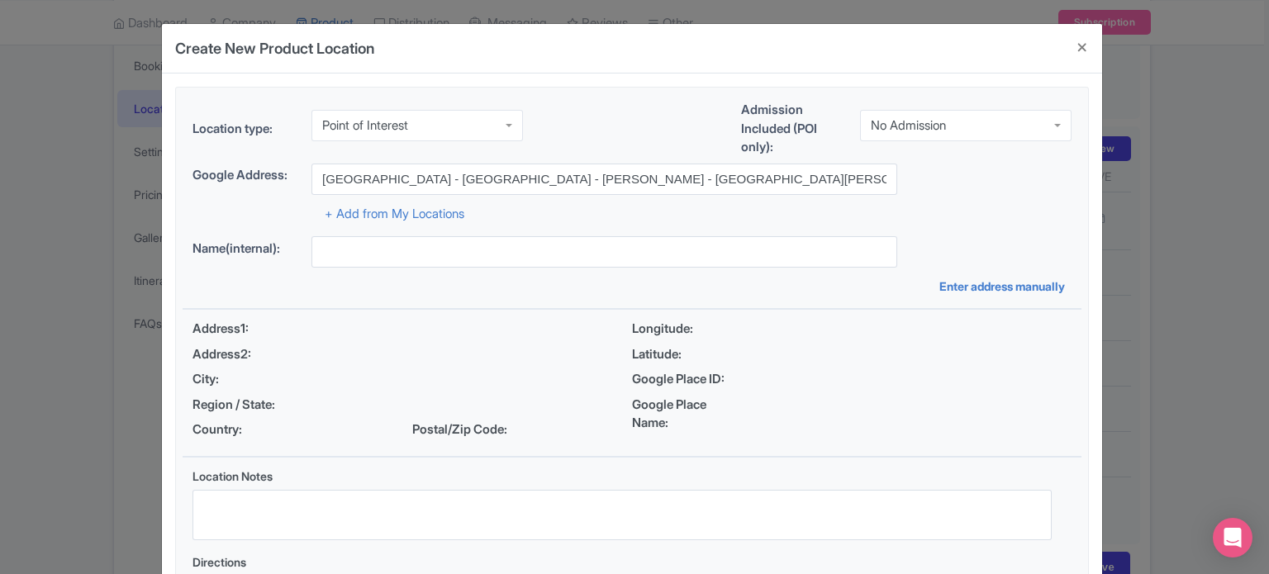
type input "Marina Mall - Ring Road - Al Kasir - Al Marina - Abu Dhabi - Abu Dhabi - United…"
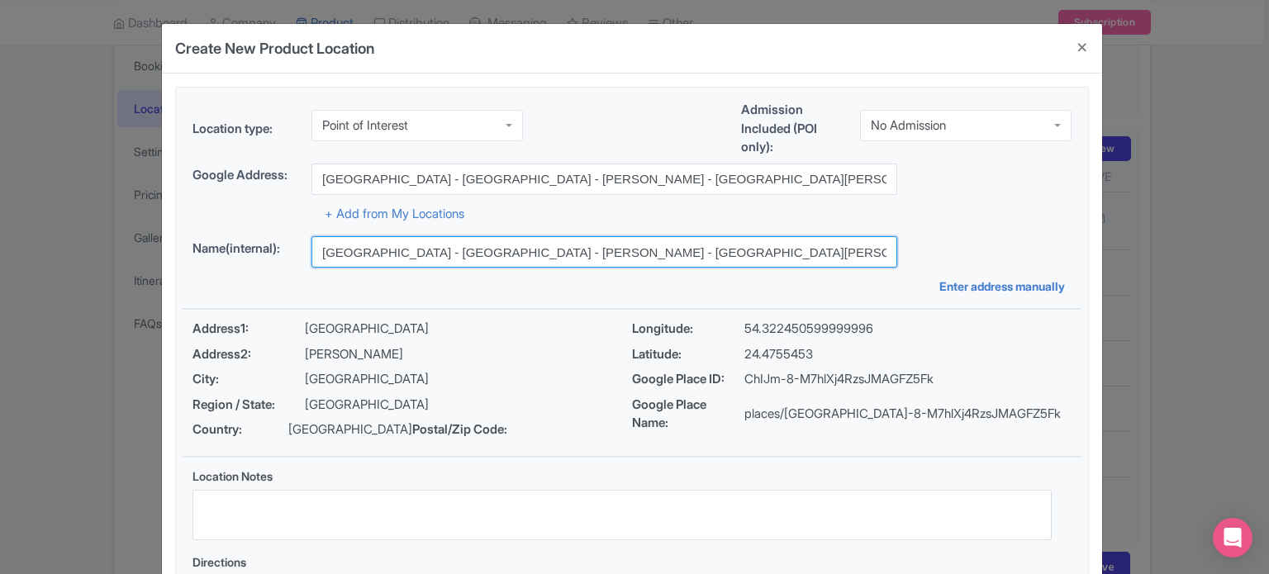
click at [492, 256] on input "Marina Mall - Ring Road - Al Kasir - Al Marina - Abu Dhabi - Abu Dhabi - United…" at bounding box center [604, 251] width 586 height 31
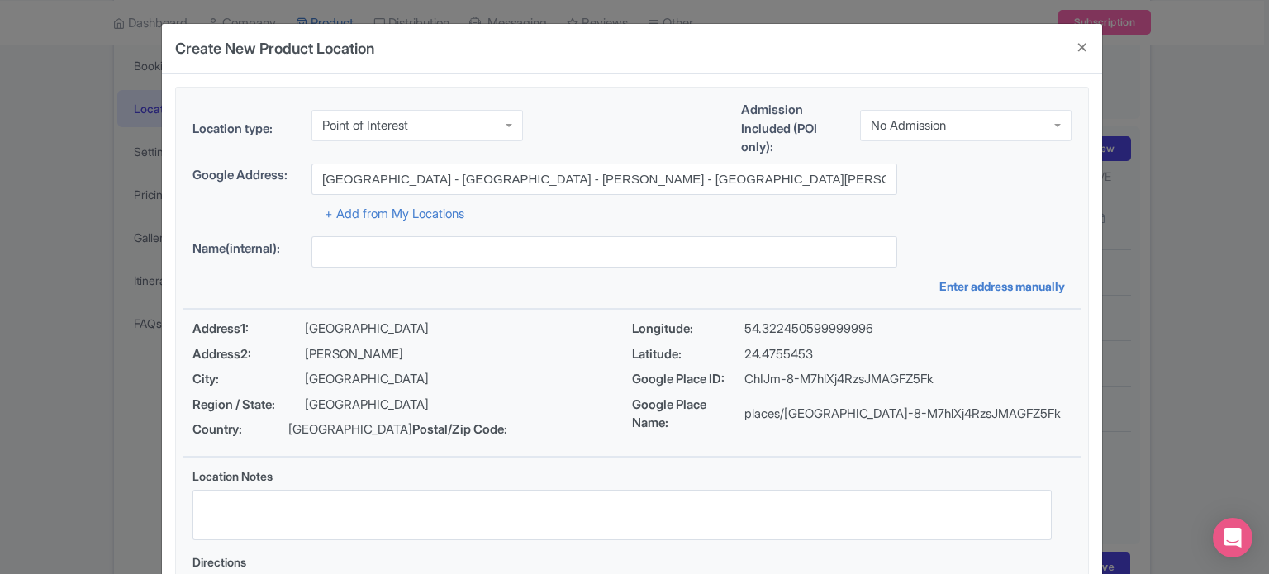
click at [937, 118] on div "No Admission" at bounding box center [908, 125] width 75 height 15
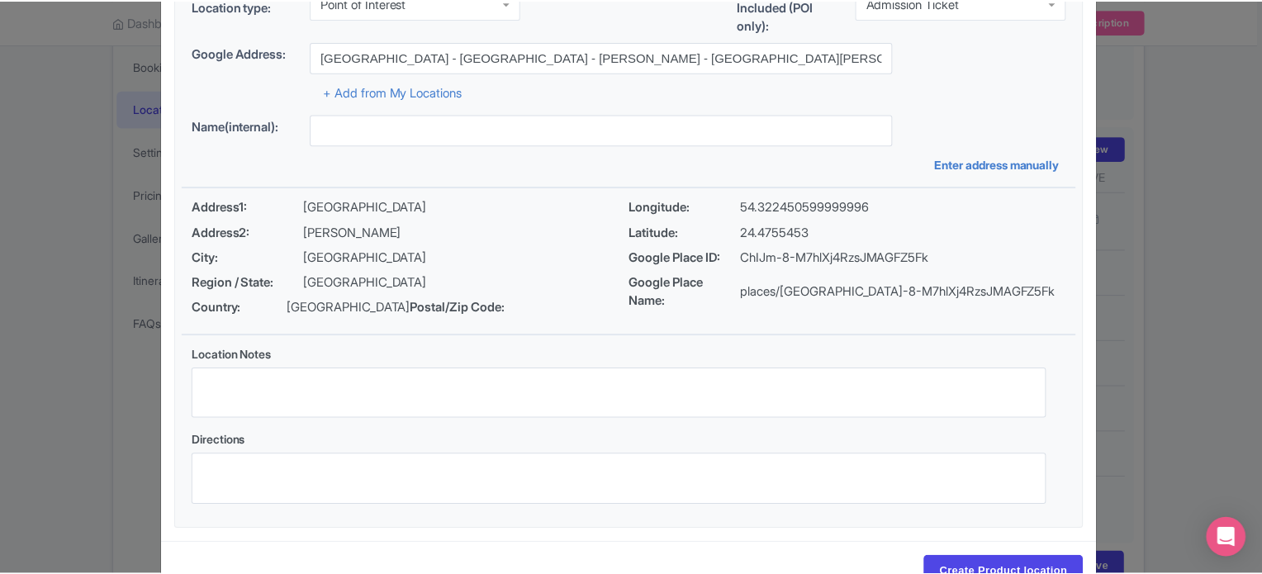
scroll to position [190, 0]
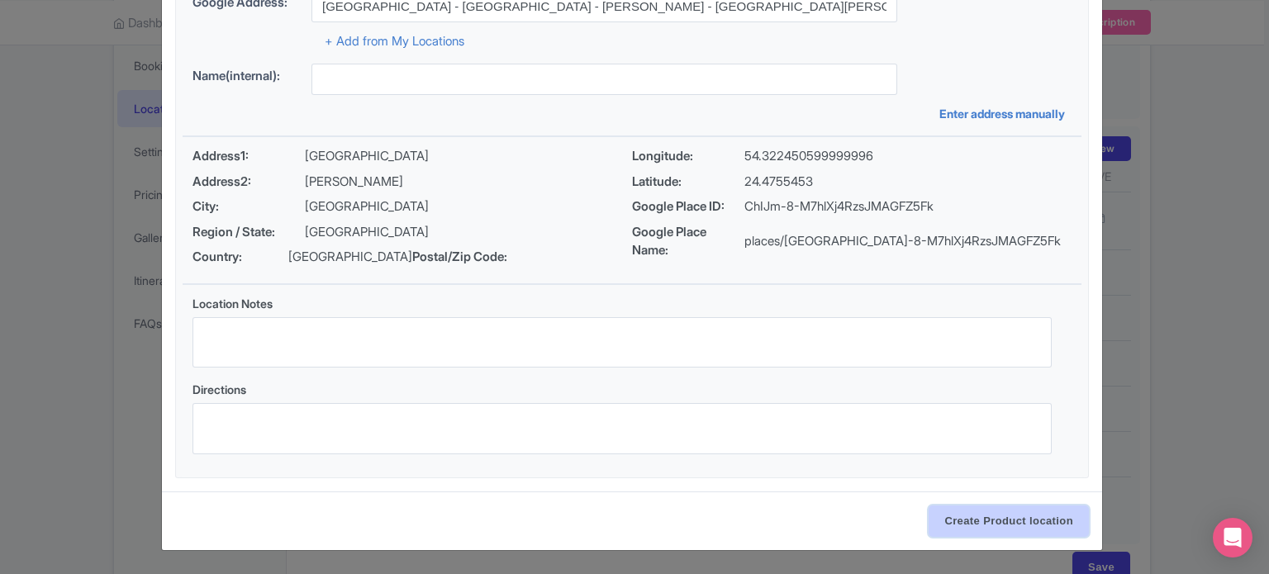
click at [971, 517] on input "Create Product location" at bounding box center [1008, 521] width 160 height 31
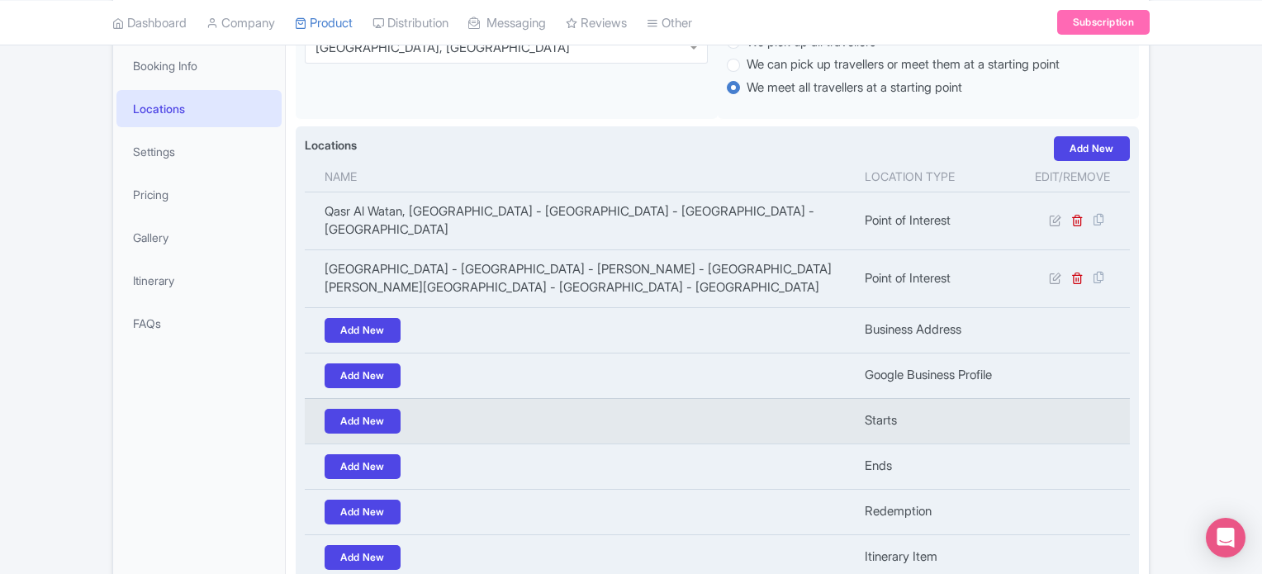
scroll to position [425, 0]
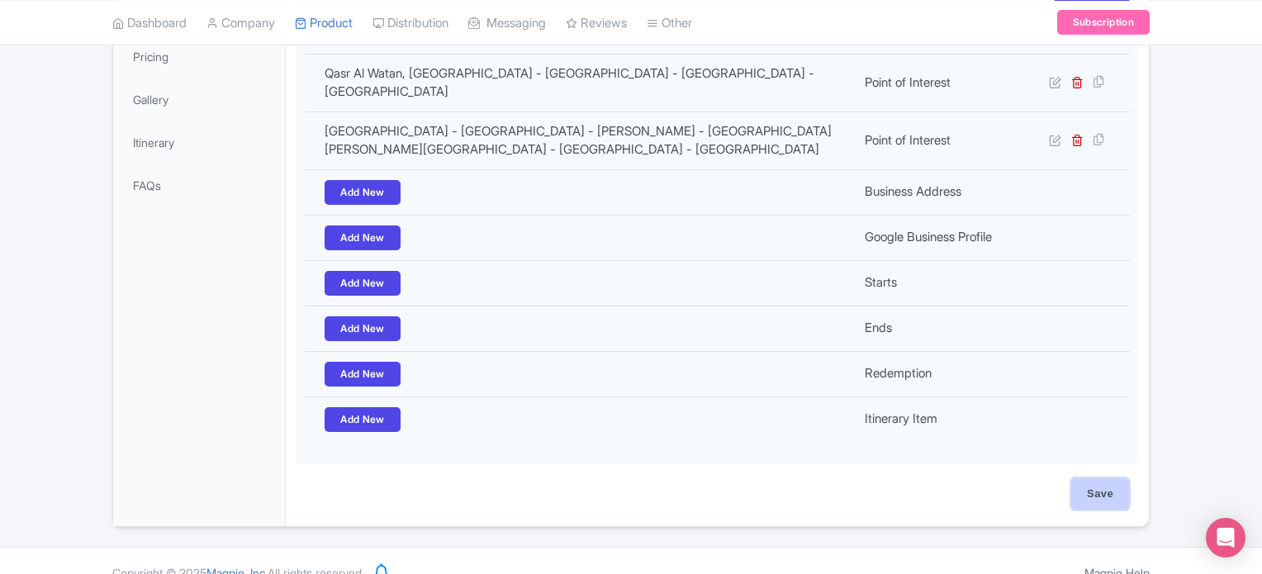
click at [1093, 478] on input "Save" at bounding box center [1100, 493] width 58 height 31
type input "Update Product"
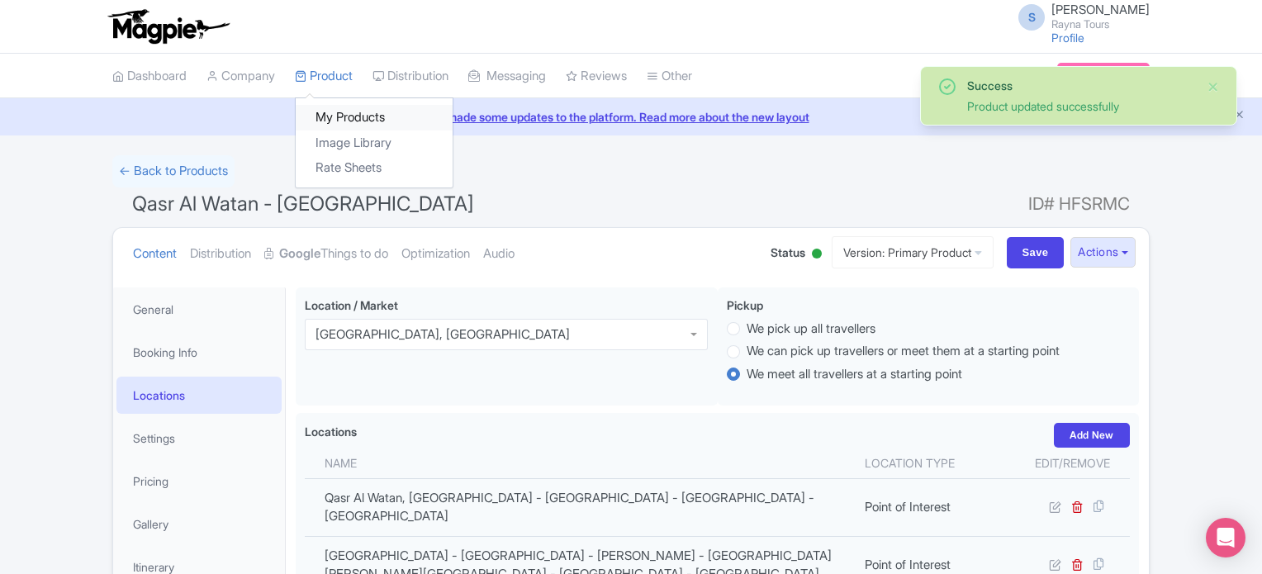
click at [344, 115] on link "My Products" at bounding box center [374, 118] width 157 height 26
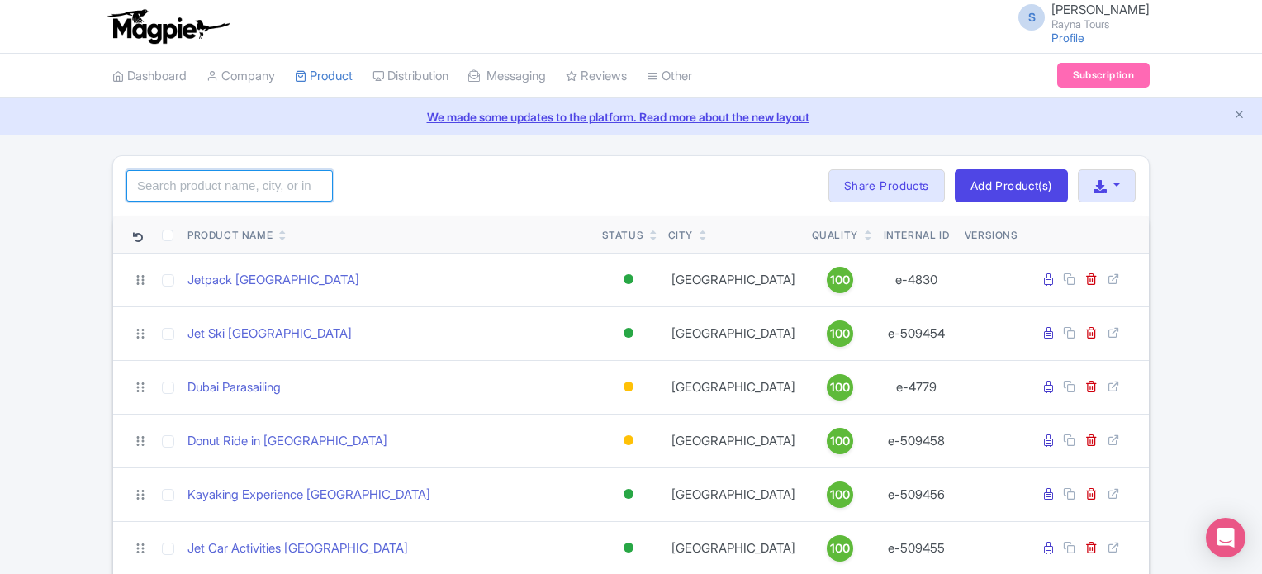
click at [245, 186] on input "search" at bounding box center [229, 185] width 207 height 31
type input "abu"
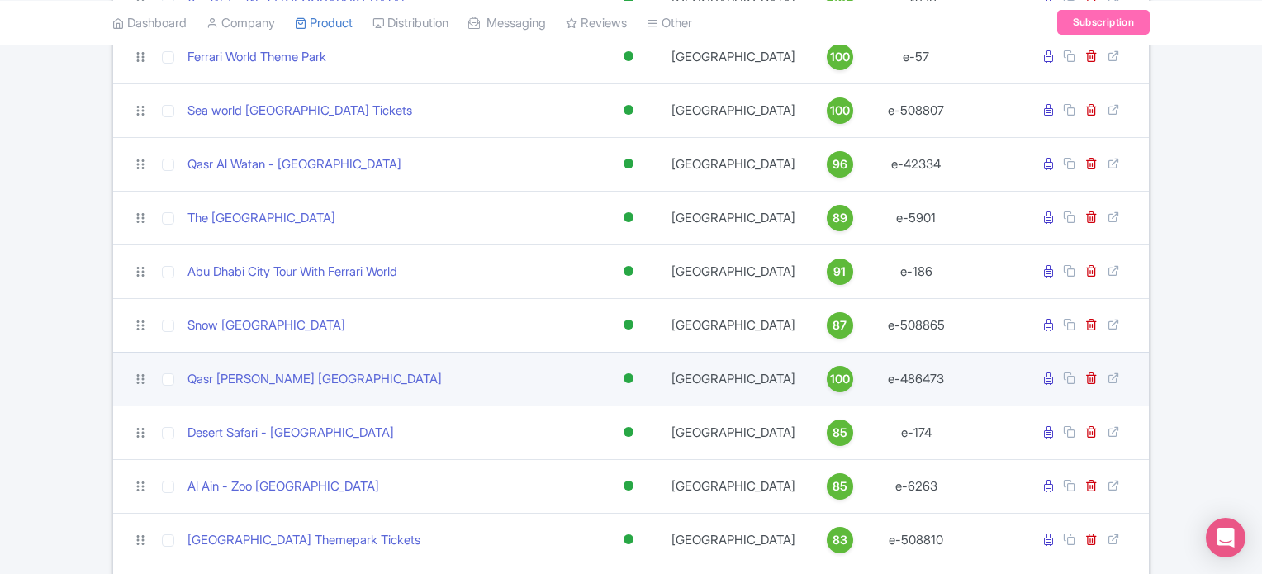
scroll to position [413, 0]
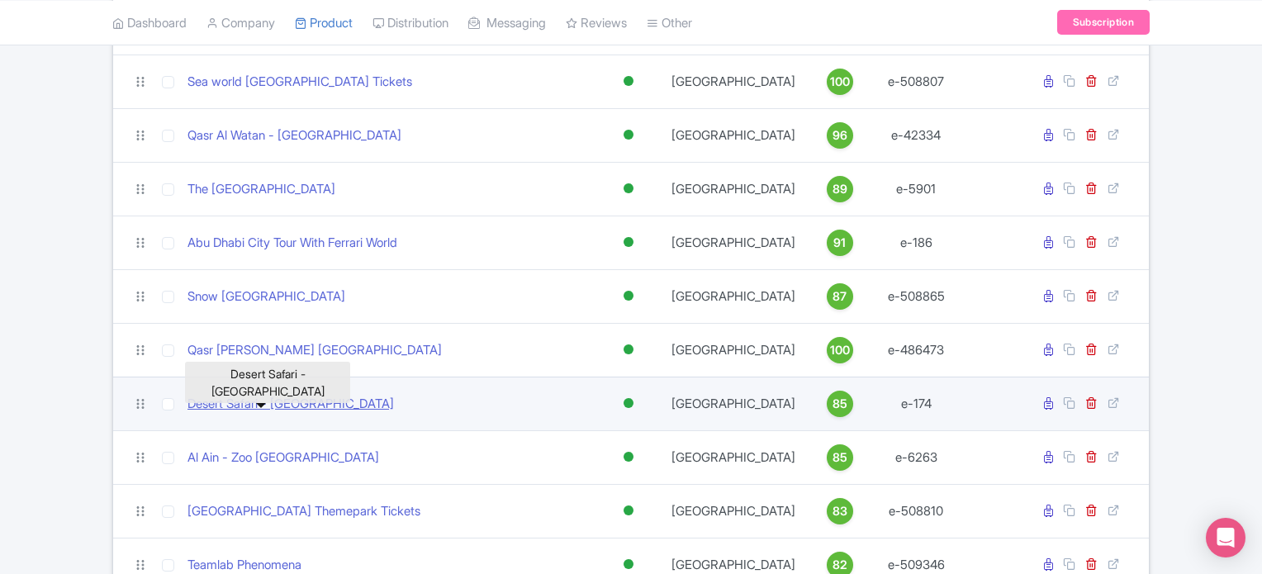
click at [306, 401] on link "Desert Safari - [GEOGRAPHIC_DATA]" at bounding box center [291, 404] width 207 height 19
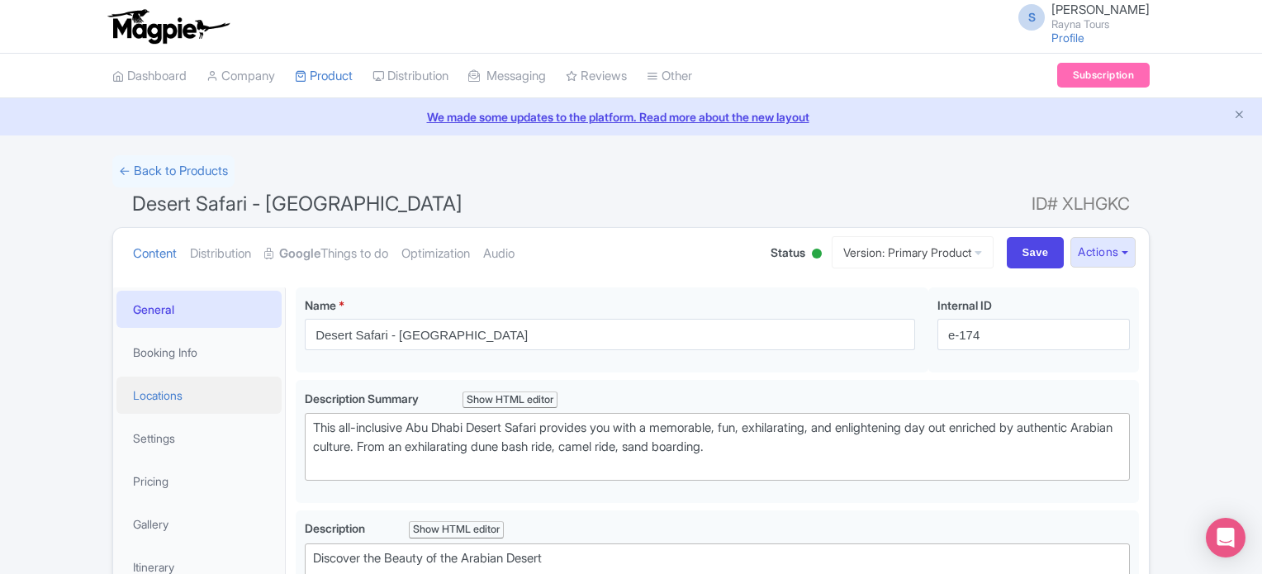
click at [183, 392] on link "Locations" at bounding box center [198, 395] width 165 height 37
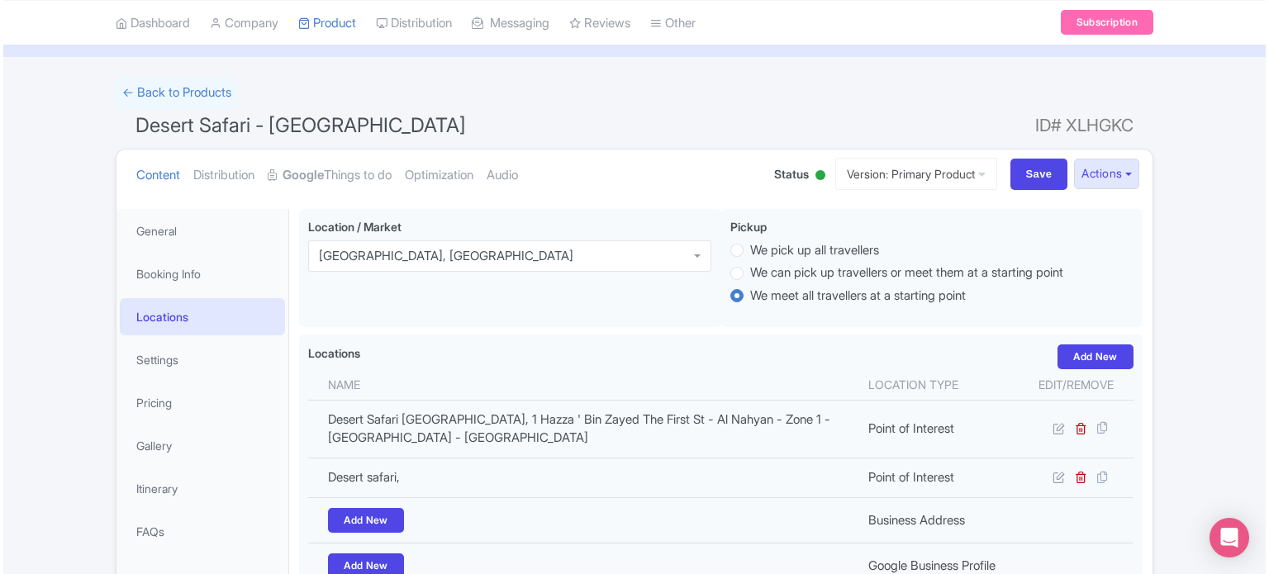
scroll to position [165, 0]
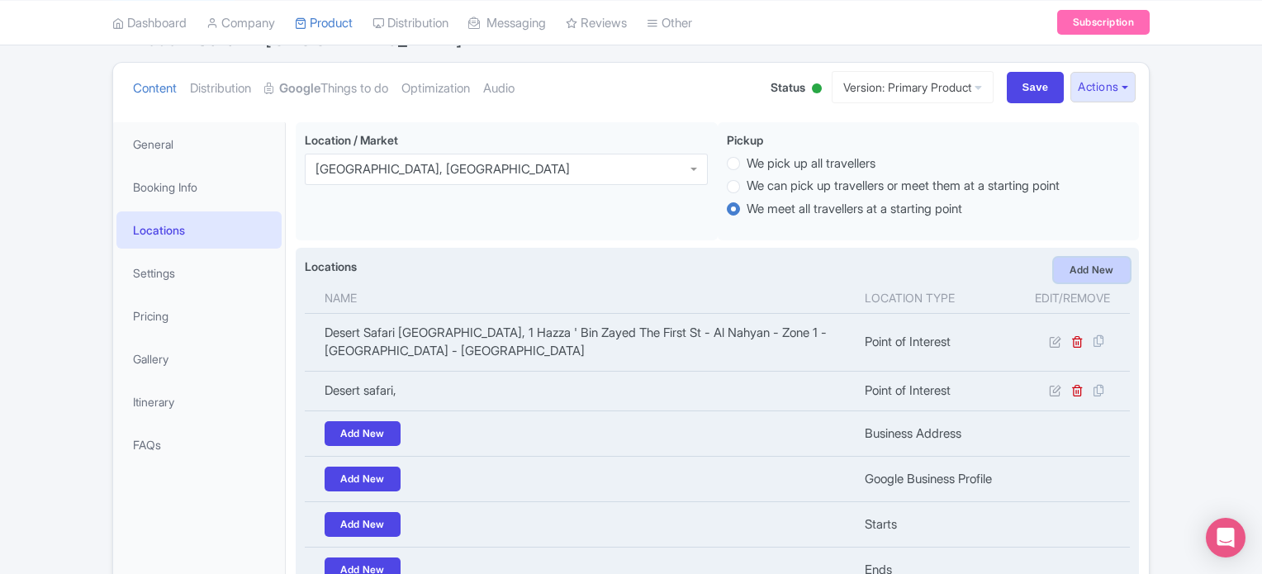
click at [1094, 269] on link "Add New" at bounding box center [1092, 270] width 76 height 25
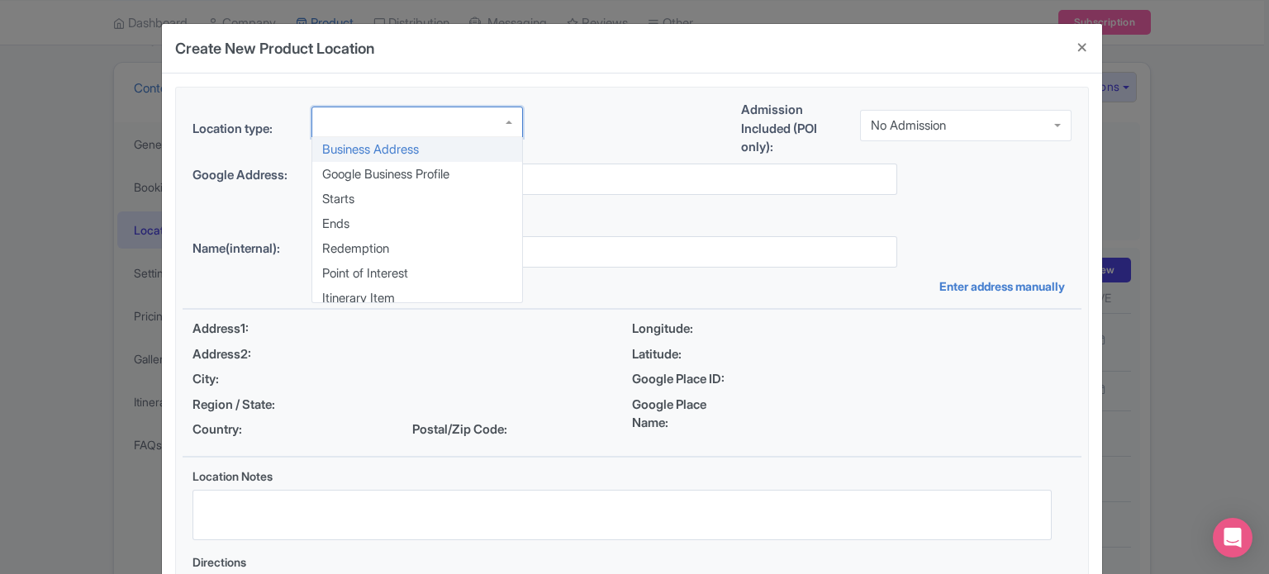
click at [409, 129] on div at bounding box center [416, 122] width 211 height 31
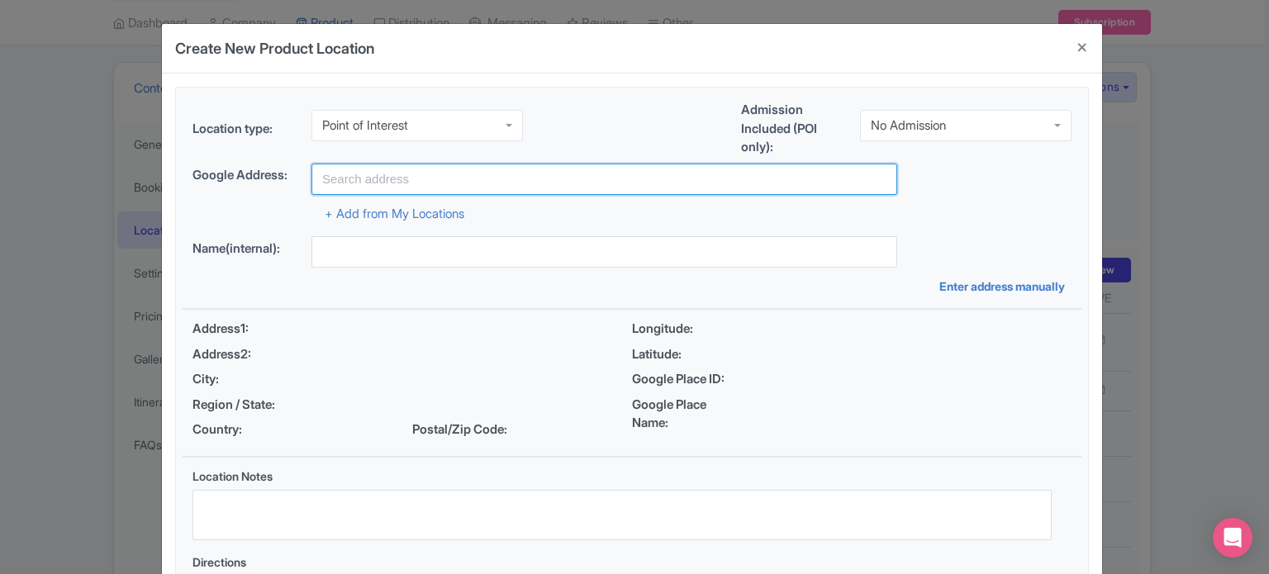
click at [411, 179] on input "text" at bounding box center [604, 179] width 586 height 31
paste input "Marina Mall - Ring Road - Al Kasir - Al Marina - Abu Dhabi - Abu Dhabi - United…"
type input "Marina Mall - Ring Road - Al Kasir - Al Marina - Abu Dhabi - Abu Dhabi - United…"
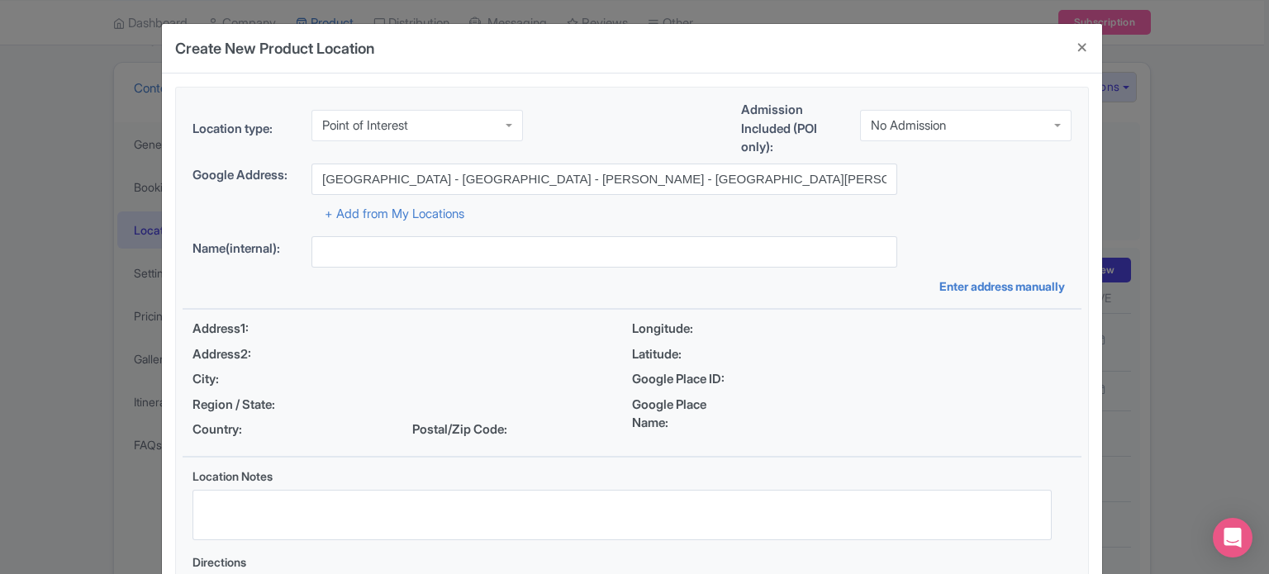
click at [959, 126] on div "No Admission" at bounding box center [965, 125] width 211 height 31
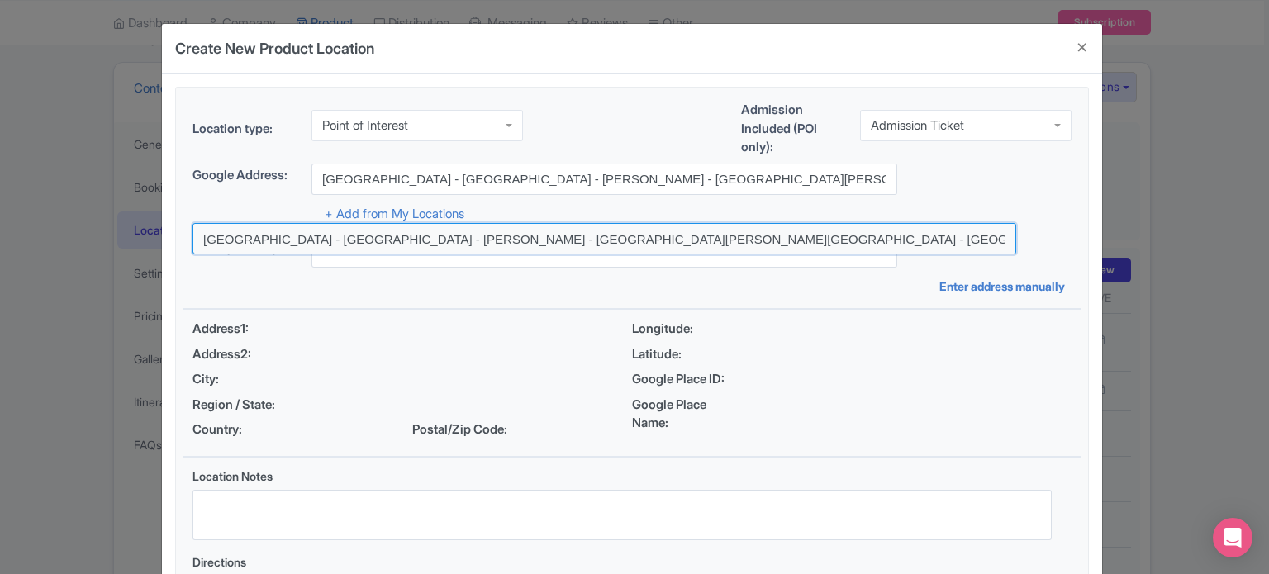
click at [488, 236] on input at bounding box center [604, 238] width 824 height 31
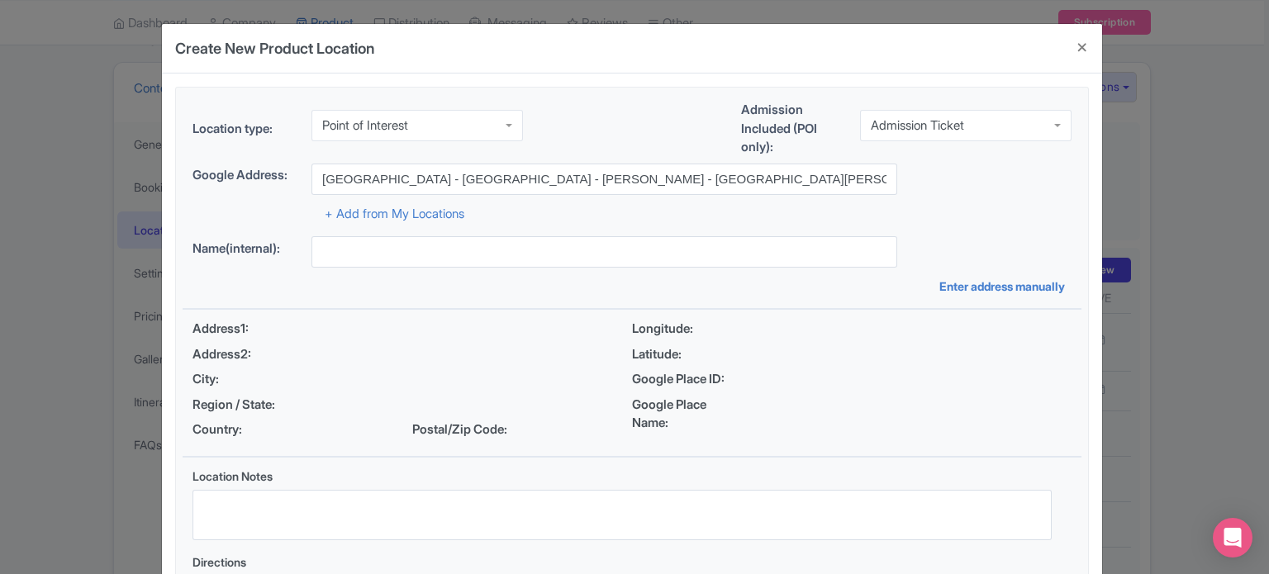
type input "Marina Mall - Ring Road - Al Kasir - Al Marina - Abu Dhabi - Abu Dhabi - United…"
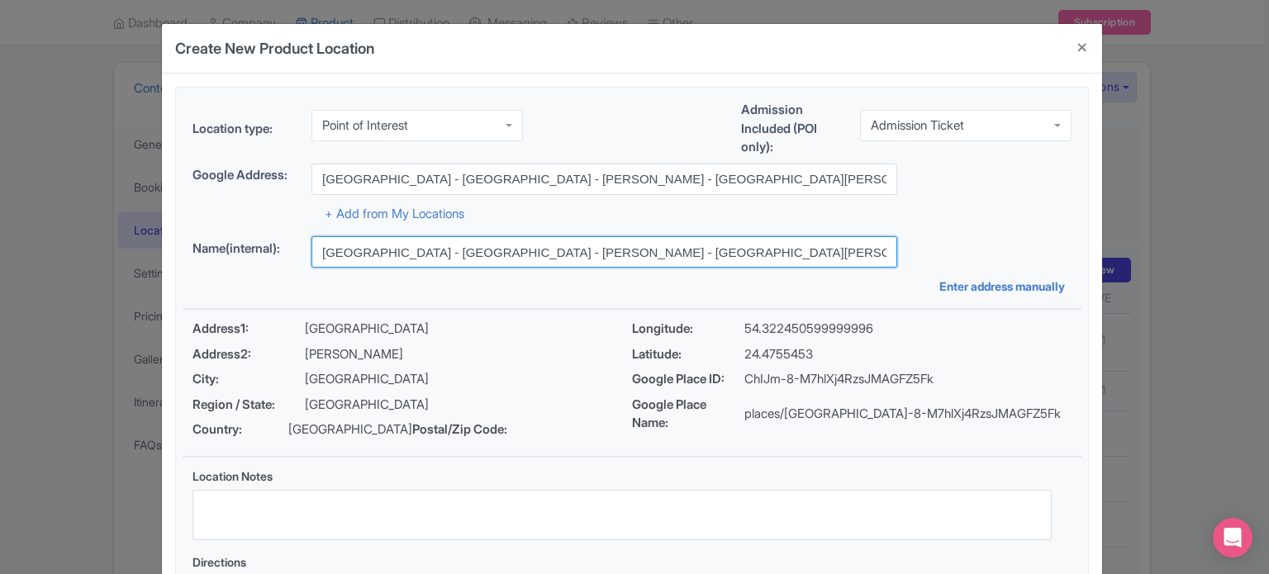
click at [488, 236] on input "[GEOGRAPHIC_DATA] - [GEOGRAPHIC_DATA] - [PERSON_NAME] - [GEOGRAPHIC_DATA][PERSO…" at bounding box center [604, 251] width 586 height 31
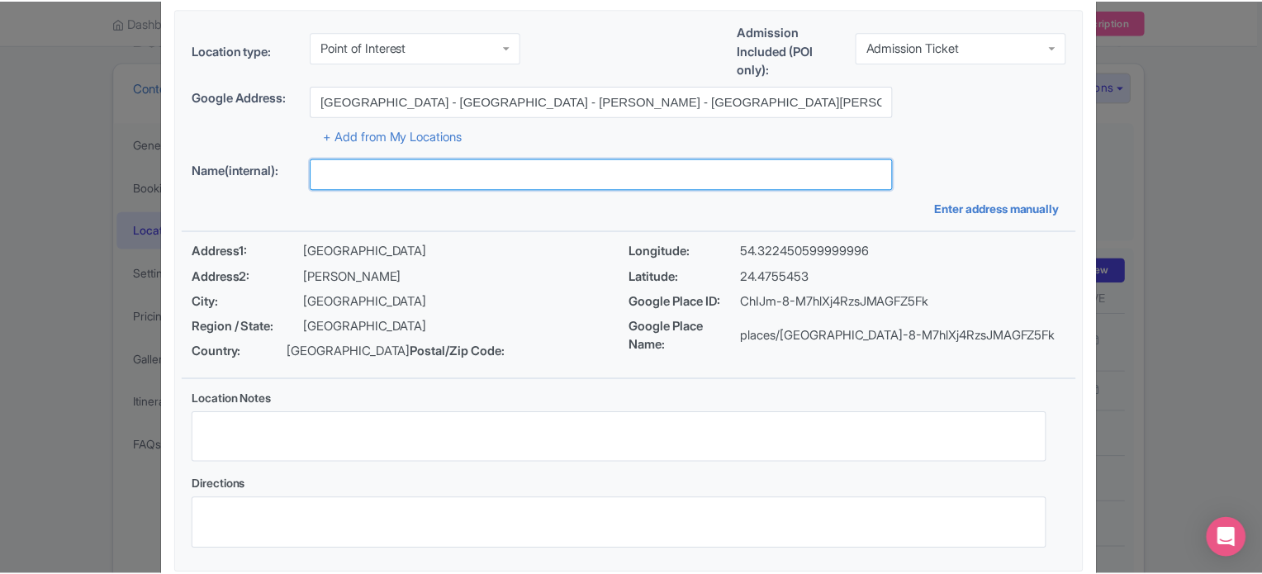
scroll to position [190, 0]
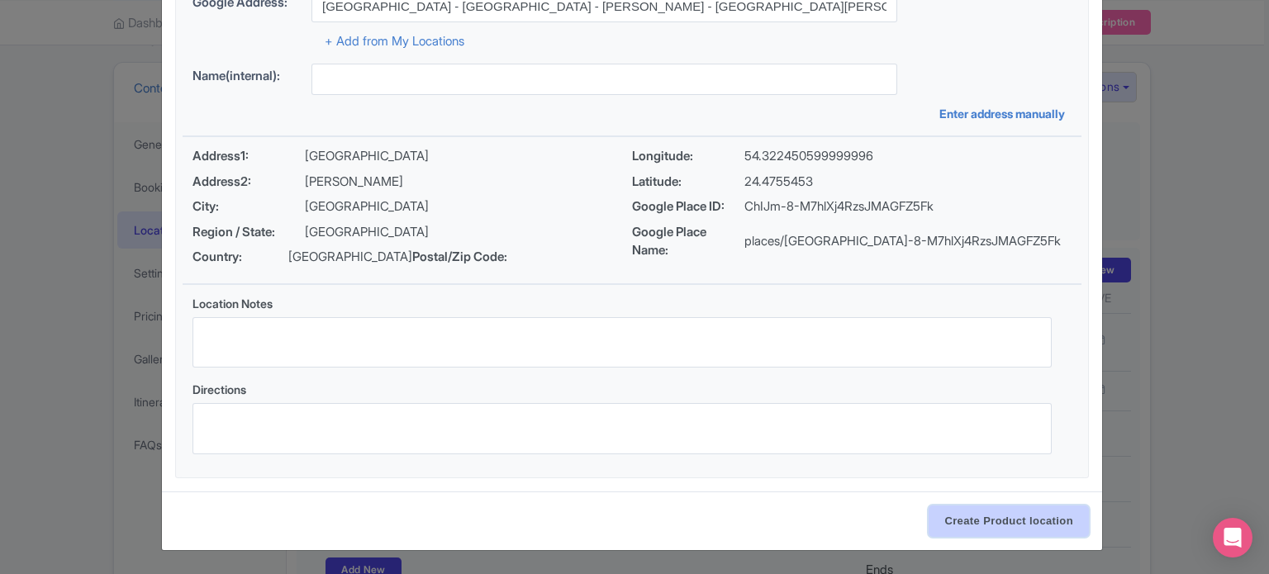
click at [985, 516] on input "Create Product location" at bounding box center [1008, 521] width 160 height 31
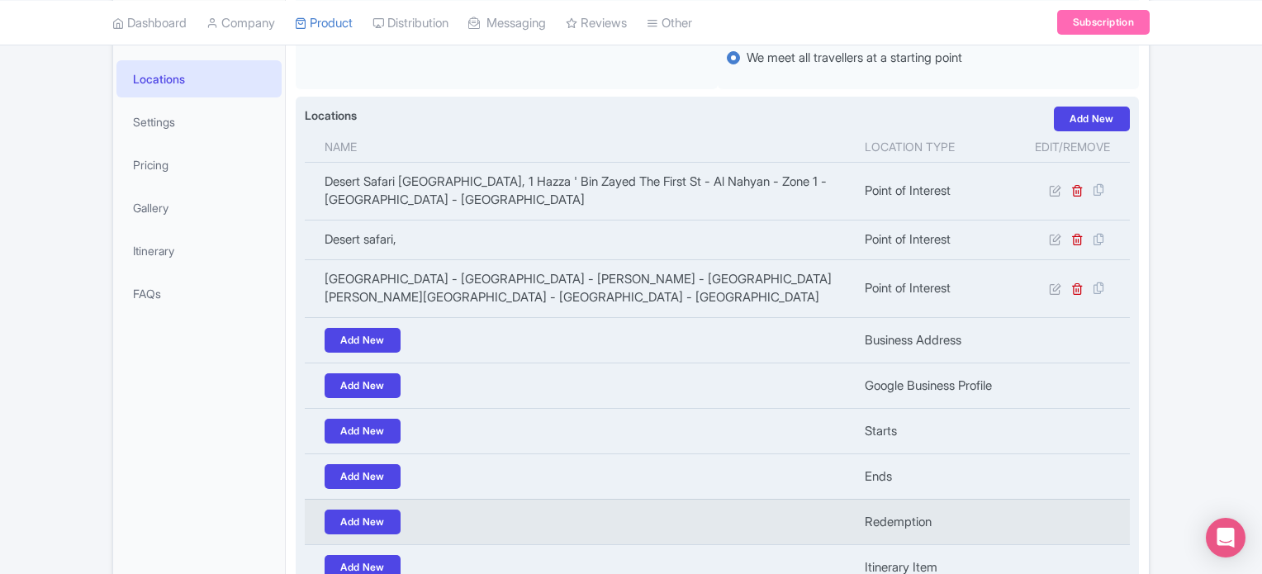
scroll to position [482, 0]
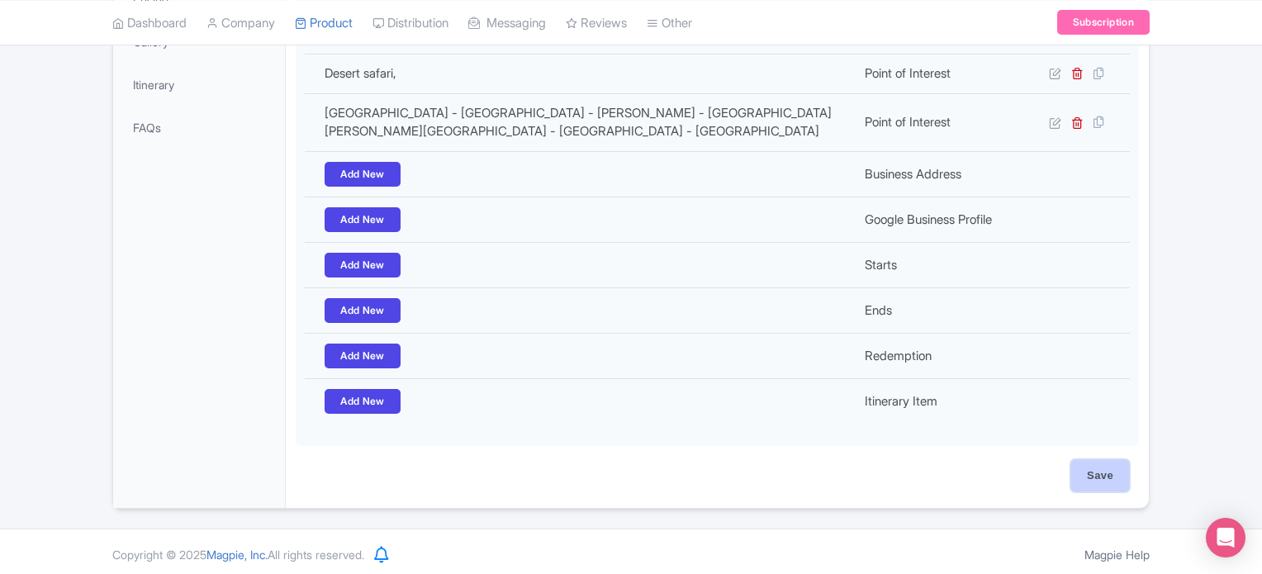
click at [1111, 468] on input "Save" at bounding box center [1100, 475] width 58 height 31
type input "Update Product"
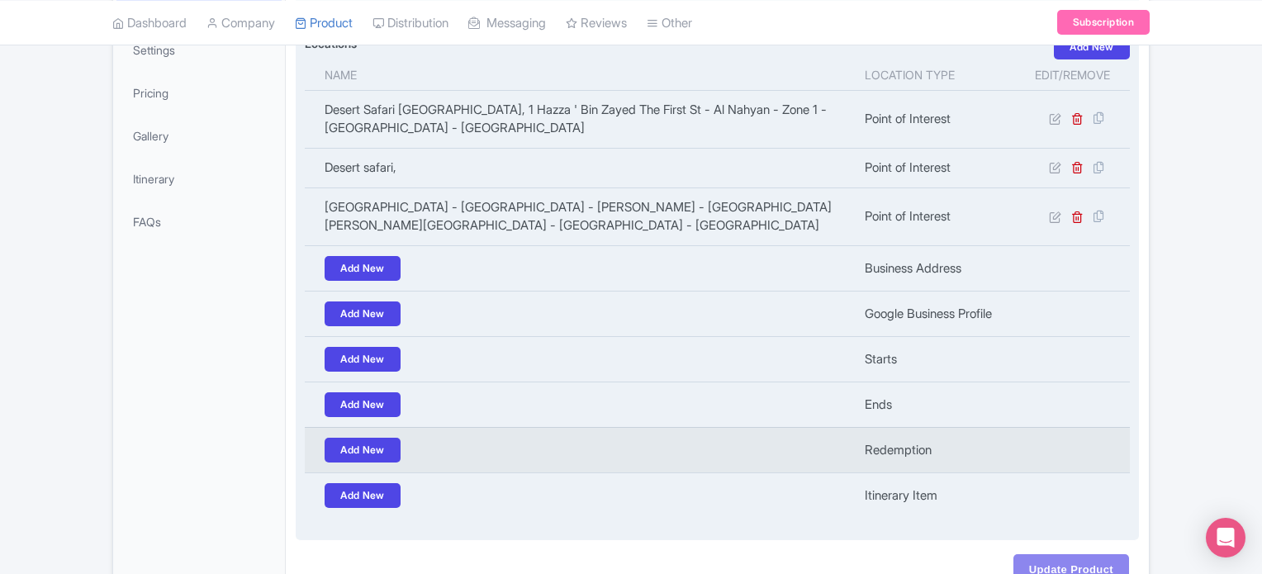
scroll to position [317, 0]
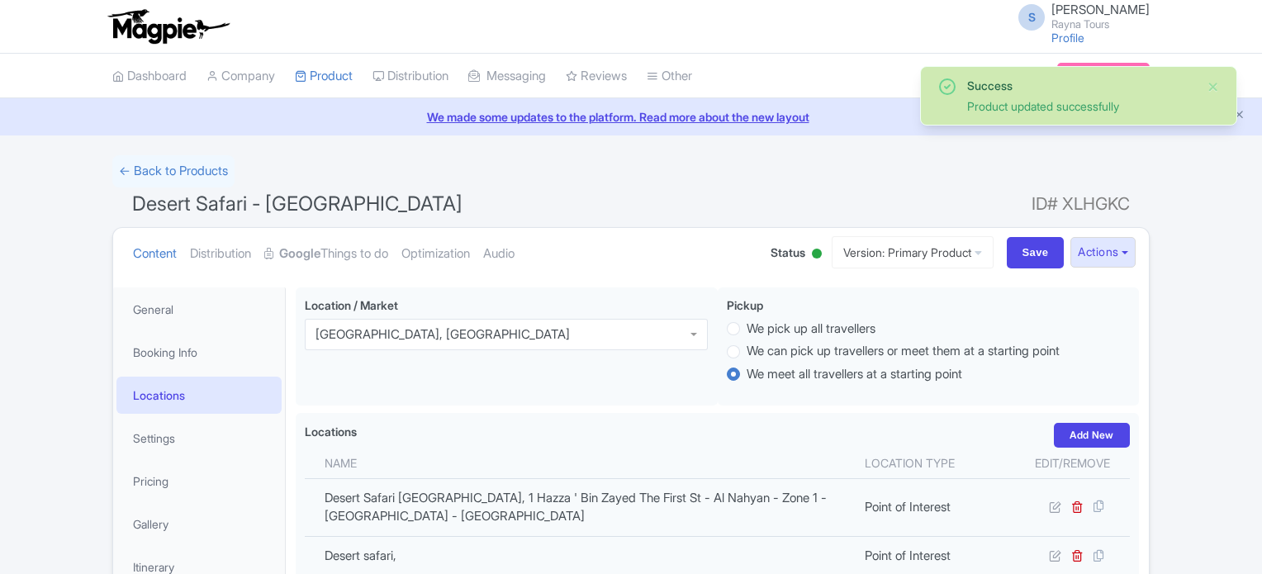
scroll to position [287, 0]
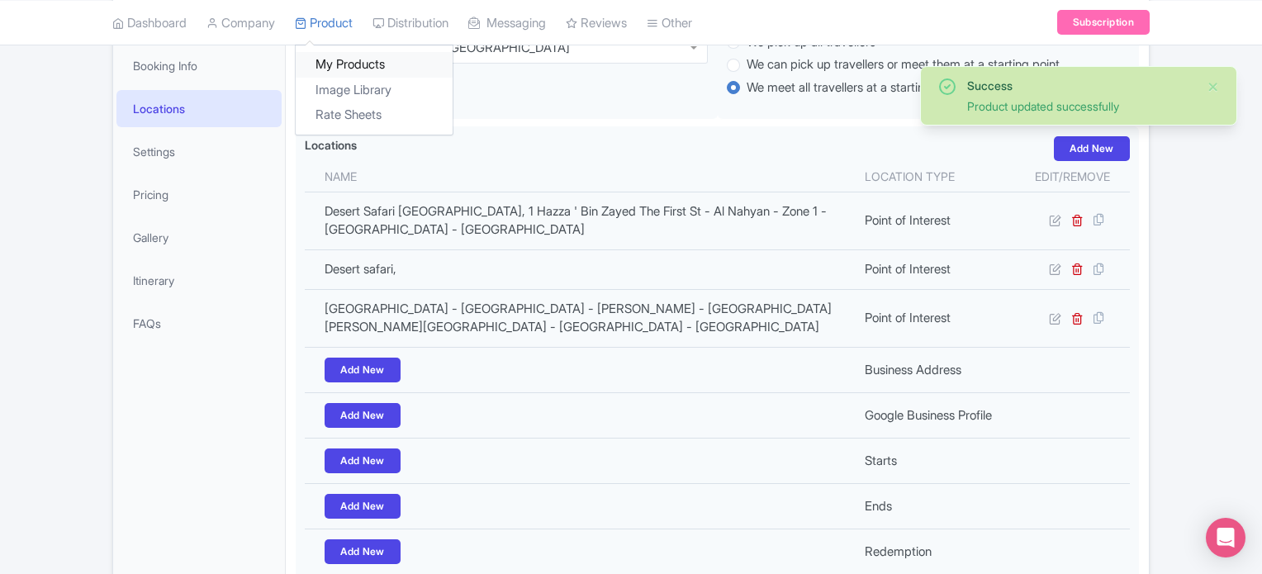
click at [338, 66] on link "My Products" at bounding box center [374, 65] width 157 height 26
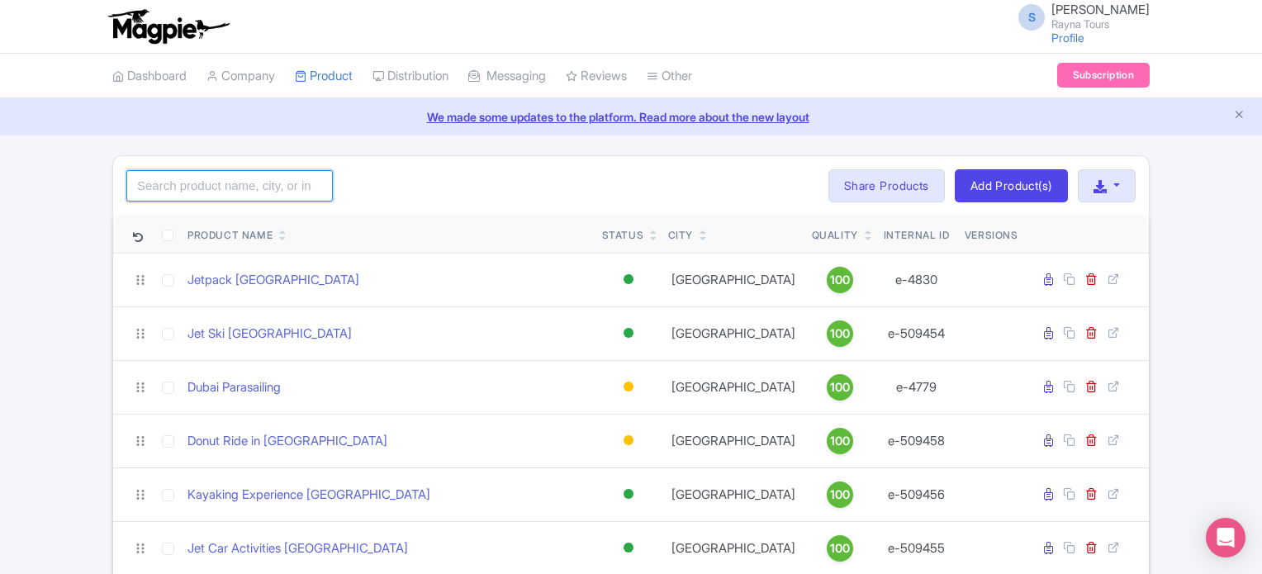
drag, startPoint x: 283, startPoint y: 187, endPoint x: 278, endPoint y: 195, distance: 9.6
click at [283, 187] on input "search" at bounding box center [229, 185] width 207 height 31
type input "abu"
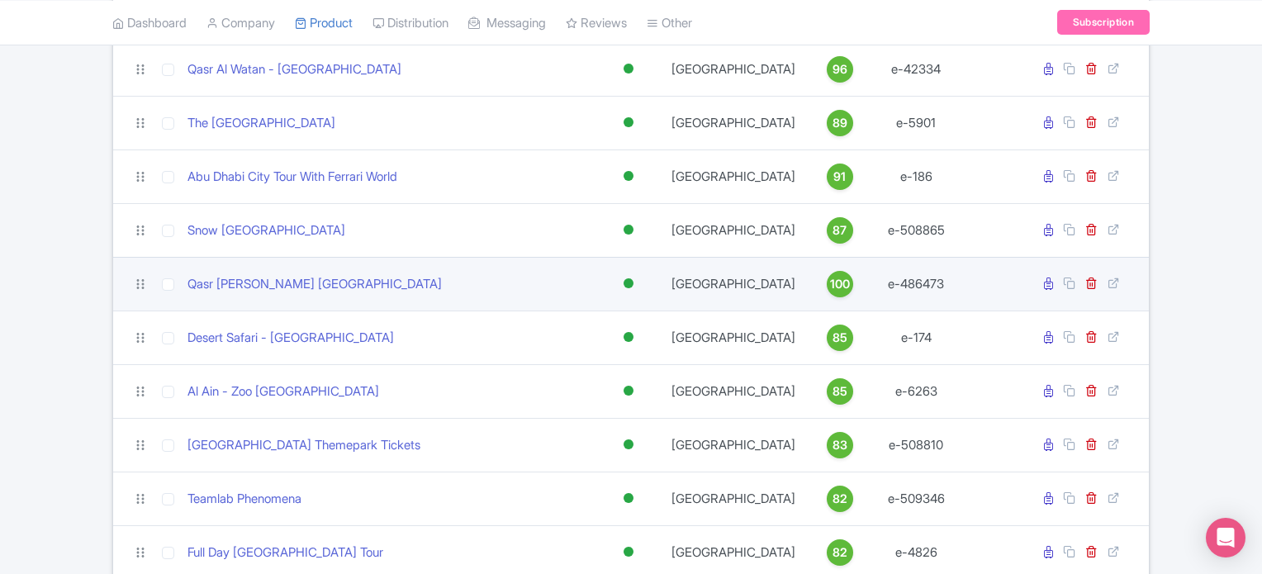
scroll to position [661, 0]
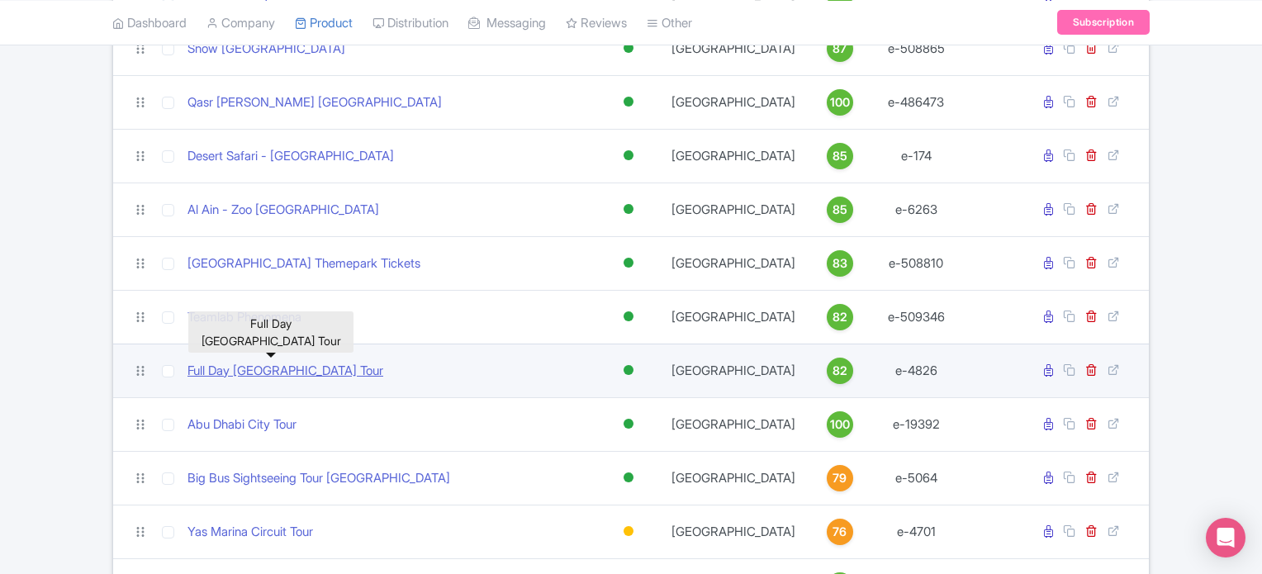
drag, startPoint x: 330, startPoint y: 368, endPoint x: 344, endPoint y: 373, distance: 13.8
click at [330, 368] on link "Full Day [GEOGRAPHIC_DATA] Tour" at bounding box center [286, 371] width 196 height 19
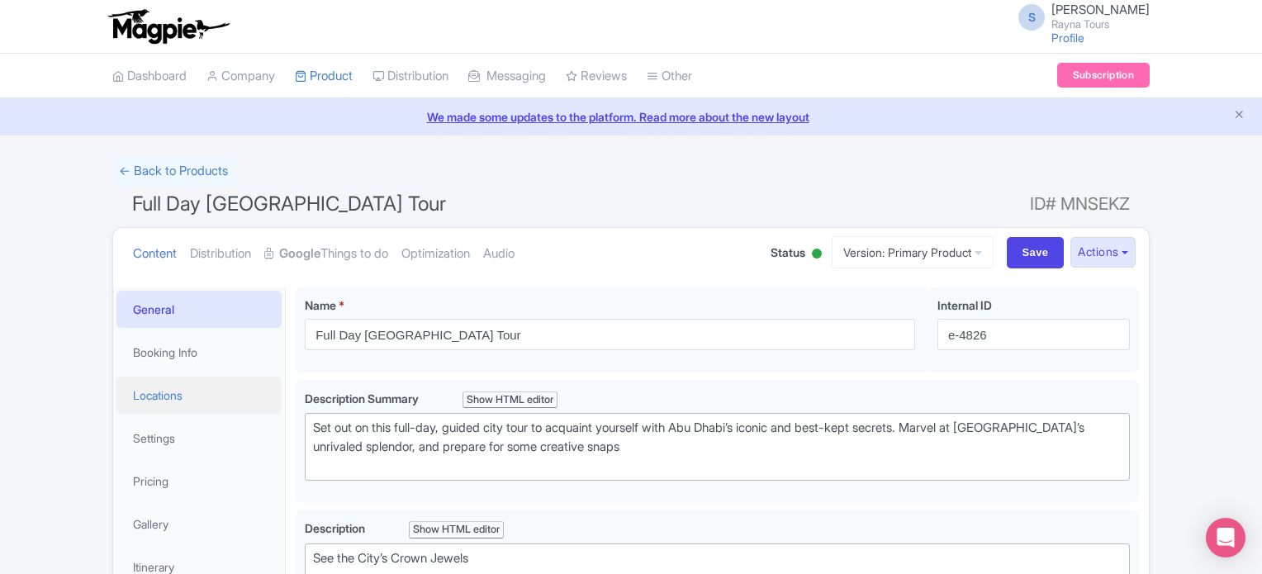
click at [159, 402] on link "Locations" at bounding box center [198, 395] width 165 height 37
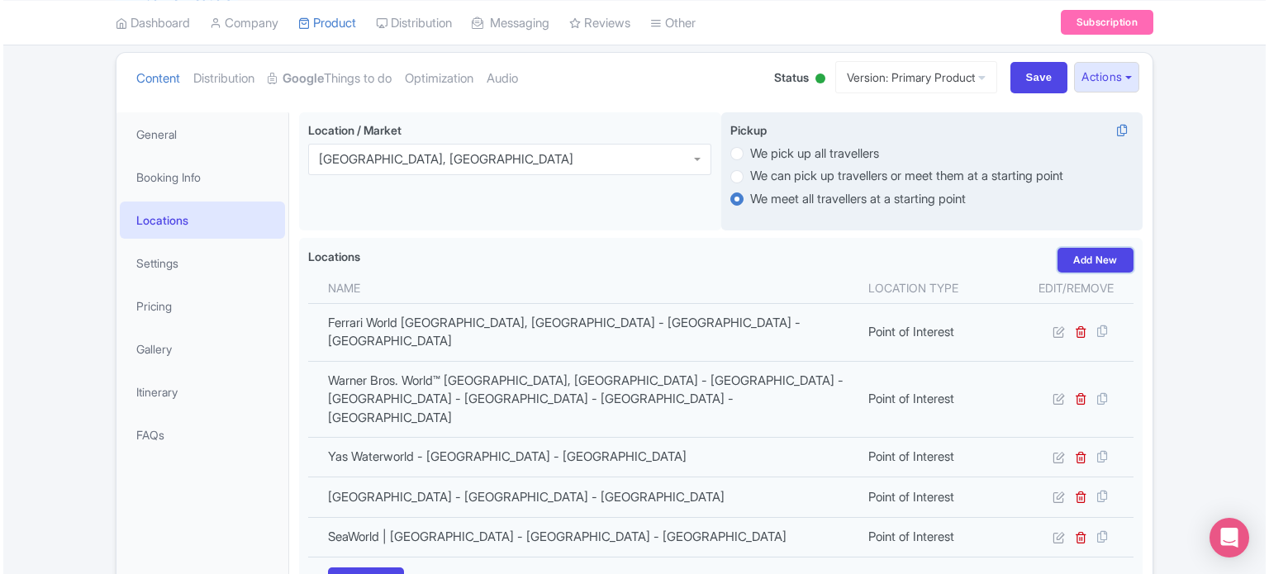
scroll to position [165, 0]
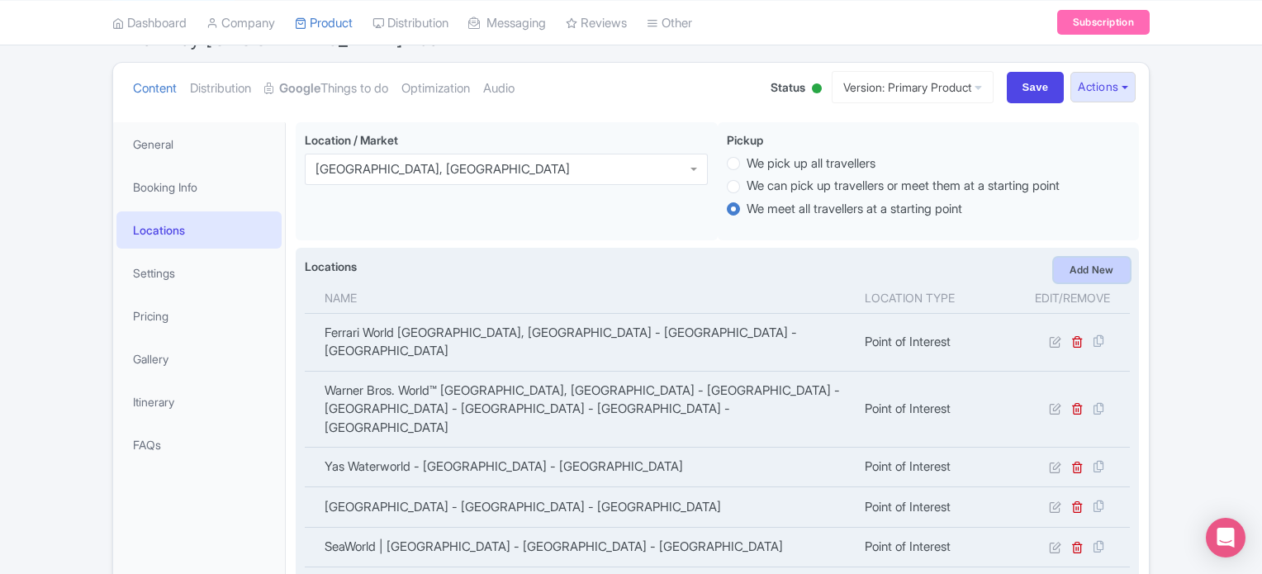
click at [1081, 268] on link "Add New" at bounding box center [1092, 270] width 76 height 25
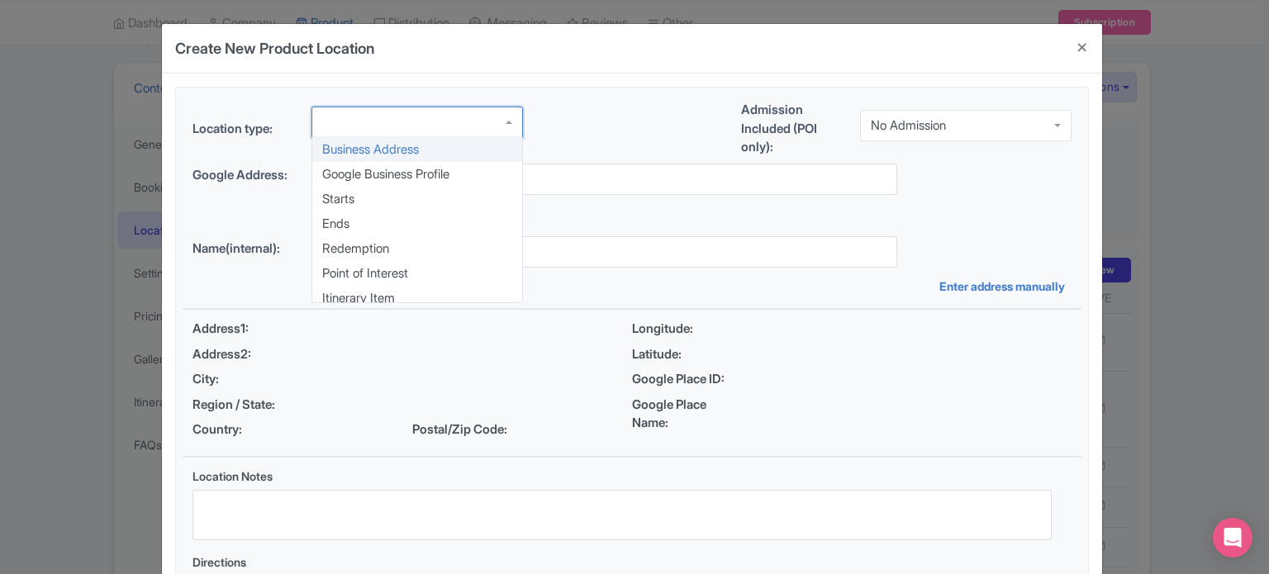
click at [507, 126] on div at bounding box center [416, 122] width 211 height 31
drag, startPoint x: 358, startPoint y: 268, endPoint x: 362, endPoint y: 259, distance: 8.9
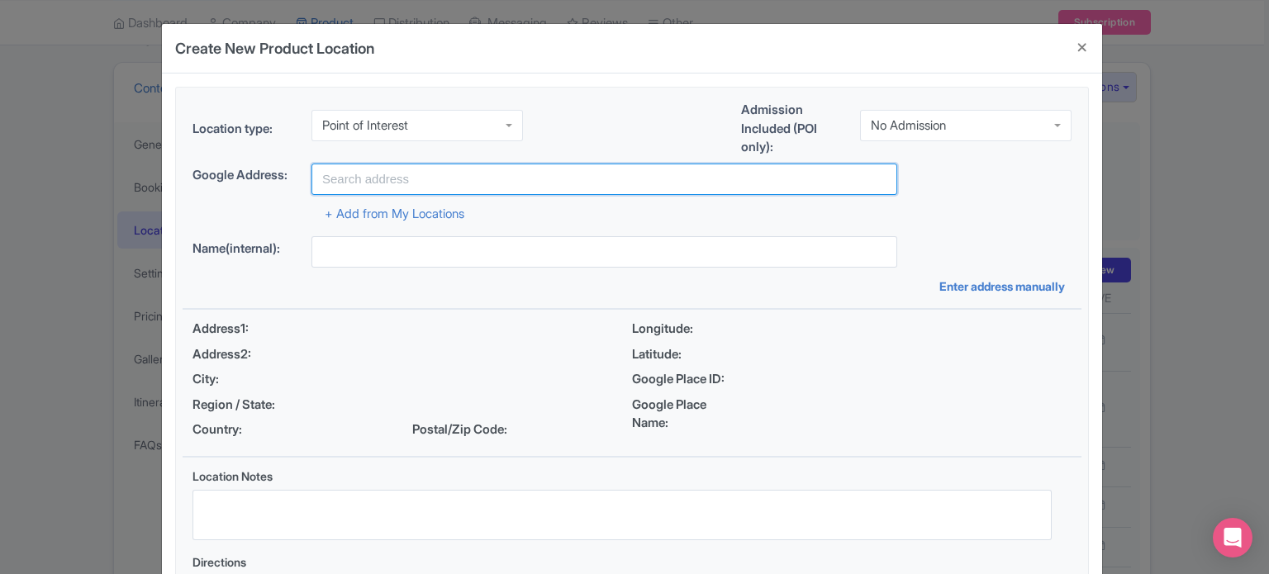
click at [432, 184] on input "text" at bounding box center [604, 179] width 586 height 31
paste input "[GEOGRAPHIC_DATA] - [GEOGRAPHIC_DATA] - [PERSON_NAME] - [GEOGRAPHIC_DATA][PERSO…"
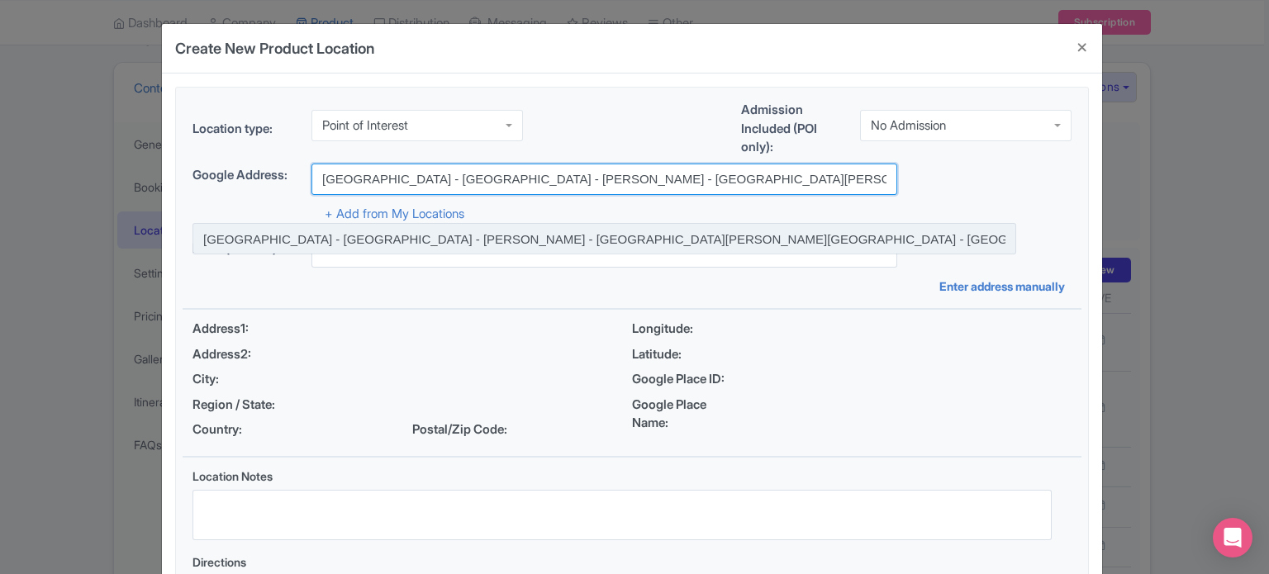
type input "[GEOGRAPHIC_DATA] - [GEOGRAPHIC_DATA] - [PERSON_NAME] - [GEOGRAPHIC_DATA][PERSO…"
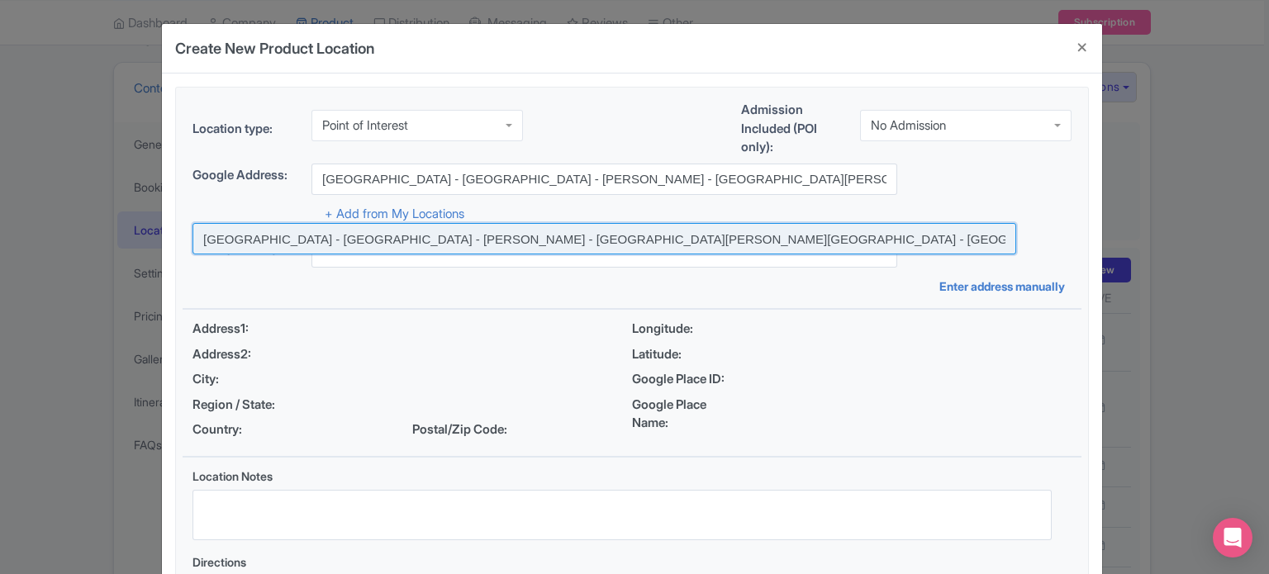
click at [459, 245] on input at bounding box center [604, 238] width 824 height 31
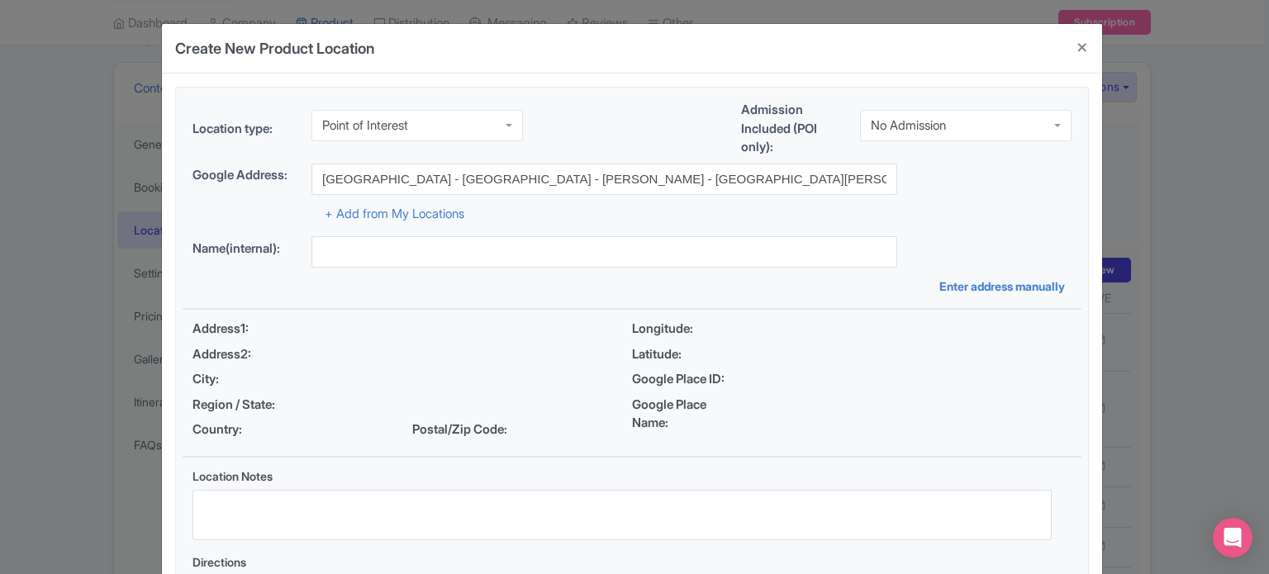
type input "[GEOGRAPHIC_DATA] - [GEOGRAPHIC_DATA] - [PERSON_NAME] - [GEOGRAPHIC_DATA][PERSO…"
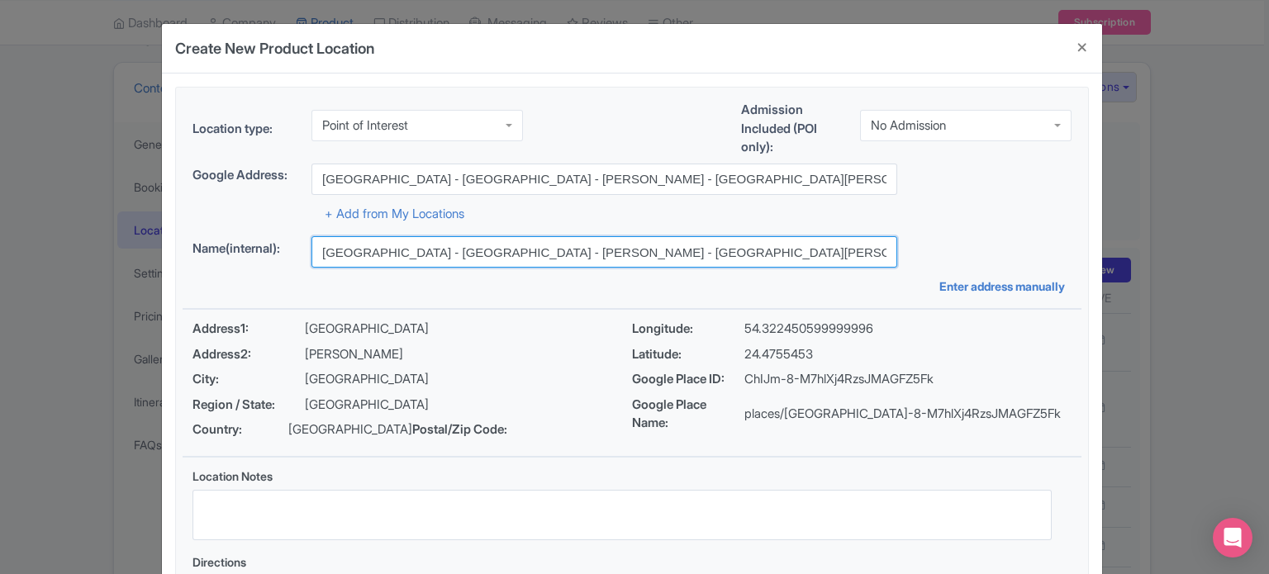
click at [651, 247] on input "[GEOGRAPHIC_DATA] - [GEOGRAPHIC_DATA] - [PERSON_NAME] - [GEOGRAPHIC_DATA][PERSO…" at bounding box center [604, 251] width 586 height 31
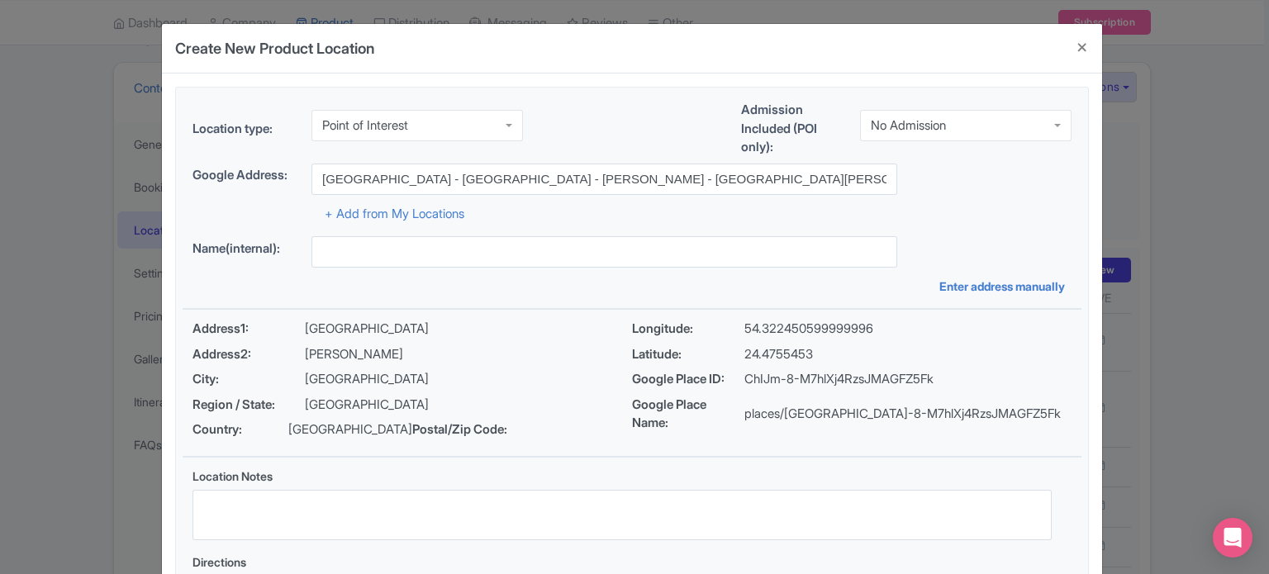
click at [972, 121] on div "No Admission" at bounding box center [965, 125] width 211 height 31
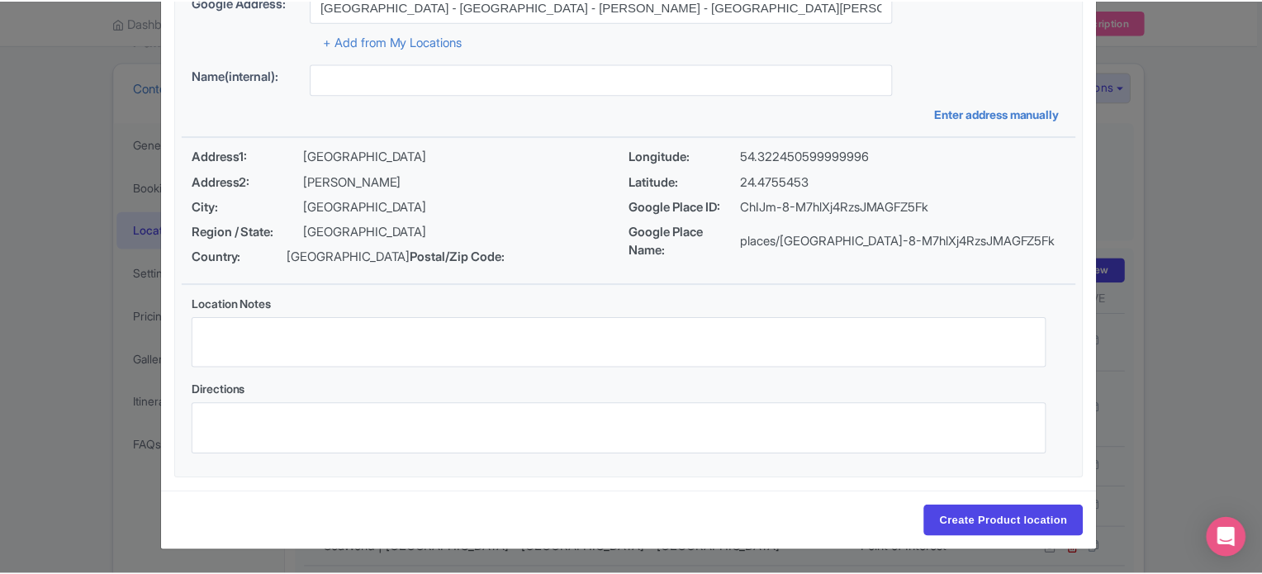
scroll to position [190, 0]
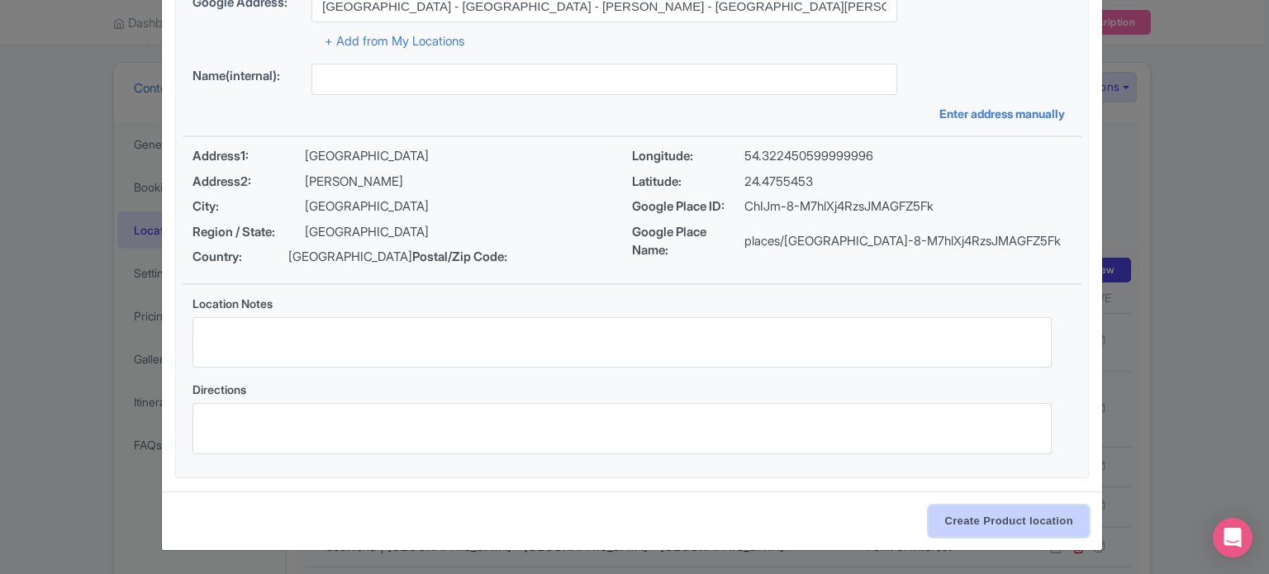
click at [988, 521] on input "Create Product location" at bounding box center [1008, 521] width 160 height 31
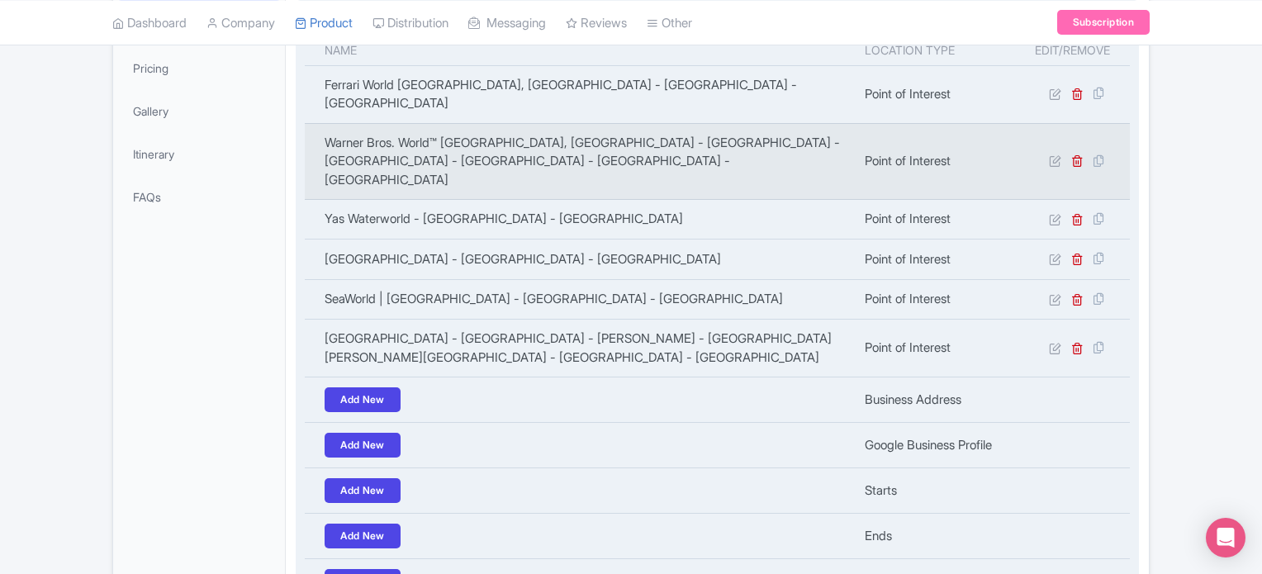
scroll to position [0, 0]
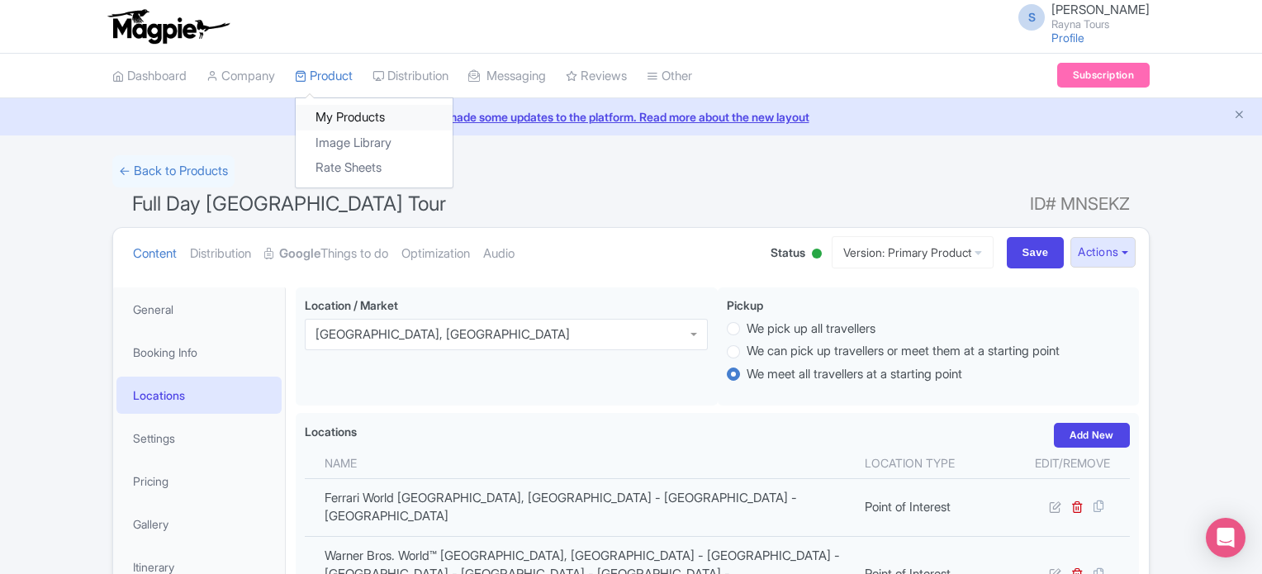
click at [334, 116] on link "My Products" at bounding box center [374, 118] width 157 height 26
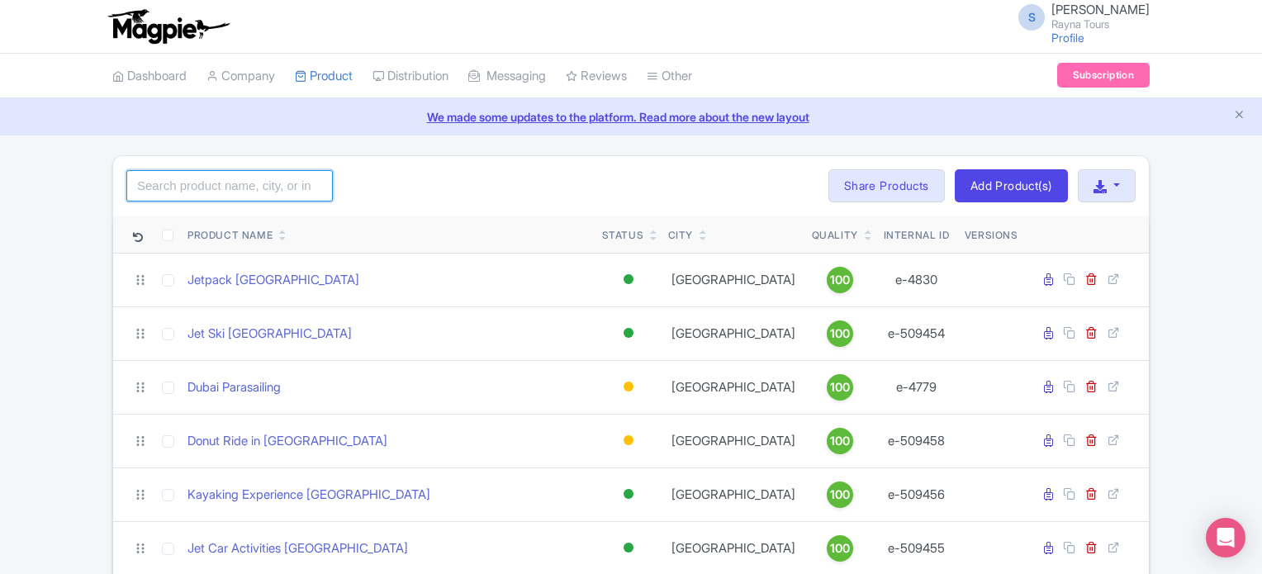
click at [246, 178] on input "search" at bounding box center [229, 185] width 207 height 31
type input "abu"
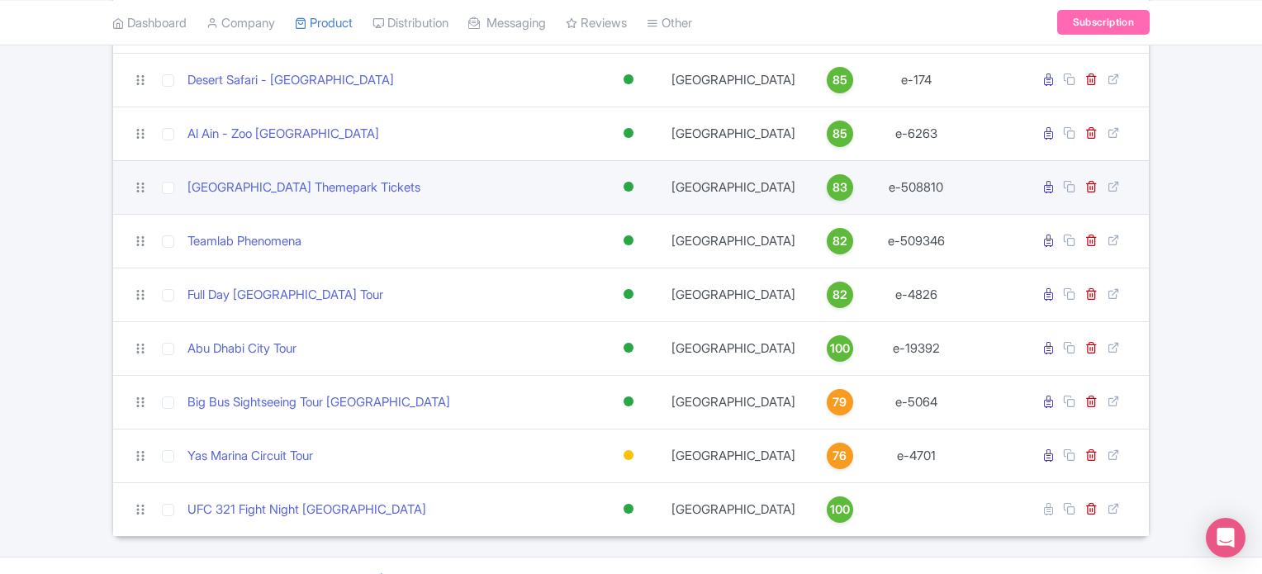
scroll to position [766, 0]
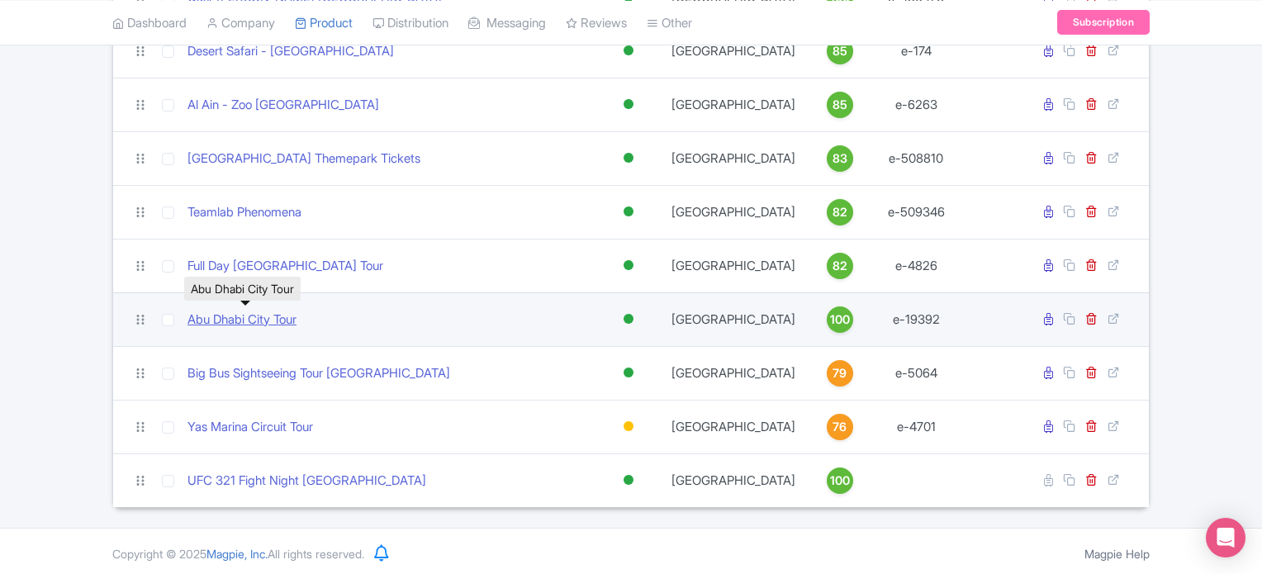
click at [241, 315] on link "Abu Dhabi City Tour" at bounding box center [242, 320] width 109 height 19
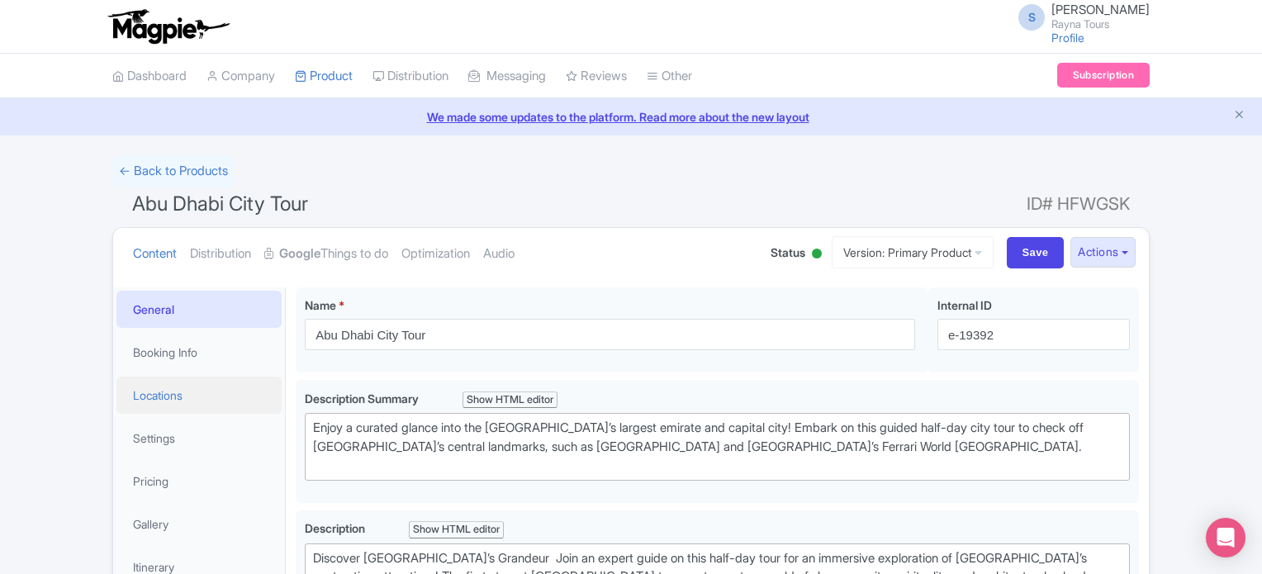
click at [152, 400] on link "Locations" at bounding box center [198, 395] width 165 height 37
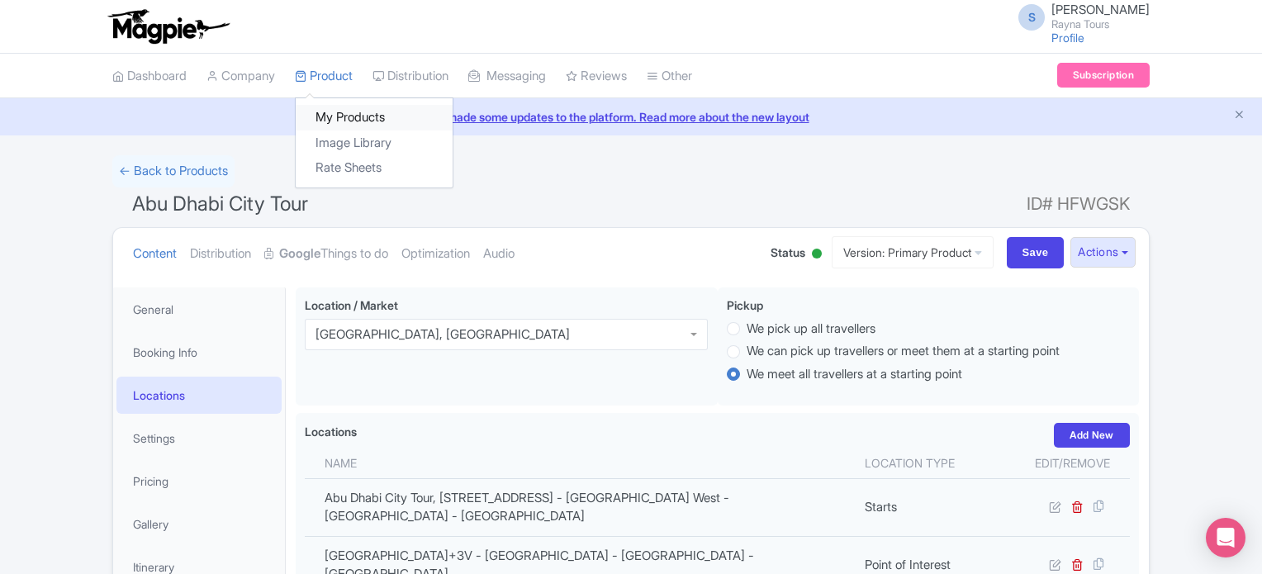
click at [338, 115] on link "My Products" at bounding box center [374, 118] width 157 height 26
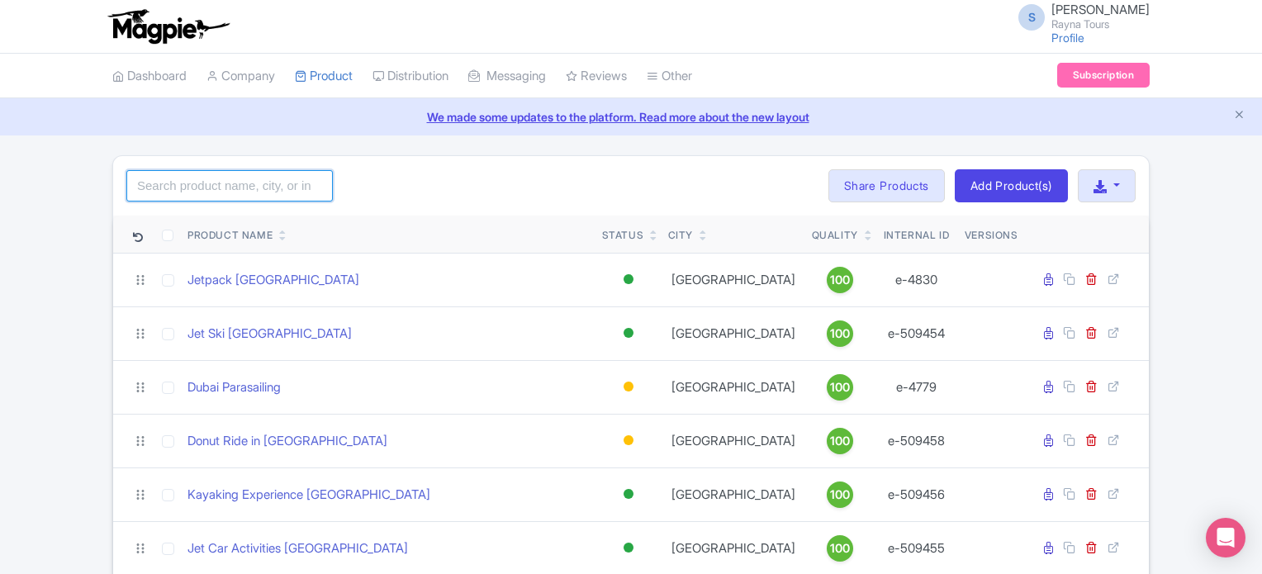
click at [190, 183] on input "search" at bounding box center [229, 185] width 207 height 31
type input "abu"
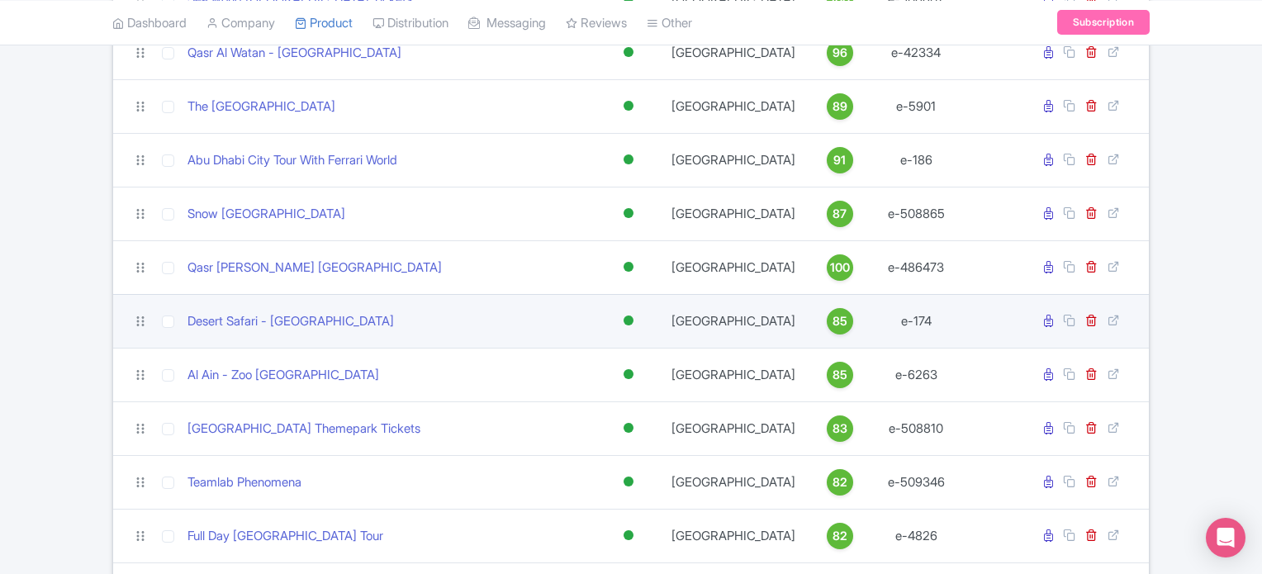
scroll to position [578, 0]
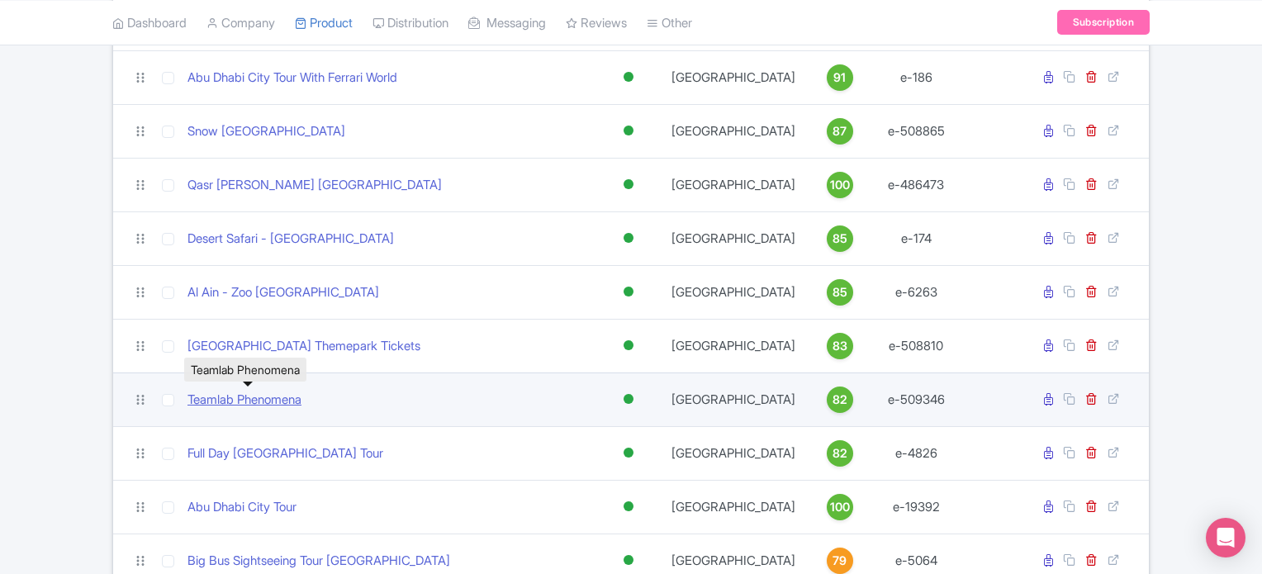
click at [287, 396] on link "Teamlab Phenomena" at bounding box center [245, 400] width 114 height 19
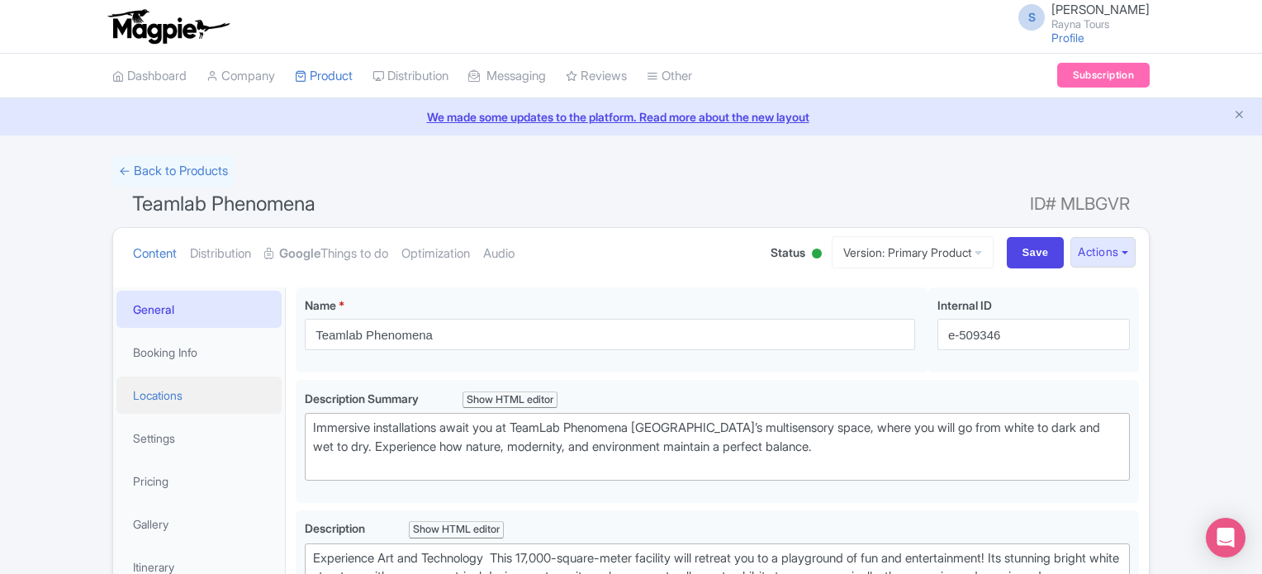
click at [174, 396] on link "Locations" at bounding box center [198, 395] width 165 height 37
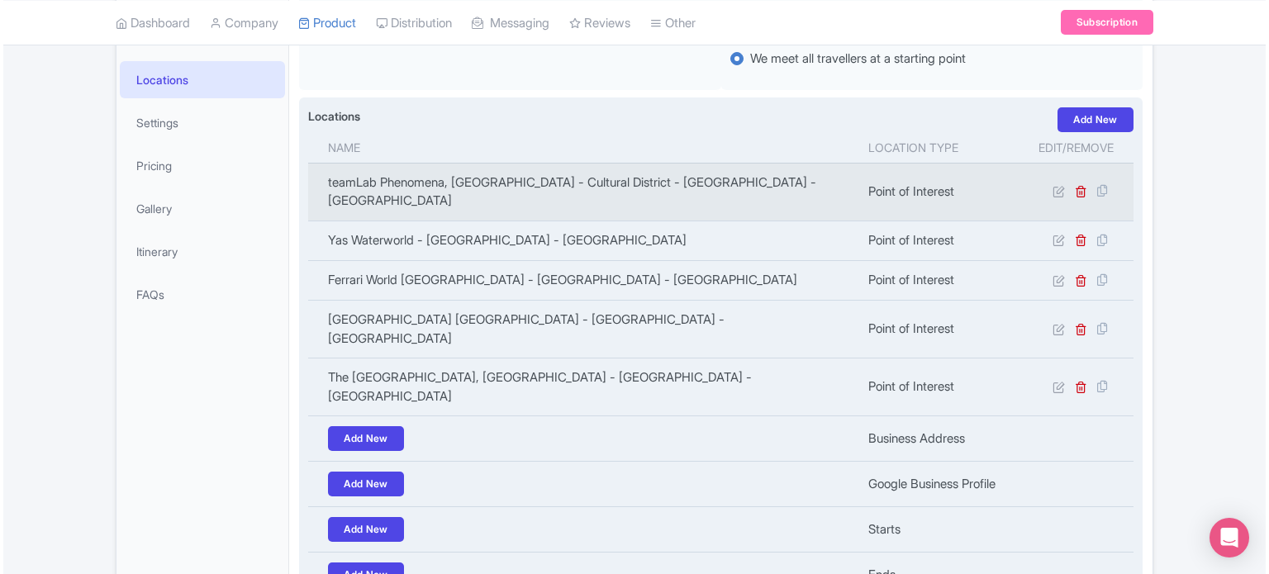
scroll to position [330, 0]
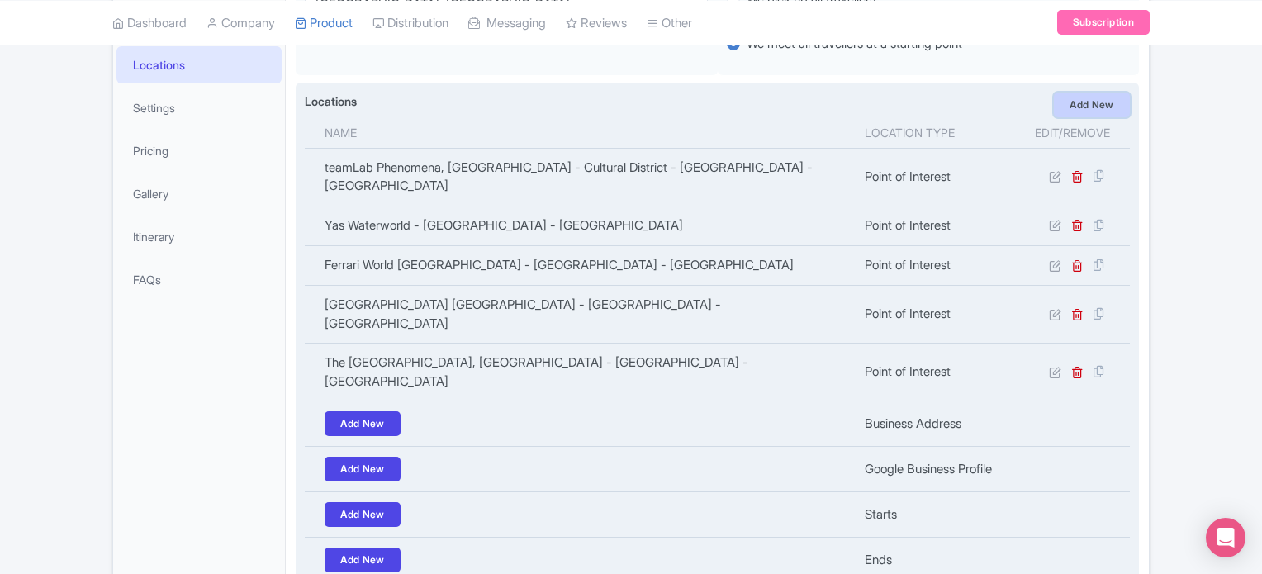
click at [1087, 109] on link "Add New" at bounding box center [1092, 105] width 76 height 25
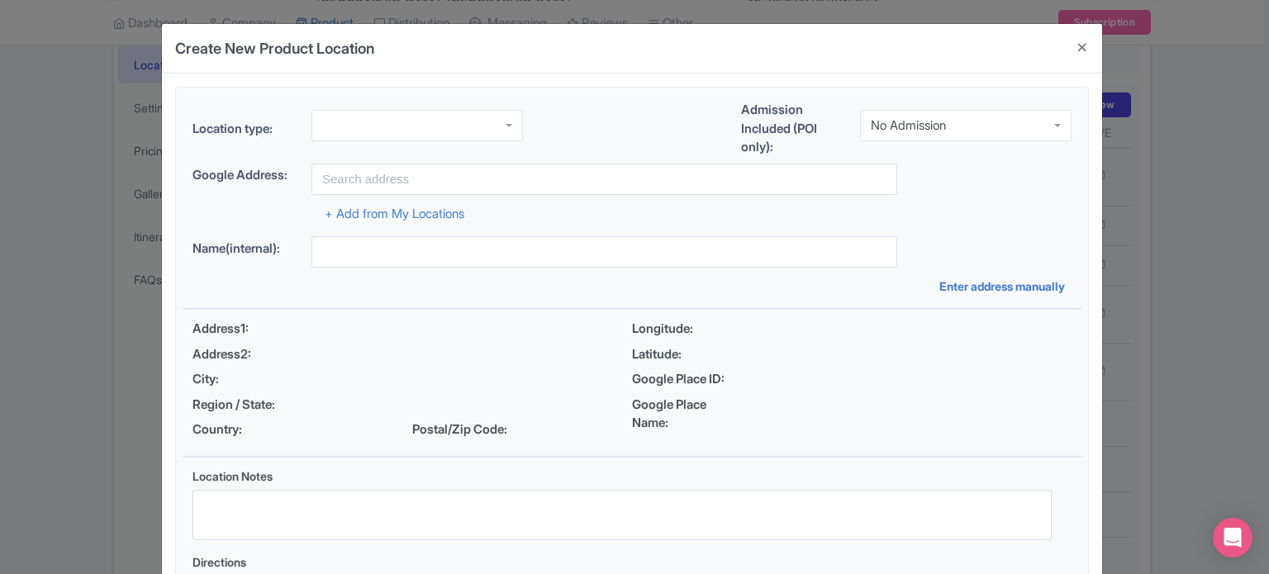
click at [394, 126] on div at bounding box center [416, 125] width 211 height 31
click at [909, 112] on div "No Admission" at bounding box center [965, 125] width 211 height 31
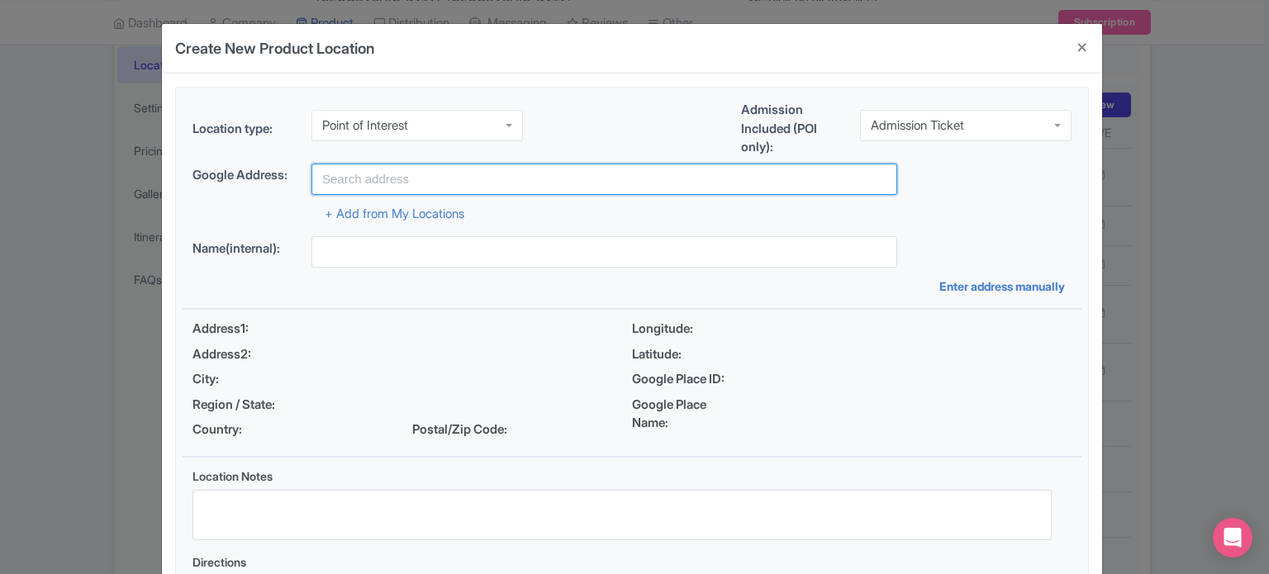
click at [621, 184] on input "text" at bounding box center [604, 179] width 586 height 31
paste input "[GEOGRAPHIC_DATA] - [GEOGRAPHIC_DATA] - [PERSON_NAME] - [GEOGRAPHIC_DATA][PERSO…"
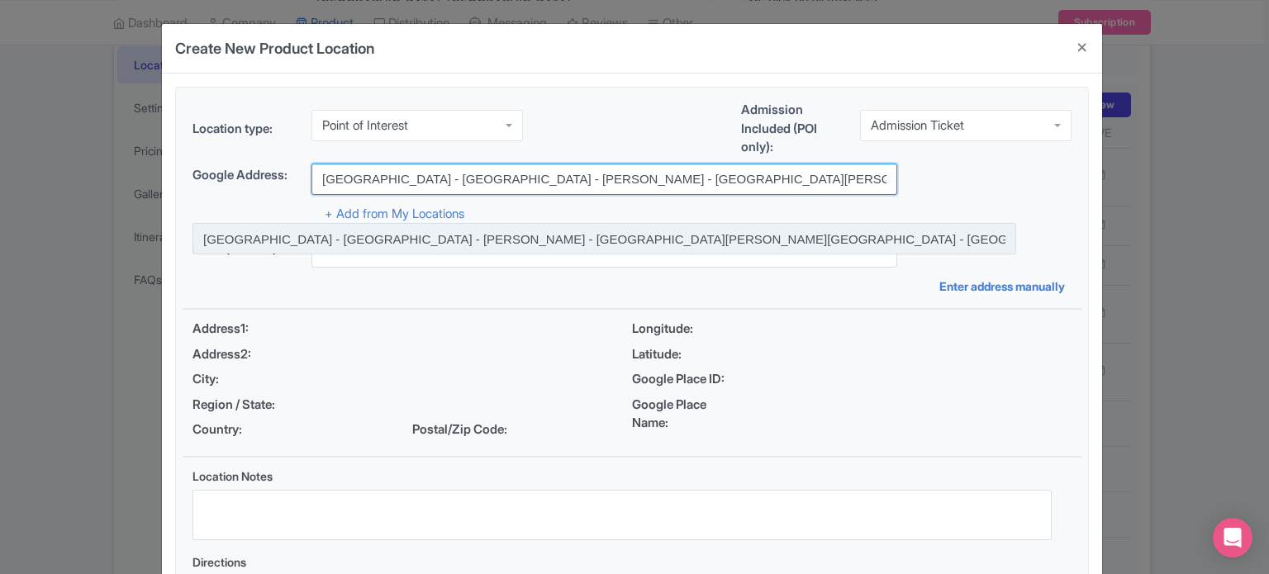
type input "[GEOGRAPHIC_DATA] - [GEOGRAPHIC_DATA] - [PERSON_NAME] - [GEOGRAPHIC_DATA][PERSO…"
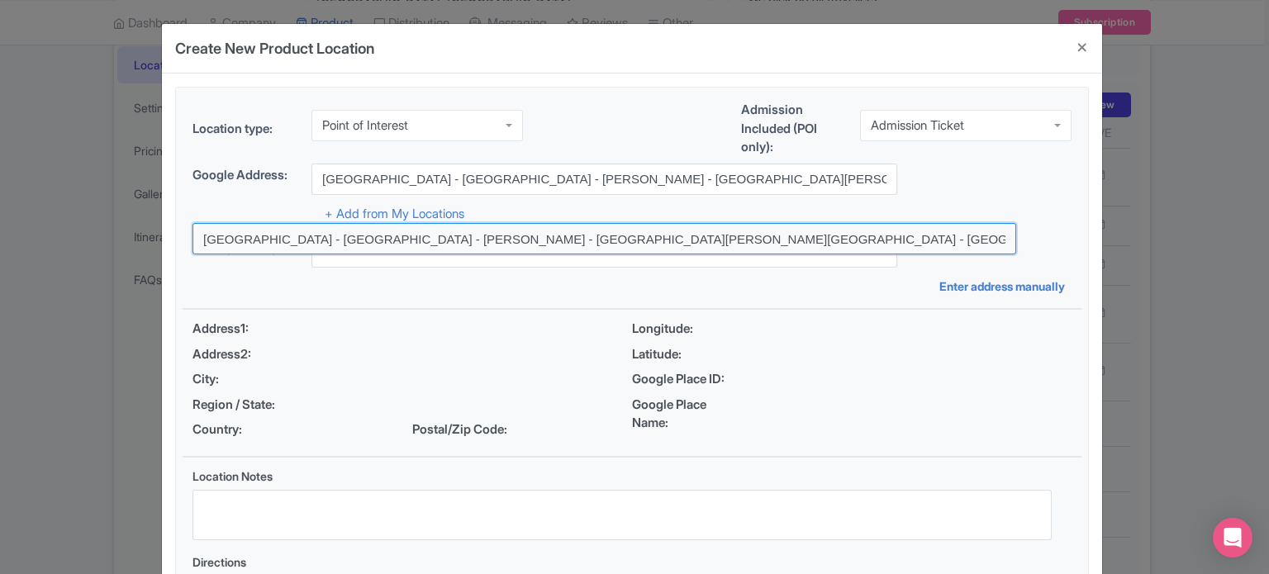
click at [454, 239] on input at bounding box center [604, 238] width 824 height 31
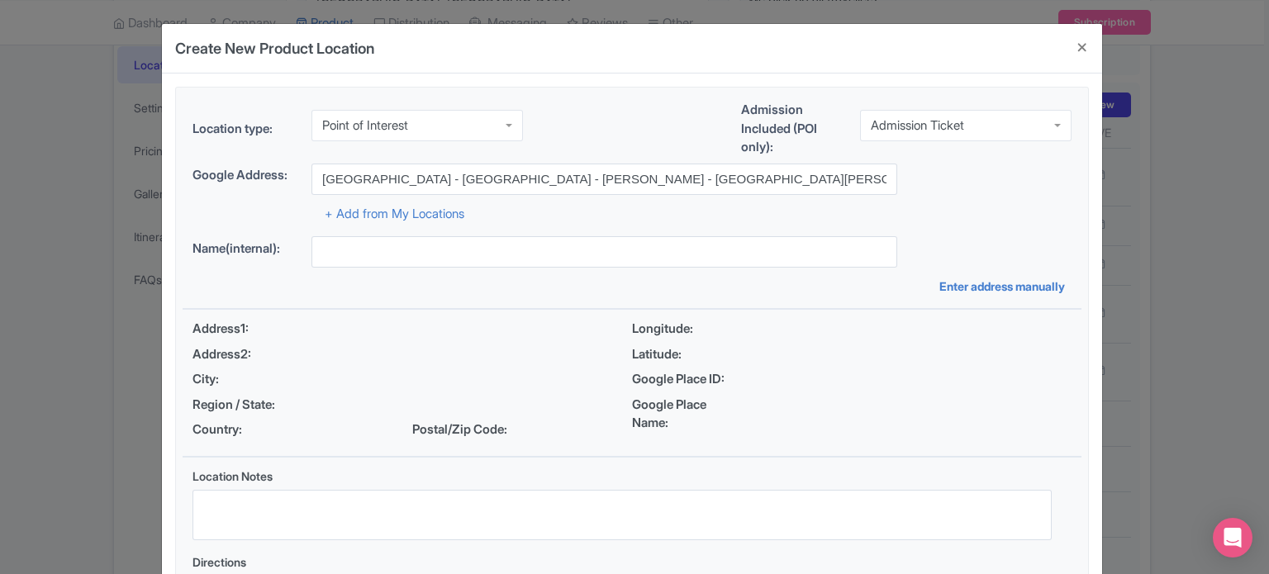
type input "[GEOGRAPHIC_DATA] - [GEOGRAPHIC_DATA] - [PERSON_NAME] - [GEOGRAPHIC_DATA][PERSO…"
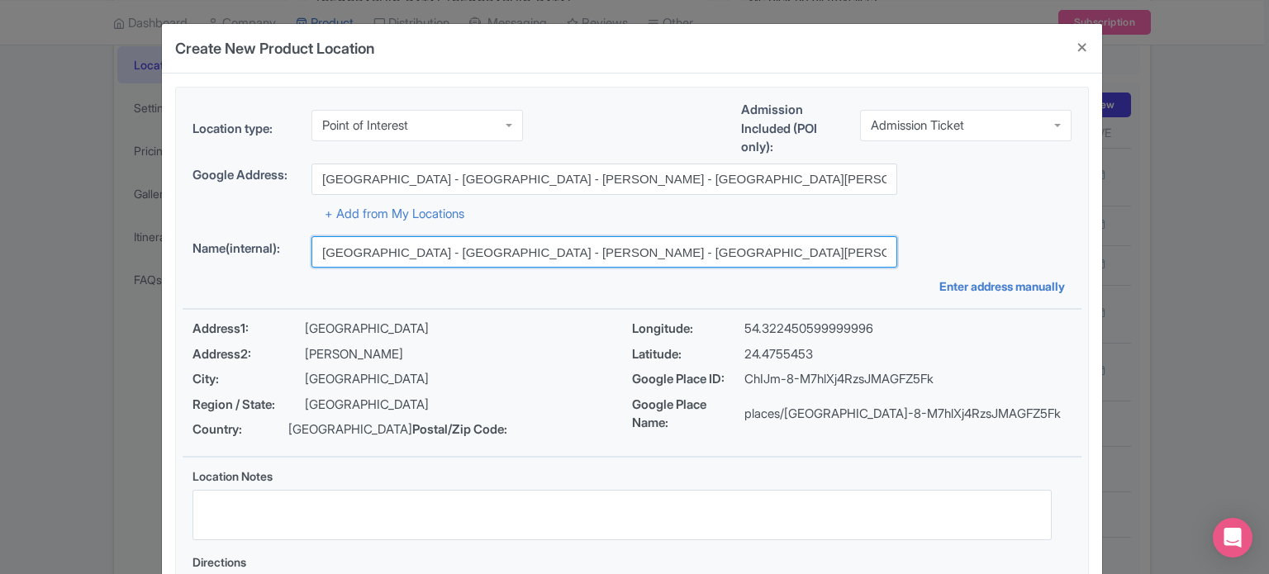
click at [453, 257] on input "[GEOGRAPHIC_DATA] - [GEOGRAPHIC_DATA] - [PERSON_NAME] - [GEOGRAPHIC_DATA][PERSO…" at bounding box center [604, 251] width 586 height 31
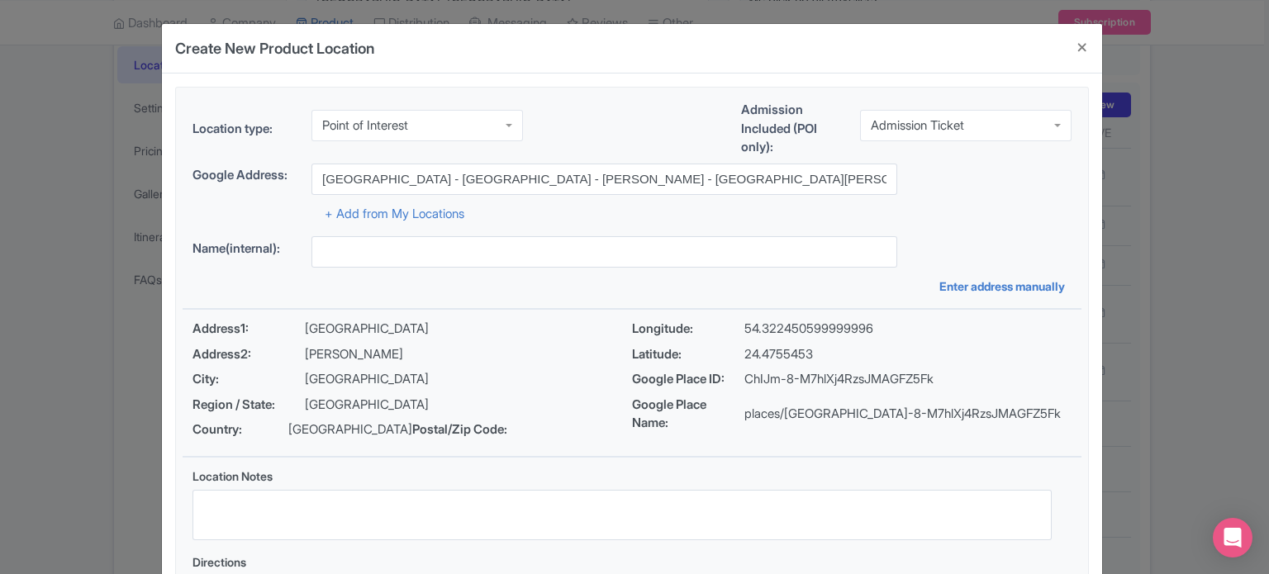
click at [936, 216] on div "+ Add from My Locations" at bounding box center [631, 209] width 879 height 29
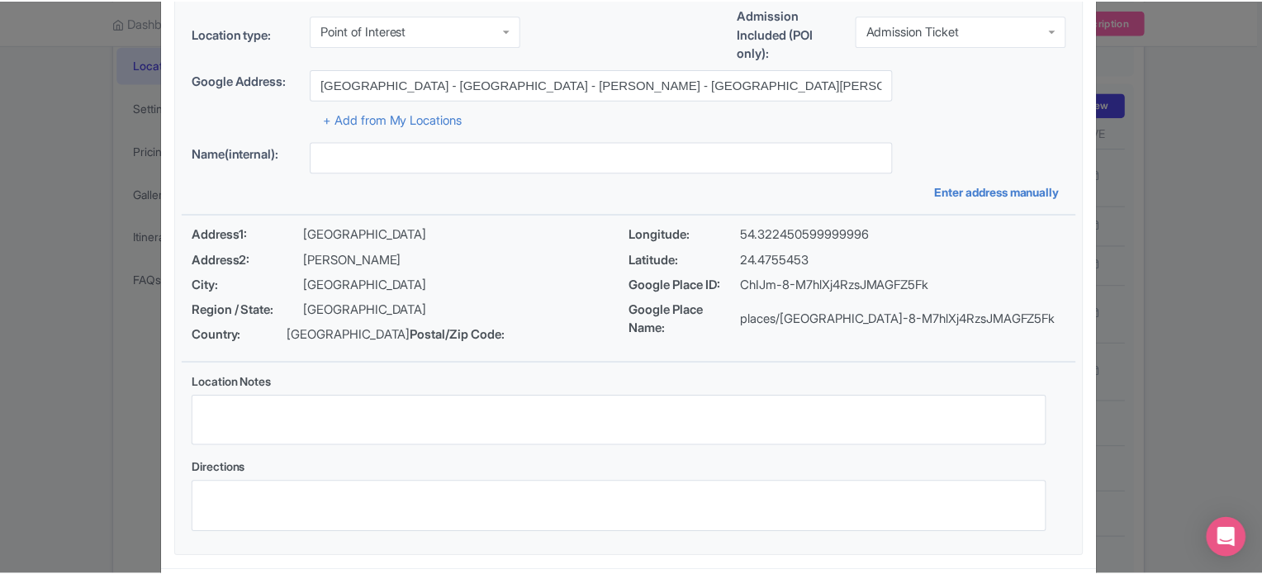
scroll to position [190, 0]
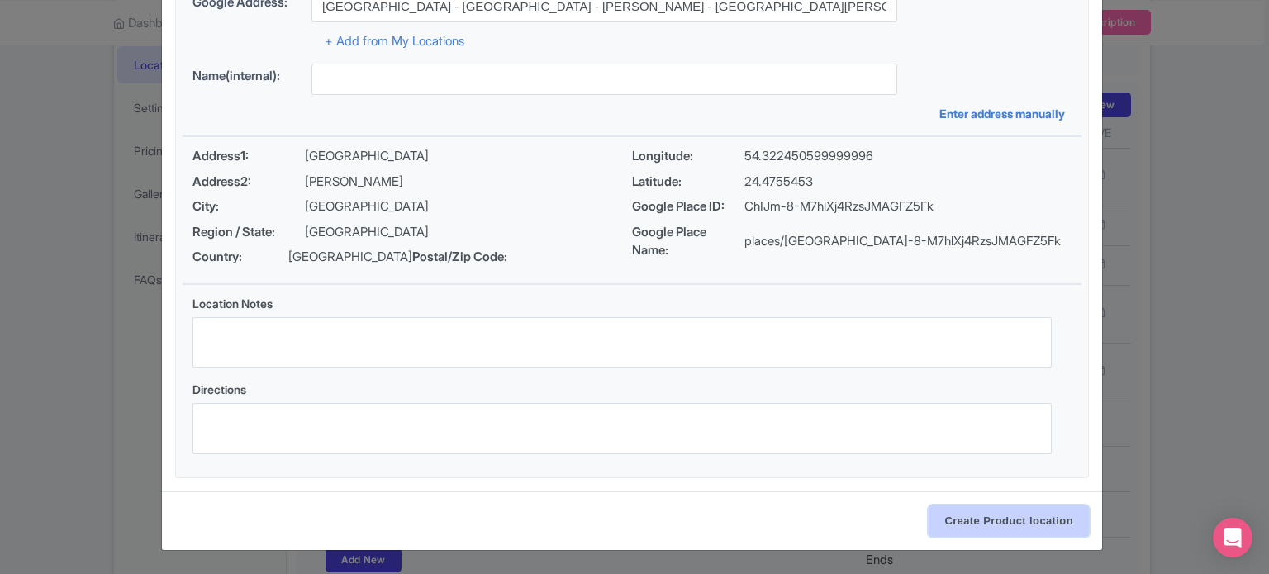
click at [1012, 518] on input "Create Product location" at bounding box center [1008, 521] width 160 height 31
